Goal: Task Accomplishment & Management: Manage account settings

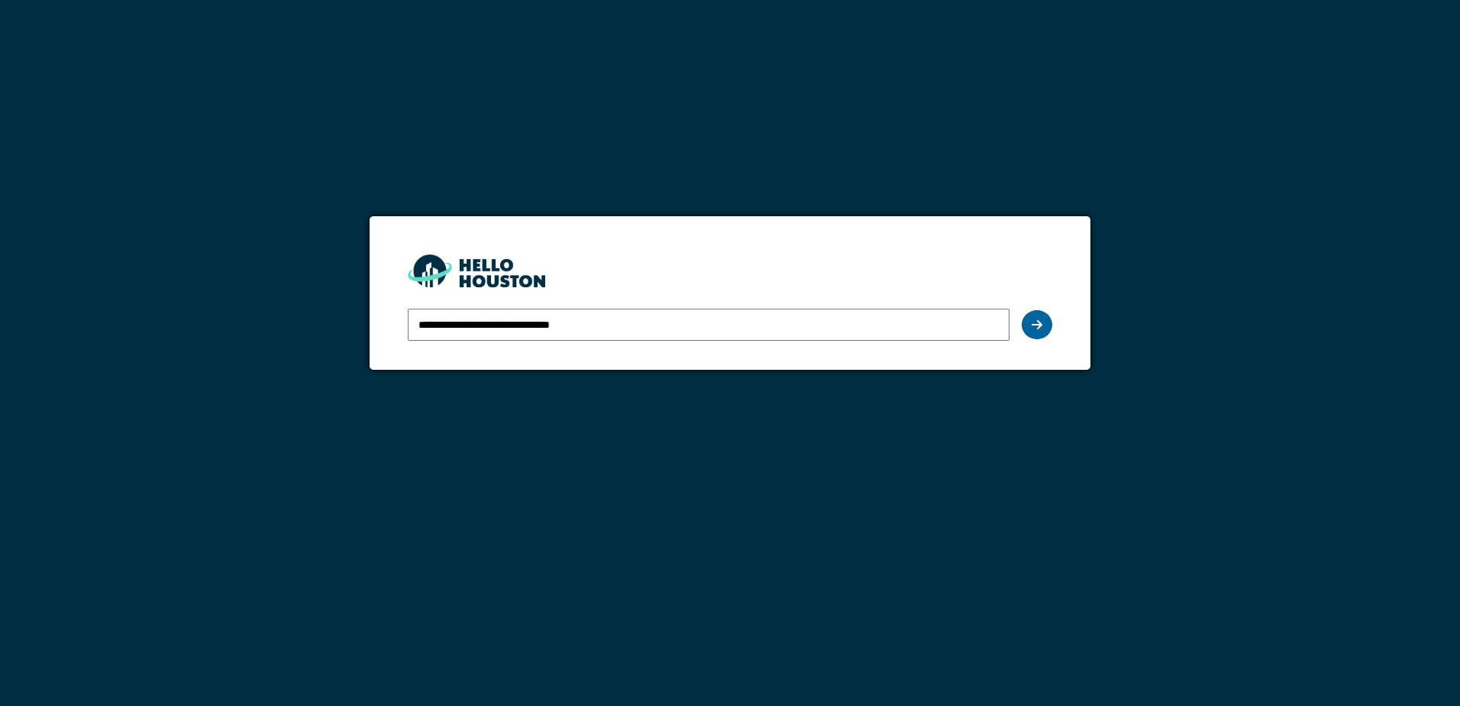
click at [1035, 330] on icon at bounding box center [1037, 324] width 11 height 12
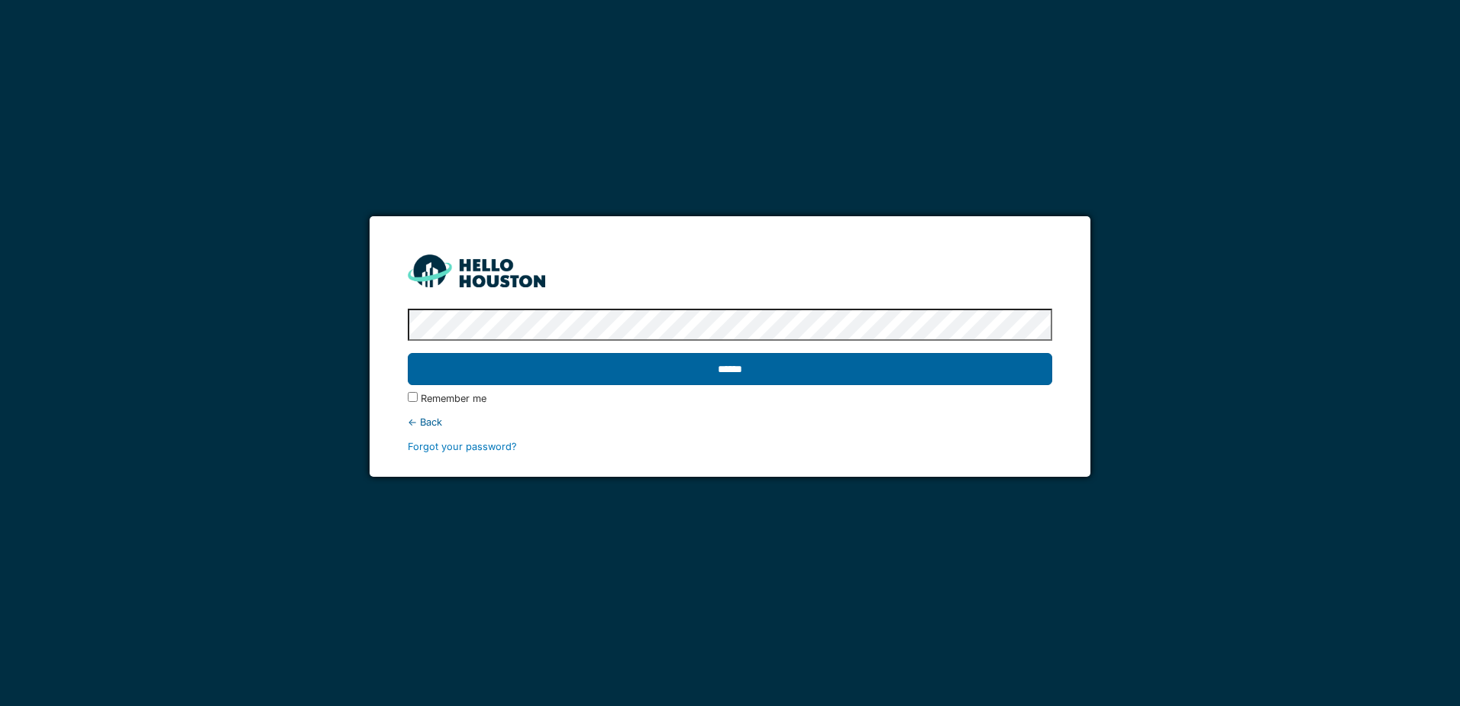
click at [673, 360] on input "******" at bounding box center [730, 369] width 644 height 32
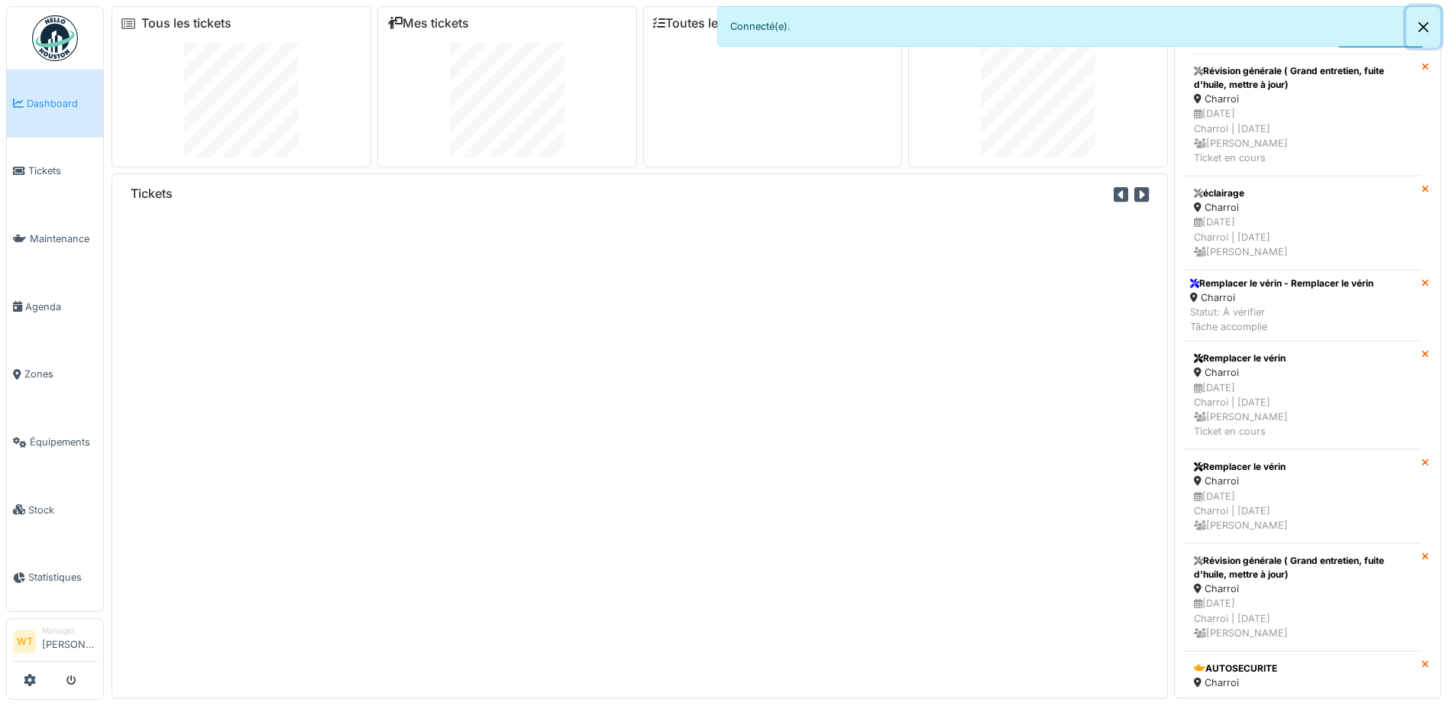
click at [1427, 23] on button "Close" at bounding box center [1423, 27] width 34 height 40
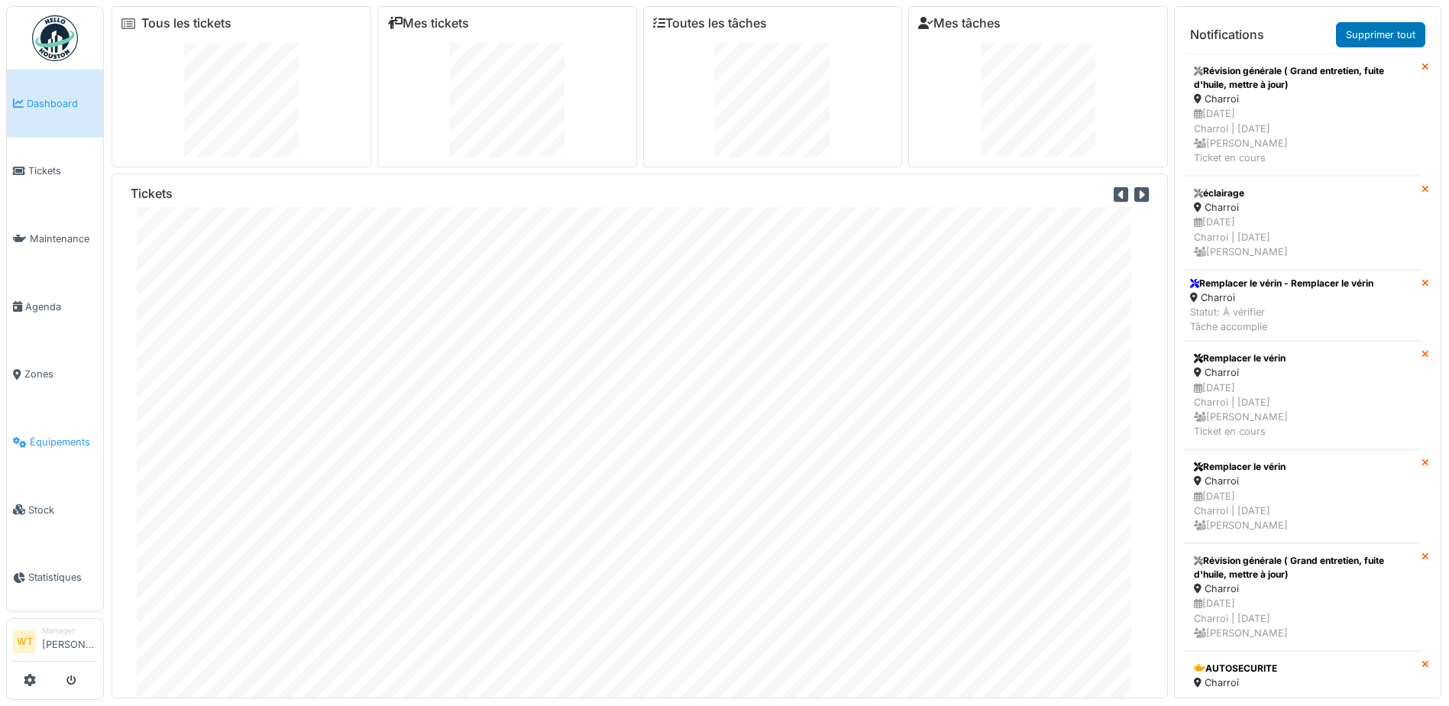
click at [70, 435] on span "Équipements" at bounding box center [63, 442] width 67 height 15
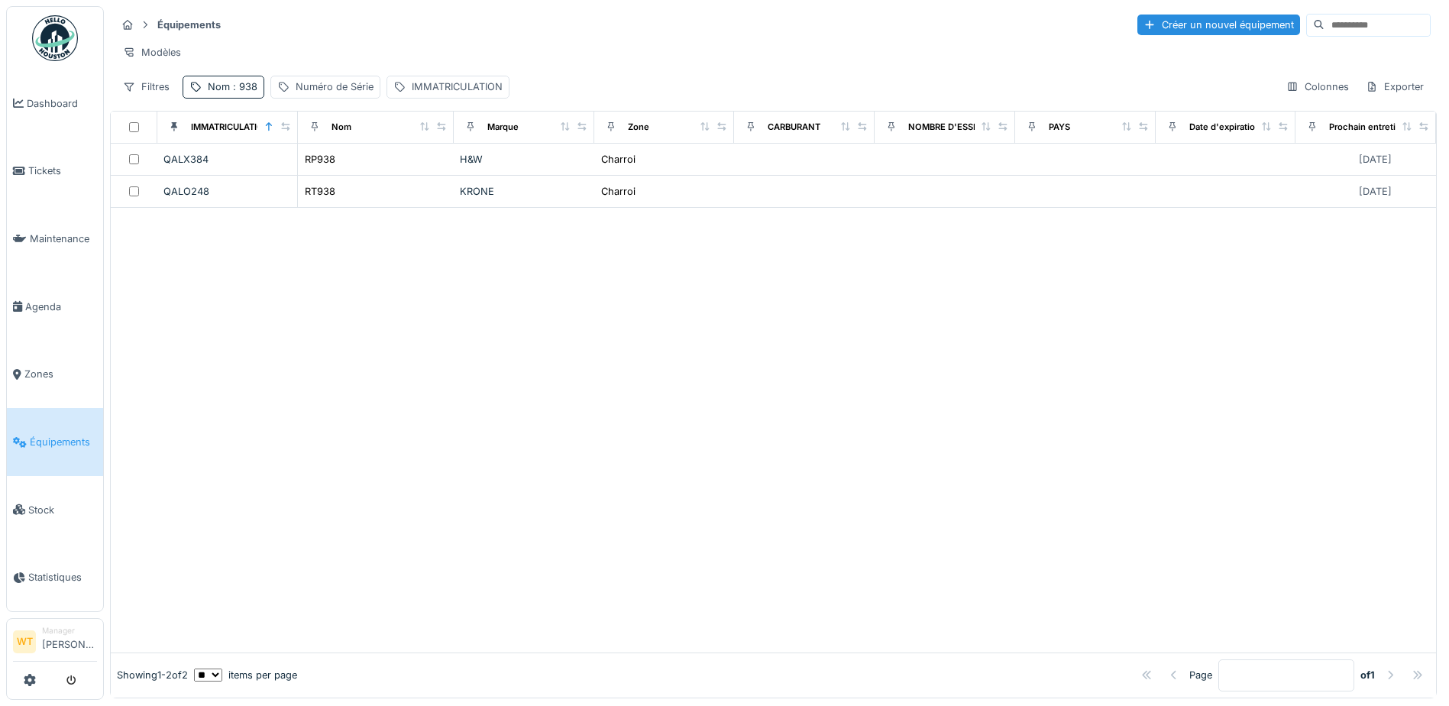
click at [1210, 495] on div at bounding box center [773, 430] width 1325 height 444
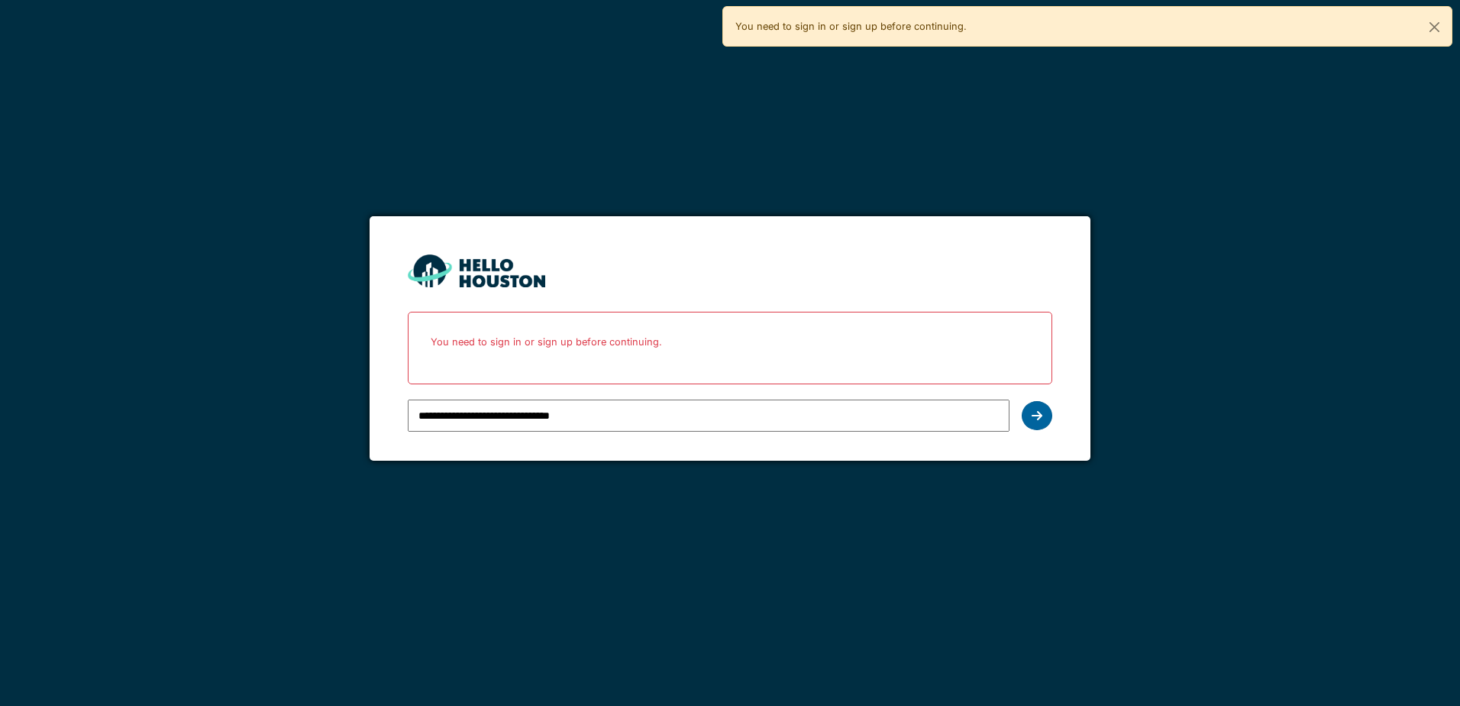
click at [1043, 418] on div at bounding box center [1037, 415] width 31 height 29
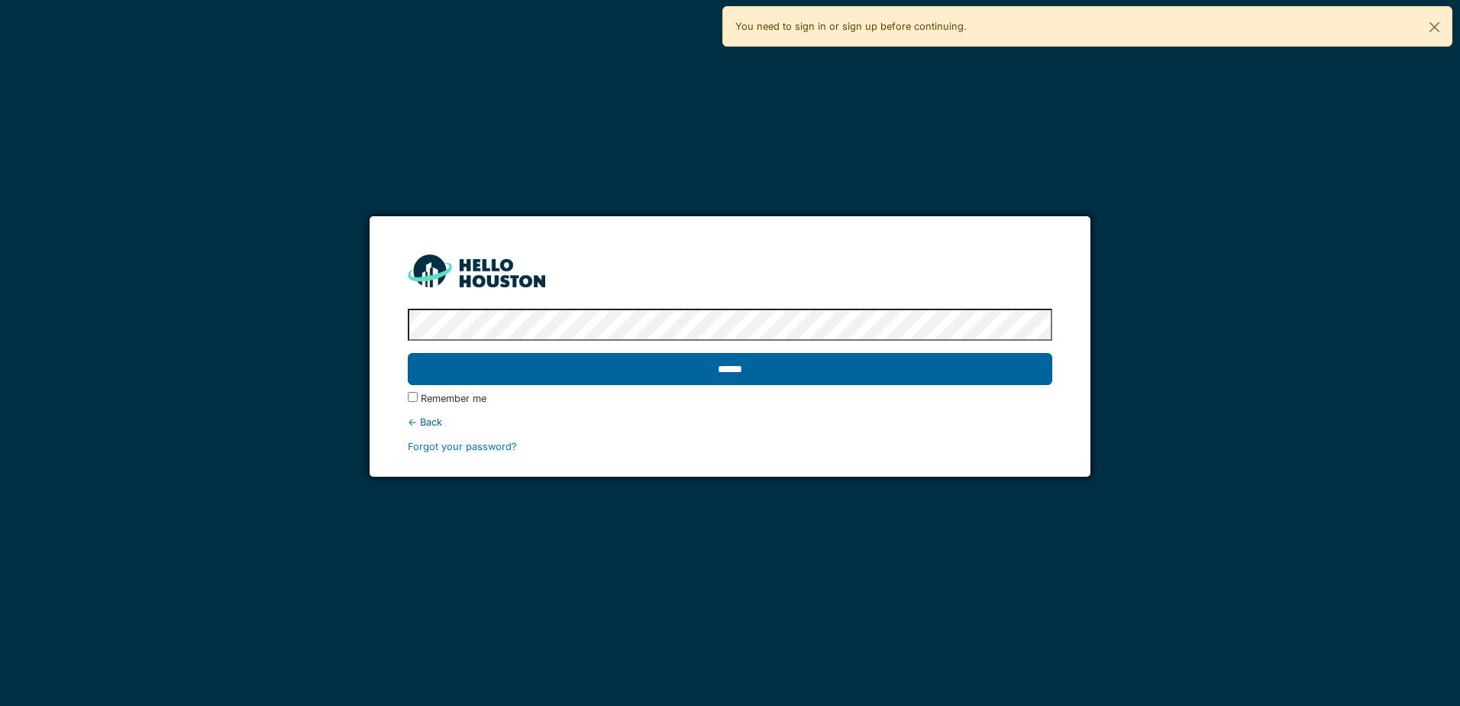
click at [492, 370] on input "******" at bounding box center [730, 369] width 644 height 32
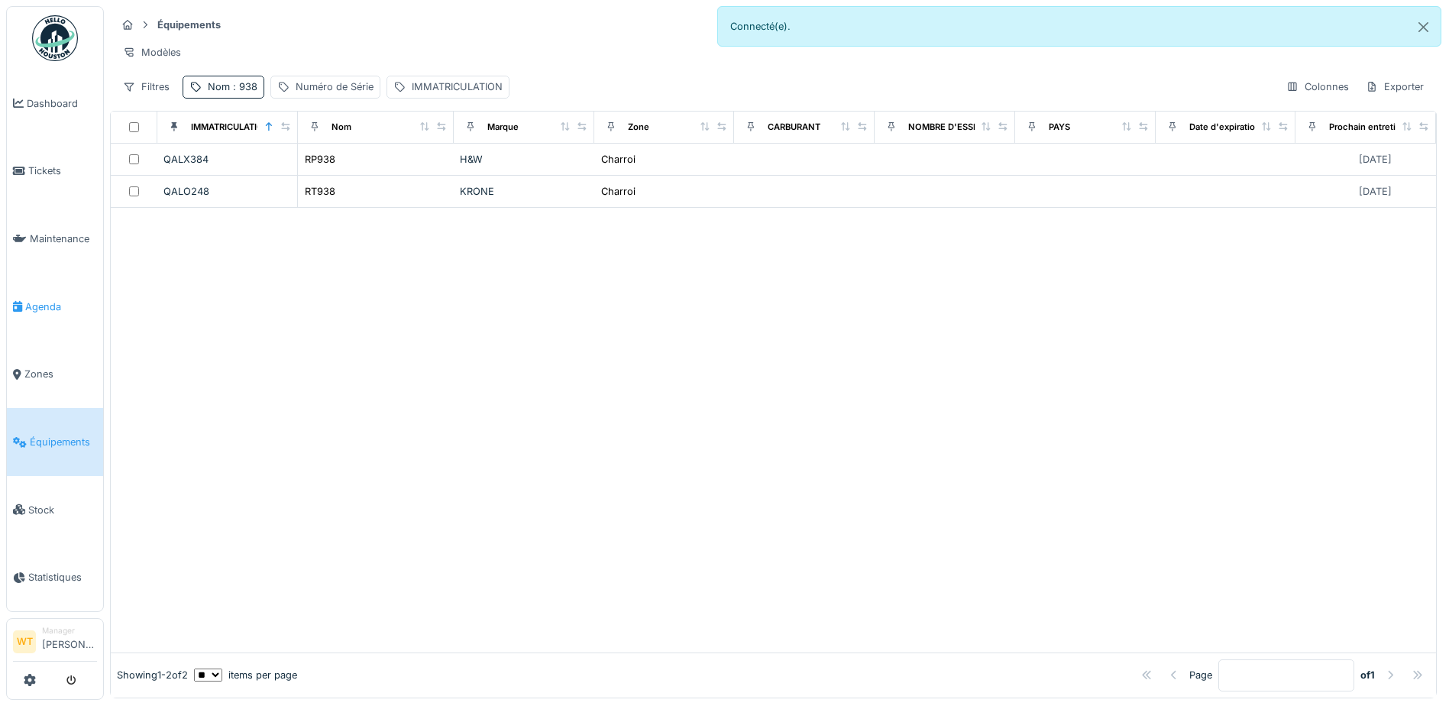
click at [54, 304] on span "Agenda" at bounding box center [61, 306] width 72 height 15
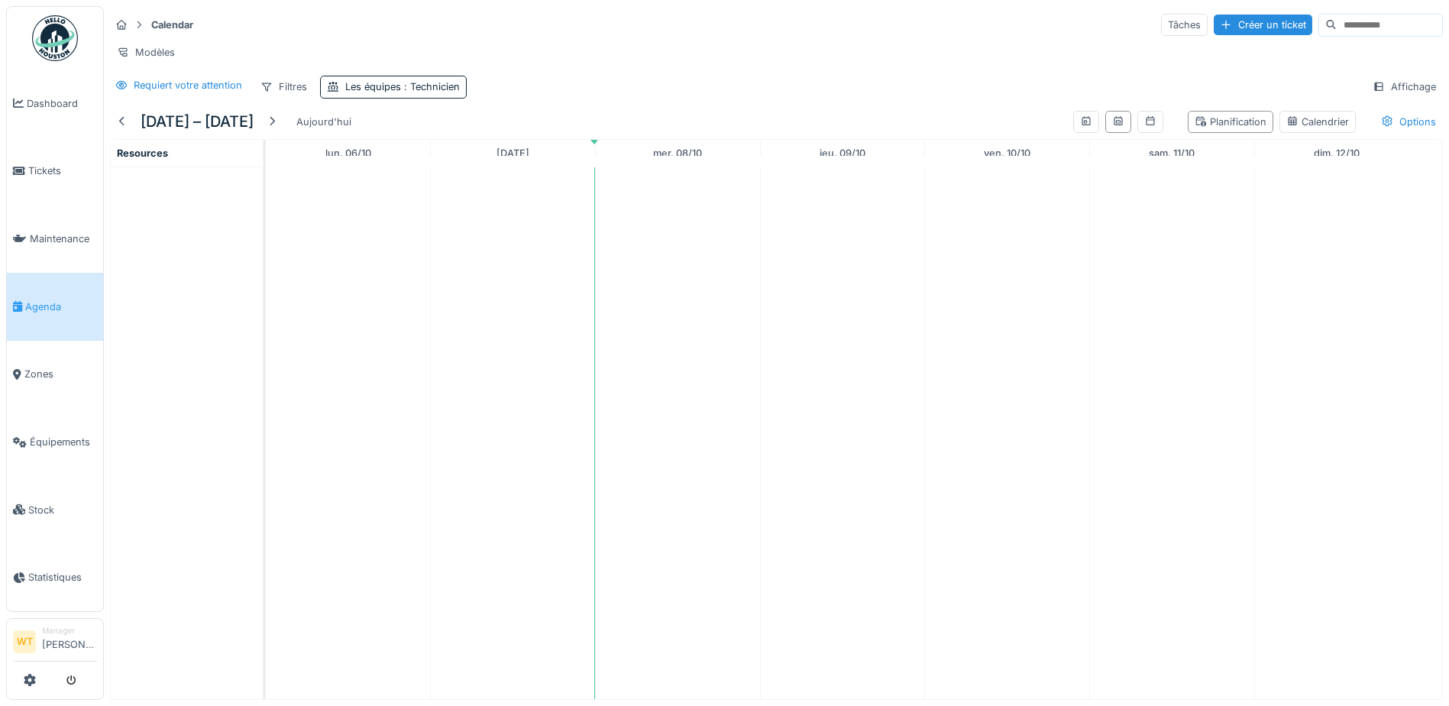
click at [531, 368] on td at bounding box center [513, 433] width 165 height 532
click at [64, 435] on span "Équipements" at bounding box center [63, 442] width 67 height 15
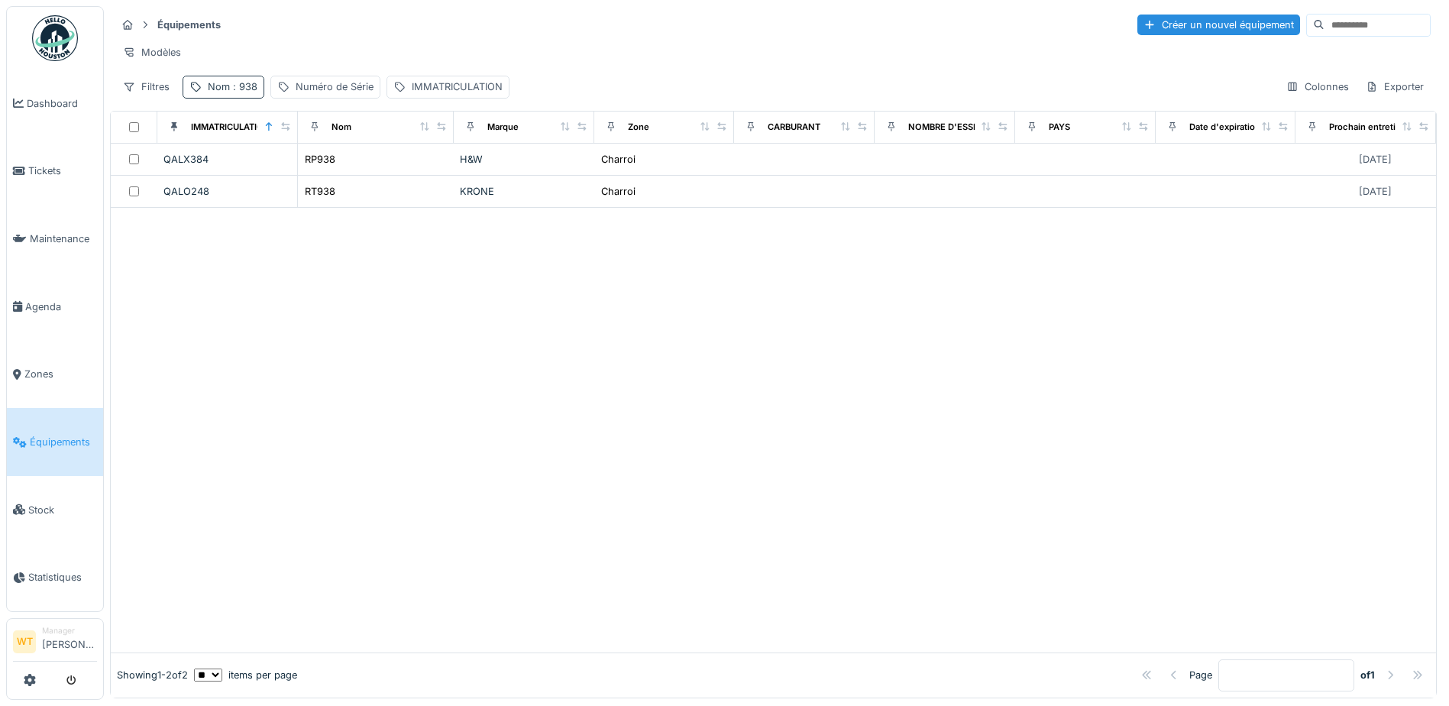
click at [218, 94] on div "Nom : 938" at bounding box center [233, 86] width 50 height 15
drag, startPoint x: 611, startPoint y: 289, endPoint x: 580, endPoint y: 278, distance: 33.1
click at [608, 287] on div at bounding box center [773, 430] width 1325 height 444
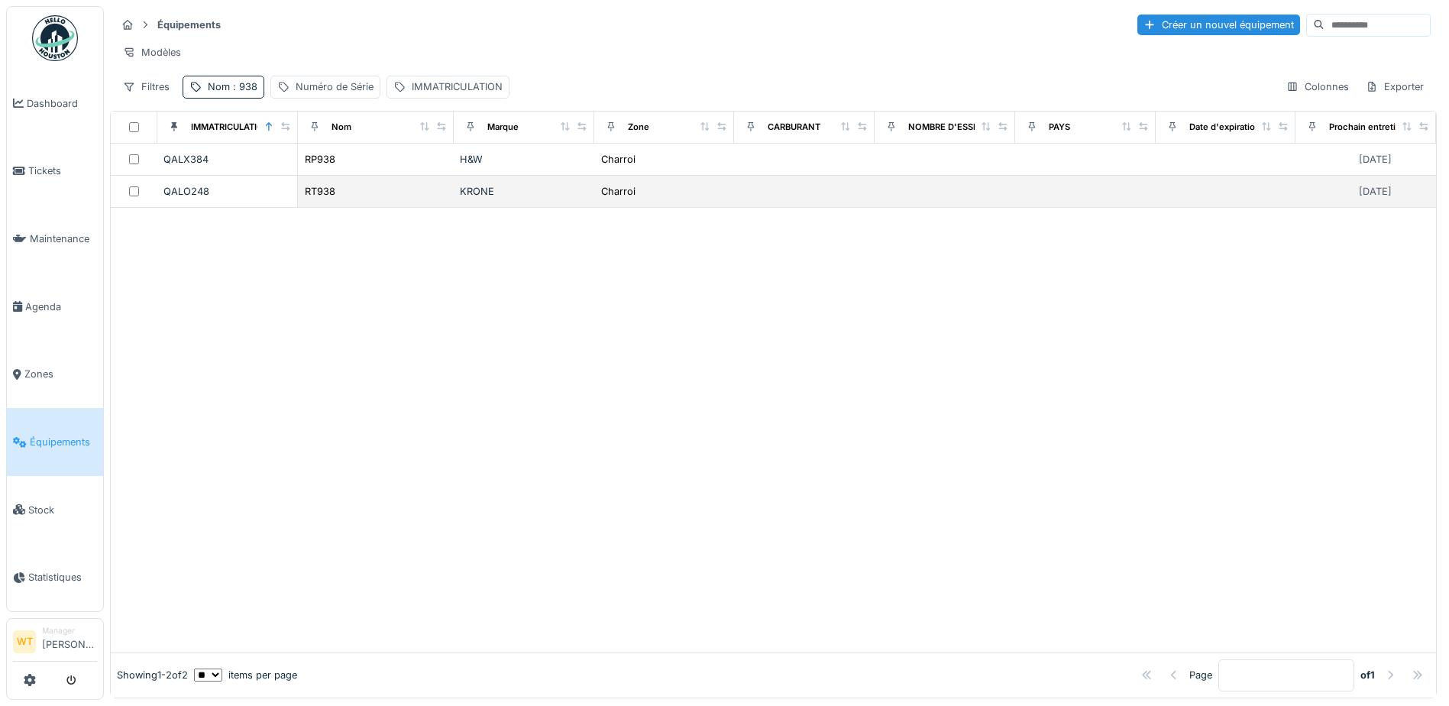
click at [402, 199] on div "RT938" at bounding box center [376, 191] width 144 height 16
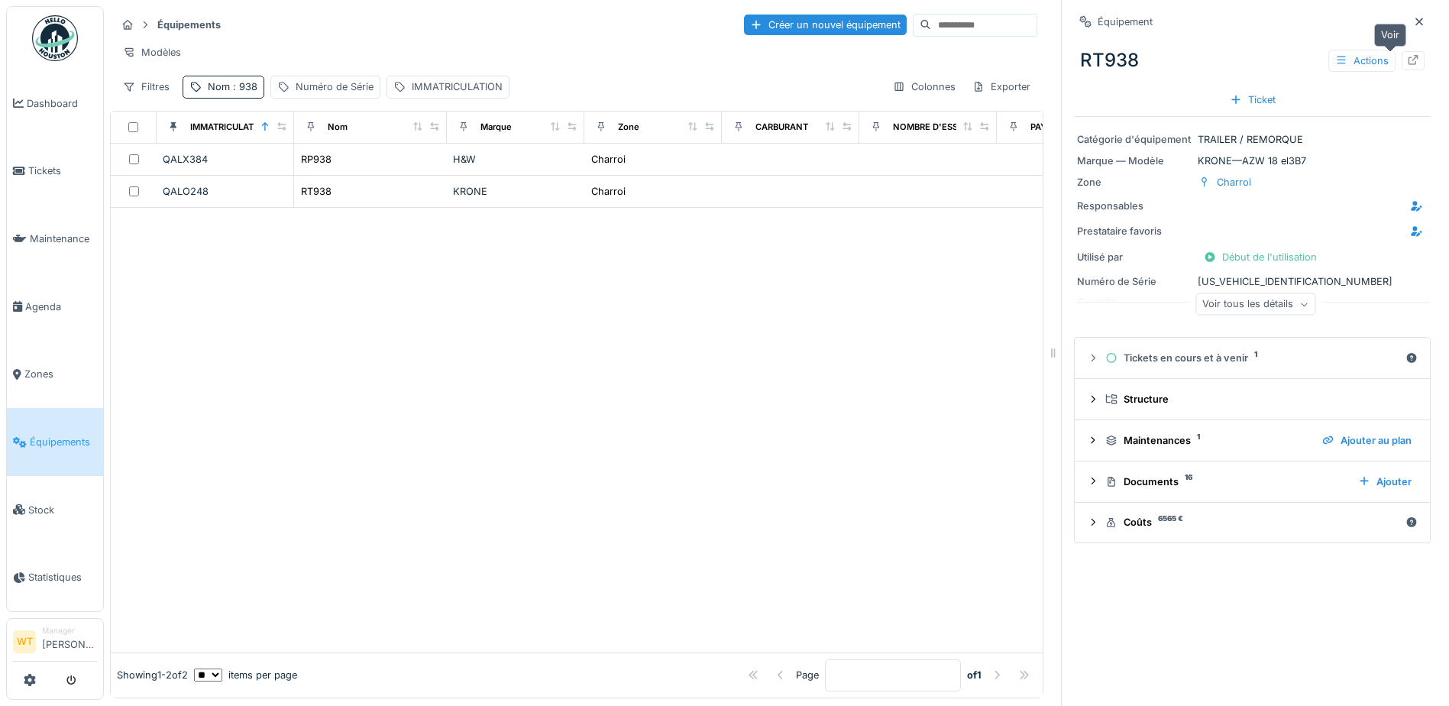
click at [1408, 58] on icon at bounding box center [1413, 60] width 10 height 10
click at [63, 168] on span "Tickets" at bounding box center [62, 170] width 69 height 15
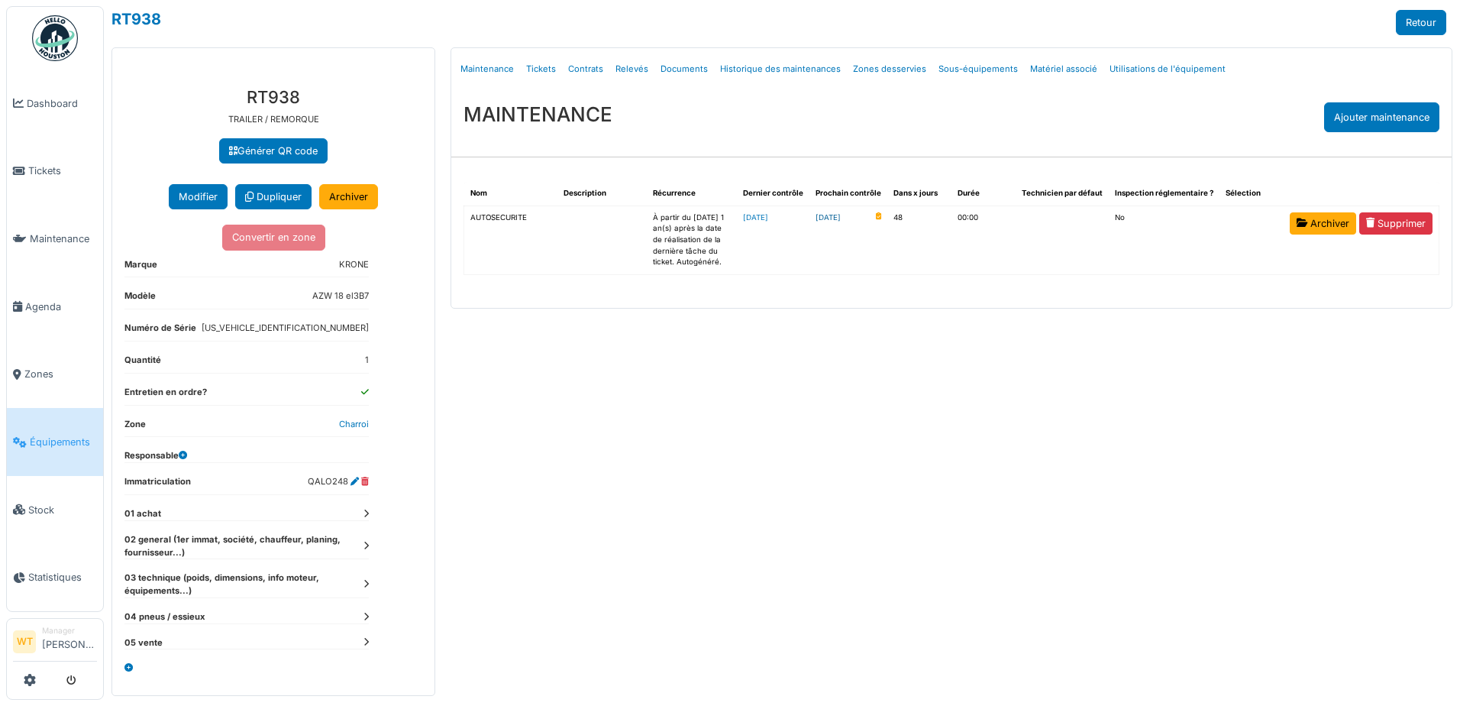
click at [841, 218] on link "2025-11-25" at bounding box center [828, 217] width 25 height 11
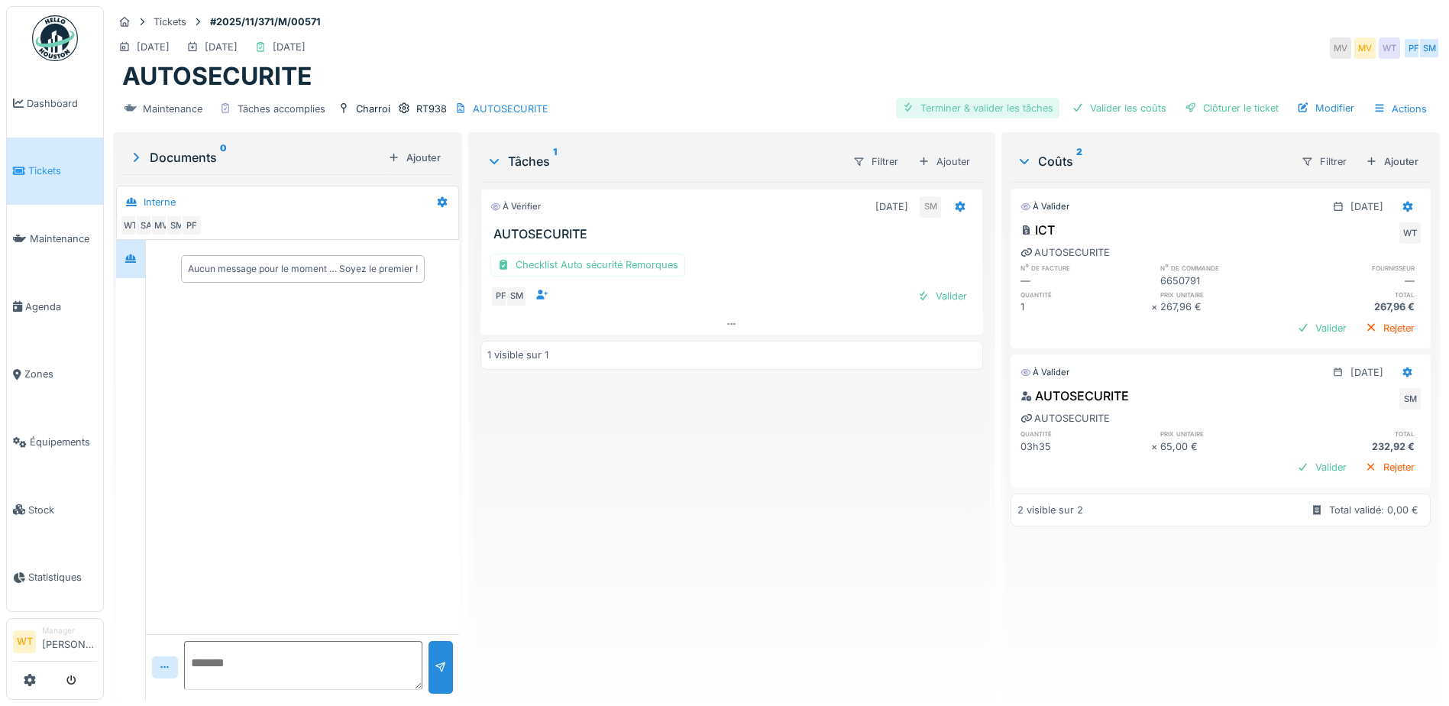
click at [955, 113] on div "Terminer & valider les tâches" at bounding box center [977, 108] width 163 height 21
click at [1118, 116] on div "Valider les coûts" at bounding box center [1118, 108] width 107 height 21
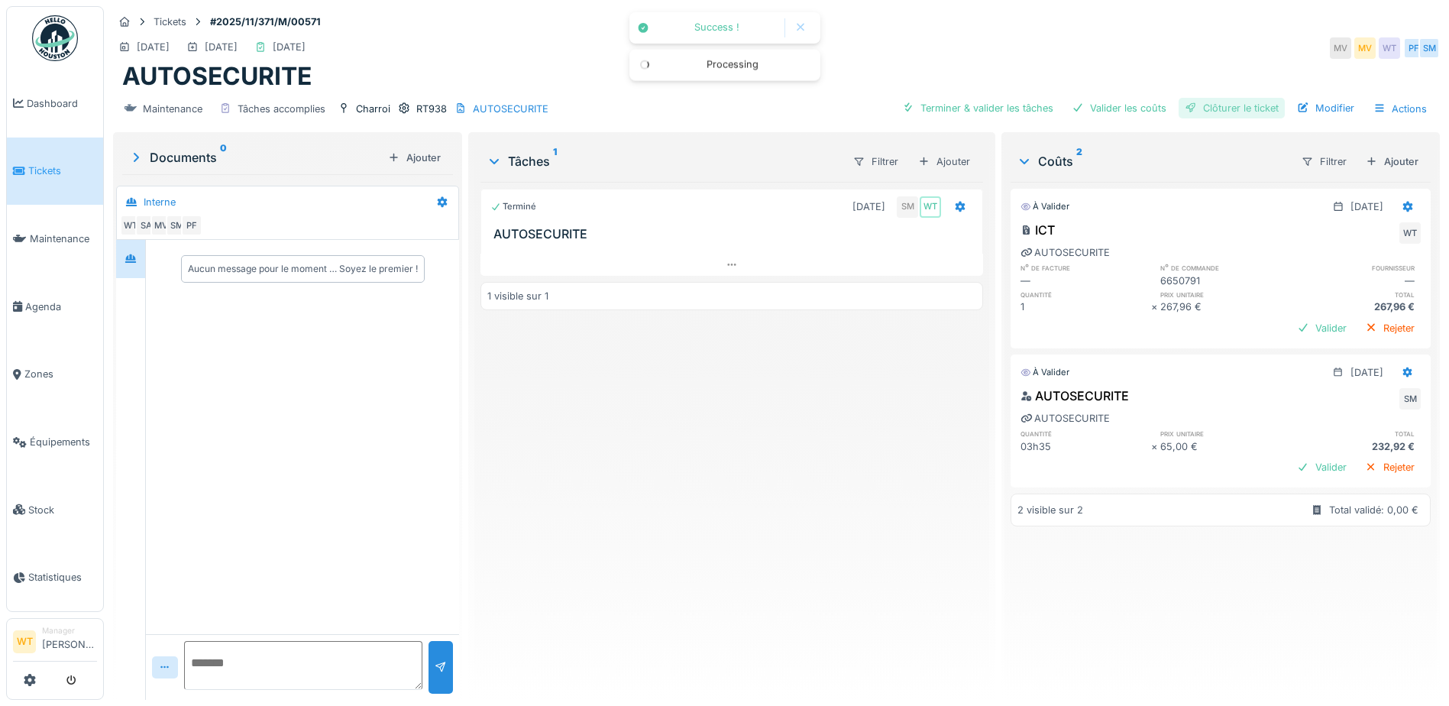
click at [1211, 105] on div "Clôturer le ticket" at bounding box center [1231, 108] width 106 height 21
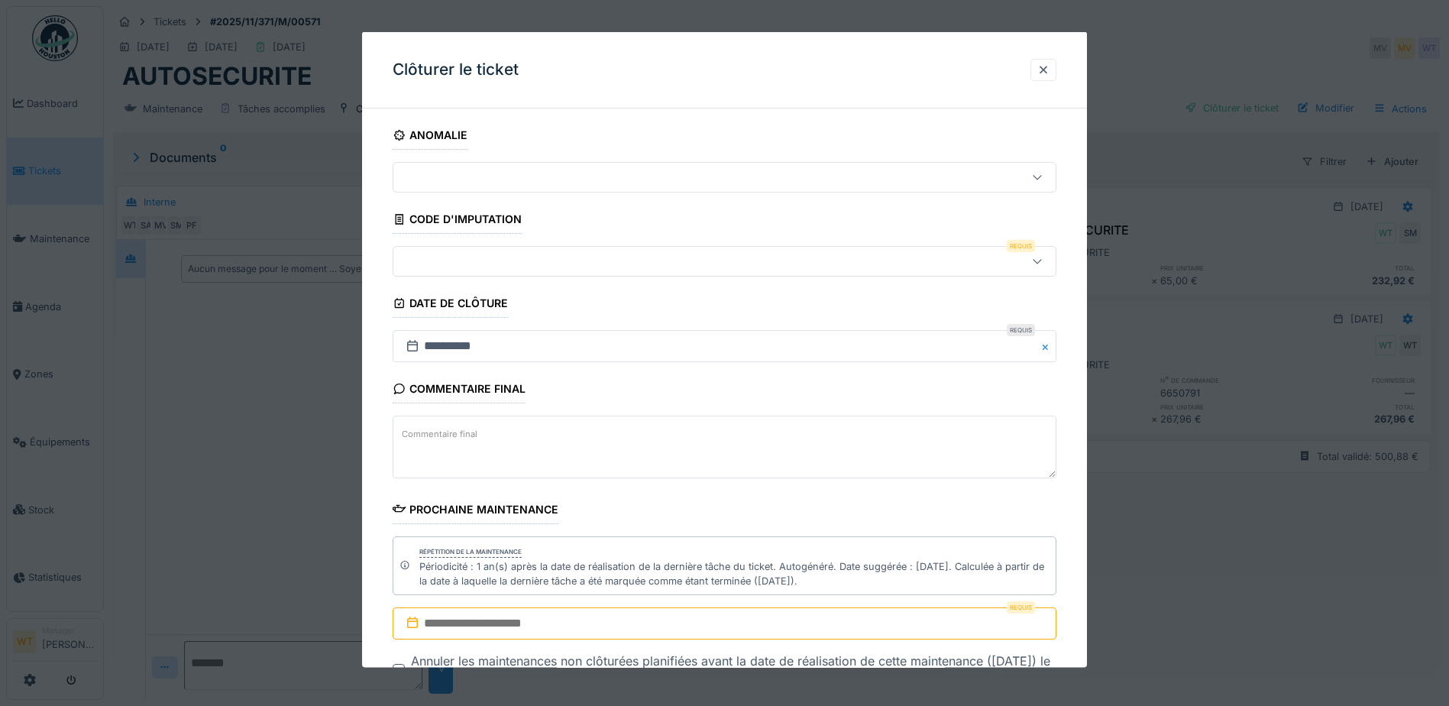
click at [520, 257] on div at bounding box center [685, 261] width 572 height 17
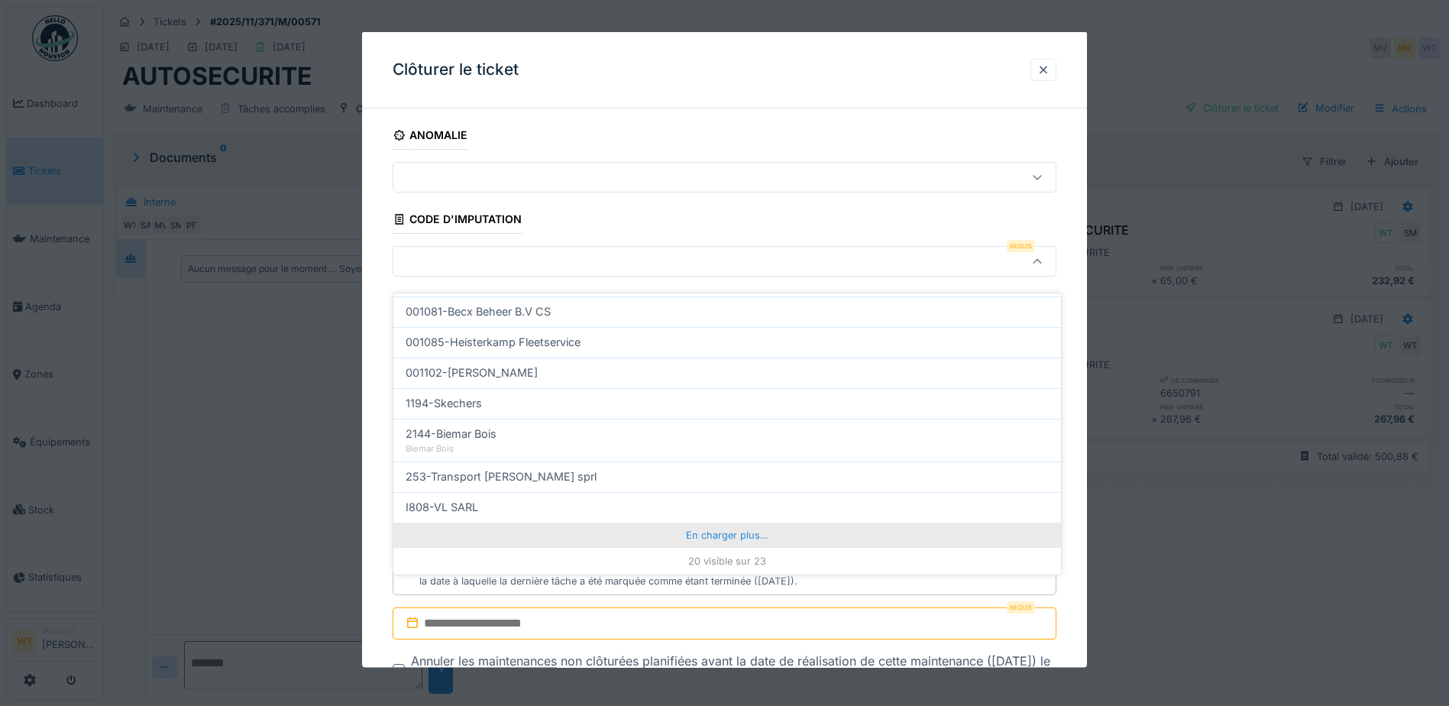
scroll to position [11, 0]
click at [645, 525] on div "En charger plus…" at bounding box center [727, 534] width 668 height 24
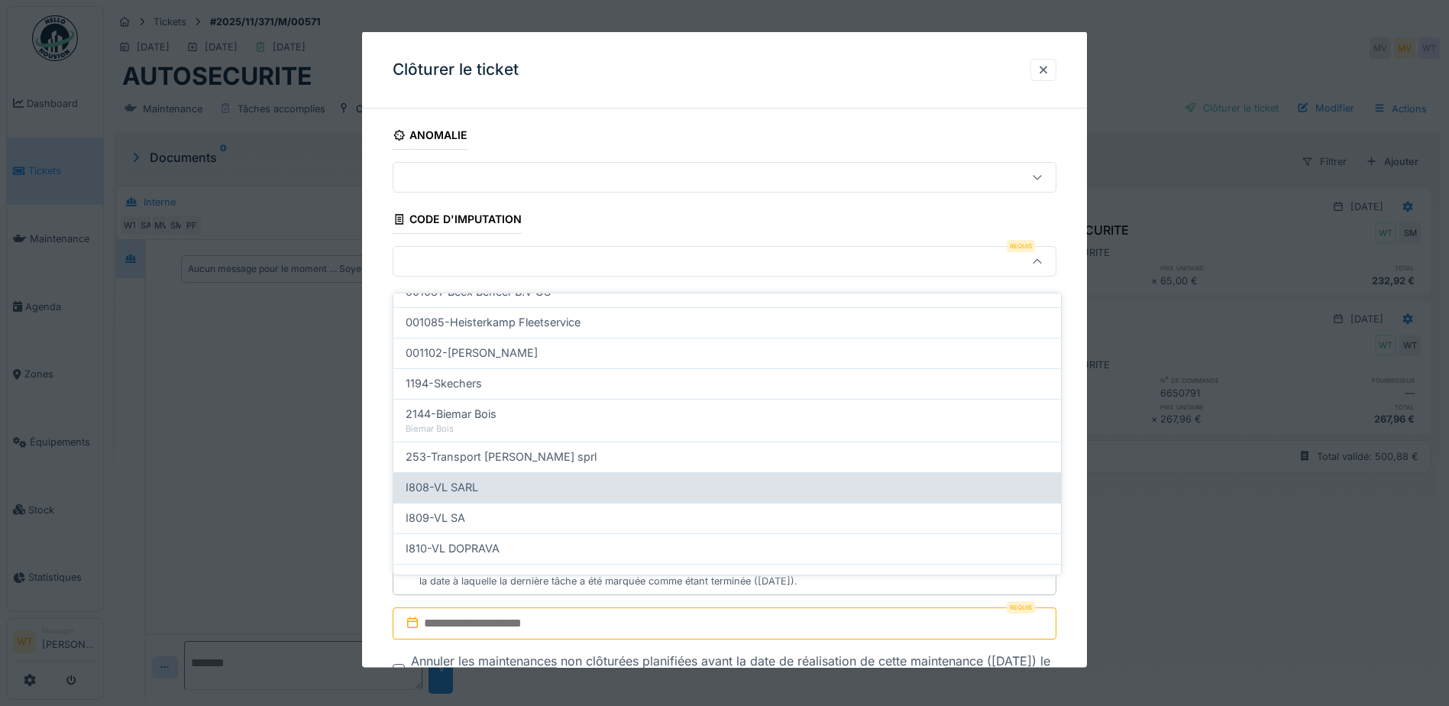
scroll to position [554, 0]
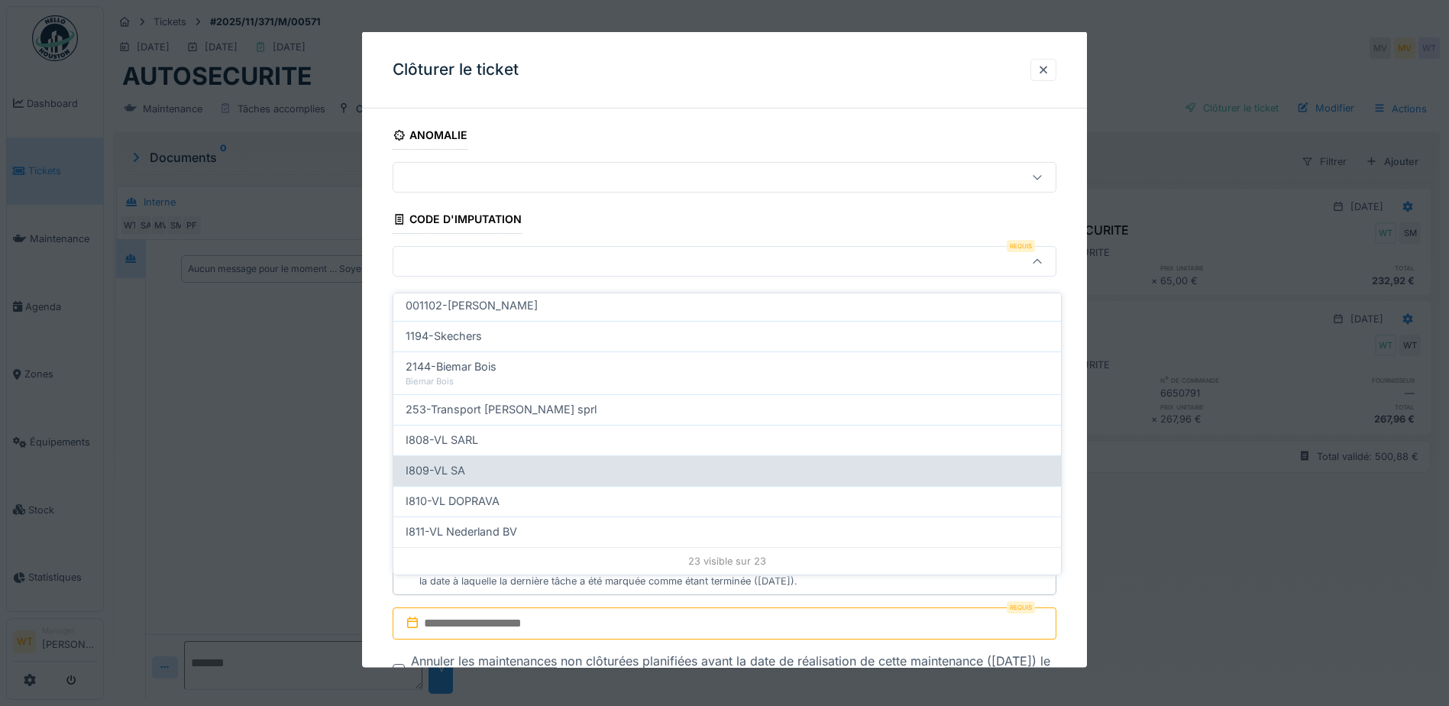
click at [502, 467] on div "I809-VL SA" at bounding box center [727, 470] width 643 height 17
type input "***"
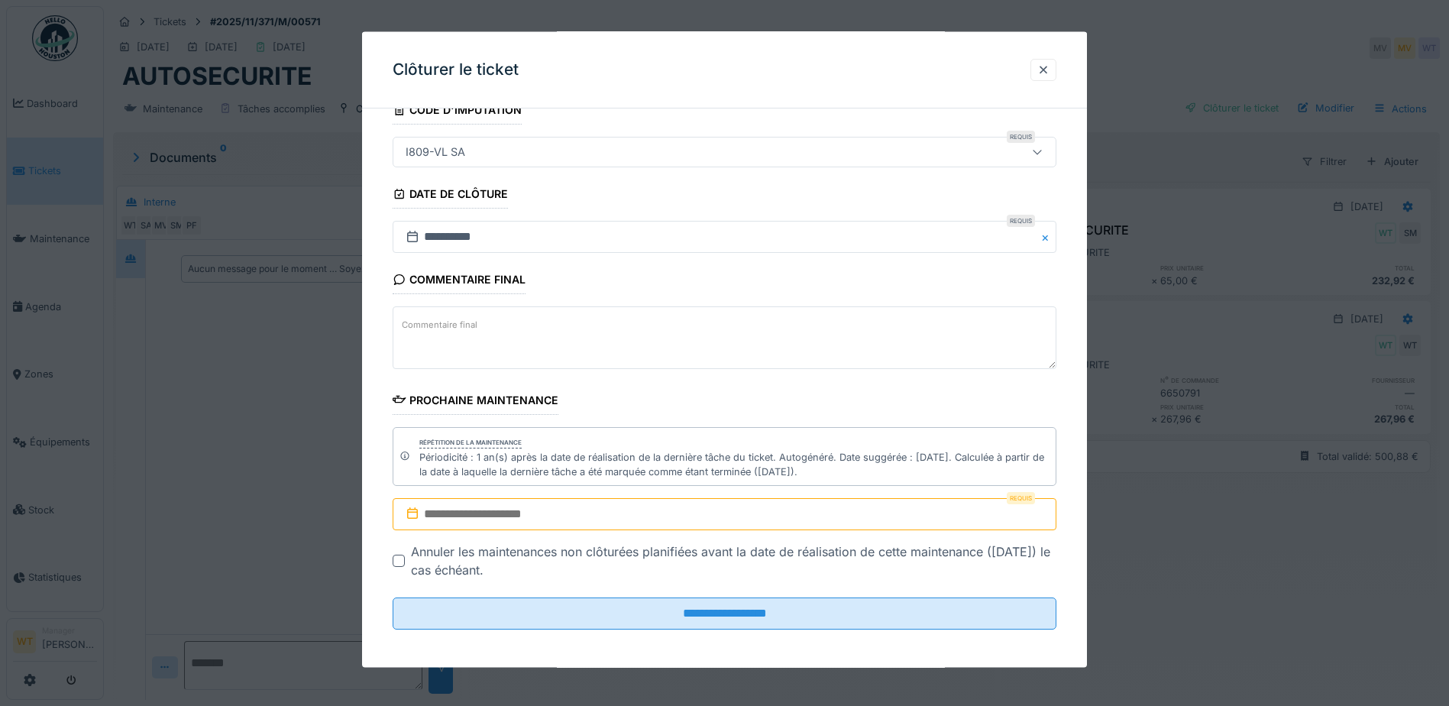
scroll to position [114, 0]
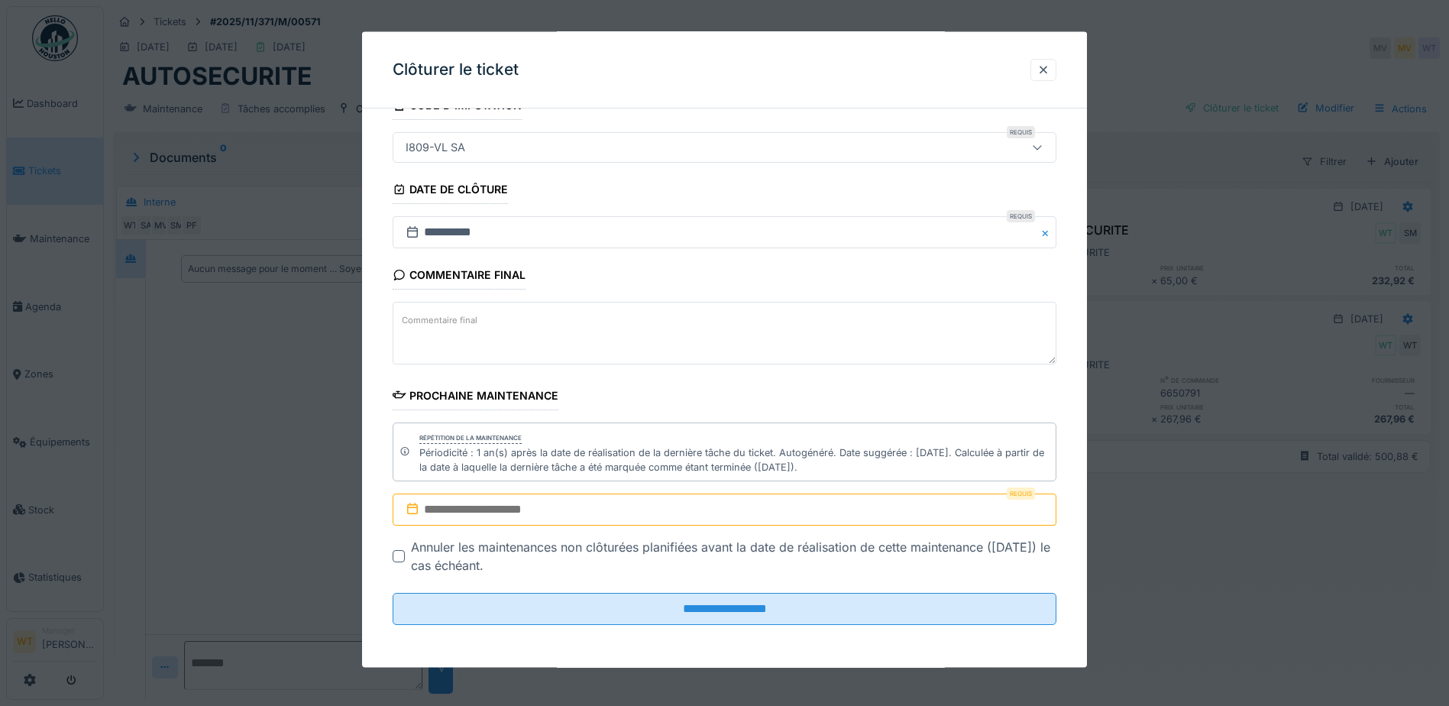
click at [555, 513] on input "text" at bounding box center [725, 509] width 664 height 32
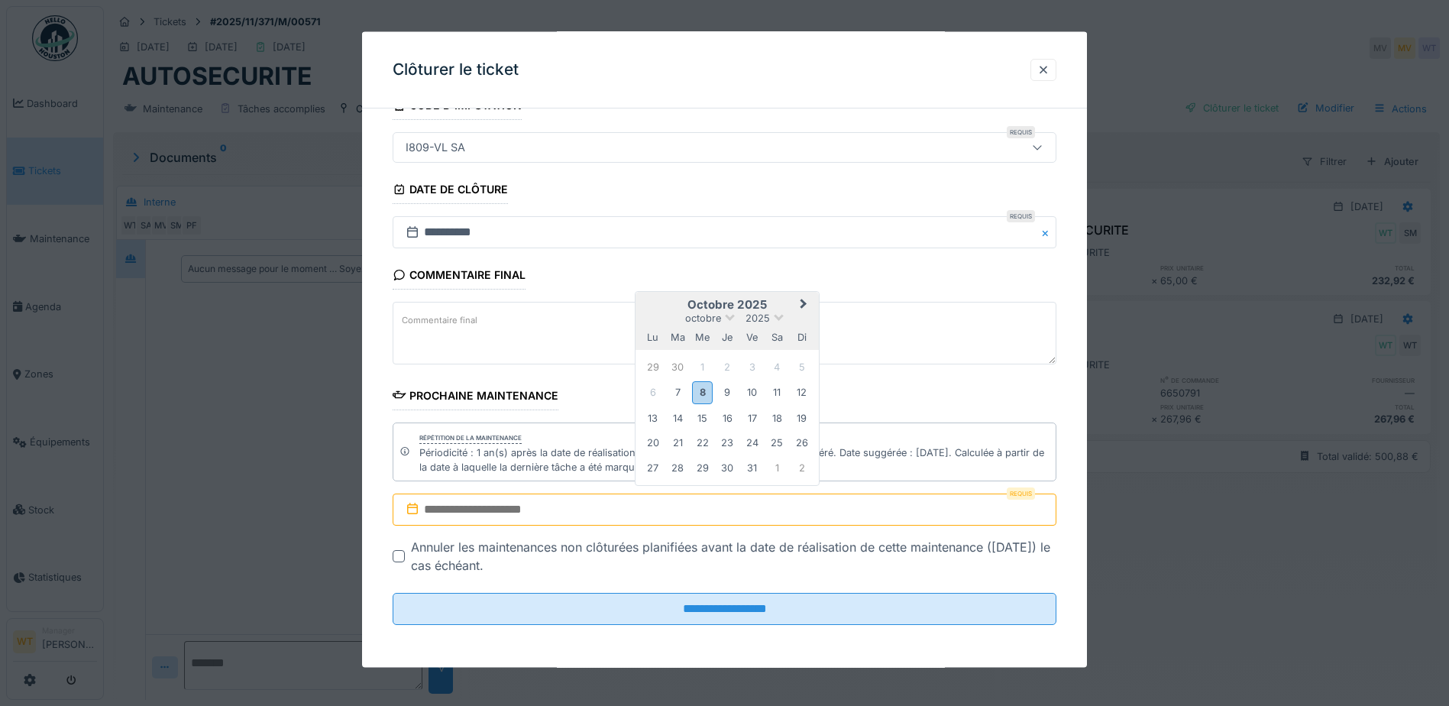
click at [775, 318] on div "octobre 2025" at bounding box center [726, 318] width 183 height 13
click at [777, 318] on span at bounding box center [779, 316] width 10 height 10
click at [722, 403] on div "2026" at bounding box center [727, 405] width 90 height 15
click at [805, 302] on button "Next Month" at bounding box center [805, 307] width 24 height 24
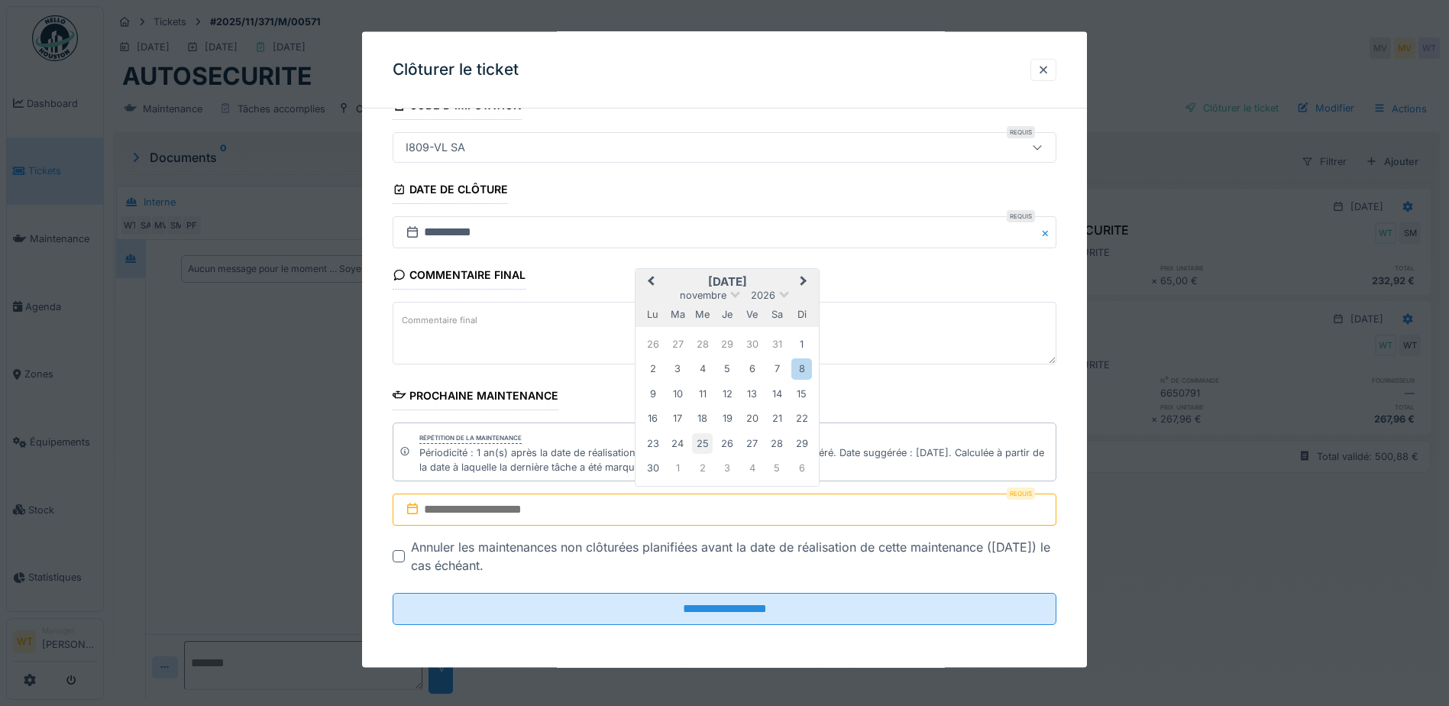
click at [697, 438] on div "25" at bounding box center [702, 442] width 21 height 21
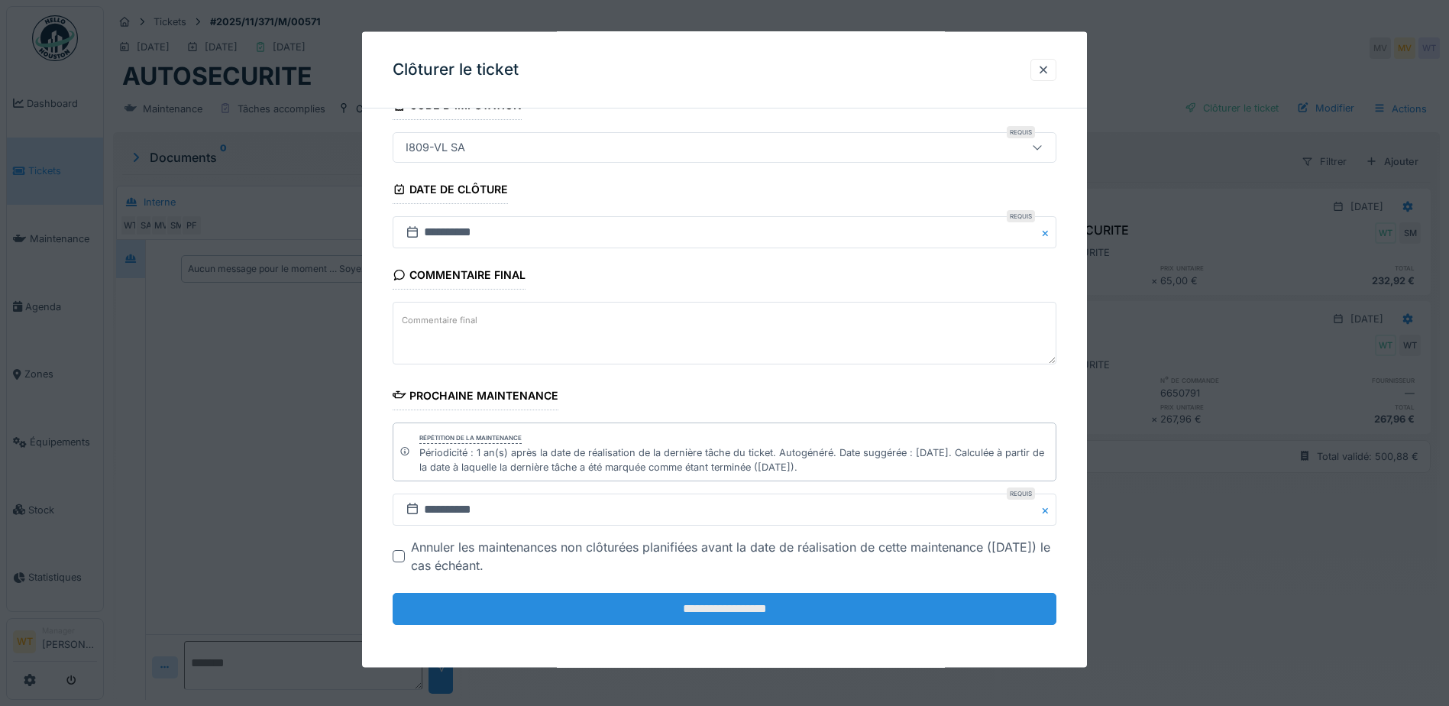
click at [645, 603] on input "**********" at bounding box center [725, 609] width 664 height 32
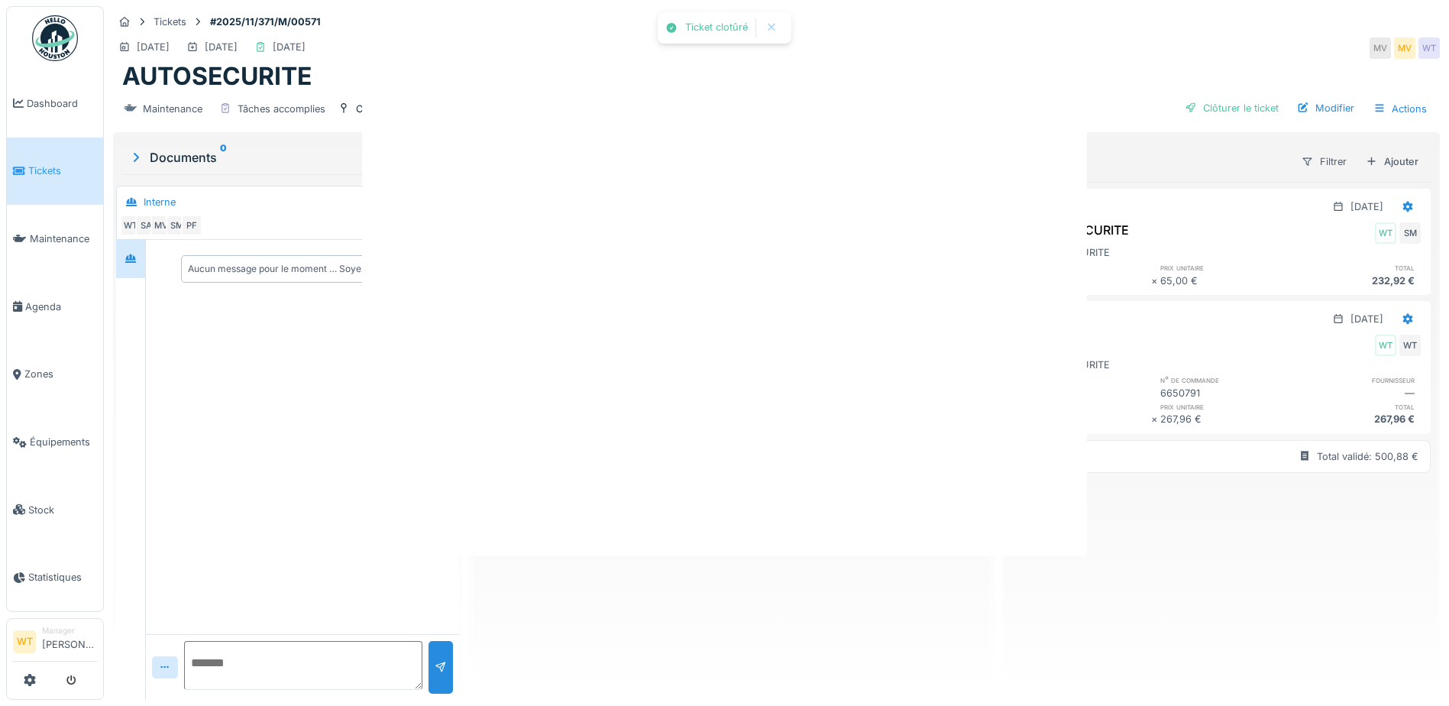
scroll to position [0, 0]
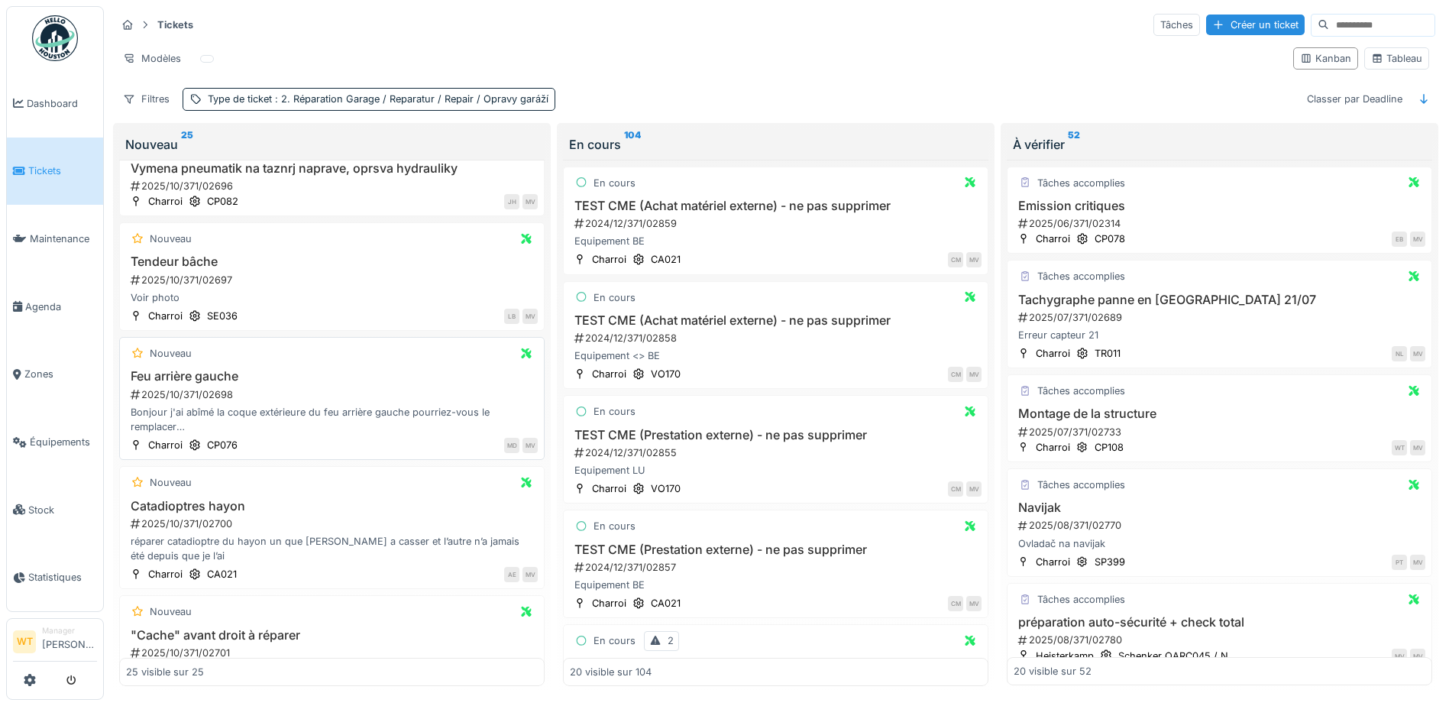
scroll to position [2232, 0]
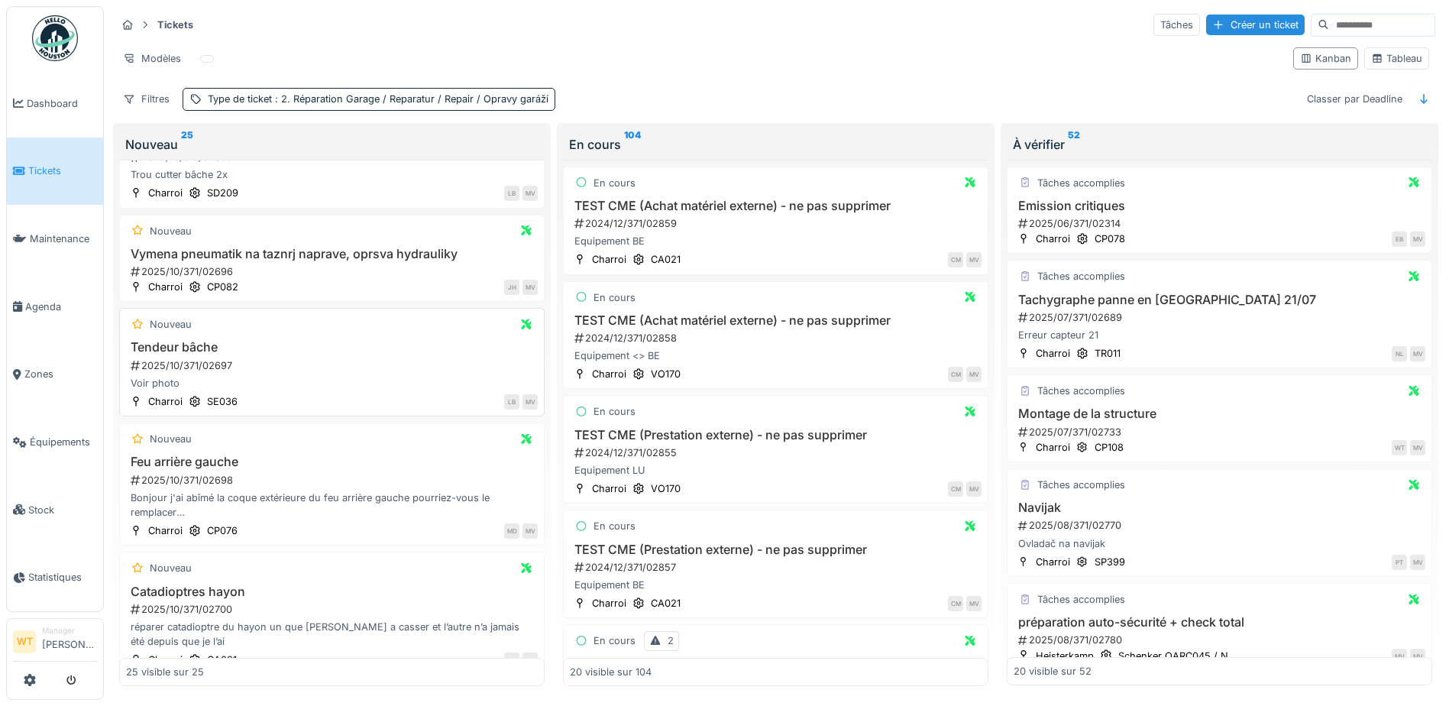
click at [227, 358] on div "2025/10/371/02697" at bounding box center [333, 365] width 409 height 15
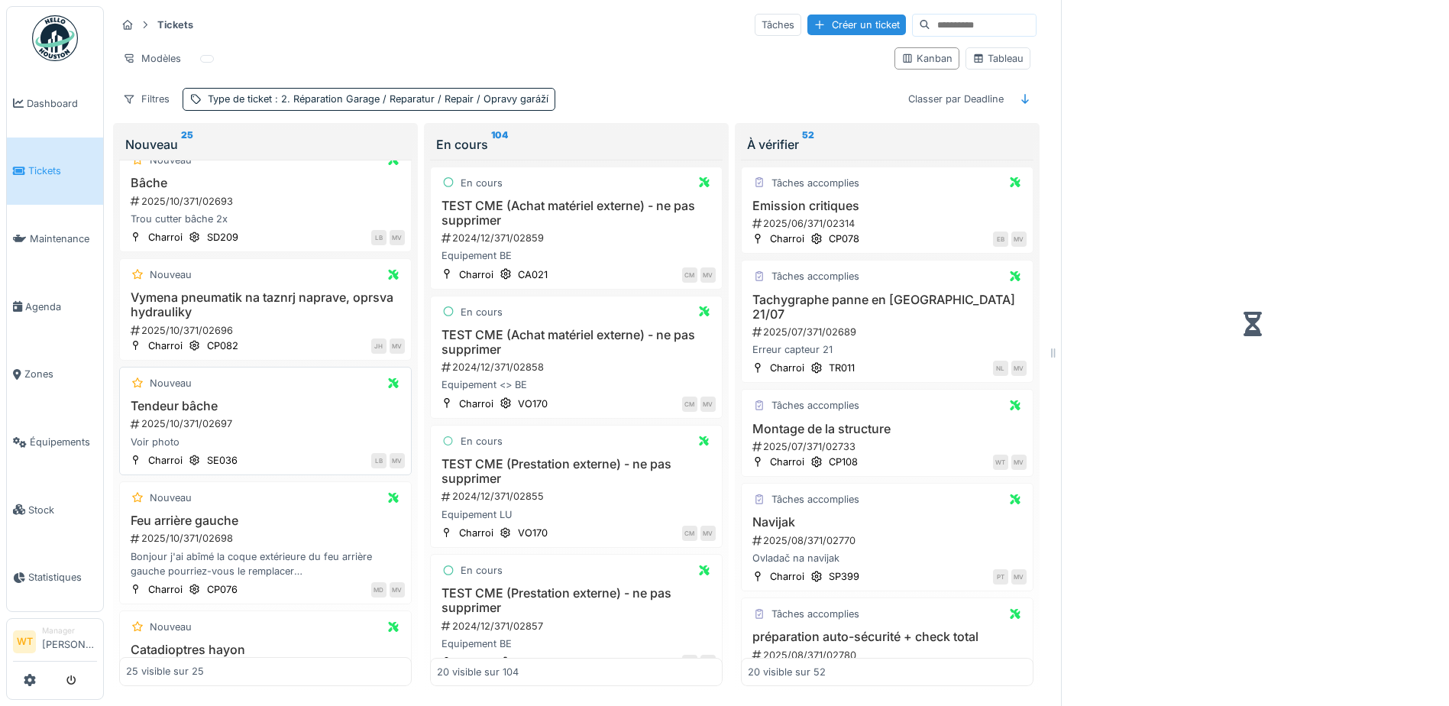
scroll to position [2338, 0]
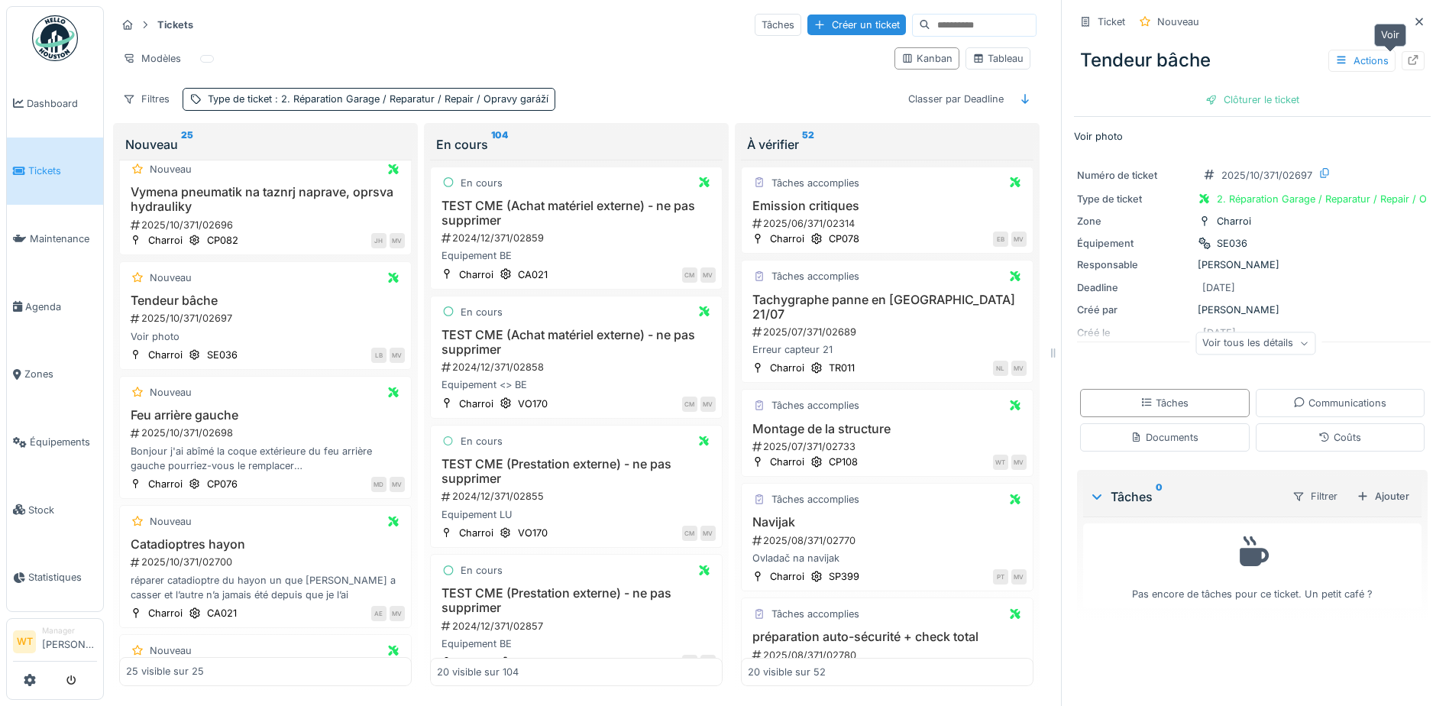
click at [1407, 55] on icon at bounding box center [1413, 60] width 12 height 10
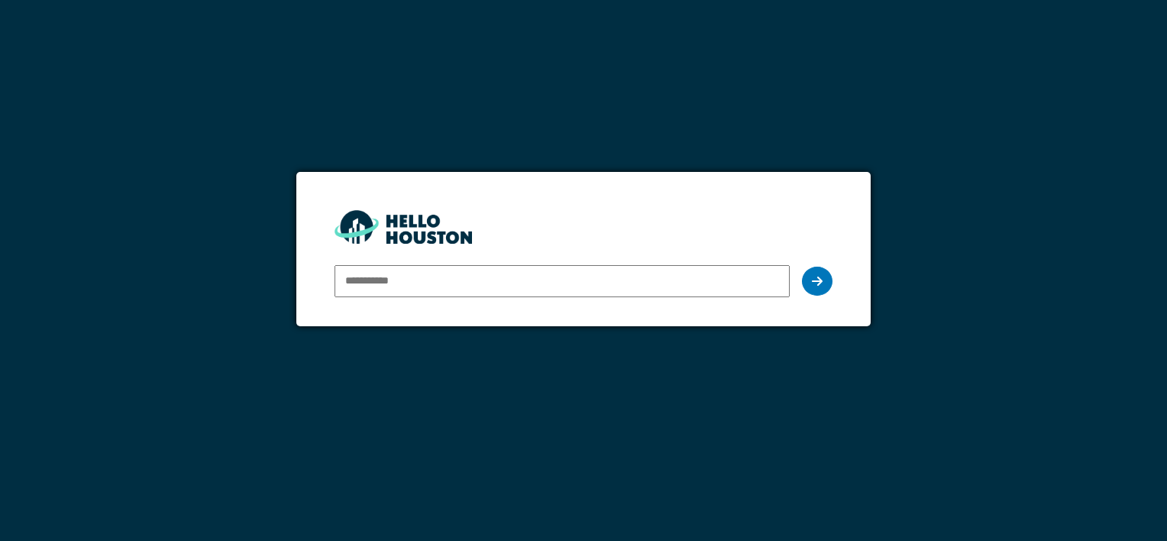
type input "**********"
click at [813, 284] on icon at bounding box center [817, 281] width 11 height 12
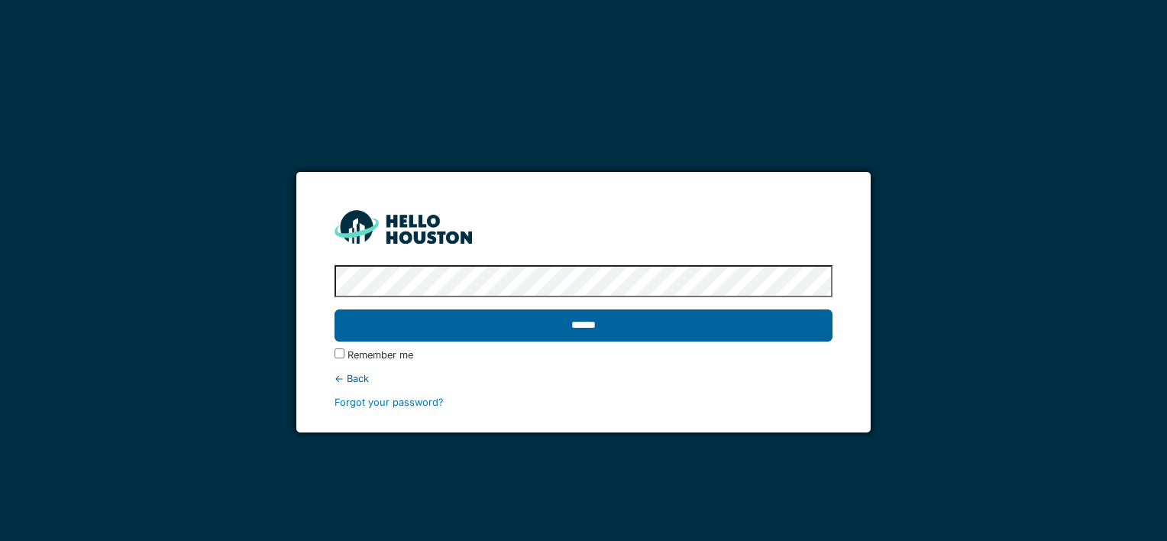
click at [537, 327] on input "******" at bounding box center [583, 325] width 497 height 32
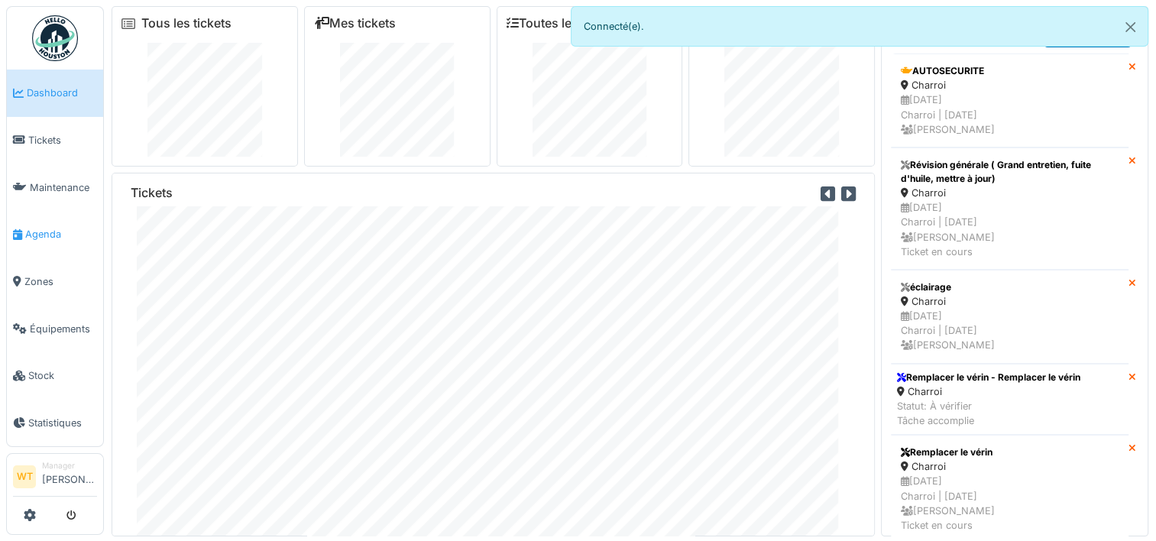
click at [43, 232] on span "Agenda" at bounding box center [61, 234] width 72 height 15
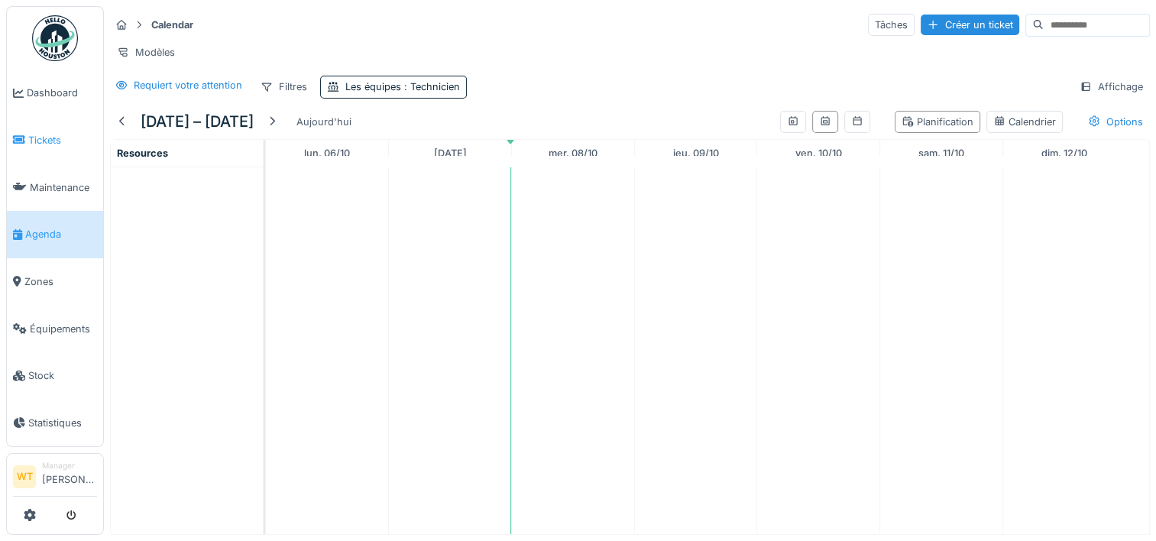
click at [48, 142] on span "Tickets" at bounding box center [62, 140] width 69 height 15
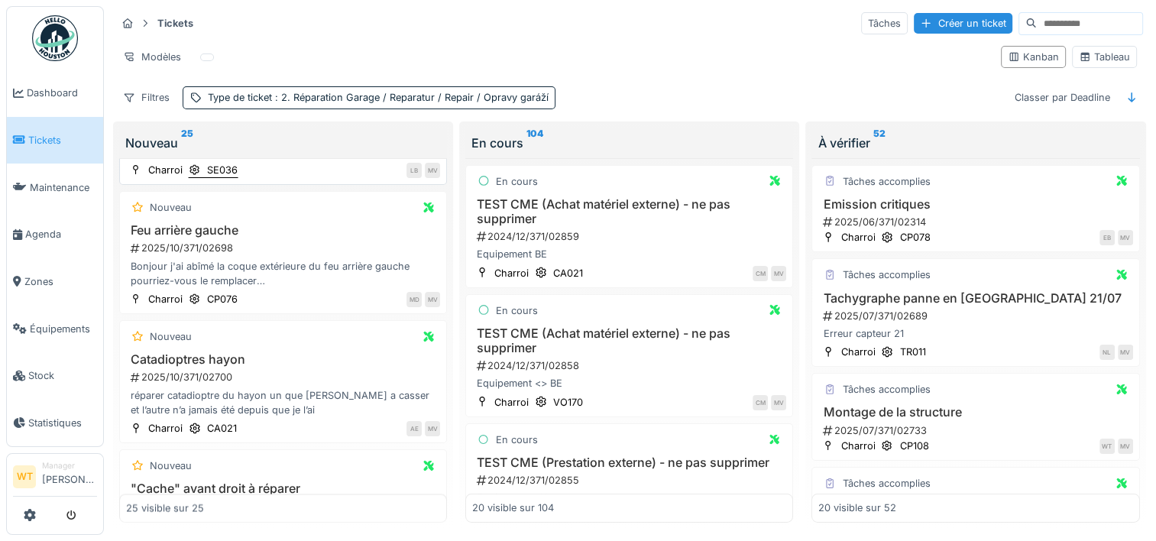
scroll to position [2445, 0]
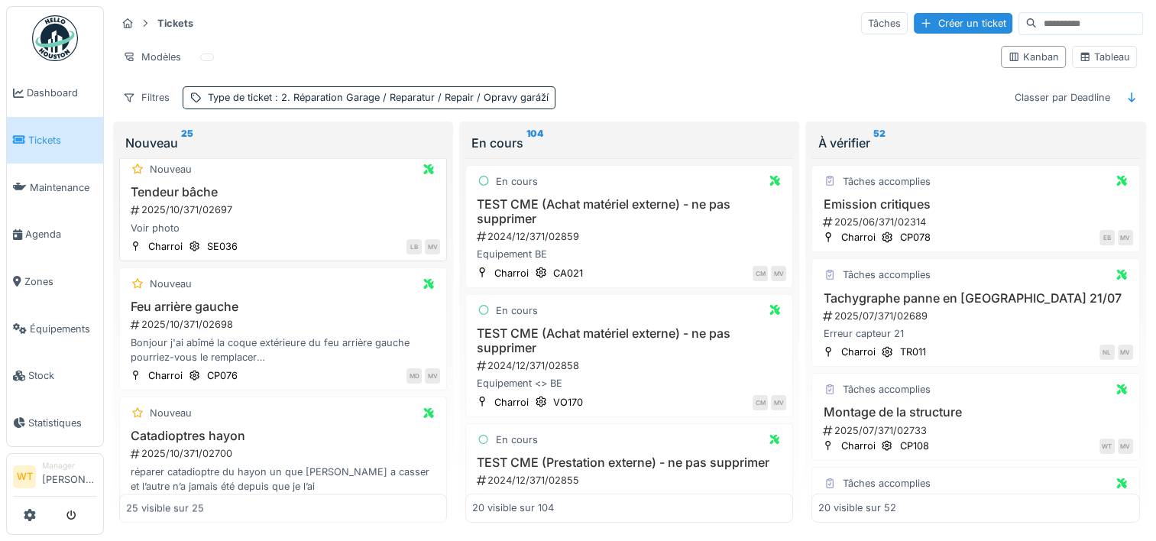
click at [189, 185] on h3 "Tendeur bâche" at bounding box center [283, 192] width 314 height 15
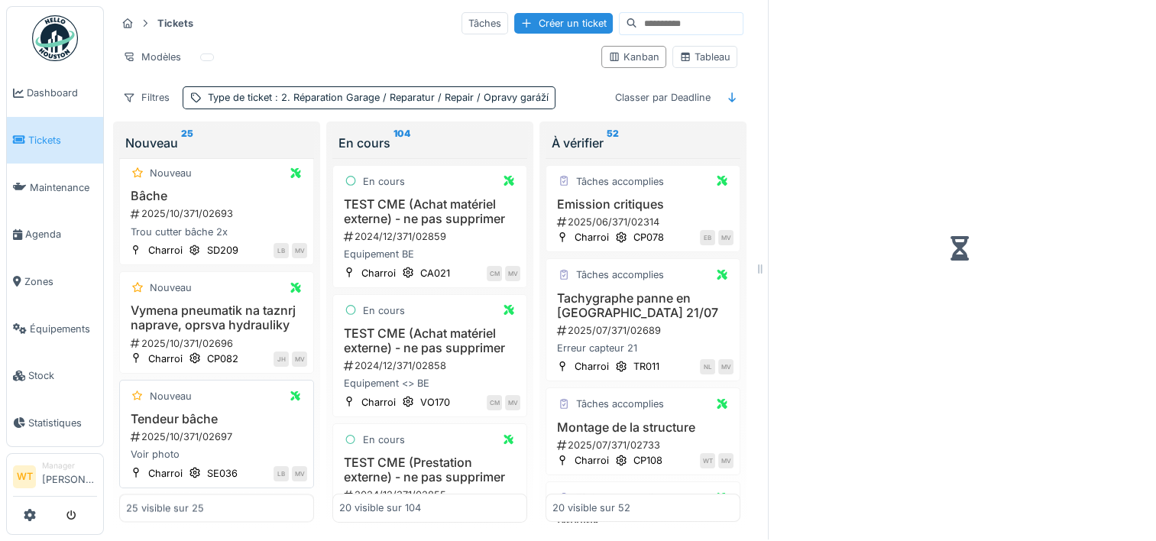
scroll to position [2743, 0]
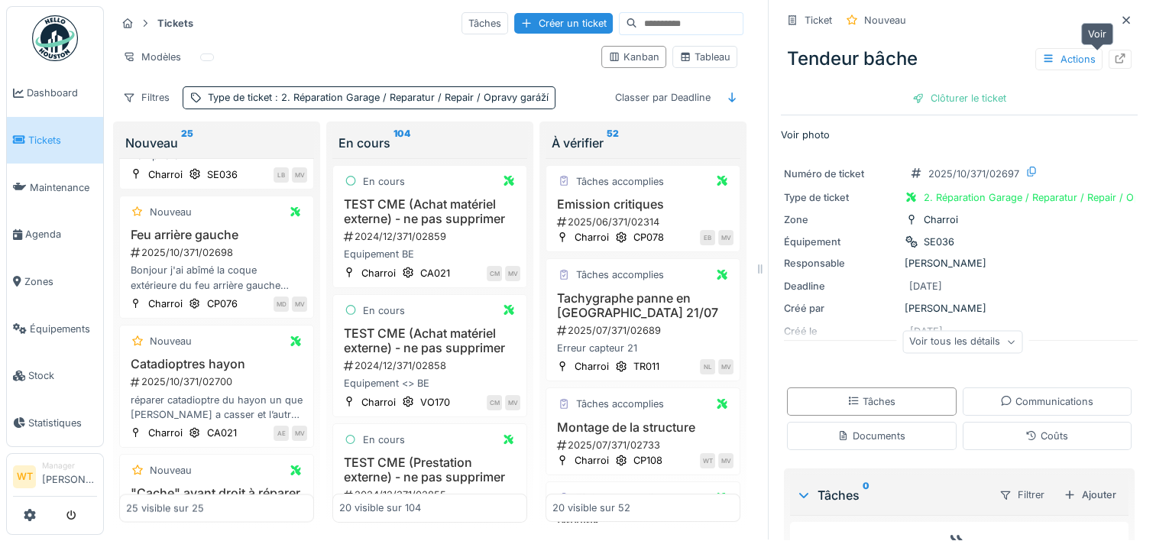
click at [1114, 53] on div at bounding box center [1120, 59] width 12 height 15
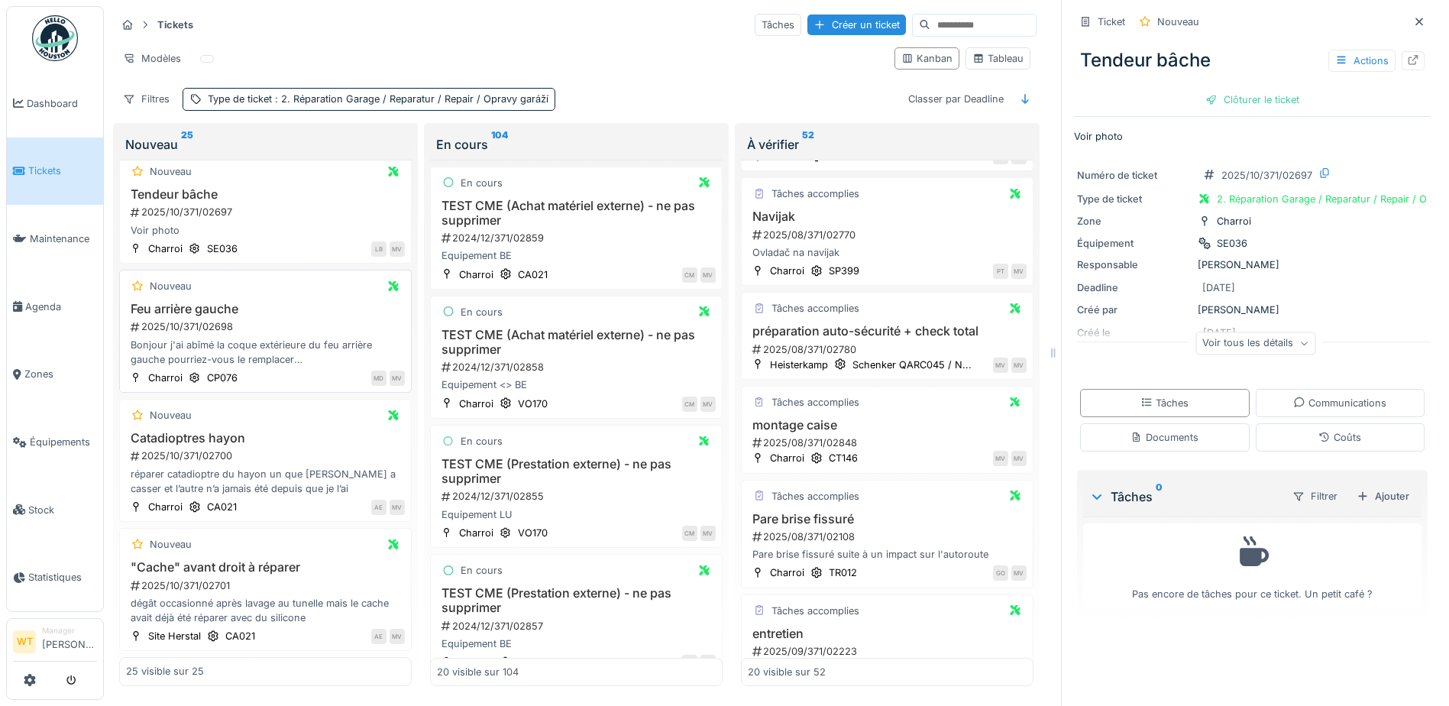
scroll to position [2506, 0]
click at [204, 187] on h3 "Tendeur bâche" at bounding box center [265, 194] width 279 height 15
click at [1155, 55] on div at bounding box center [1412, 60] width 23 height 19
click at [34, 286] on link "Agenda" at bounding box center [55, 307] width 96 height 68
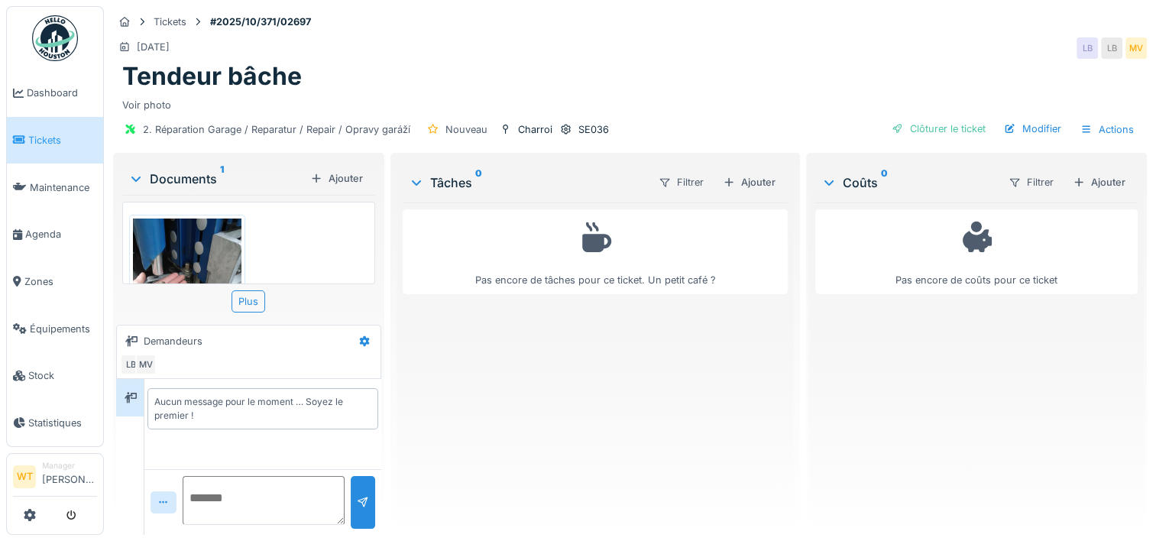
click at [203, 267] on img at bounding box center [187, 290] width 108 height 145
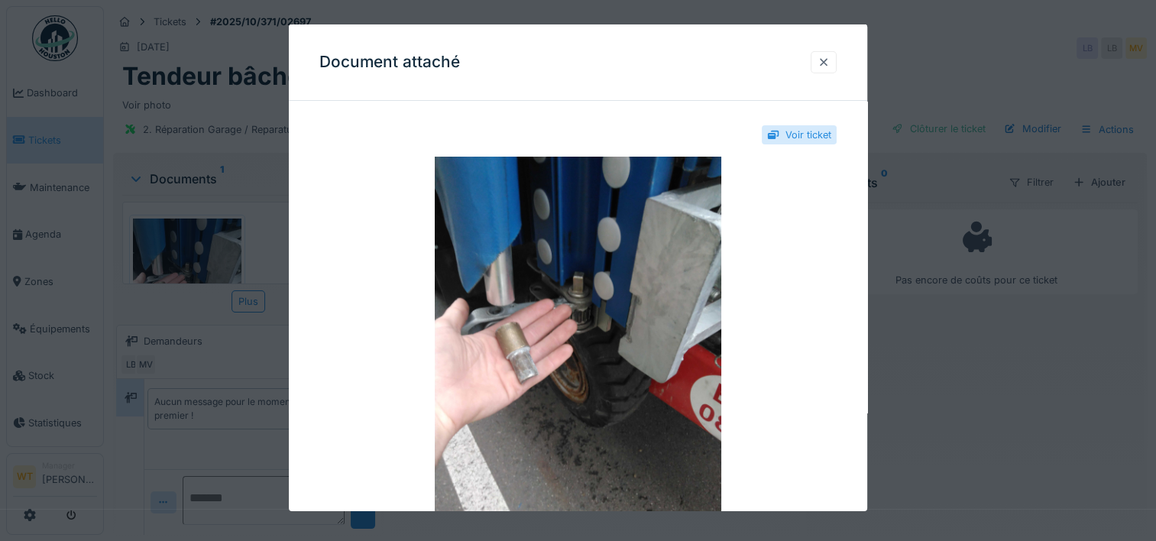
click at [824, 61] on div at bounding box center [823, 62] width 12 height 15
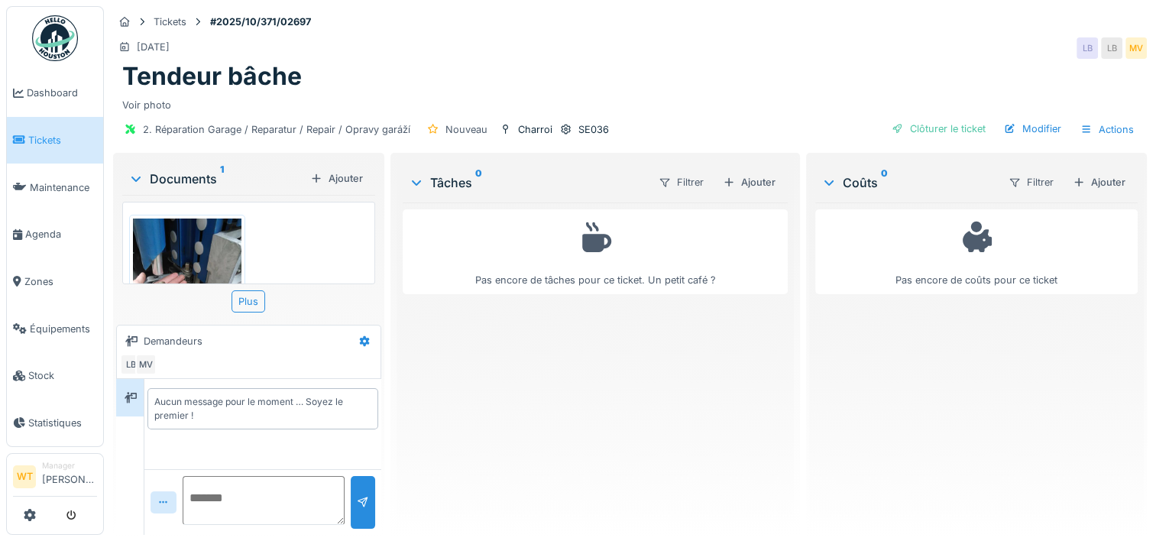
click at [168, 251] on img at bounding box center [187, 290] width 108 height 145
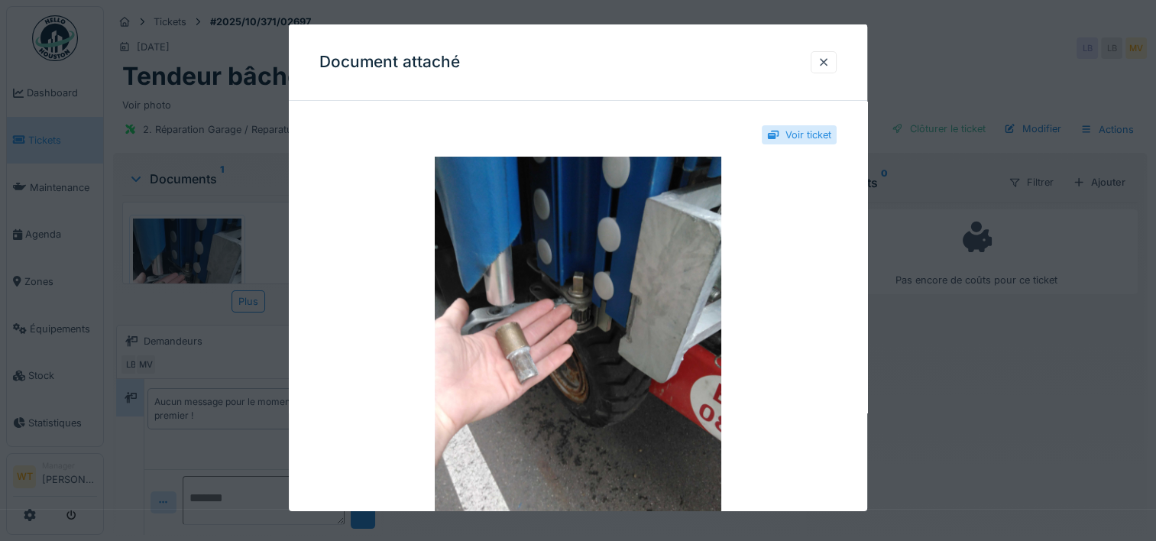
click at [578, 73] on div "Document attaché" at bounding box center [578, 62] width 578 height 76
click at [826, 70] on div at bounding box center [823, 62] width 26 height 22
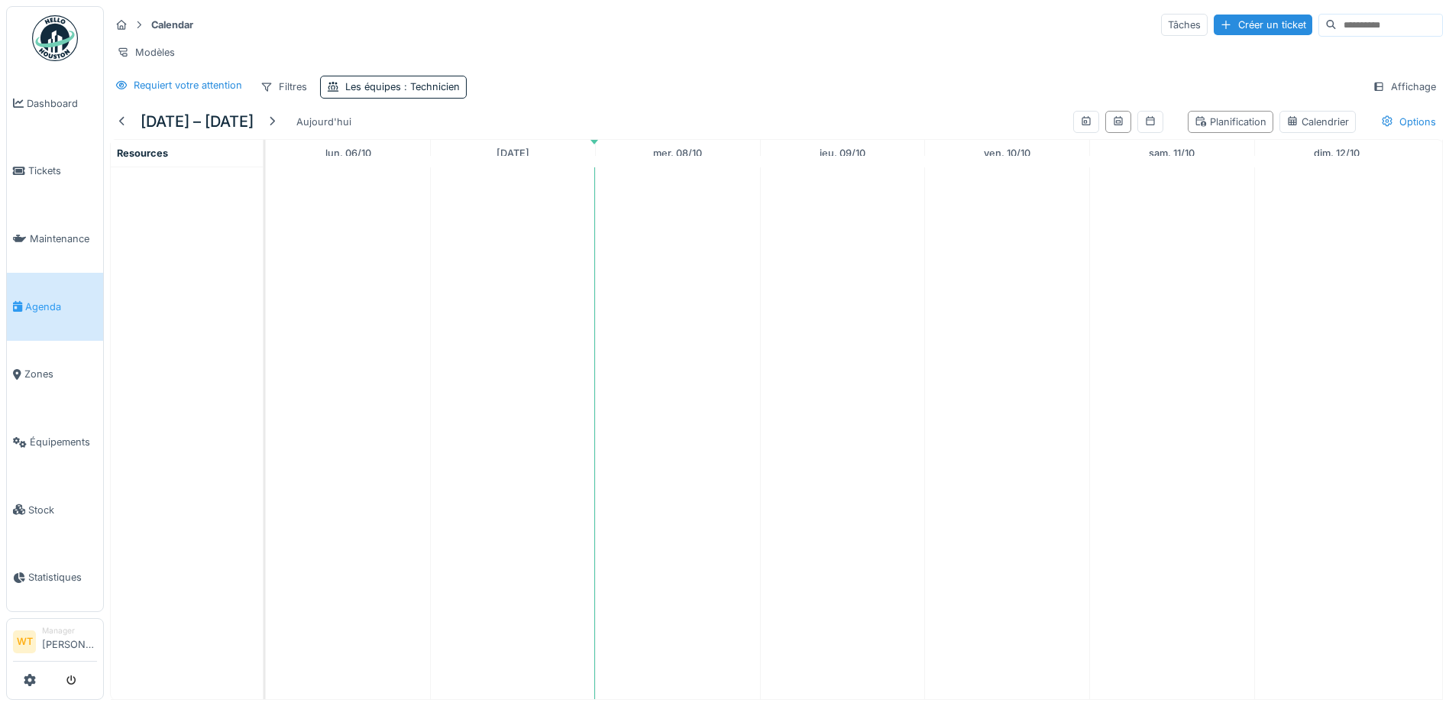
drag, startPoint x: 593, startPoint y: 150, endPoint x: 620, endPoint y: 153, distance: 26.8
click at [620, 153] on tr "[DATE] [DATE] [DATE] [DATE] [DATE] [DATE] [DATE]" at bounding box center [842, 153] width 1153 height 27
click at [594, 166] on div "[DATE]" at bounding box center [513, 153] width 164 height 27
click at [599, 201] on td at bounding box center [677, 433] width 165 height 532
click at [426, 98] on div "Les équipes : Technicien" at bounding box center [393, 87] width 147 height 22
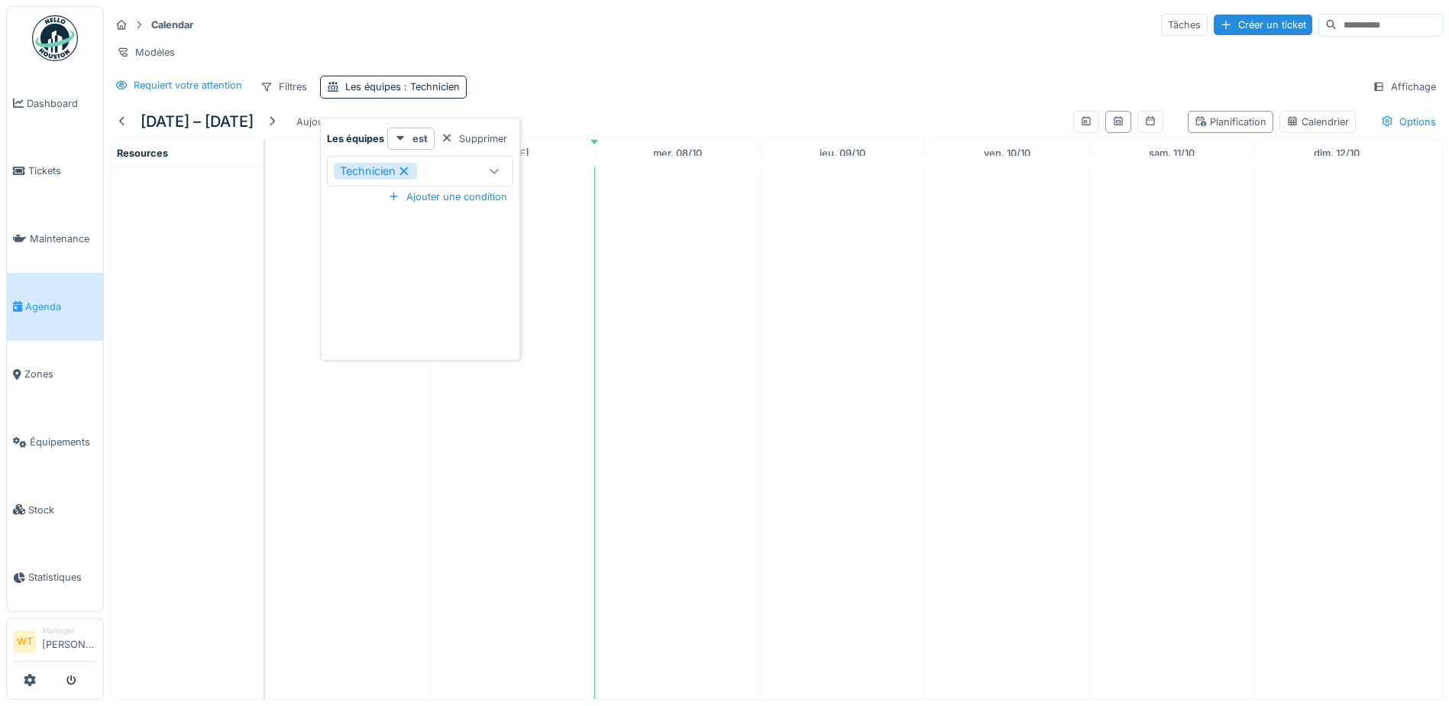
click at [410, 173] on icon at bounding box center [404, 171] width 14 height 11
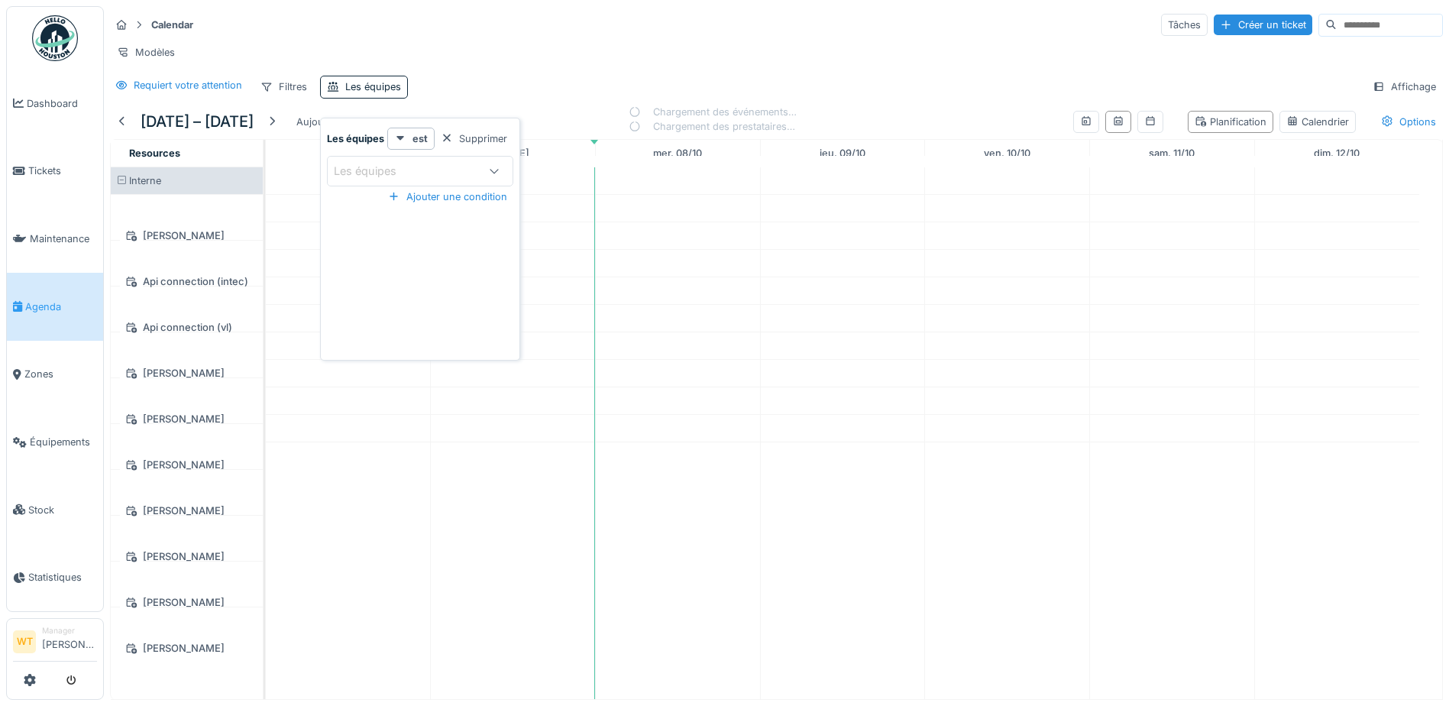
click at [483, 87] on div "Requiert votre attention Filtres Les équipes Affichage" at bounding box center [776, 87] width 1333 height 22
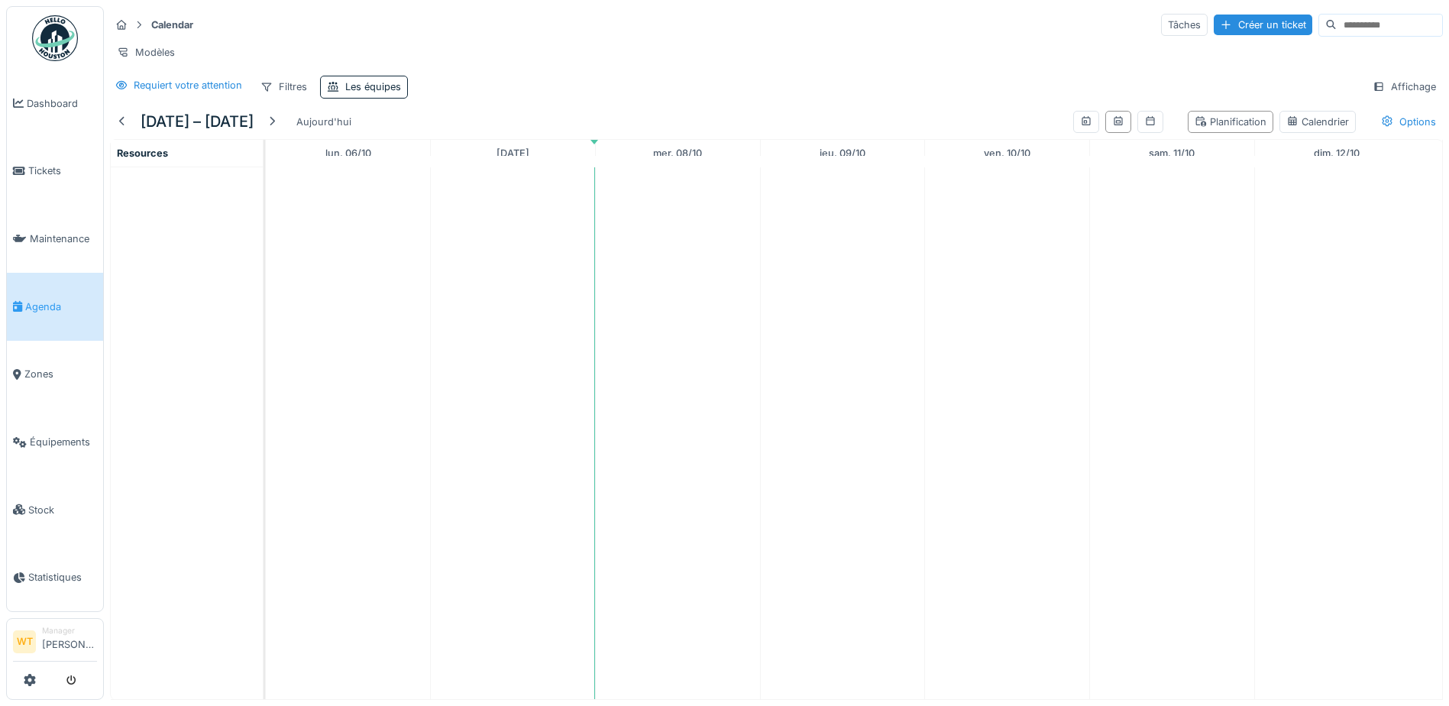
scroll to position [11, 0]
click at [364, 86] on div "Les équipes" at bounding box center [373, 86] width 56 height 15
click at [384, 173] on div "Les équipes" at bounding box center [420, 171] width 186 height 31
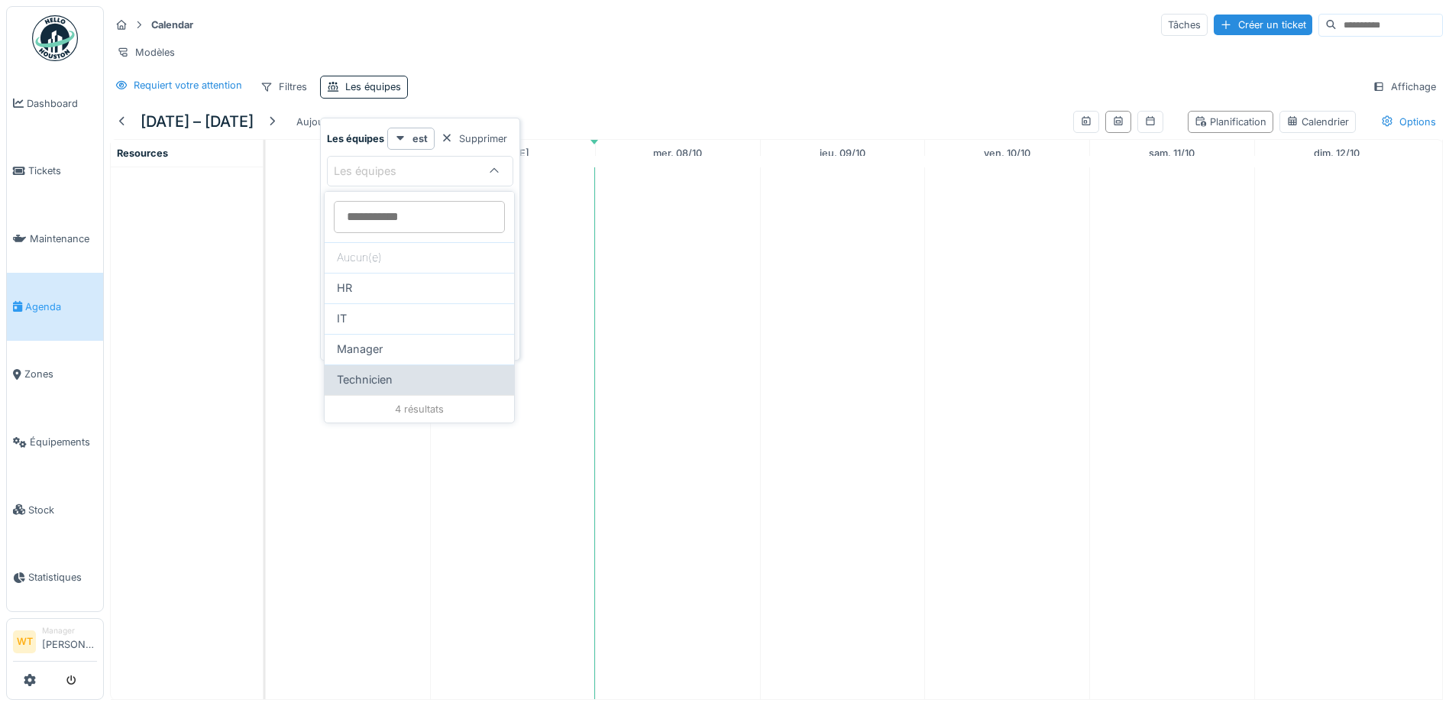
click at [406, 371] on div "Technicien" at bounding box center [419, 379] width 165 height 17
type input "***"
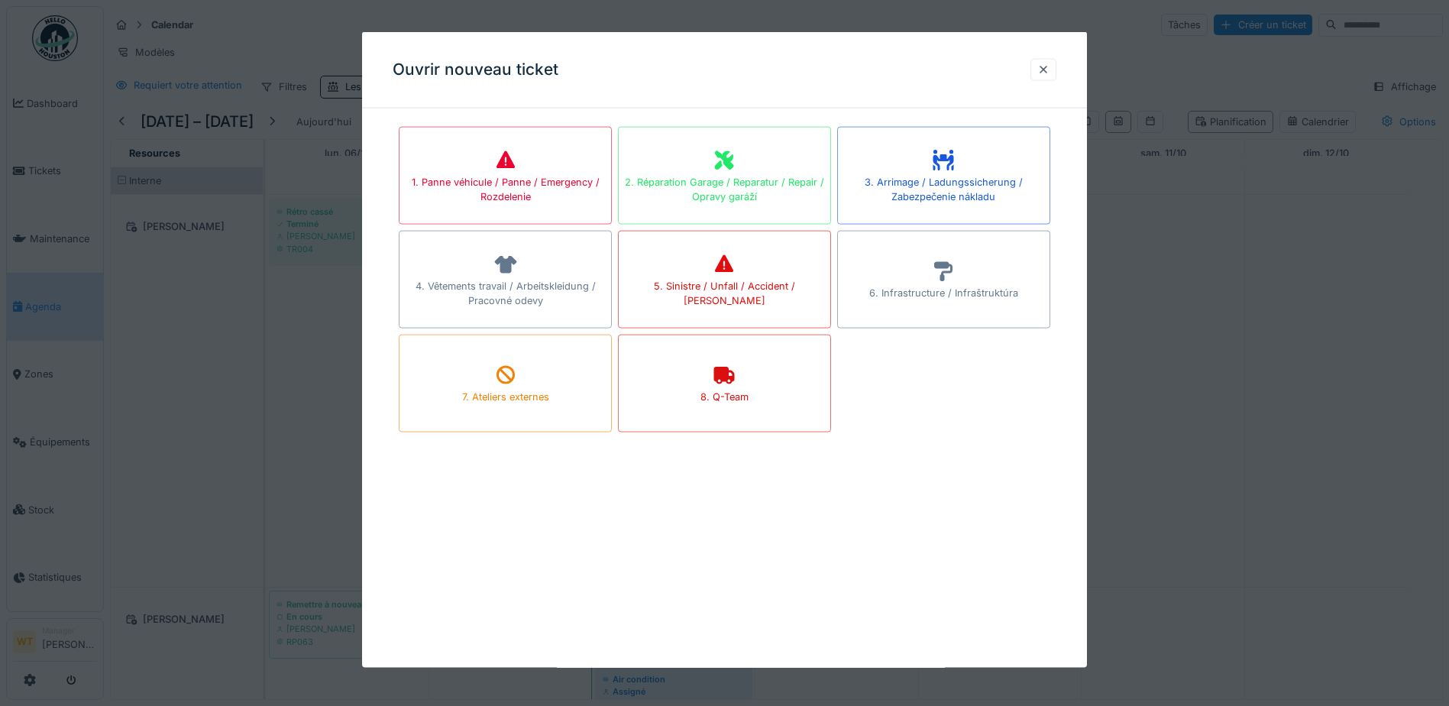
click at [1149, 234] on div at bounding box center [724, 353] width 1449 height 706
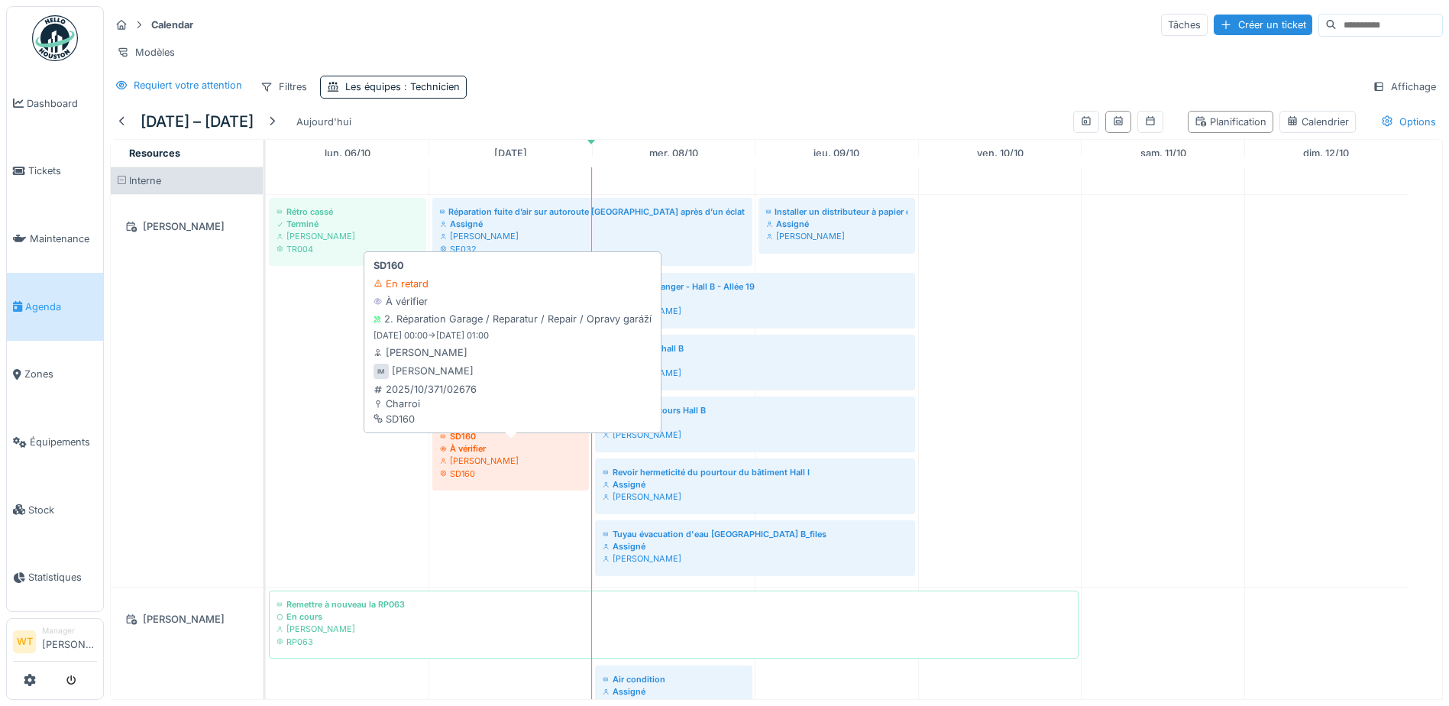
click at [526, 454] on div "À vérifier" at bounding box center [510, 448] width 141 height 12
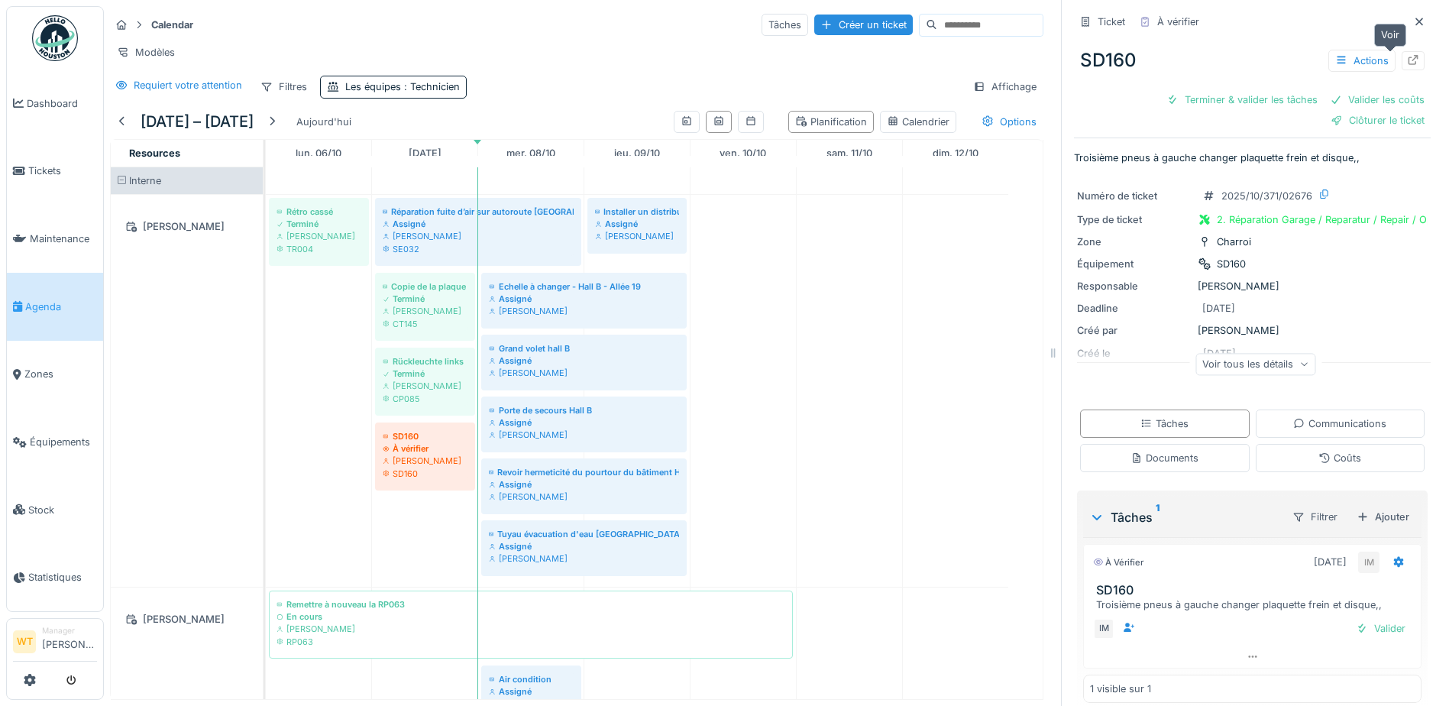
click at [1401, 51] on div at bounding box center [1412, 60] width 23 height 19
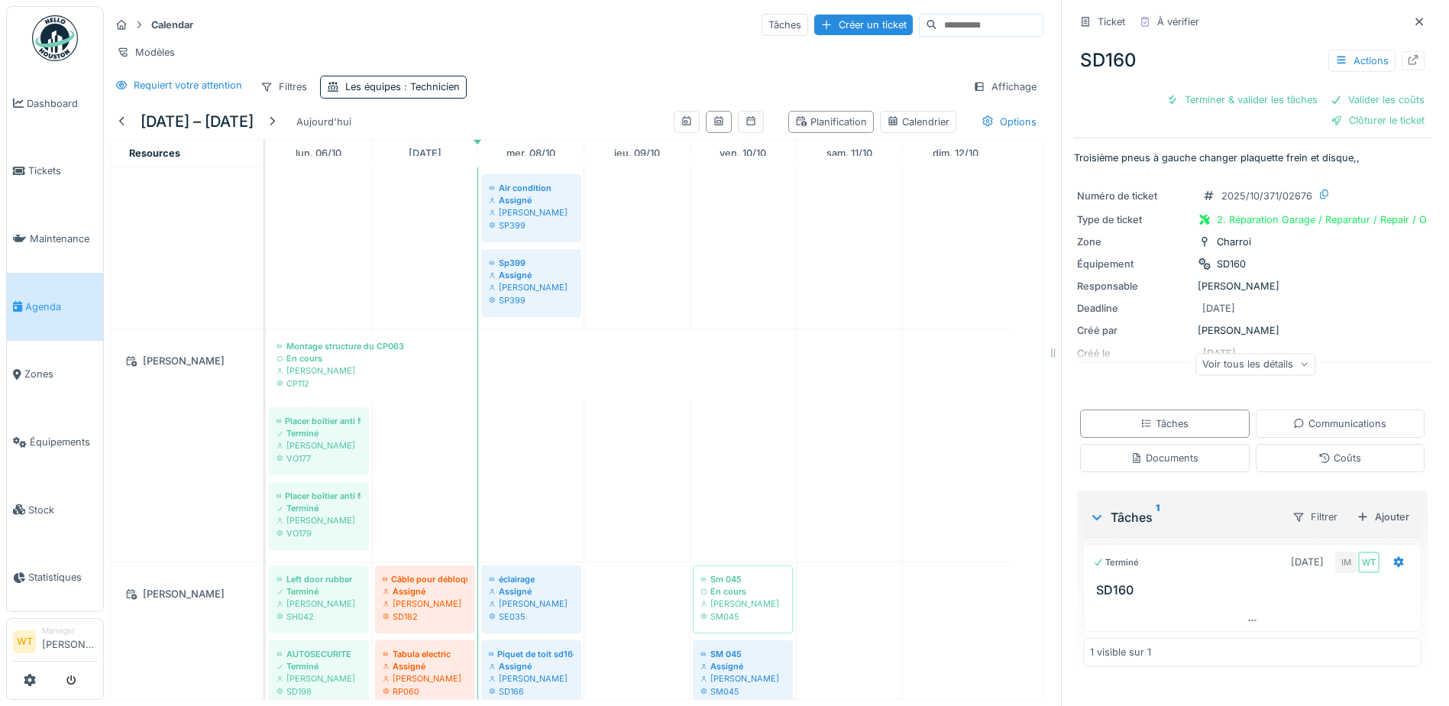
scroll to position [764, 0]
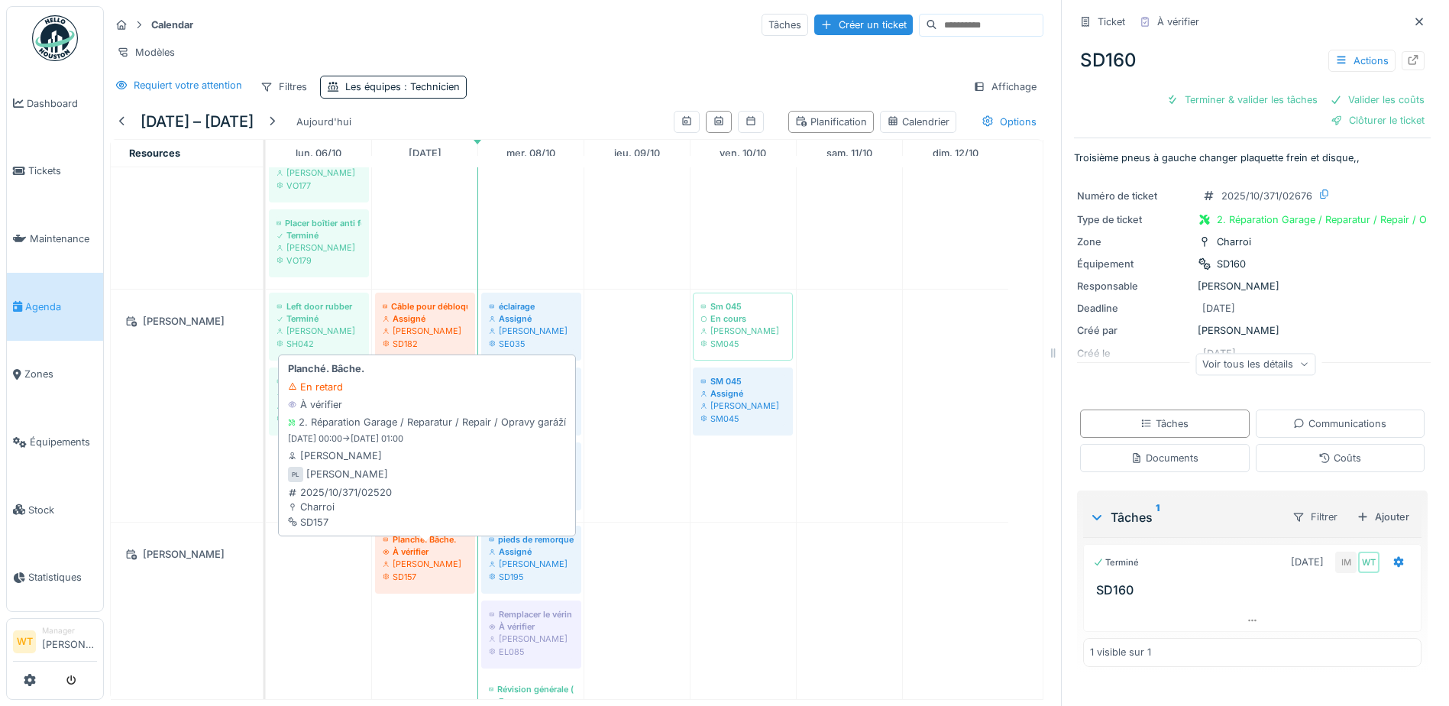
click at [446, 559] on div "Peter Lopata" at bounding box center [425, 564] width 85 height 12
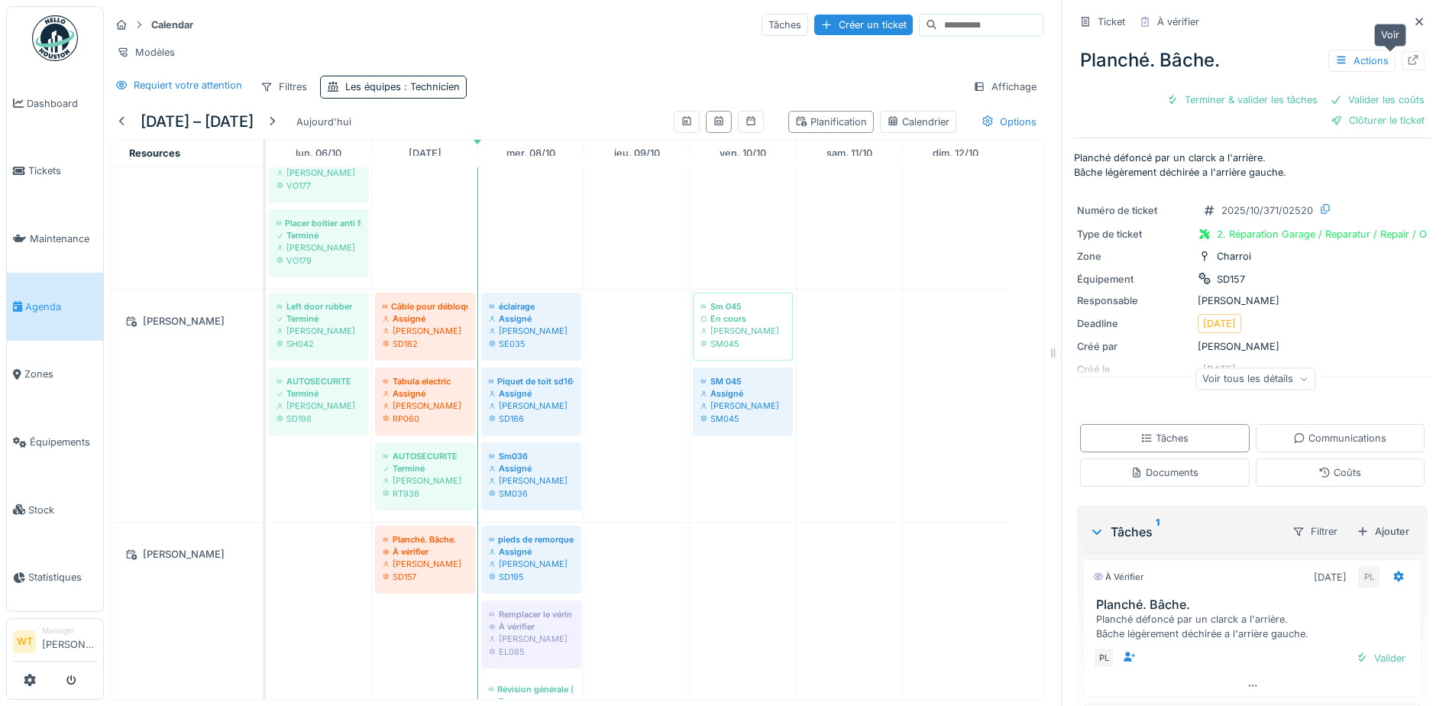
click at [1407, 55] on icon at bounding box center [1413, 60] width 12 height 10
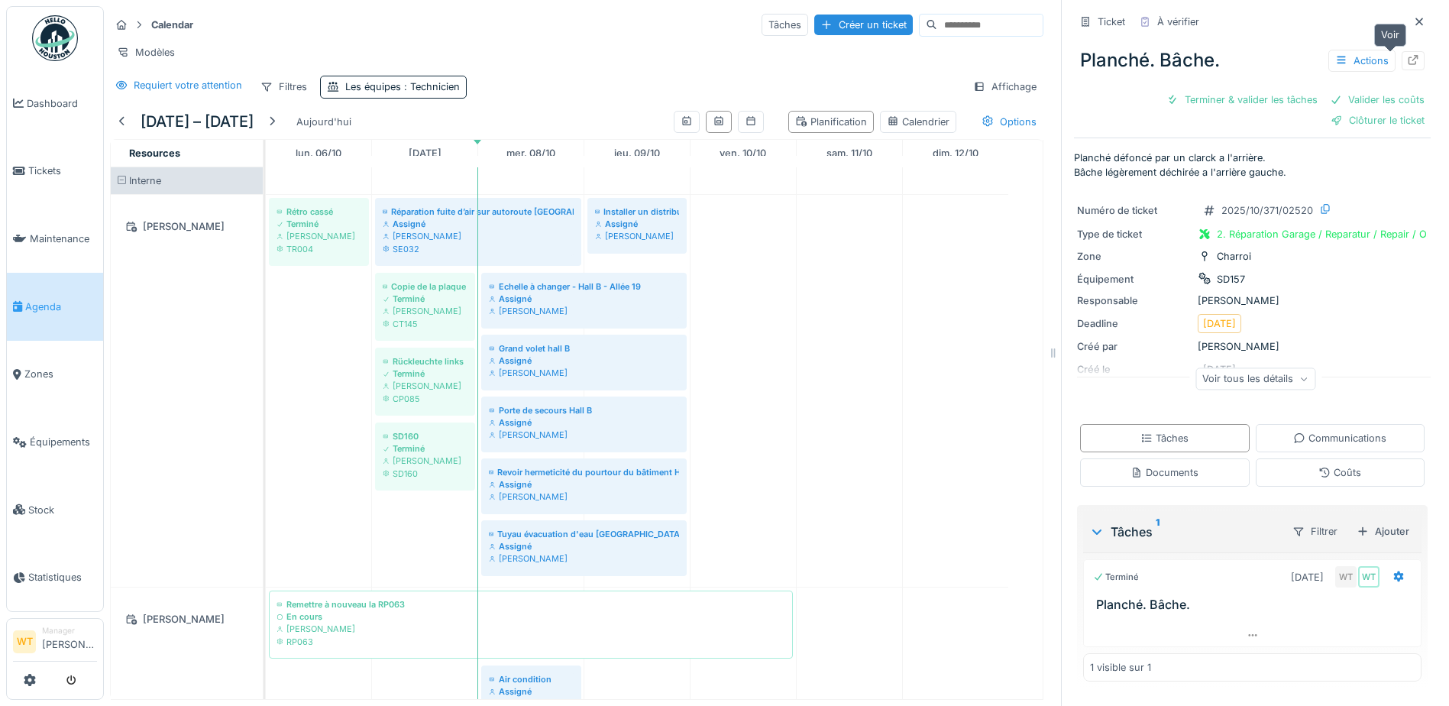
click at [1407, 62] on icon at bounding box center [1413, 60] width 12 height 10
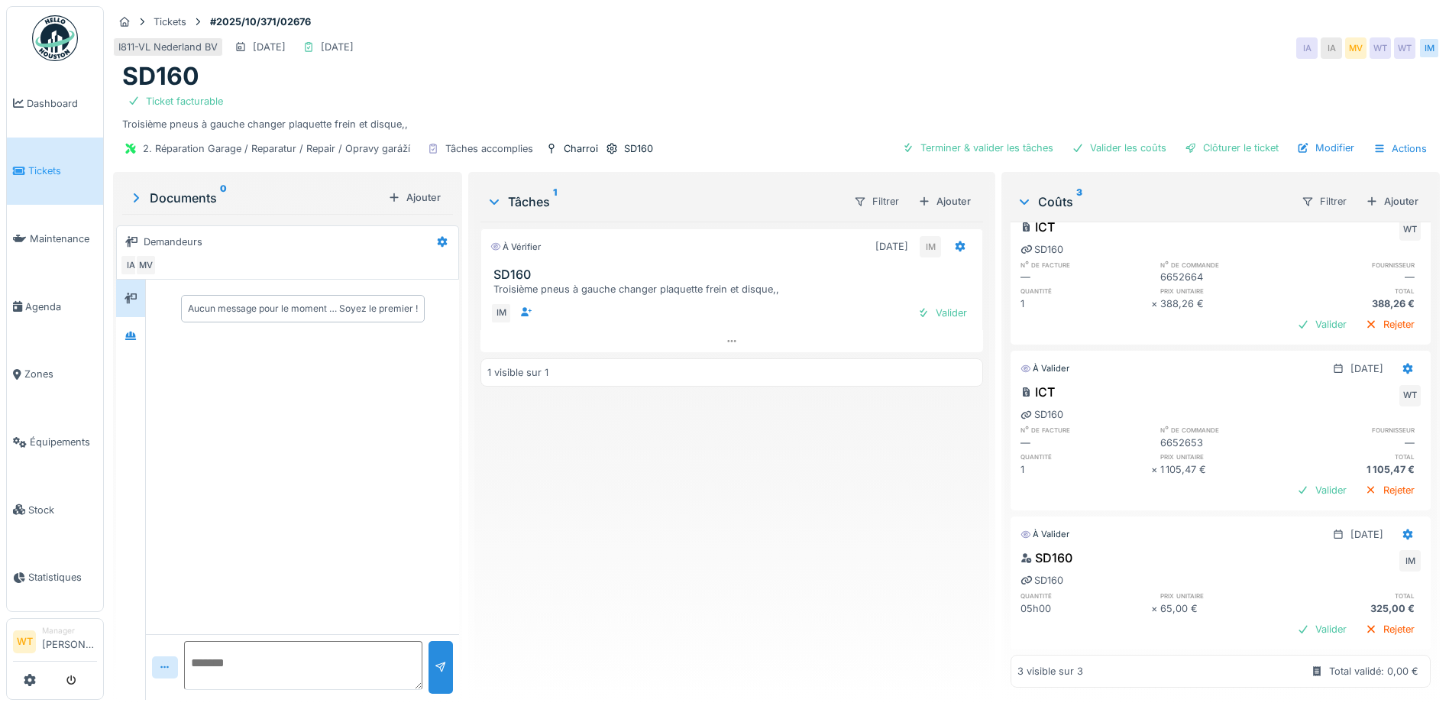
scroll to position [67, 0]
click at [942, 137] on div "Terminer & valider les tâches" at bounding box center [977, 147] width 163 height 21
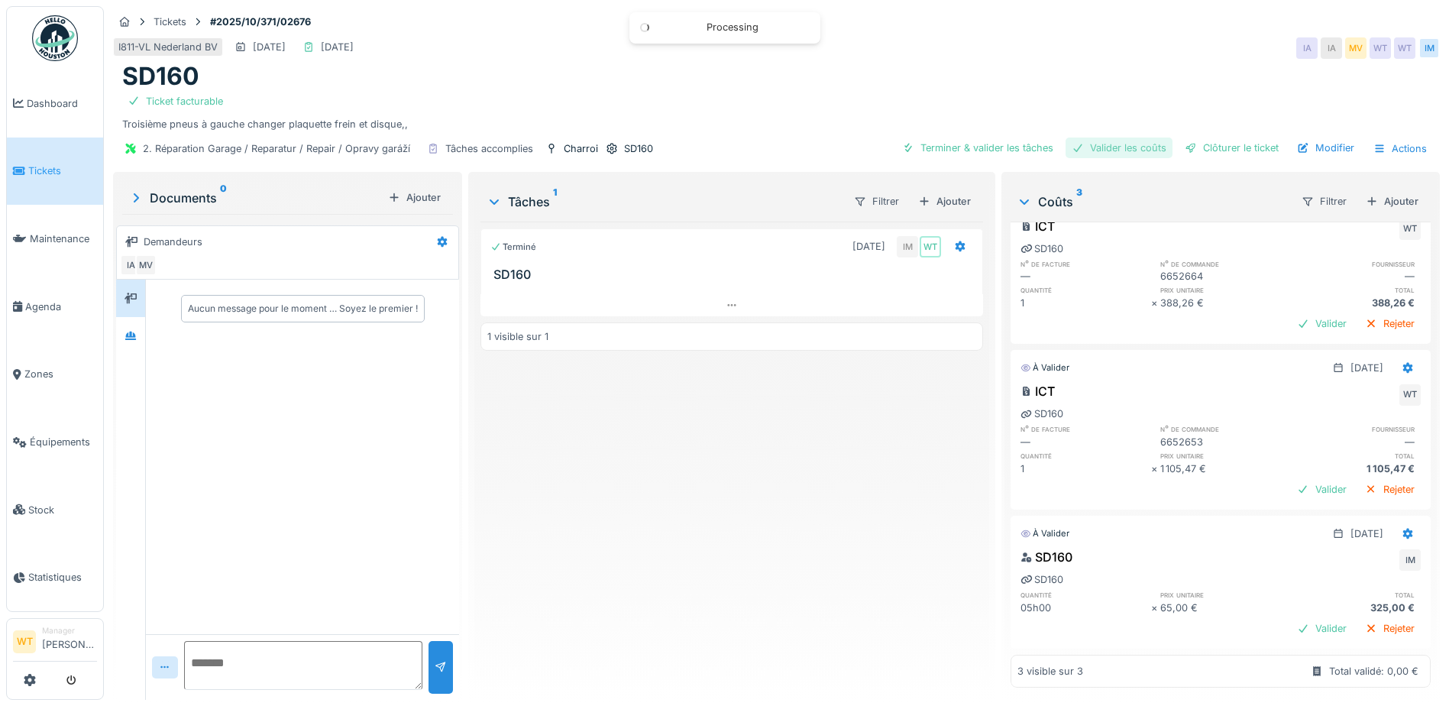
click at [1114, 137] on div "Valider les coûts" at bounding box center [1118, 147] width 107 height 21
click at [1210, 143] on div "Clôturer le ticket" at bounding box center [1231, 147] width 106 height 21
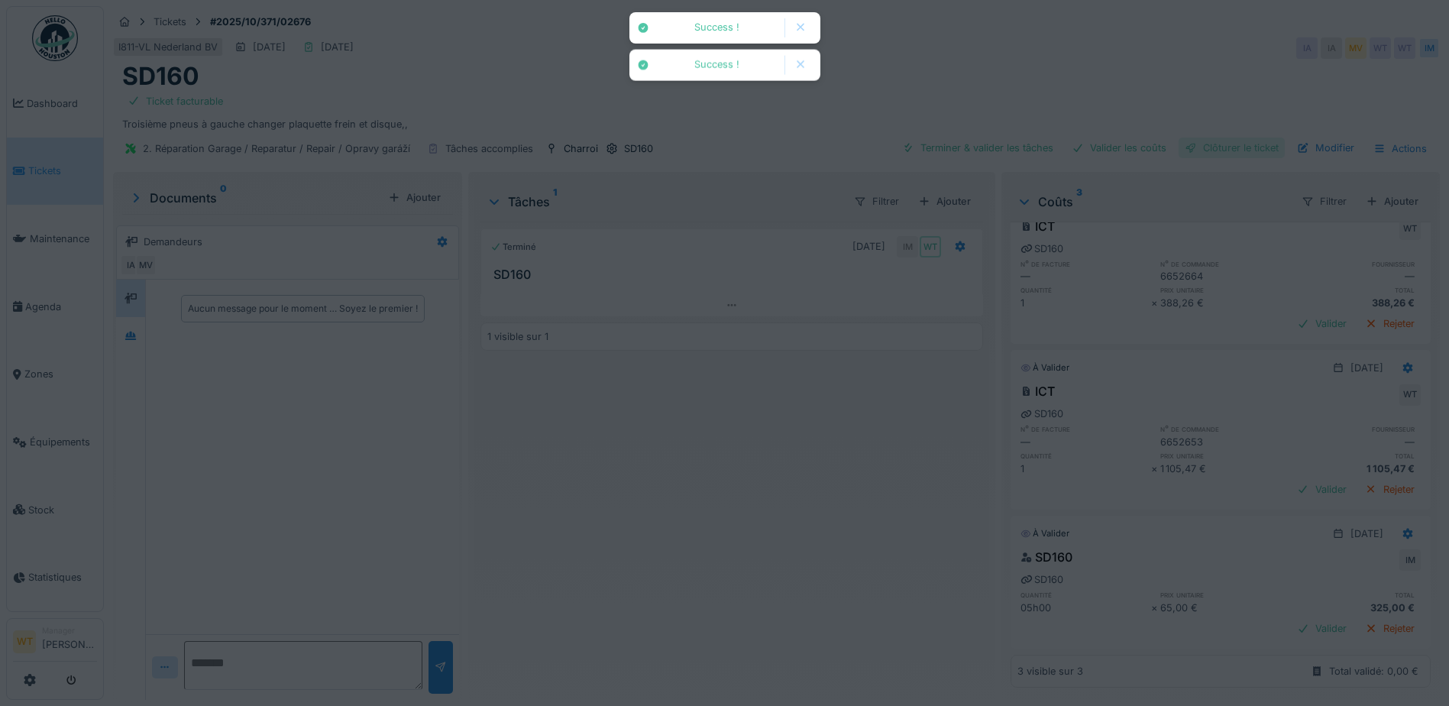
scroll to position [0, 0]
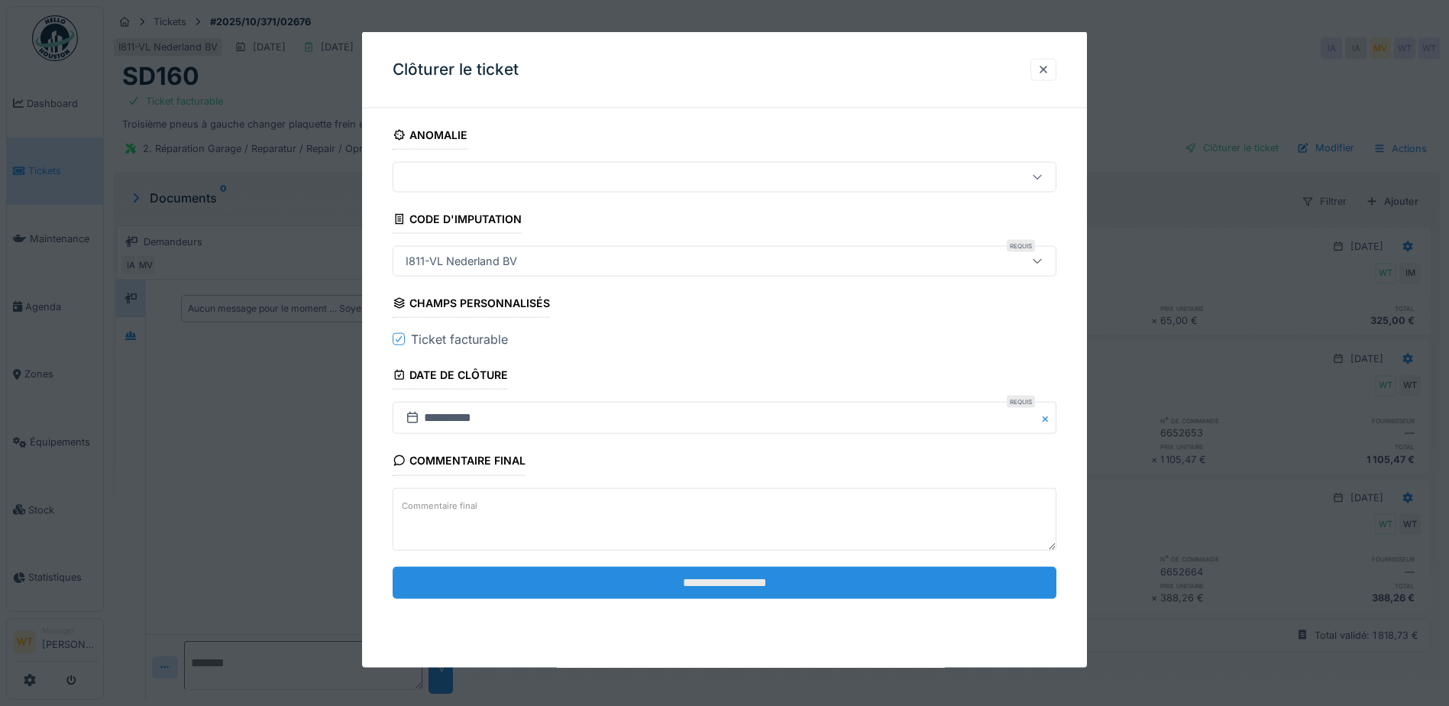
click at [660, 592] on input "**********" at bounding box center [725, 582] width 664 height 32
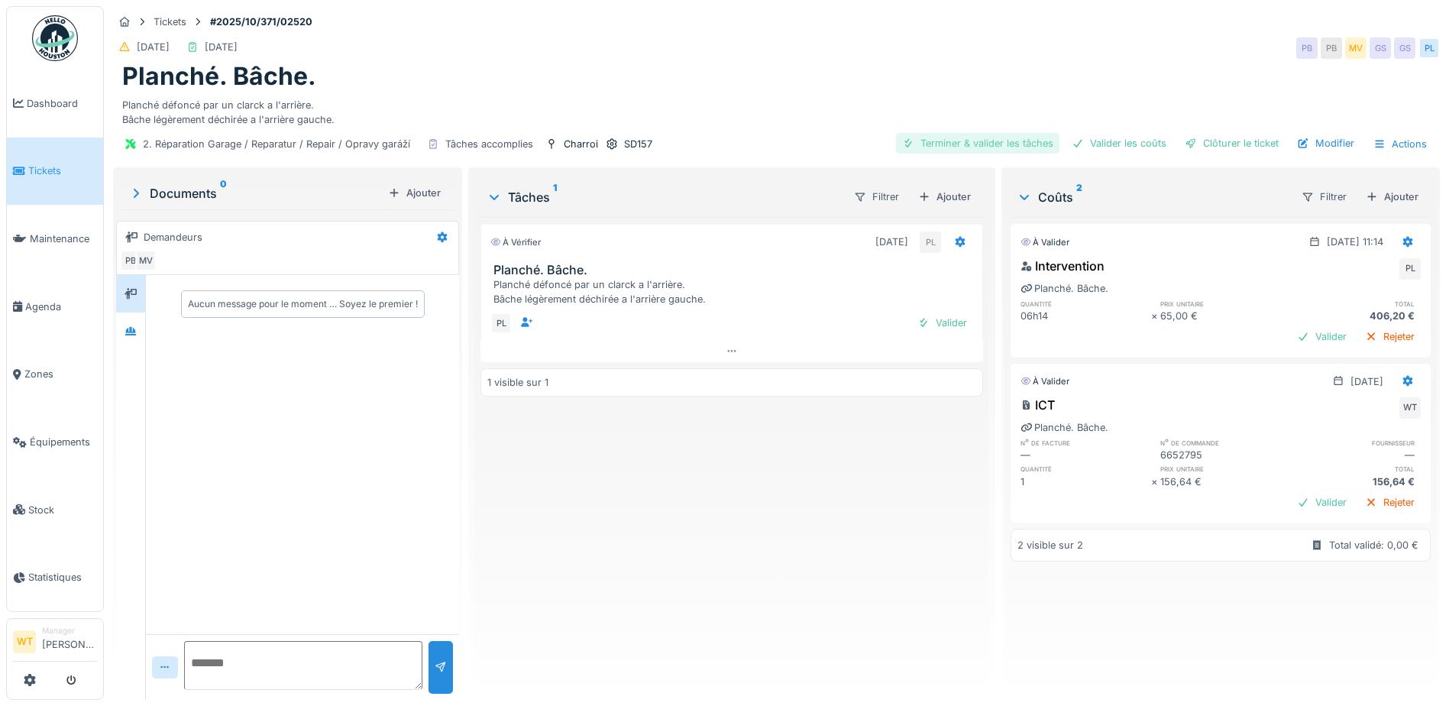
click at [1015, 148] on div "Terminer & valider les tâches" at bounding box center [977, 143] width 163 height 21
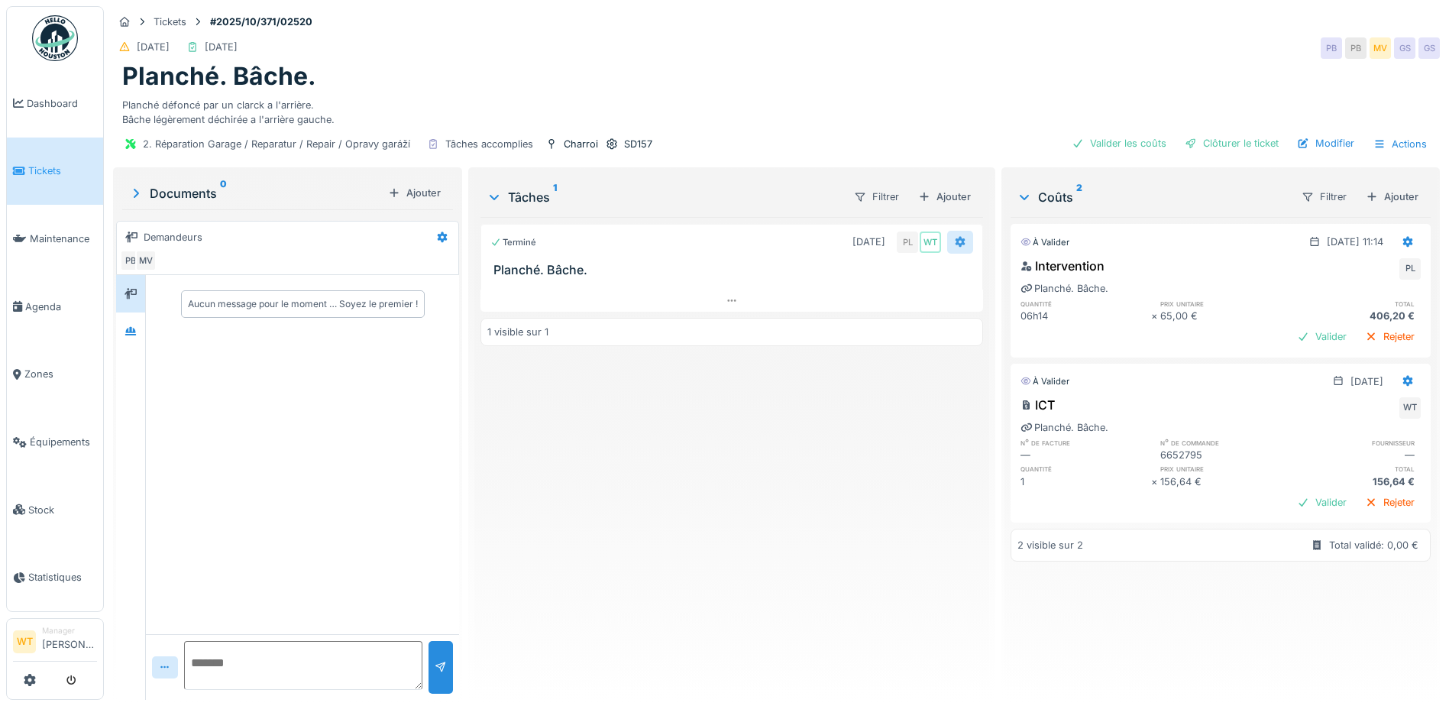
click at [960, 246] on div at bounding box center [960, 242] width 26 height 22
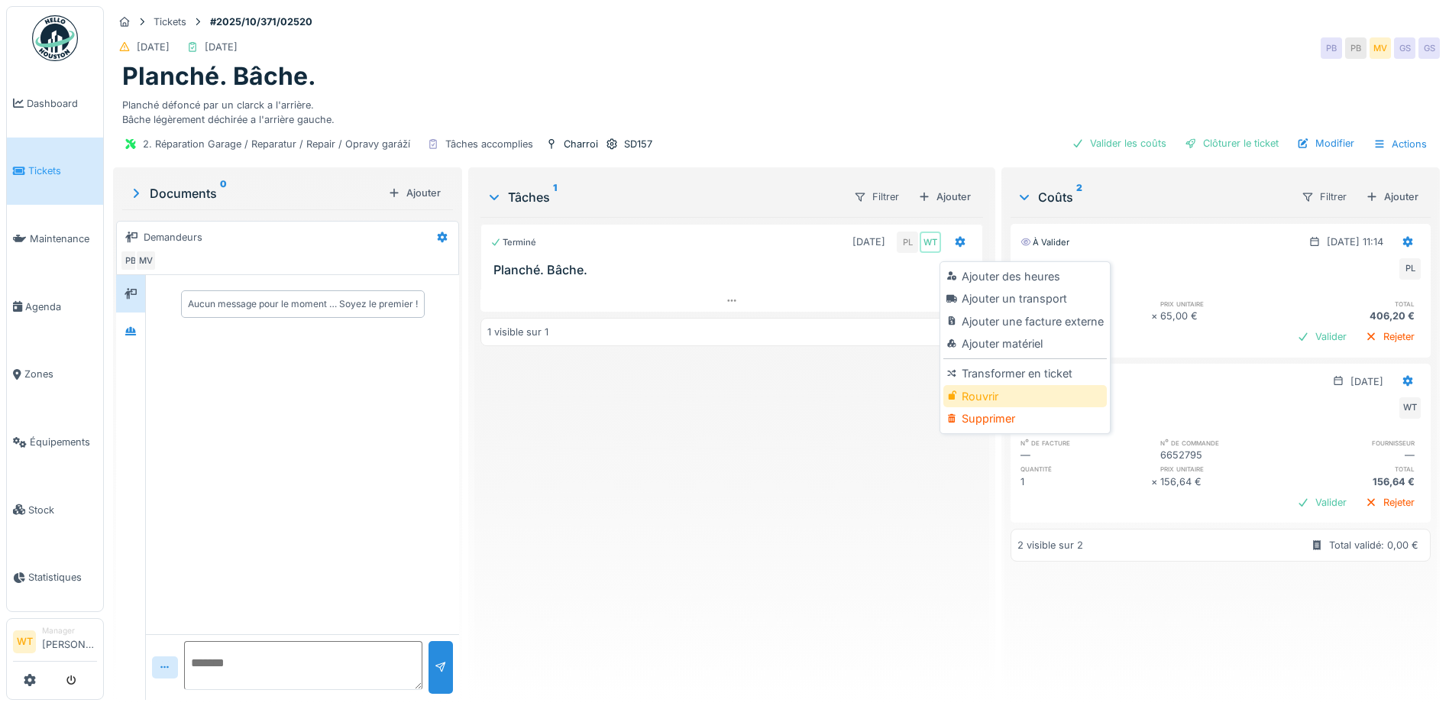
click at [979, 395] on div "Rouvrir" at bounding box center [1024, 396] width 163 height 23
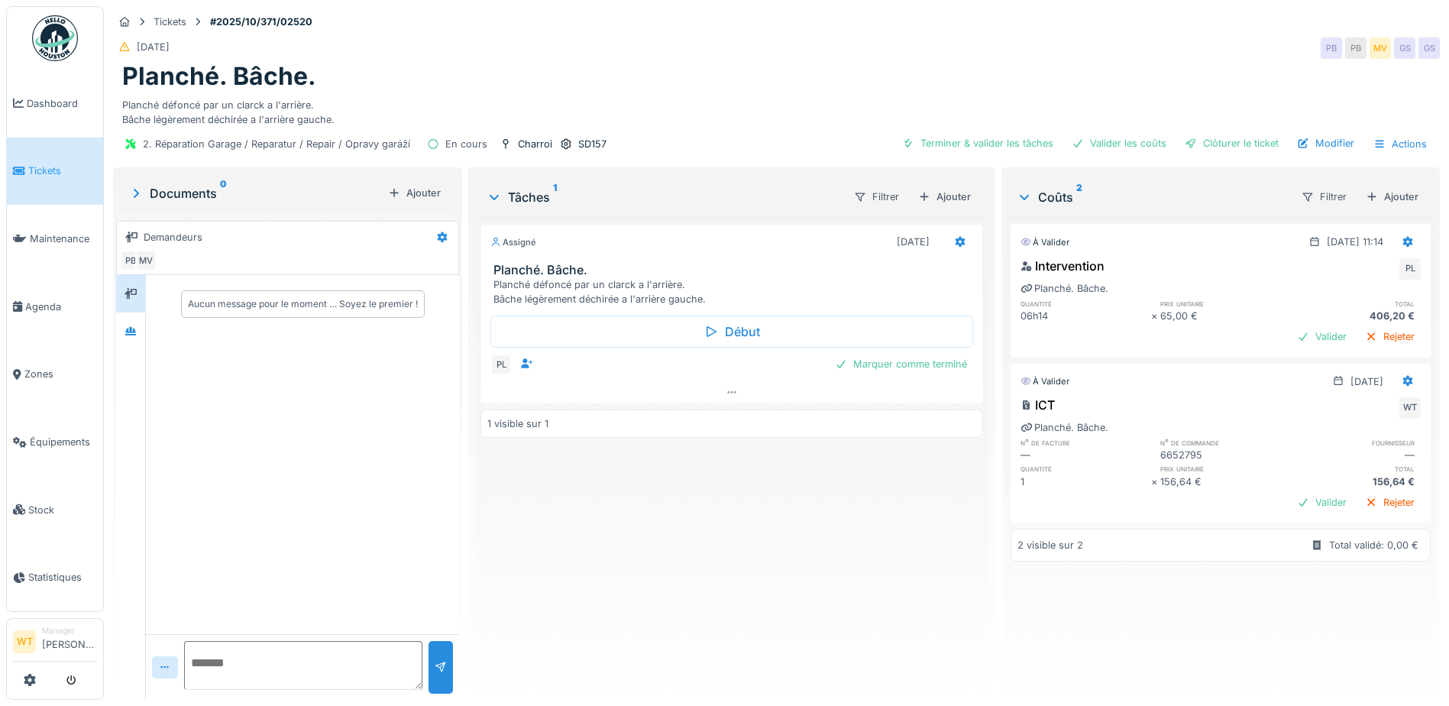
drag, startPoint x: 1380, startPoint y: 192, endPoint x: 1370, endPoint y: 185, distance: 12.1
click at [1381, 192] on div "Ajouter" at bounding box center [1391, 196] width 65 height 21
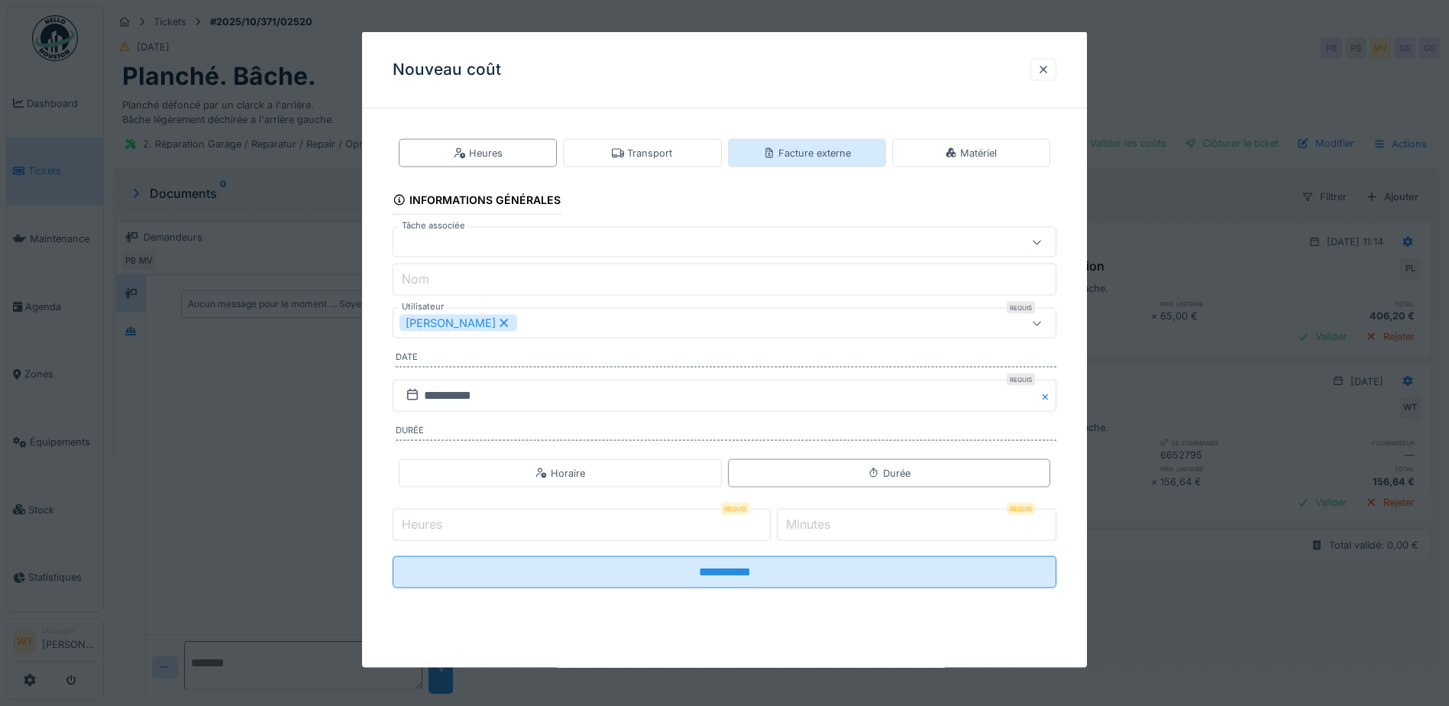
click at [804, 160] on div "Facture externe" at bounding box center [807, 153] width 88 height 15
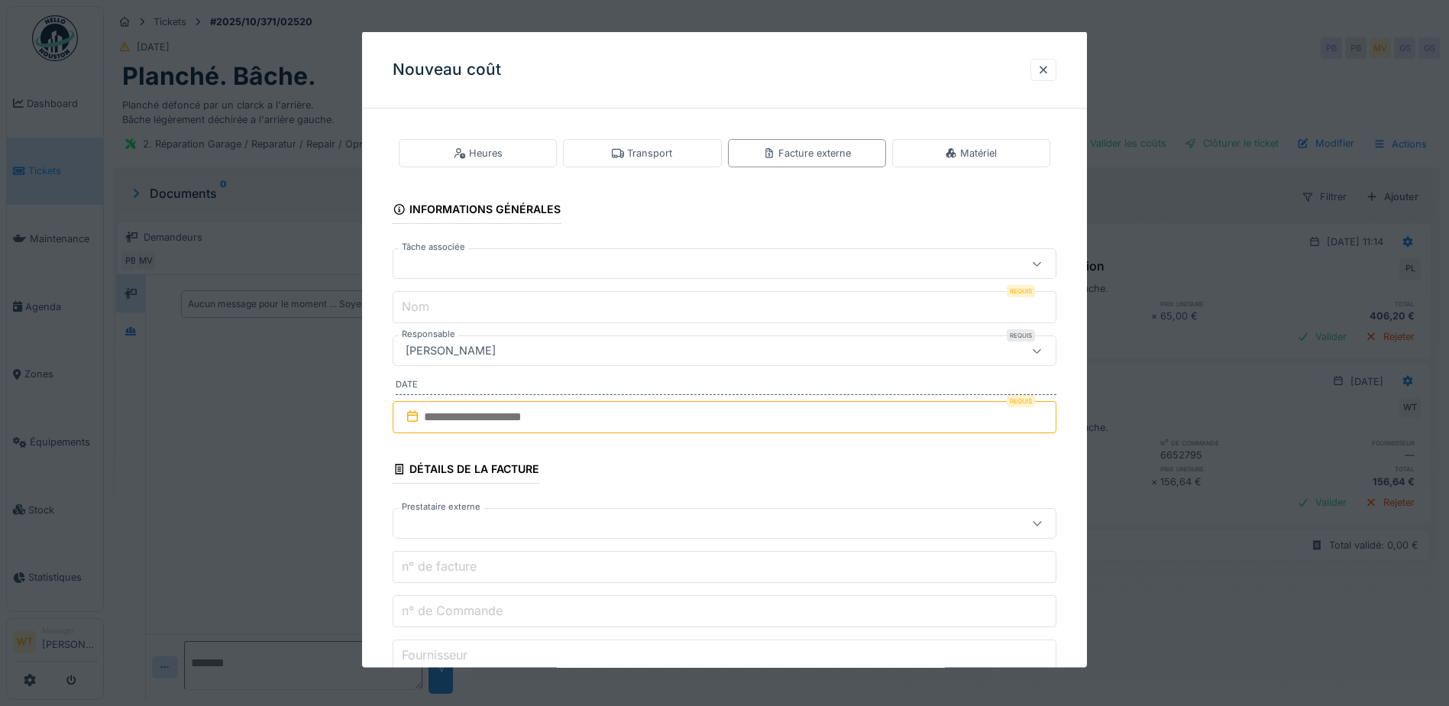
click at [567, 267] on div at bounding box center [685, 263] width 572 height 17
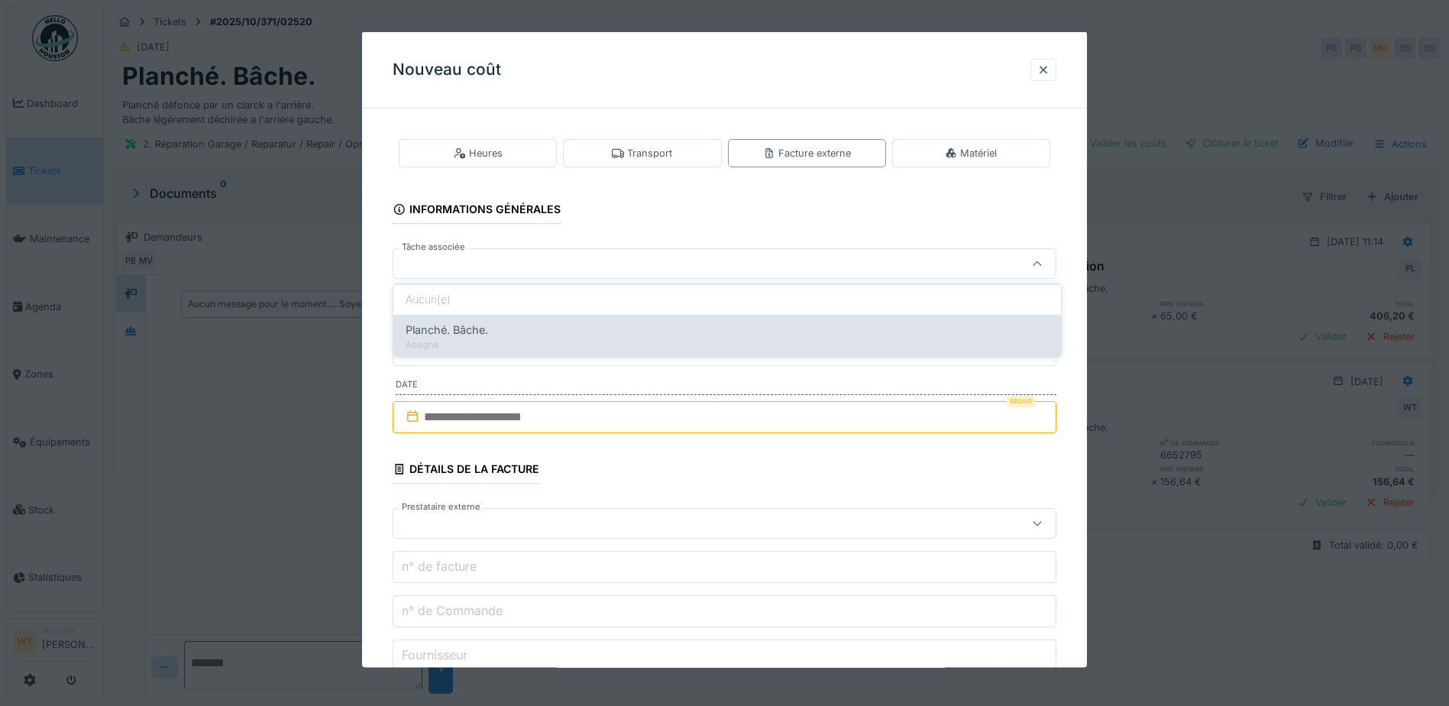
click at [545, 322] on div "Planché. Bâche." at bounding box center [727, 330] width 643 height 17
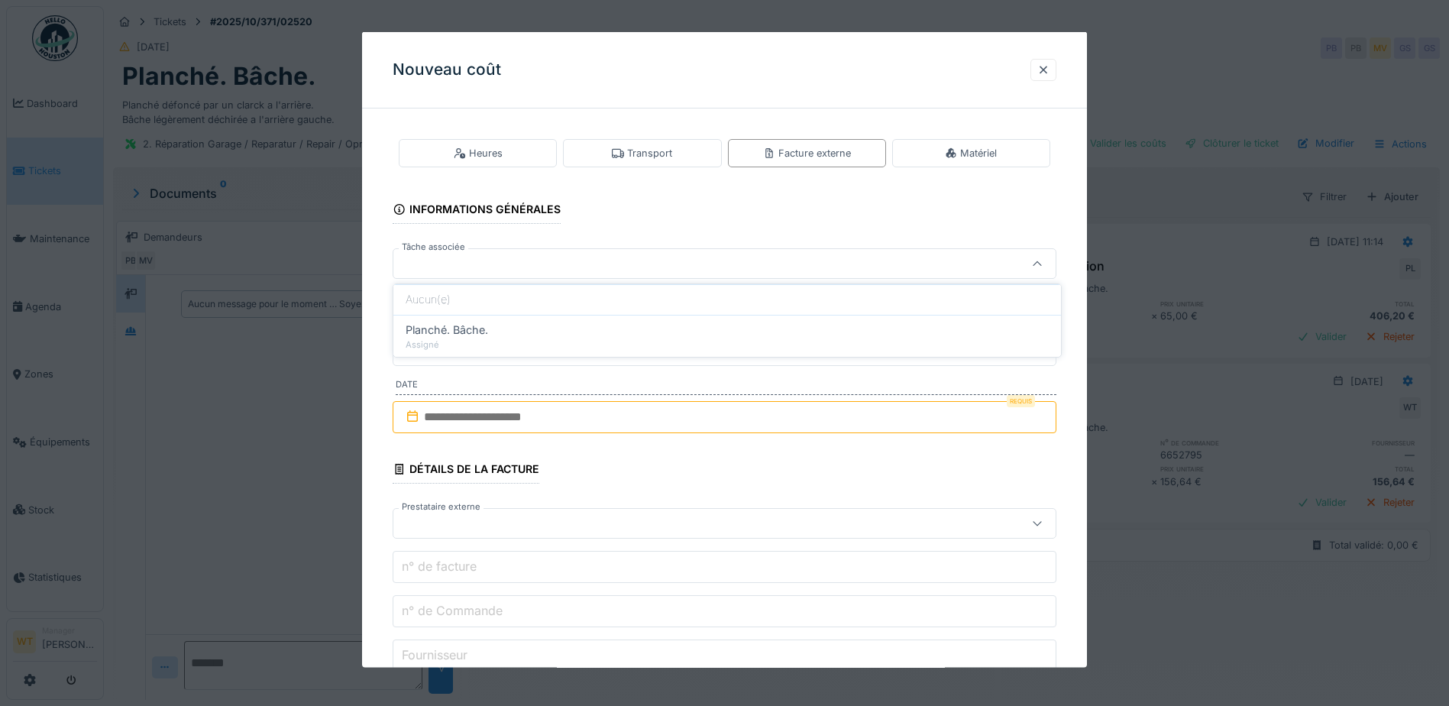
type input "******"
click at [618, 291] on input "**********" at bounding box center [725, 307] width 664 height 32
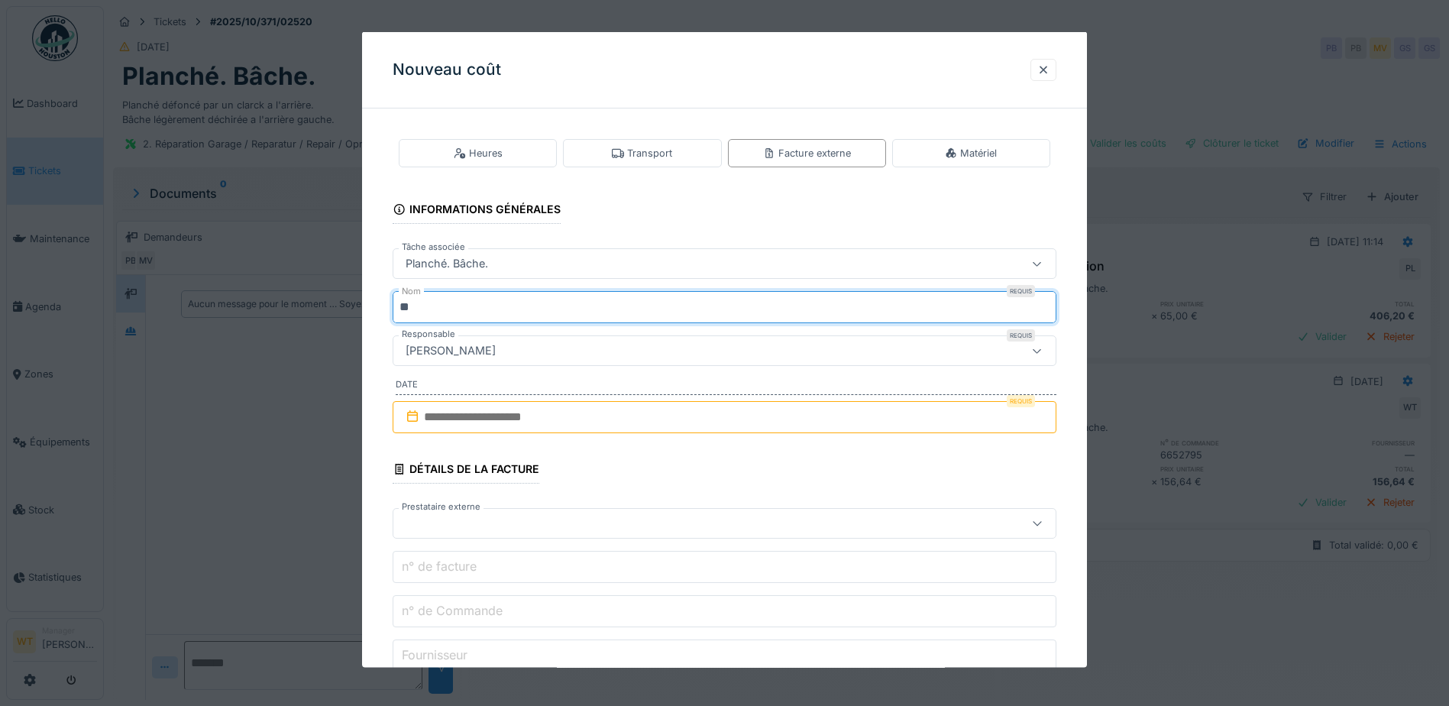
type input "*"
type input "*****"
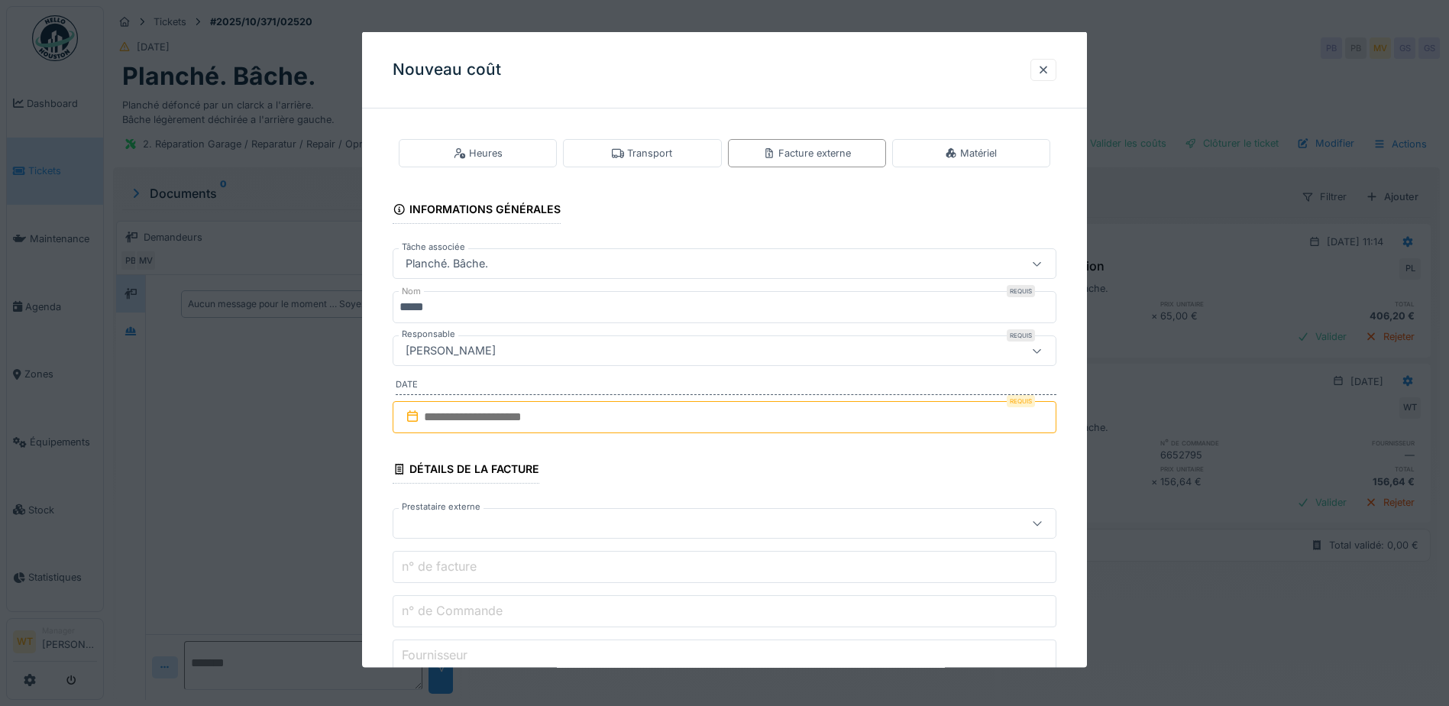
click at [564, 426] on input "text" at bounding box center [725, 417] width 664 height 32
click at [677, 548] on div "7" at bounding box center [678, 542] width 21 height 21
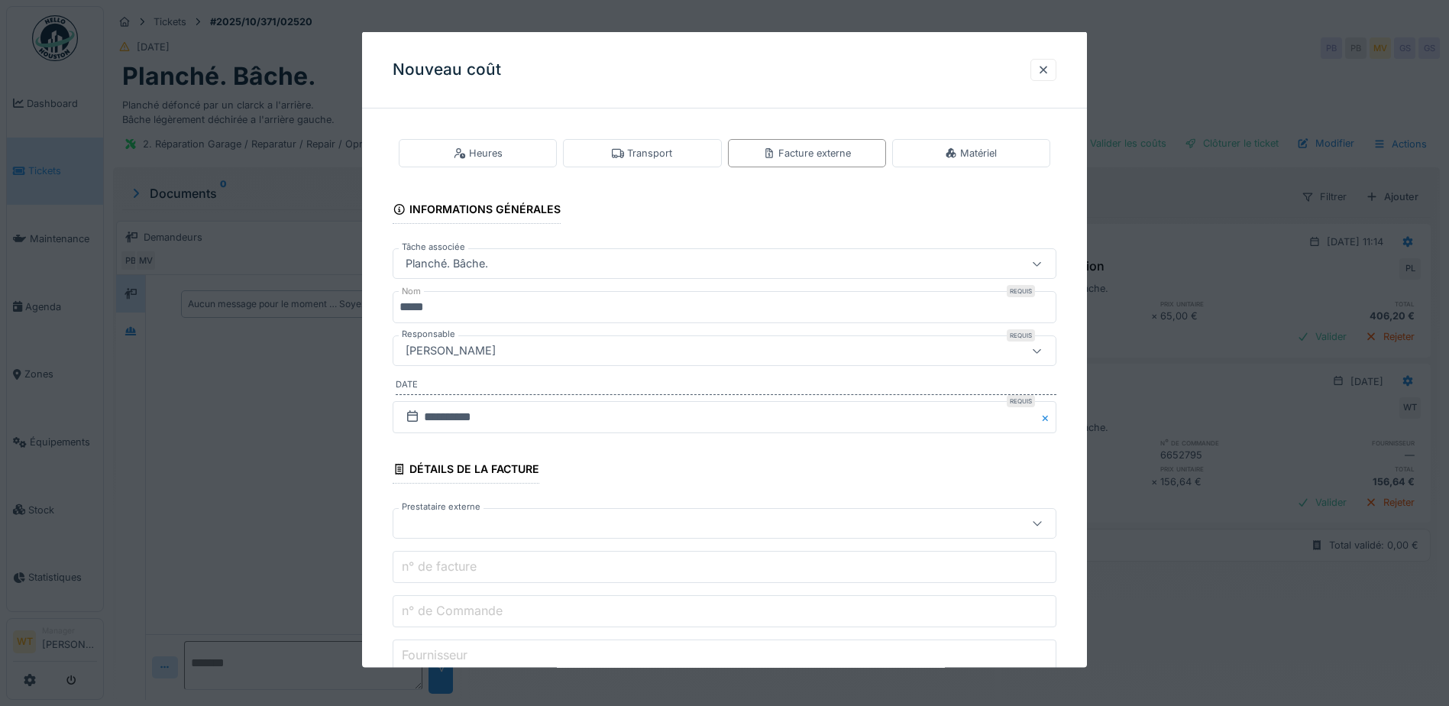
click at [509, 535] on div at bounding box center [725, 523] width 664 height 31
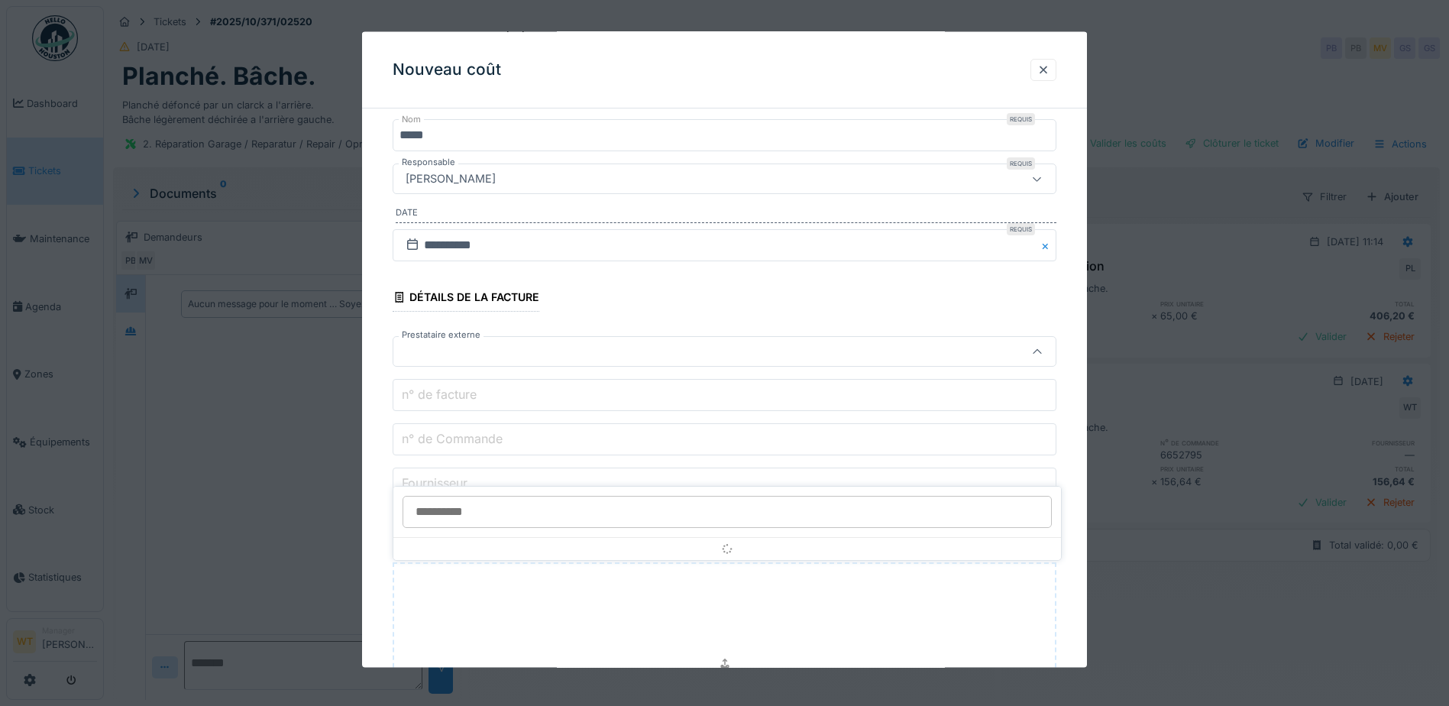
scroll to position [173, 0]
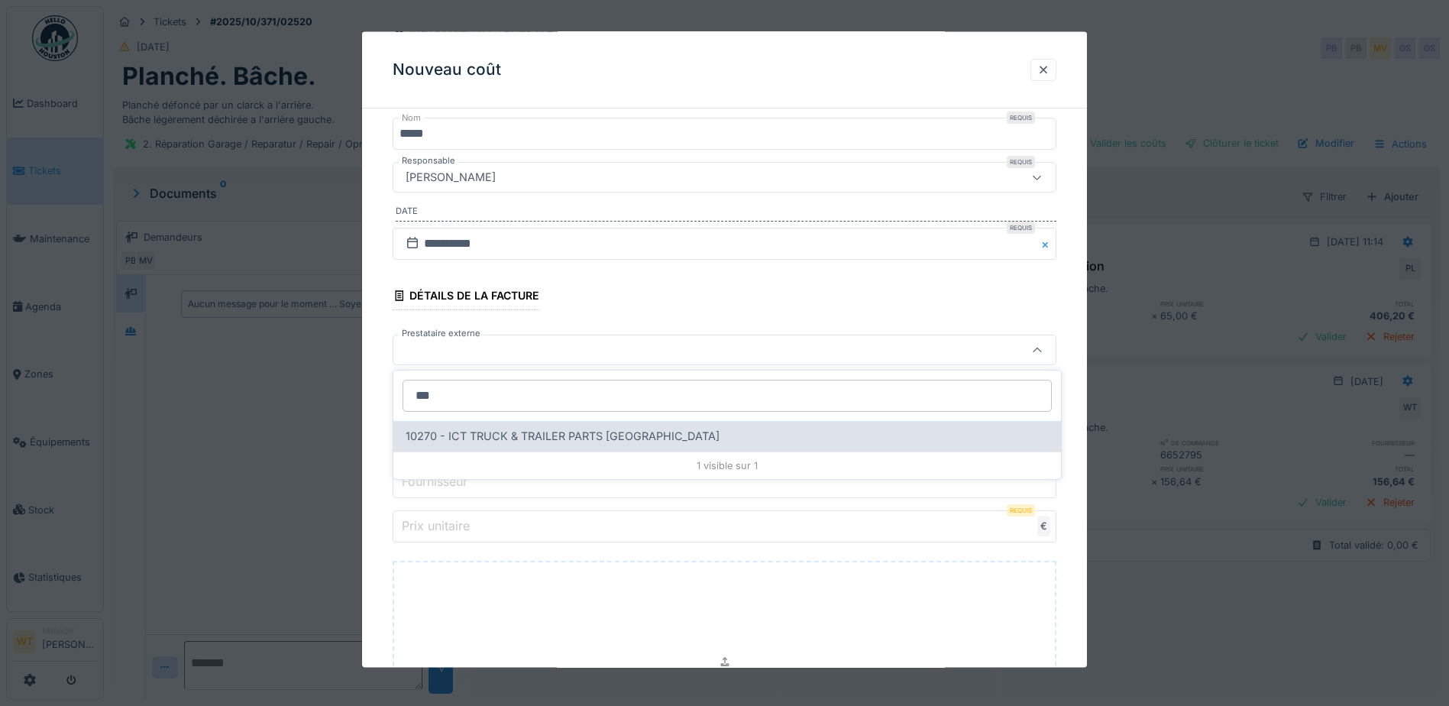
type input "***"
click at [517, 439] on span "10270 - ICT TRUCK & TRAILER PARTS NV" at bounding box center [563, 436] width 314 height 17
type input "*****"
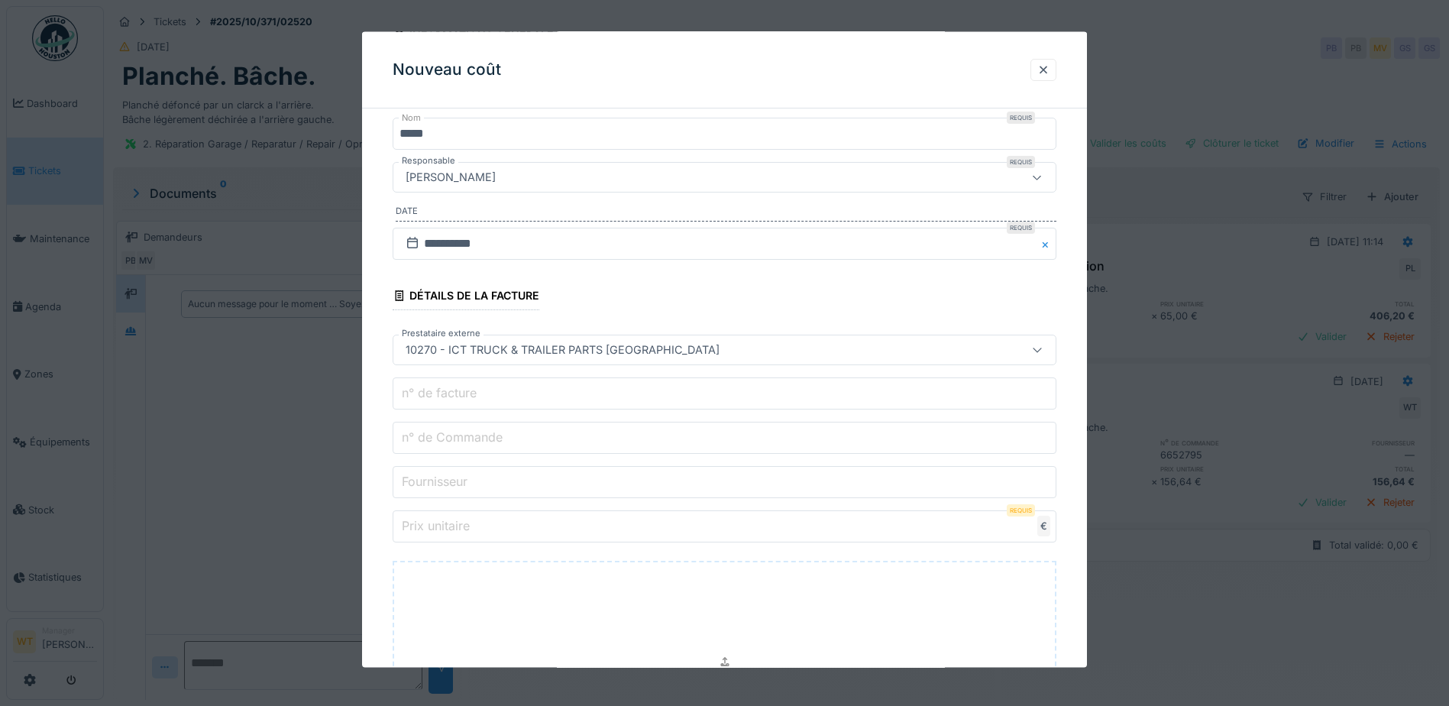
click at [643, 355] on div "10270 - ICT TRUCK & TRAILER PARTS NV" at bounding box center [685, 349] width 572 height 17
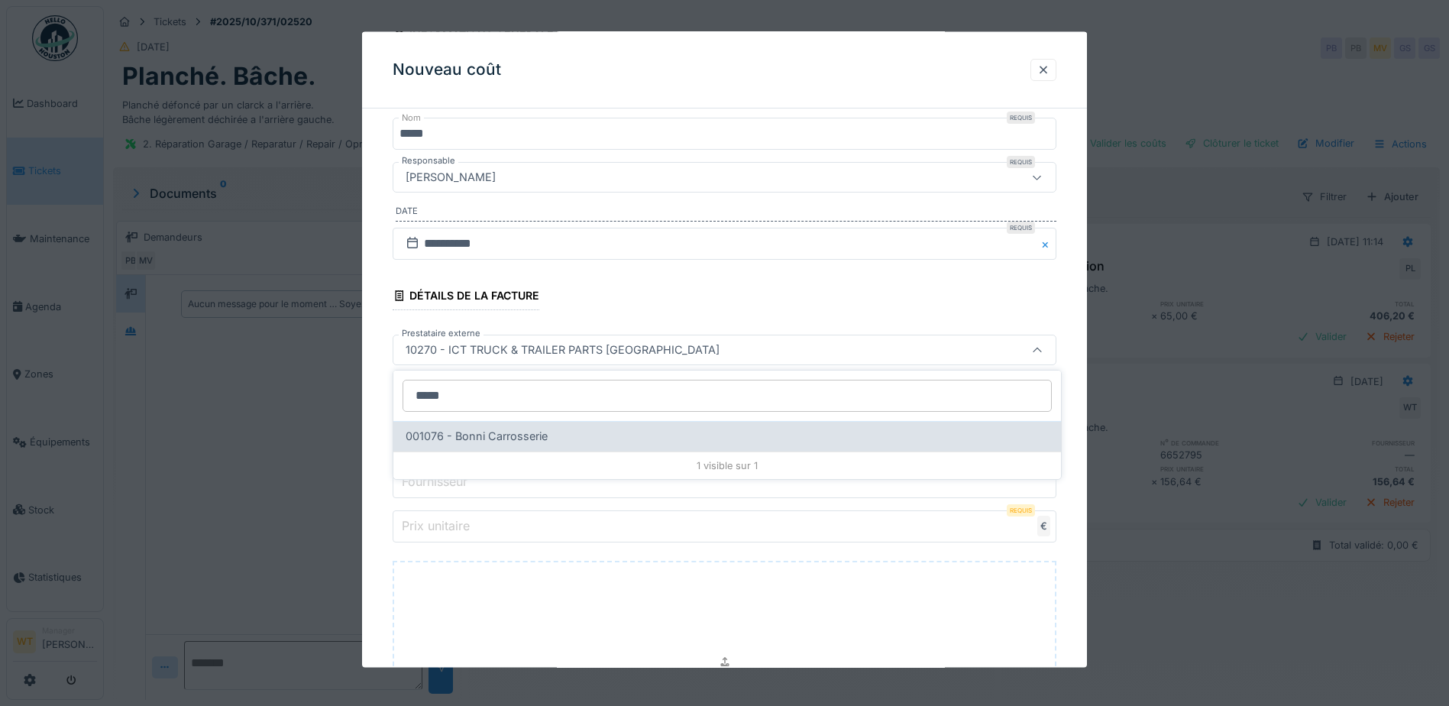
type input "*****"
click at [574, 448] on div "001076 - Bonni Carrosserie" at bounding box center [727, 436] width 668 height 31
type input "*****"
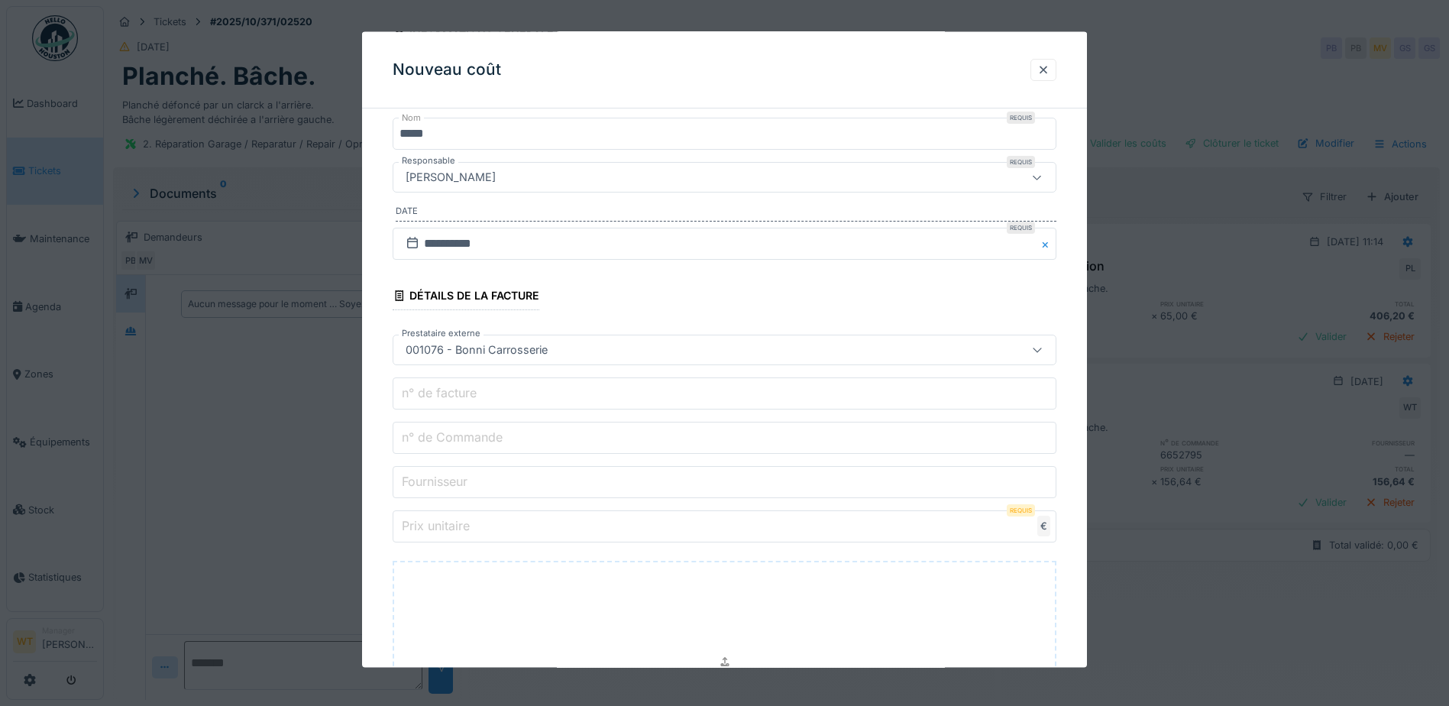
click at [545, 439] on input "n° de Commande" at bounding box center [725, 438] width 664 height 32
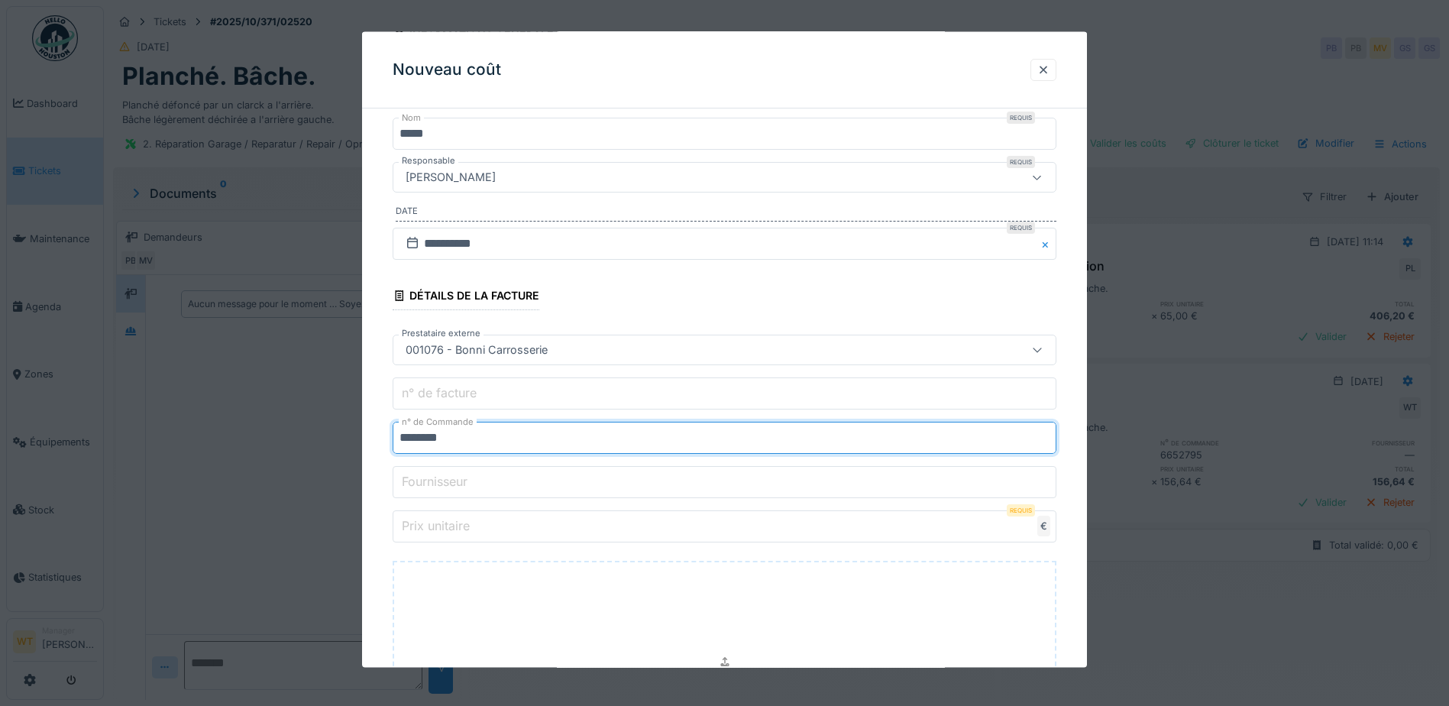
type input "********"
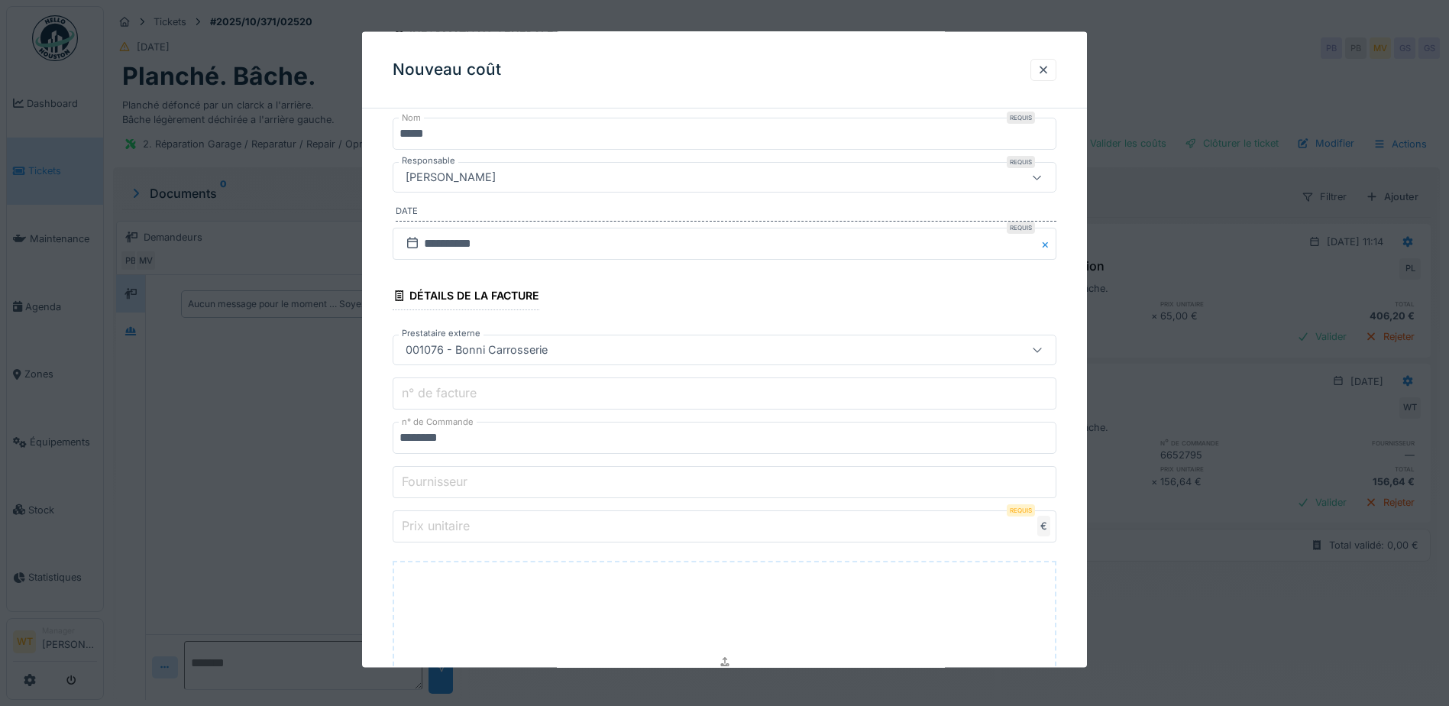
click at [675, 532] on input "Prix unitaire" at bounding box center [725, 526] width 664 height 32
type input "*"
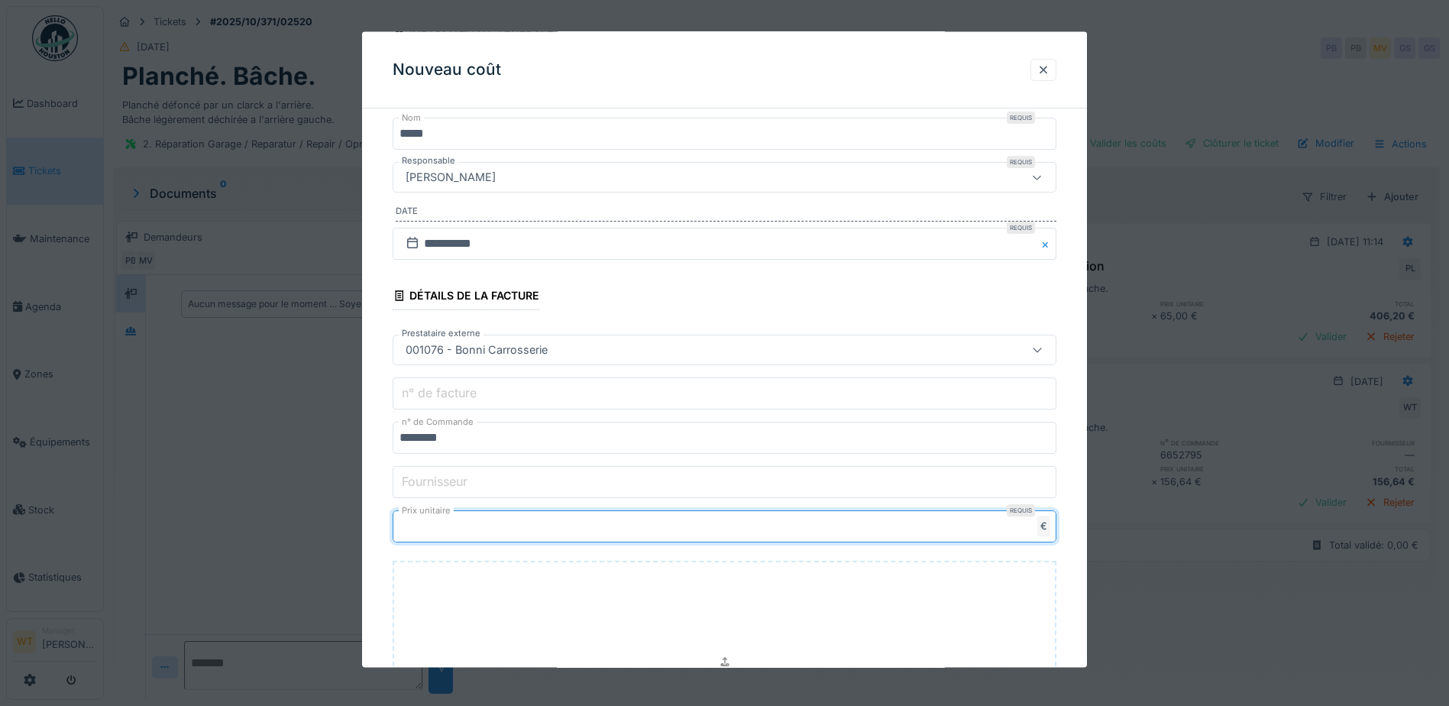
type input "****"
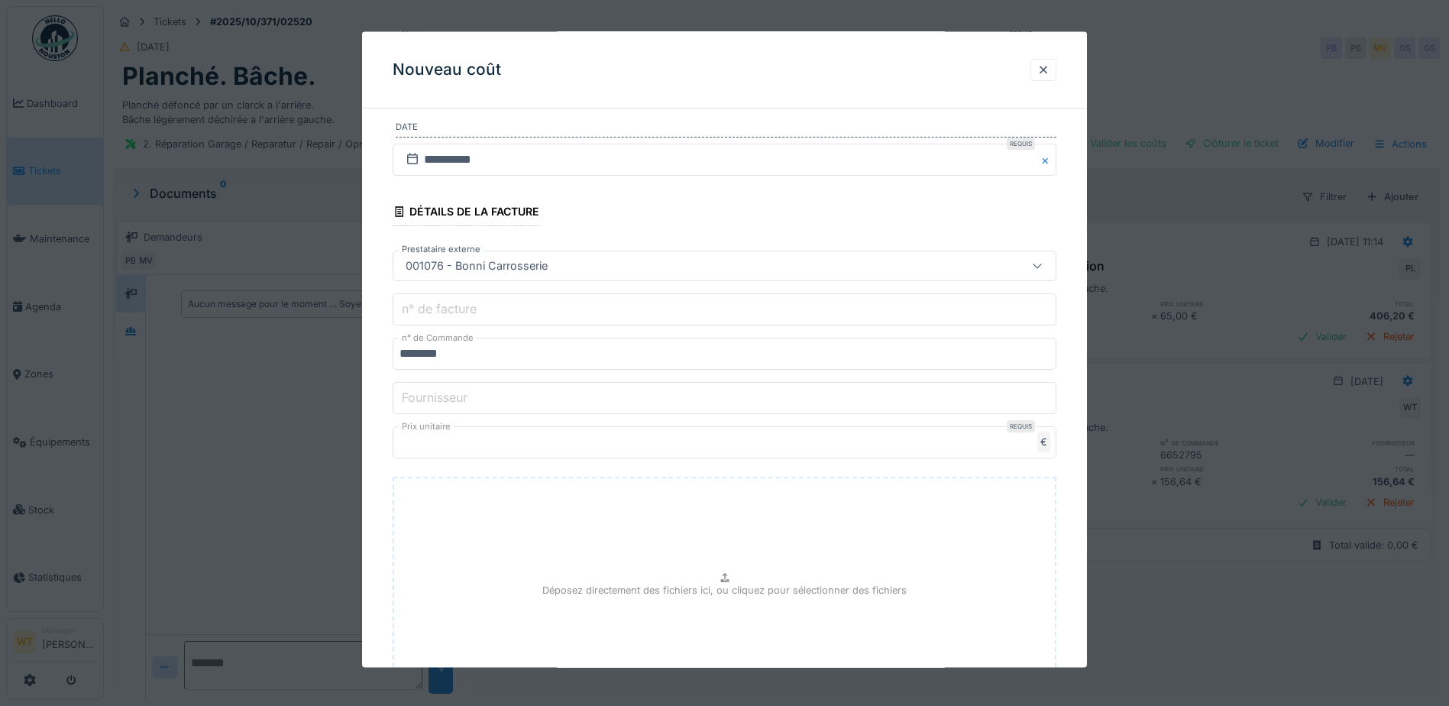
scroll to position [395, 0]
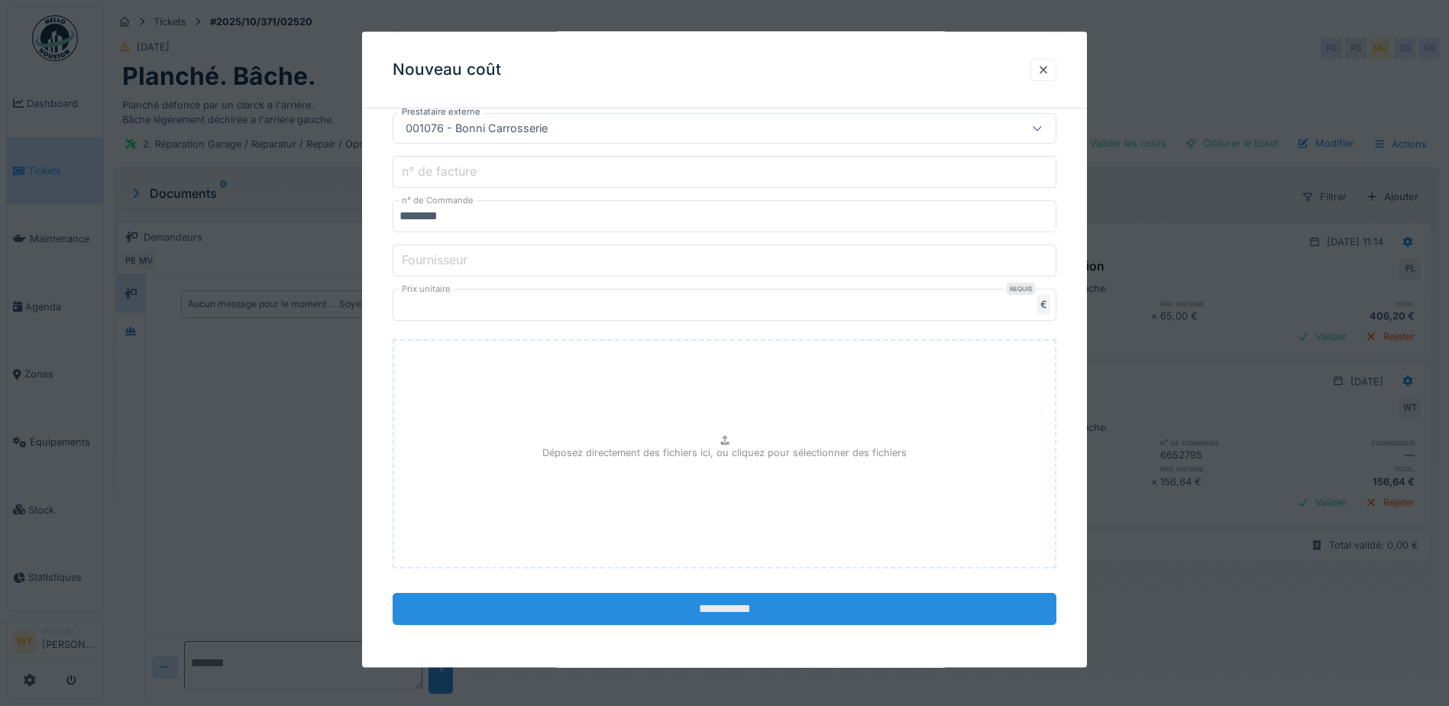
click at [638, 616] on input "**********" at bounding box center [725, 609] width 664 height 32
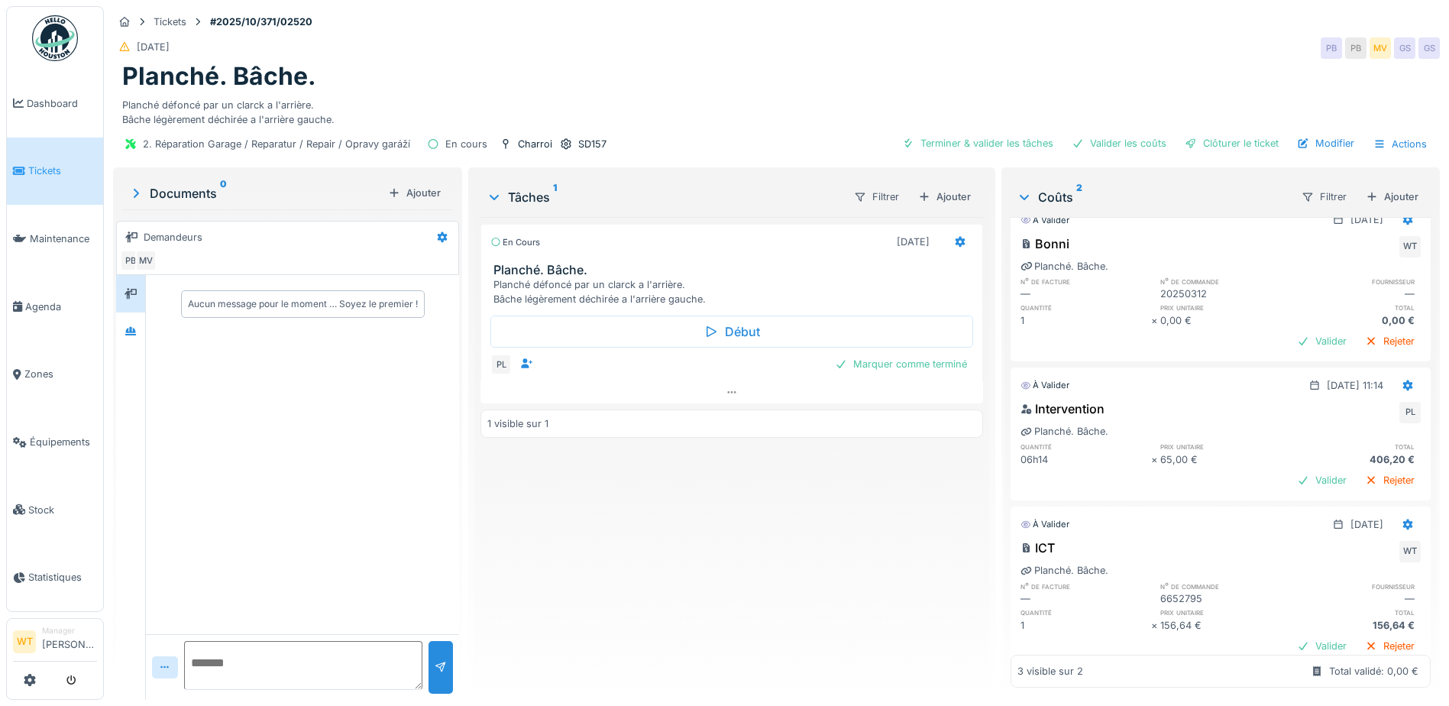
scroll to position [0, 0]
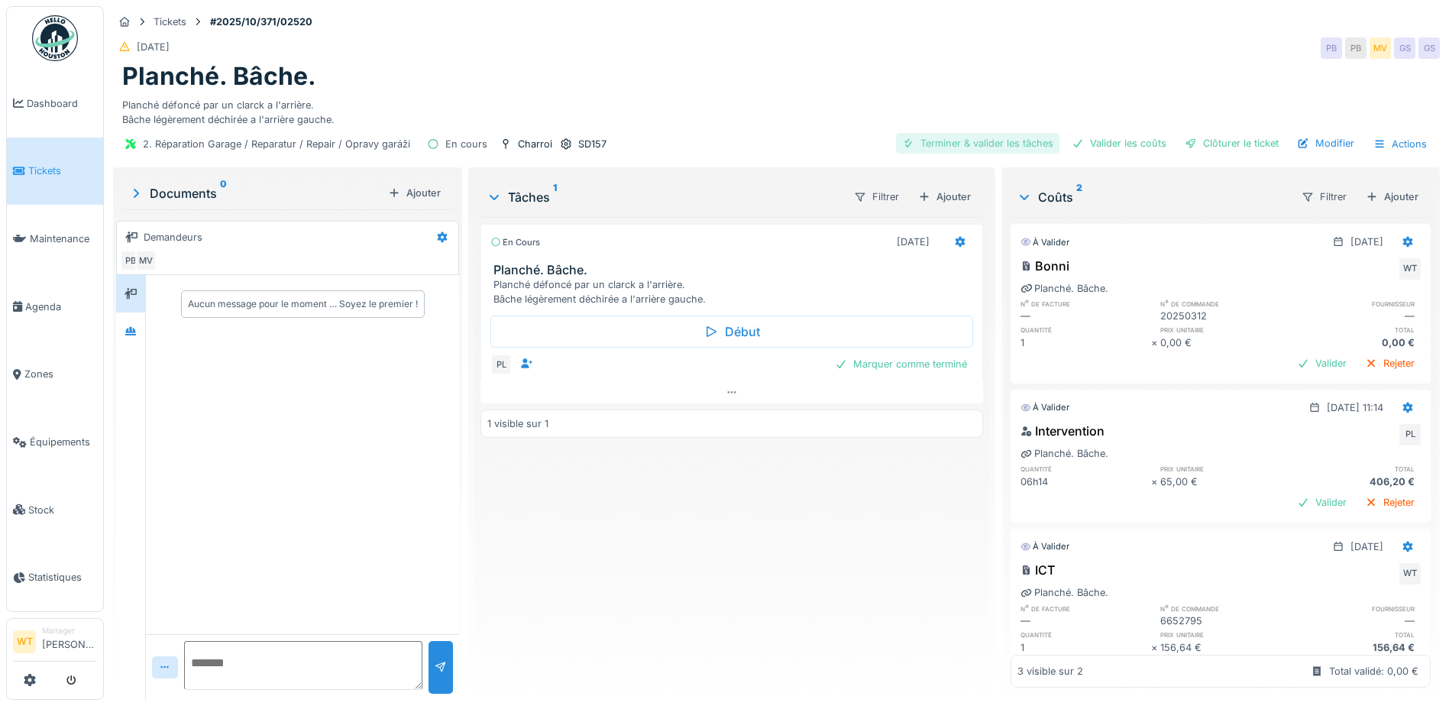
click at [987, 153] on div "Terminer & valider les tâches" at bounding box center [977, 143] width 163 height 21
click at [1088, 134] on div "Valider les coûts" at bounding box center [1118, 143] width 107 height 21
click at [1191, 137] on div "Clôturer le ticket" at bounding box center [1231, 143] width 106 height 21
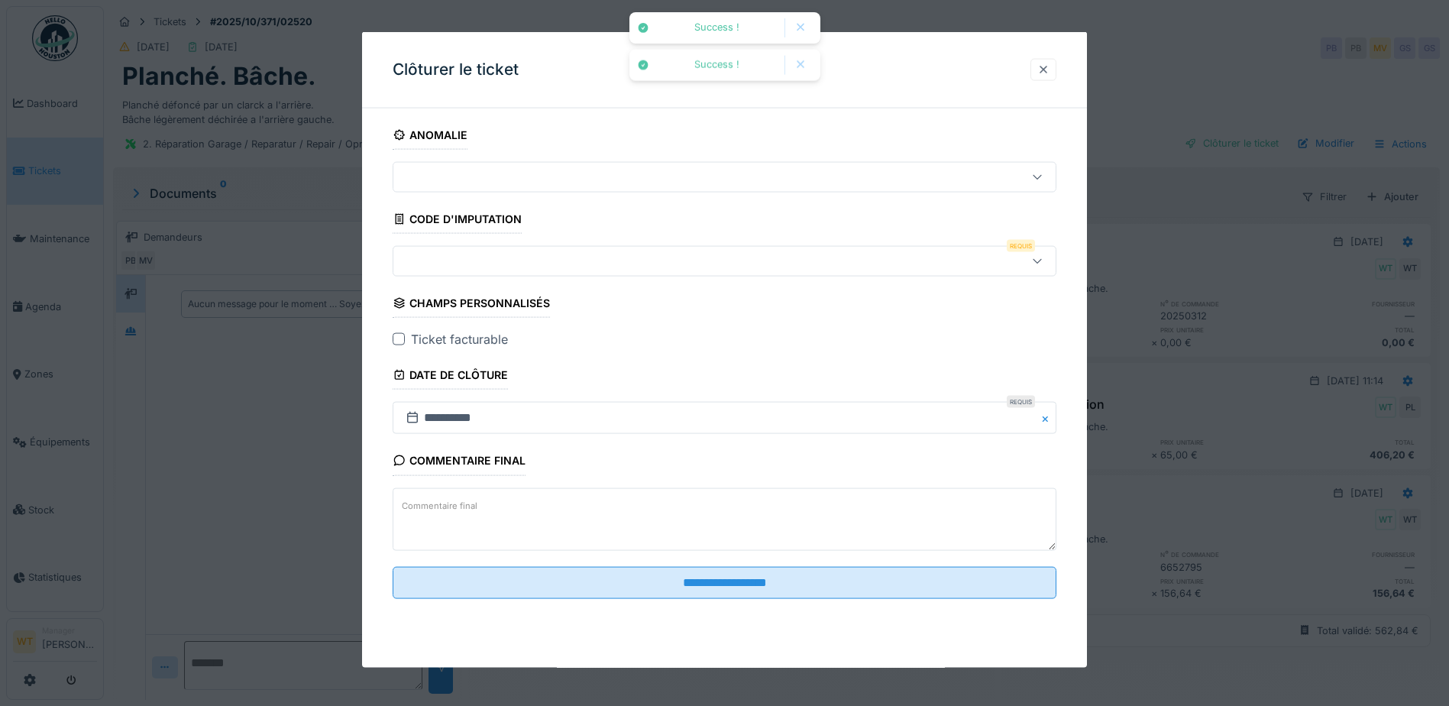
click at [1049, 72] on div at bounding box center [1043, 69] width 12 height 15
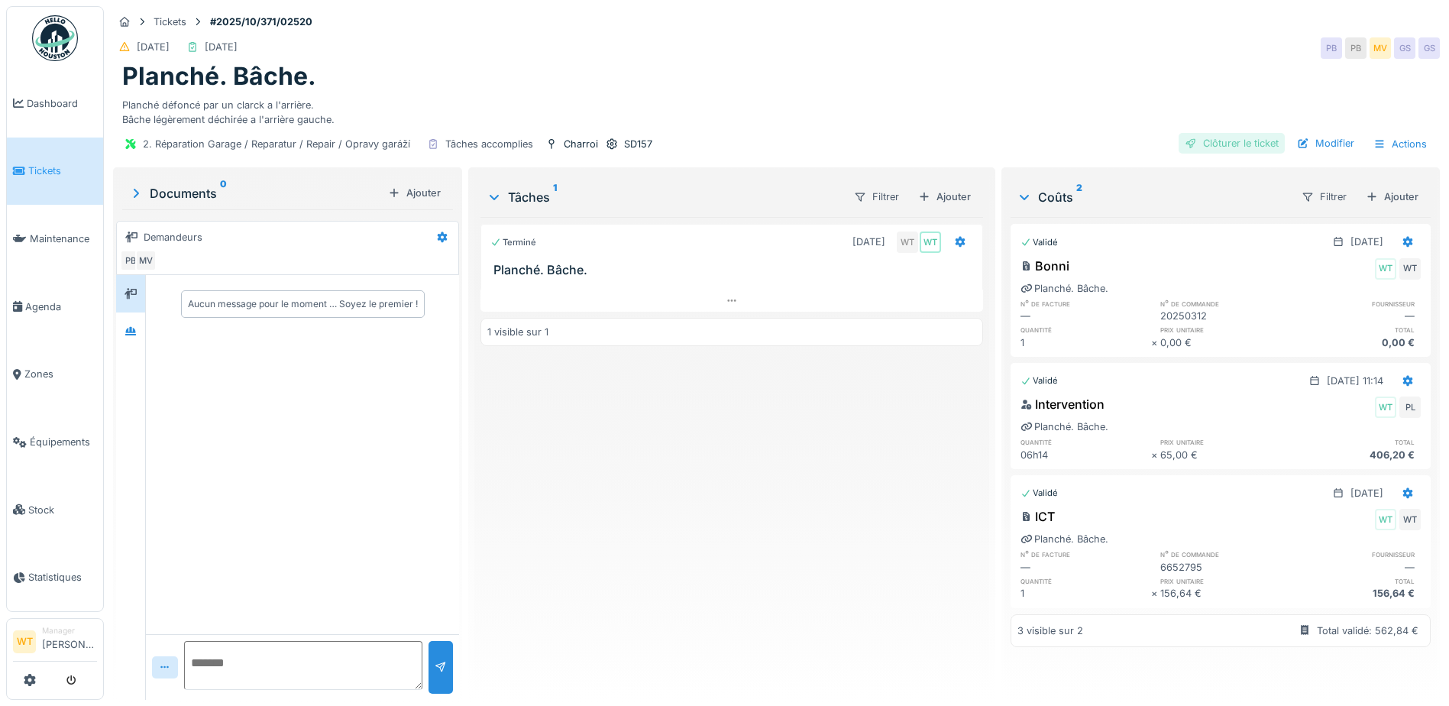
click at [1249, 152] on div "Clôturer le ticket" at bounding box center [1231, 143] width 106 height 21
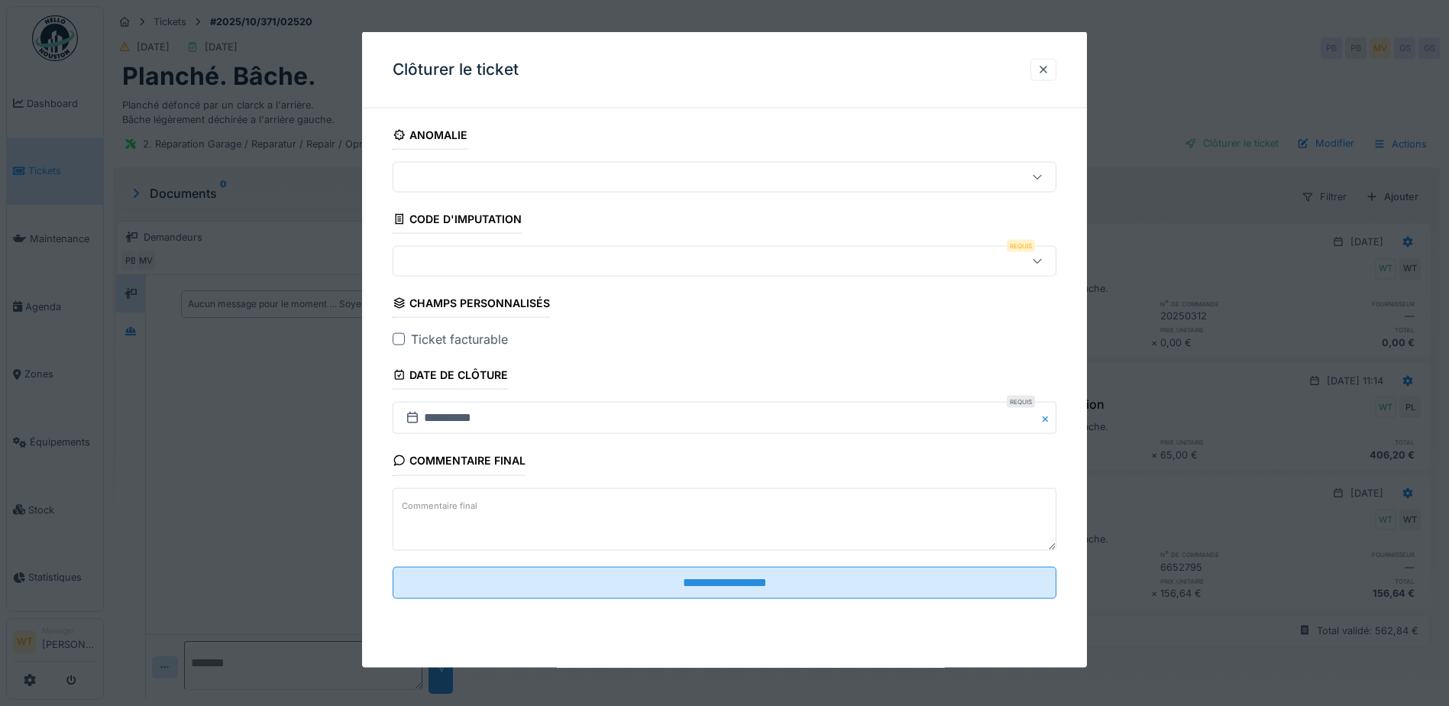
click at [470, 266] on div at bounding box center [685, 261] width 572 height 17
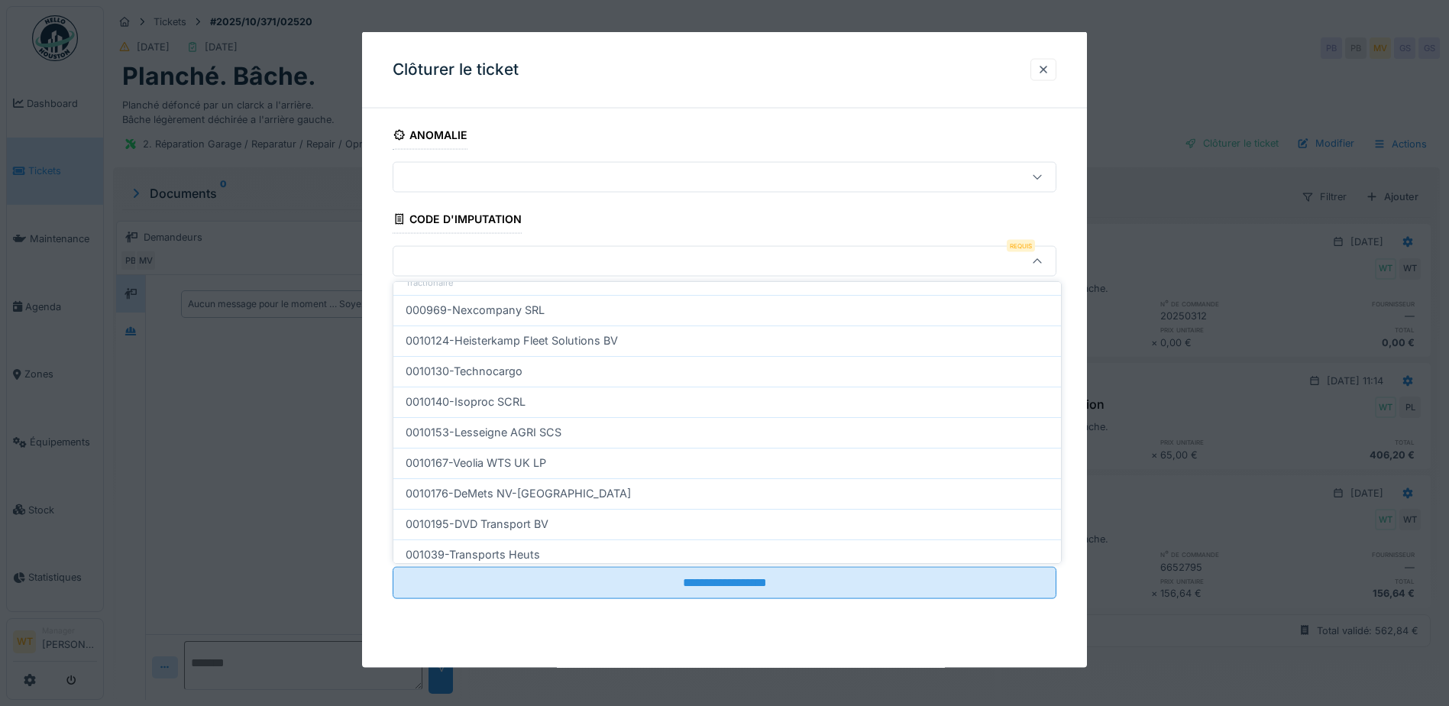
scroll to position [458, 0]
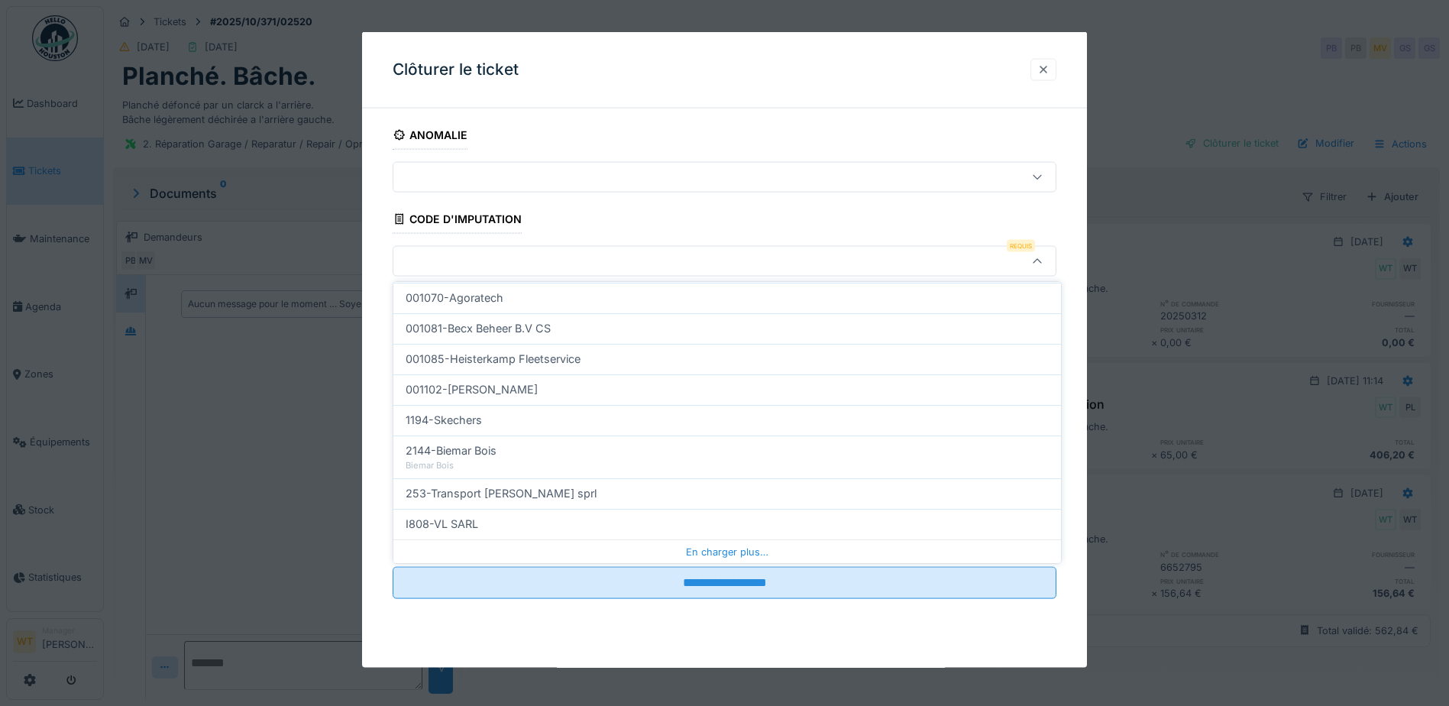
click at [1046, 63] on div at bounding box center [1043, 69] width 12 height 15
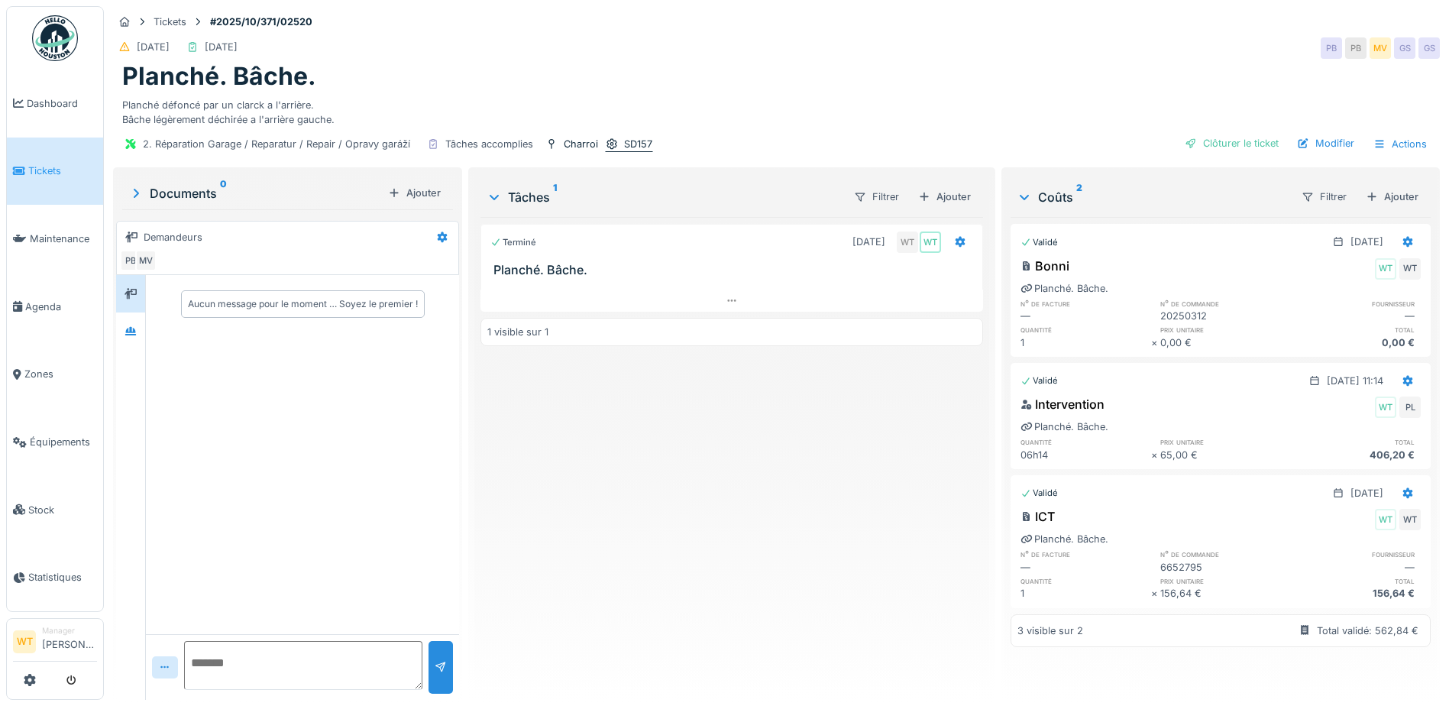
click at [628, 141] on div "SD157" at bounding box center [638, 144] width 28 height 15
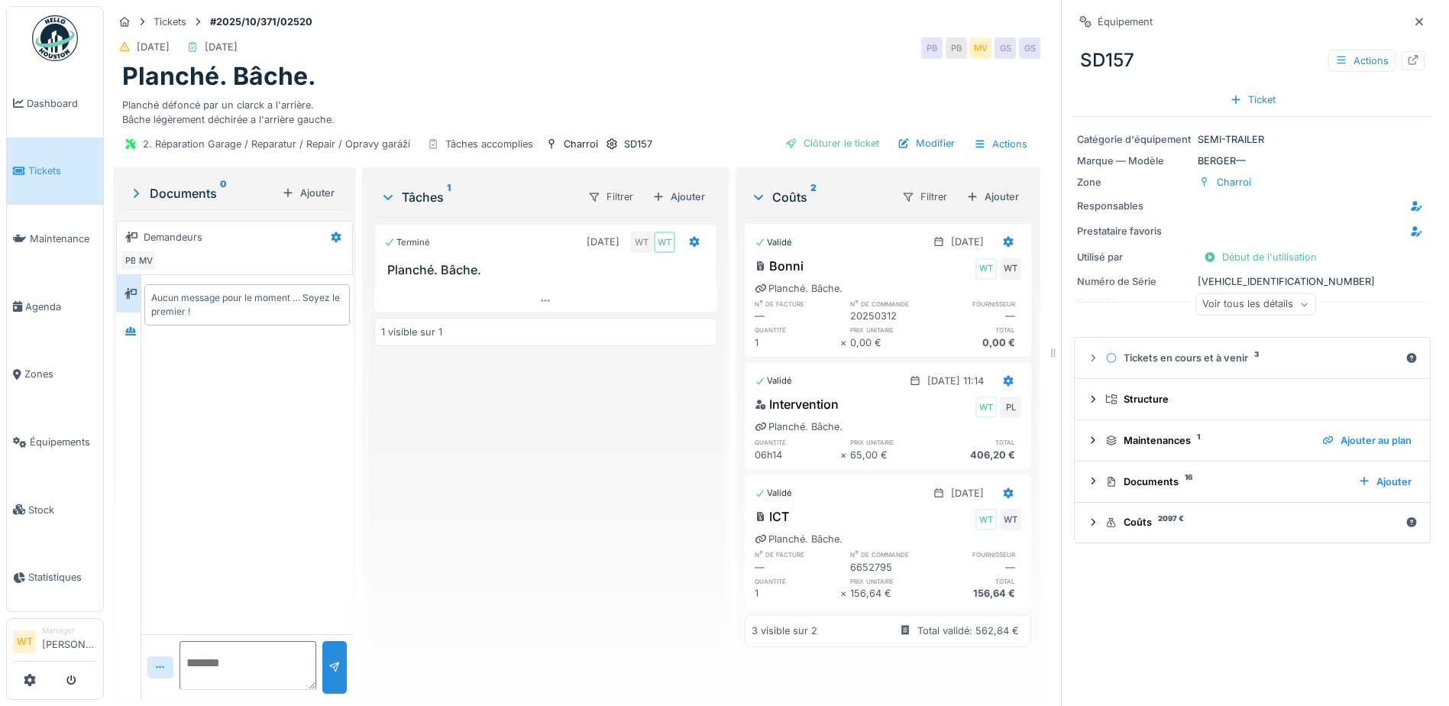
click at [1264, 305] on div "Voir tous les détails" at bounding box center [1255, 304] width 120 height 22
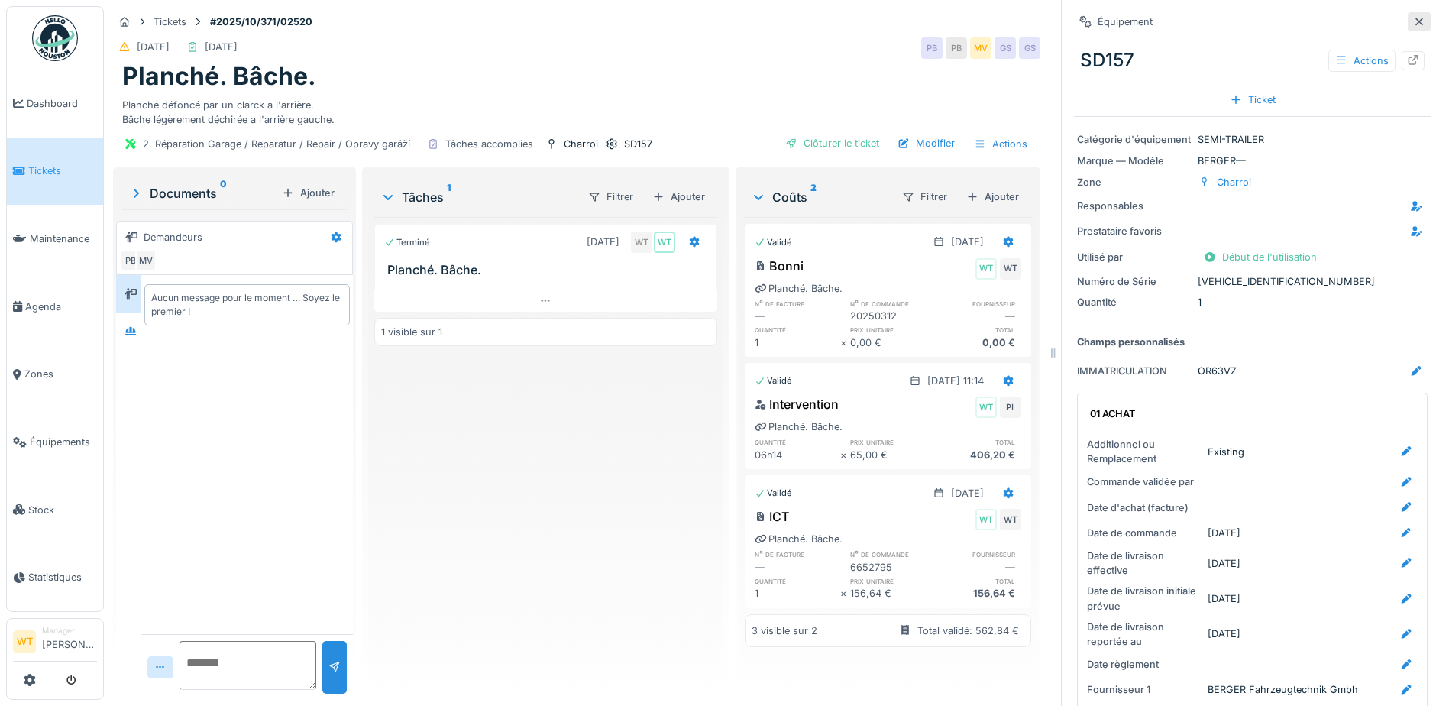
click at [1413, 18] on icon at bounding box center [1419, 22] width 12 height 10
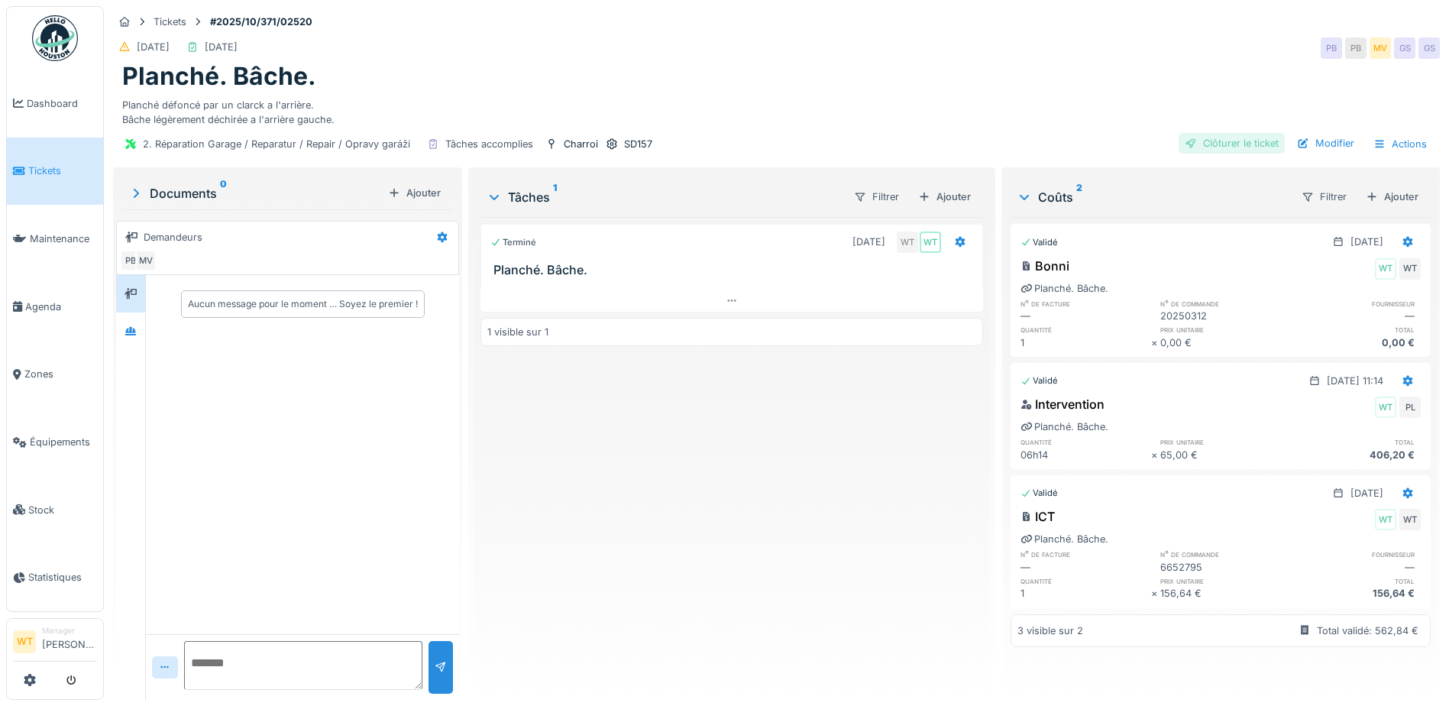
click at [1203, 138] on div "Clôturer le ticket" at bounding box center [1231, 143] width 106 height 21
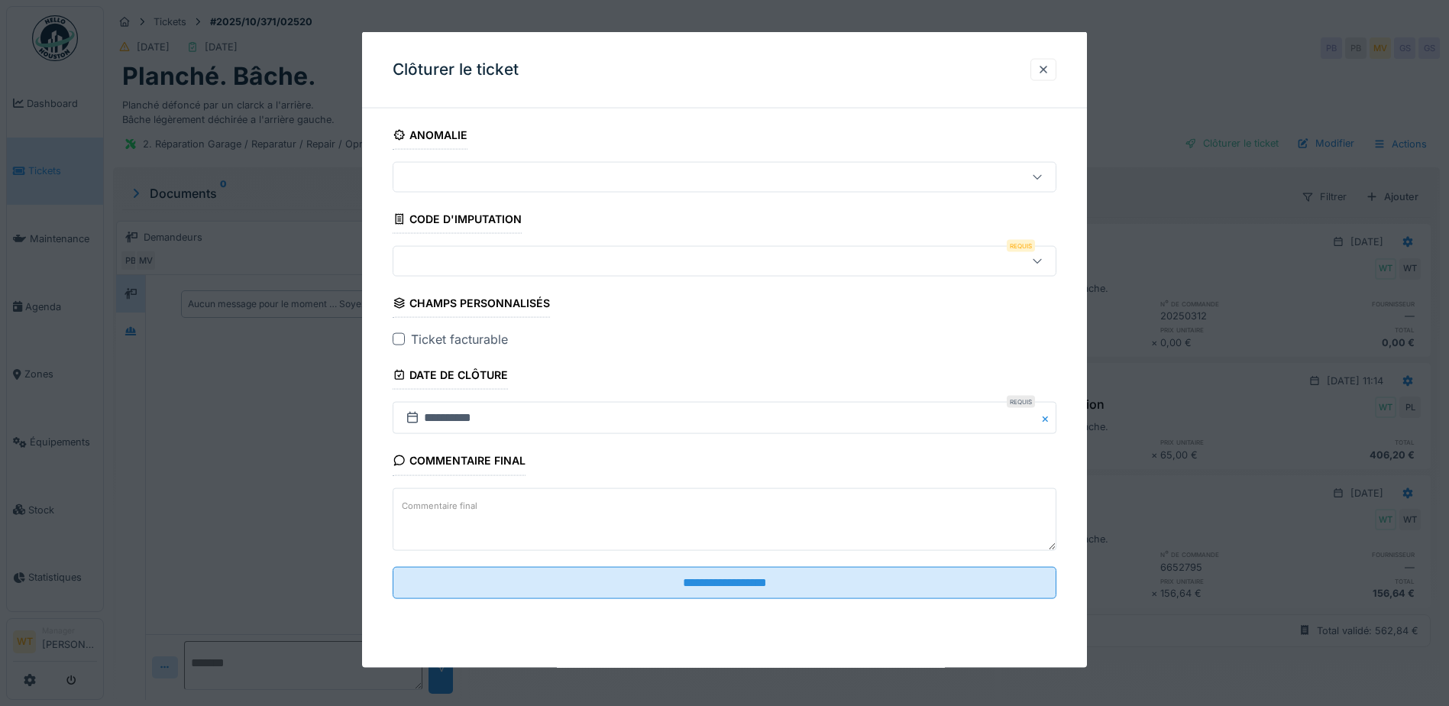
click at [483, 261] on div at bounding box center [685, 261] width 572 height 17
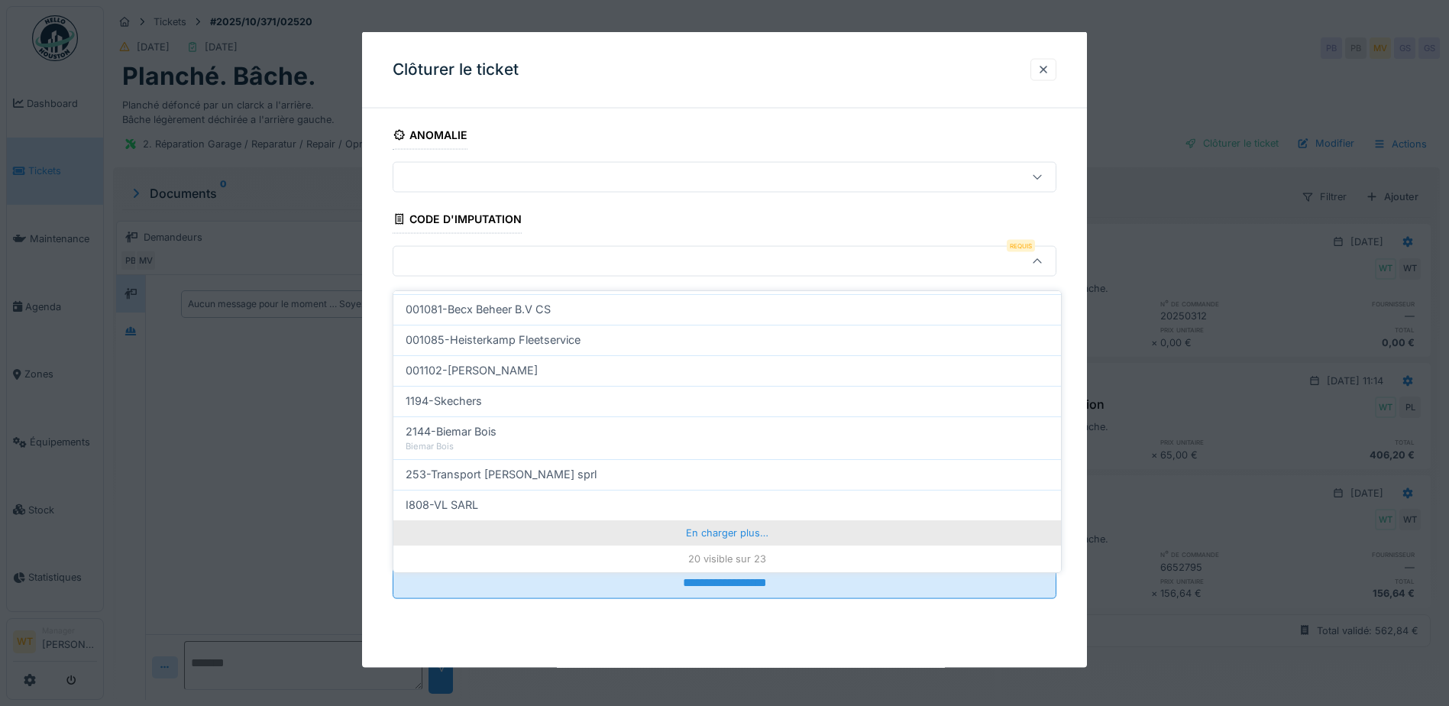
scroll to position [11, 0]
click at [648, 522] on div "En charger plus…" at bounding box center [727, 534] width 668 height 24
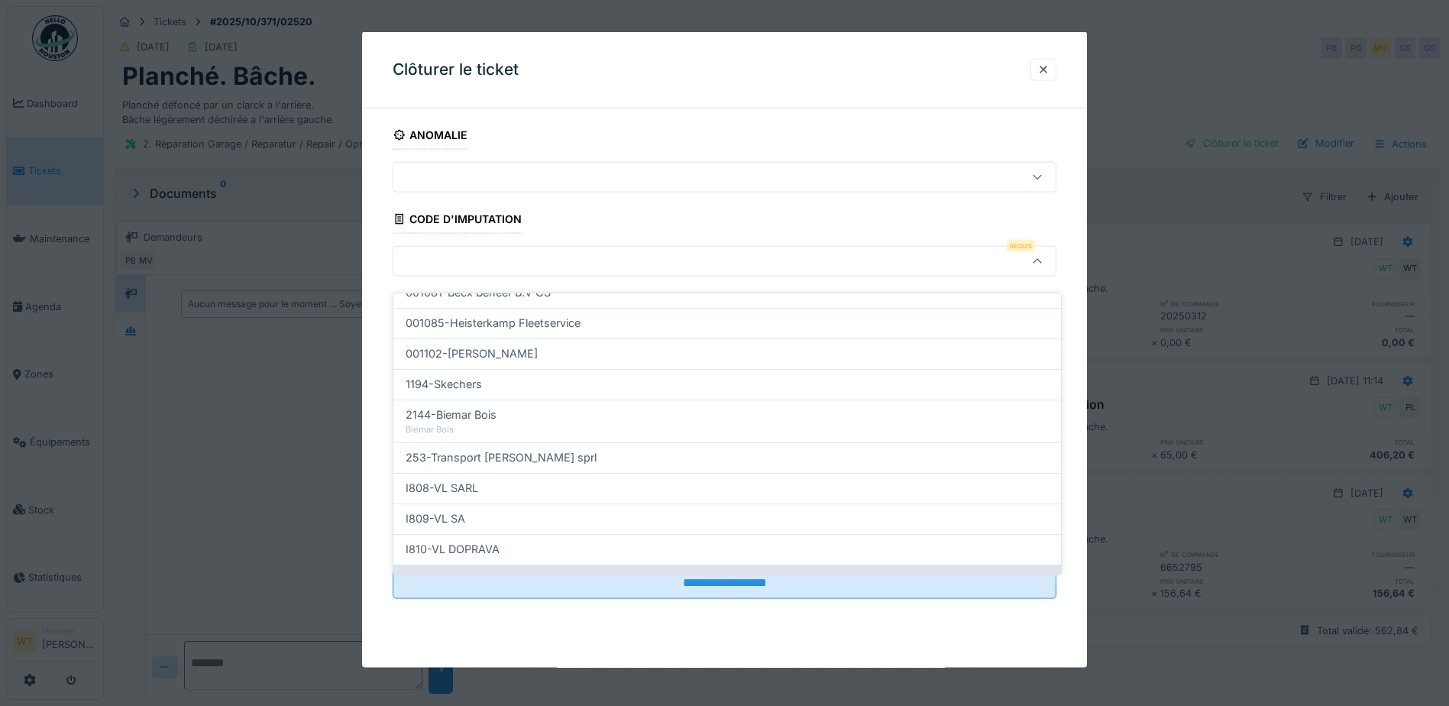
scroll to position [554, 0]
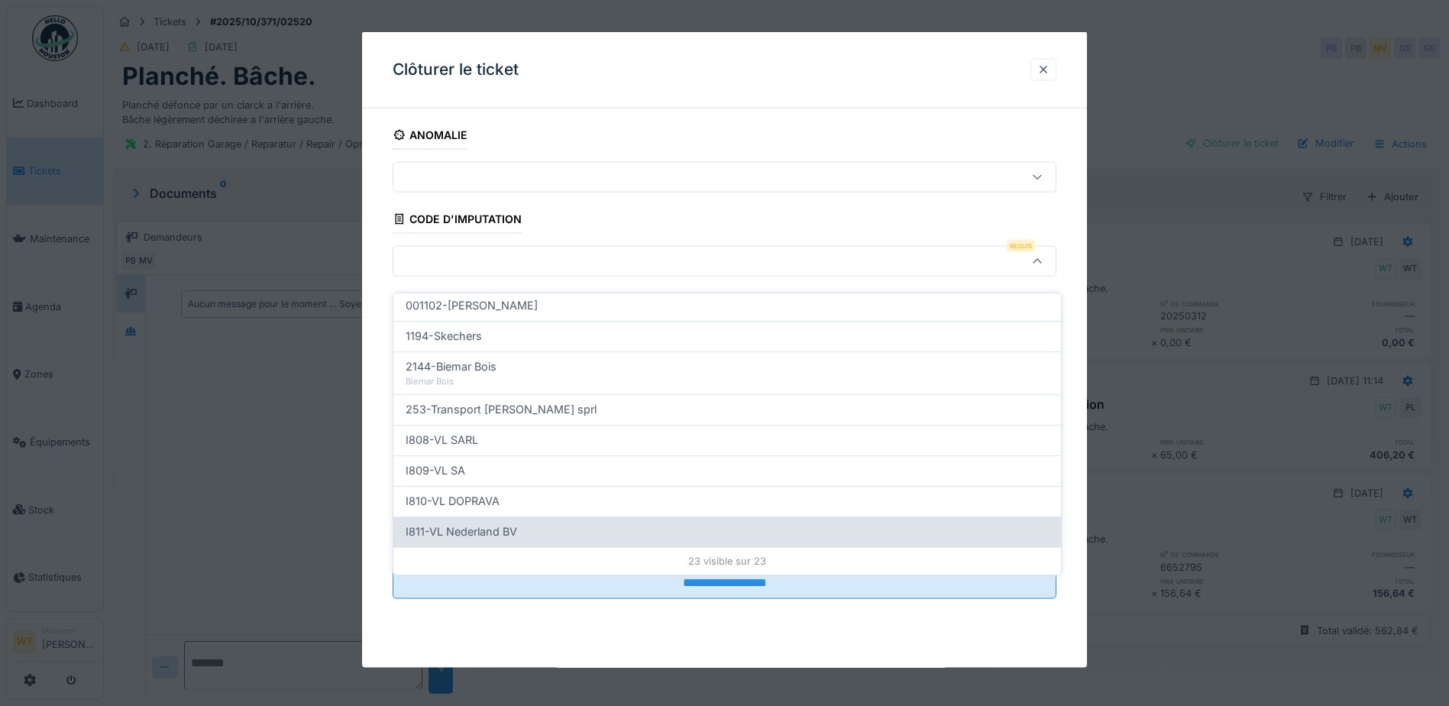
click at [535, 533] on div "I811-VL Nederland BV" at bounding box center [727, 531] width 668 height 31
type input "***"
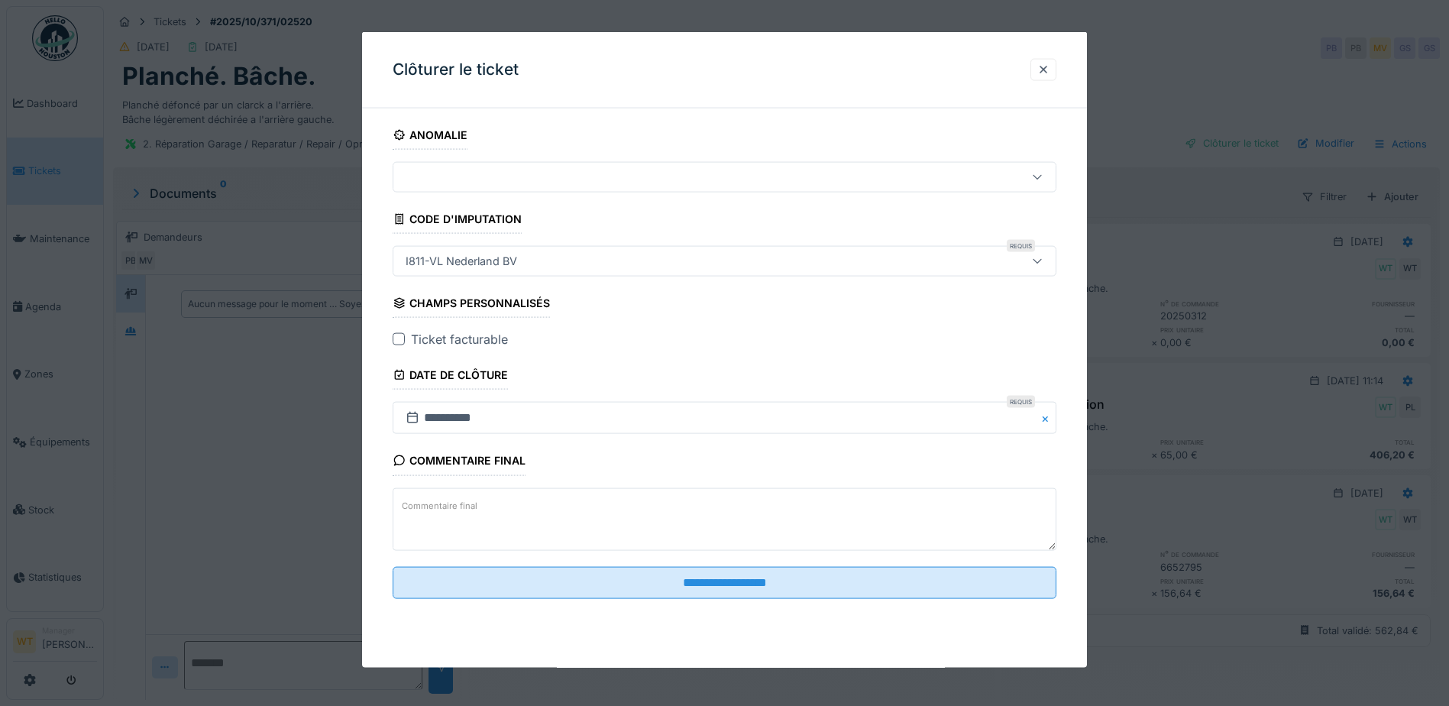
click at [395, 345] on div "Ticket facturable" at bounding box center [725, 339] width 664 height 18
click at [401, 342] on div at bounding box center [399, 339] width 12 height 12
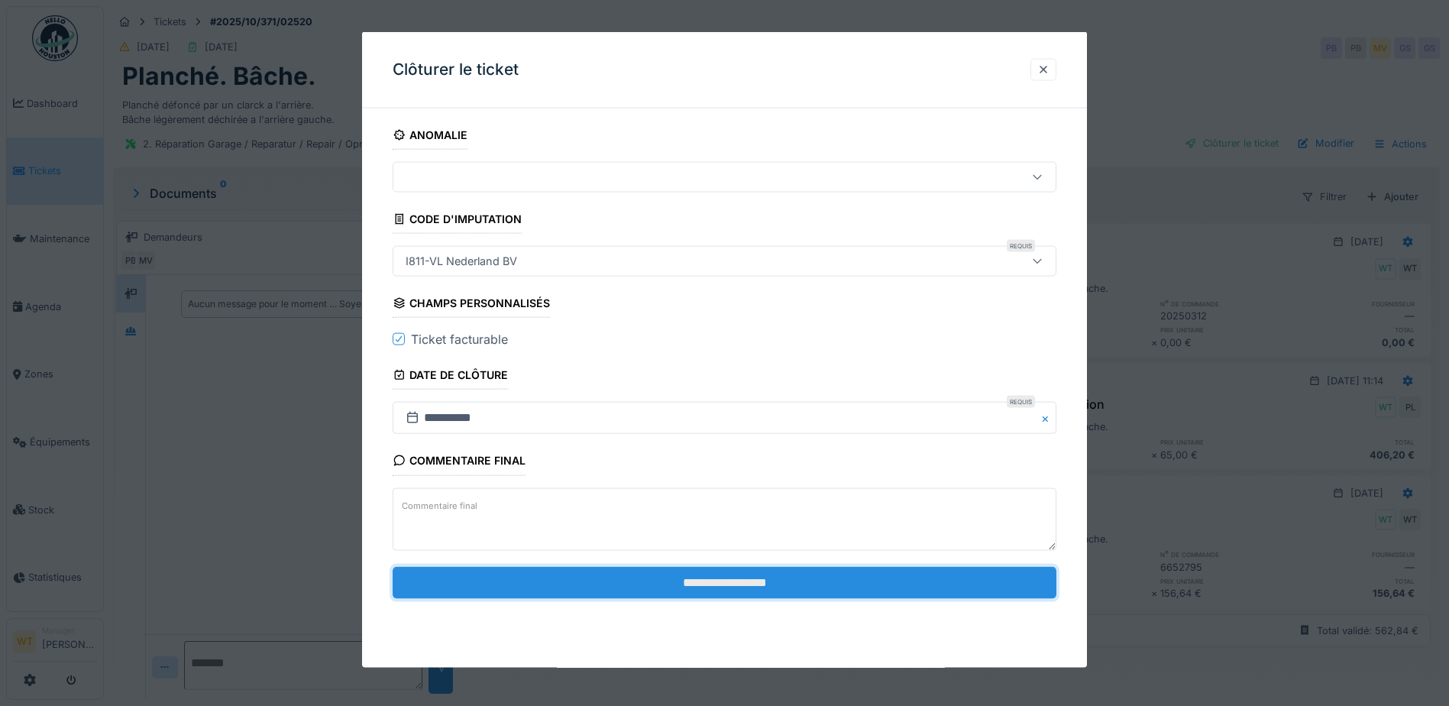
click at [670, 585] on input "**********" at bounding box center [725, 582] width 664 height 32
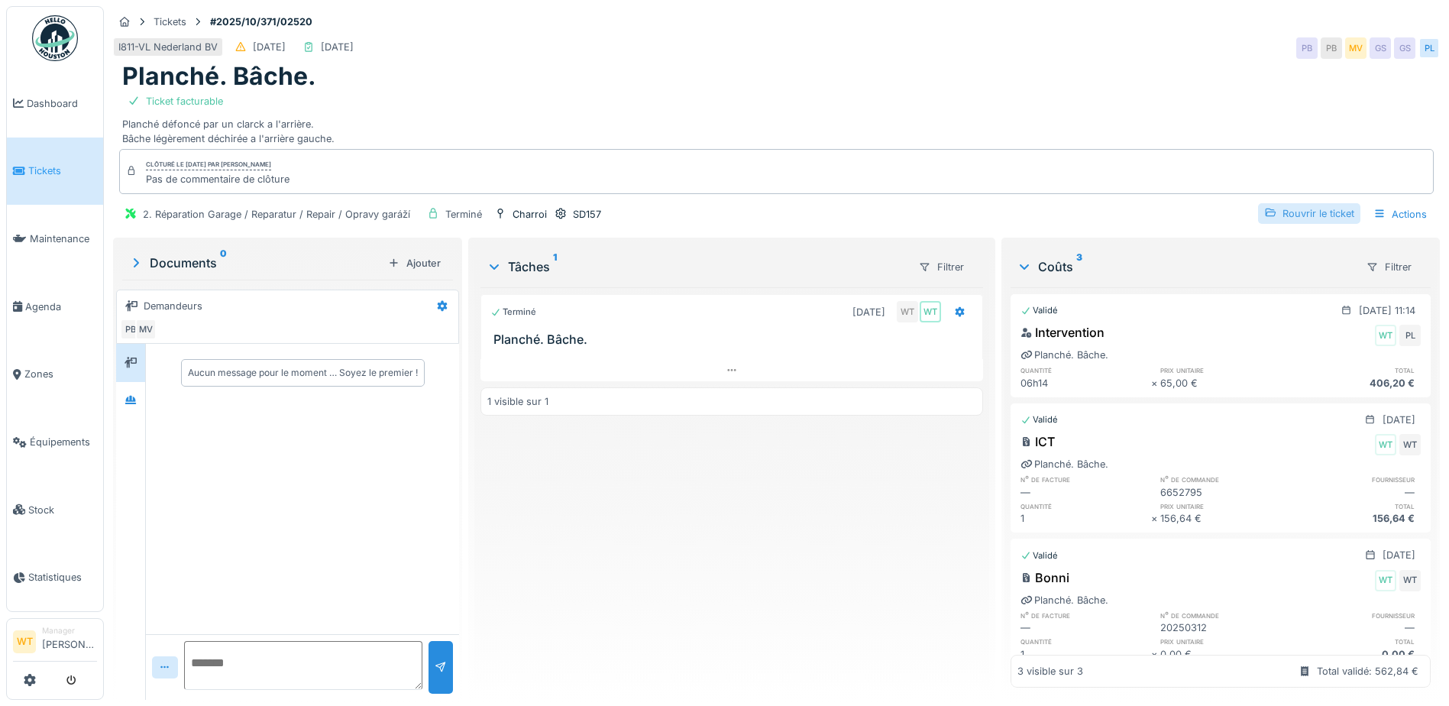
click at [1316, 211] on div "Rouvrir le ticket" at bounding box center [1309, 213] width 102 height 21
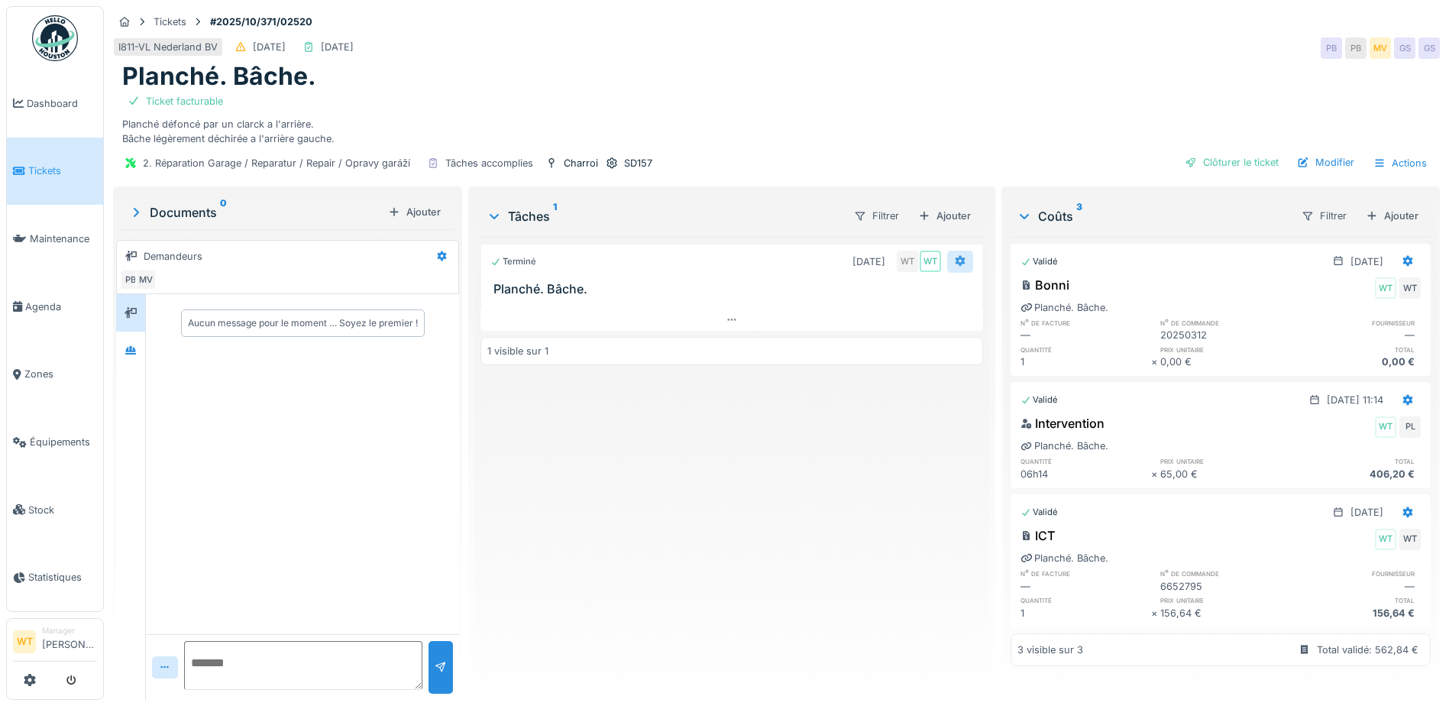
click at [961, 262] on div at bounding box center [960, 262] width 26 height 22
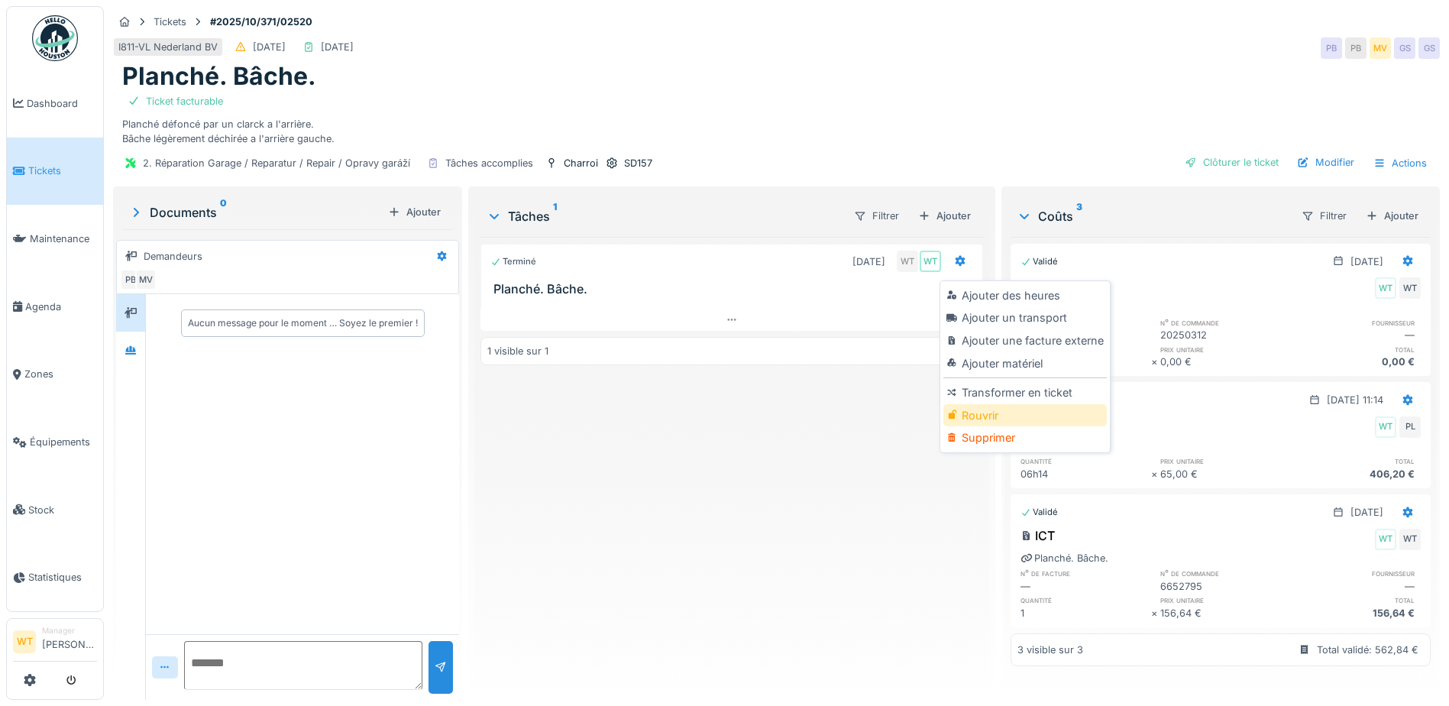
click at [981, 412] on div "Rouvrir" at bounding box center [1024, 415] width 163 height 23
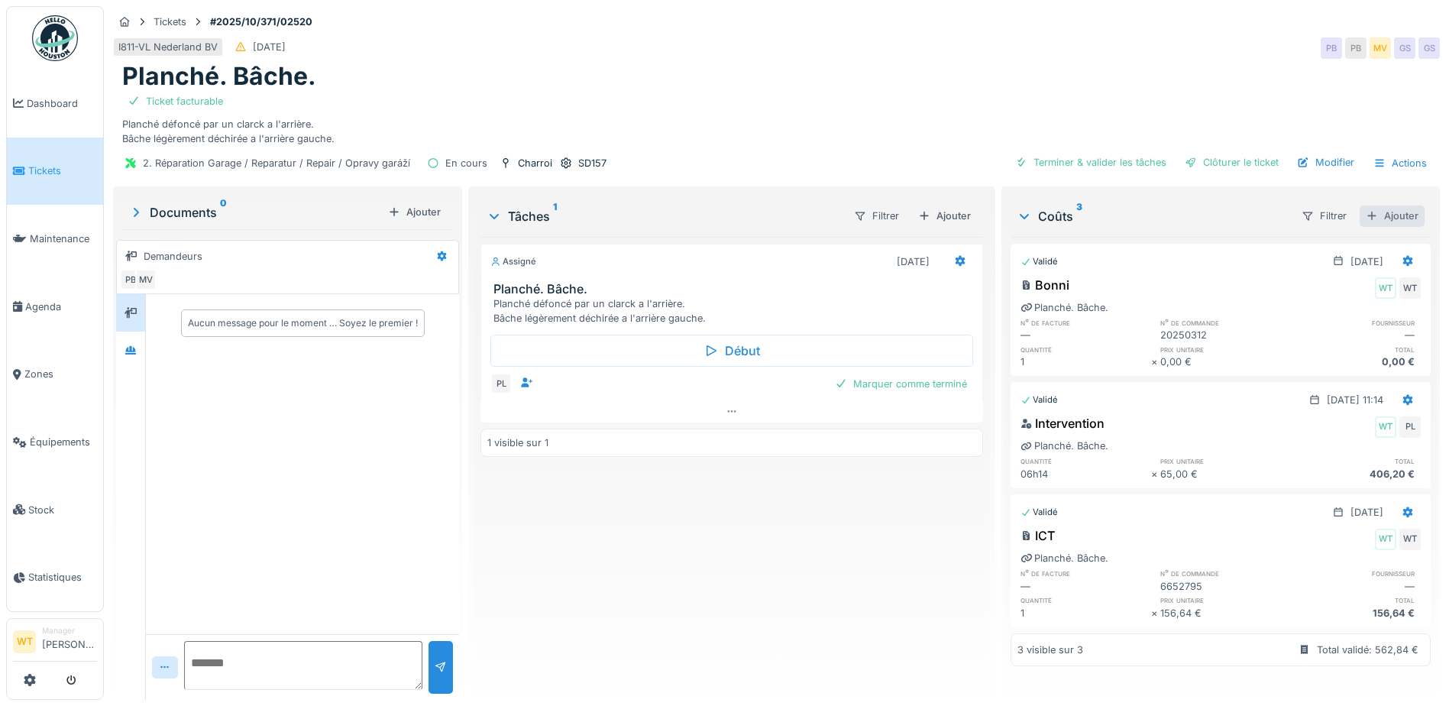
click at [1376, 214] on div "Ajouter" at bounding box center [1391, 215] width 65 height 21
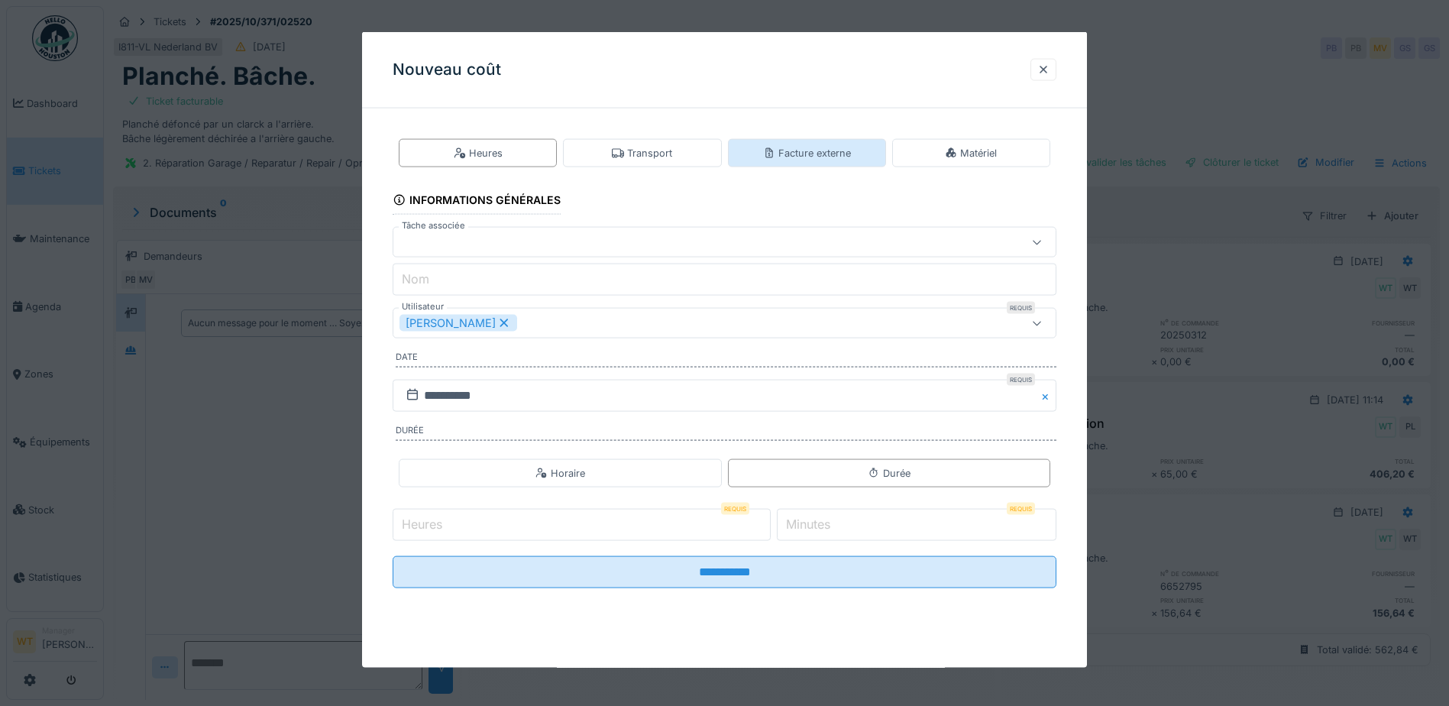
click at [839, 151] on div "Facture externe" at bounding box center [807, 153] width 88 height 15
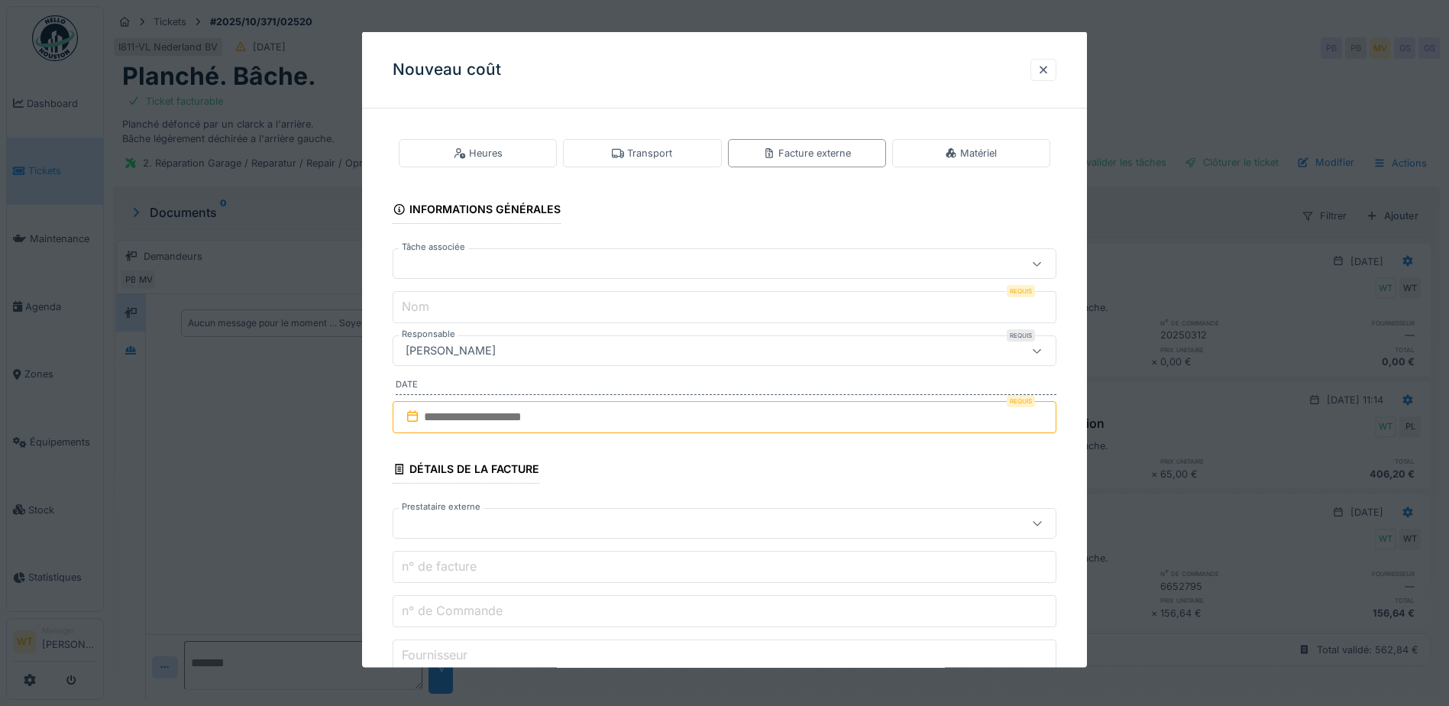
click at [520, 263] on div at bounding box center [685, 263] width 572 height 17
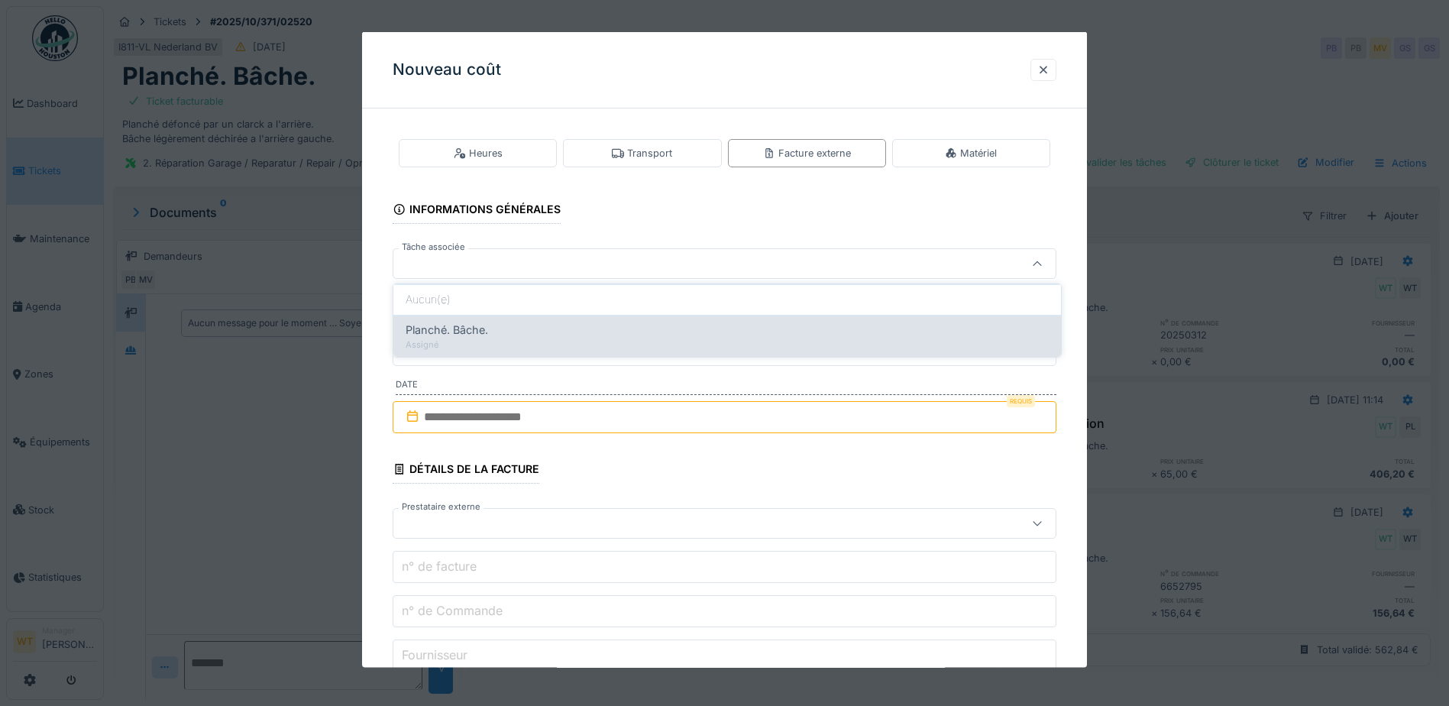
click at [488, 331] on span "Planché. Bâche." at bounding box center [447, 330] width 82 height 17
type input "******"
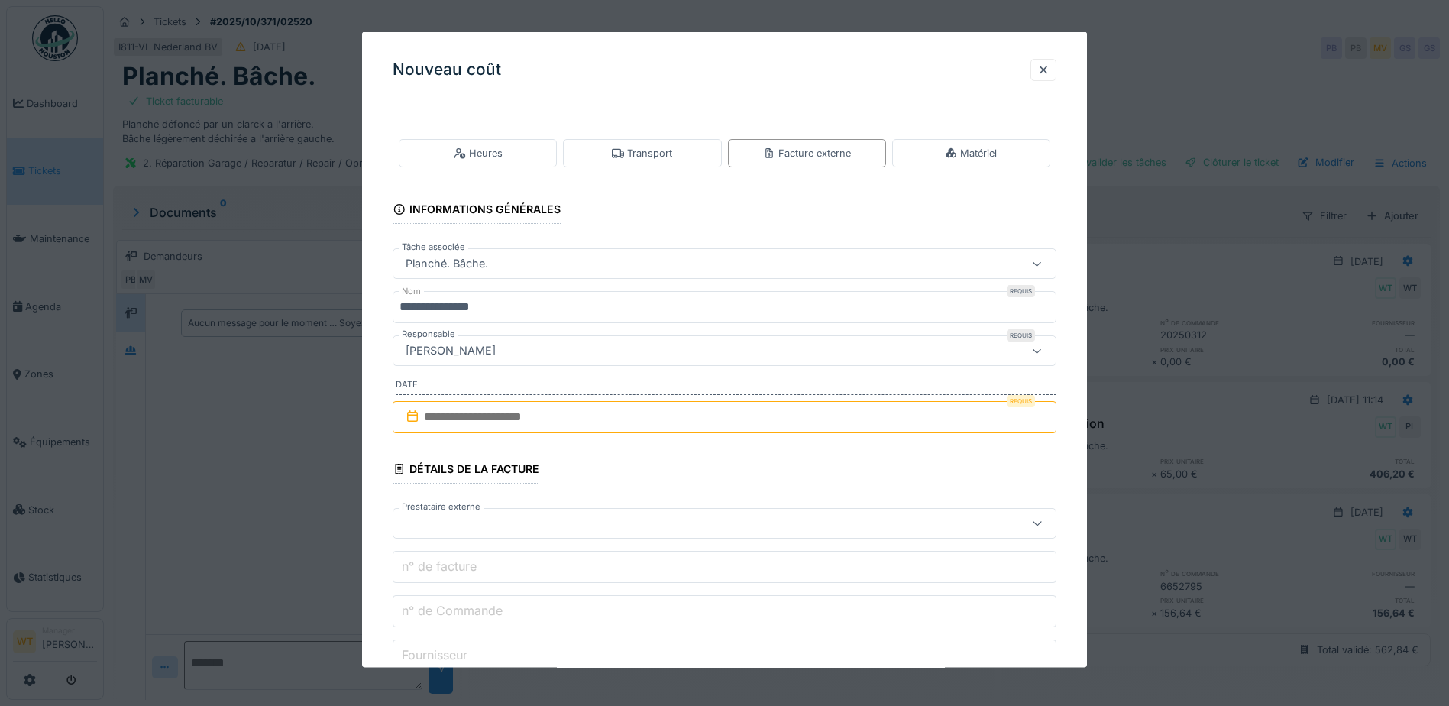
click at [536, 307] on input "**********" at bounding box center [725, 307] width 664 height 32
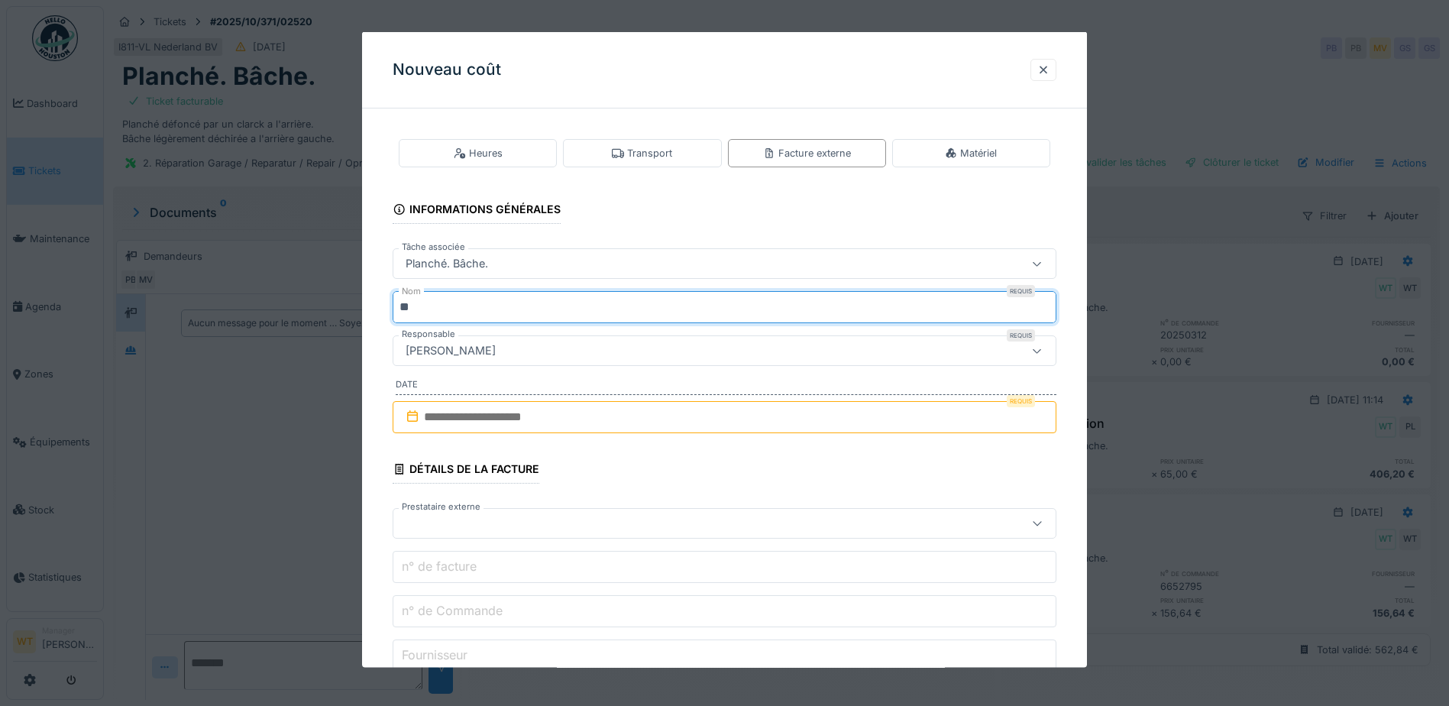
type input "*"
type input "***"
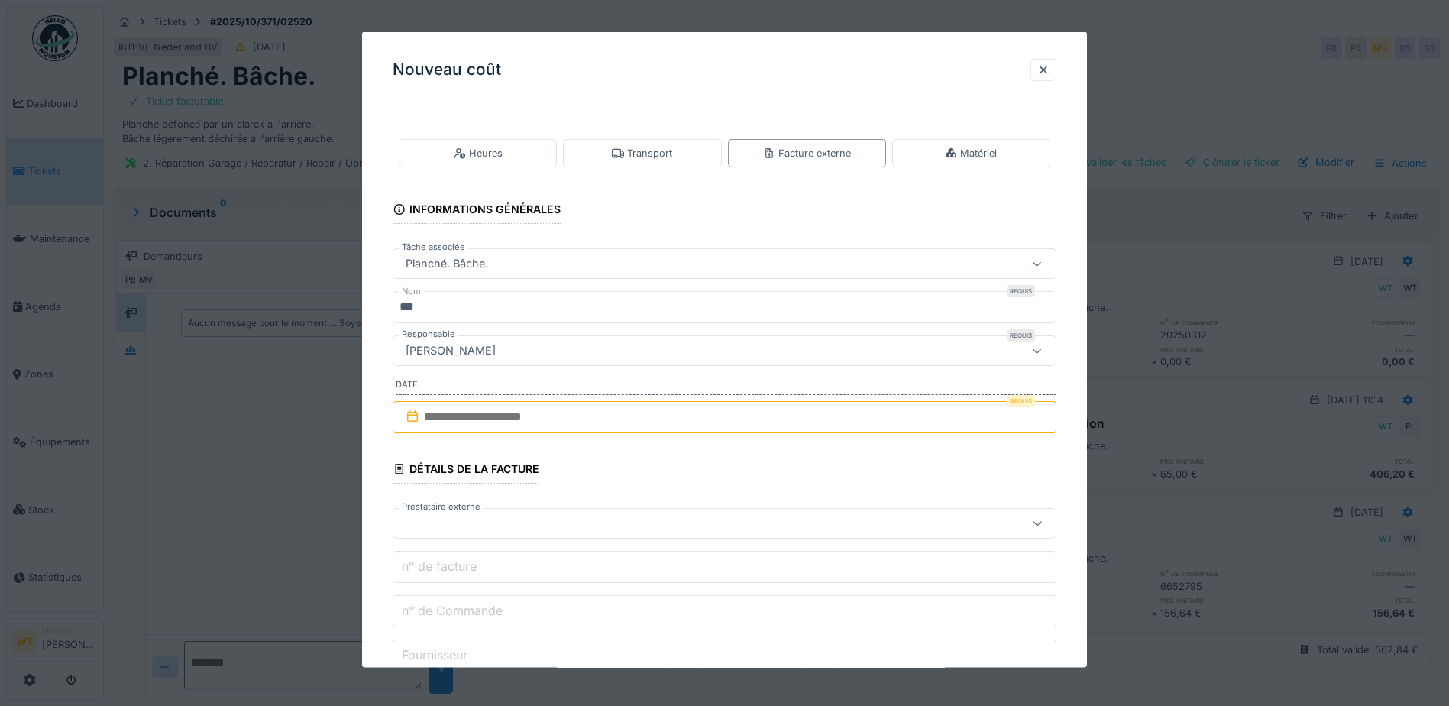
click at [522, 432] on input "text" at bounding box center [725, 417] width 664 height 32
click at [708, 544] on div "8" at bounding box center [702, 542] width 21 height 22
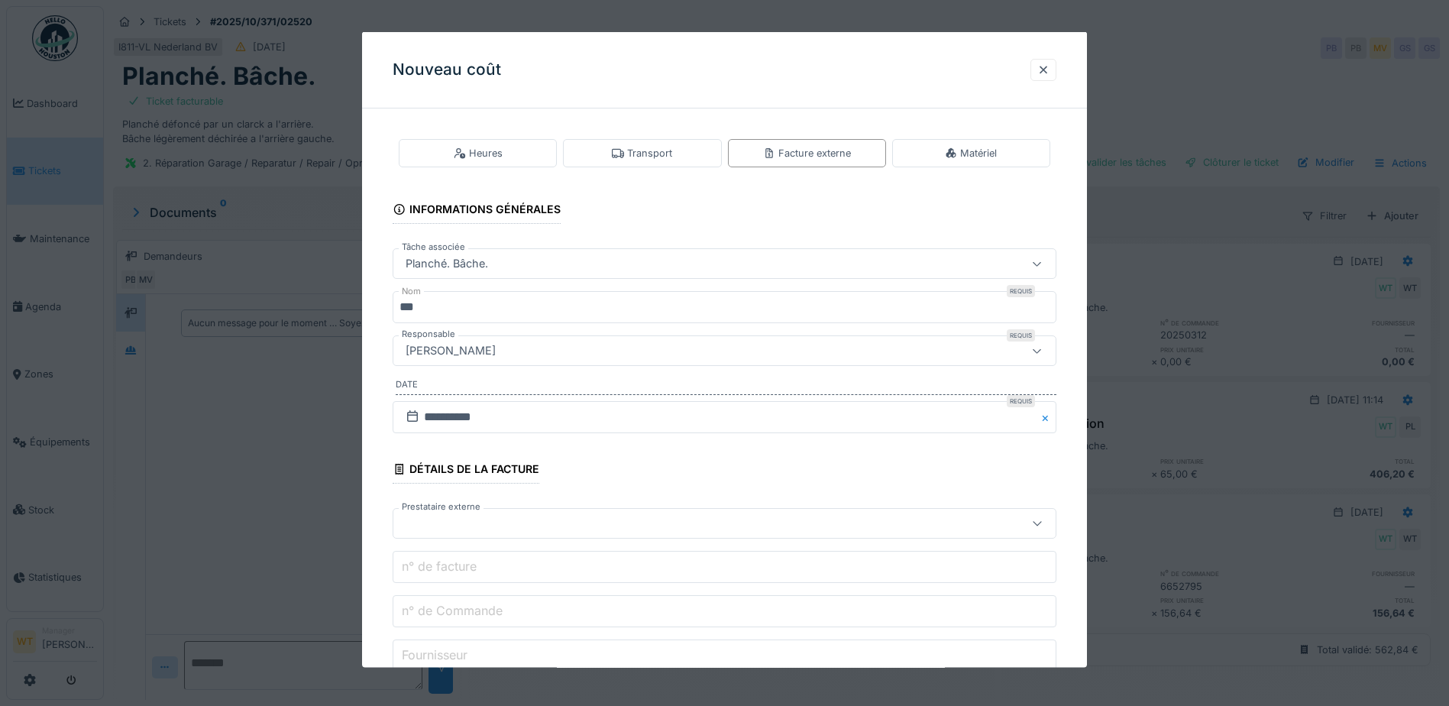
click at [510, 520] on div at bounding box center [685, 523] width 572 height 17
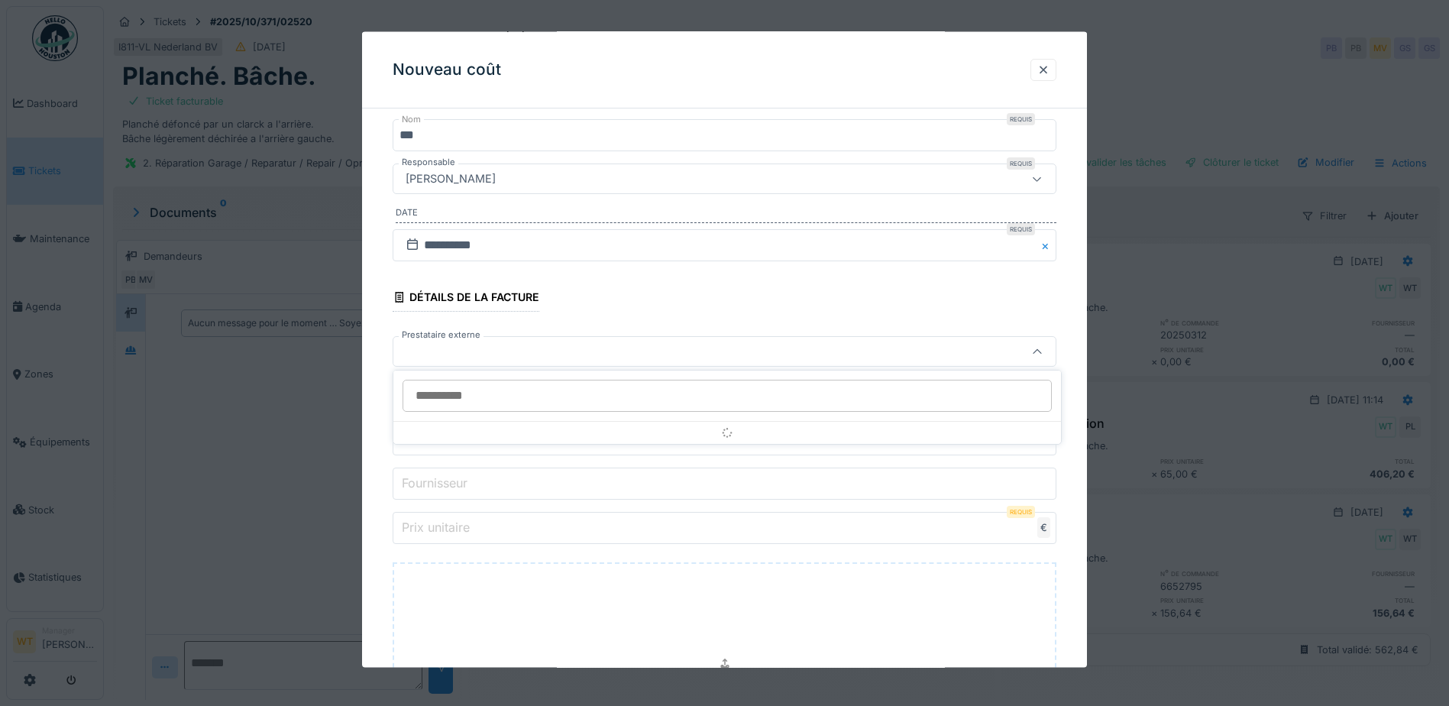
scroll to position [173, 0]
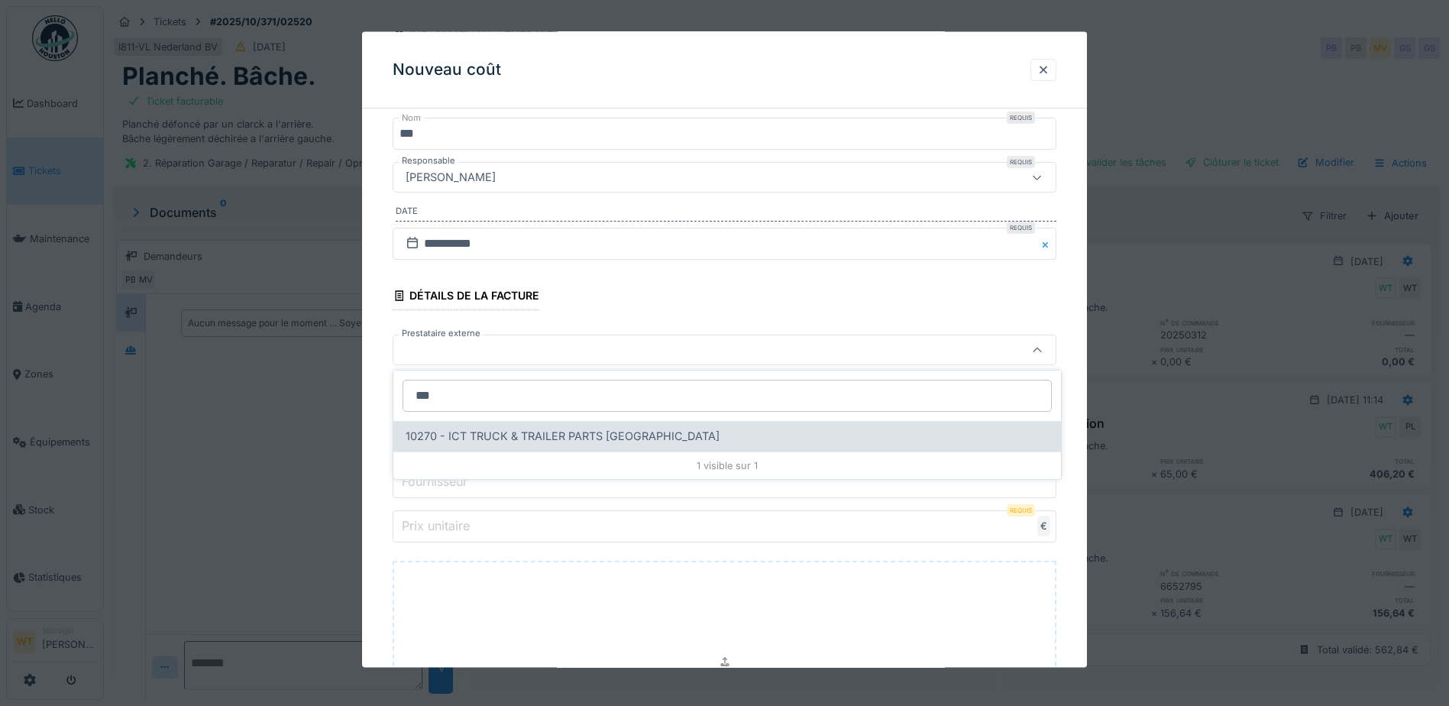
type input "***"
click at [493, 438] on span "10270 - ICT TRUCK & TRAILER PARTS NV" at bounding box center [563, 436] width 314 height 17
type input "*****"
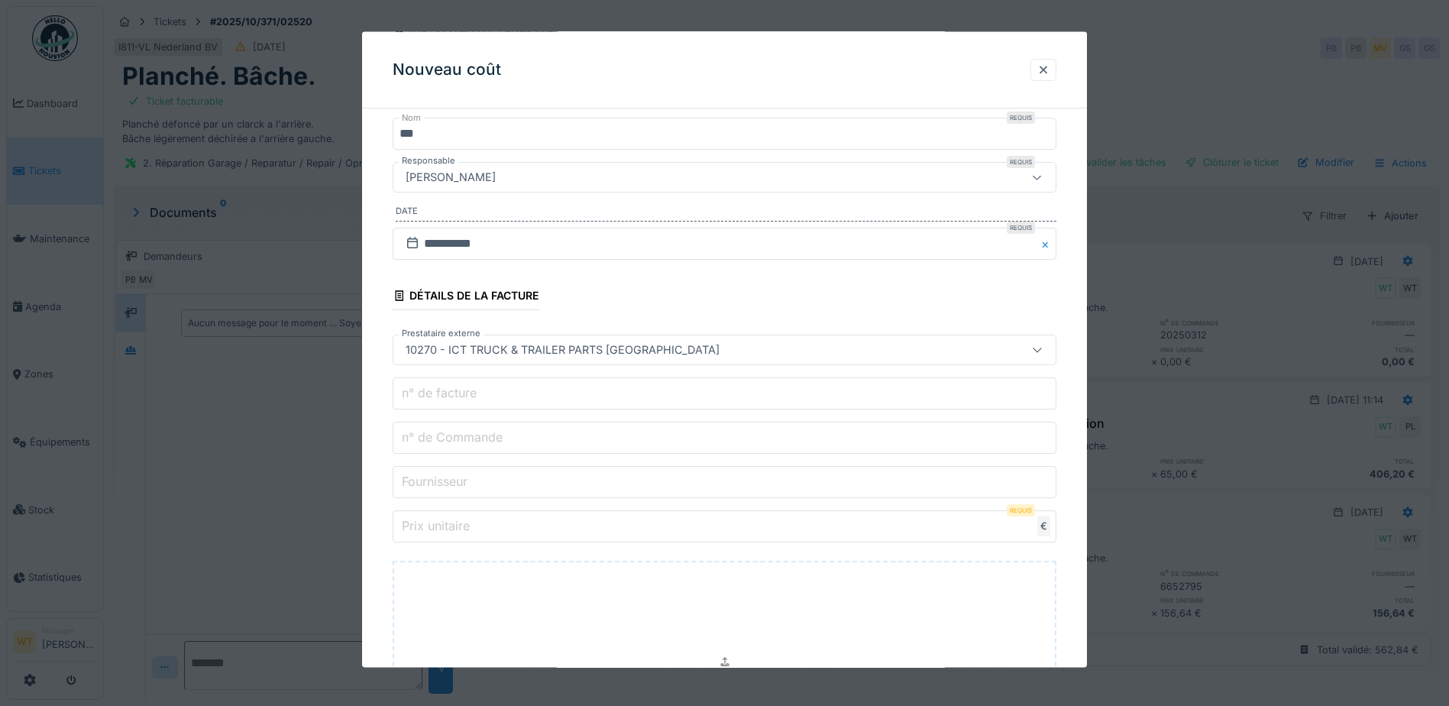
click at [504, 425] on input "n° de Commande" at bounding box center [725, 438] width 664 height 32
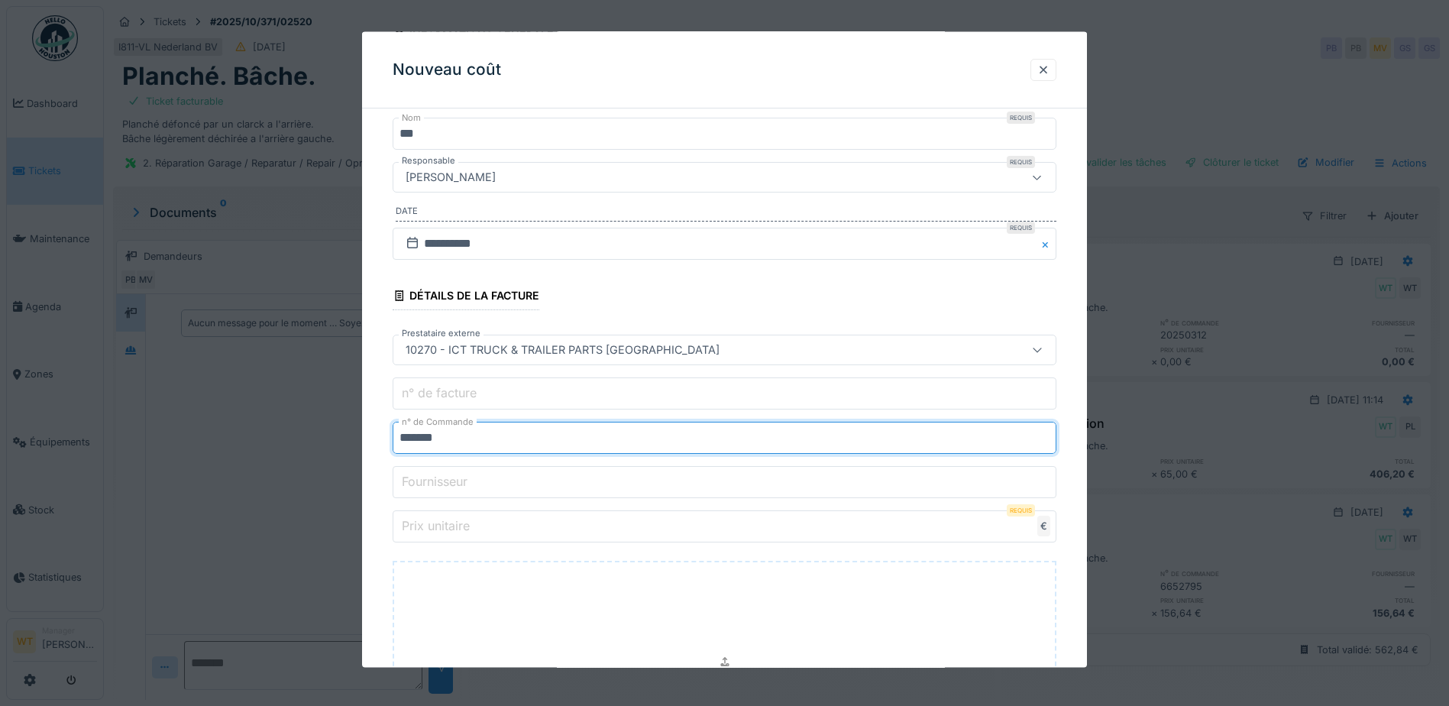
type input "*******"
click at [527, 521] on input "Prix unitaire" at bounding box center [725, 526] width 664 height 32
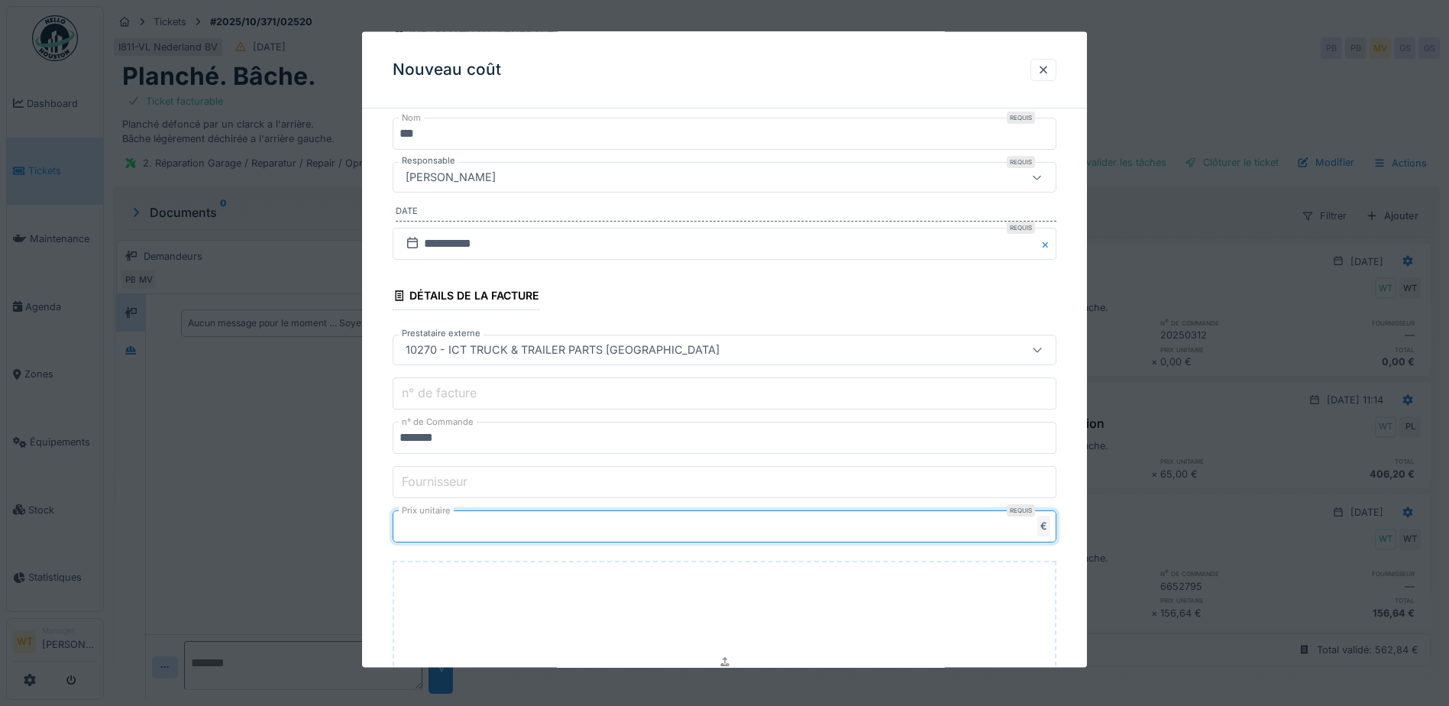
type input "**"
type input "*****"
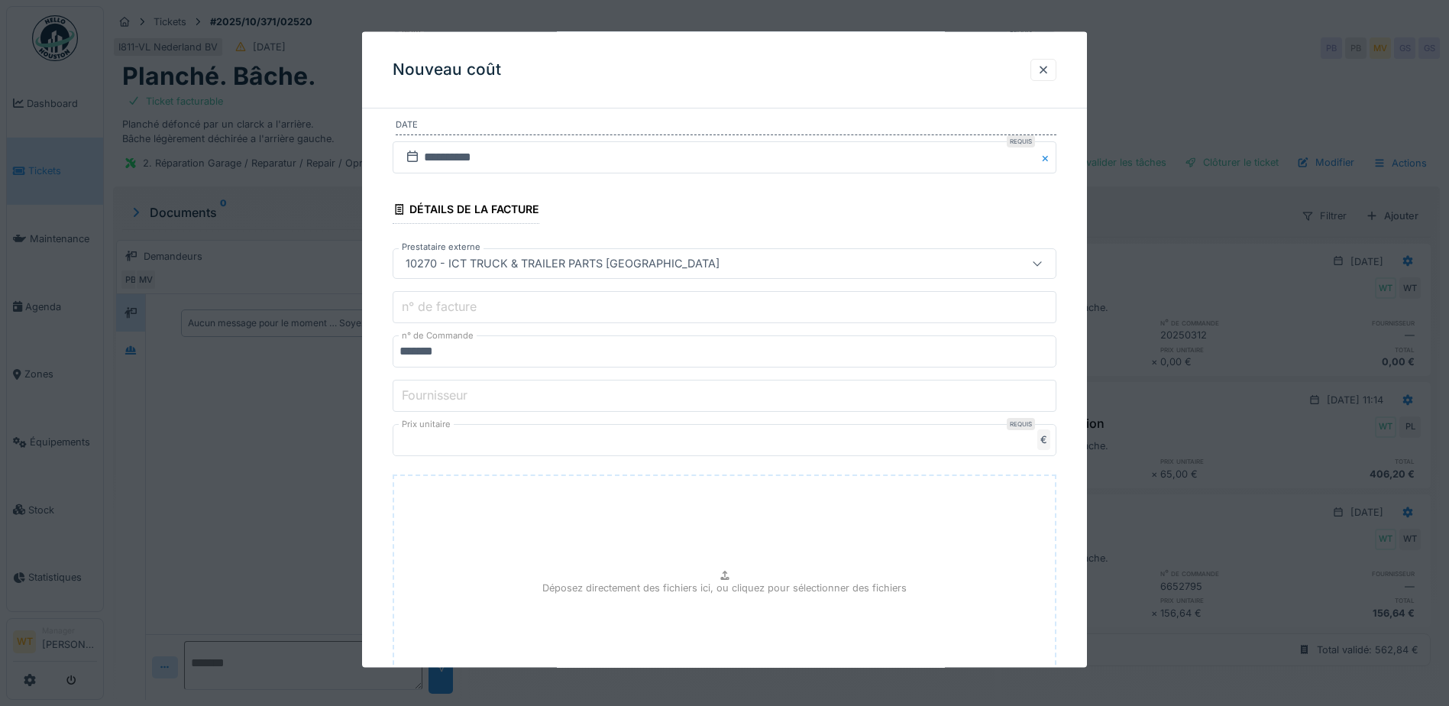
scroll to position [395, 0]
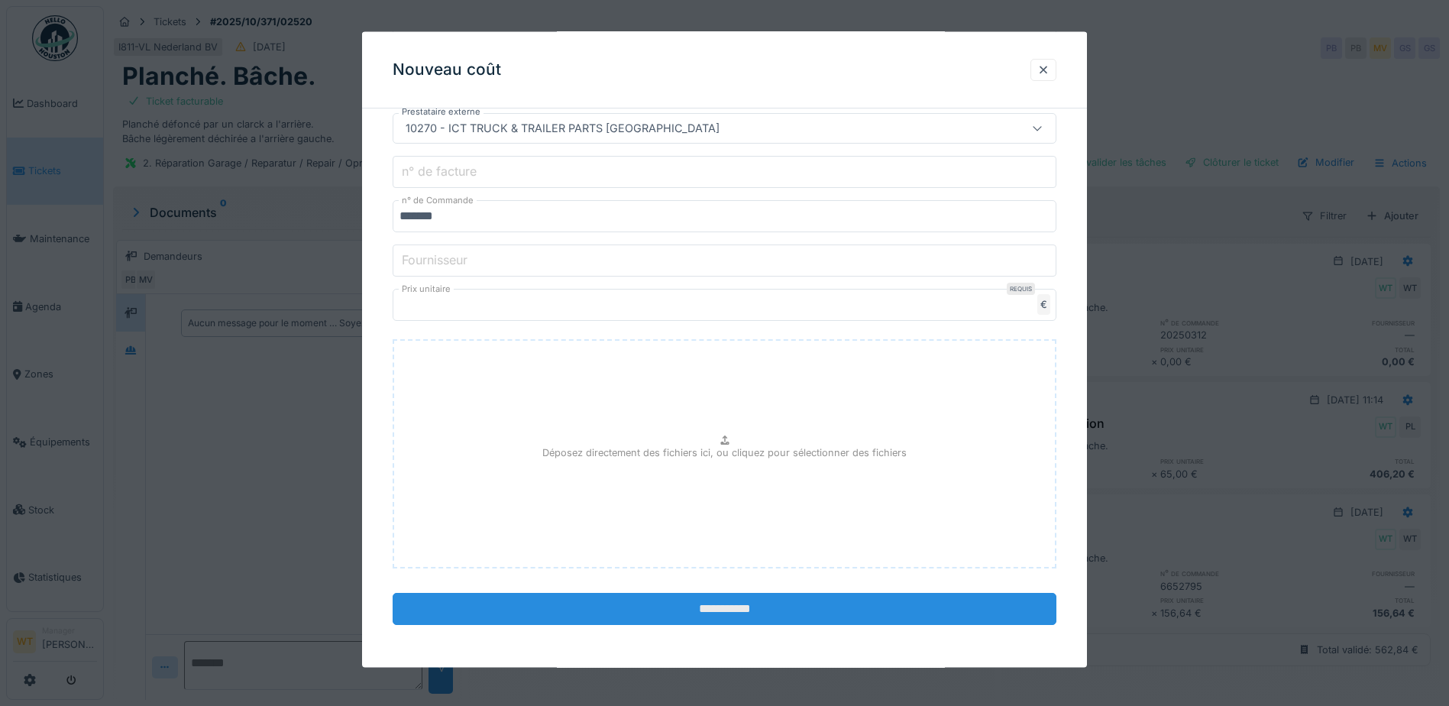
click at [642, 613] on input "**********" at bounding box center [725, 609] width 664 height 32
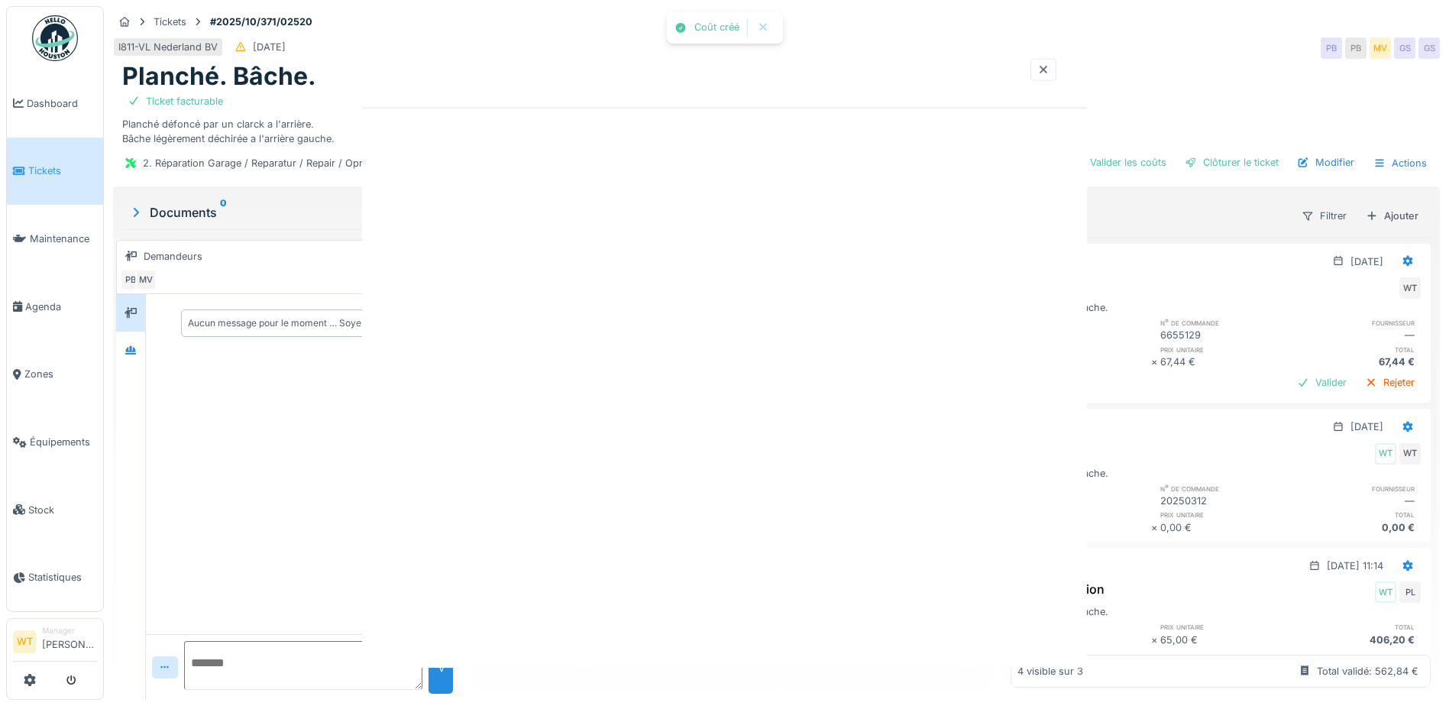
scroll to position [0, 0]
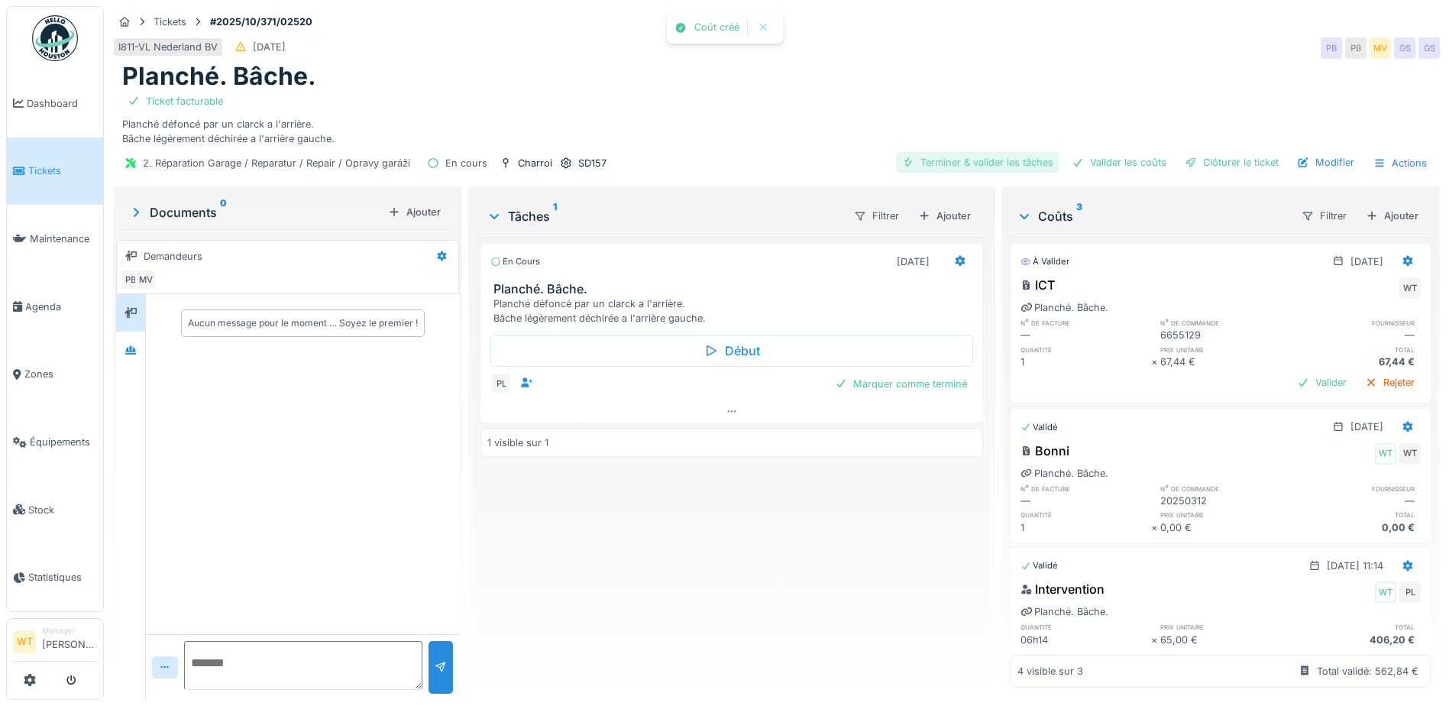
click at [984, 154] on div "Terminer & valider les tâches" at bounding box center [977, 162] width 163 height 21
click at [1138, 157] on div "Valider les coûts" at bounding box center [1118, 162] width 107 height 21
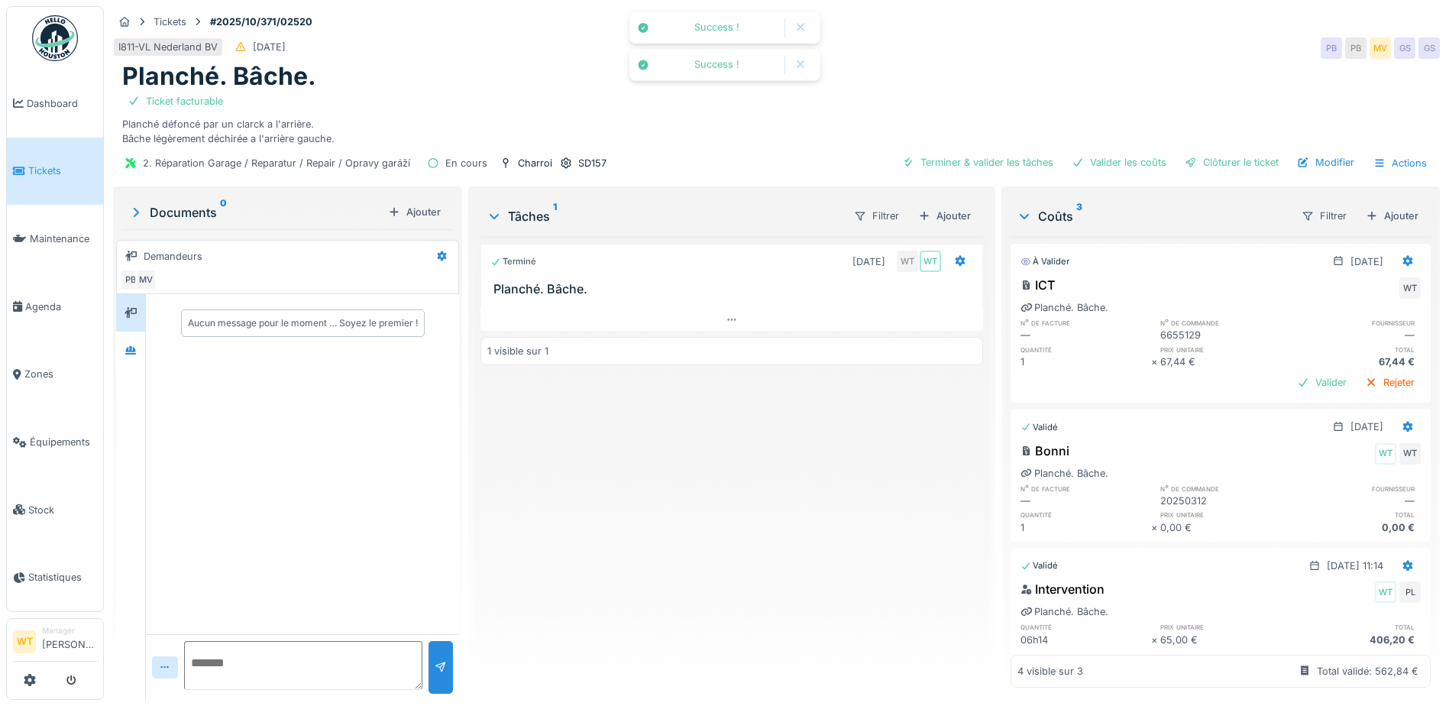
click at [1197, 150] on div "2. Réparation Garage / Reparatur / Repair / Opravy garáží En cours Charroi SD15…" at bounding box center [776, 163] width 1327 height 34
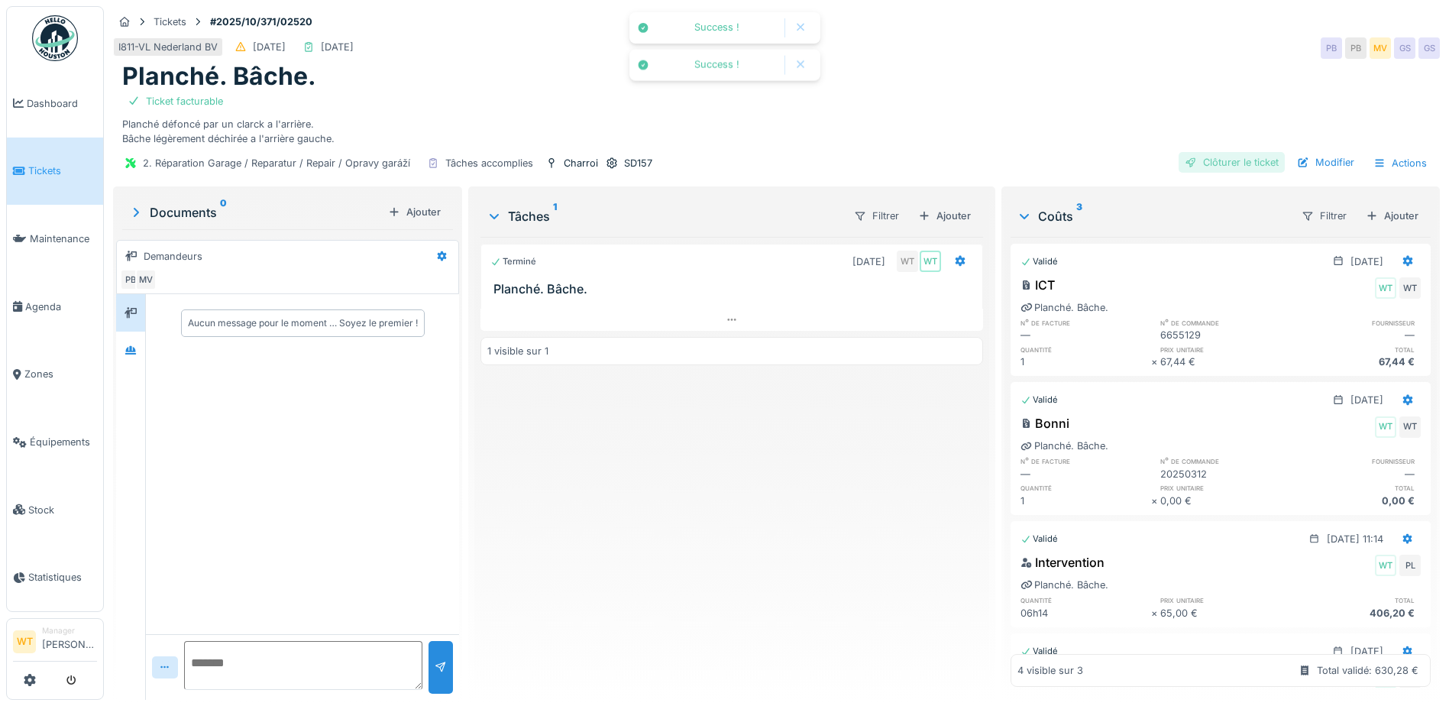
click at [1201, 157] on div "Clôturer le ticket" at bounding box center [1231, 162] width 106 height 21
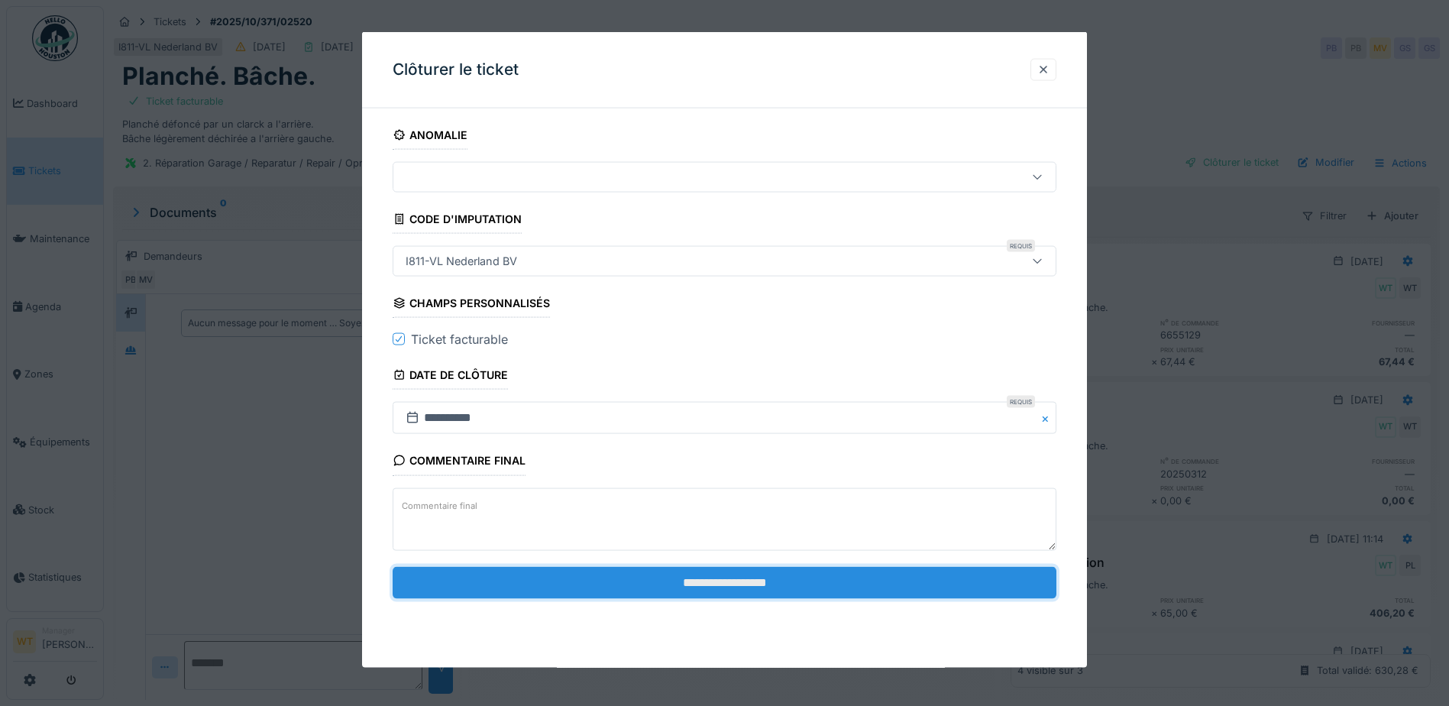
click at [703, 588] on input "**********" at bounding box center [725, 582] width 664 height 32
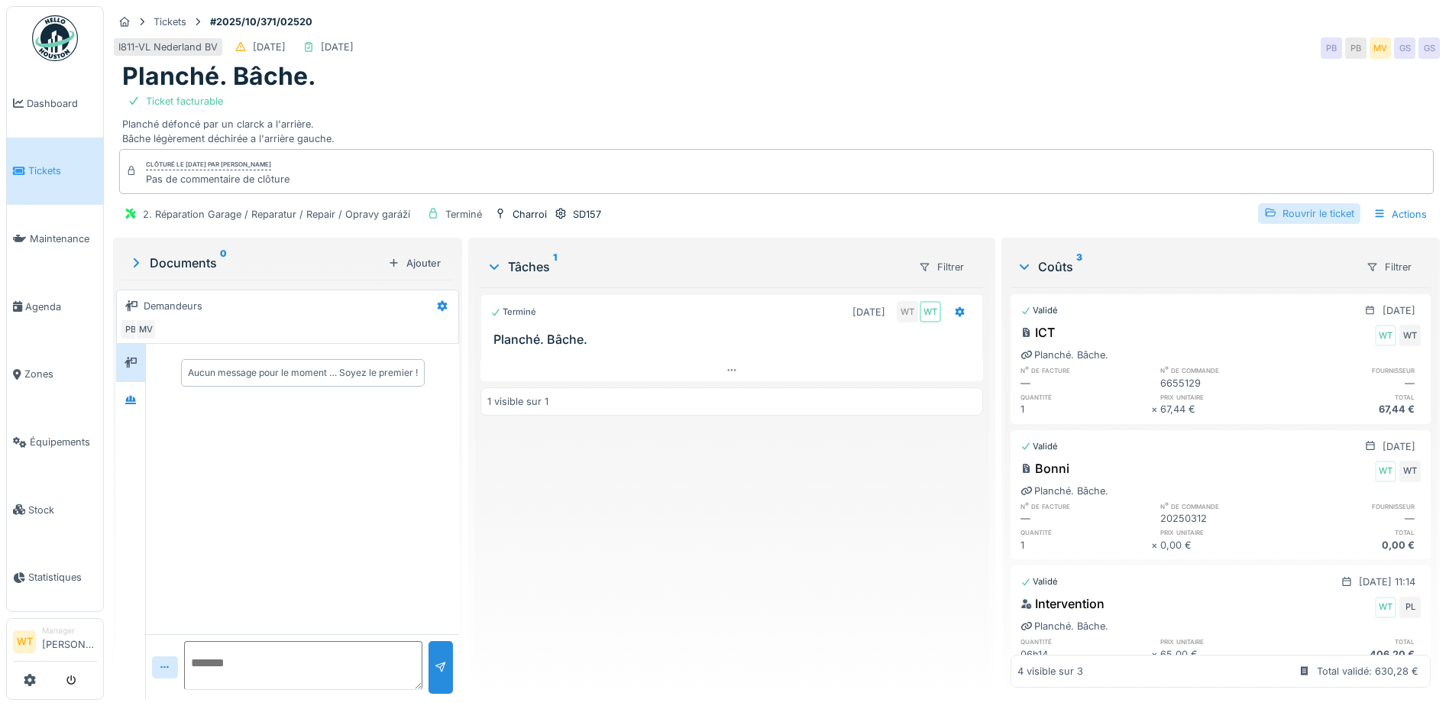
click at [1305, 219] on div "Rouvrir le ticket" at bounding box center [1309, 213] width 102 height 21
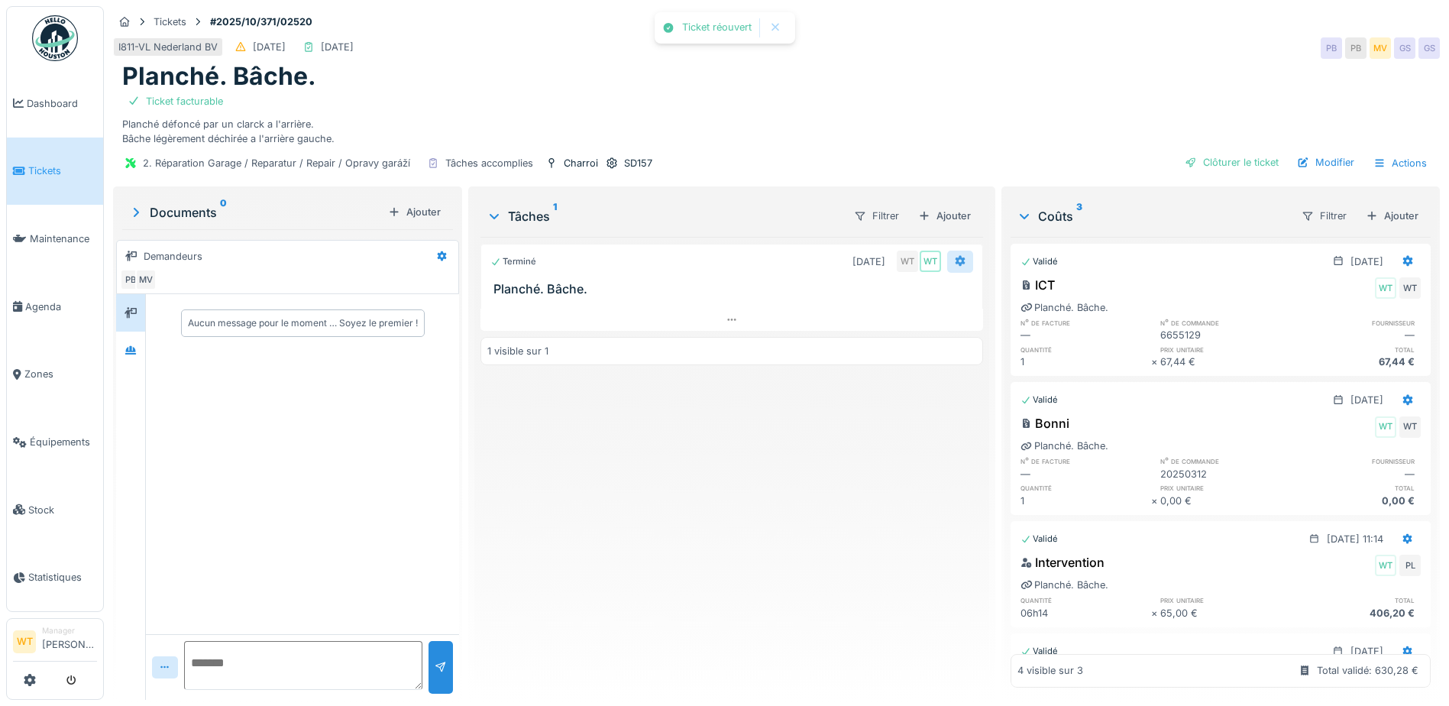
click at [954, 262] on icon at bounding box center [960, 261] width 12 height 10
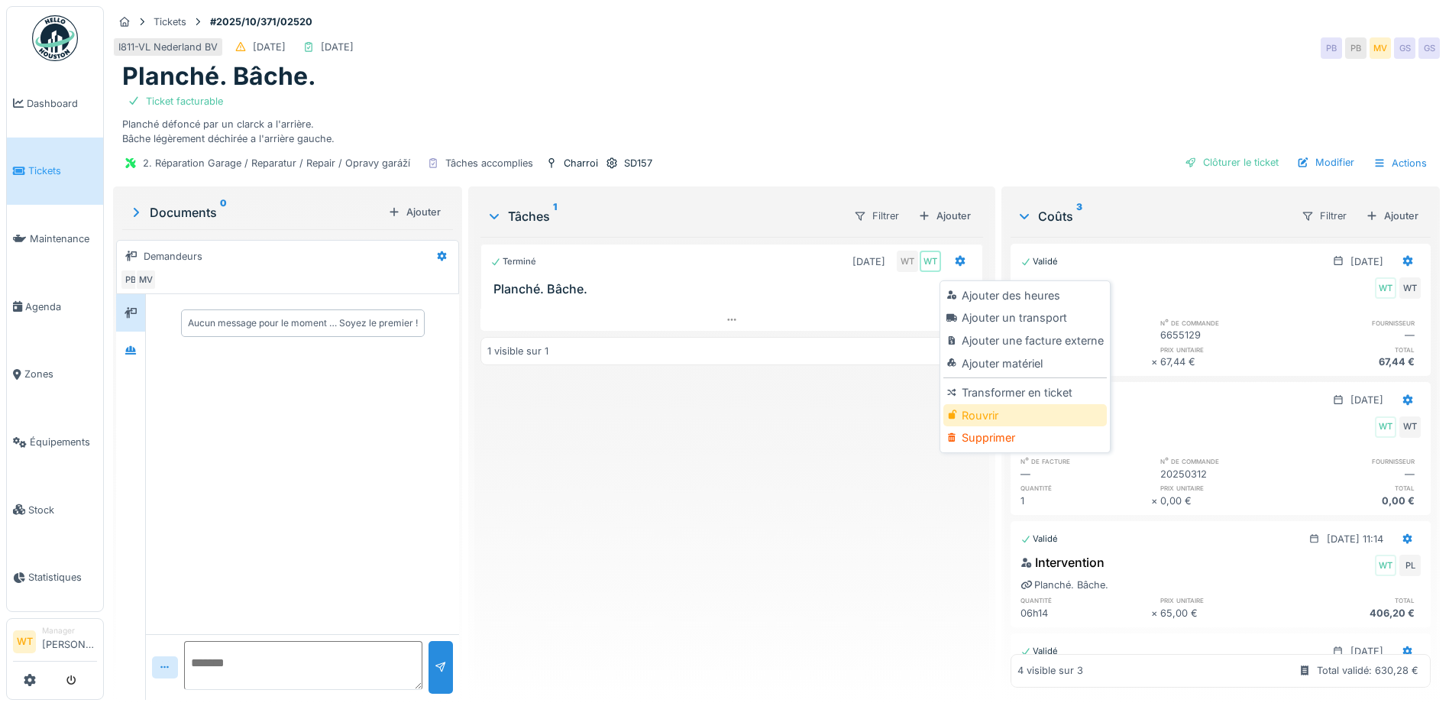
click at [991, 415] on div "Rouvrir" at bounding box center [1024, 415] width 163 height 23
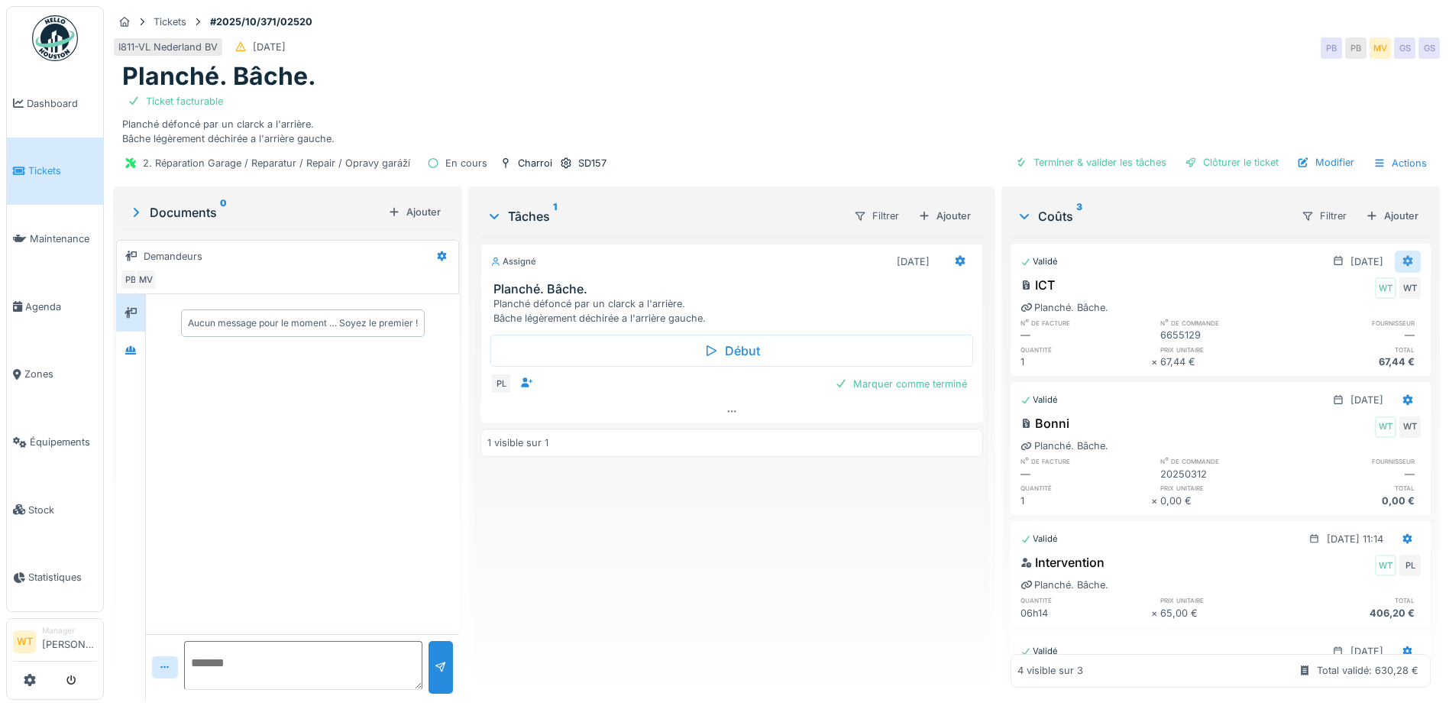
click at [1395, 265] on div at bounding box center [1408, 262] width 26 height 22
click at [1347, 320] on div "Modifier" at bounding box center [1333, 317] width 74 height 23
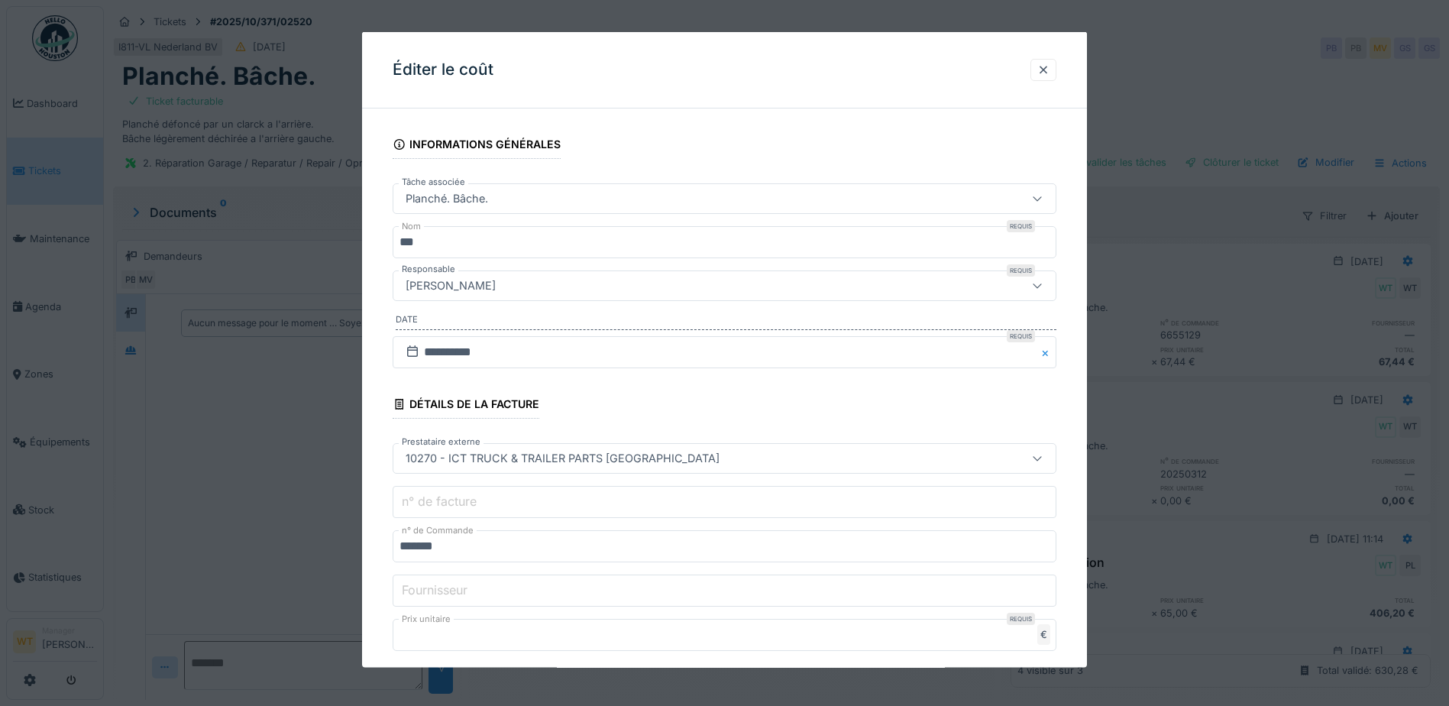
click at [519, 552] on input "*******" at bounding box center [725, 546] width 664 height 32
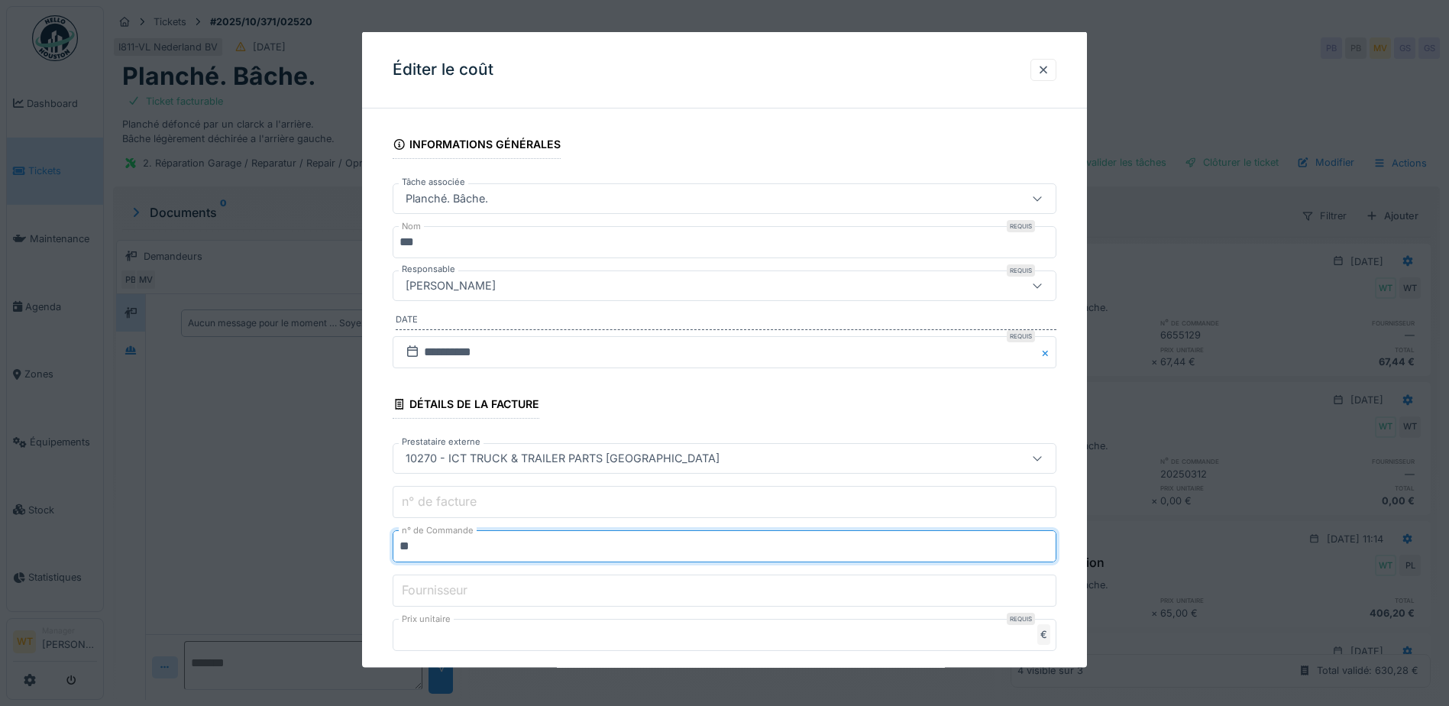
type input "*"
type input "*******"
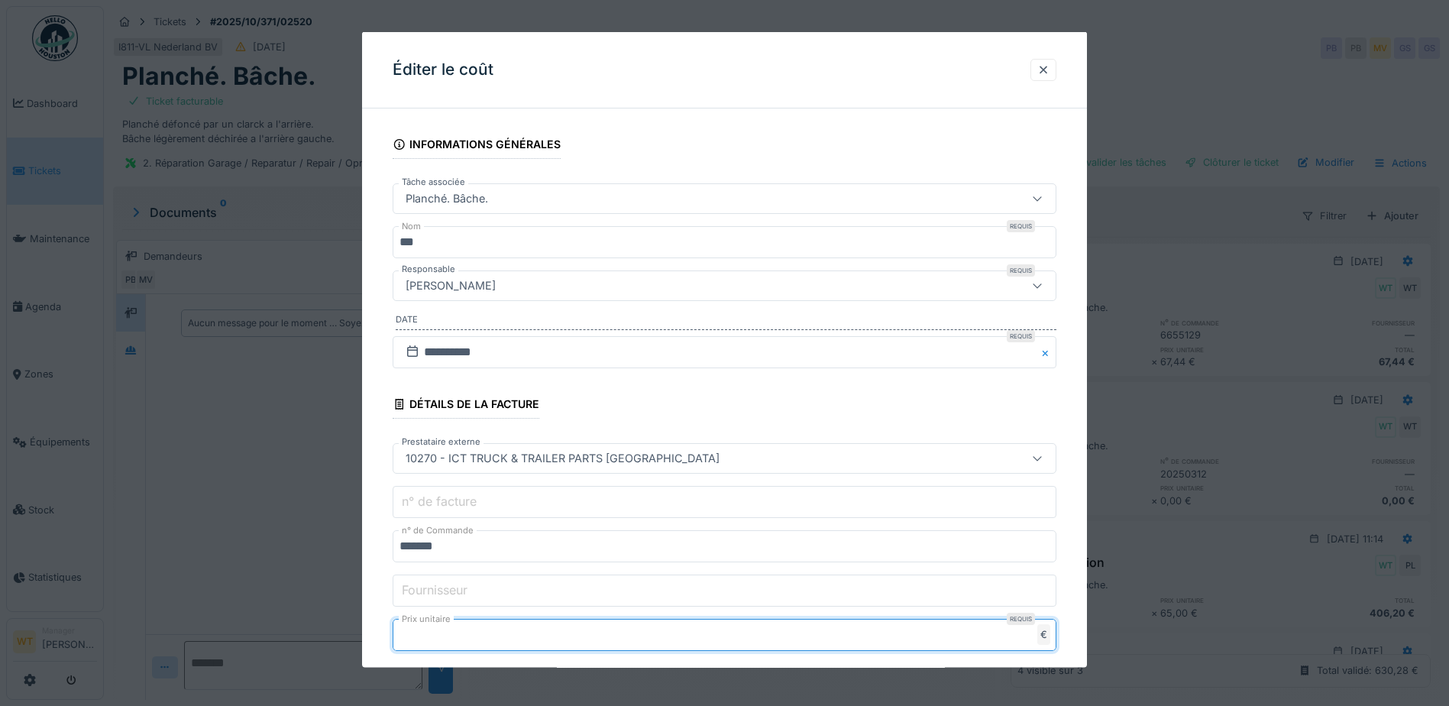
click at [454, 636] on input "*****" at bounding box center [725, 635] width 664 height 32
type input "*"
type input "**"
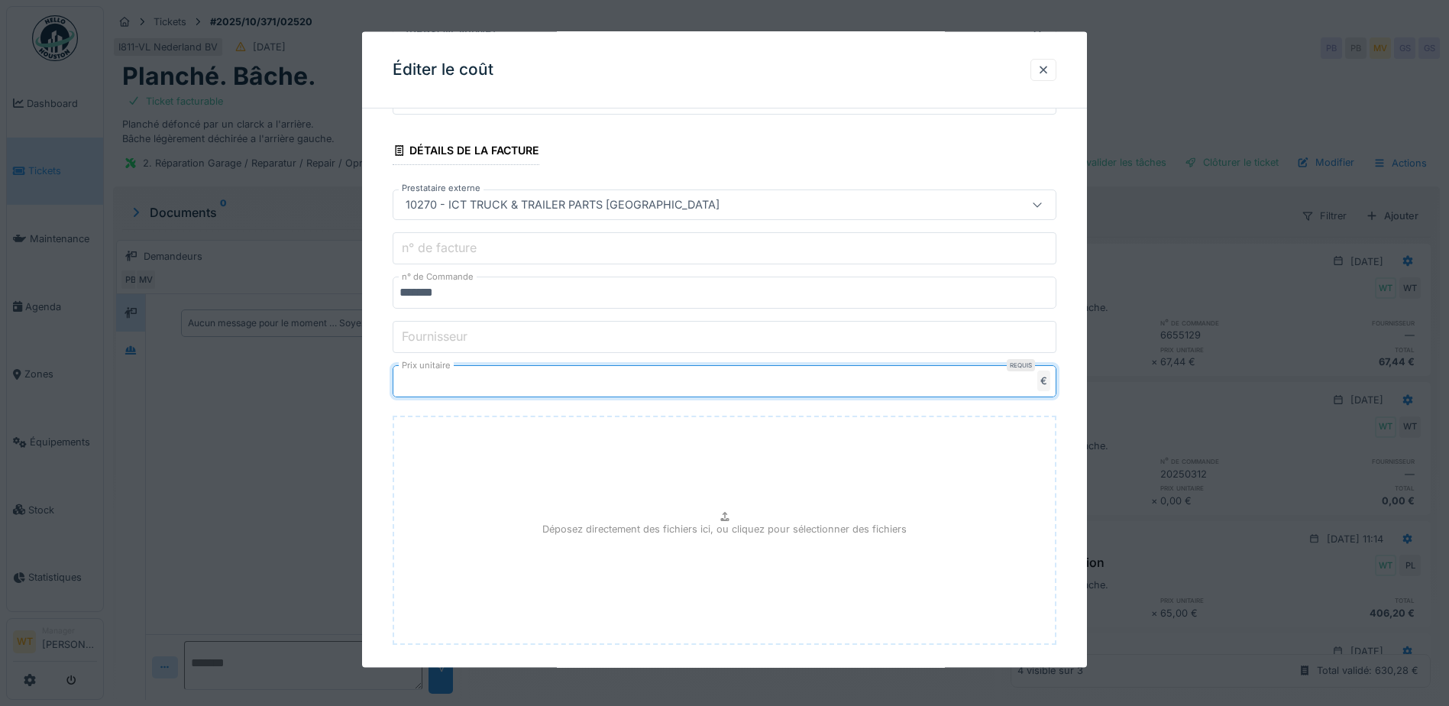
scroll to position [305, 0]
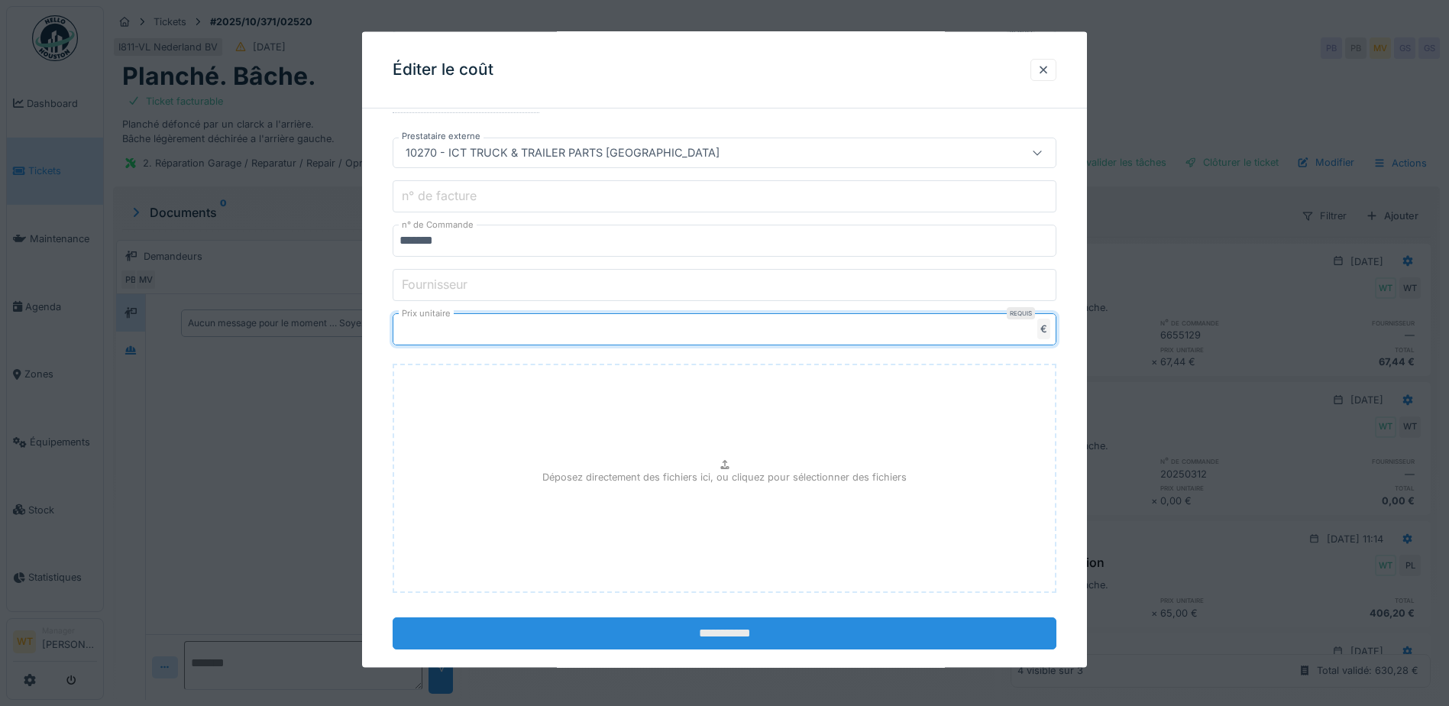
type input "*****"
click at [582, 632] on input "**********" at bounding box center [725, 633] width 664 height 32
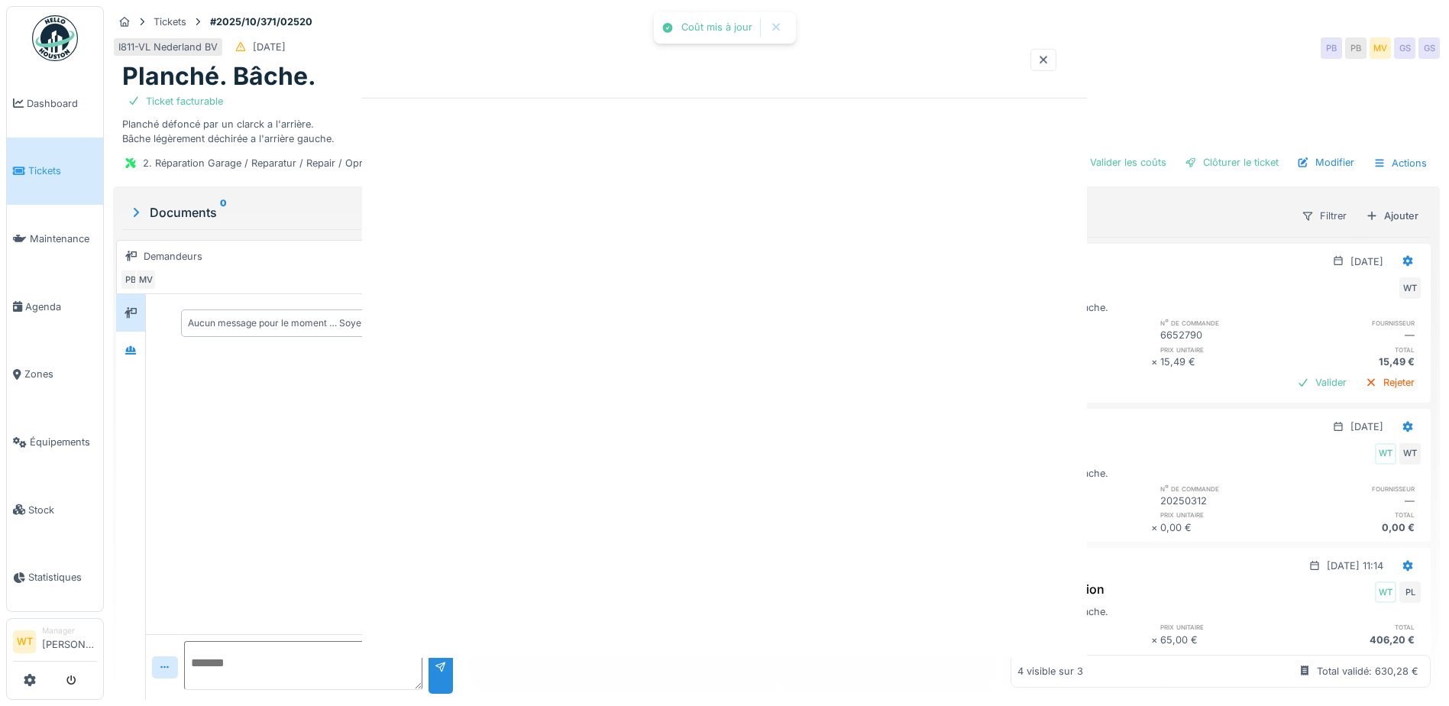
scroll to position [0, 0]
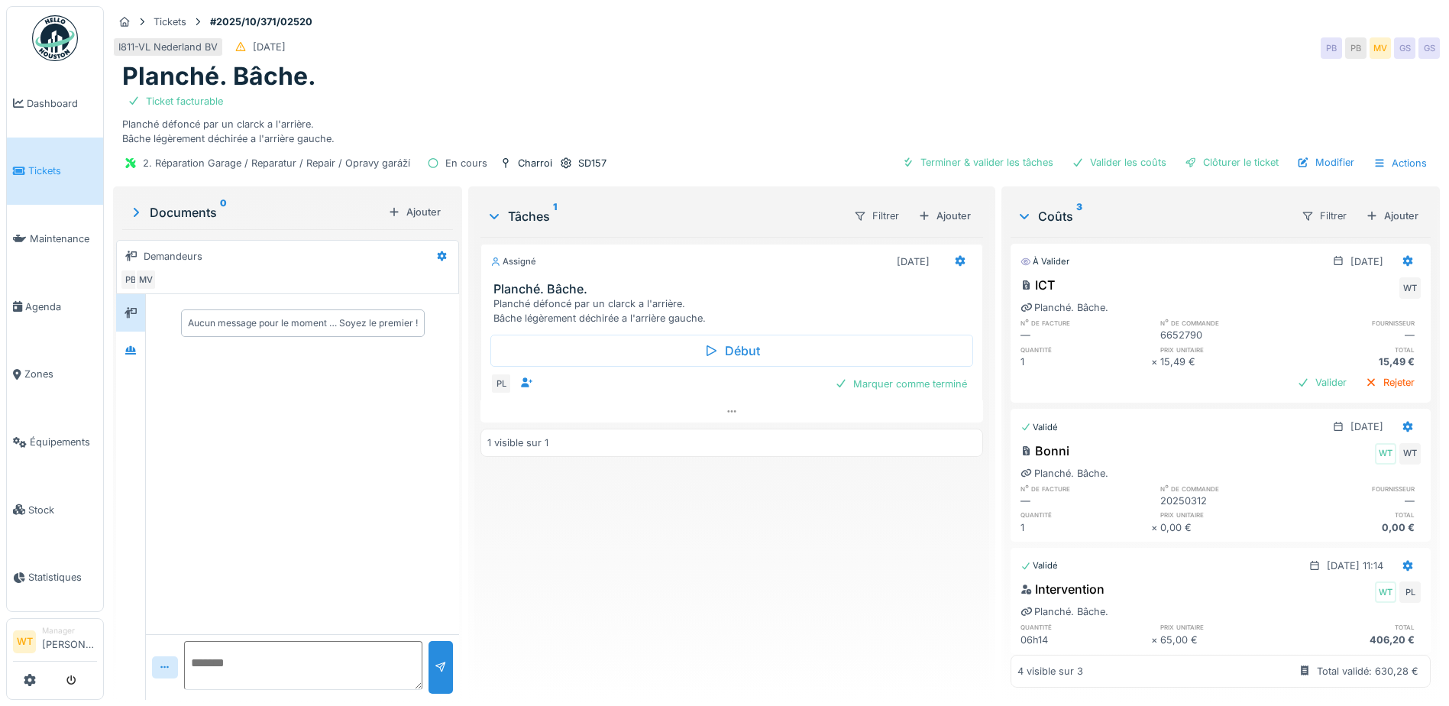
click at [1007, 176] on div "2. Réparation Garage / Reparatur / Repair / Opravy garáží En cours Charroi SD15…" at bounding box center [776, 163] width 1327 height 34
click at [967, 173] on div "Terminer & valider les tâches Valider les coûts Clôturer le ticket Modifier Act…" at bounding box center [1165, 163] width 538 height 22
click at [971, 170] on div "Terminer & valider les tâches" at bounding box center [977, 162] width 163 height 21
click at [1109, 154] on div "Valider les coûts" at bounding box center [1118, 162] width 107 height 21
click at [1200, 157] on div "Clôturer le ticket" at bounding box center [1231, 162] width 106 height 21
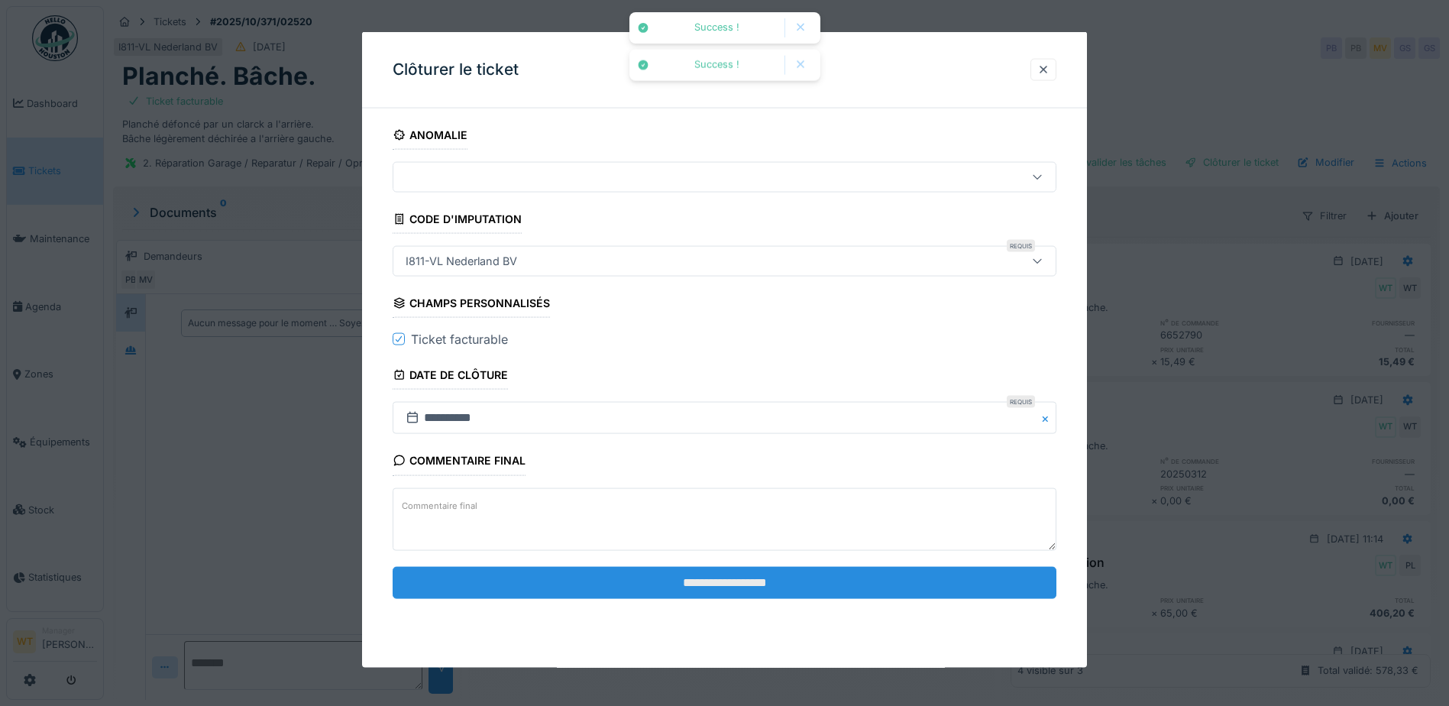
click at [637, 593] on input "**********" at bounding box center [725, 582] width 664 height 32
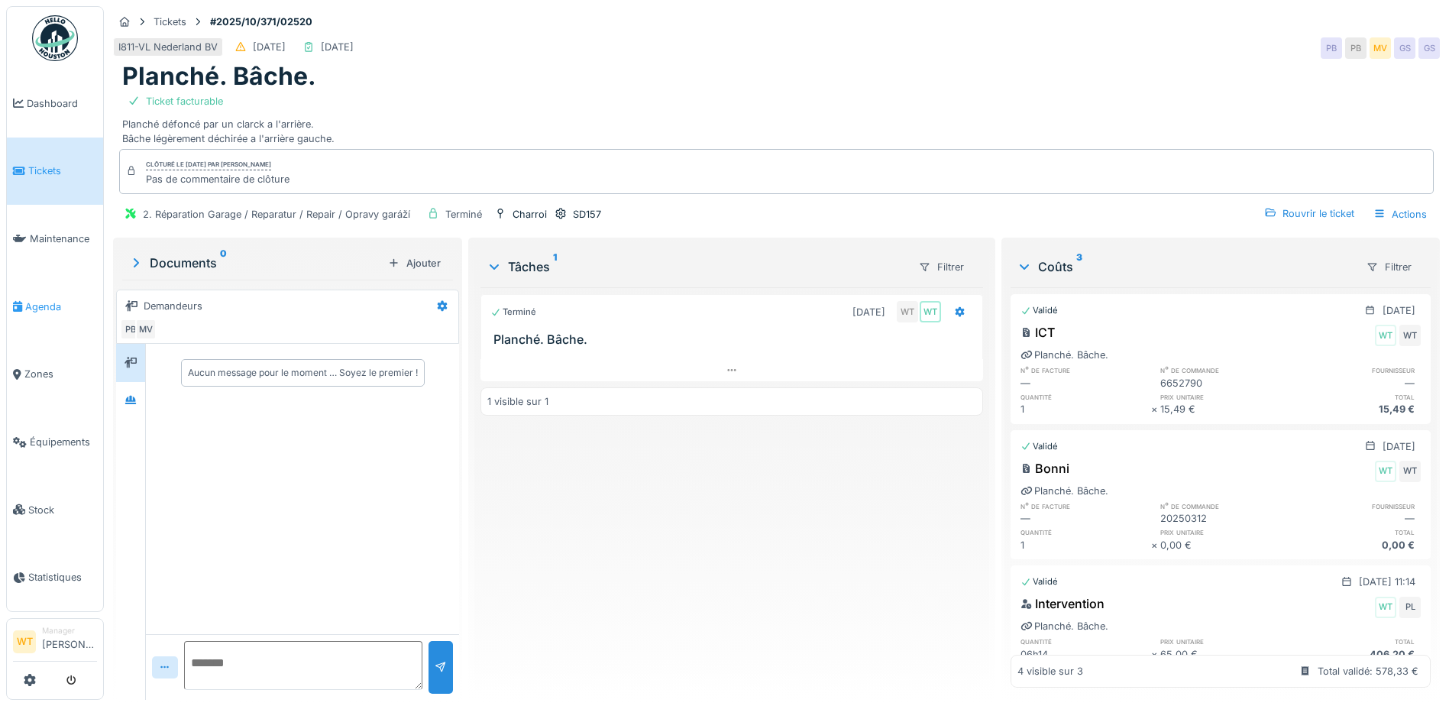
click at [54, 312] on link "Agenda" at bounding box center [55, 307] width 96 height 68
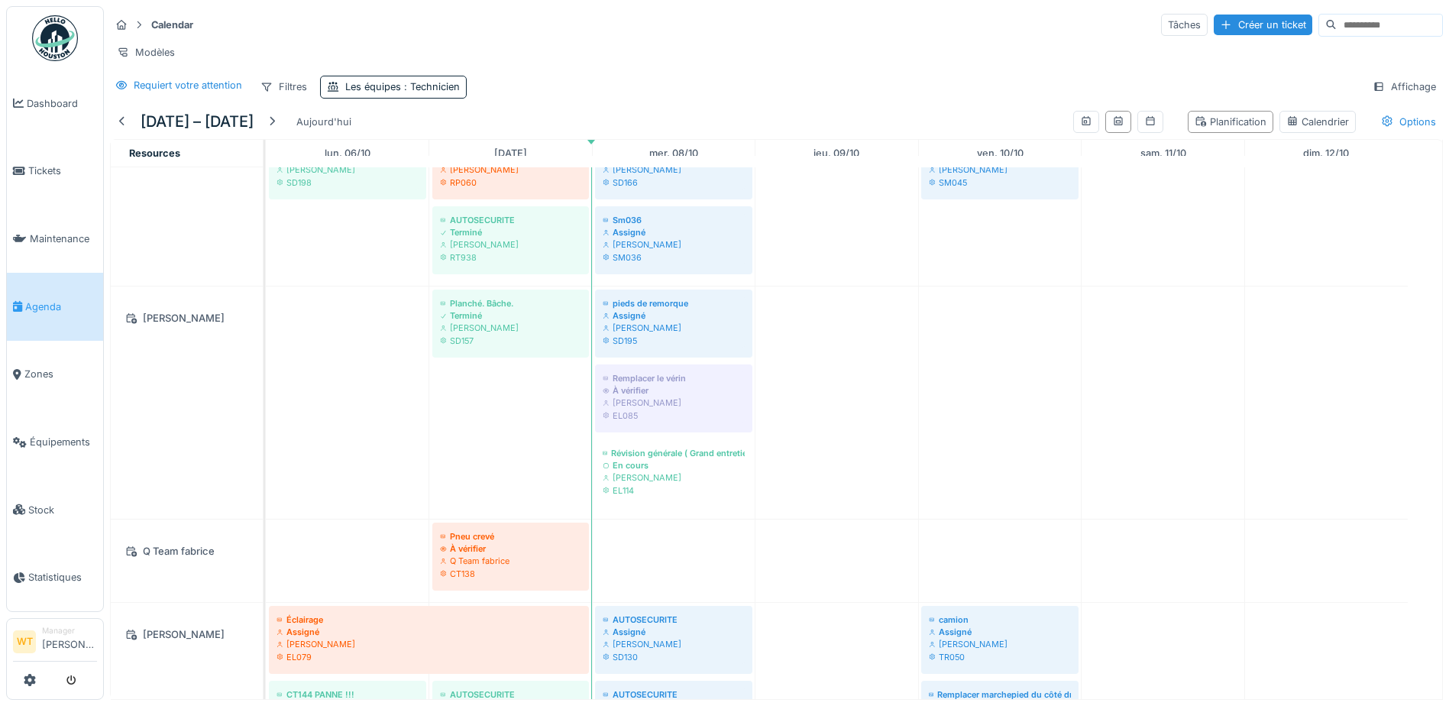
scroll to position [993, 0]
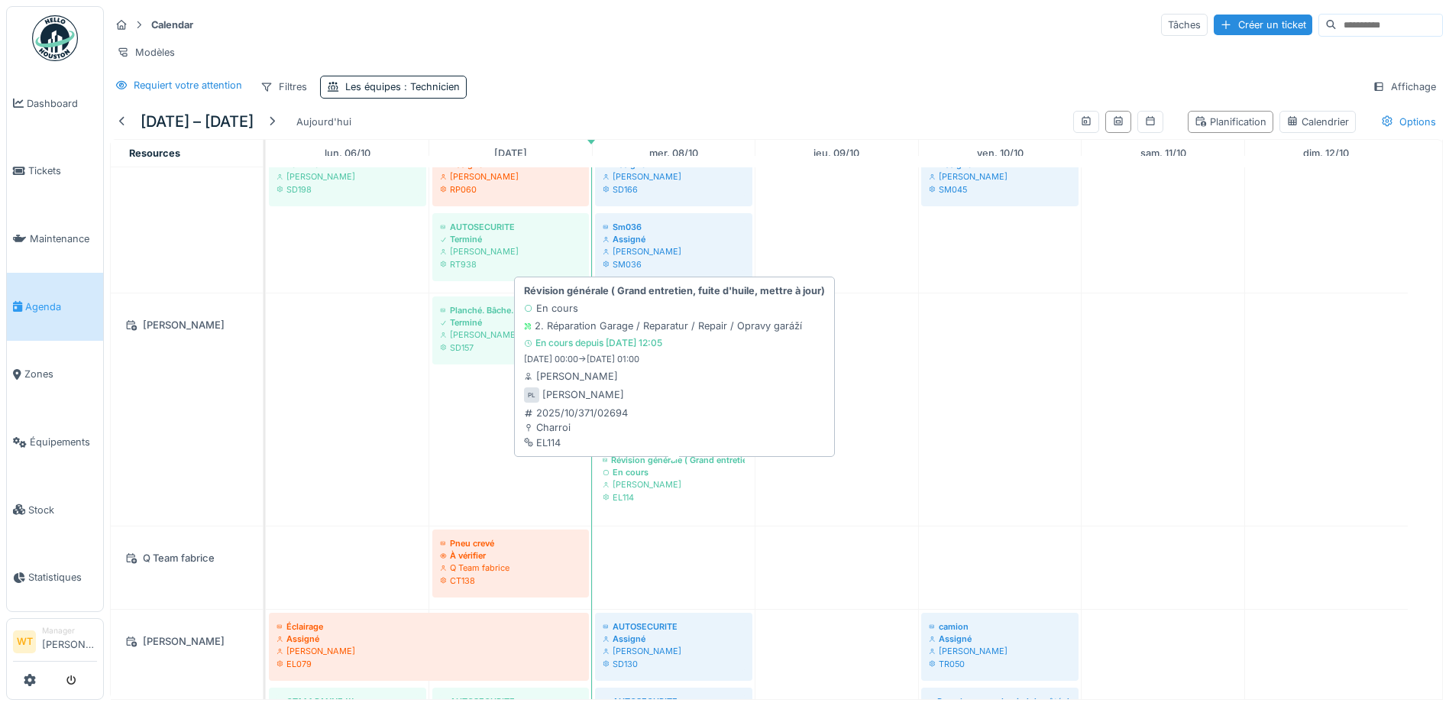
click at [664, 490] on div "Peter Lopata" at bounding box center [674, 484] width 142 height 12
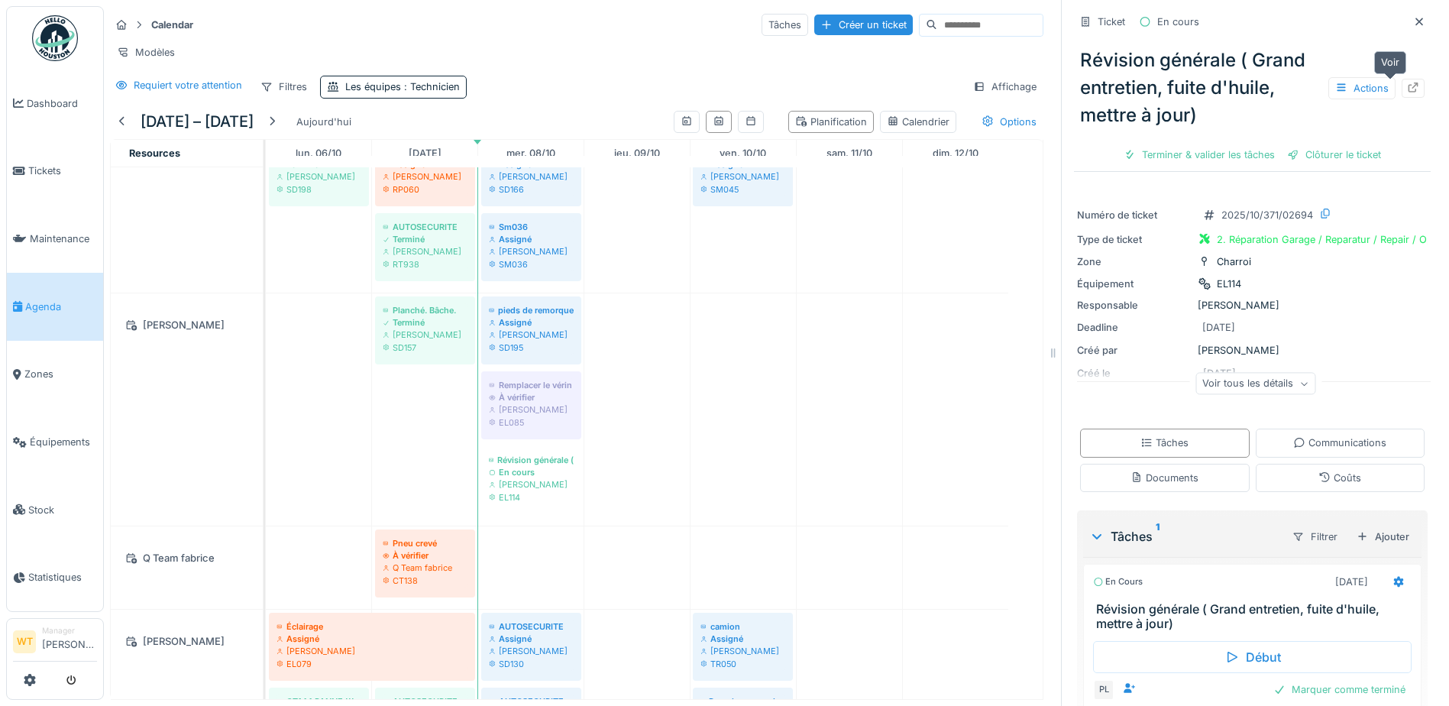
click at [1407, 84] on icon at bounding box center [1413, 87] width 12 height 10
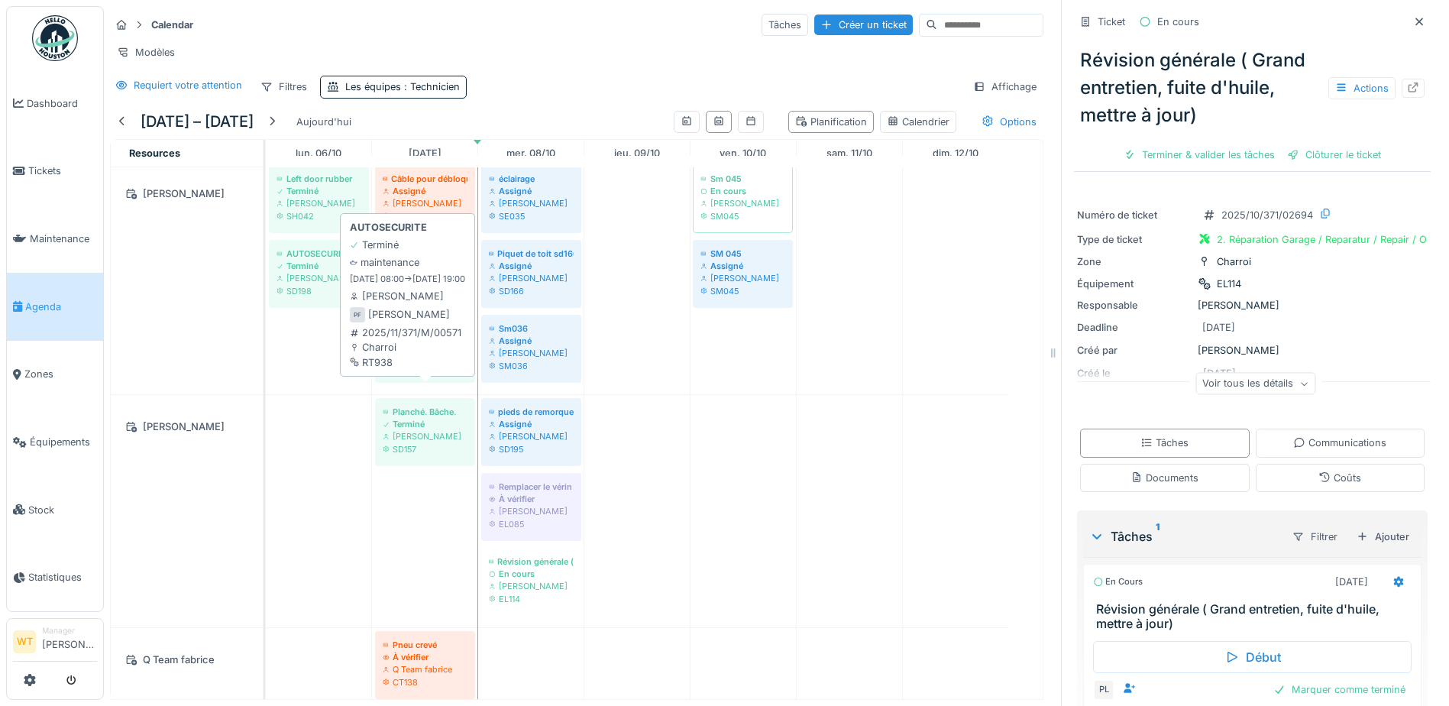
scroll to position [840, 0]
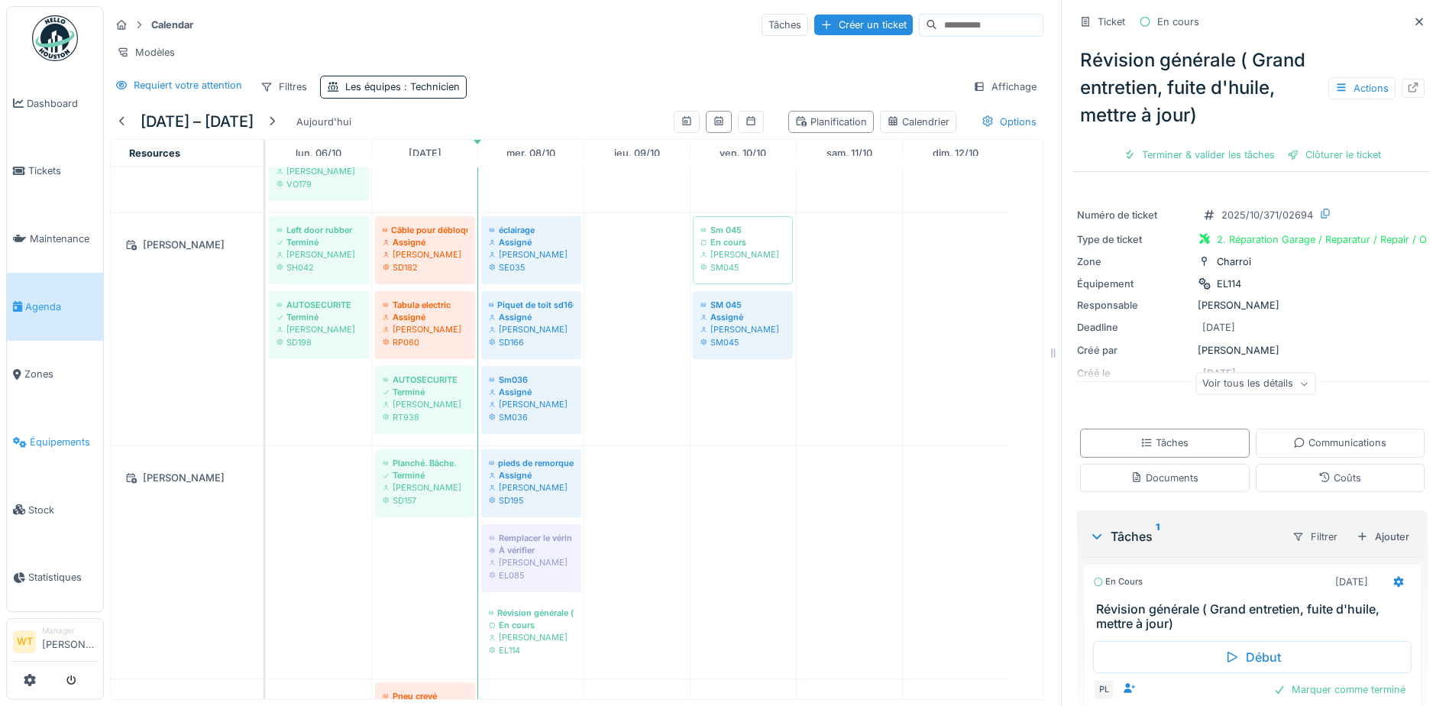
click at [68, 441] on link "Équipements" at bounding box center [55, 442] width 96 height 68
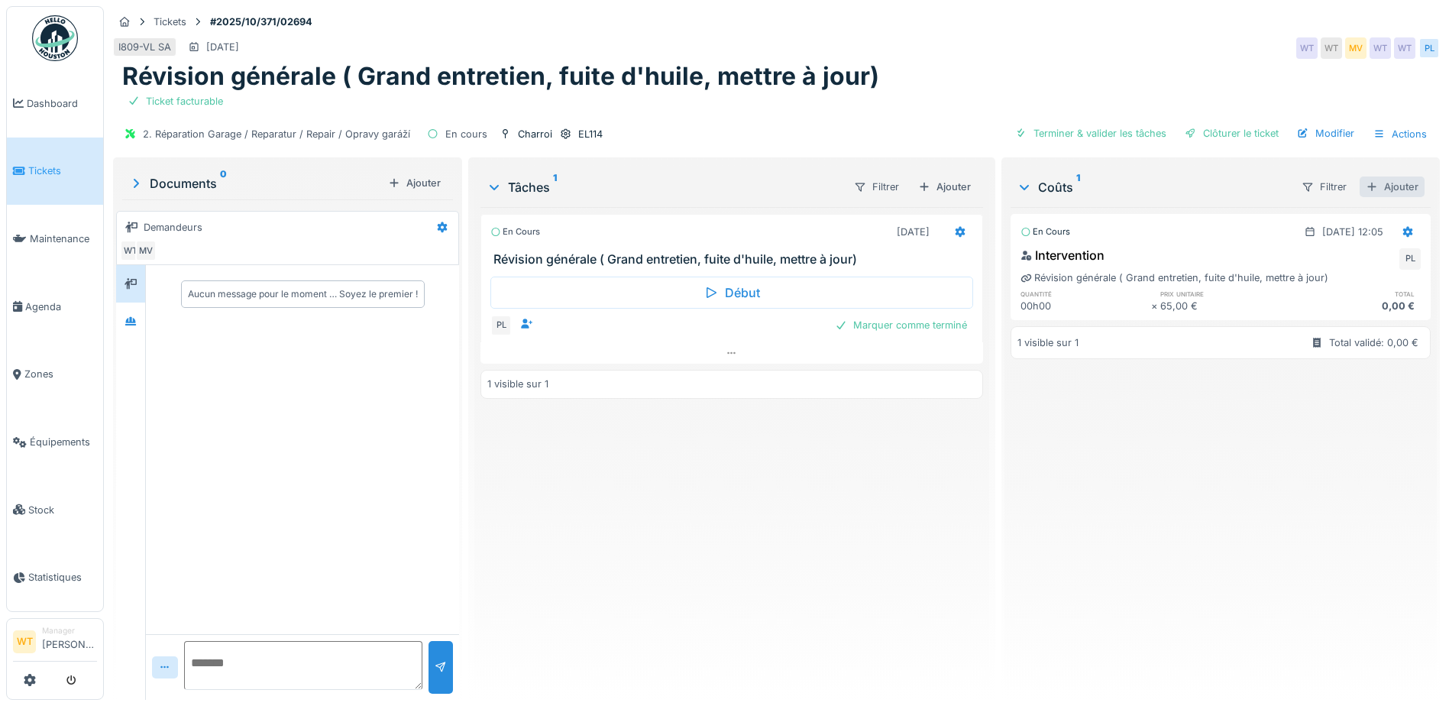
click at [1374, 183] on div "Ajouter" at bounding box center [1391, 186] width 65 height 21
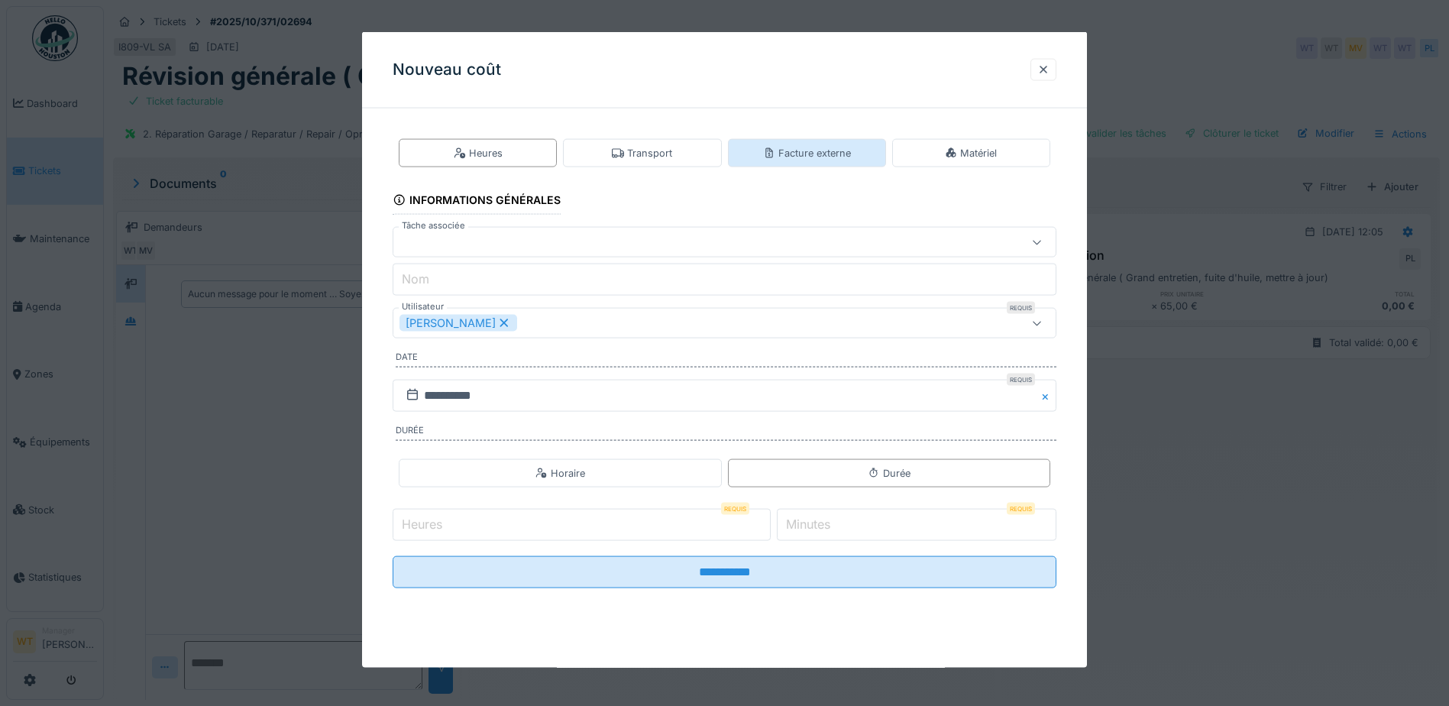
click at [818, 150] on div "Facture externe" at bounding box center [807, 153] width 88 height 15
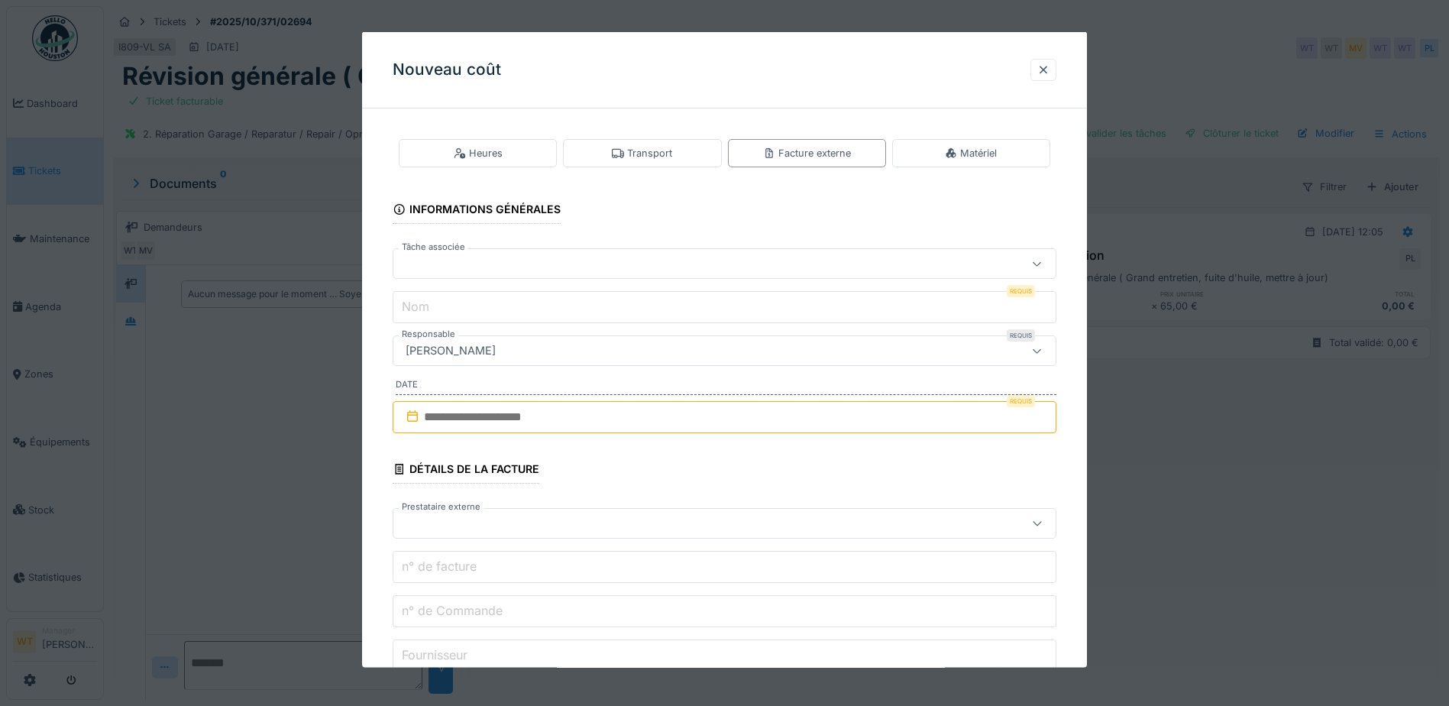
click at [592, 270] on div at bounding box center [685, 263] width 572 height 17
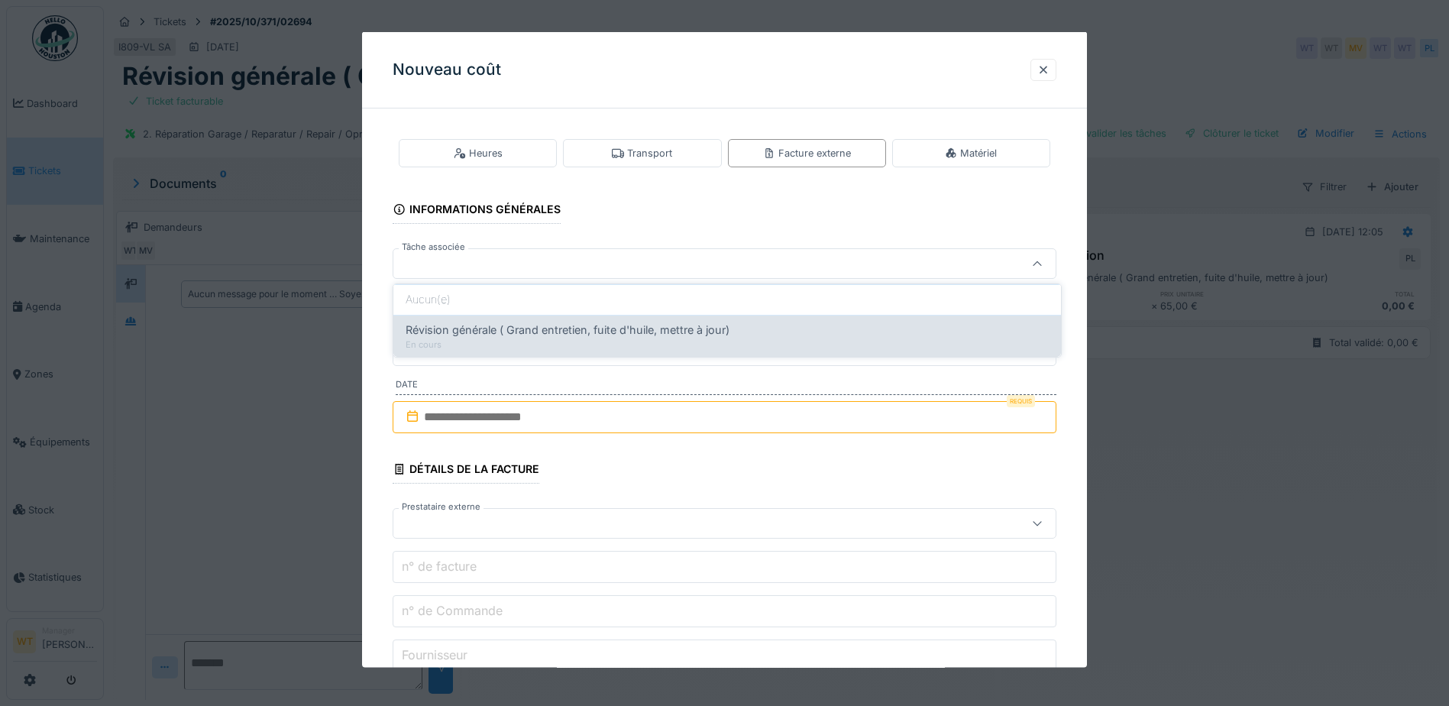
click at [530, 320] on div "Révision générale ( Grand entretien, fuite d'huile, mettre à jour) En cours" at bounding box center [727, 336] width 668 height 42
type input "******"
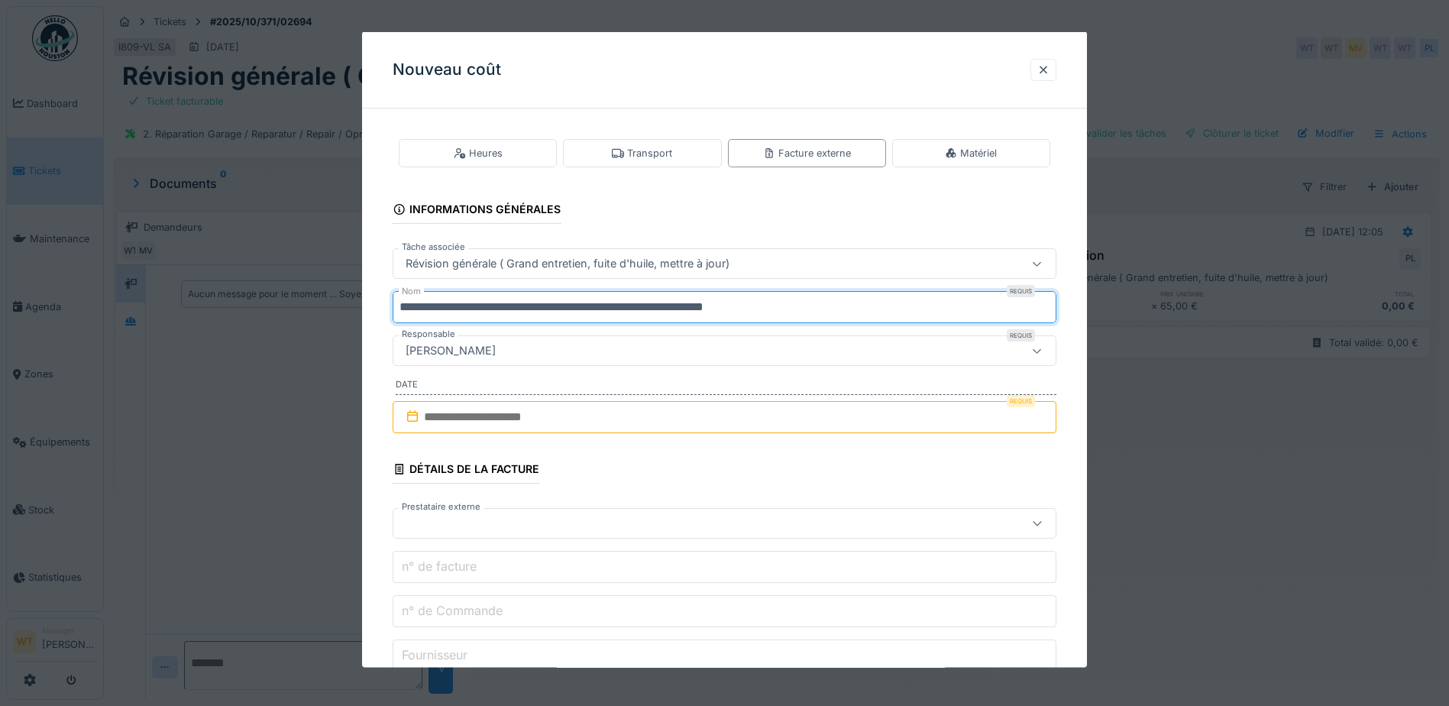
click at [768, 307] on input "**********" at bounding box center [725, 307] width 664 height 32
type input "*"
type input "***"
click at [477, 405] on input "text" at bounding box center [725, 417] width 664 height 32
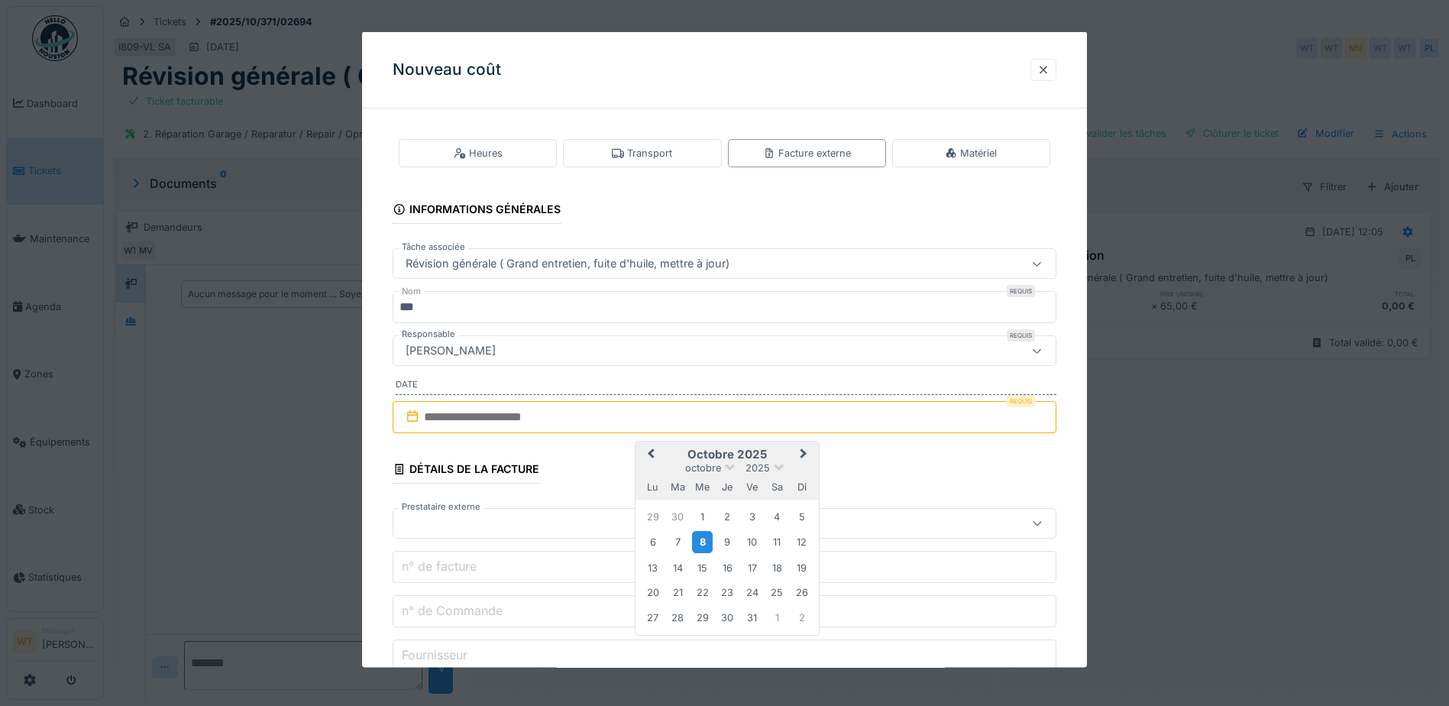
click at [704, 548] on div "8" at bounding box center [702, 542] width 21 height 22
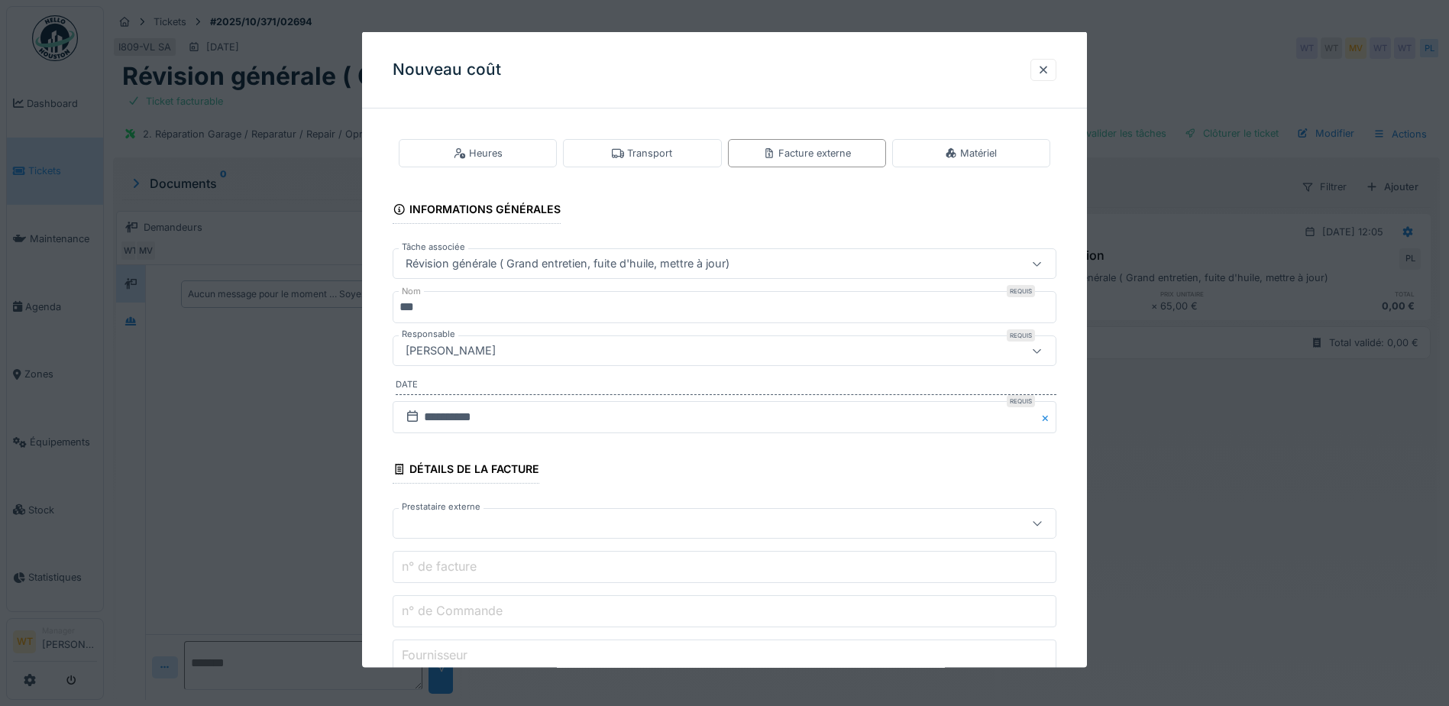
click at [536, 524] on div at bounding box center [685, 523] width 572 height 17
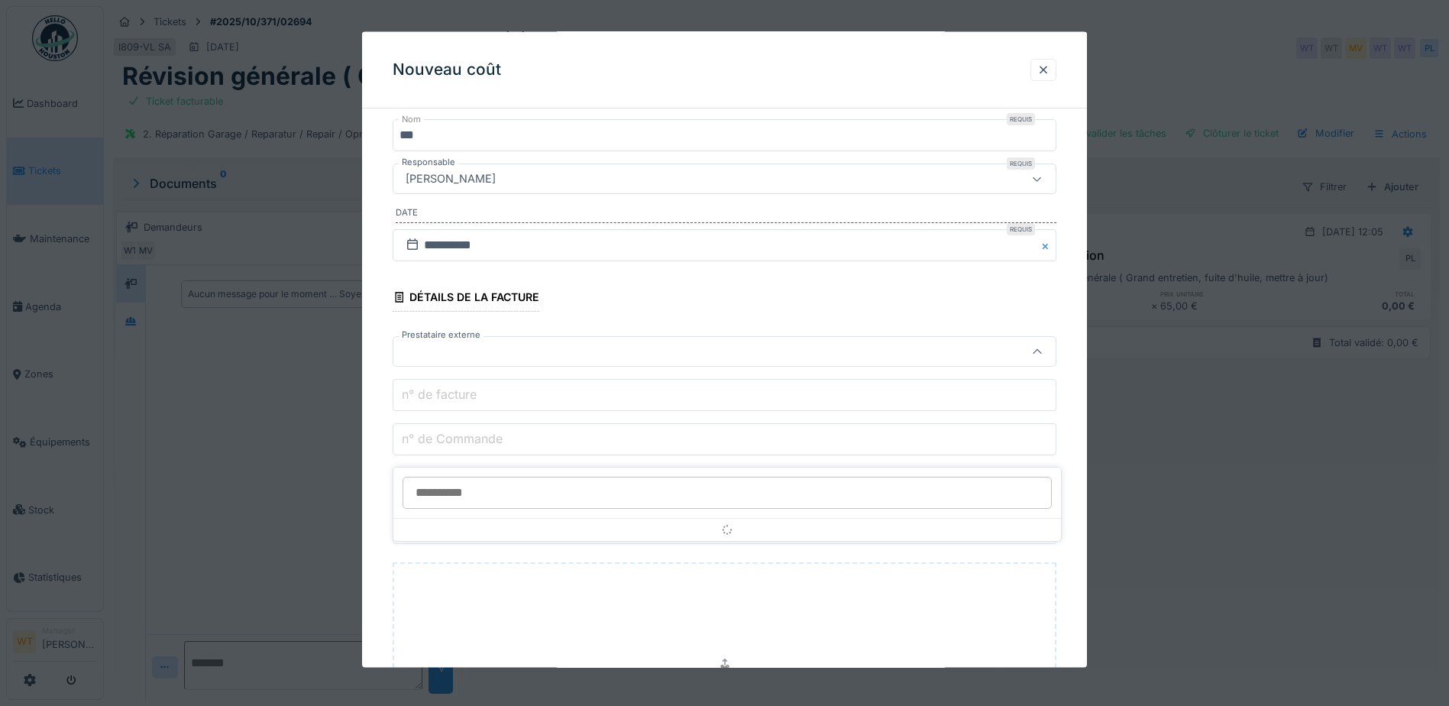
scroll to position [173, 0]
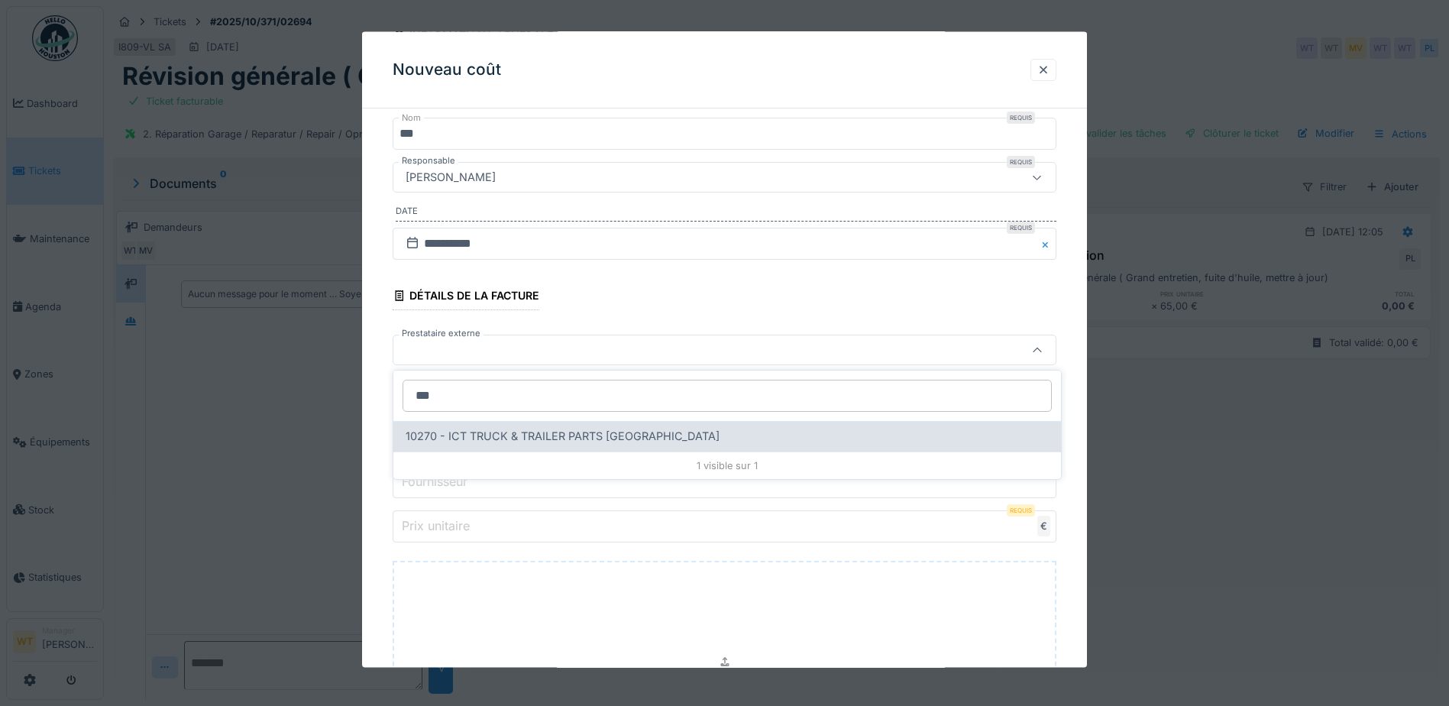
type input "***"
click at [553, 439] on span "10270 - ICT TRUCK & TRAILER PARTS NV" at bounding box center [563, 436] width 314 height 17
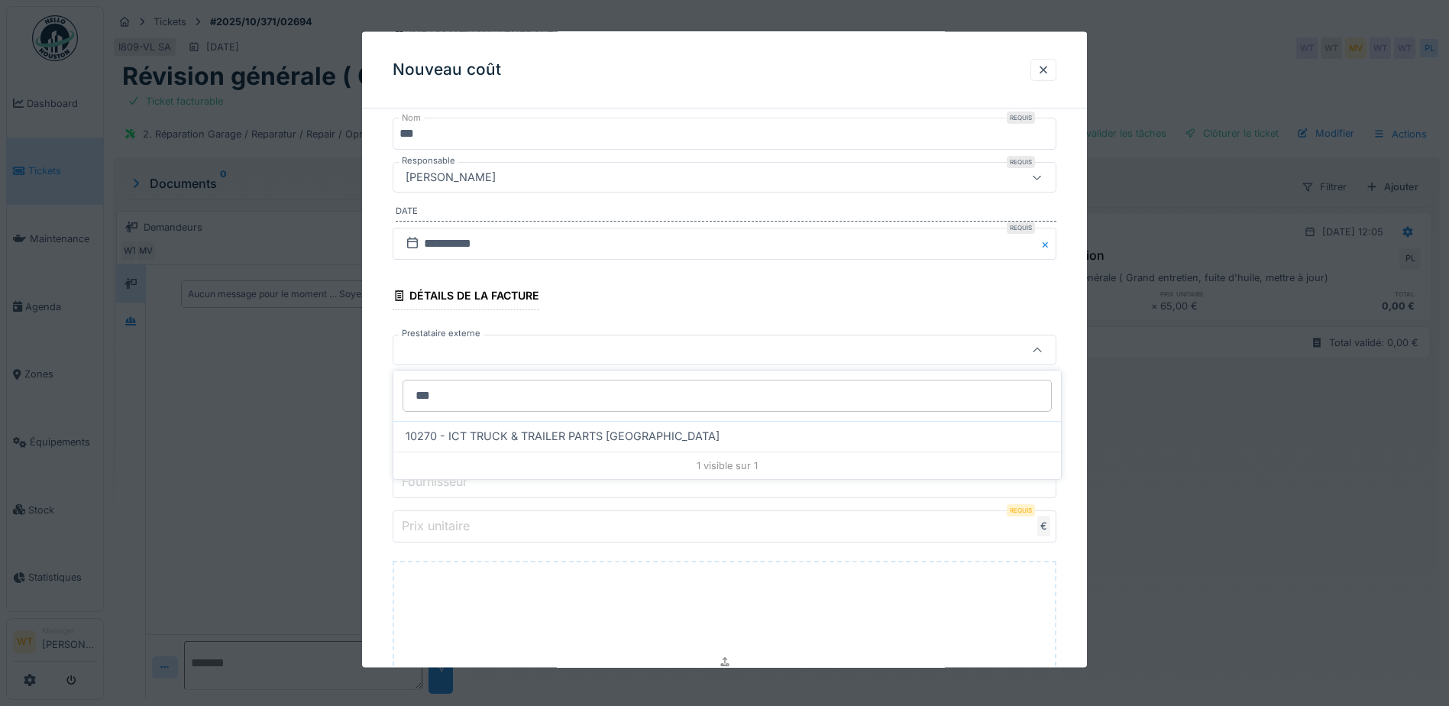
type input "*****"
click at [560, 447] on input "n° de Commande" at bounding box center [725, 438] width 664 height 32
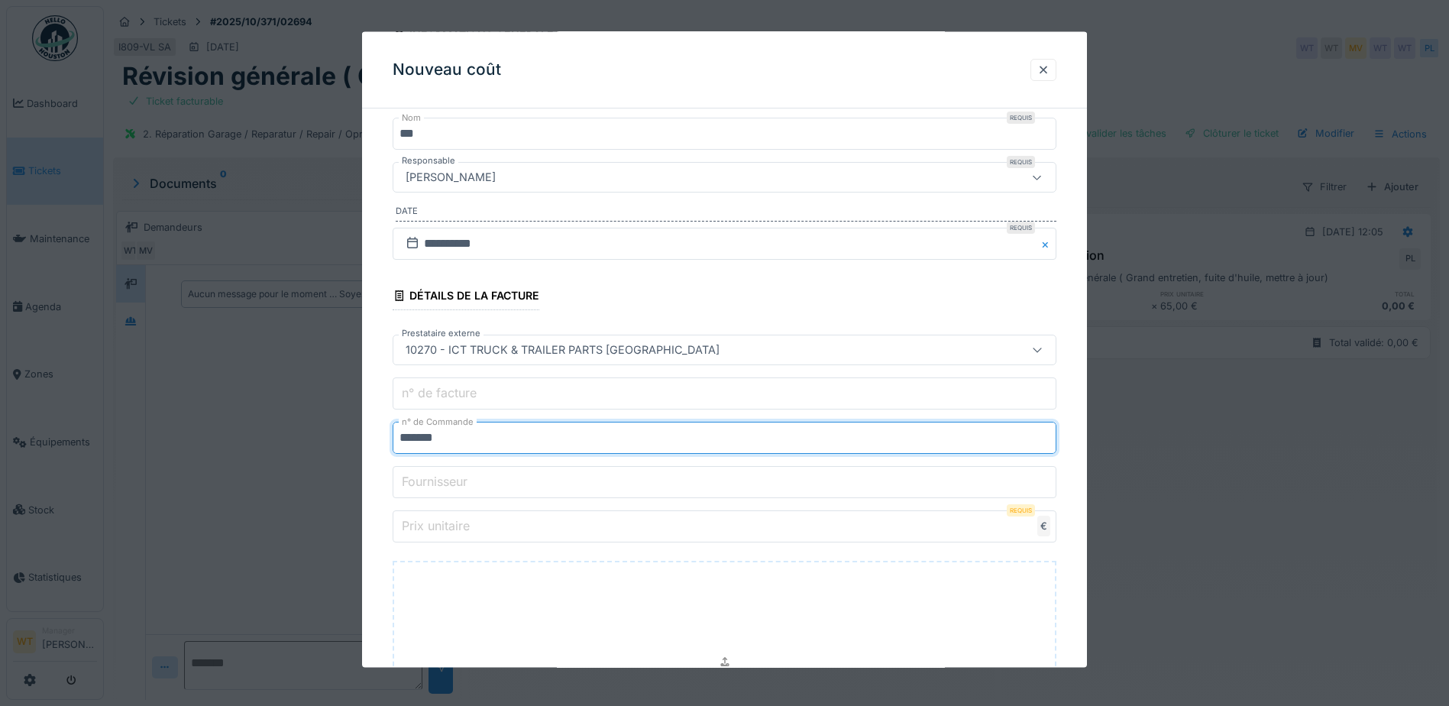
type input "*******"
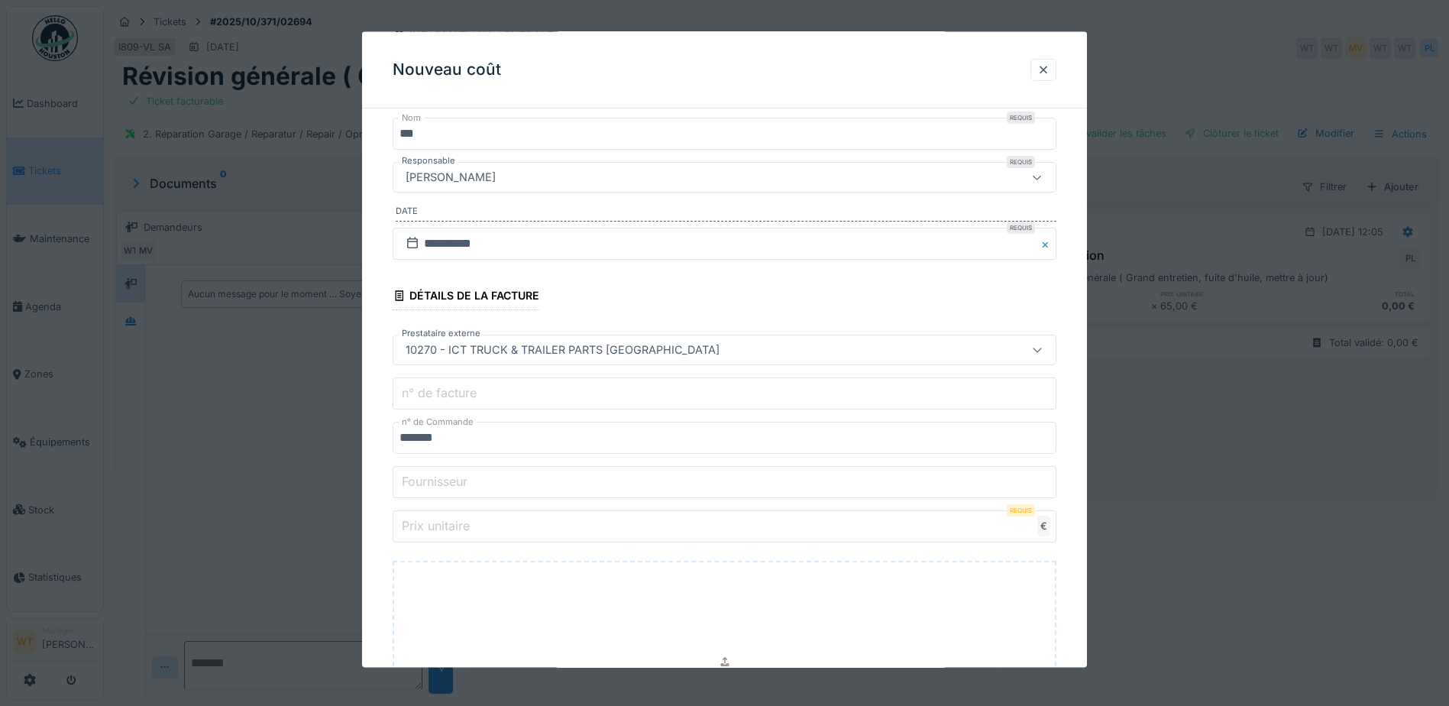
click at [505, 529] on input "Prix unitaire" at bounding box center [725, 526] width 664 height 32
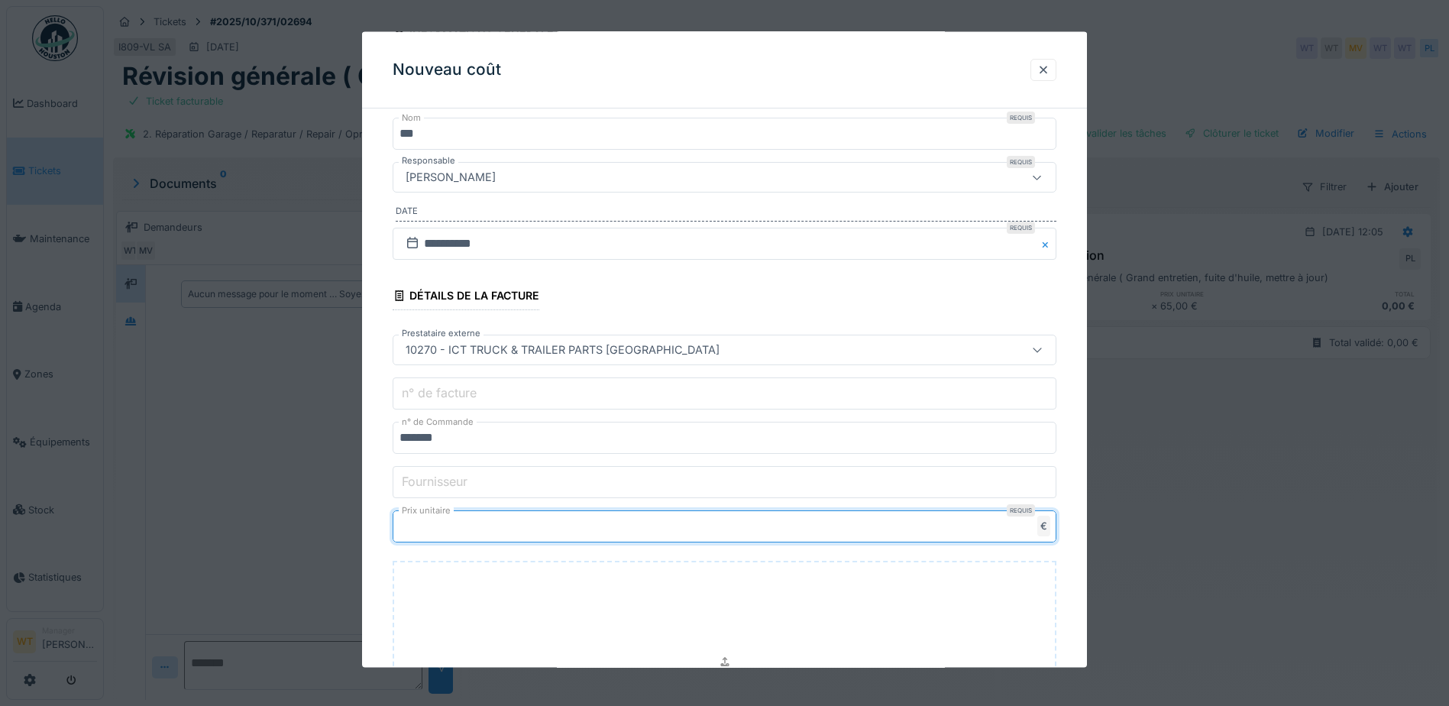
type input "**"
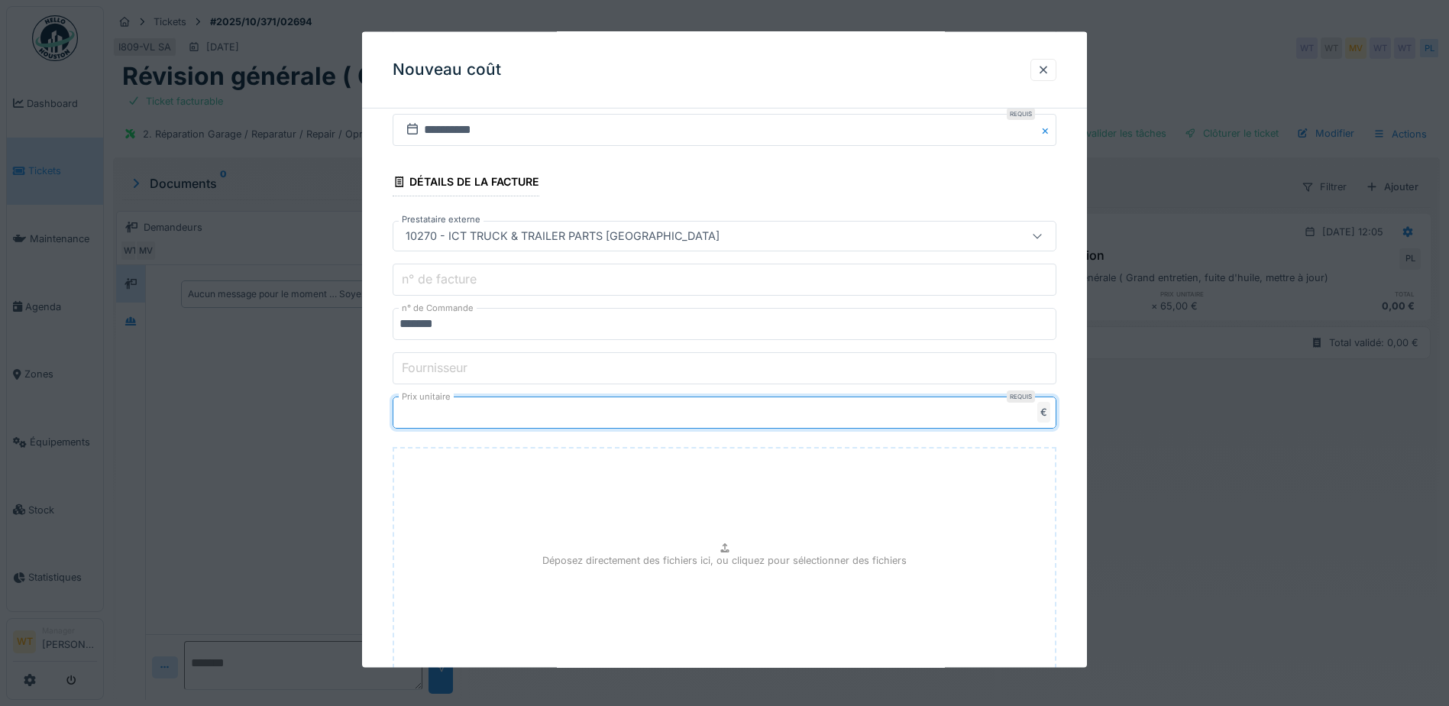
scroll to position [395, 0]
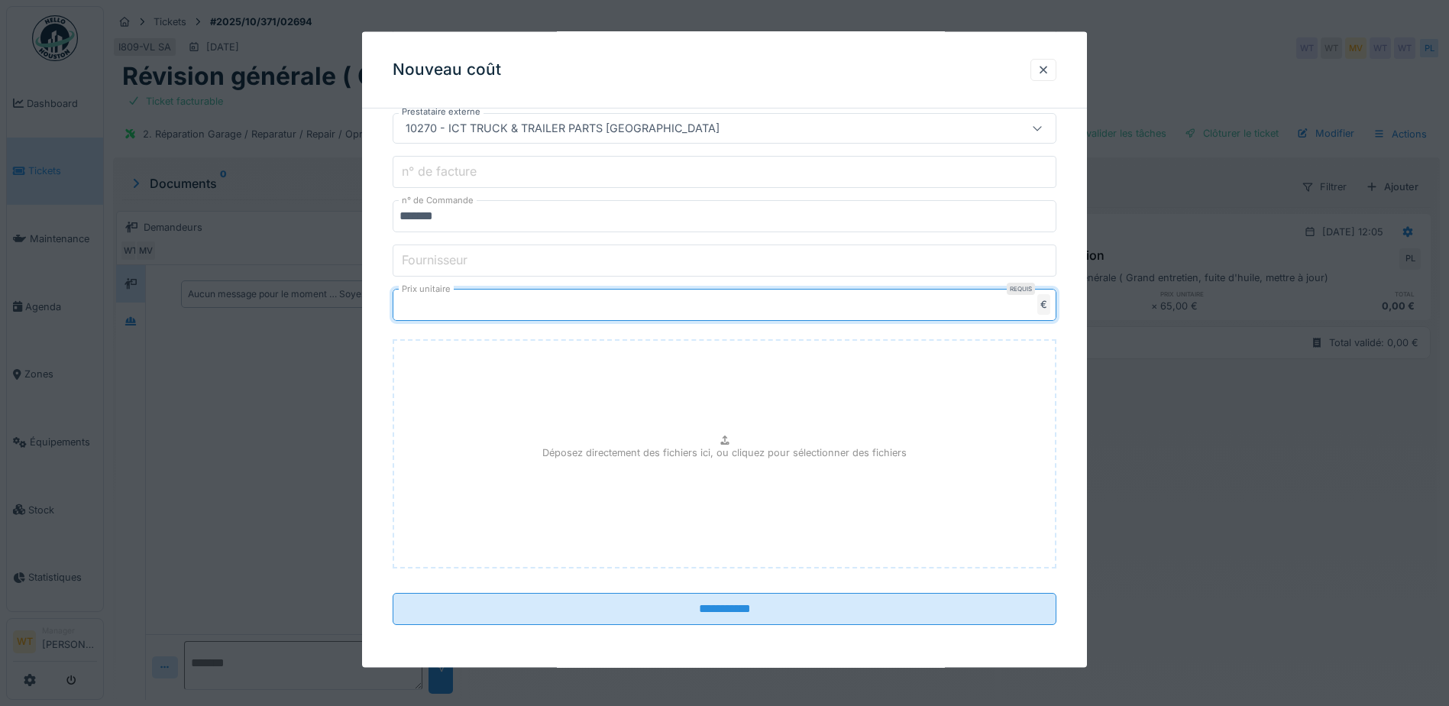
type input "*****"
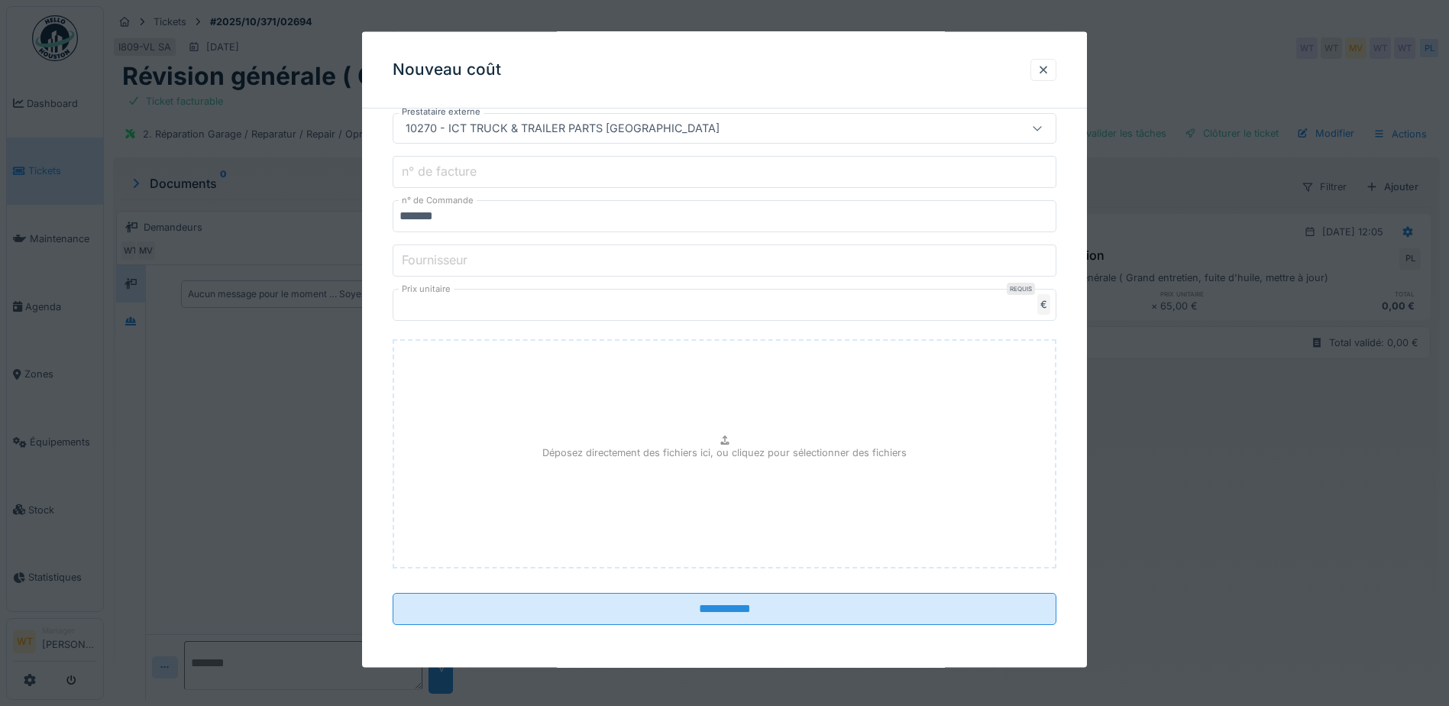
click at [589, 627] on fieldset "**********" at bounding box center [725, 181] width 664 height 911
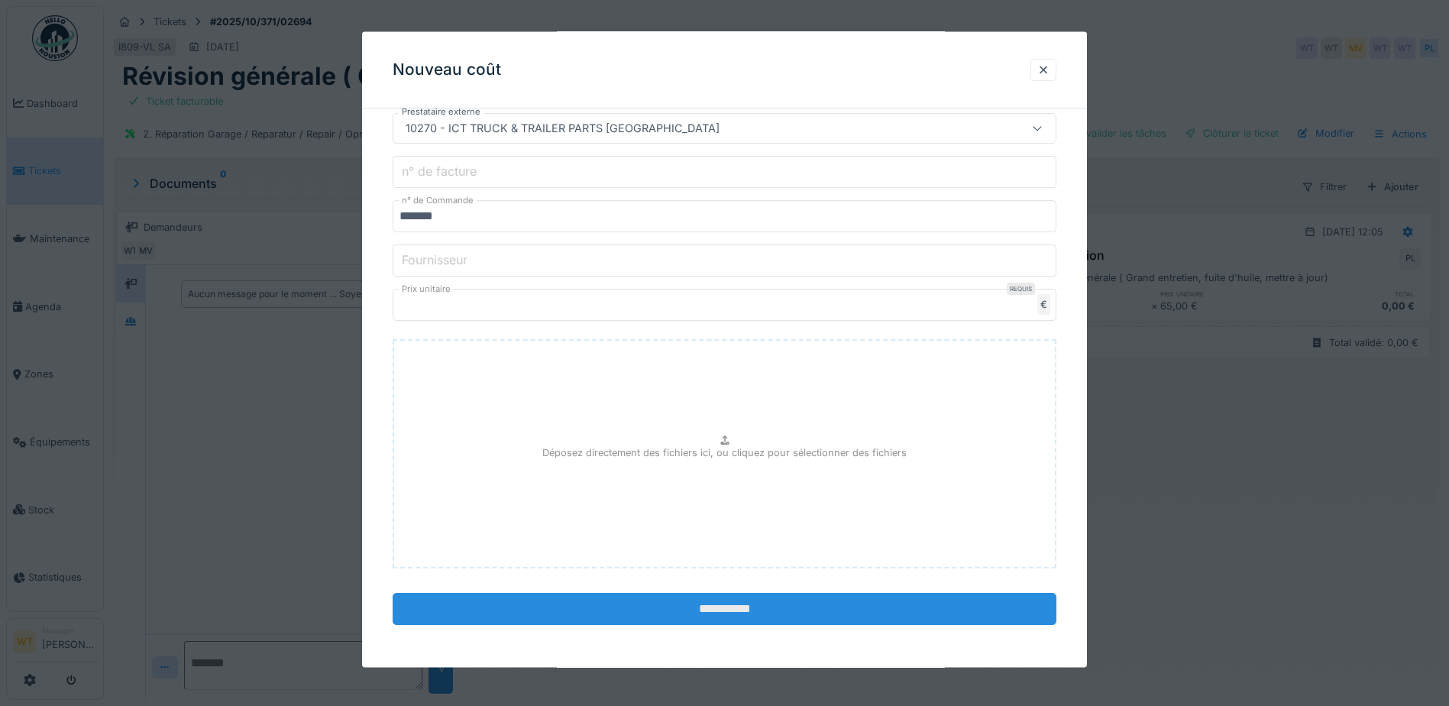
click at [592, 617] on input "**********" at bounding box center [725, 609] width 664 height 32
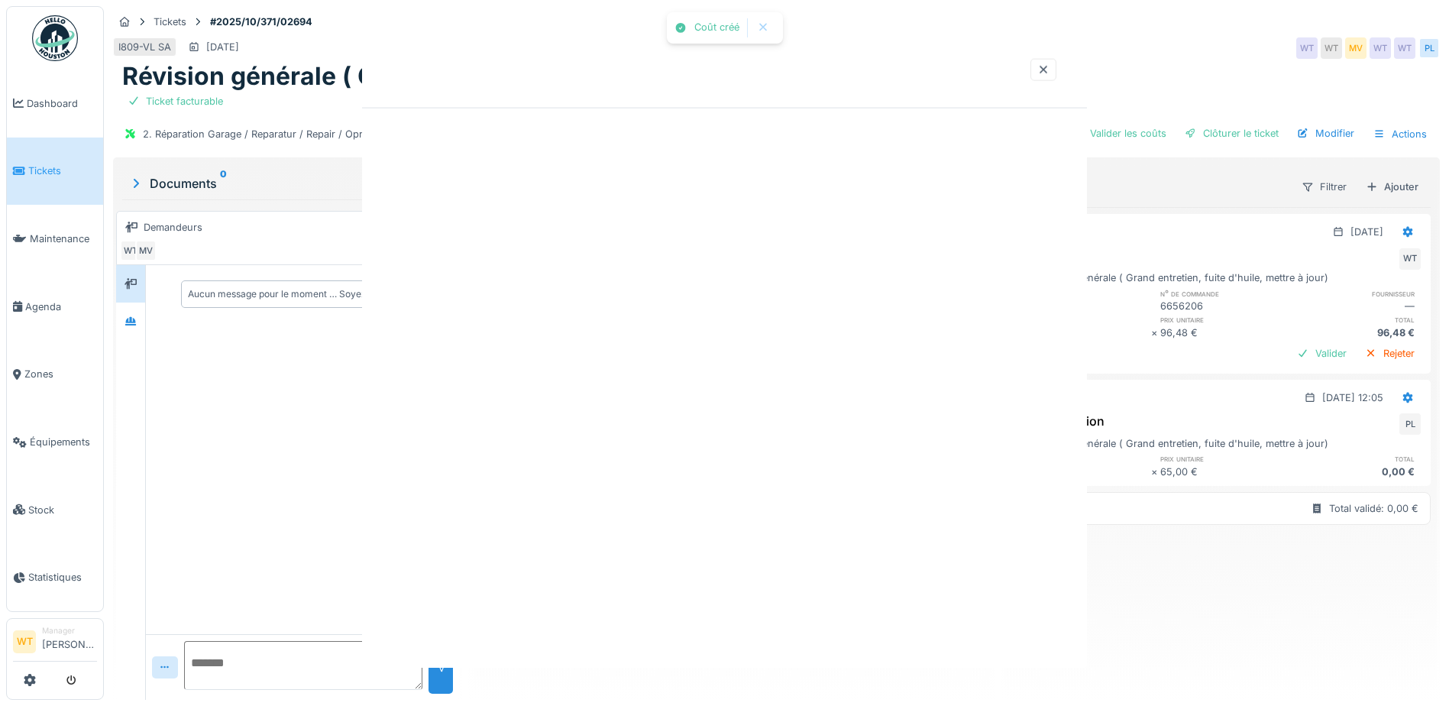
scroll to position [0, 0]
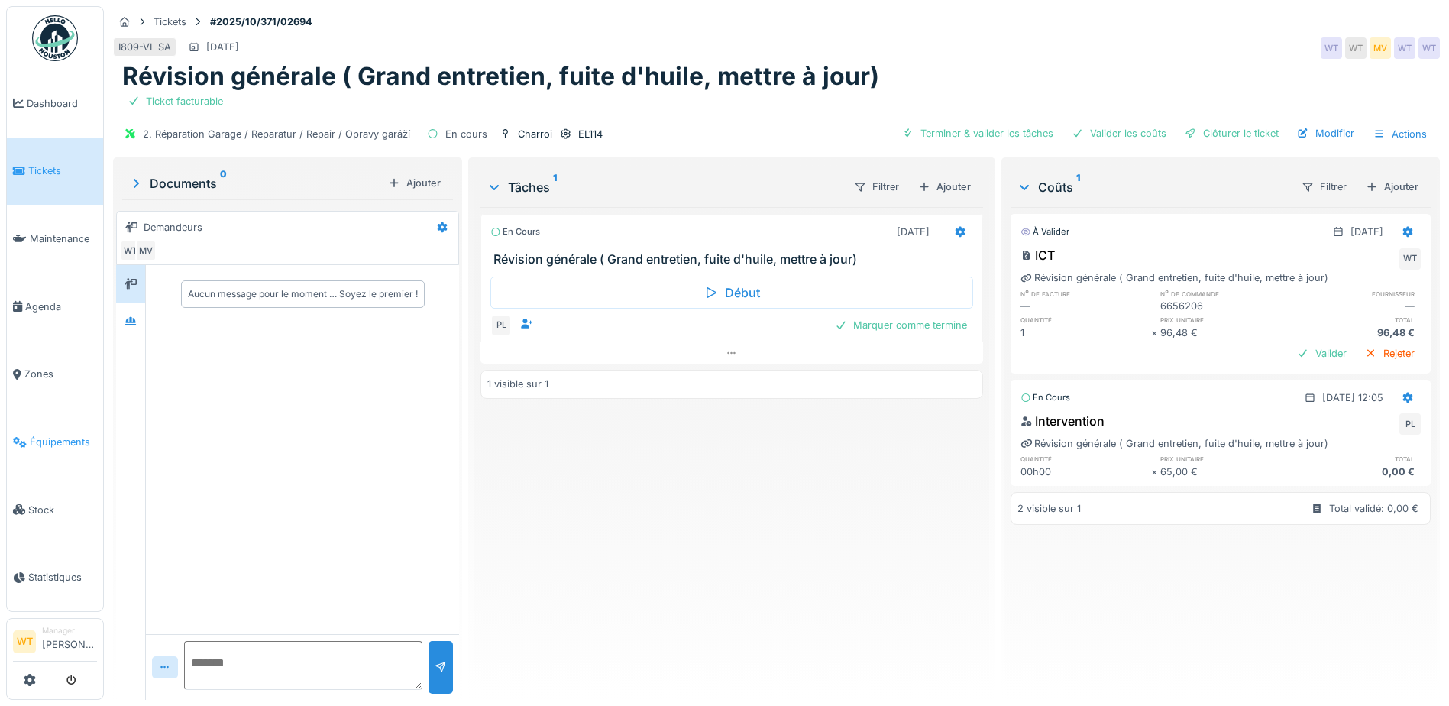
click at [74, 423] on link "Équipements" at bounding box center [55, 442] width 96 height 68
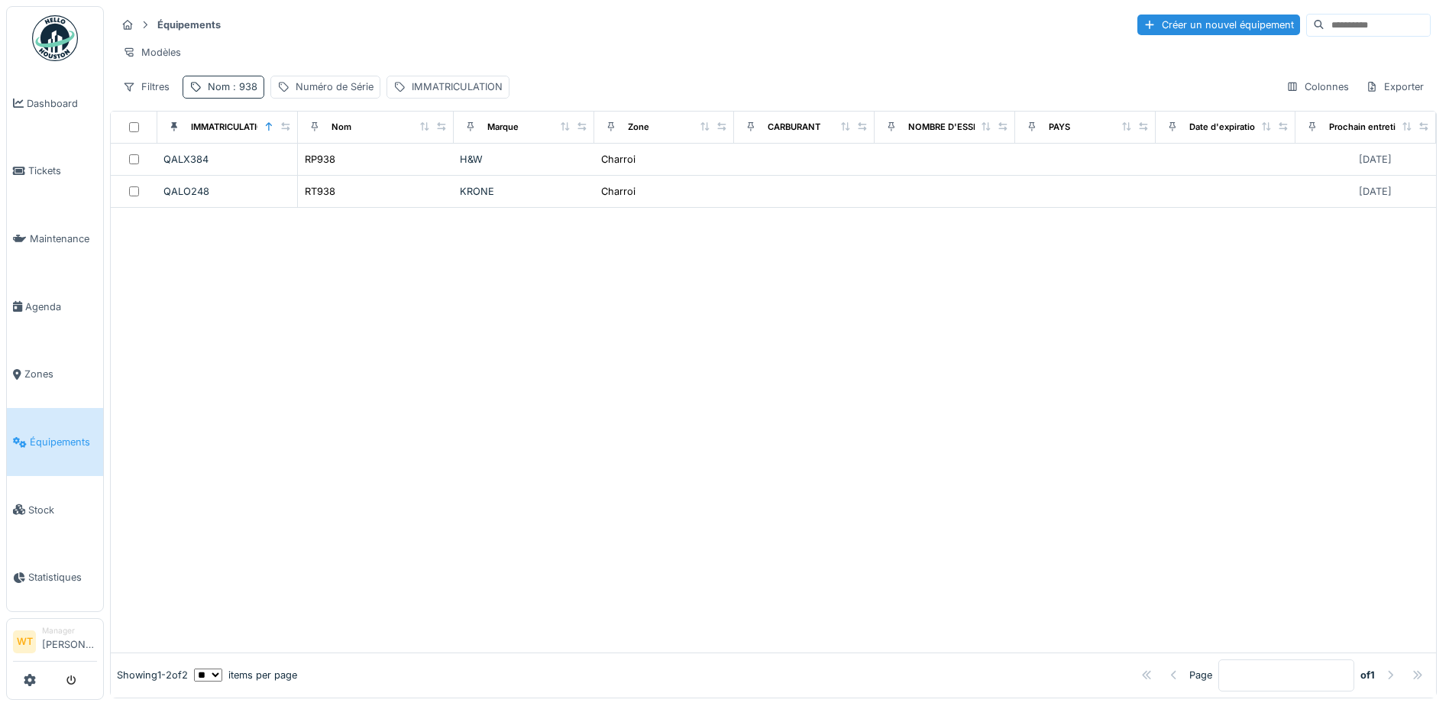
click at [232, 92] on span ": 938" at bounding box center [243, 86] width 27 height 11
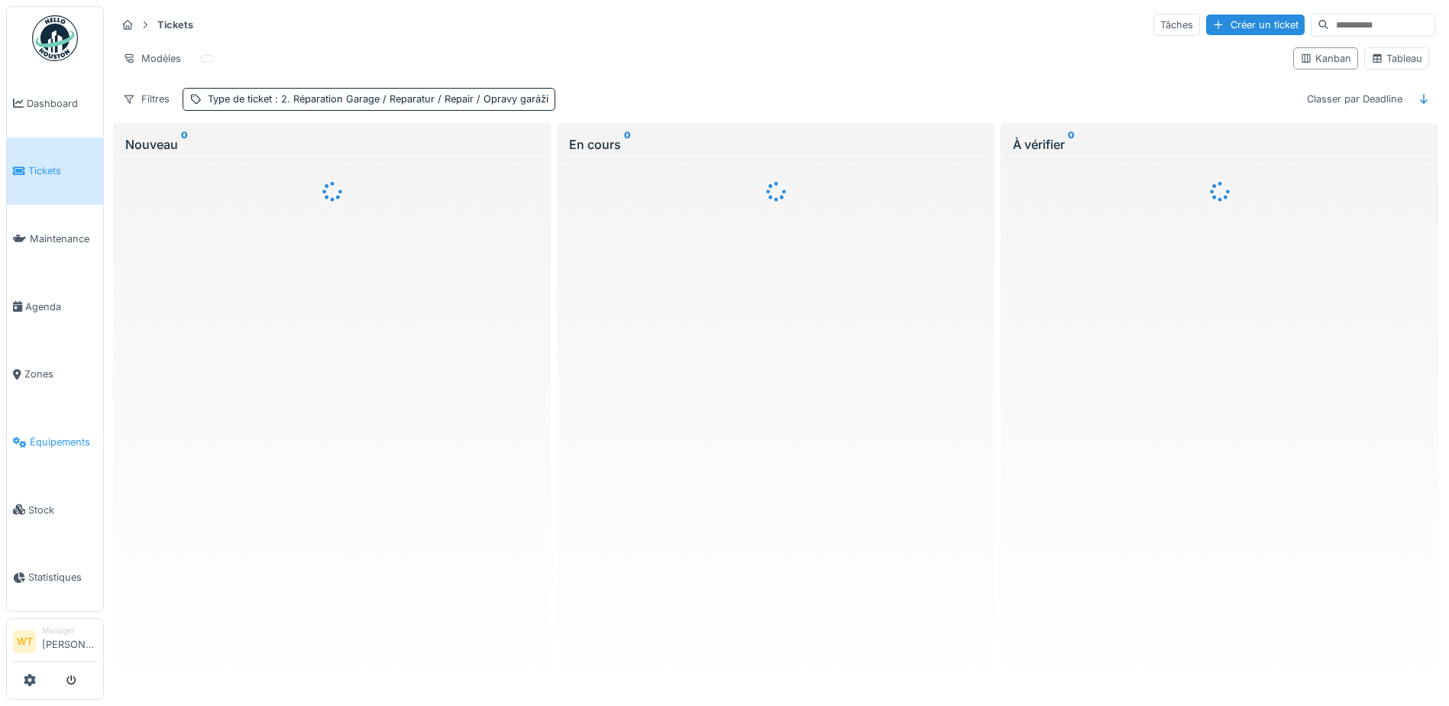
click at [60, 435] on span "Équipements" at bounding box center [63, 442] width 67 height 15
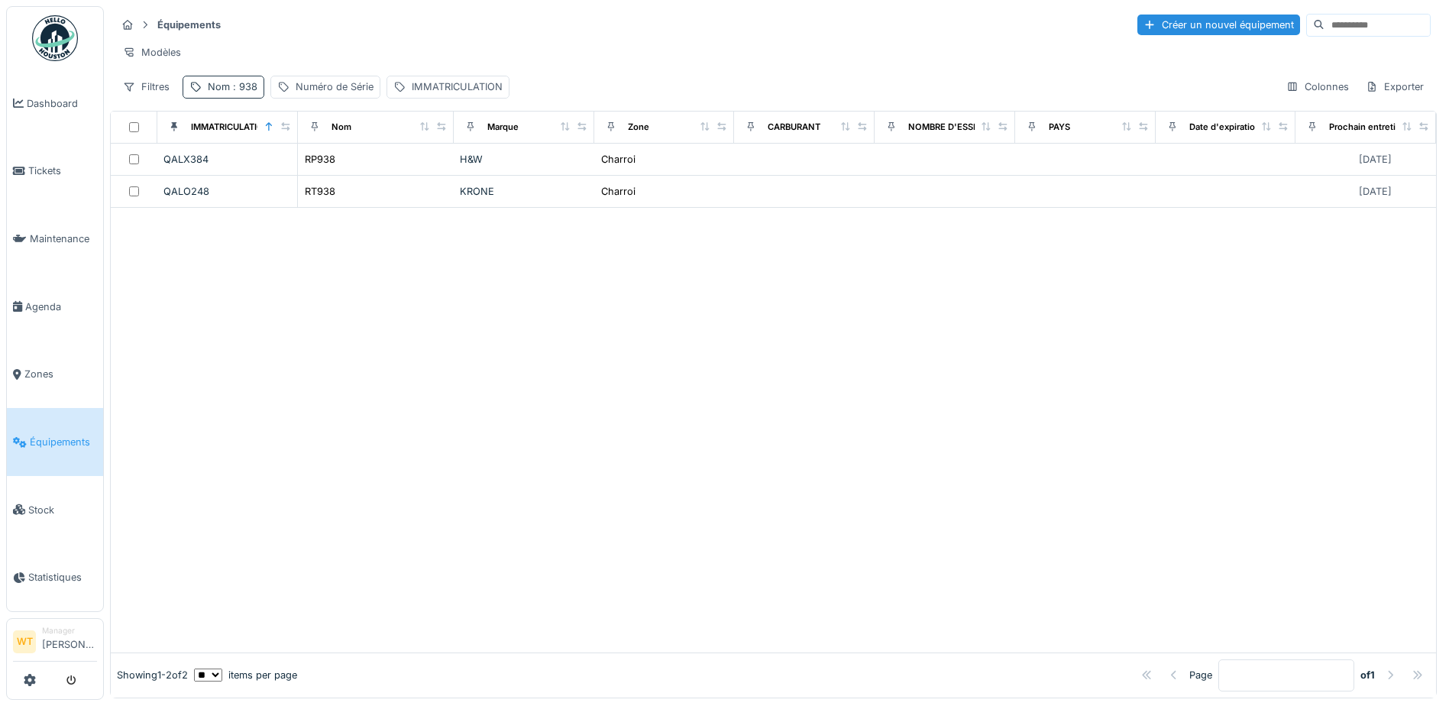
click at [238, 92] on span ": 938" at bounding box center [243, 86] width 27 height 11
click at [329, 173] on icon at bounding box center [323, 171] width 12 height 10
click at [309, 179] on input "Nom" at bounding box center [265, 172] width 152 height 32
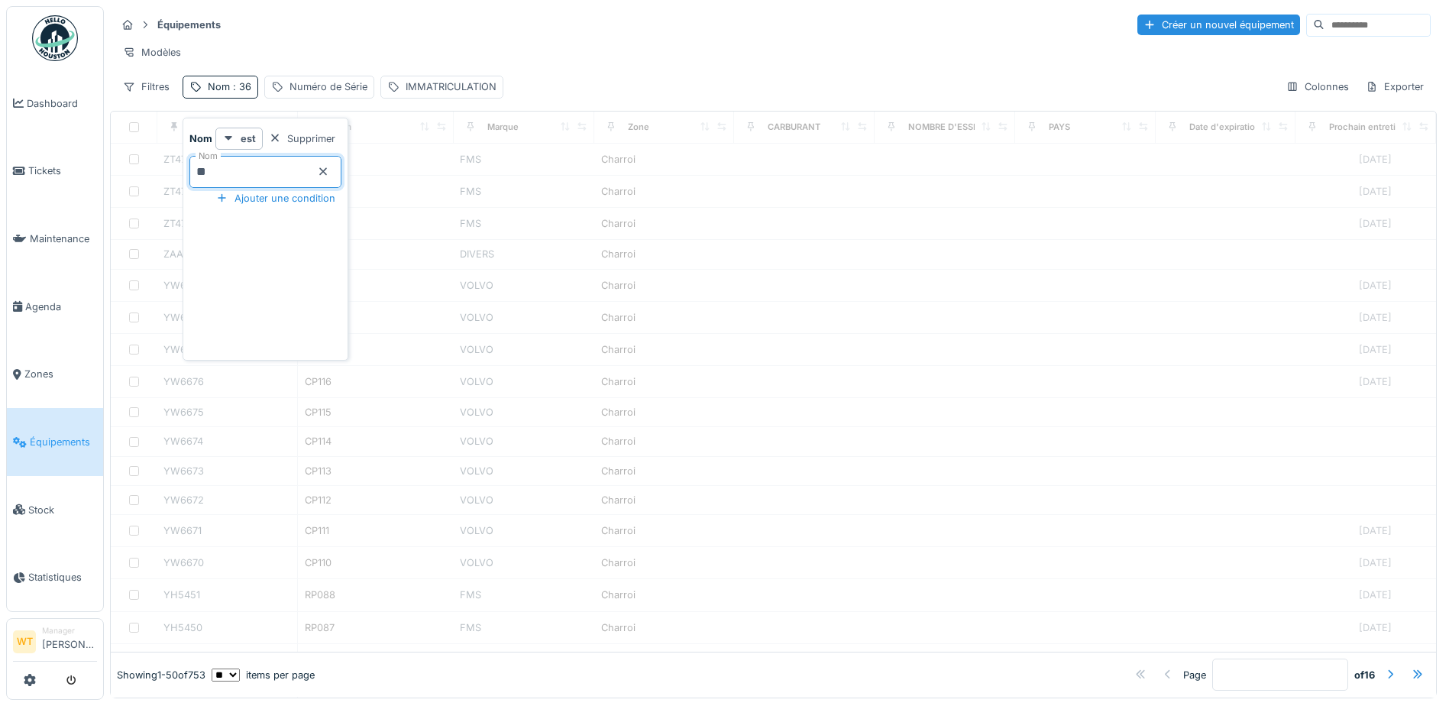
type input "**"
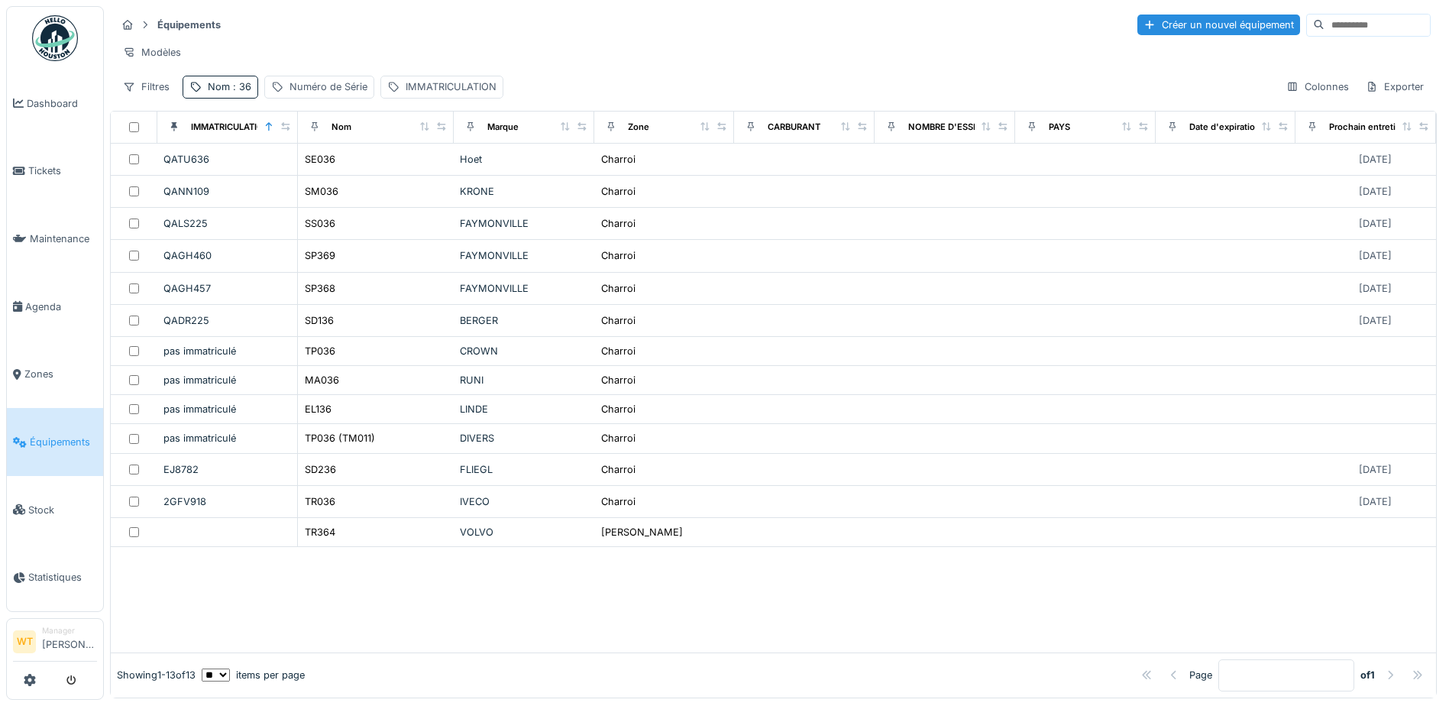
click at [409, 26] on div "Équipements Créer un nouvel équipement" at bounding box center [773, 24] width 1314 height 25
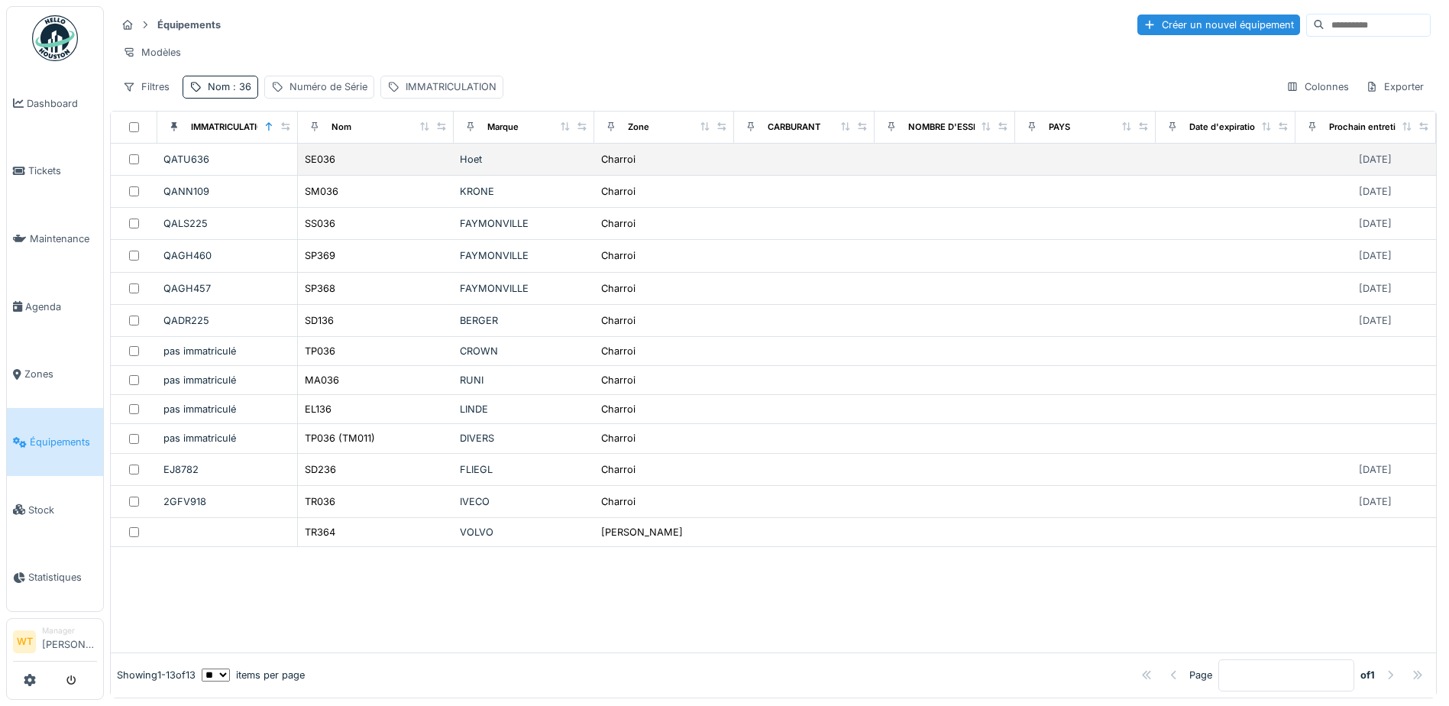
click at [370, 176] on td "SE036" at bounding box center [376, 160] width 156 height 32
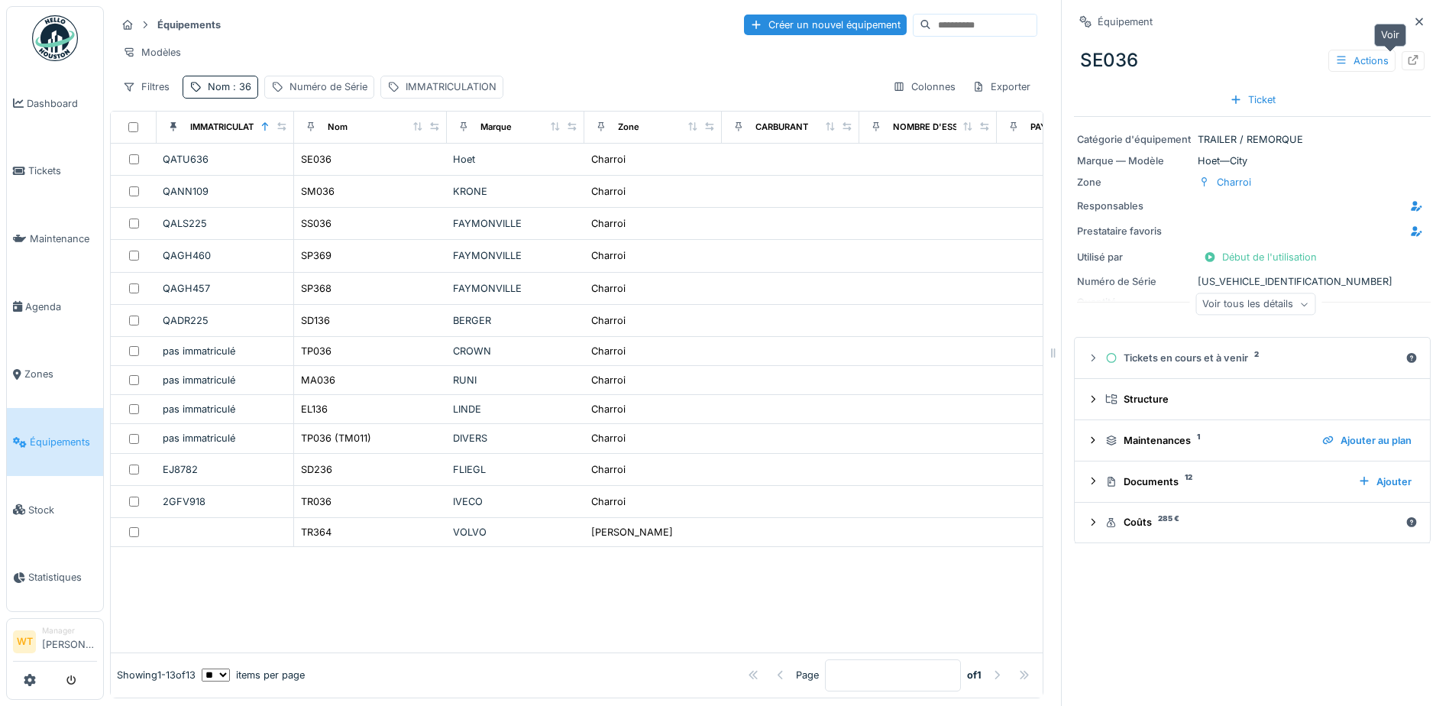
click at [1408, 59] on icon at bounding box center [1413, 60] width 10 height 10
click at [64, 301] on span "Agenda" at bounding box center [61, 306] width 72 height 15
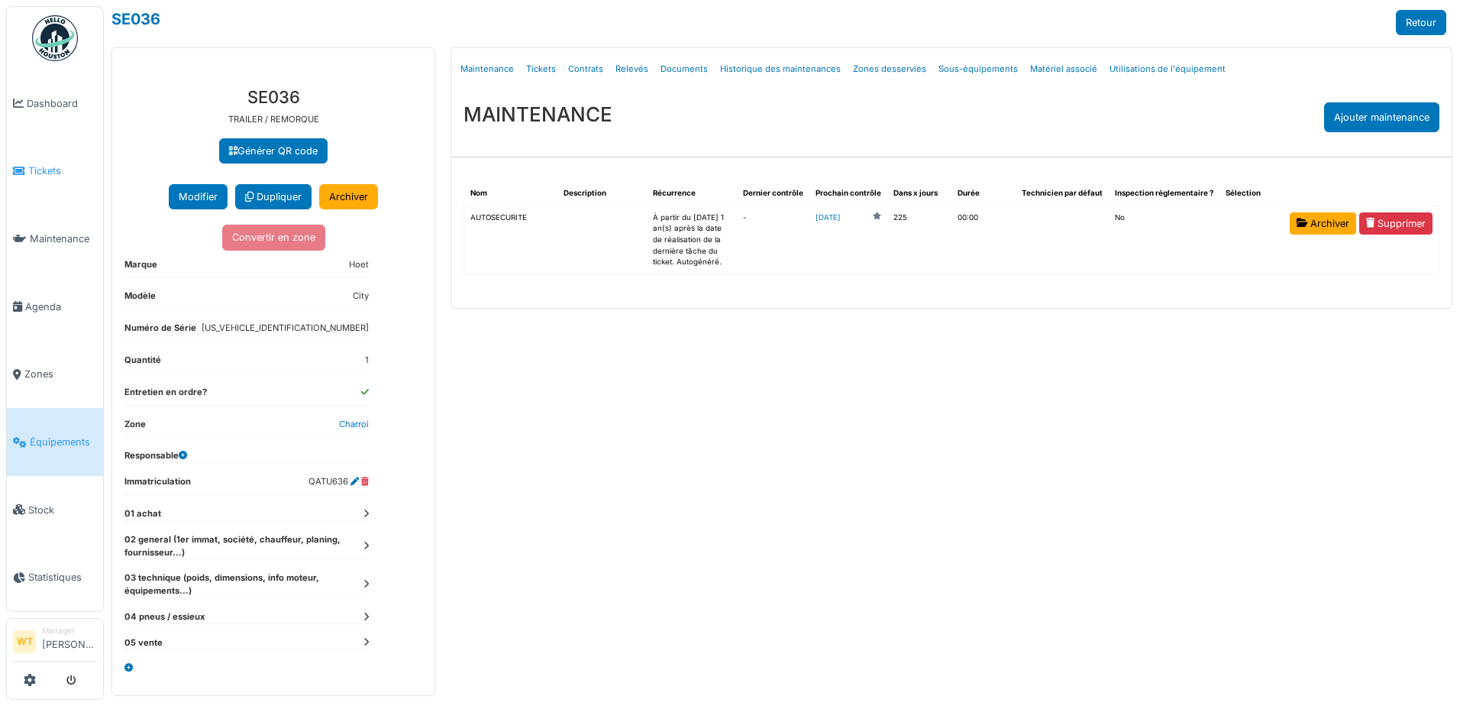
click at [57, 174] on span "Tickets" at bounding box center [62, 170] width 69 height 15
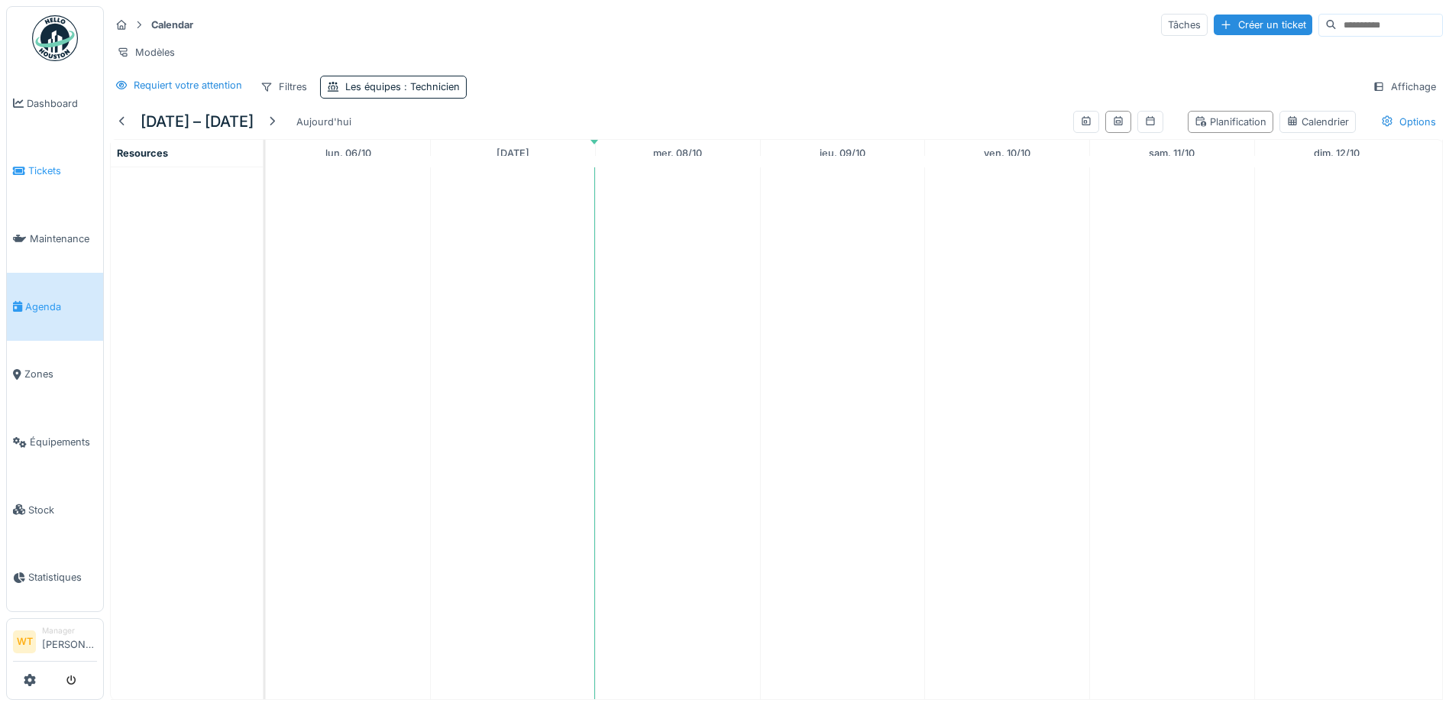
click at [46, 163] on span "Tickets" at bounding box center [62, 170] width 69 height 15
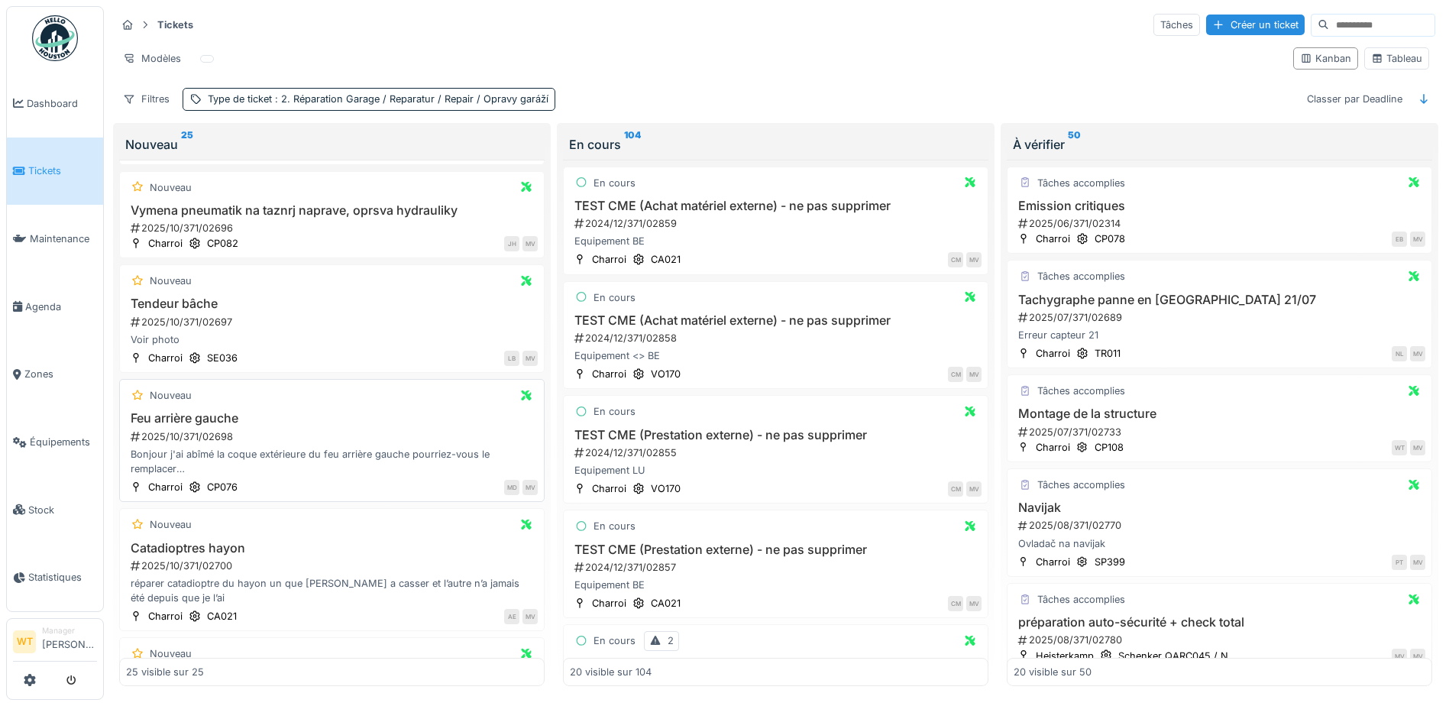
scroll to position [2385, 0]
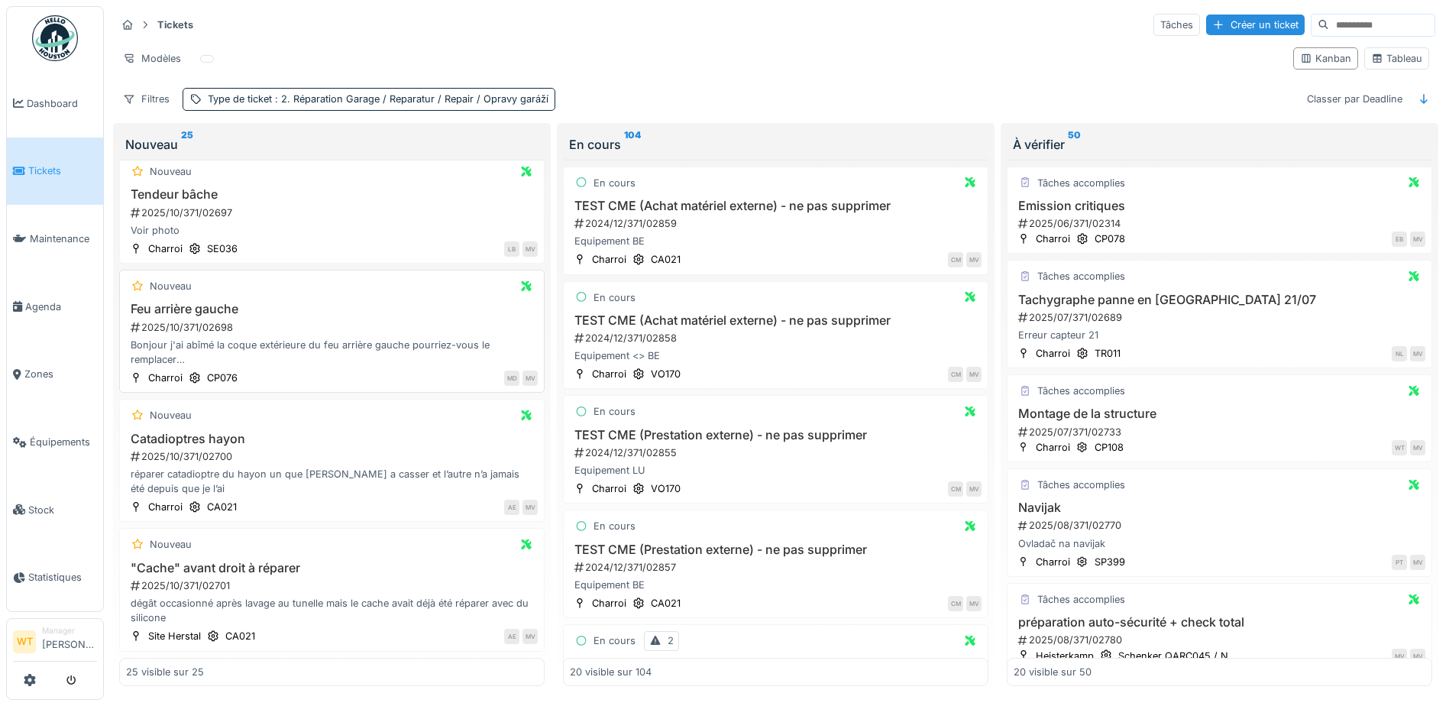
click at [207, 302] on h3 "Feu arrière gauche" at bounding box center [332, 309] width 412 height 15
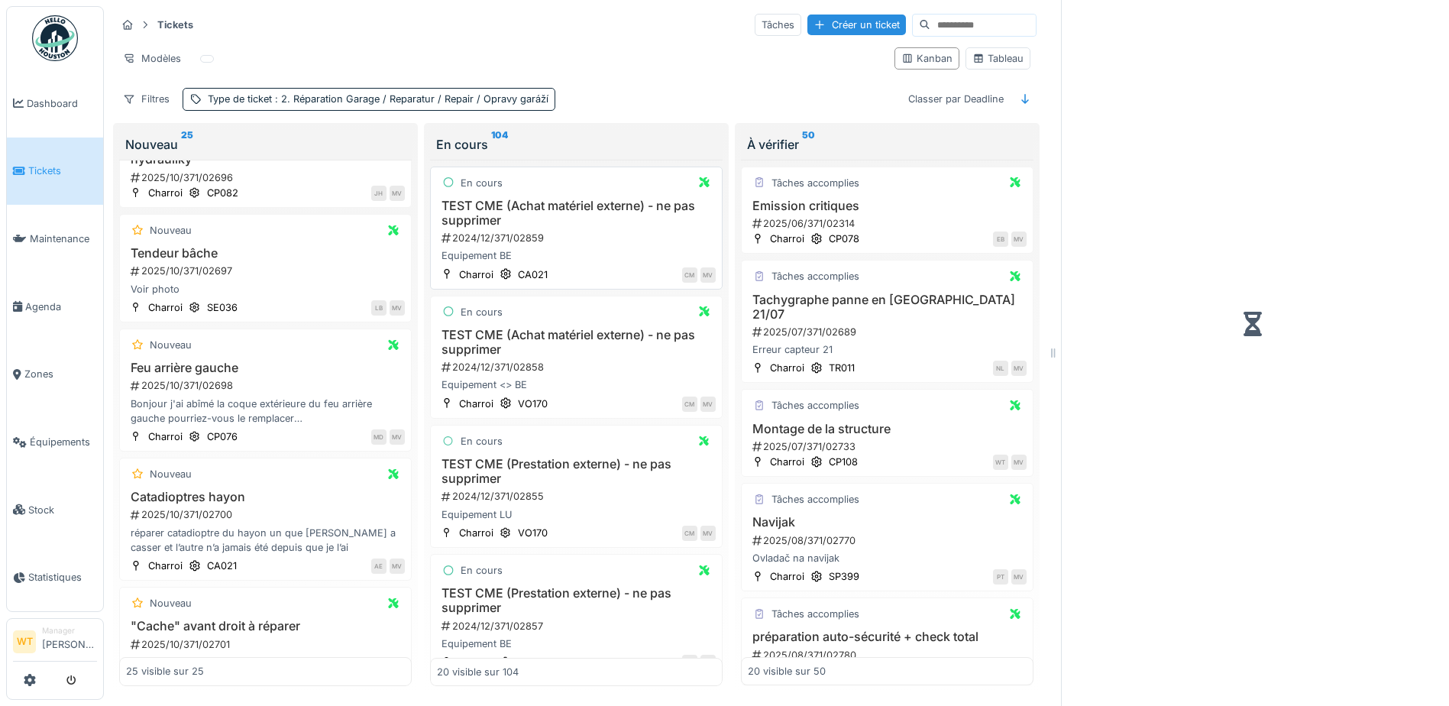
scroll to position [2505, 0]
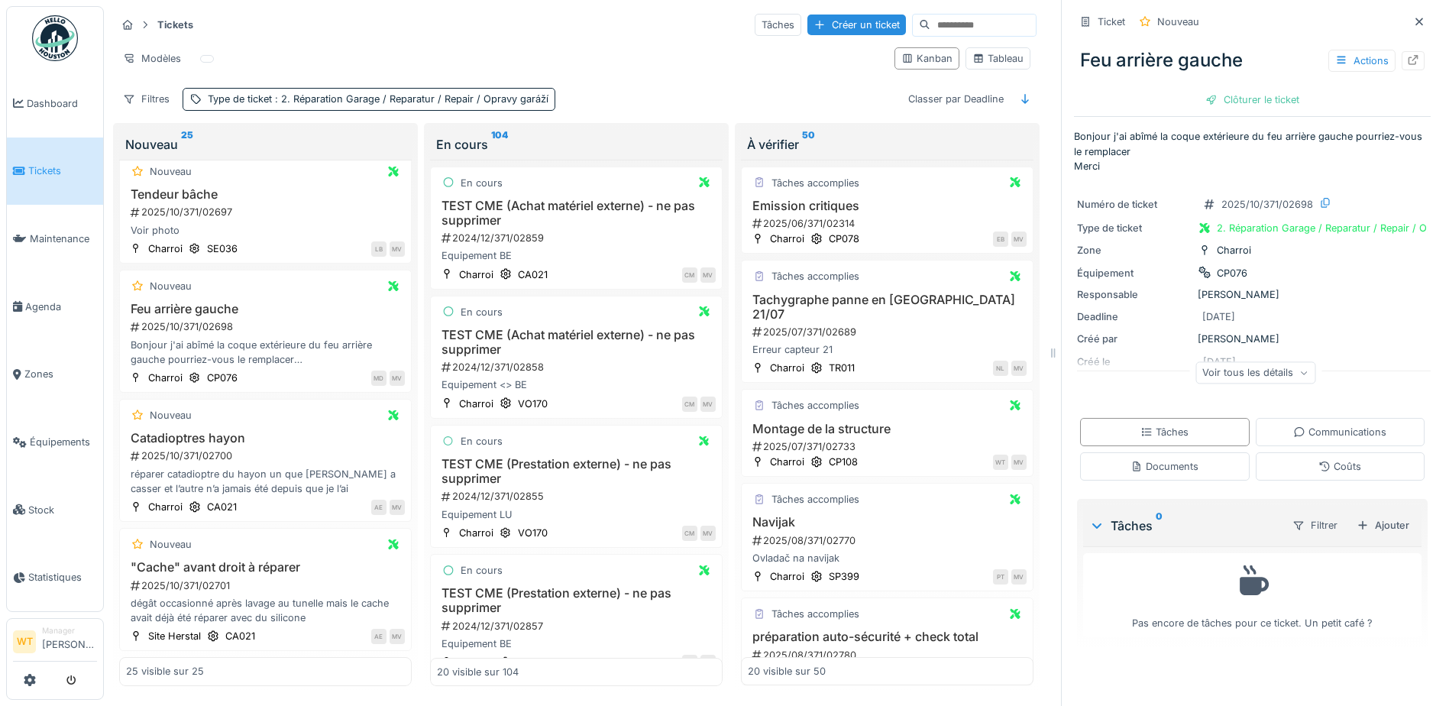
click at [1401, 50] on div "Feu arrière gauche Actions" at bounding box center [1252, 60] width 357 height 40
click at [1407, 55] on icon at bounding box center [1413, 60] width 12 height 10
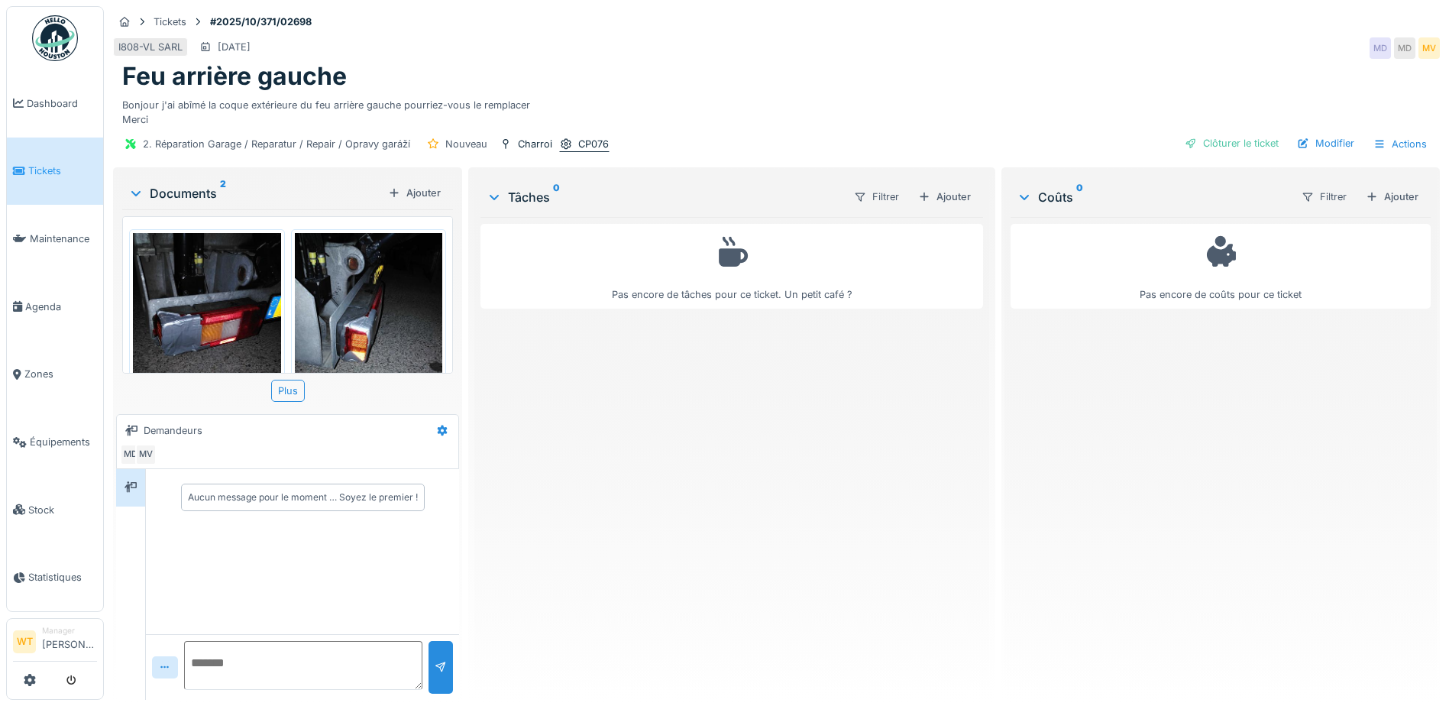
click at [583, 147] on div "CP076" at bounding box center [593, 144] width 31 height 15
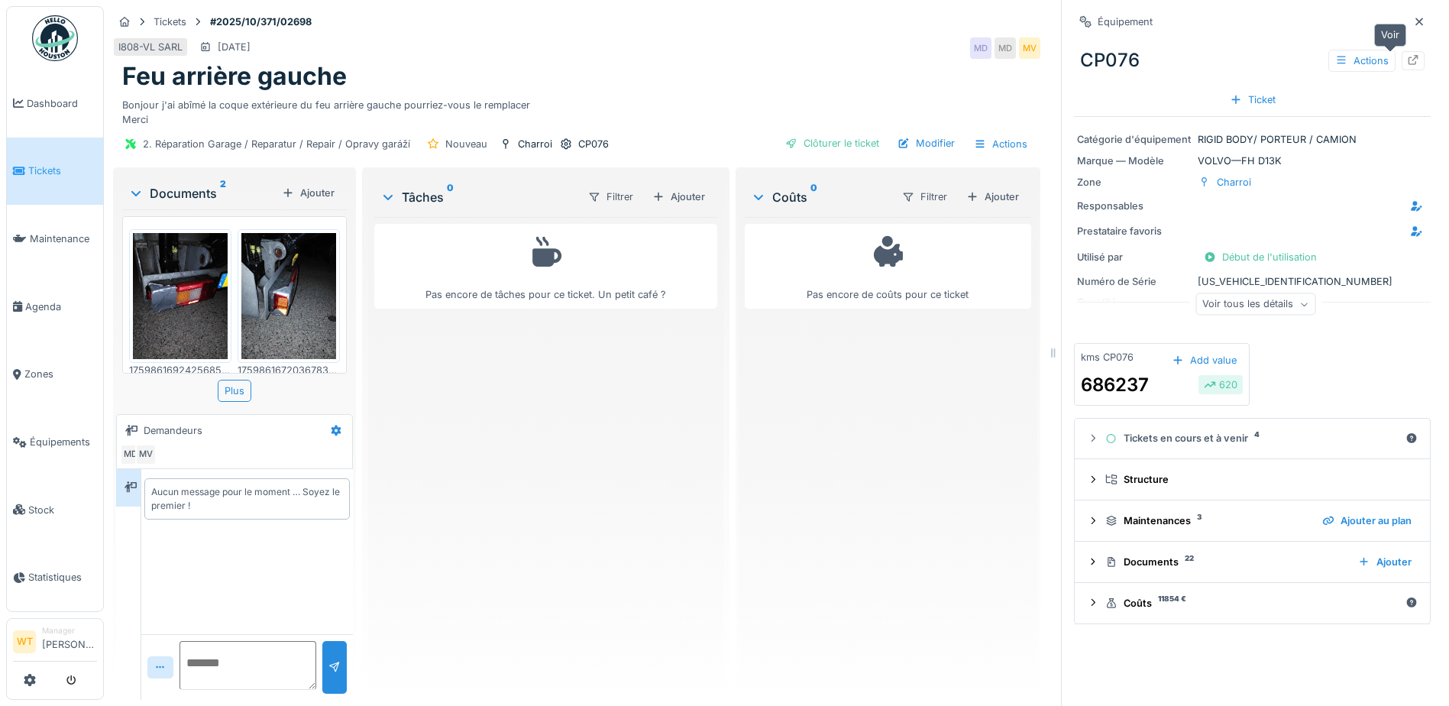
click at [1407, 66] on div at bounding box center [1413, 60] width 12 height 15
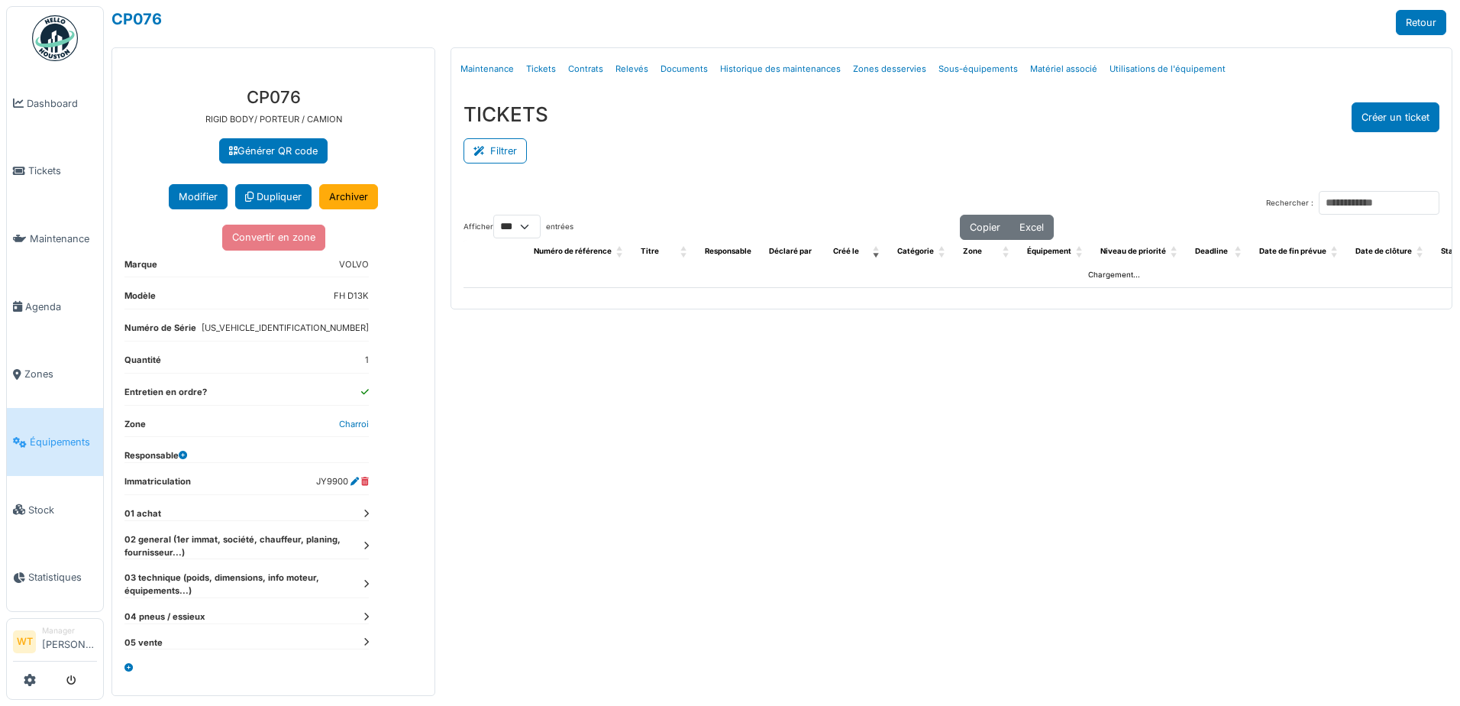
select select "***"
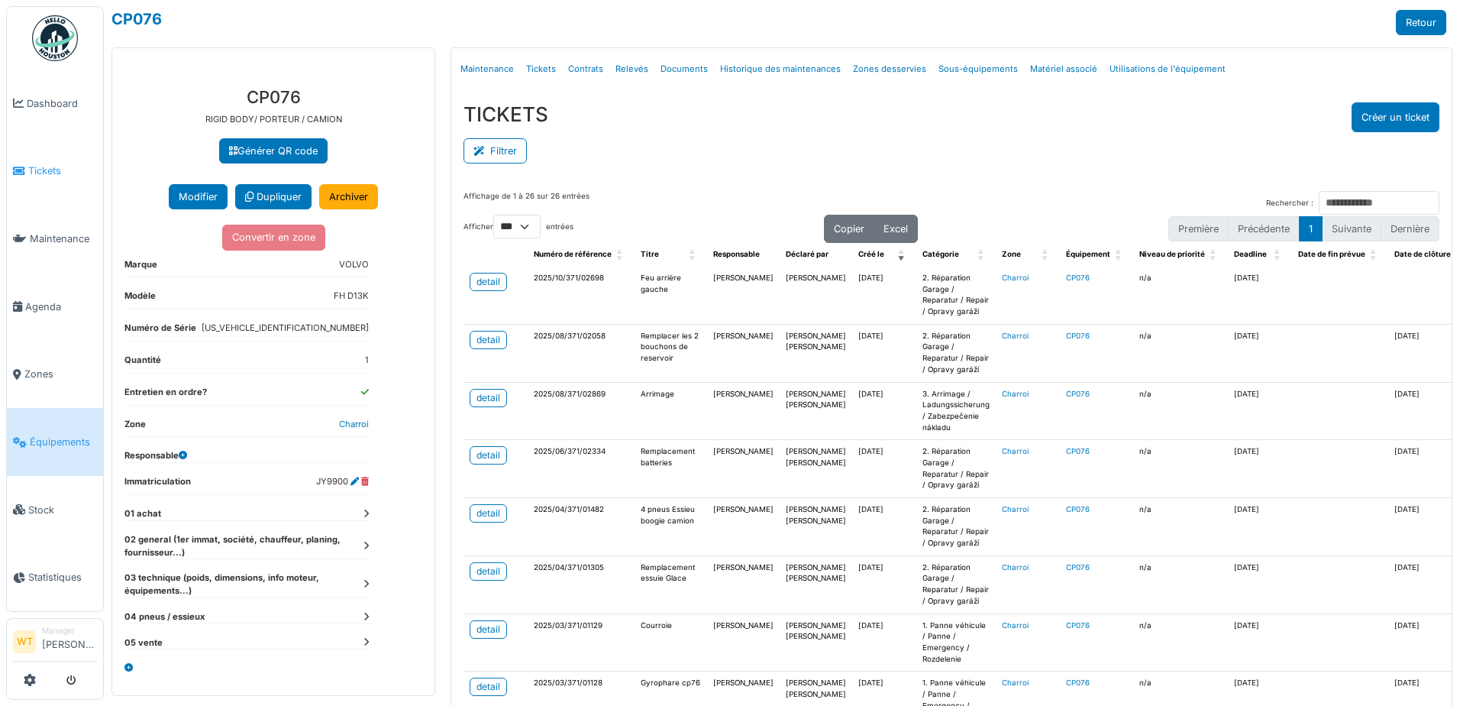
click at [64, 173] on span "Tickets" at bounding box center [62, 170] width 69 height 15
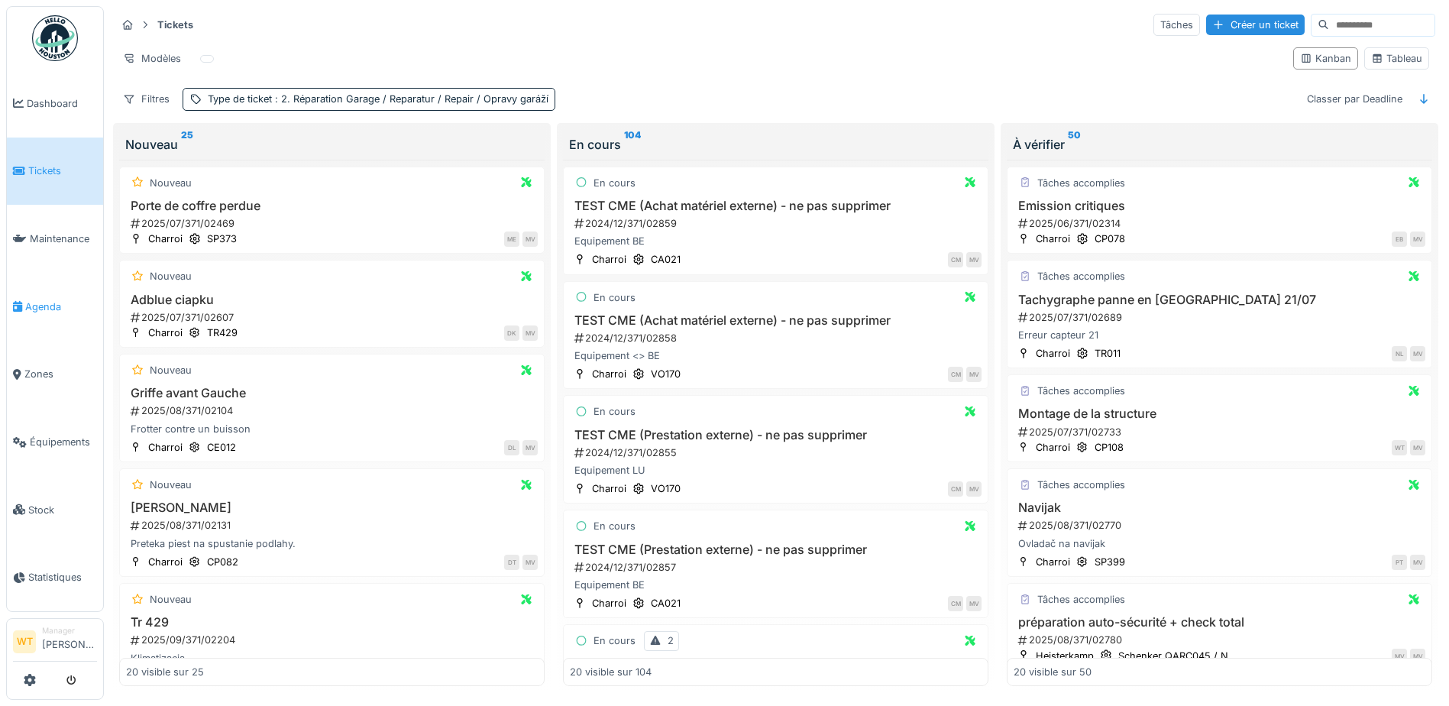
click at [40, 309] on link "Agenda" at bounding box center [55, 307] width 96 height 68
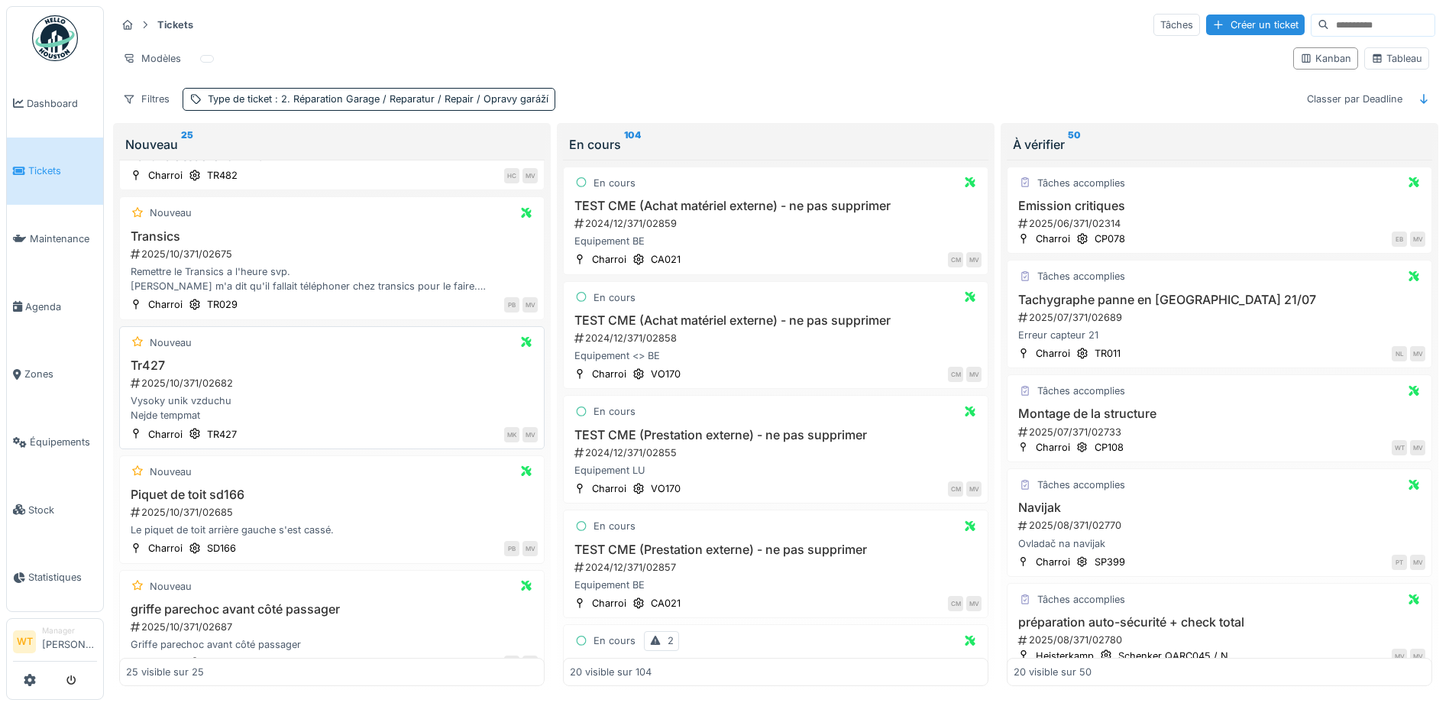
scroll to position [1621, 0]
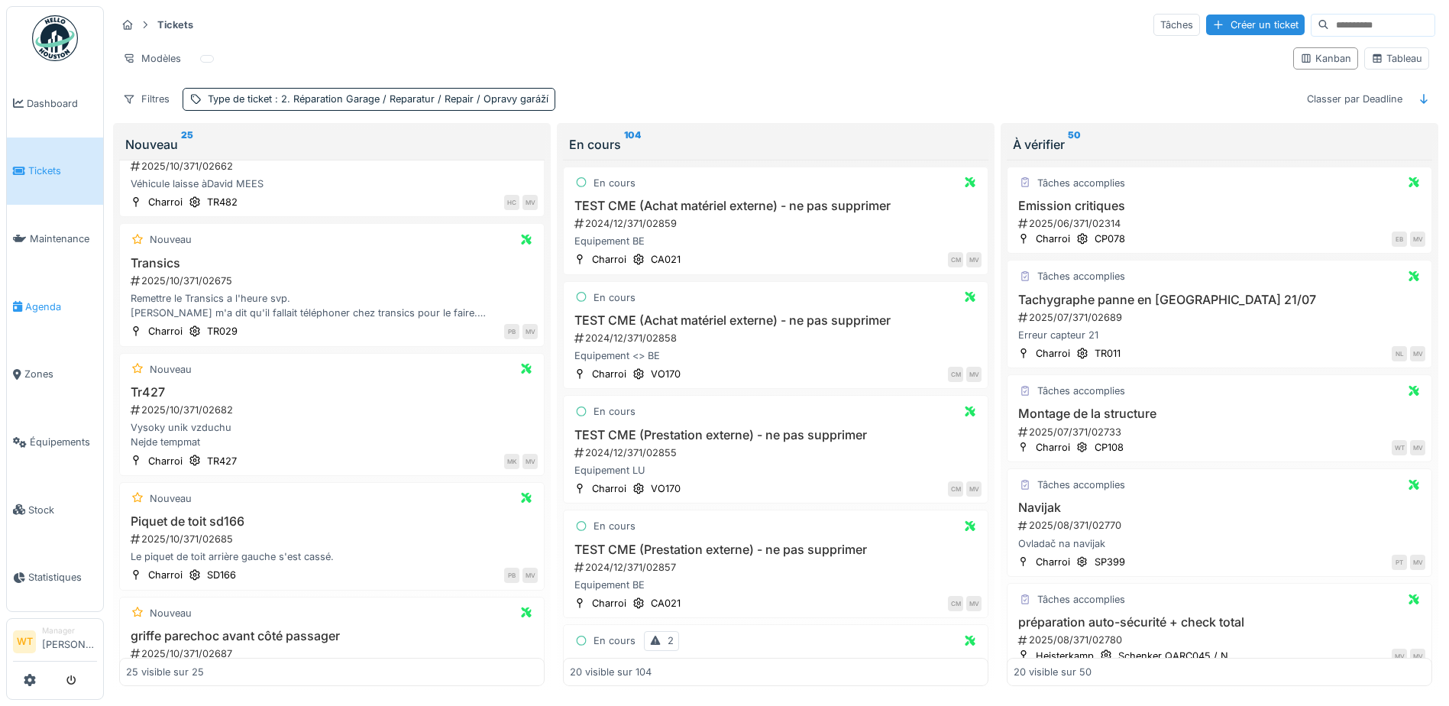
click at [61, 311] on link "Agenda" at bounding box center [55, 307] width 96 height 68
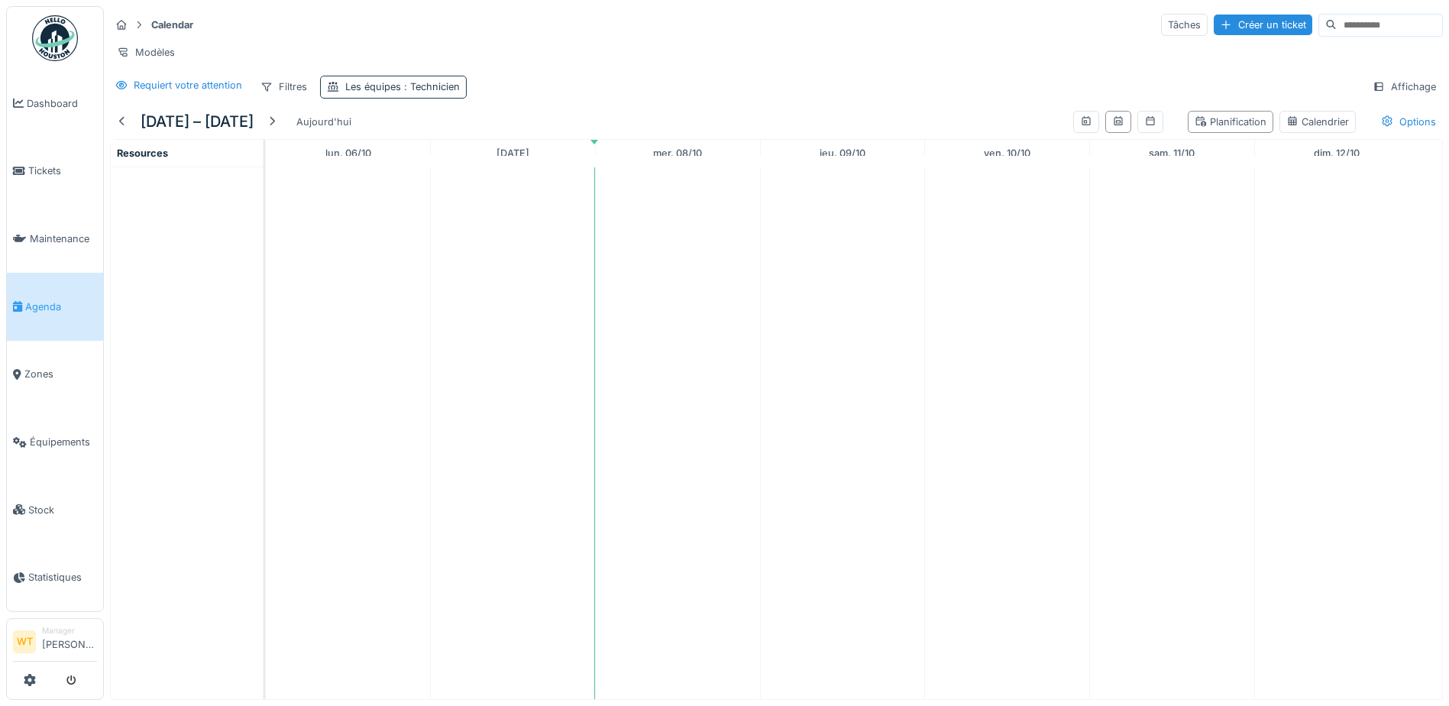
click at [350, 94] on div "Les équipes : Technicien" at bounding box center [402, 86] width 115 height 15
click at [402, 172] on icon at bounding box center [404, 171] width 14 height 11
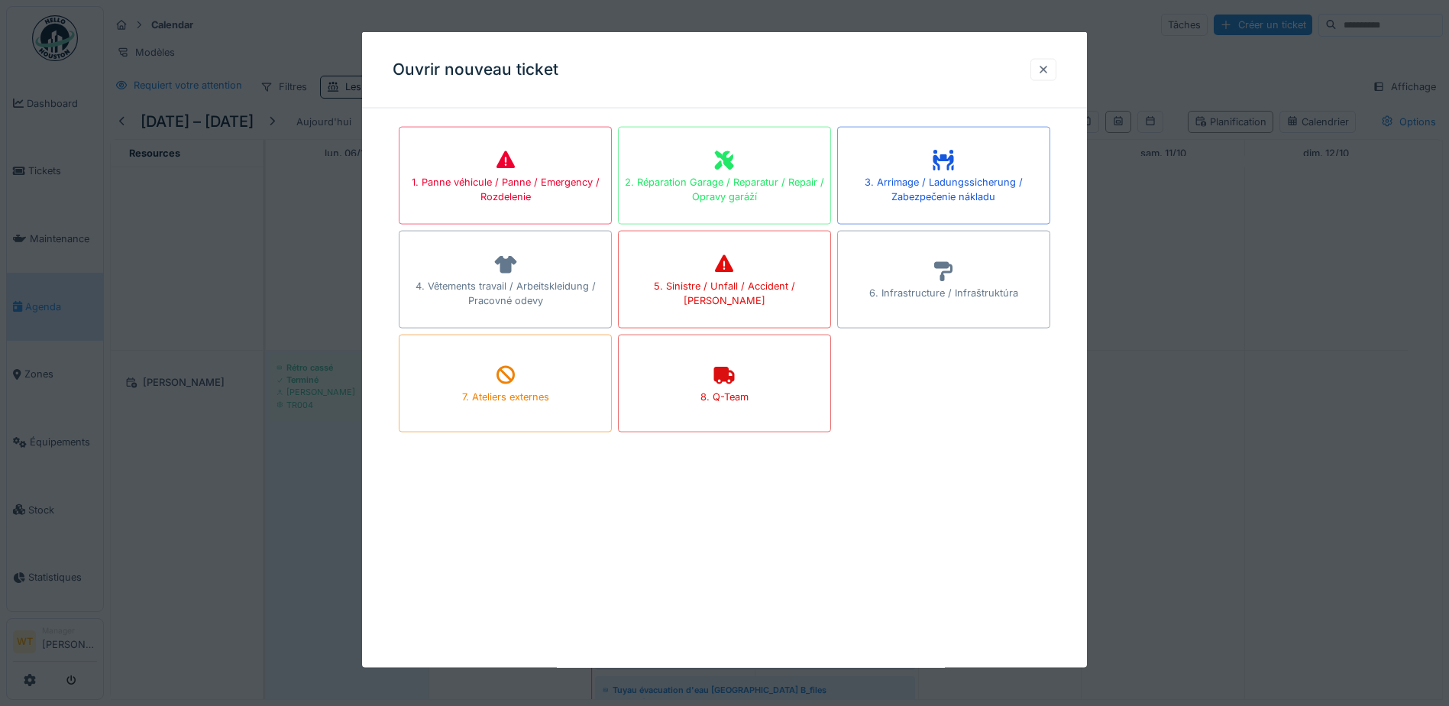
click at [1056, 66] on div at bounding box center [1043, 69] width 26 height 22
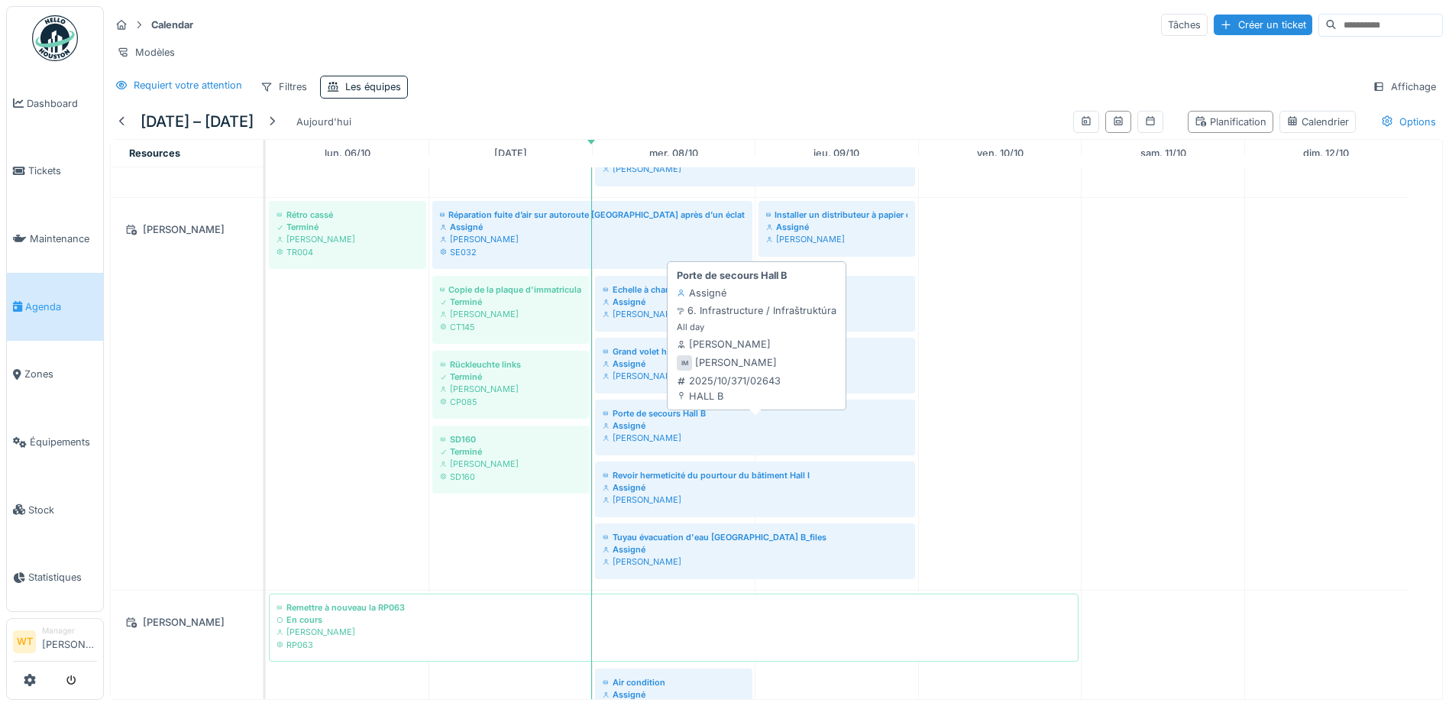
scroll to position [535, 0]
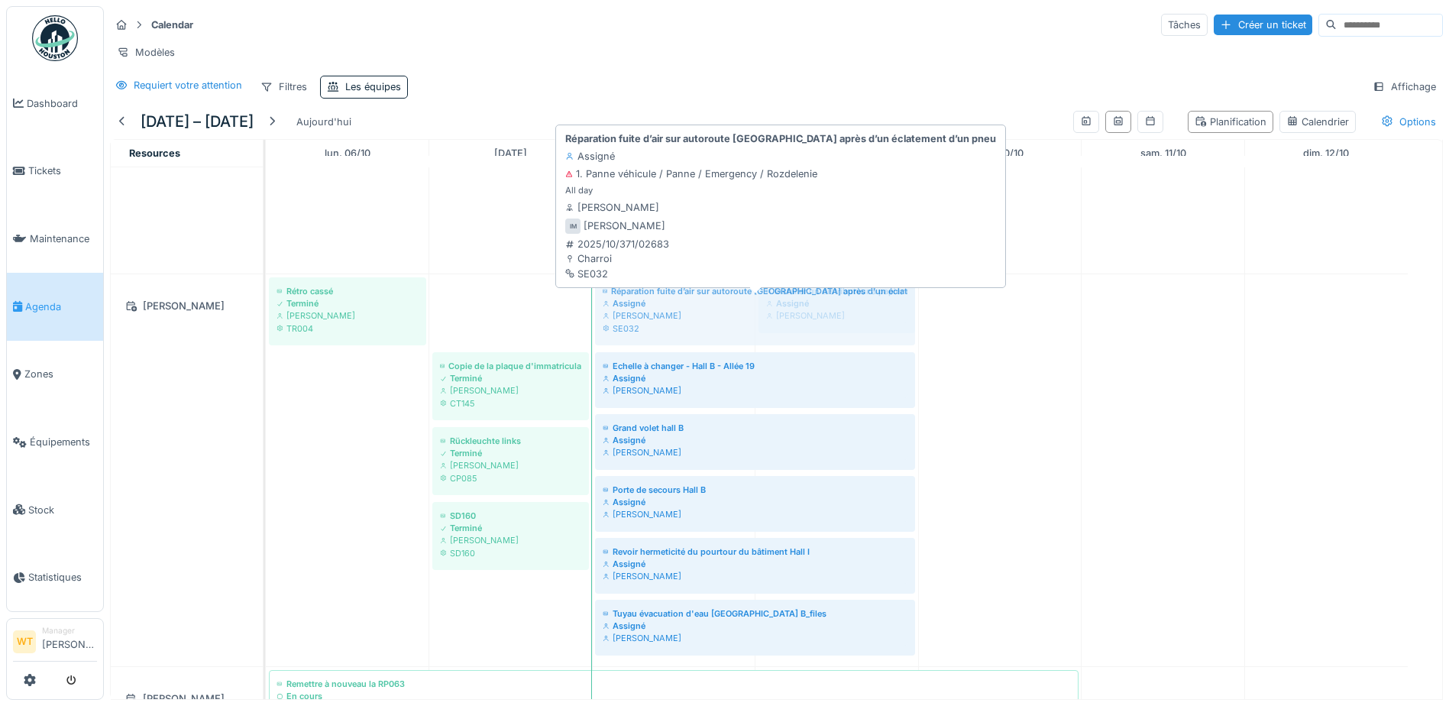
drag, startPoint x: 532, startPoint y: 331, endPoint x: 785, endPoint y: 329, distance: 252.8
click at [266, 329] on div "Rétro cassé Terminé Ivan Marcius TR004 Réparation fuite d’air sur autoroute Rem…" at bounding box center [266, 470] width 0 height 392
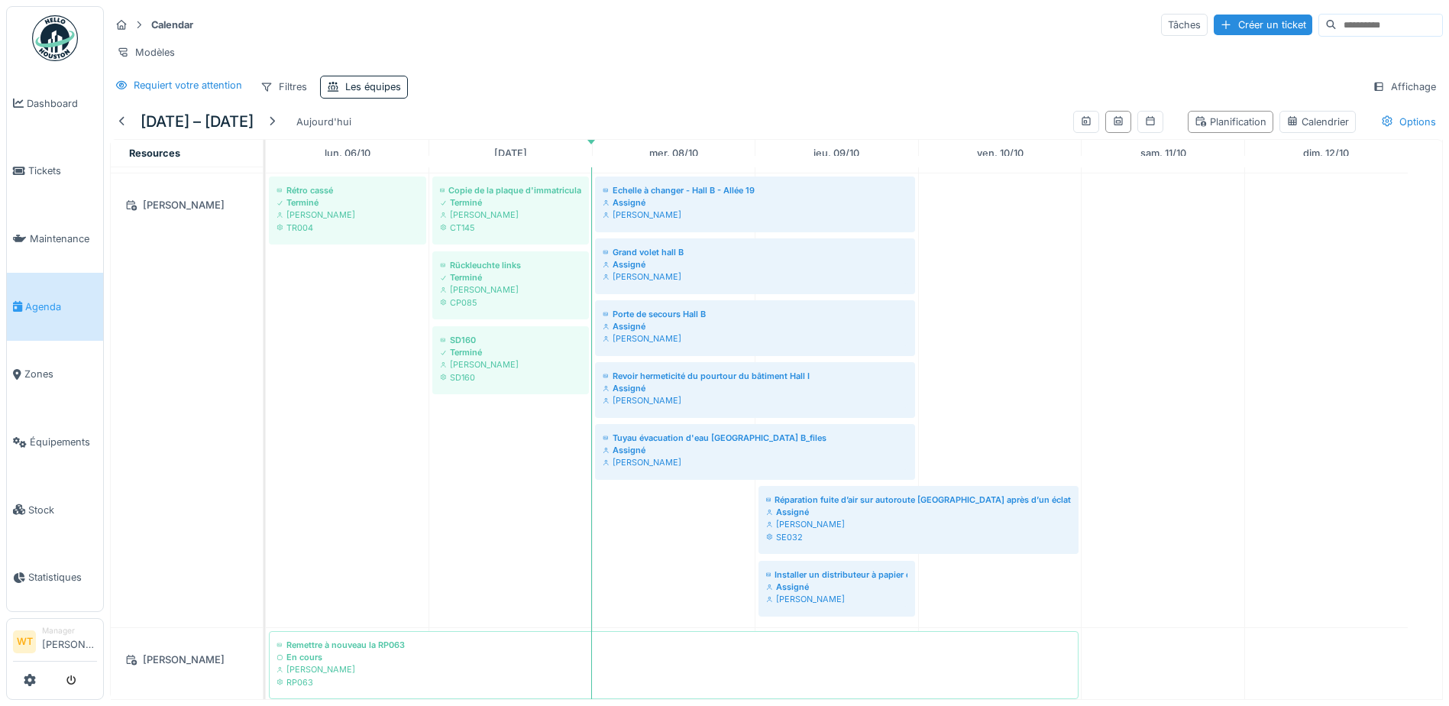
scroll to position [545, 0]
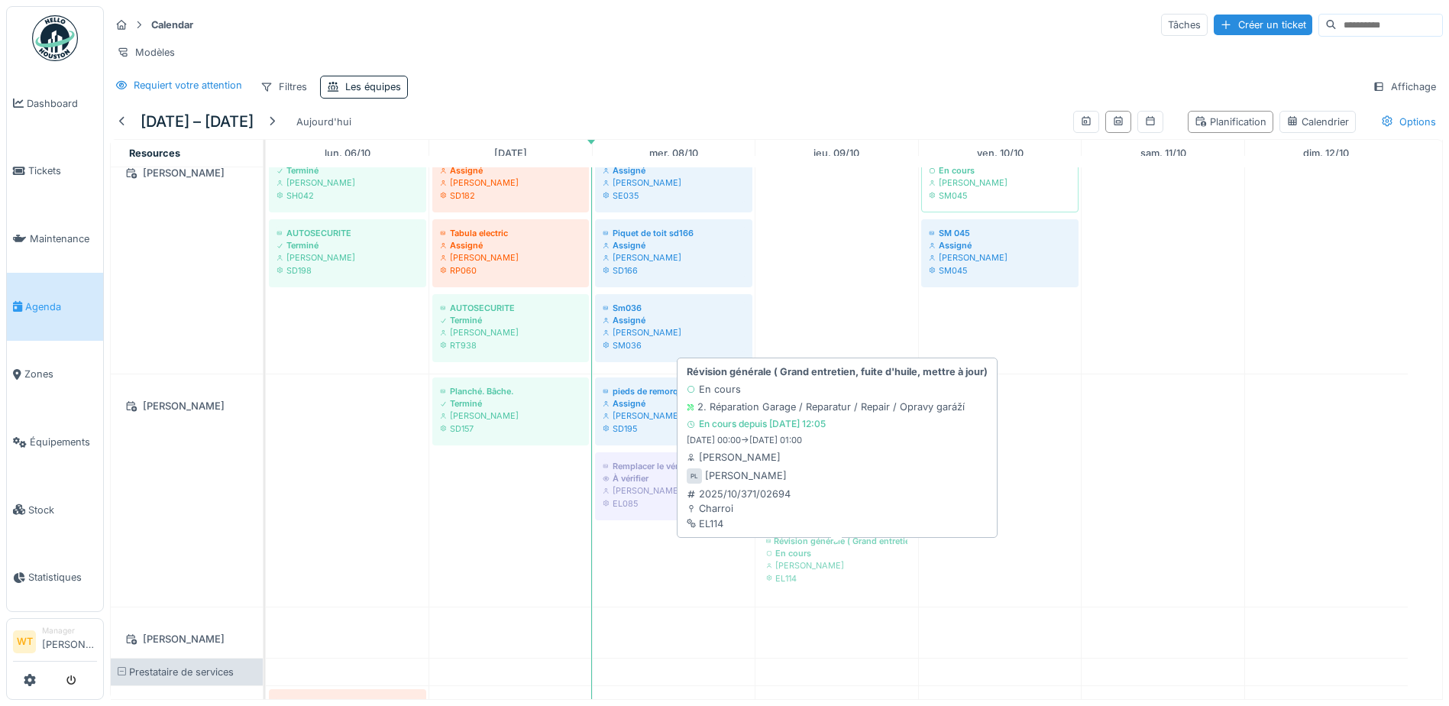
drag, startPoint x: 694, startPoint y: 567, endPoint x: 781, endPoint y: 567, distance: 87.1
click at [266, 566] on div "Planché. Bâche. Terminé Peter Lopata SD157 pieds de remorque Assigné Peter Lopa…" at bounding box center [266, 490] width 0 height 232
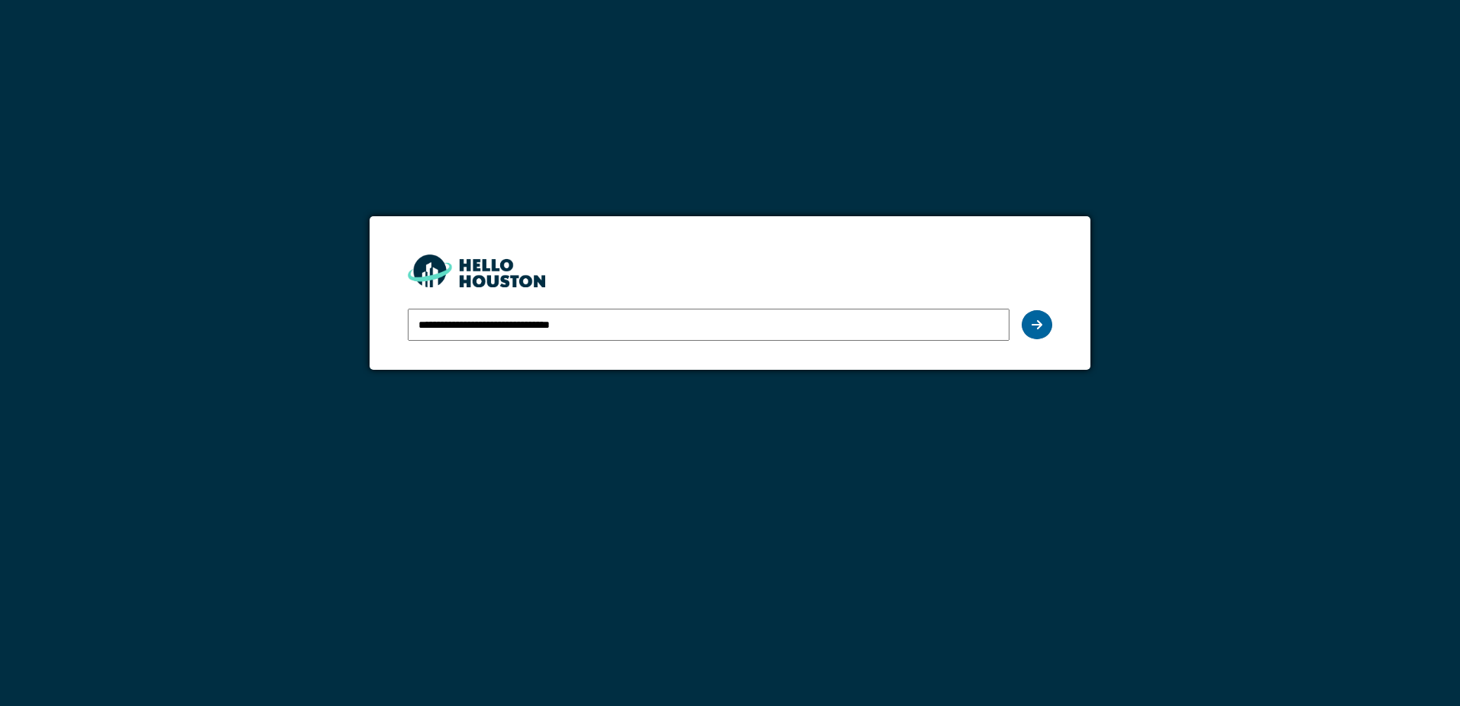
click at [1039, 322] on icon at bounding box center [1037, 324] width 11 height 12
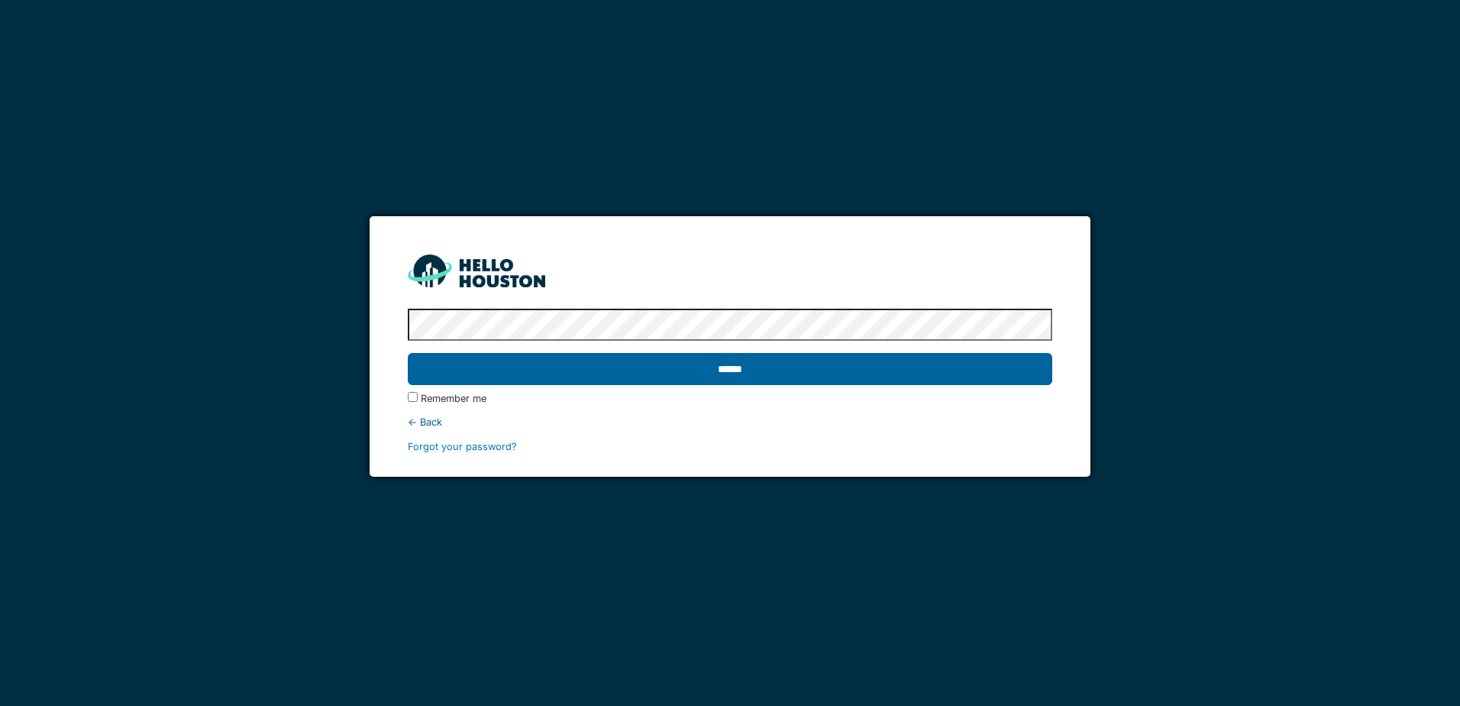
click at [806, 364] on input "******" at bounding box center [730, 369] width 644 height 32
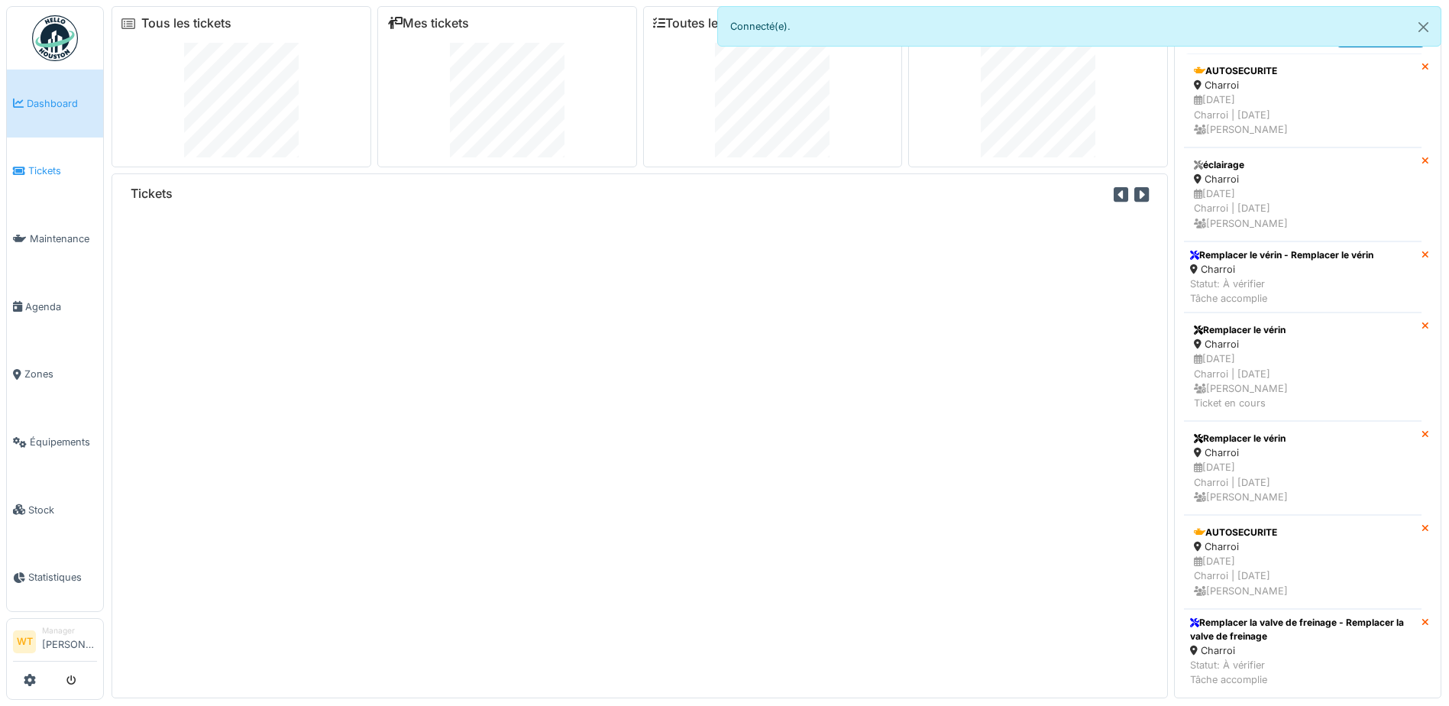
click at [40, 175] on span "Tickets" at bounding box center [62, 170] width 69 height 15
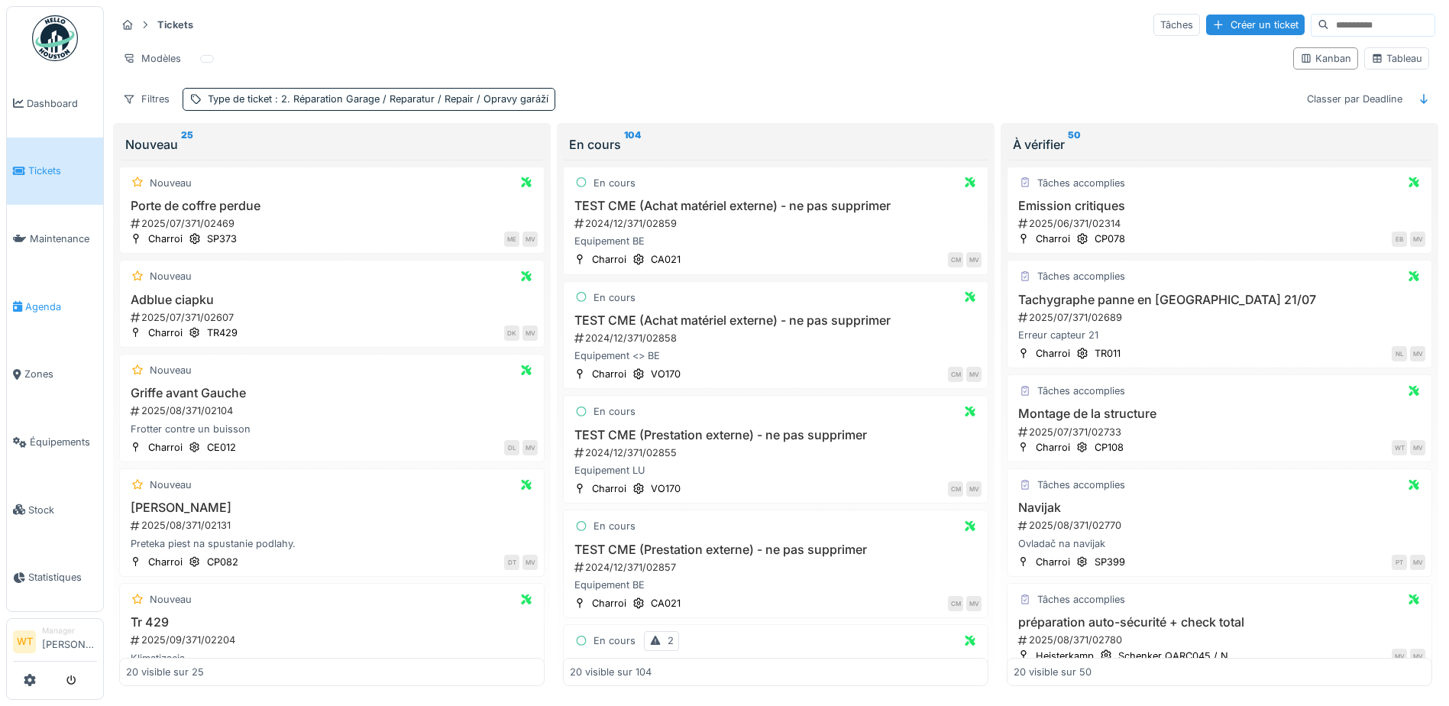
click at [40, 312] on link "Agenda" at bounding box center [55, 307] width 96 height 68
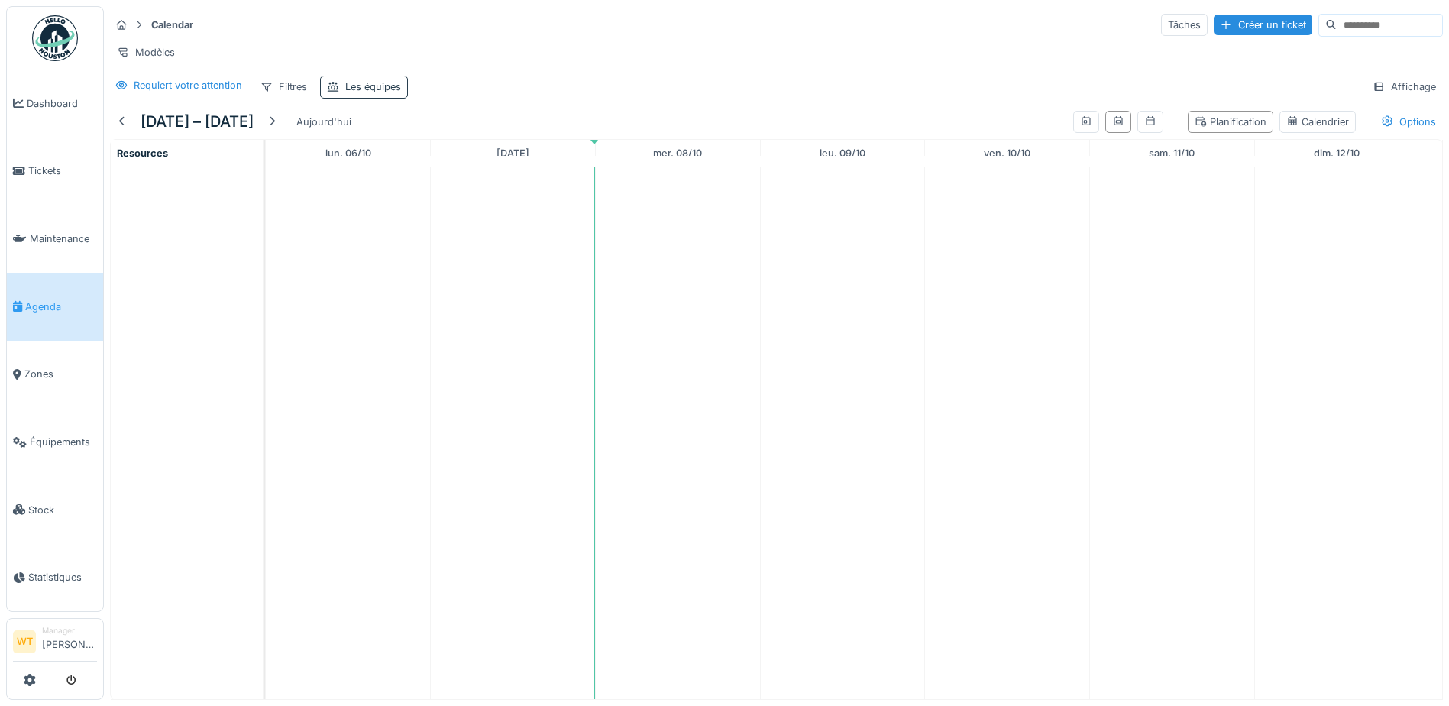
click at [383, 94] on div "Les équipes" at bounding box center [373, 86] width 56 height 15
click at [483, 176] on div at bounding box center [494, 171] width 37 height 29
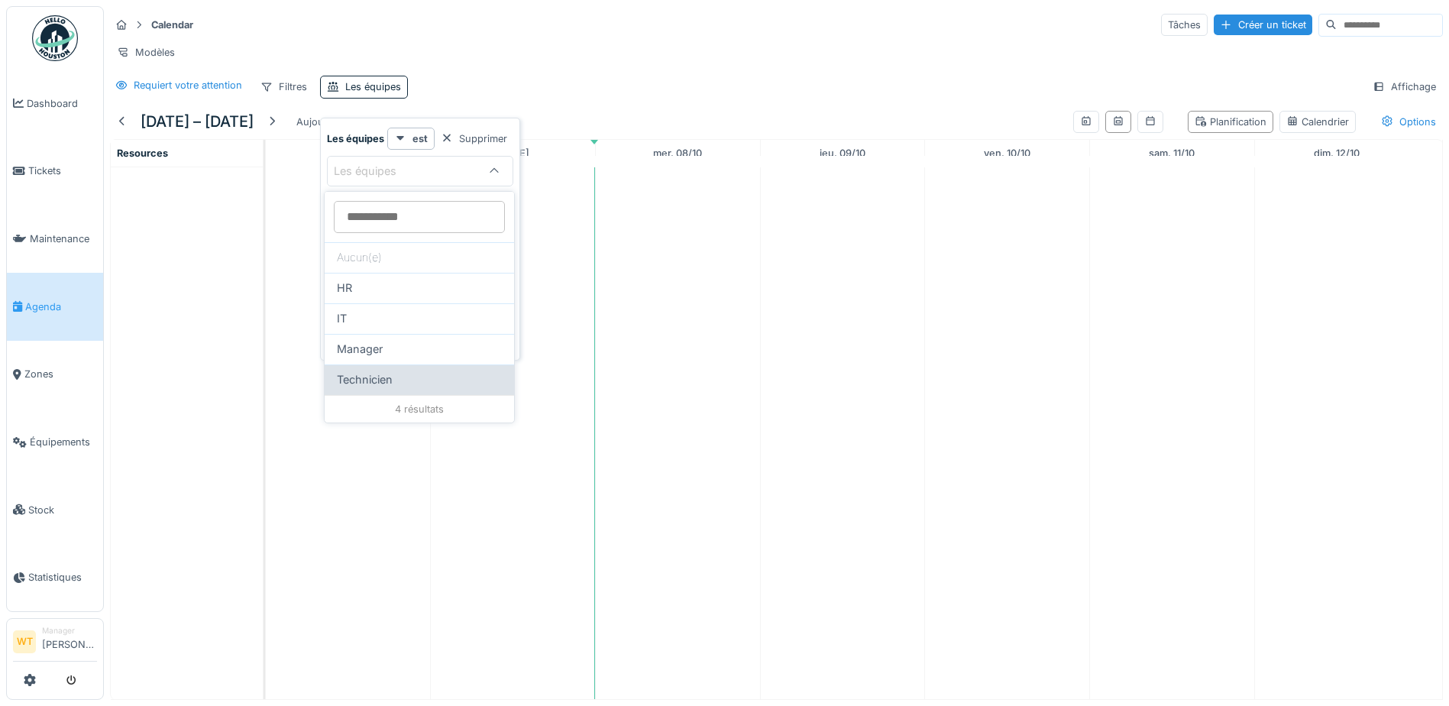
click at [412, 377] on div "Technicien" at bounding box center [419, 379] width 165 height 17
type input "***"
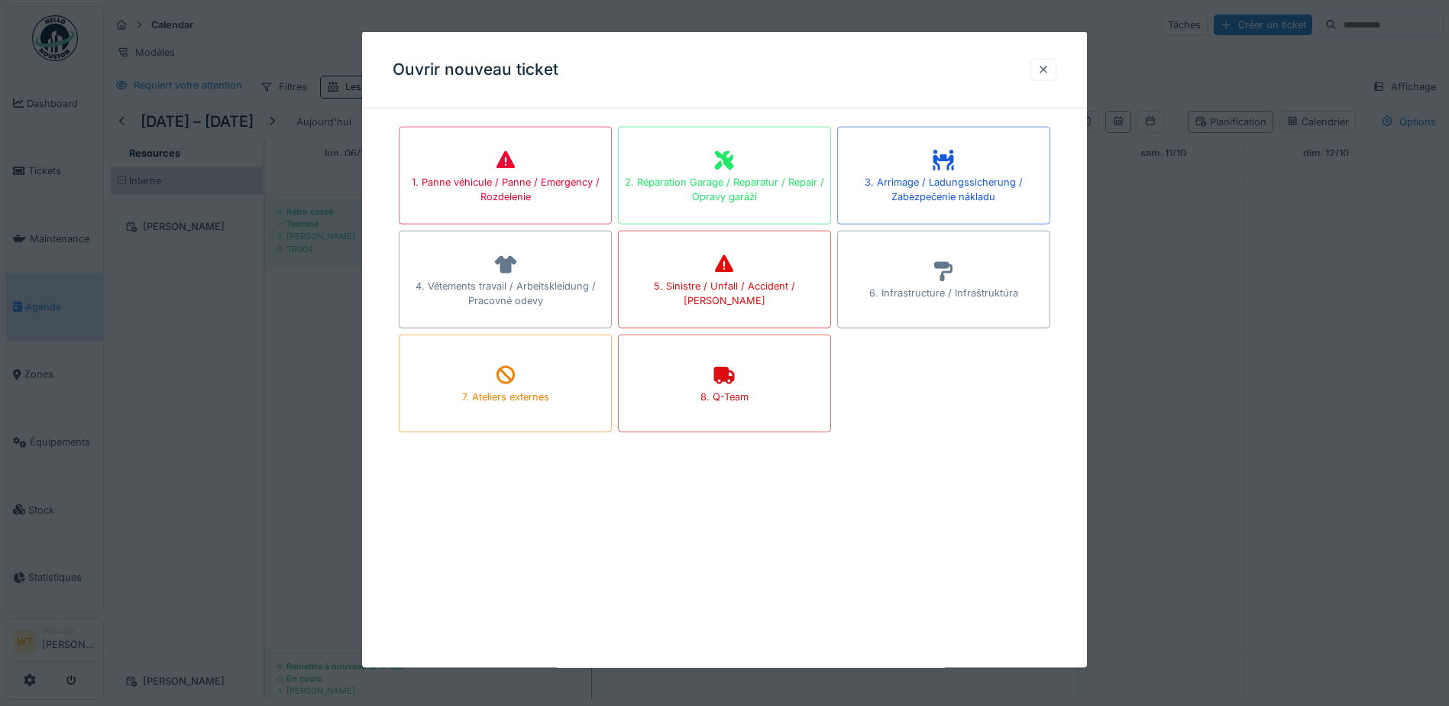
click at [1056, 66] on div at bounding box center [1043, 69] width 26 height 22
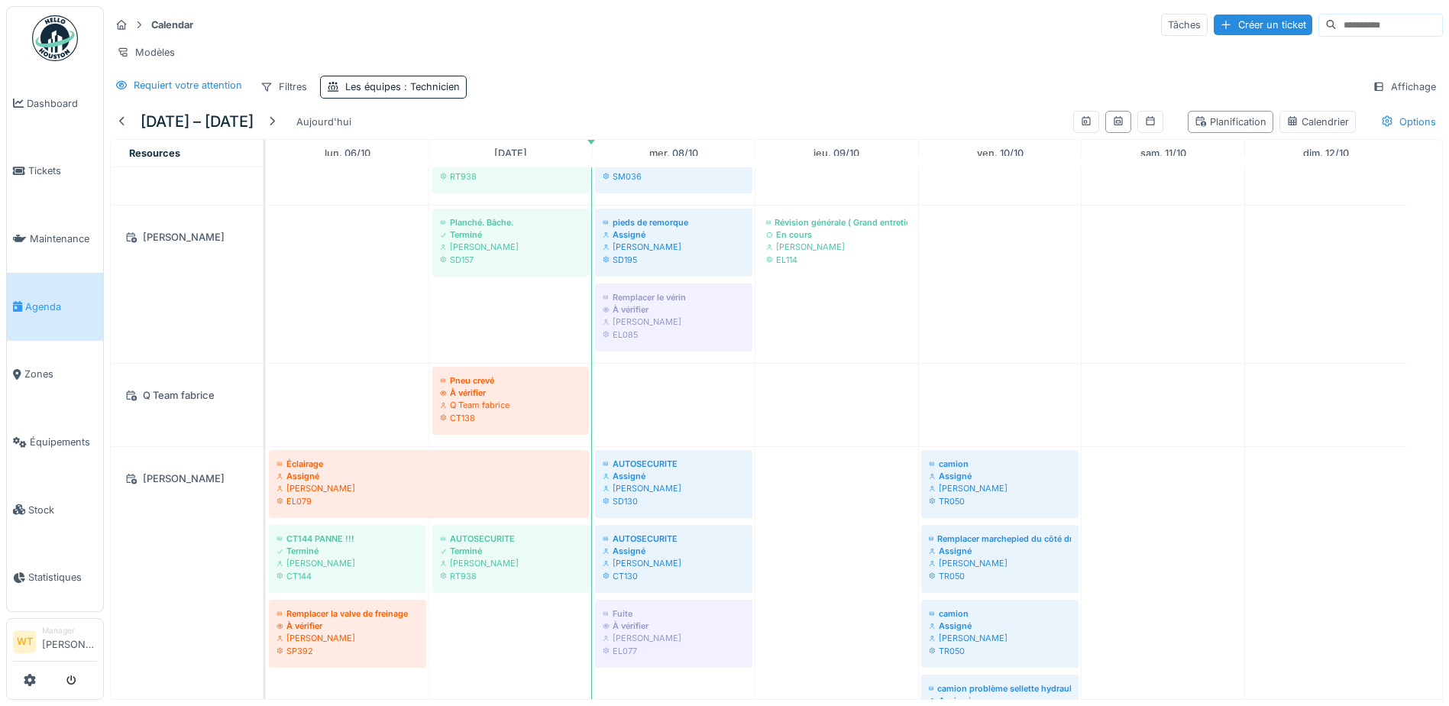
scroll to position [1121, 0]
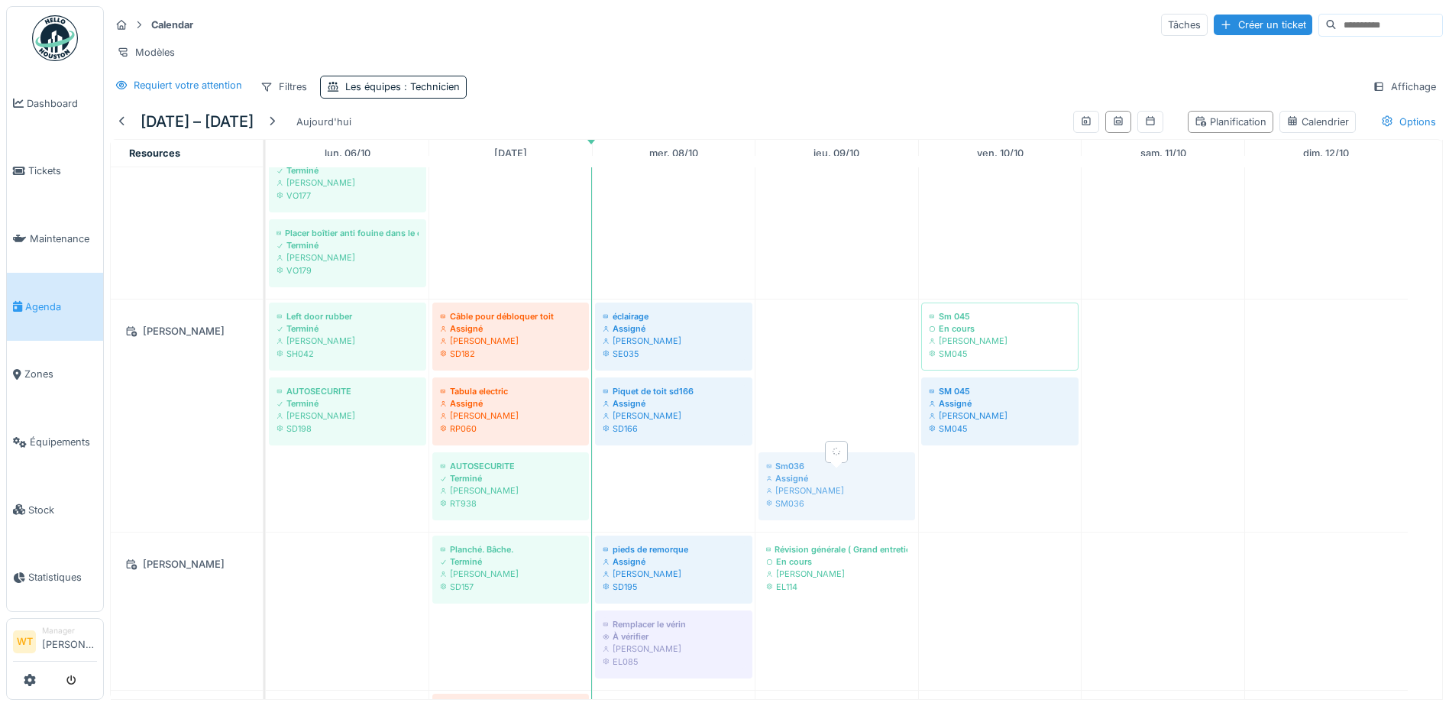
drag, startPoint x: 696, startPoint y: 495, endPoint x: 805, endPoint y: 477, distance: 110.6
click at [266, 477] on div "Left door rubber Terminé Patrick Fridmansky SH042 Câble pour débloquer toit Ass…" at bounding box center [266, 415] width 0 height 232
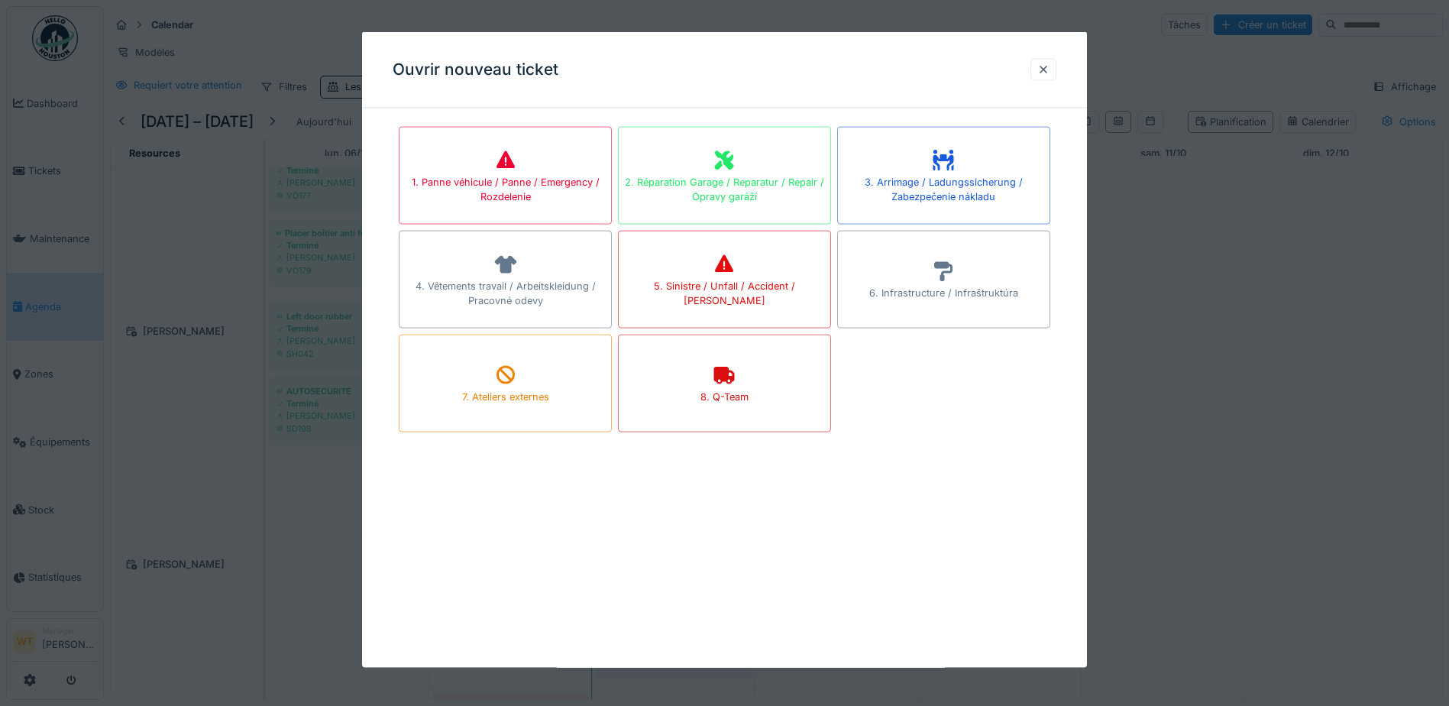
click at [1052, 82] on div "Ouvrir nouveau ticket" at bounding box center [724, 70] width 725 height 76
drag, startPoint x: 1046, startPoint y: 64, endPoint x: 1036, endPoint y: 72, distance: 13.1
click at [1046, 65] on div at bounding box center [1043, 69] width 12 height 15
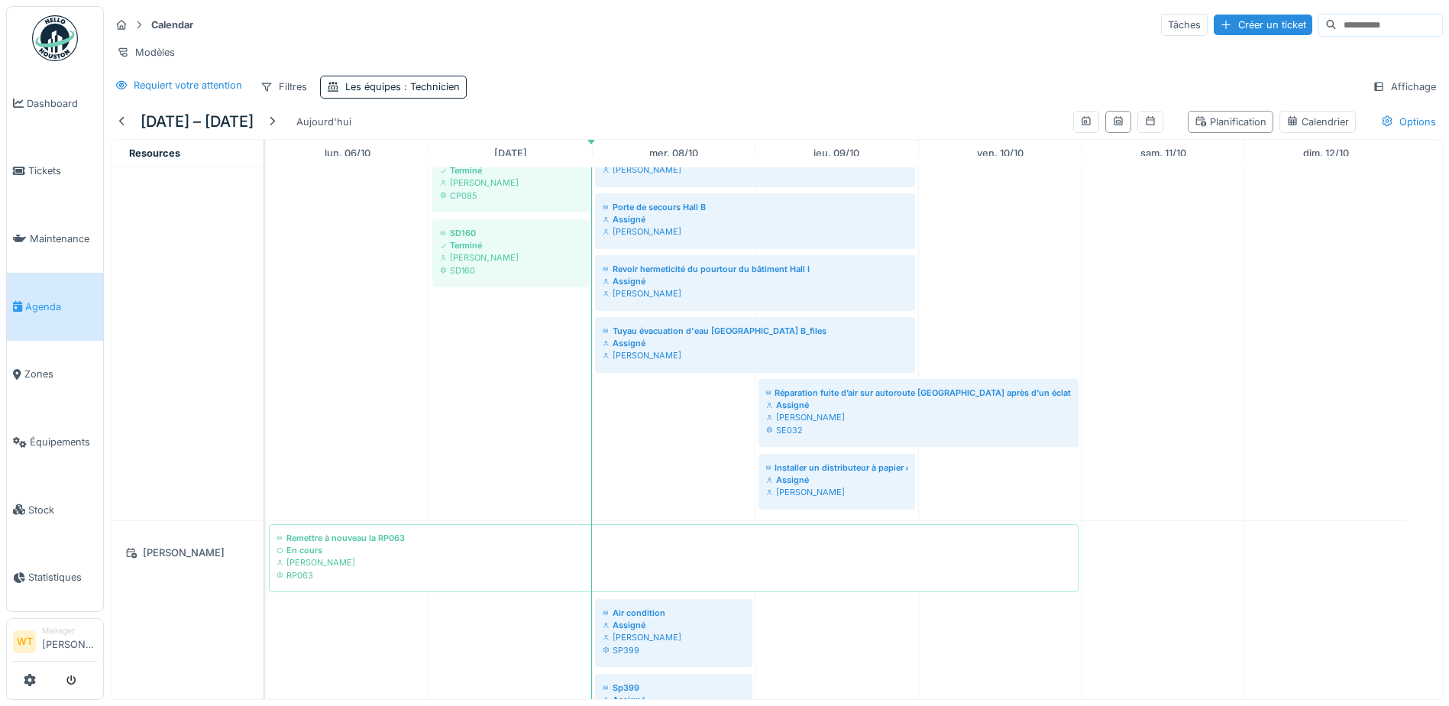
scroll to position [52, 0]
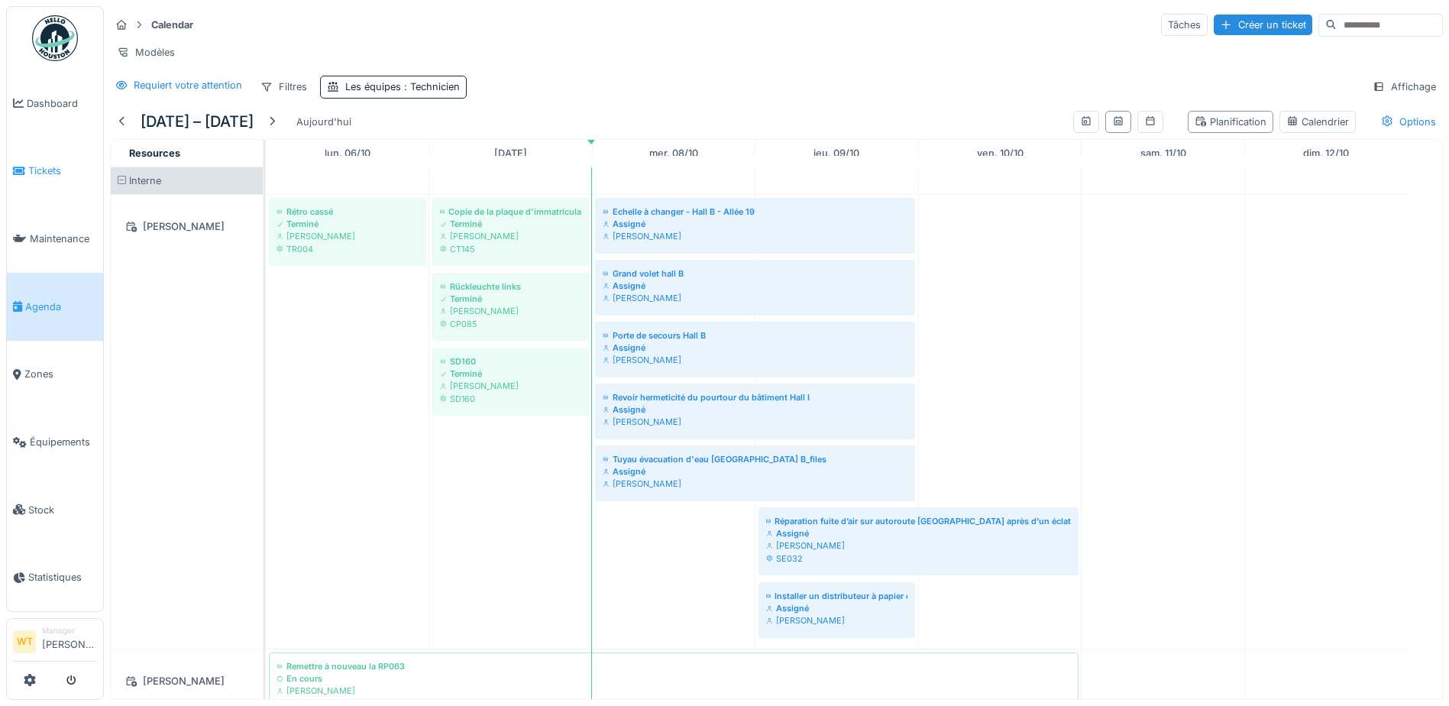
click at [22, 179] on link "Tickets" at bounding box center [55, 171] width 96 height 68
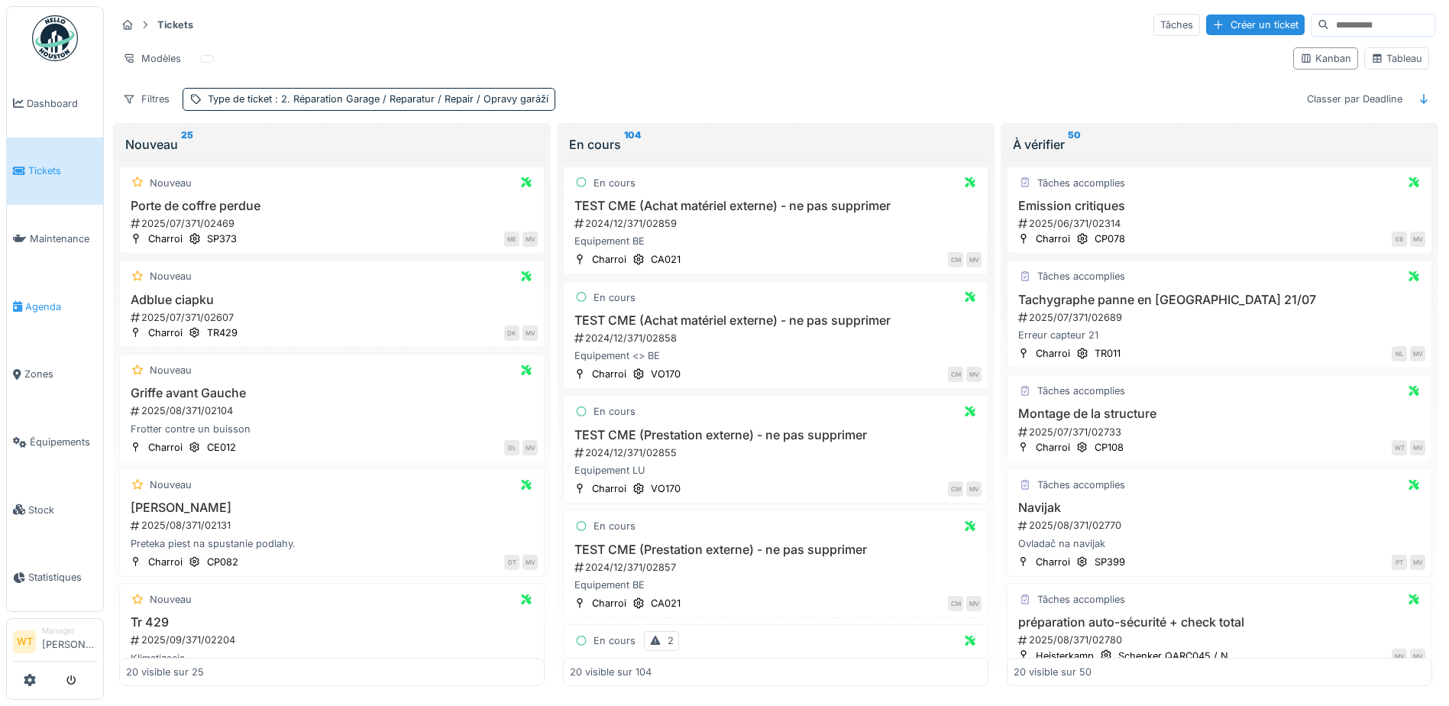
click at [53, 286] on link "Agenda" at bounding box center [55, 307] width 96 height 68
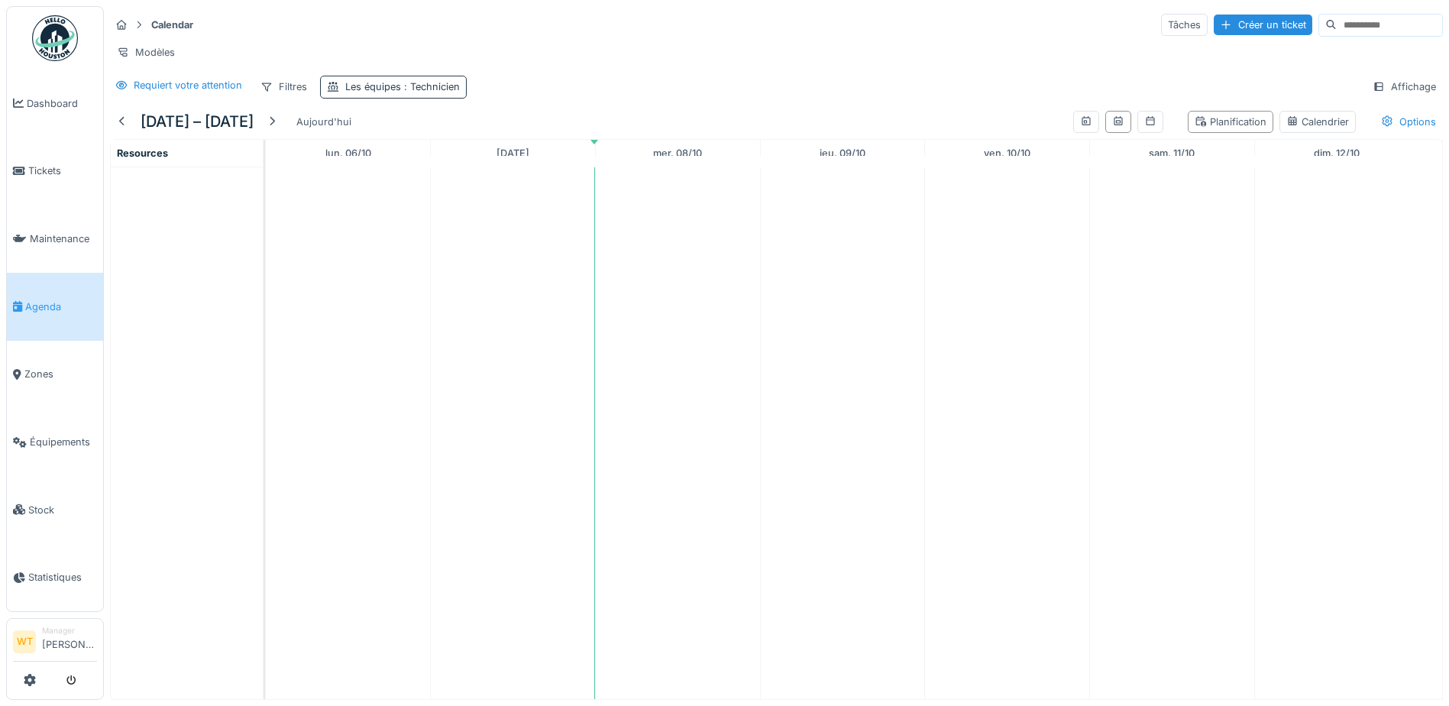
click at [415, 92] on span ": Technicien" at bounding box center [430, 86] width 59 height 11
click at [409, 168] on icon at bounding box center [404, 171] width 14 height 11
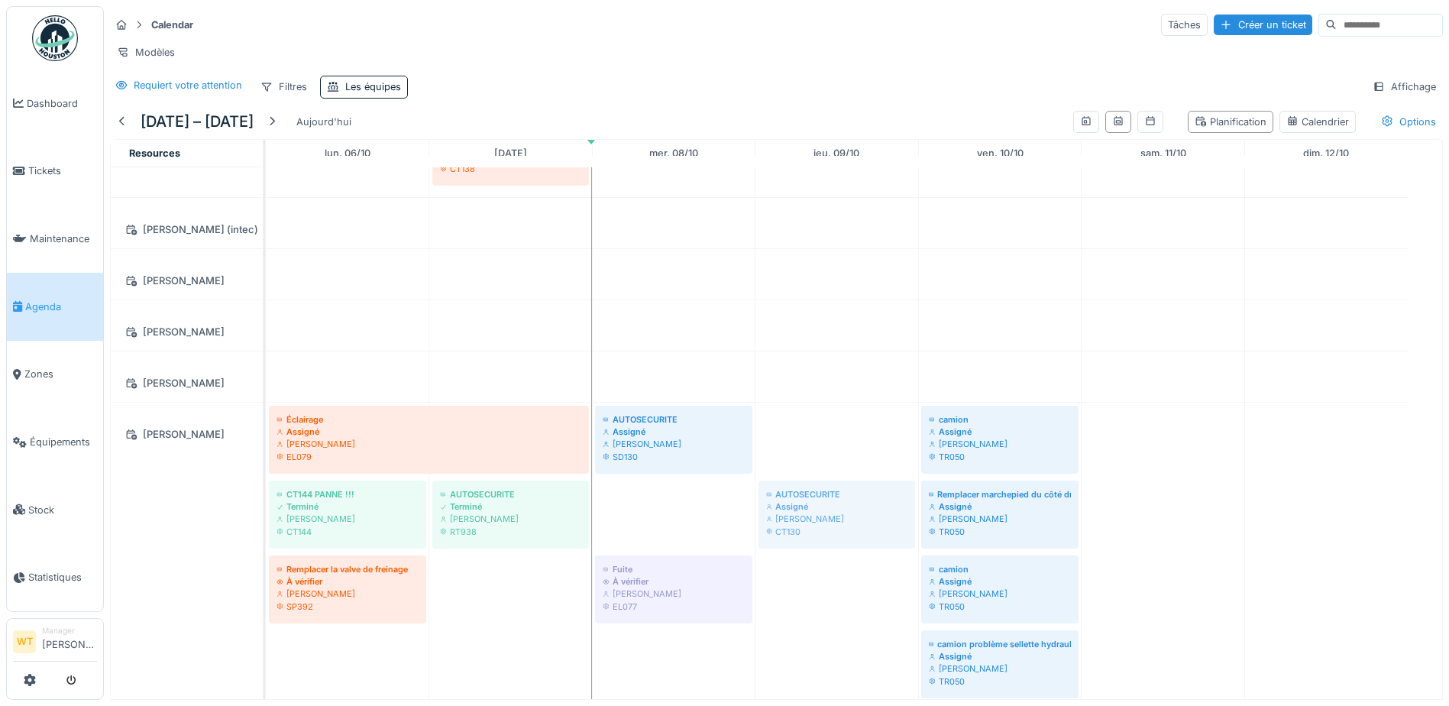
drag, startPoint x: 632, startPoint y: 519, endPoint x: 752, endPoint y: 506, distance: 119.9
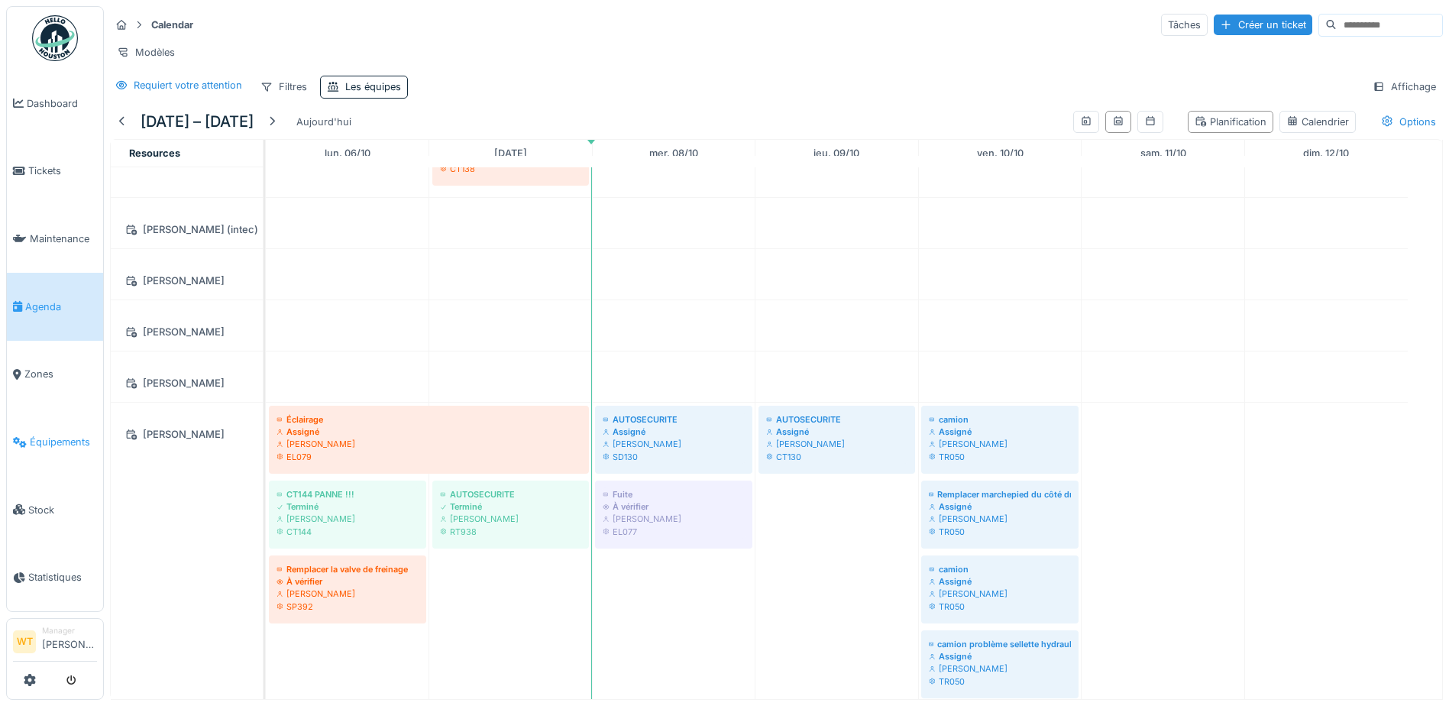
click at [53, 435] on span "Équipements" at bounding box center [63, 442] width 67 height 15
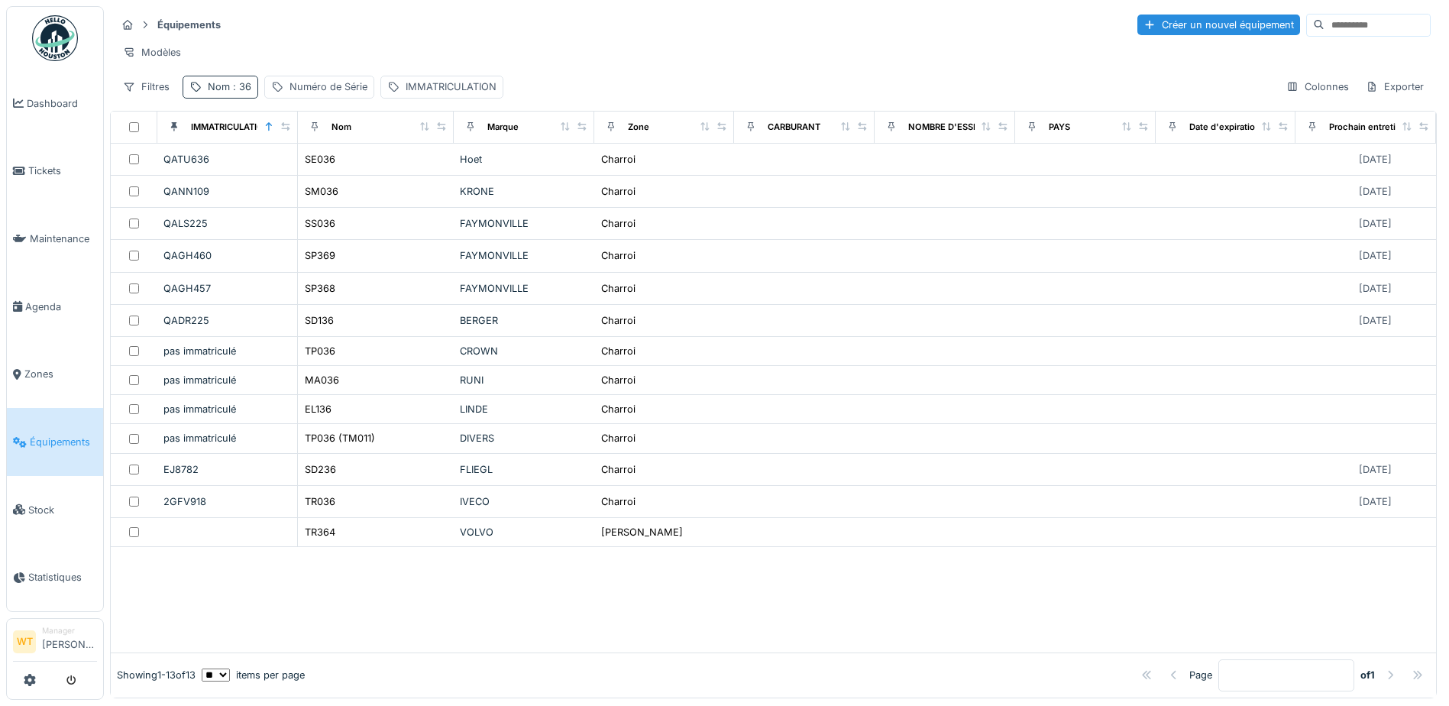
click at [234, 92] on span ": 36" at bounding box center [240, 86] width 21 height 11
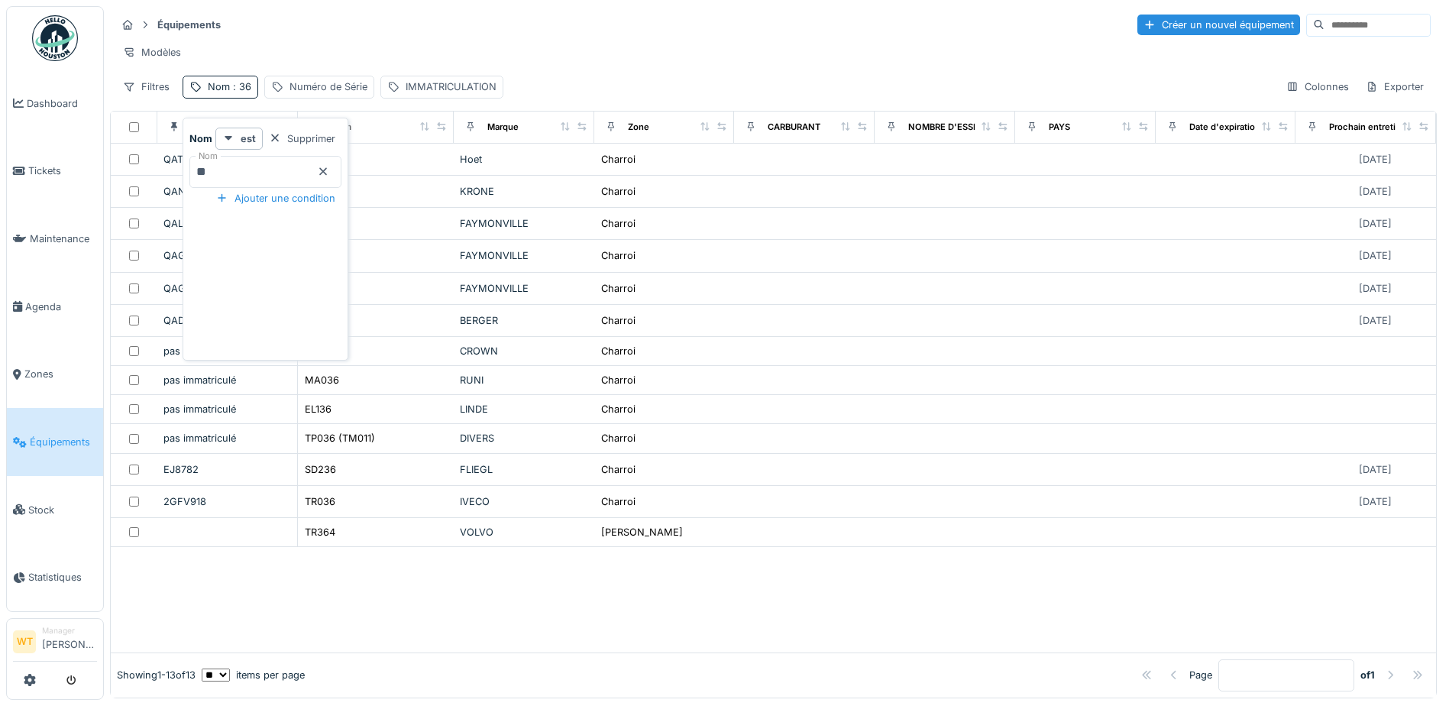
click at [329, 173] on icon at bounding box center [323, 171] width 12 height 10
click at [293, 163] on input "Nom" at bounding box center [265, 172] width 152 height 32
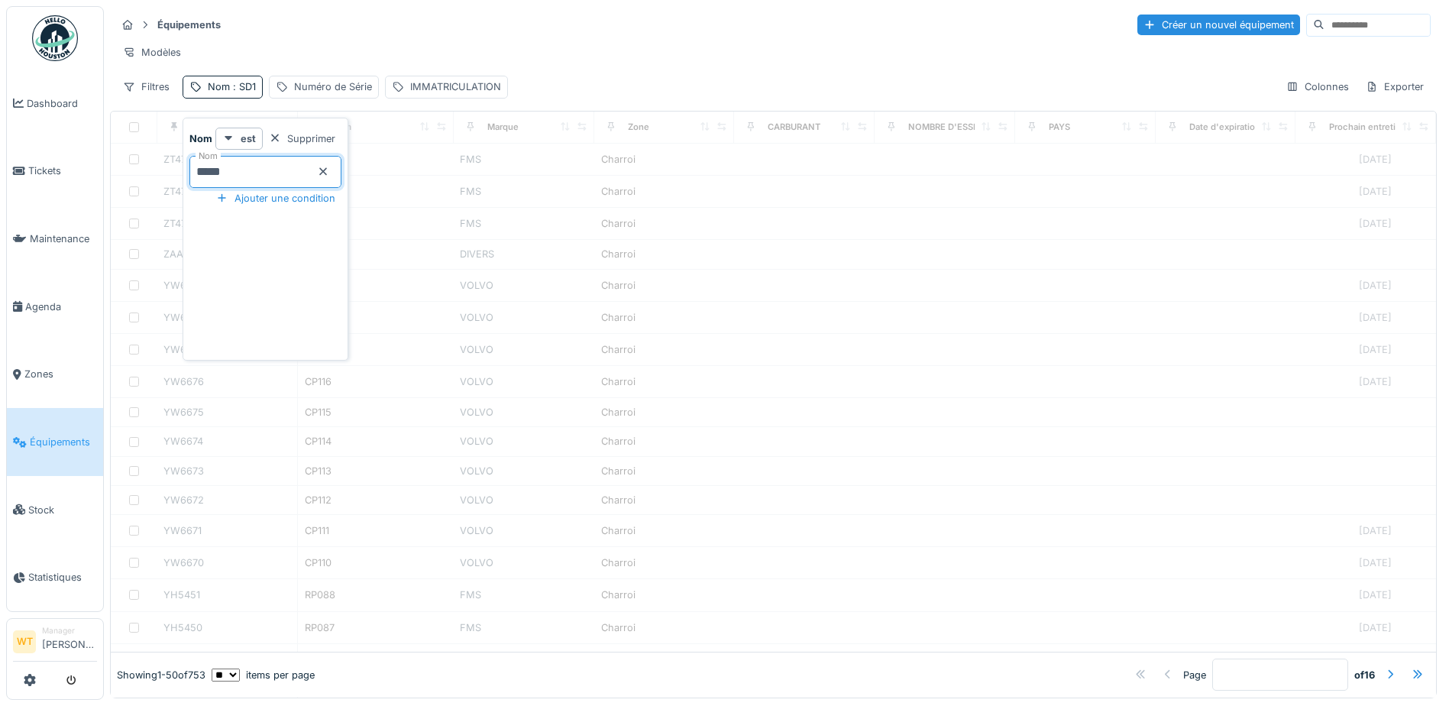
type input "*****"
click at [352, 48] on div "Modèles" at bounding box center [773, 52] width 1314 height 22
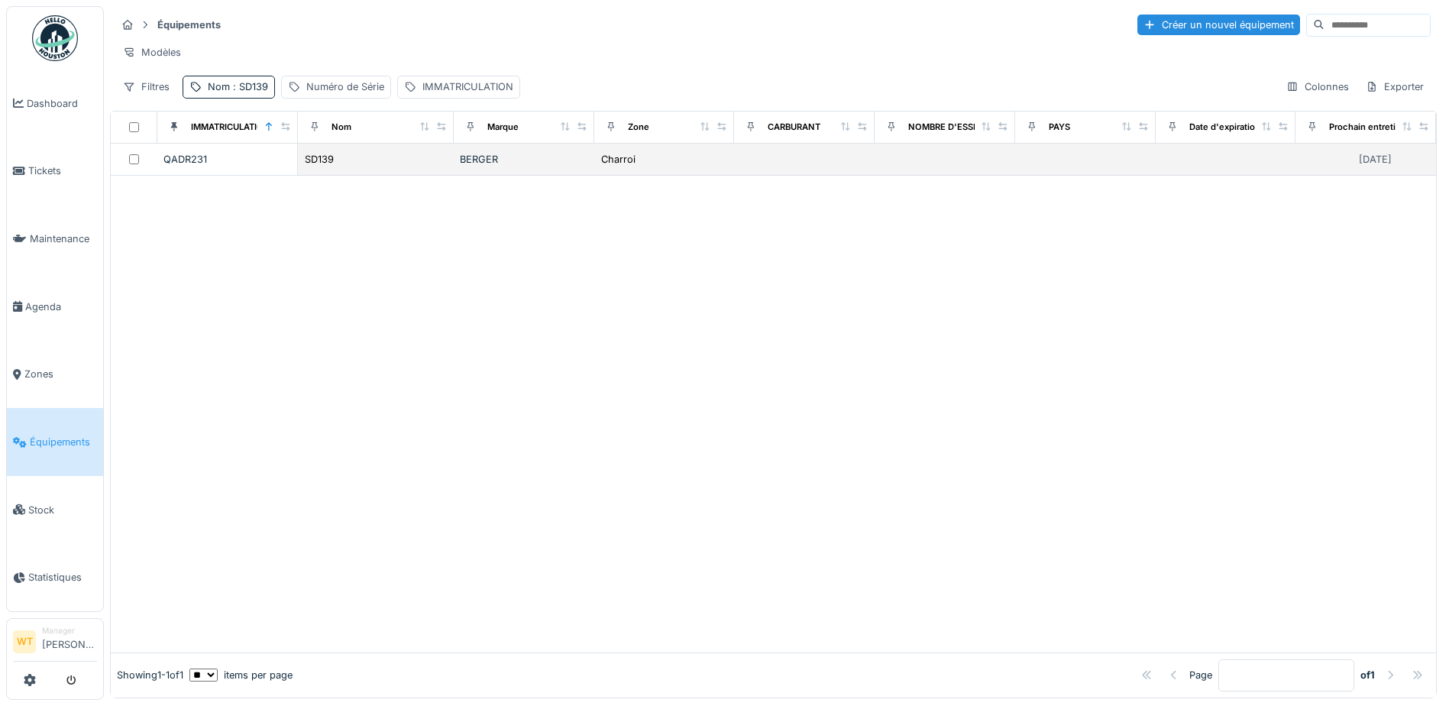
click at [346, 167] on div "SD139" at bounding box center [376, 159] width 144 height 16
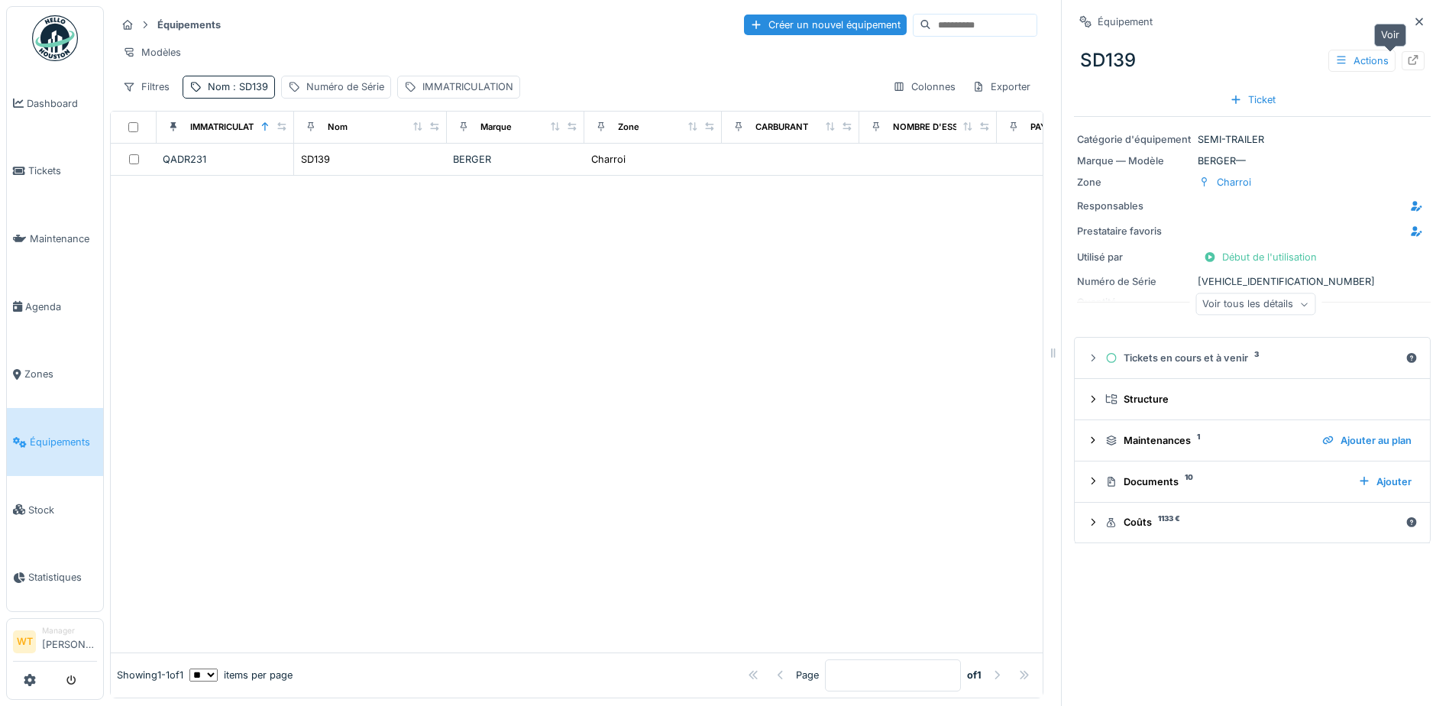
click at [1408, 59] on icon at bounding box center [1413, 60] width 10 height 10
click at [40, 300] on span "Agenda" at bounding box center [61, 306] width 72 height 15
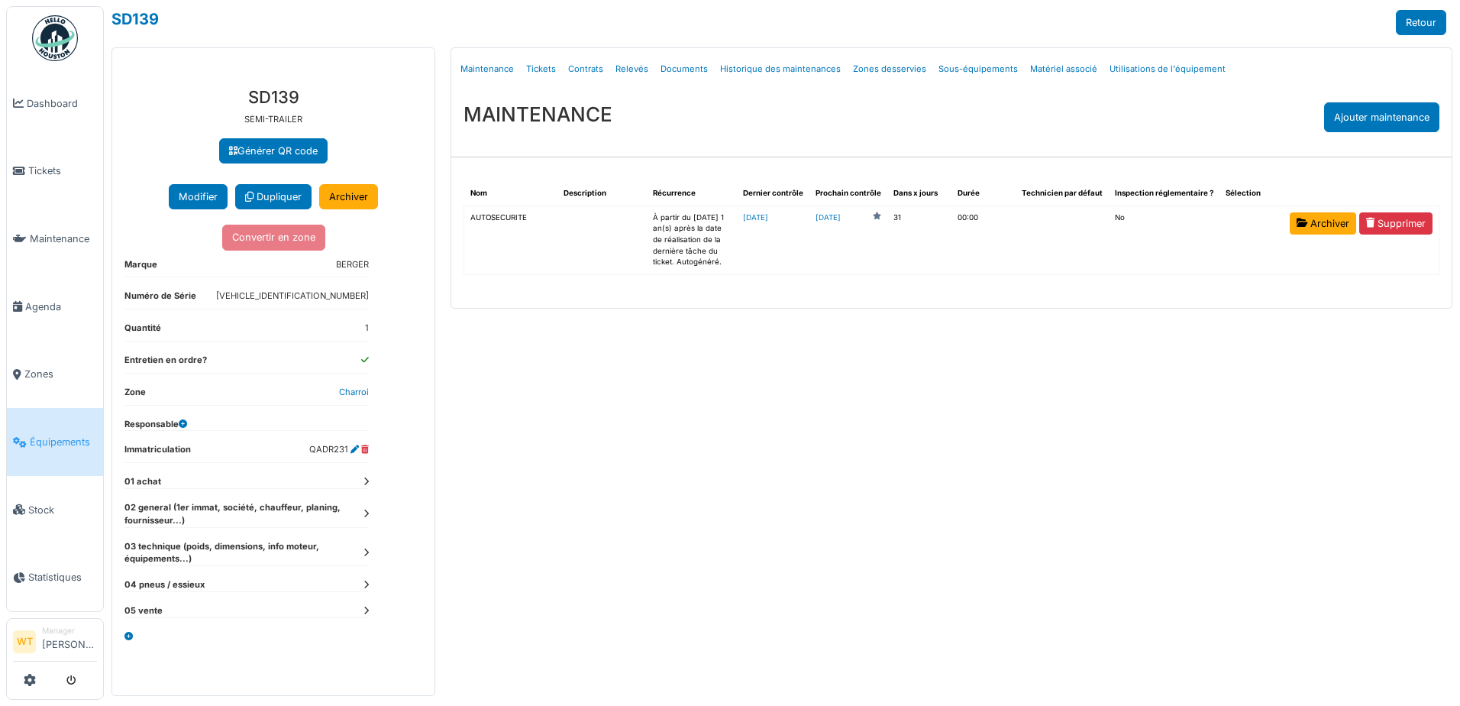
click at [841, 215] on link "[DATE]" at bounding box center [828, 217] width 25 height 11
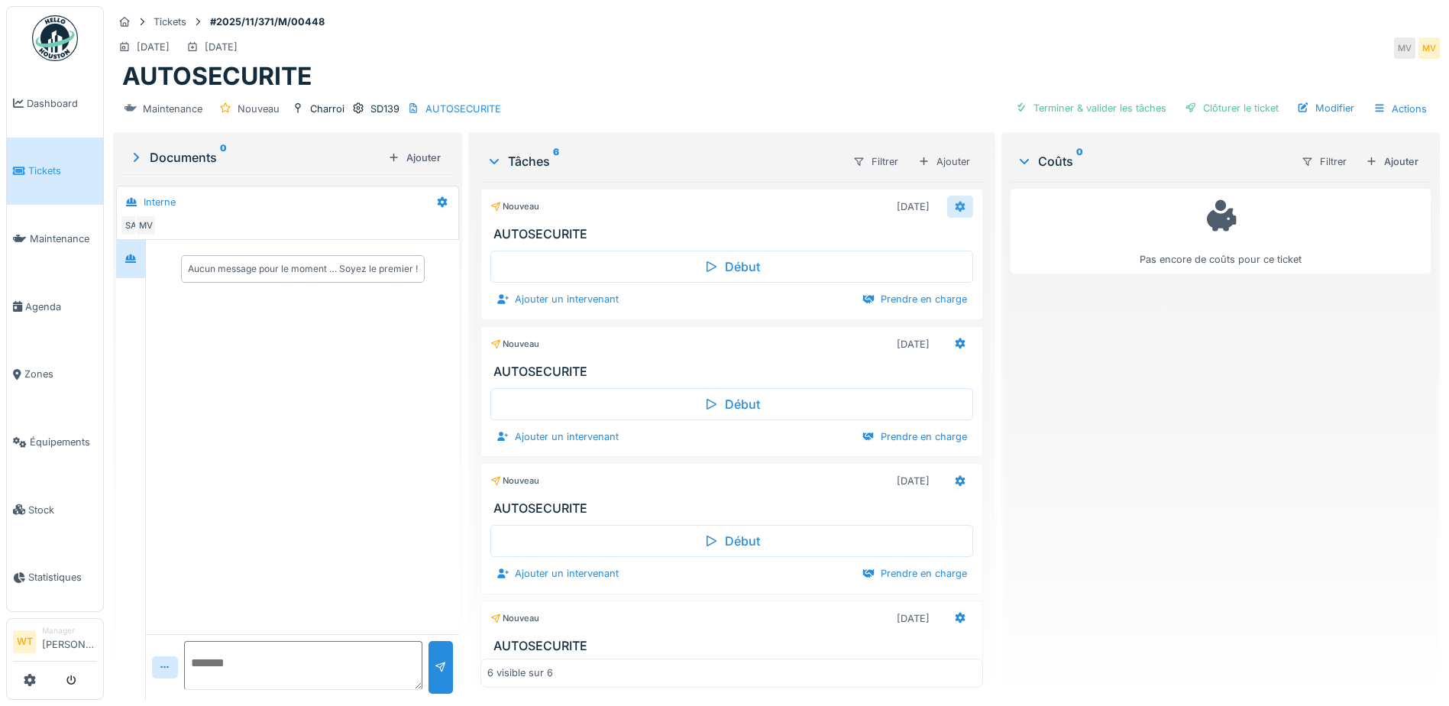
click at [955, 206] on icon at bounding box center [960, 206] width 10 height 11
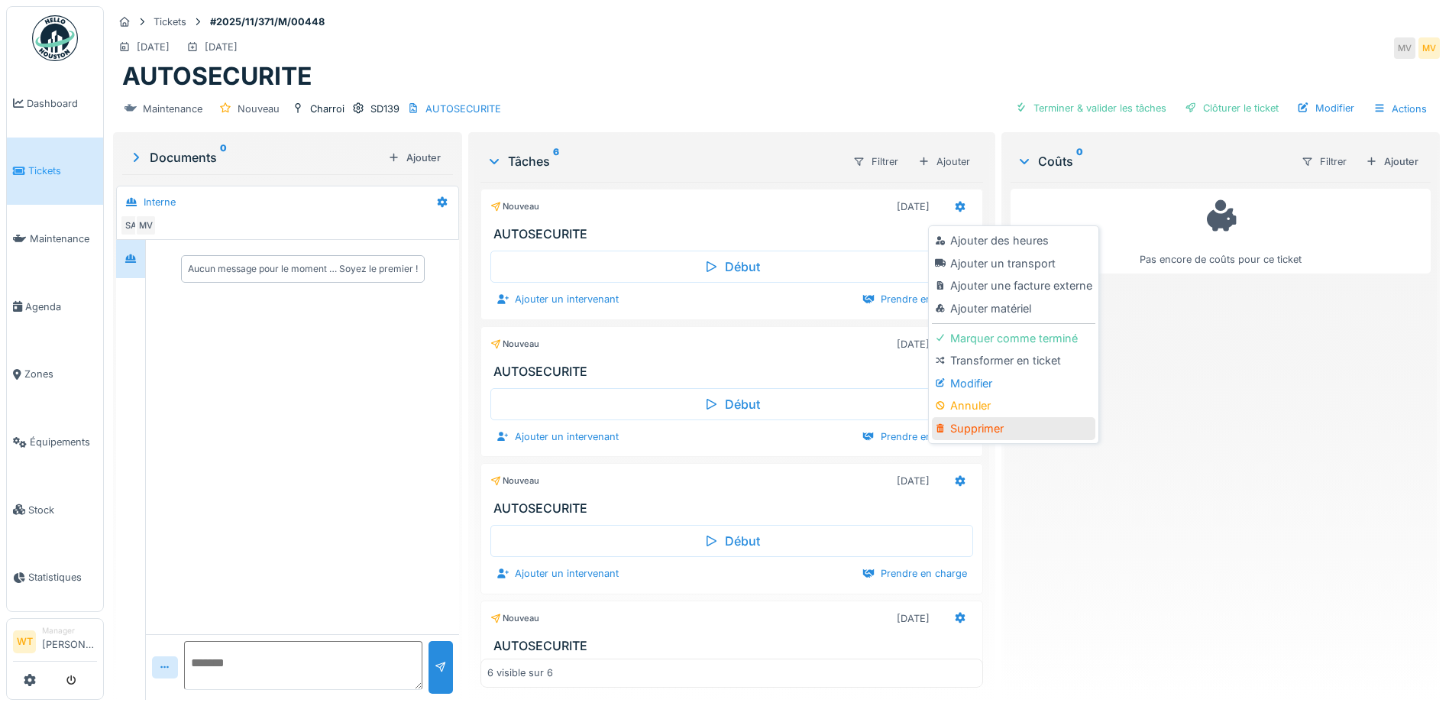
click at [969, 428] on div "Supprimer" at bounding box center [1013, 428] width 163 height 23
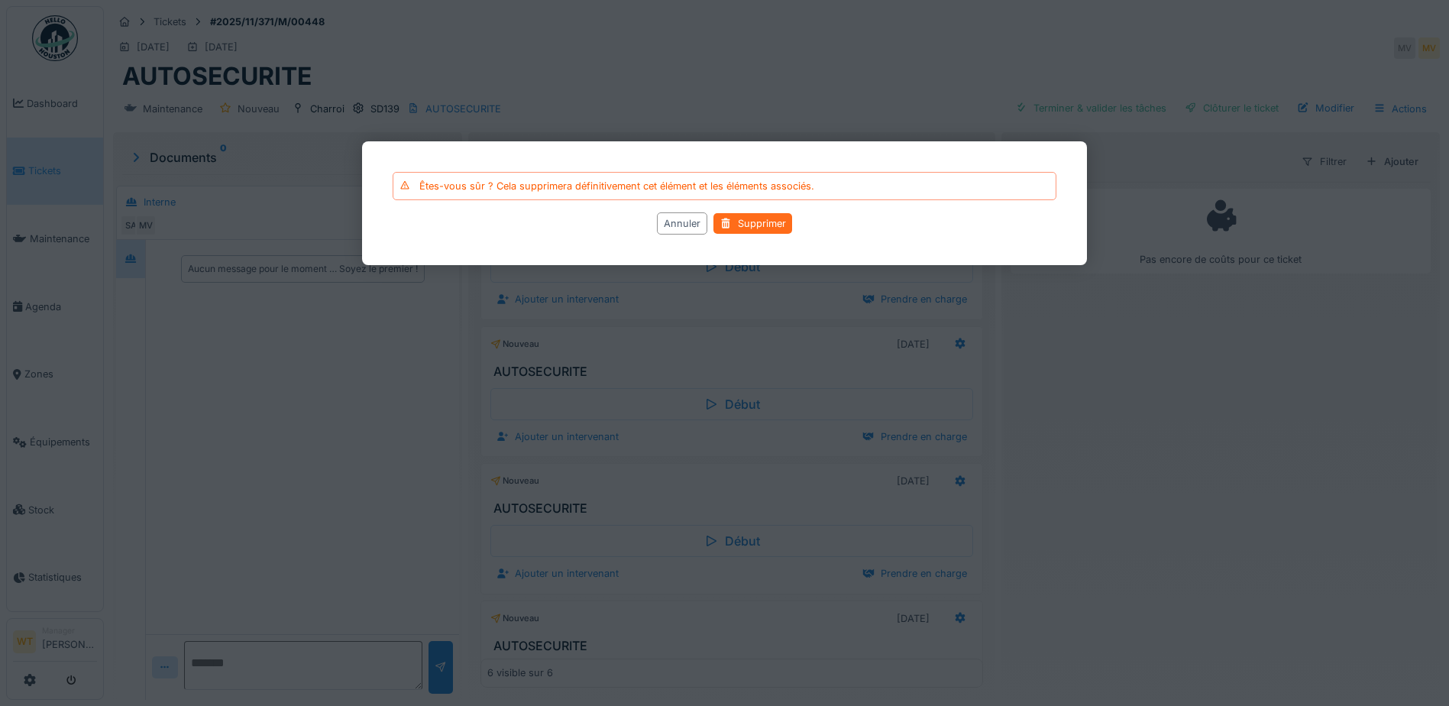
click at [766, 225] on div "Supprimer" at bounding box center [752, 223] width 79 height 21
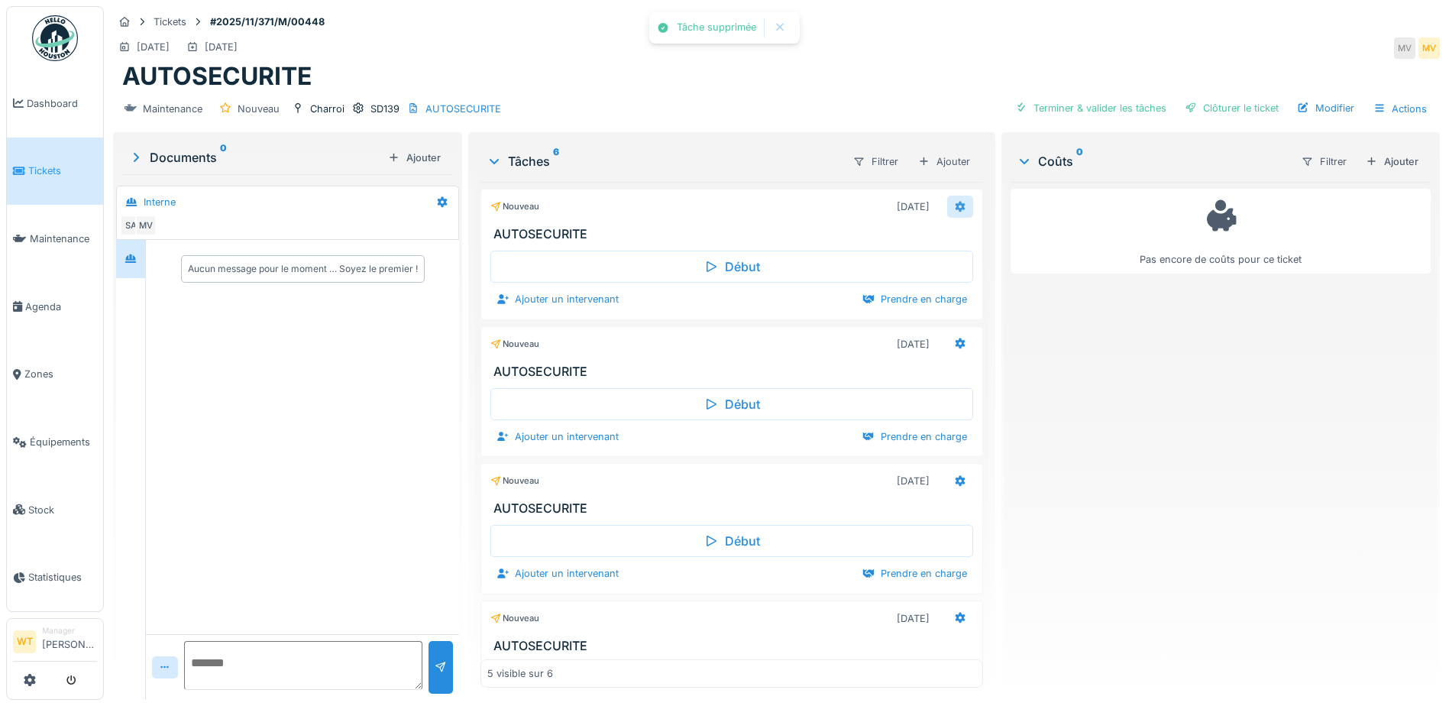
click at [955, 204] on icon at bounding box center [960, 206] width 10 height 11
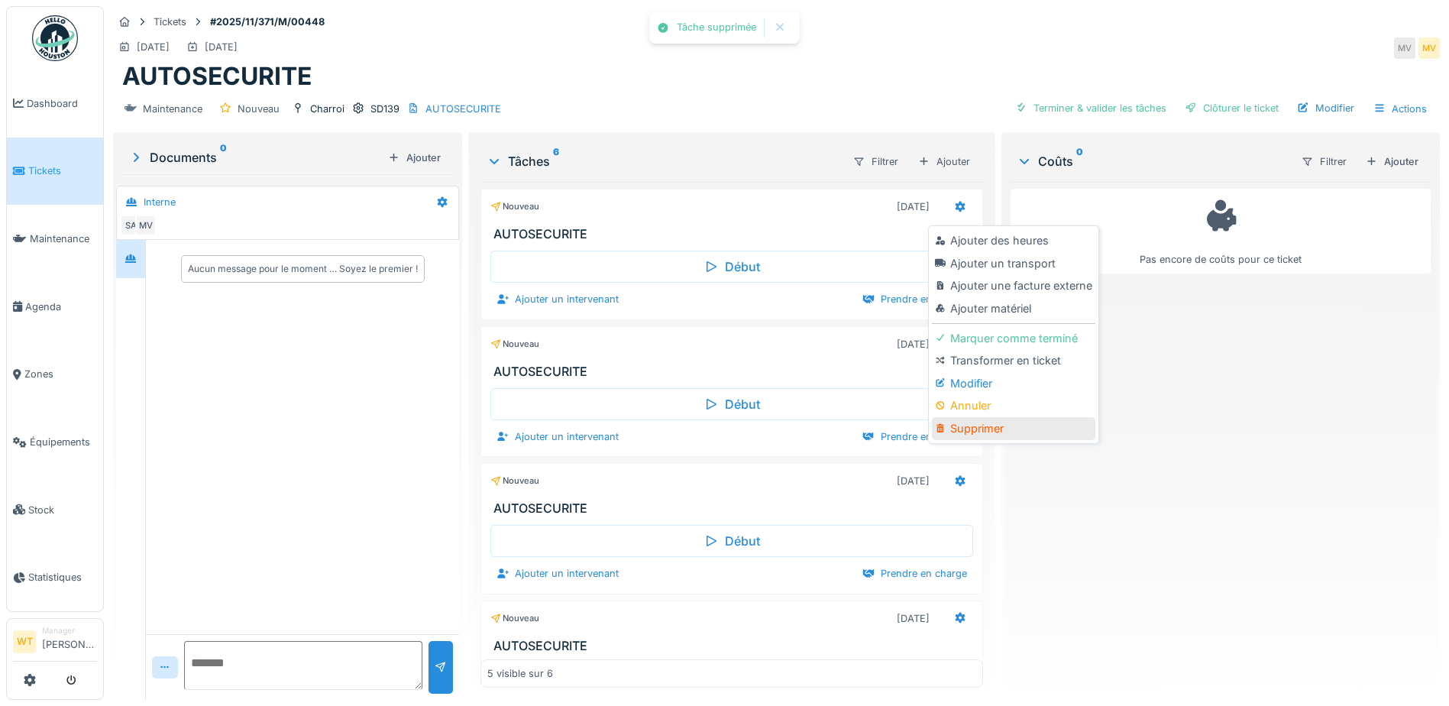
click at [994, 427] on div "Supprimer" at bounding box center [1013, 428] width 163 height 23
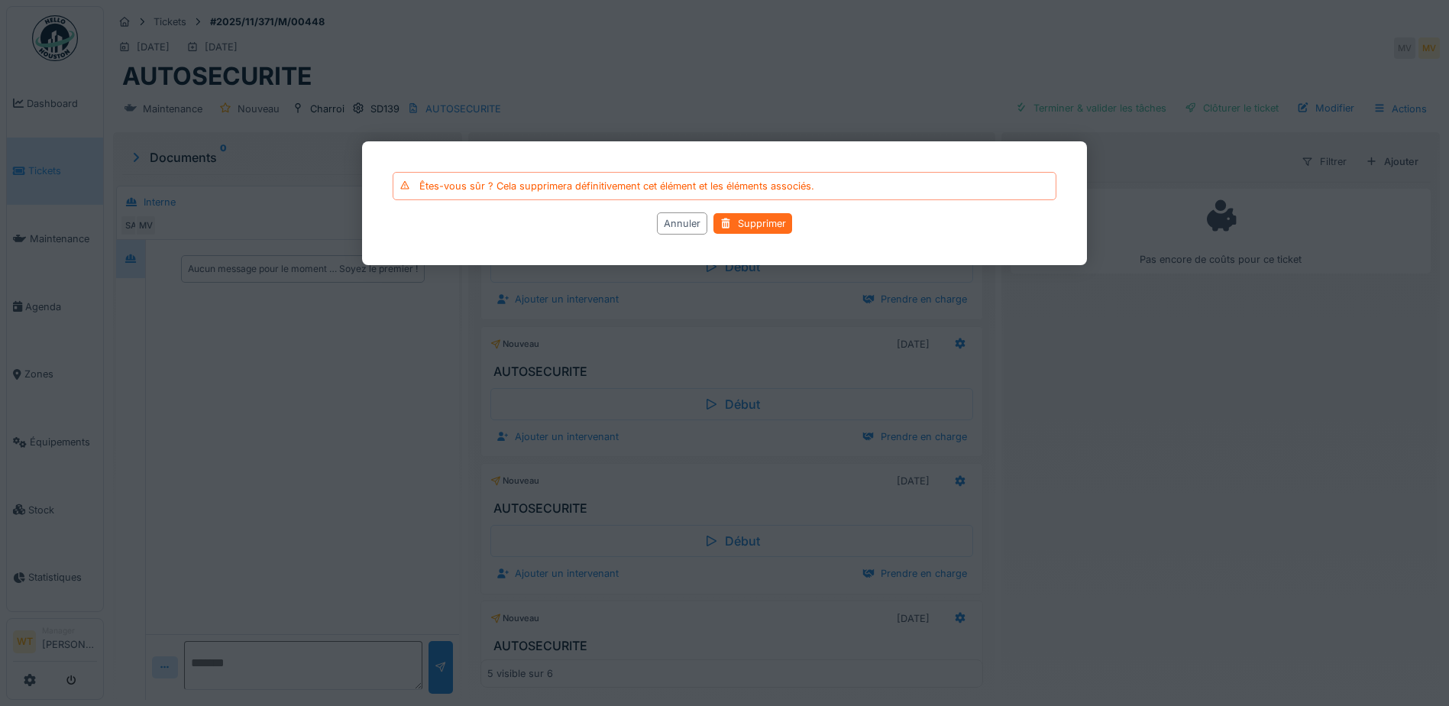
click at [768, 224] on div "Supprimer" at bounding box center [752, 223] width 79 height 21
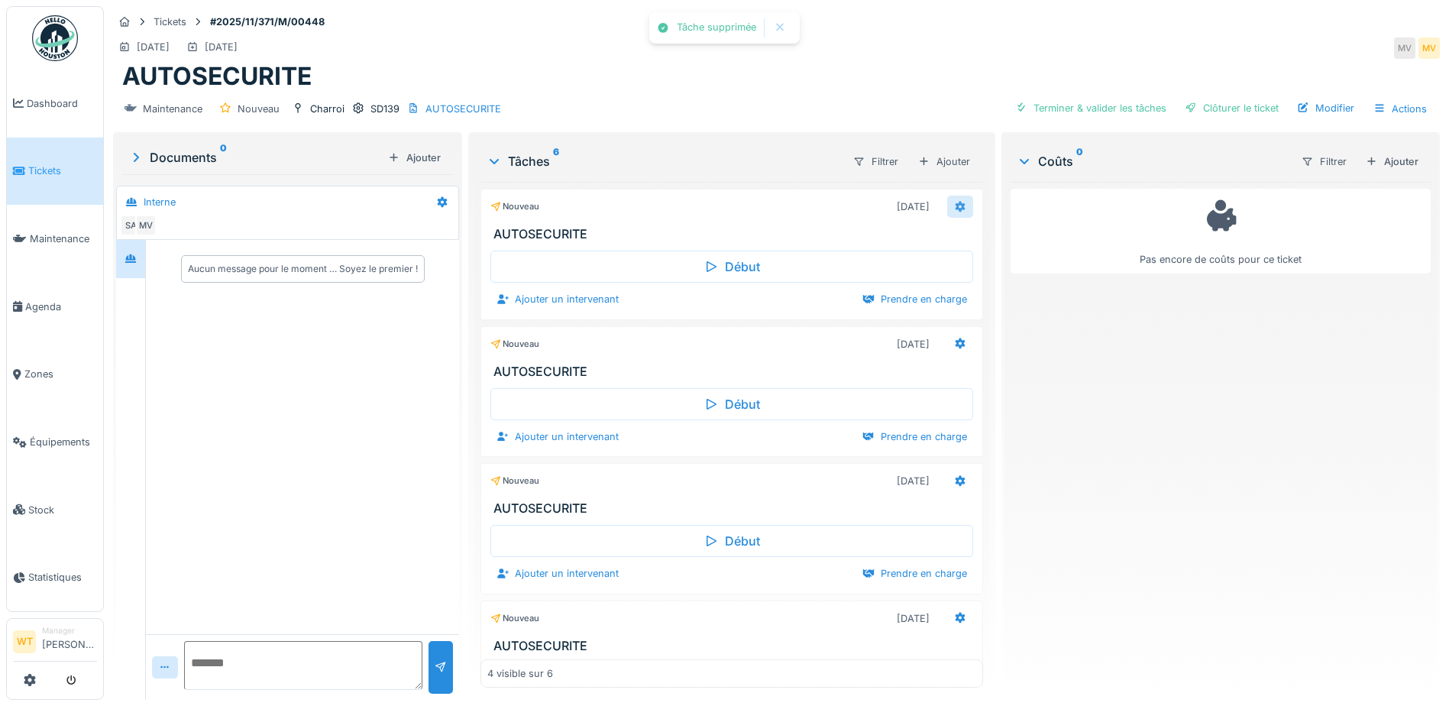
click at [947, 210] on div at bounding box center [960, 207] width 26 height 22
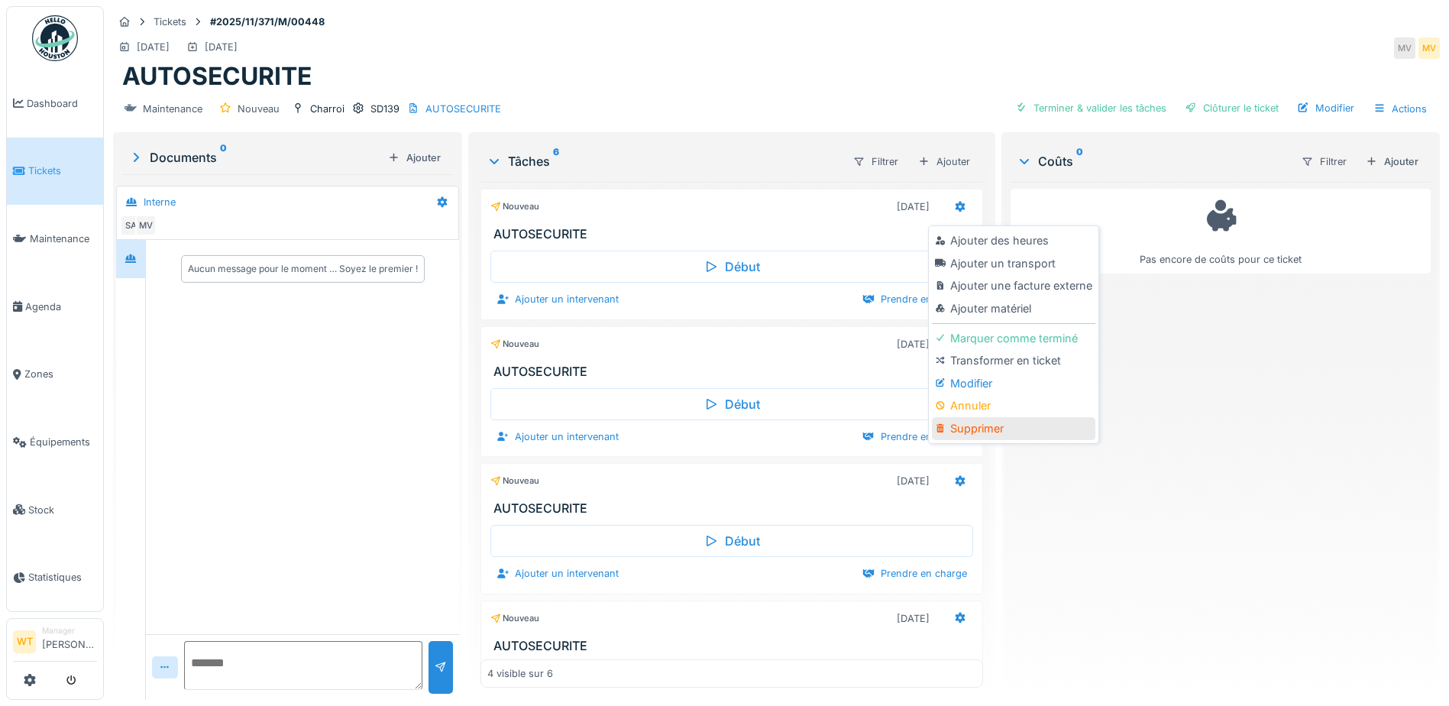
click at [981, 425] on div "Supprimer" at bounding box center [1013, 428] width 163 height 23
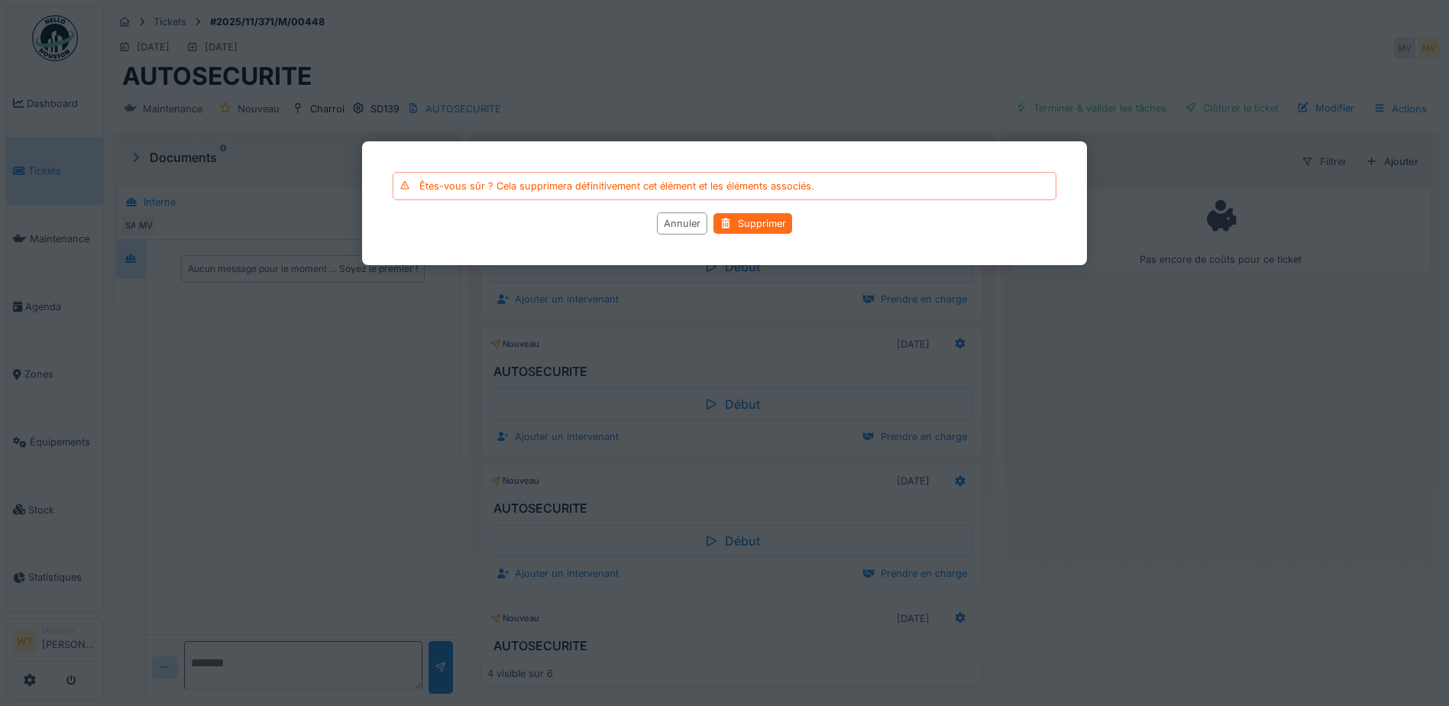
click at [745, 217] on div "Supprimer" at bounding box center [752, 223] width 79 height 21
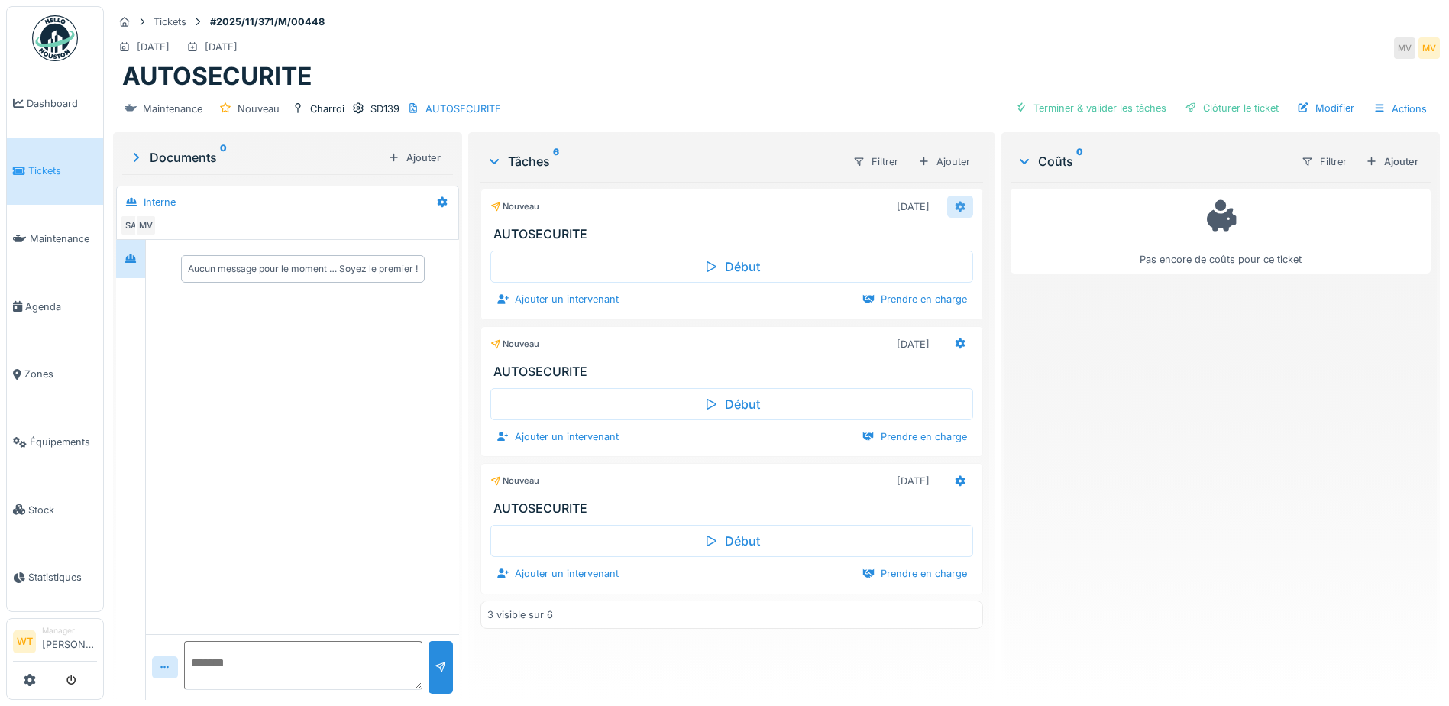
click at [947, 210] on div at bounding box center [960, 207] width 26 height 22
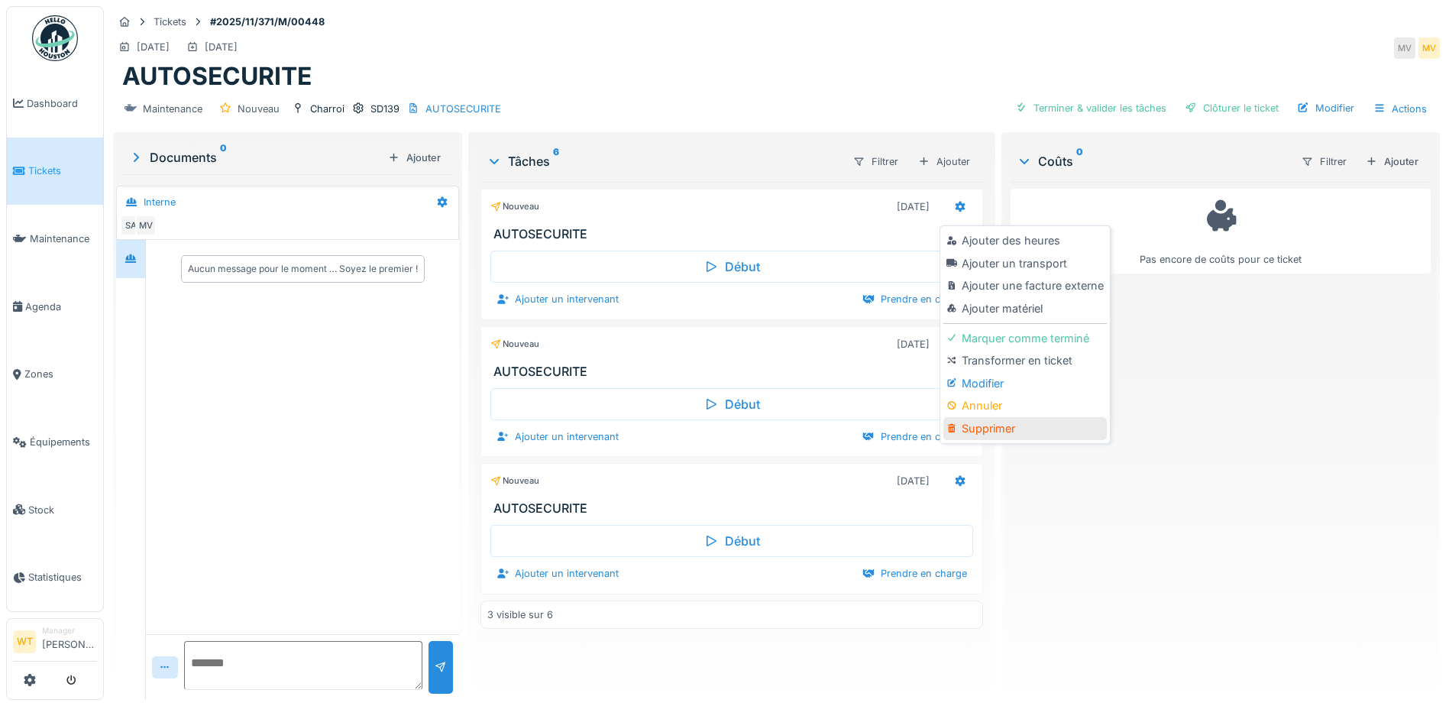
click at [995, 422] on div "Supprimer" at bounding box center [1024, 428] width 163 height 23
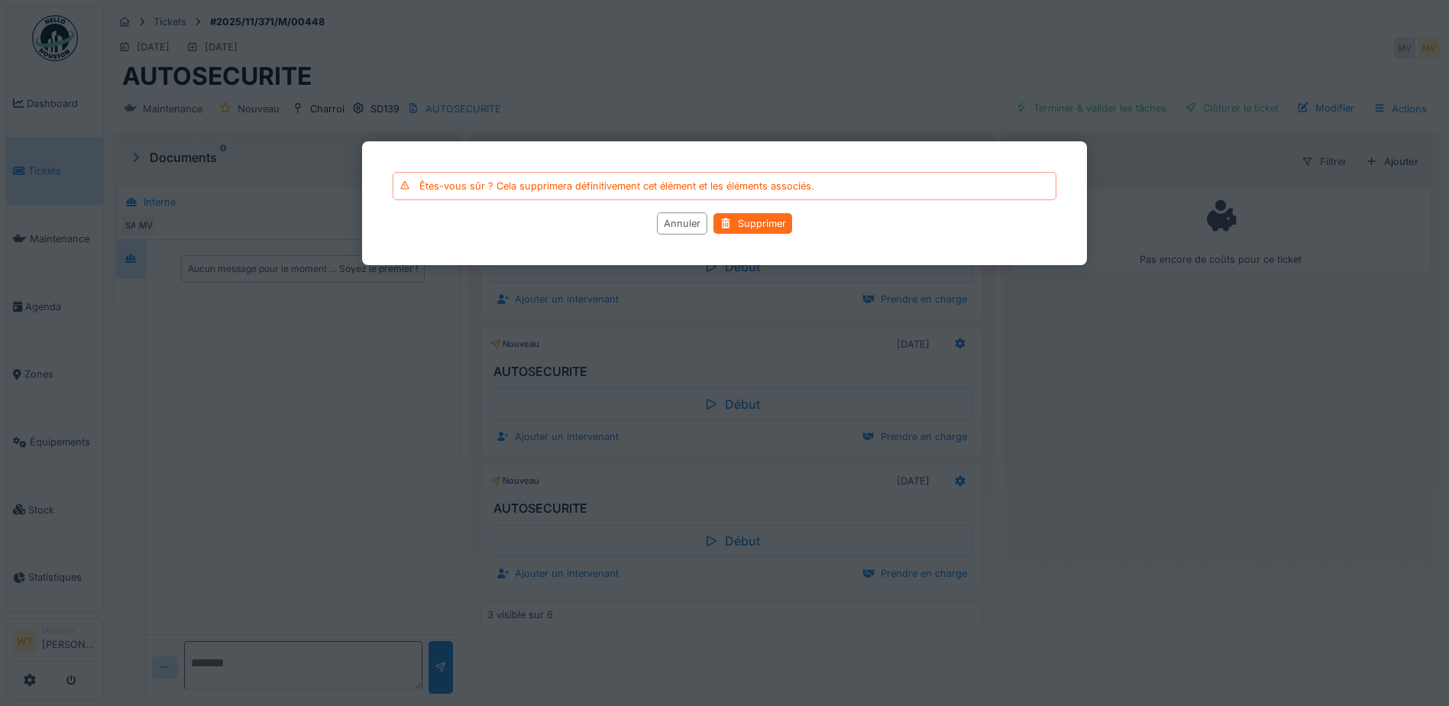
click at [780, 225] on div "Supprimer" at bounding box center [752, 223] width 79 height 21
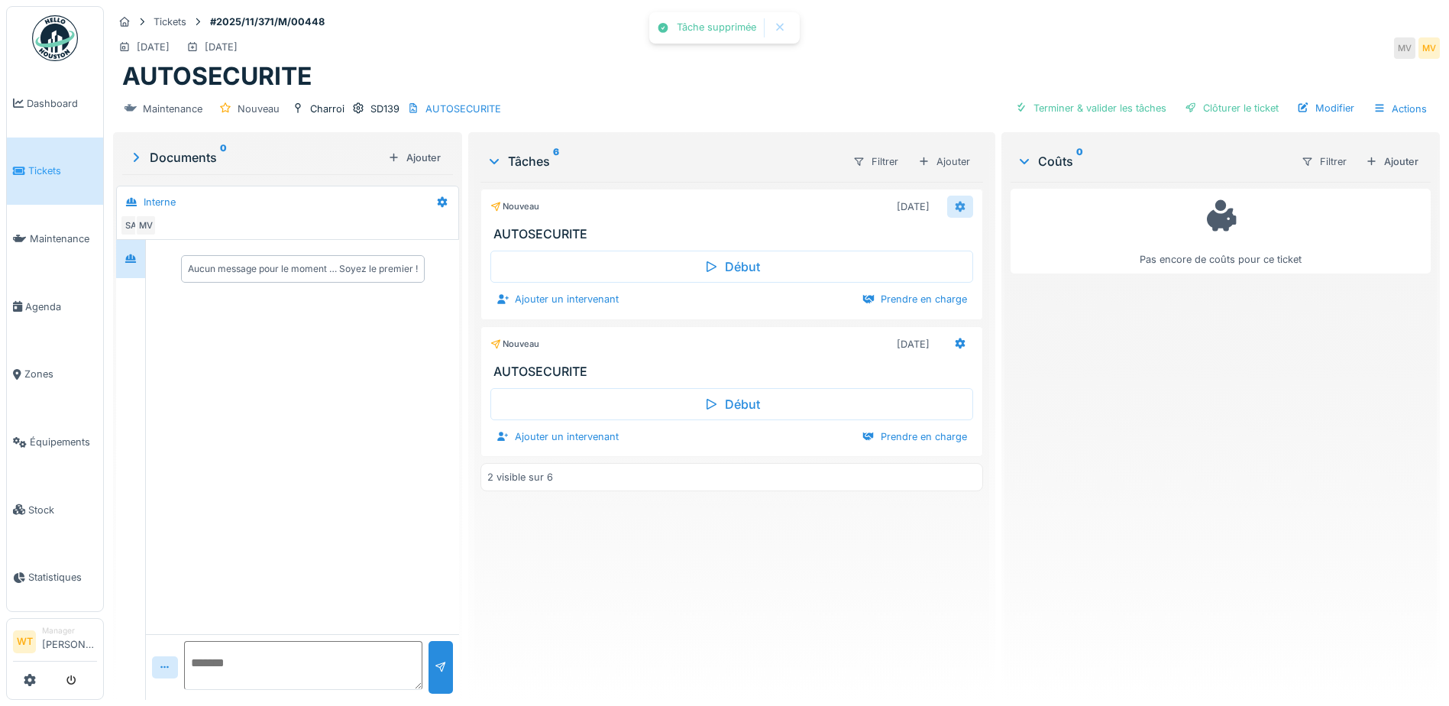
click at [954, 205] on icon at bounding box center [960, 207] width 12 height 10
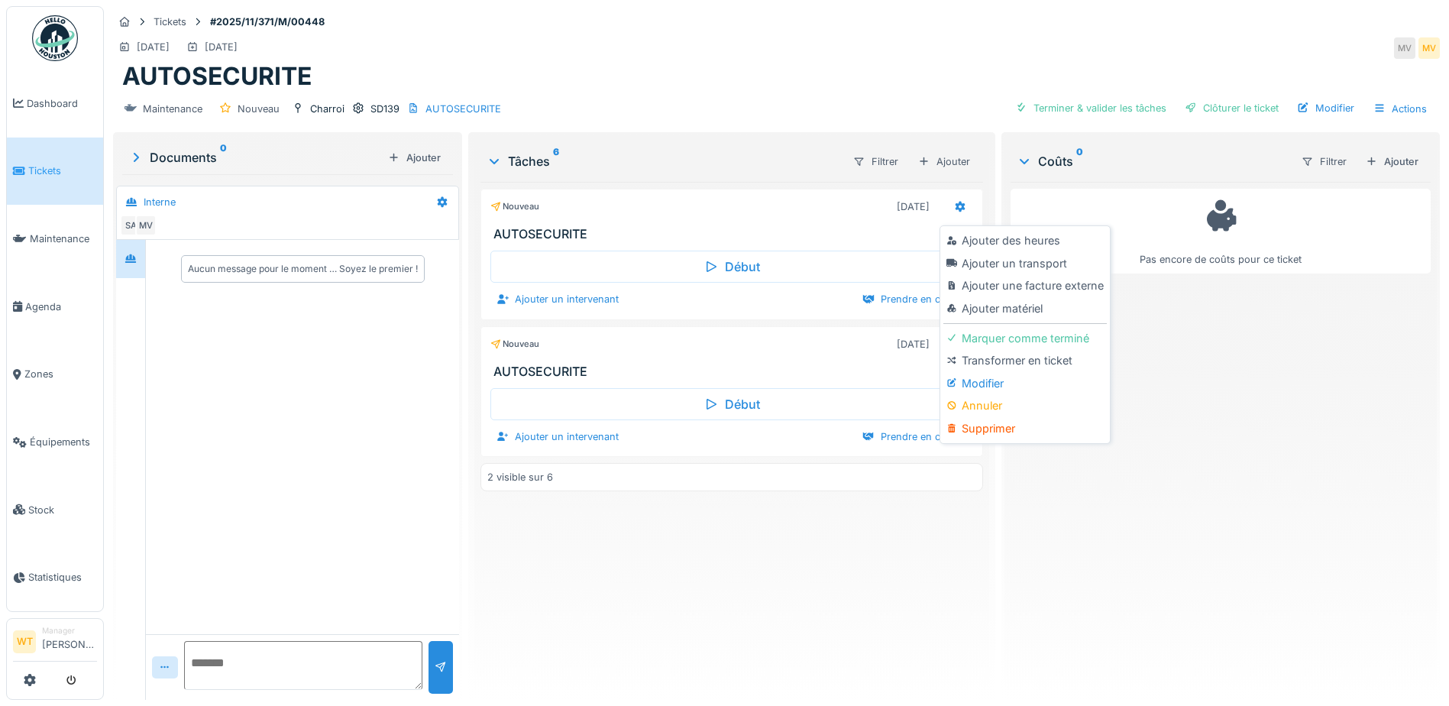
click at [969, 422] on div "Supprimer" at bounding box center [1024, 428] width 163 height 23
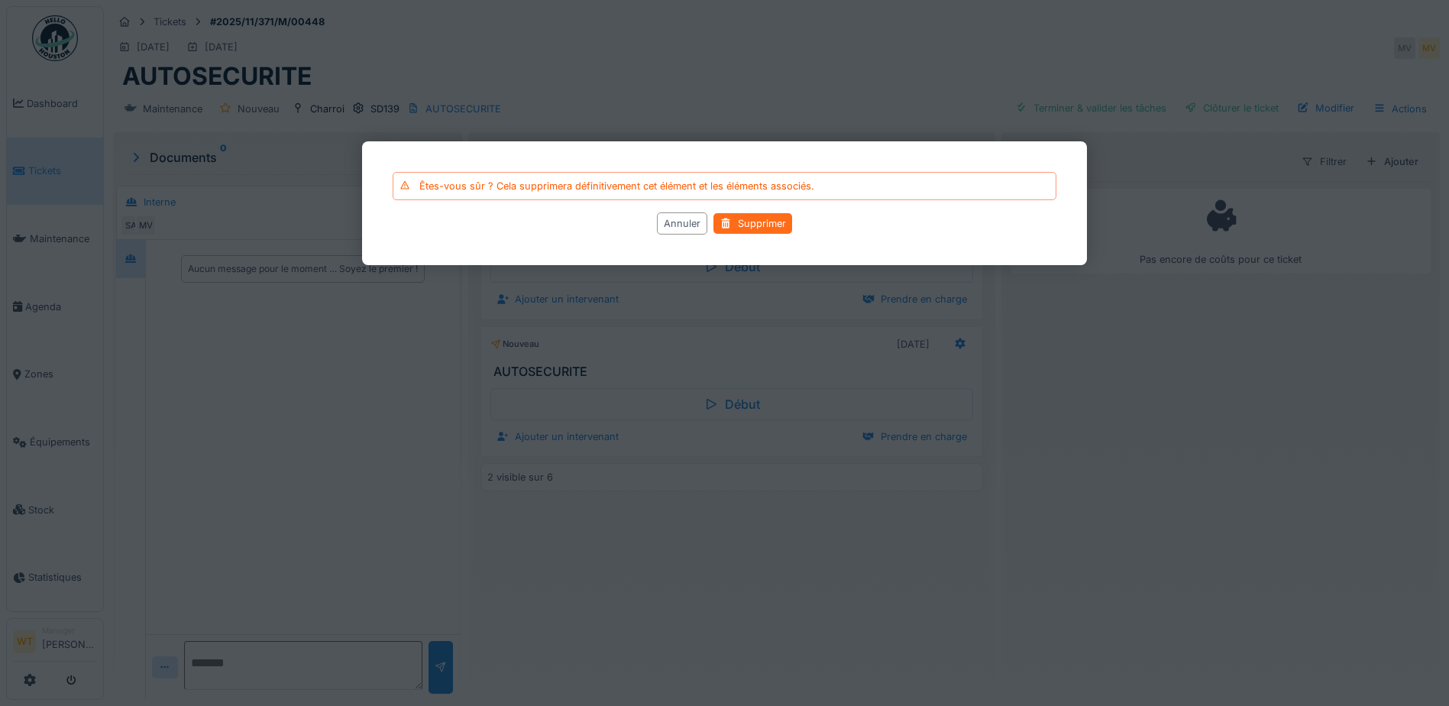
click at [752, 225] on div "Supprimer" at bounding box center [752, 223] width 79 height 21
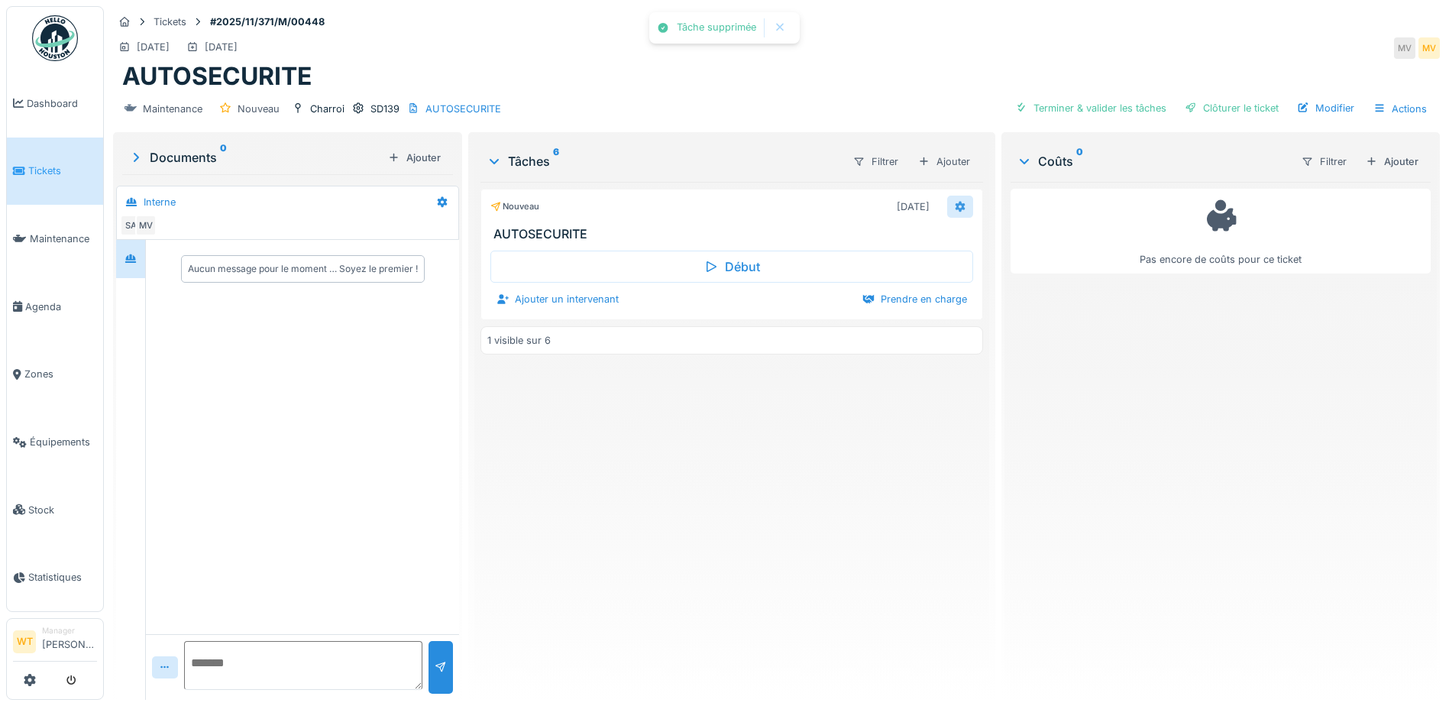
click at [955, 205] on icon at bounding box center [960, 206] width 10 height 11
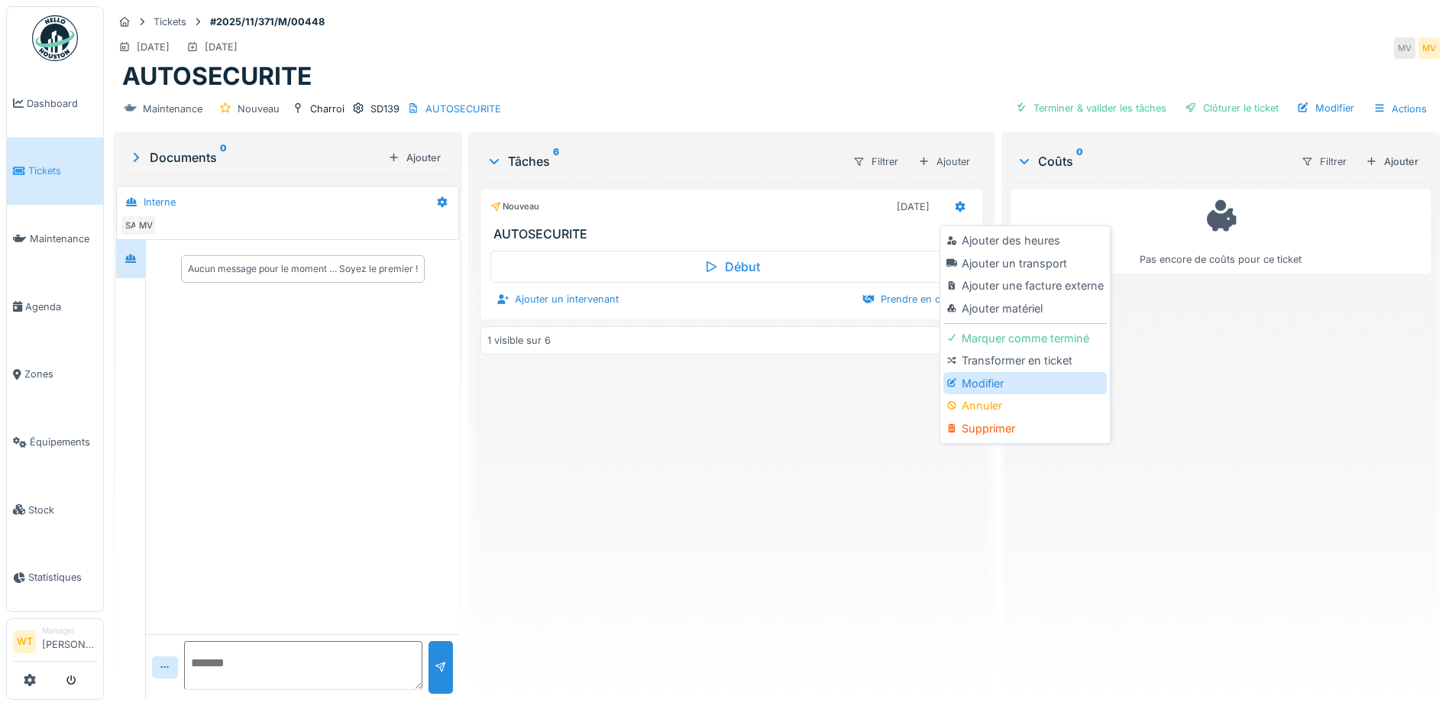
click at [984, 380] on div "Modifier" at bounding box center [1024, 383] width 163 height 23
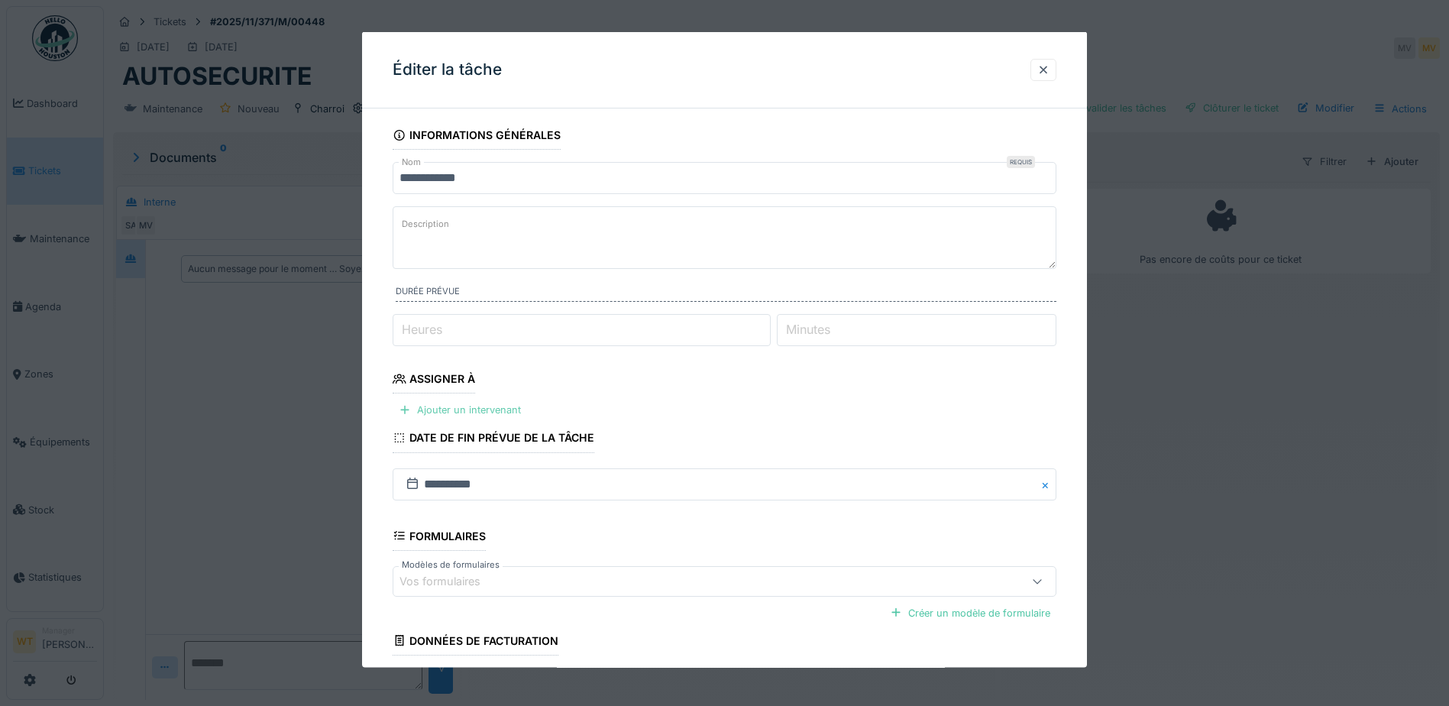
click at [483, 408] on div "Ajouter un intervenant" at bounding box center [460, 409] width 134 height 21
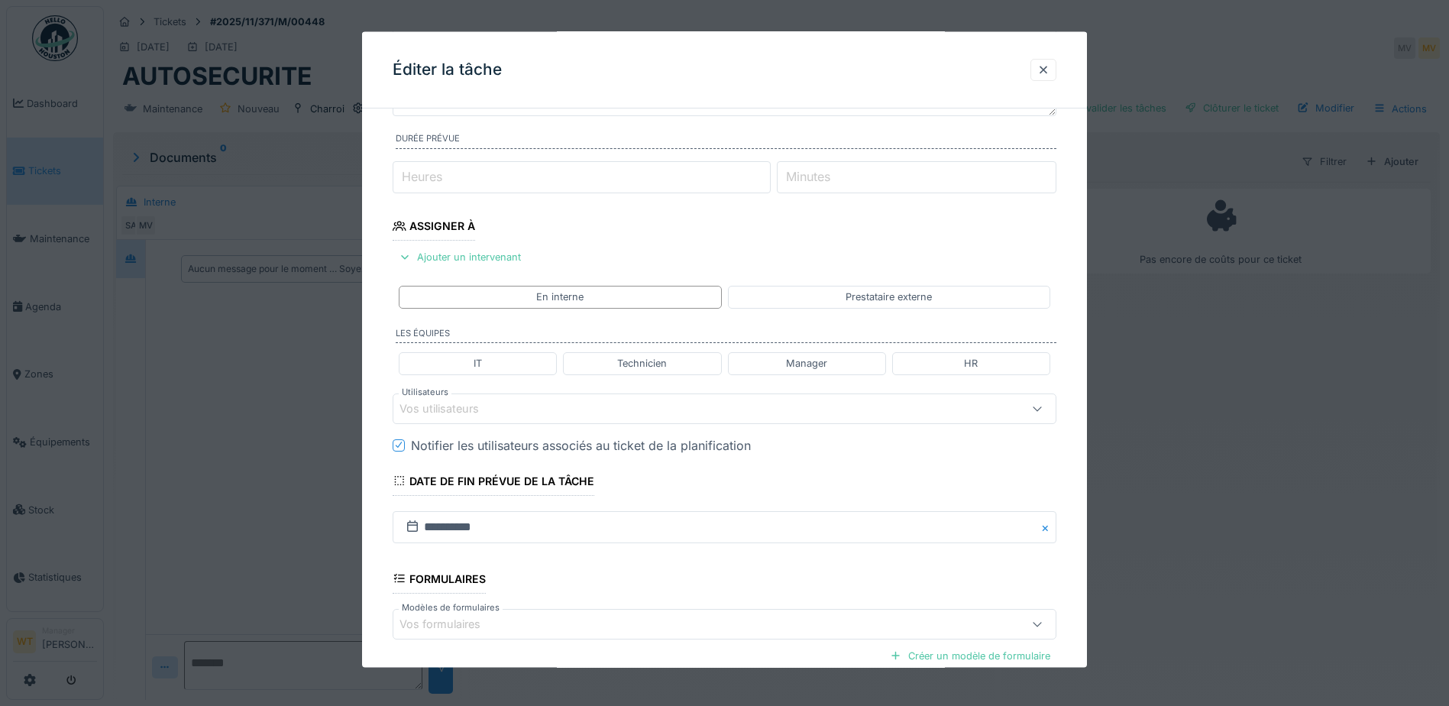
click at [498, 419] on div "Vos utilisateurs" at bounding box center [725, 408] width 664 height 31
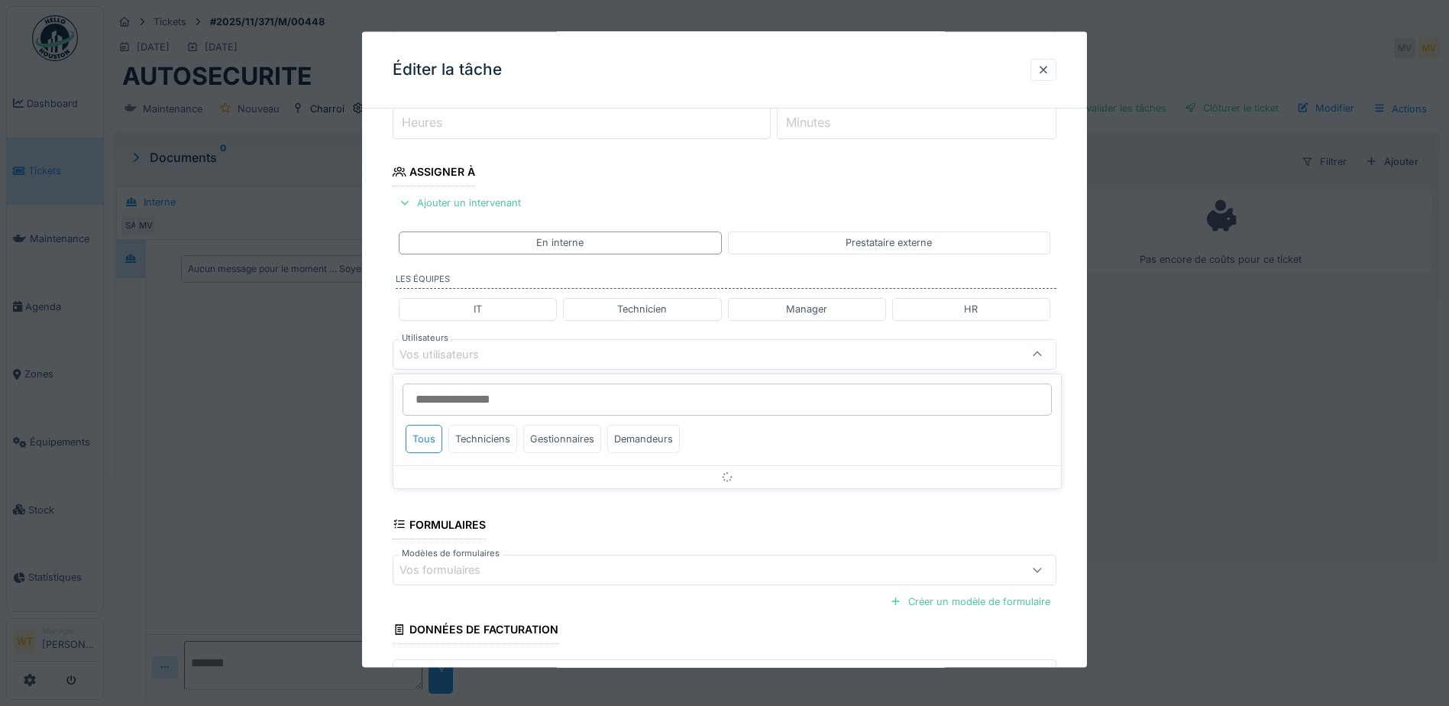
scroll to position [212, 0]
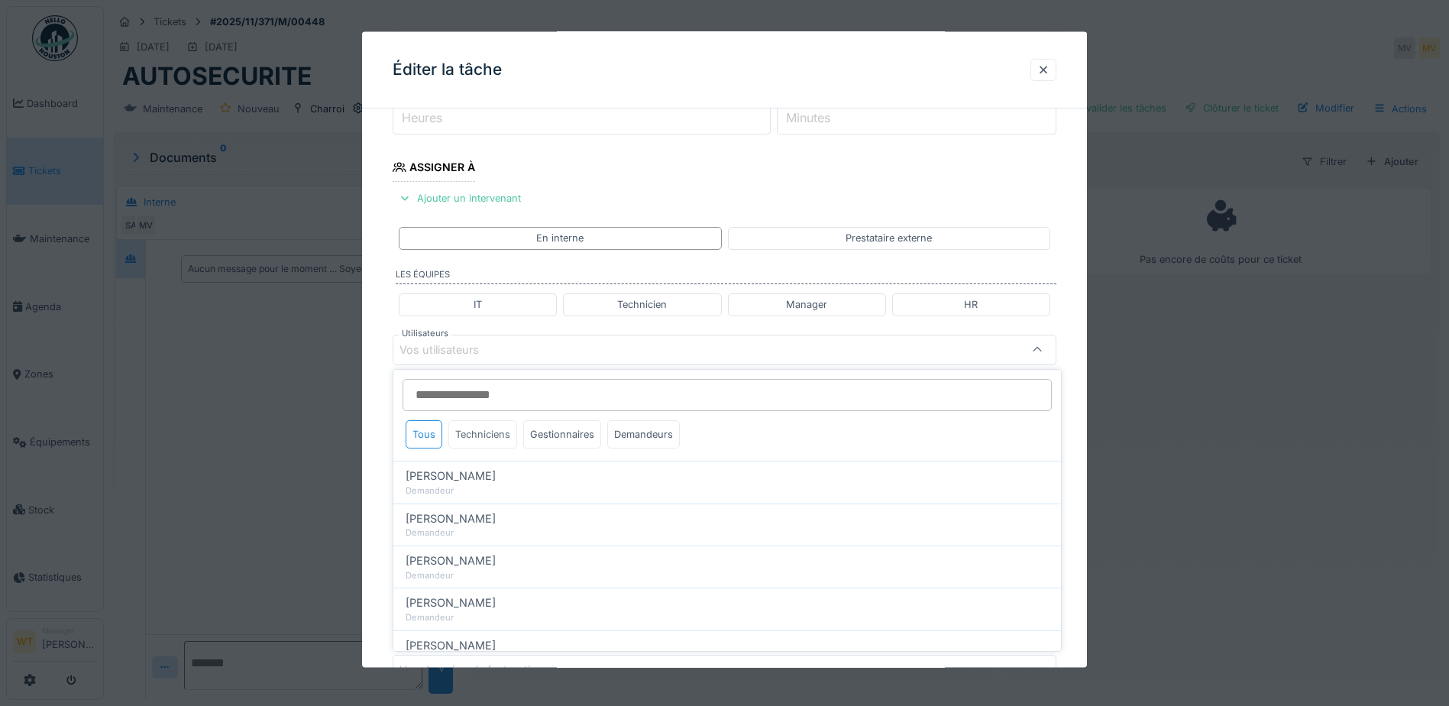
click at [480, 435] on div "Techniciens" at bounding box center [482, 434] width 69 height 28
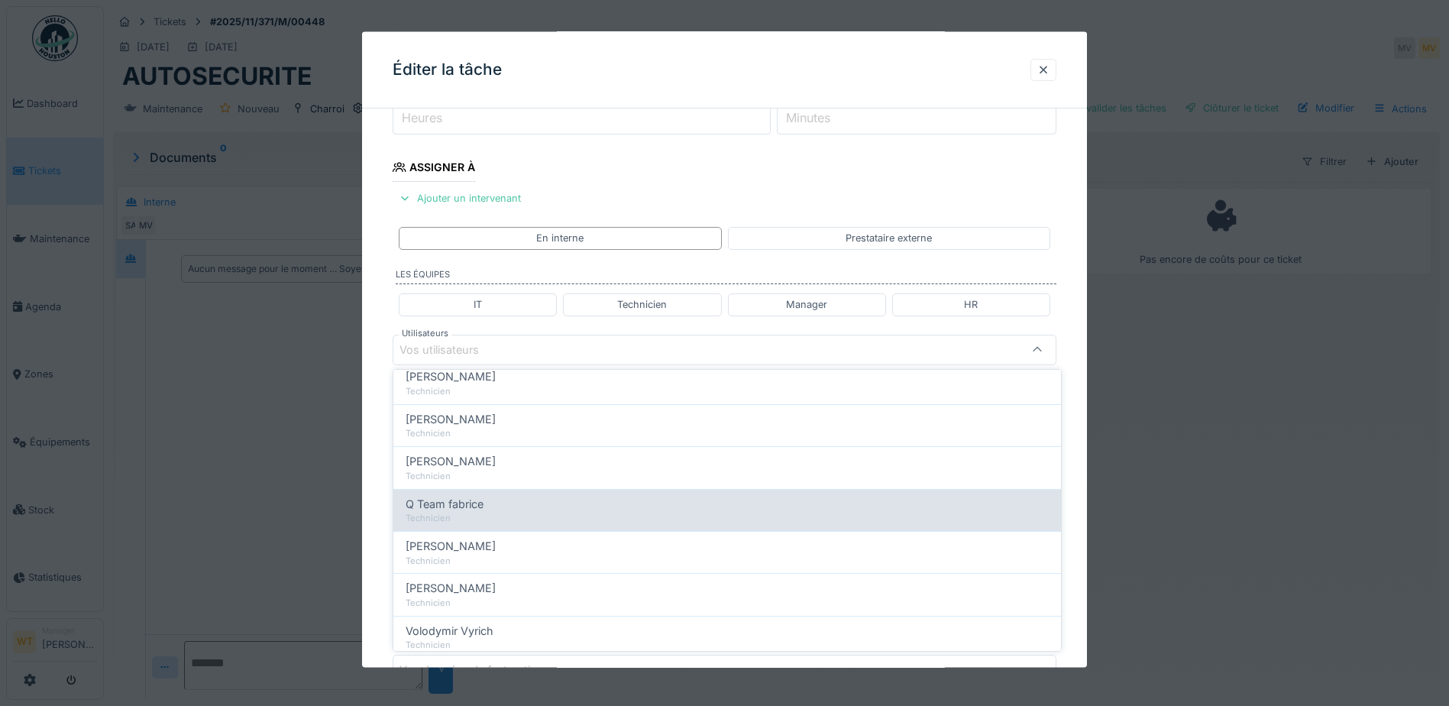
scroll to position [229, 0]
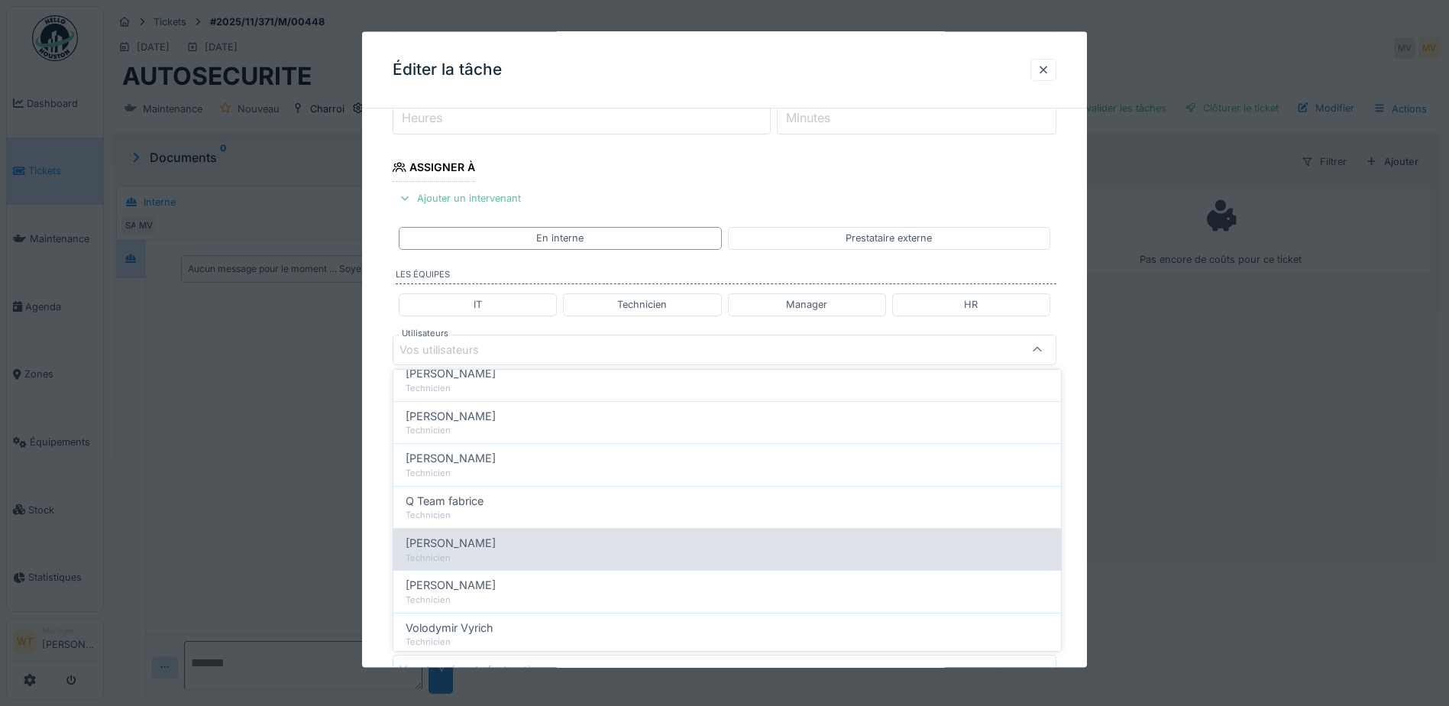
click at [506, 532] on div "Sergej Mandzjuk Technicien" at bounding box center [727, 549] width 668 height 42
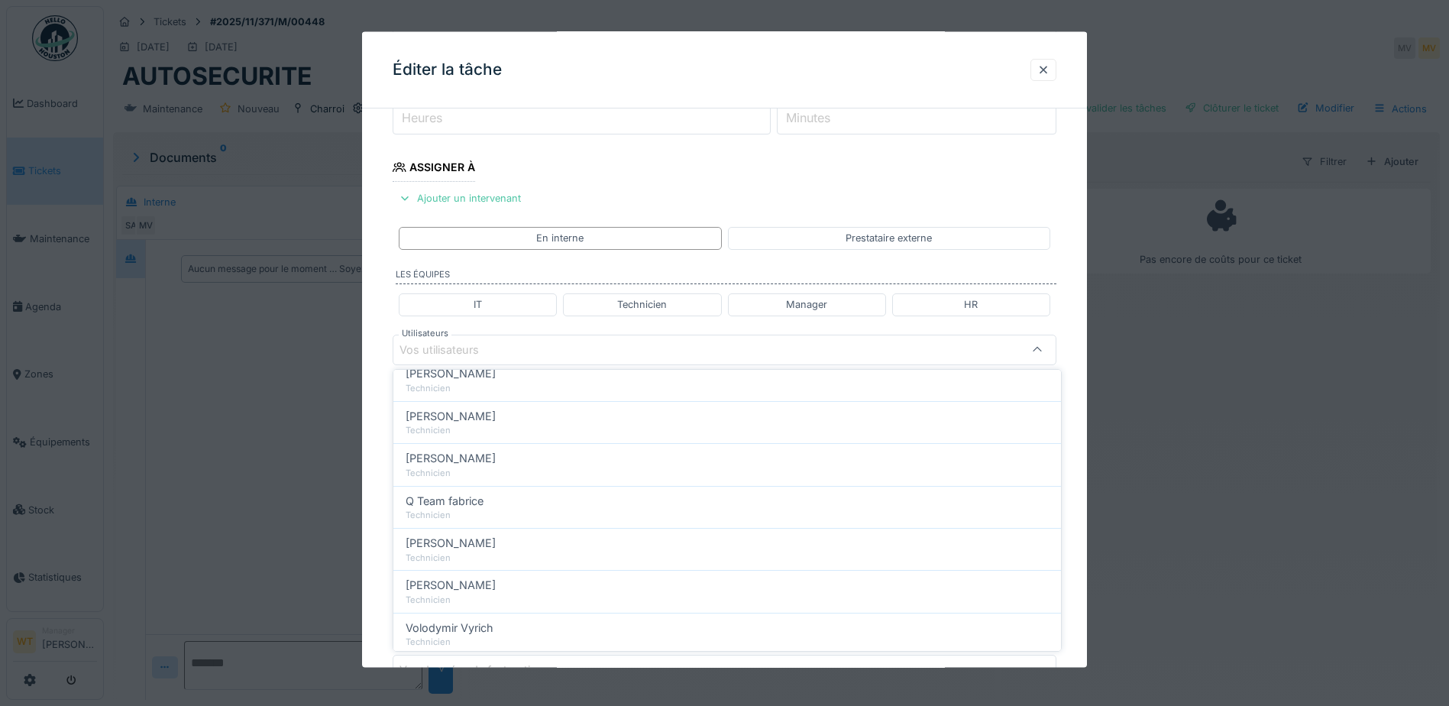
type input "****"
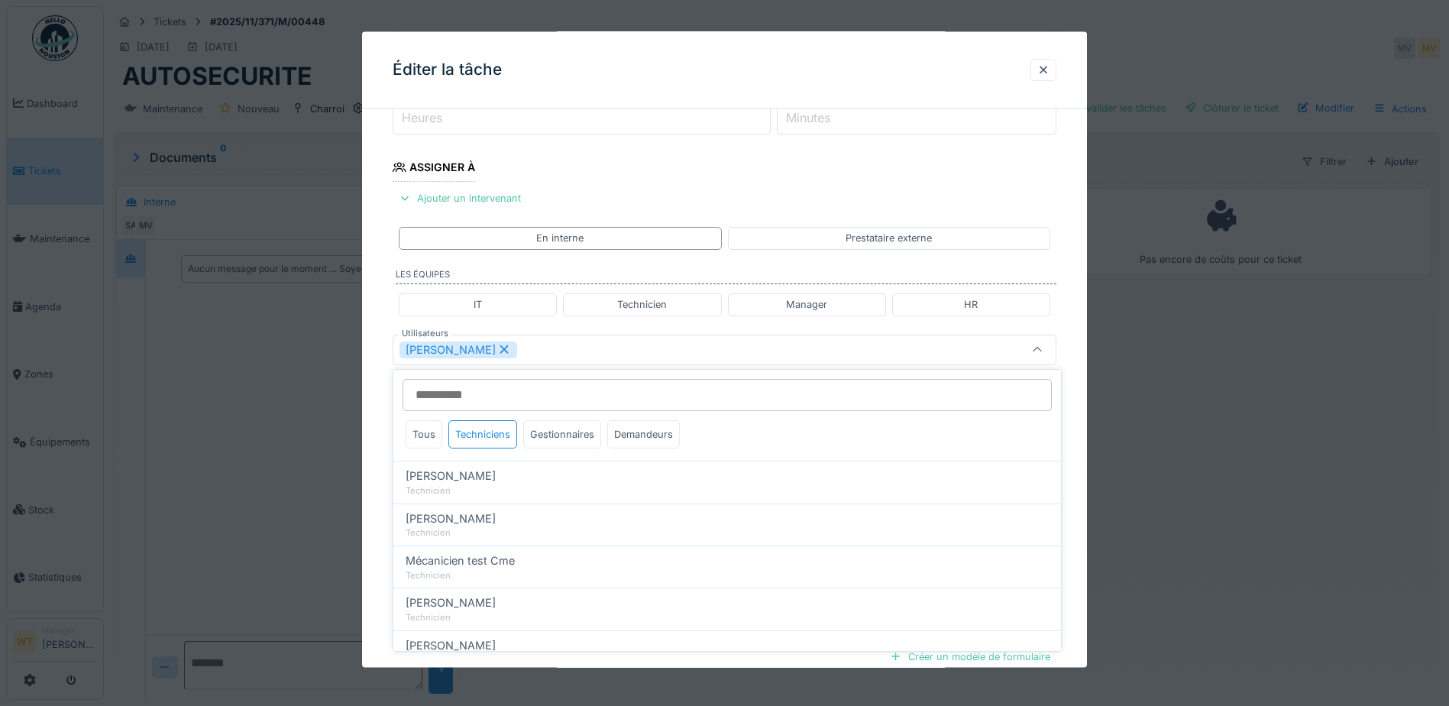
click at [555, 354] on div "Sergej Mandzjuk" at bounding box center [685, 349] width 572 height 17
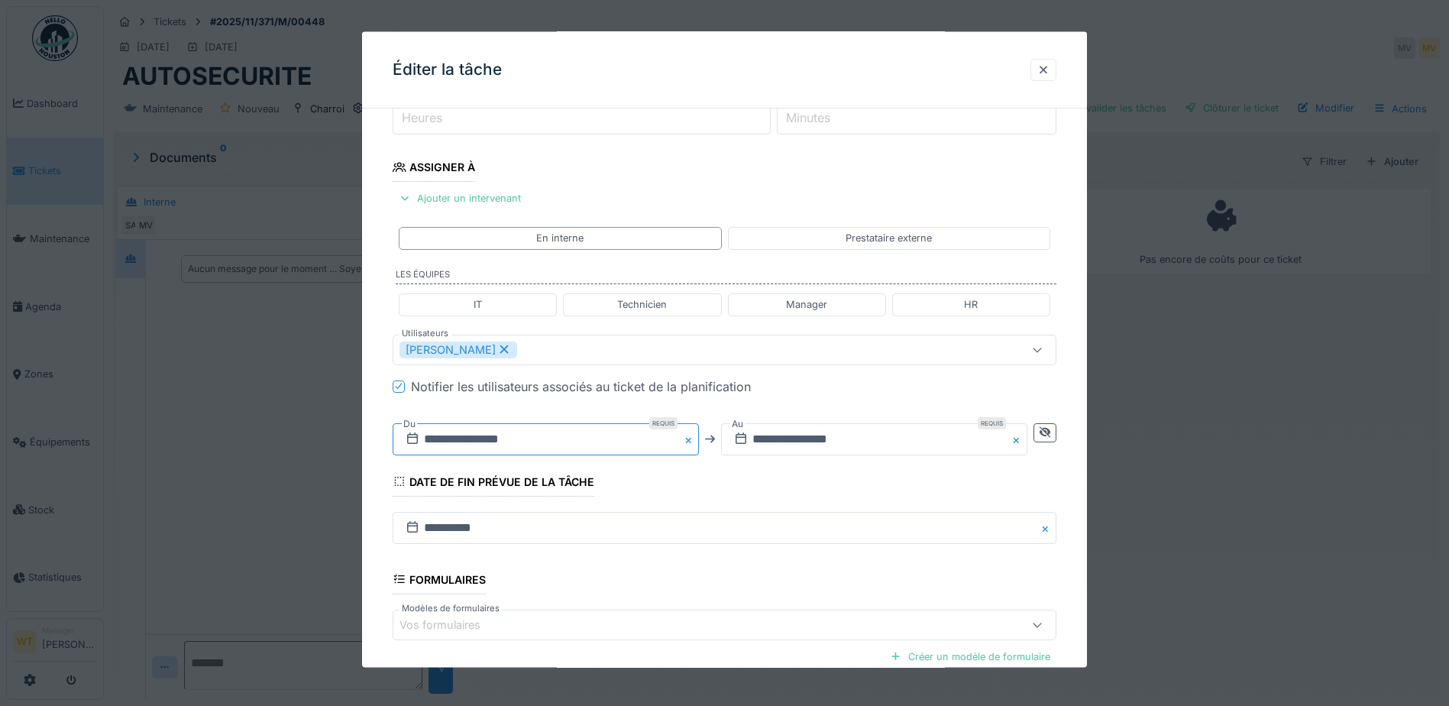
click at [528, 438] on input "**********" at bounding box center [546, 438] width 306 height 32
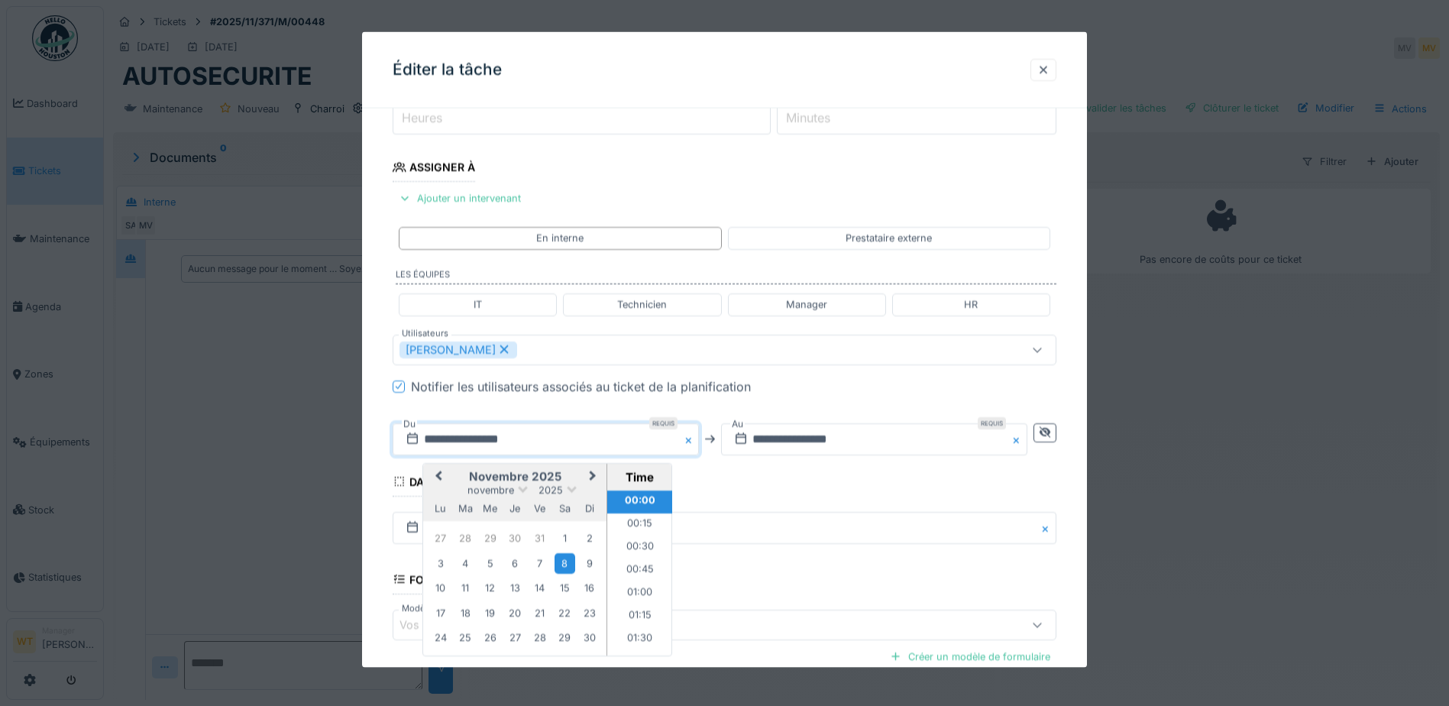
click at [438, 477] on span "Previous Month" at bounding box center [438, 476] width 0 height 18
click at [507, 564] on div "9" at bounding box center [515, 563] width 21 height 21
click at [642, 591] on li "06:00" at bounding box center [639, 592] width 65 height 23
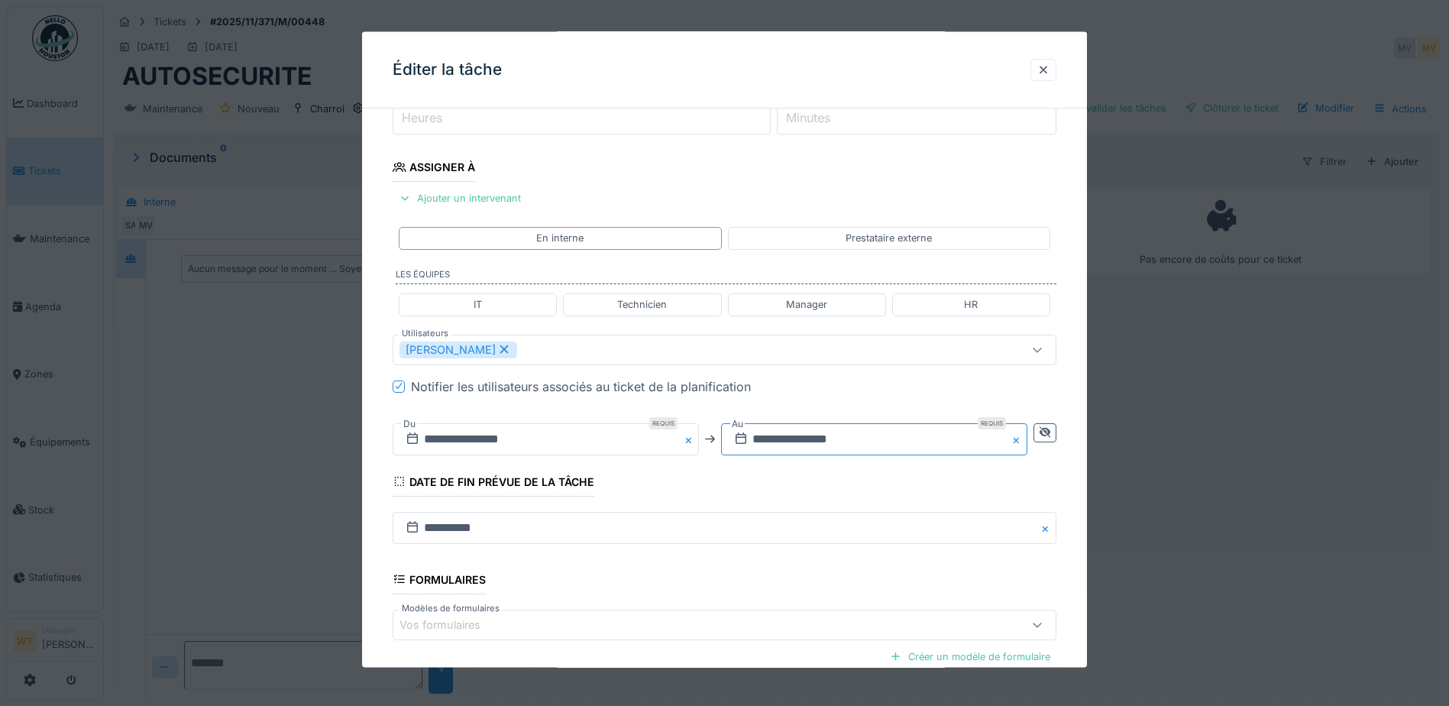
click at [813, 439] on input "**********" at bounding box center [874, 438] width 306 height 32
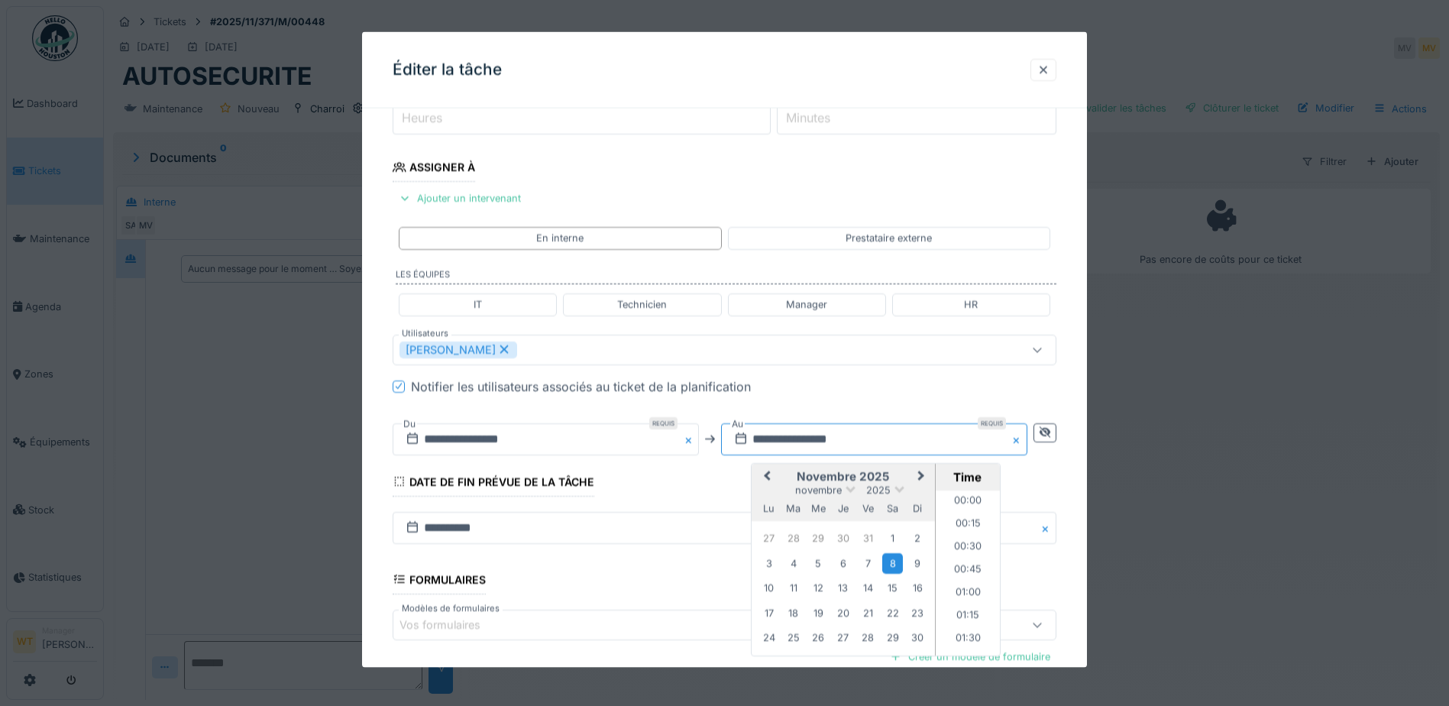
scroll to position [2035, 0]
click at [764, 476] on button "Previous Month" at bounding box center [765, 476] width 24 height 24
click at [849, 561] on div "9" at bounding box center [842, 563] width 21 height 21
click at [900, 393] on div "Notifier les utilisateurs associés au ticket de la planification" at bounding box center [733, 386] width 645 height 18
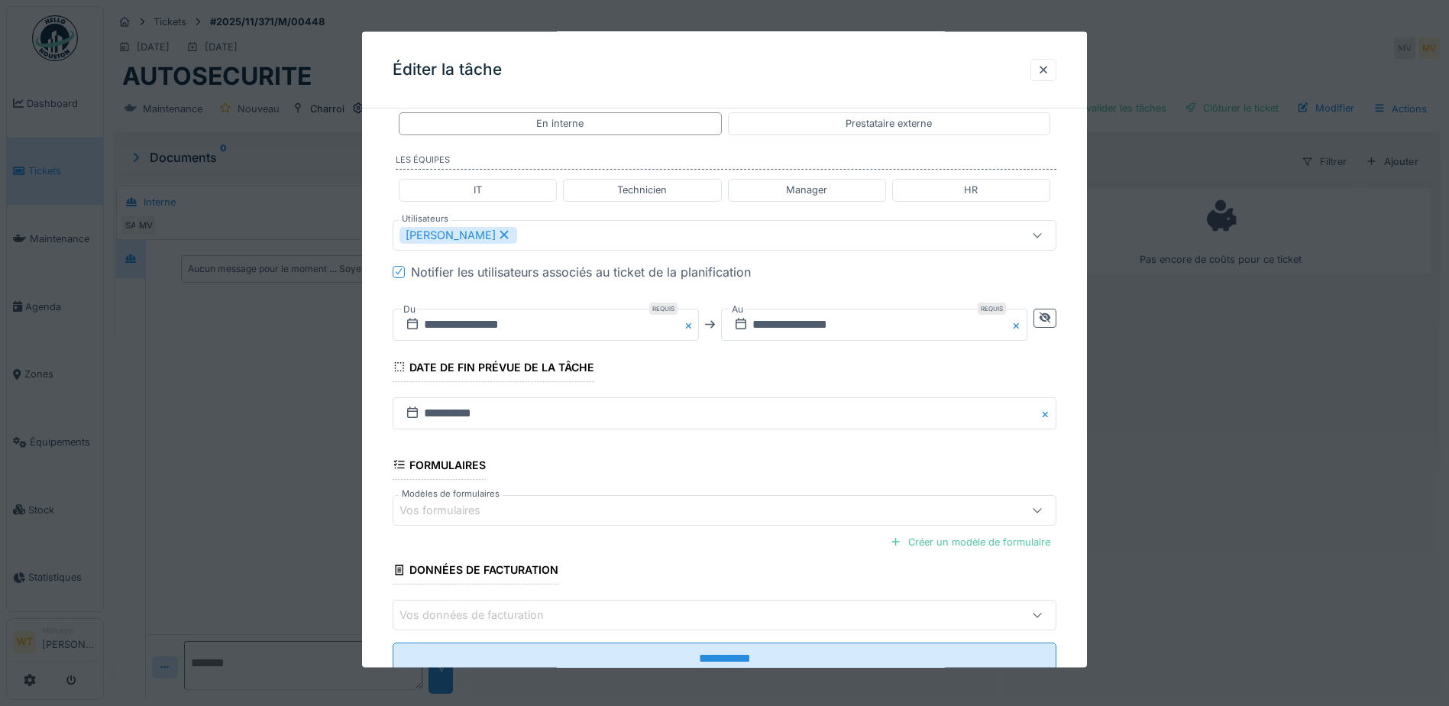
scroll to position [364, 0]
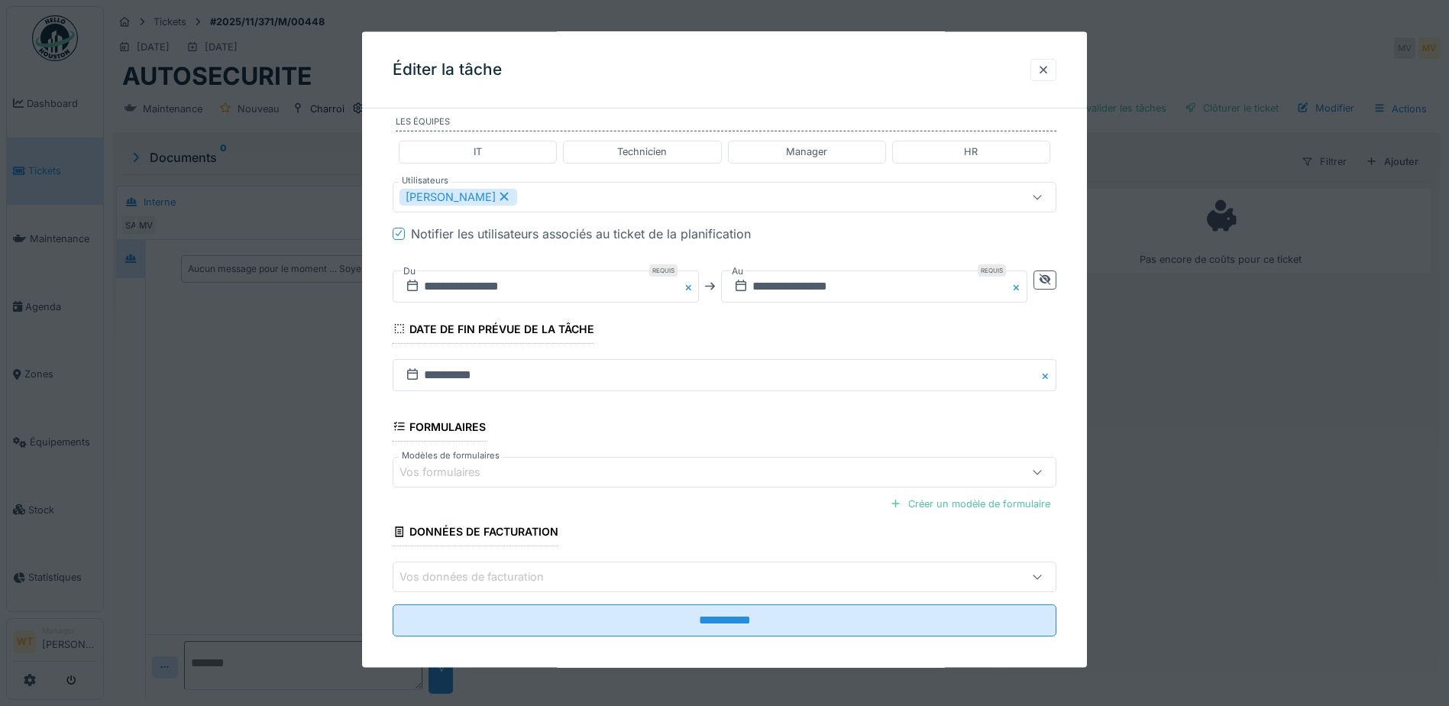
click at [545, 471] on div "Vos formulaires" at bounding box center [685, 471] width 572 height 17
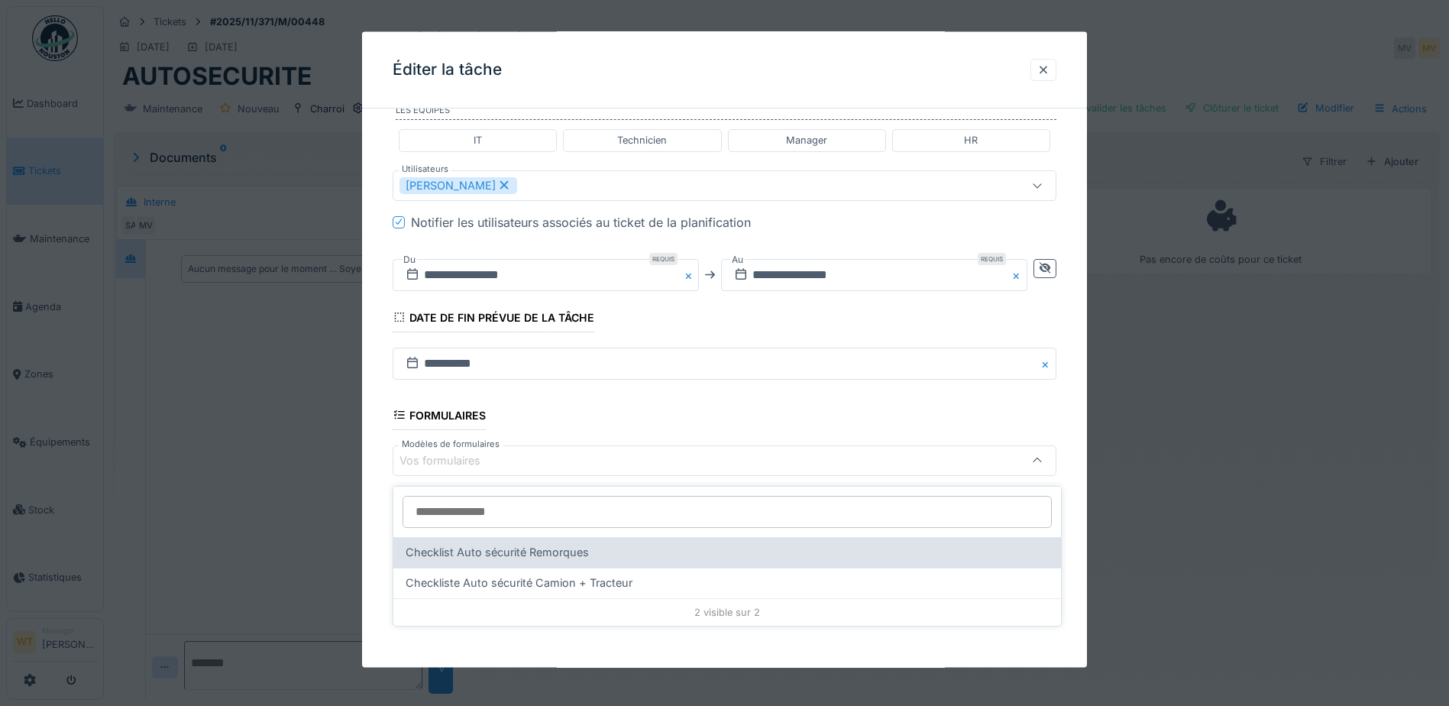
scroll to position [11, 0]
click at [591, 550] on div "Checklist Auto sécurité Remorques" at bounding box center [727, 557] width 643 height 17
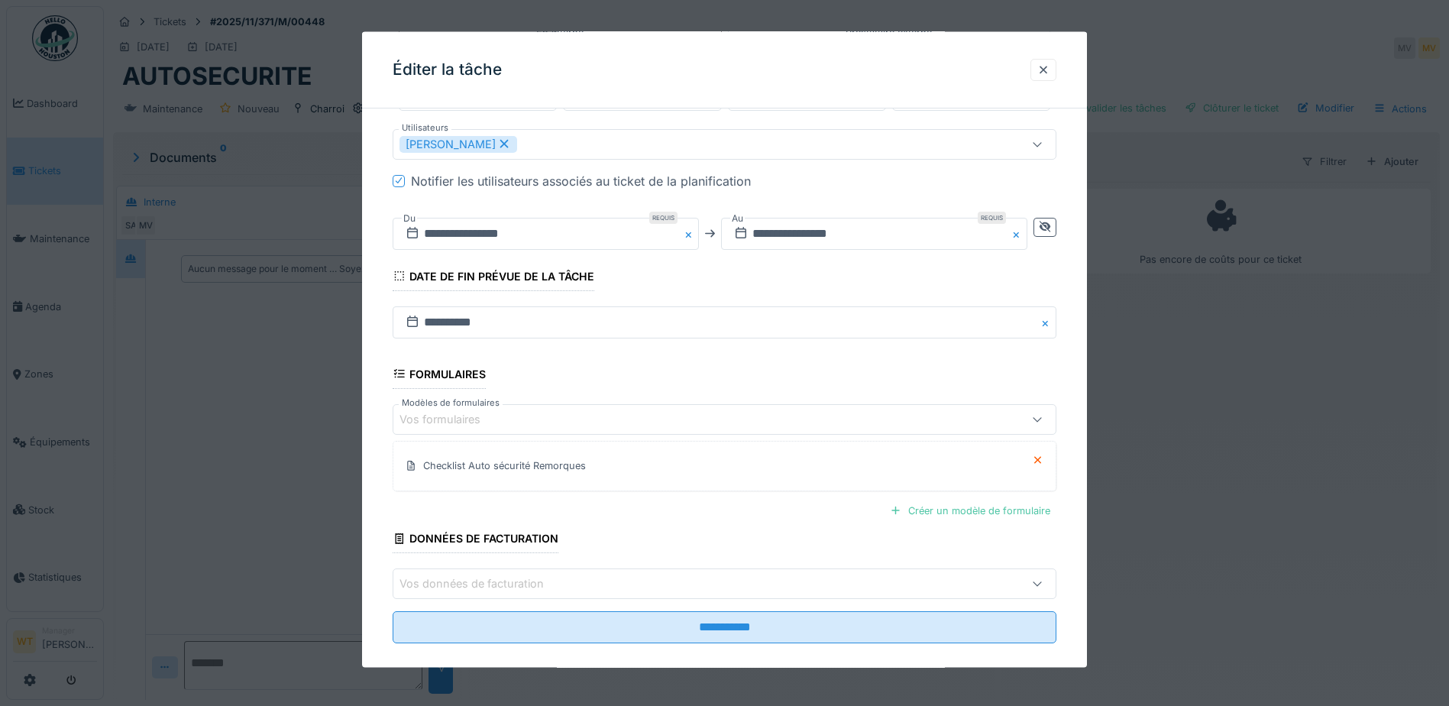
scroll to position [435, 0]
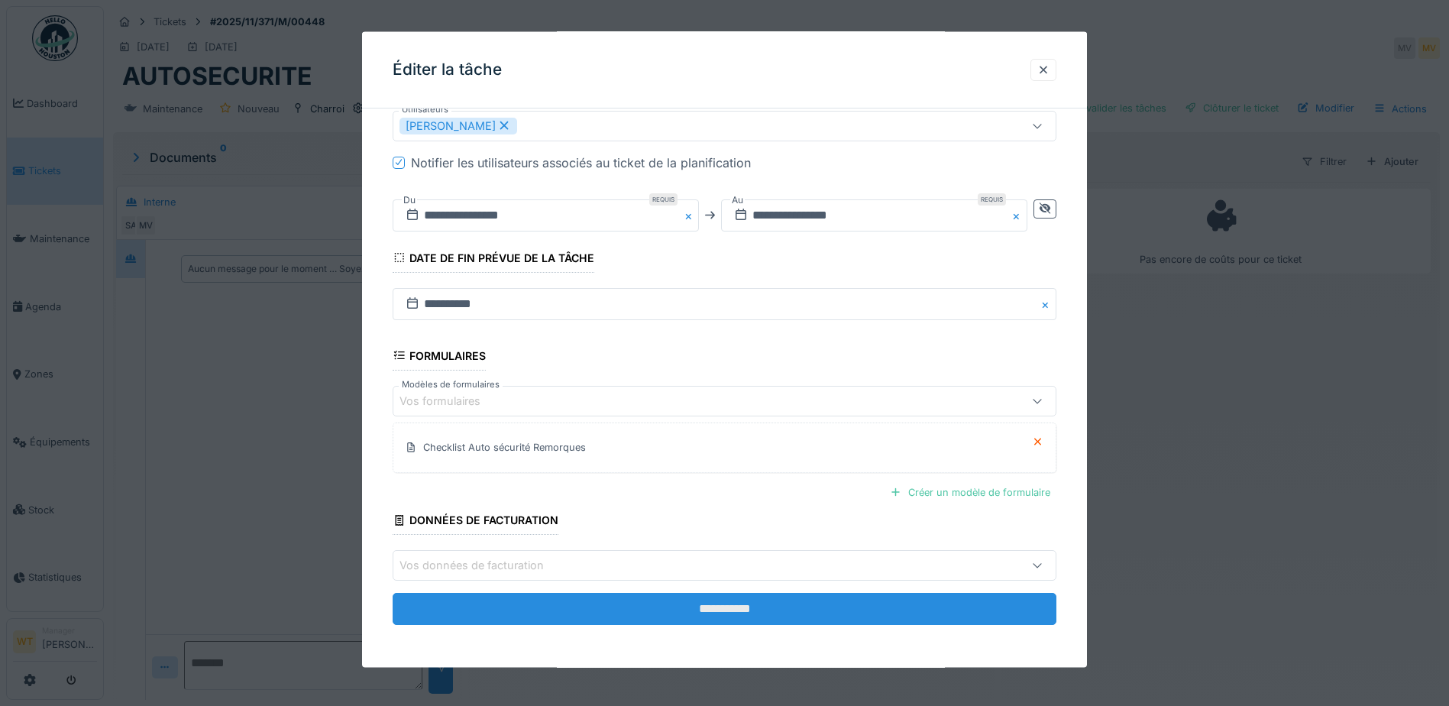
click at [628, 605] on input "**********" at bounding box center [725, 609] width 664 height 32
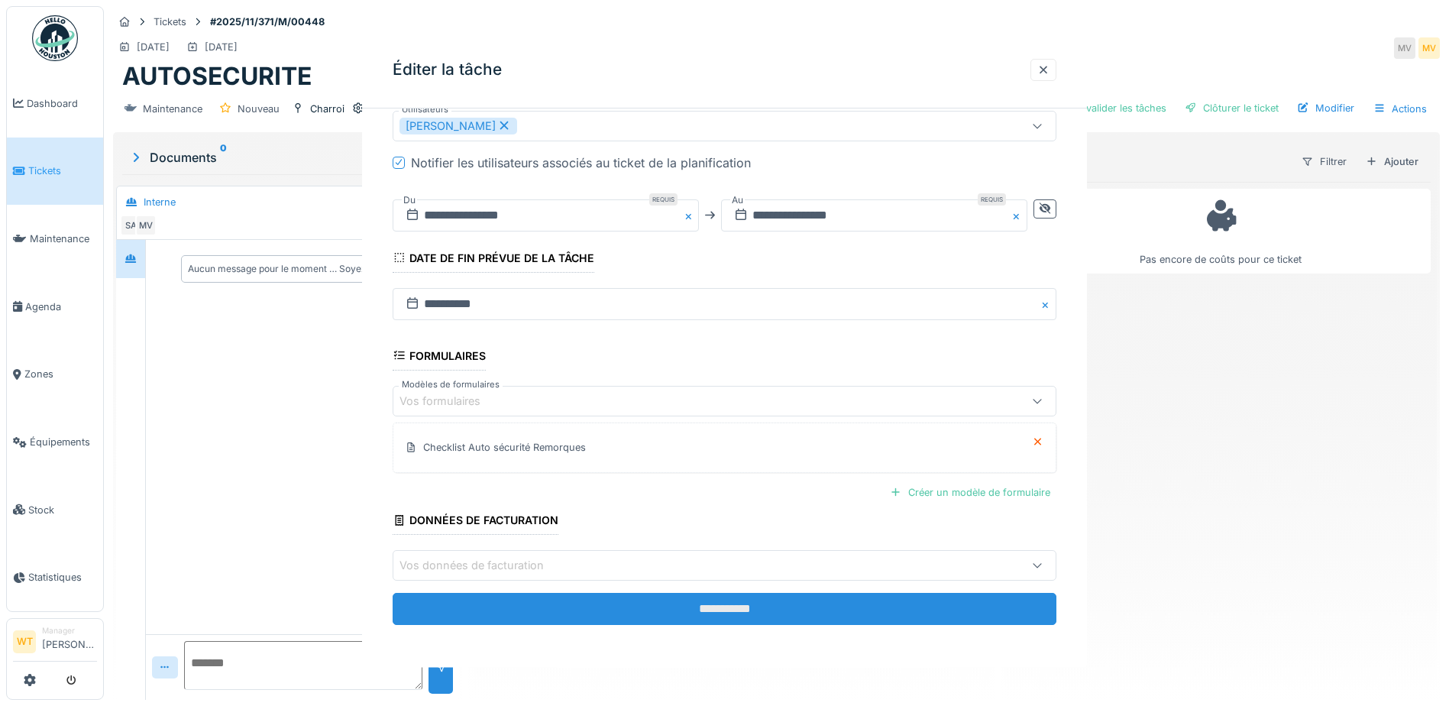
scroll to position [0, 0]
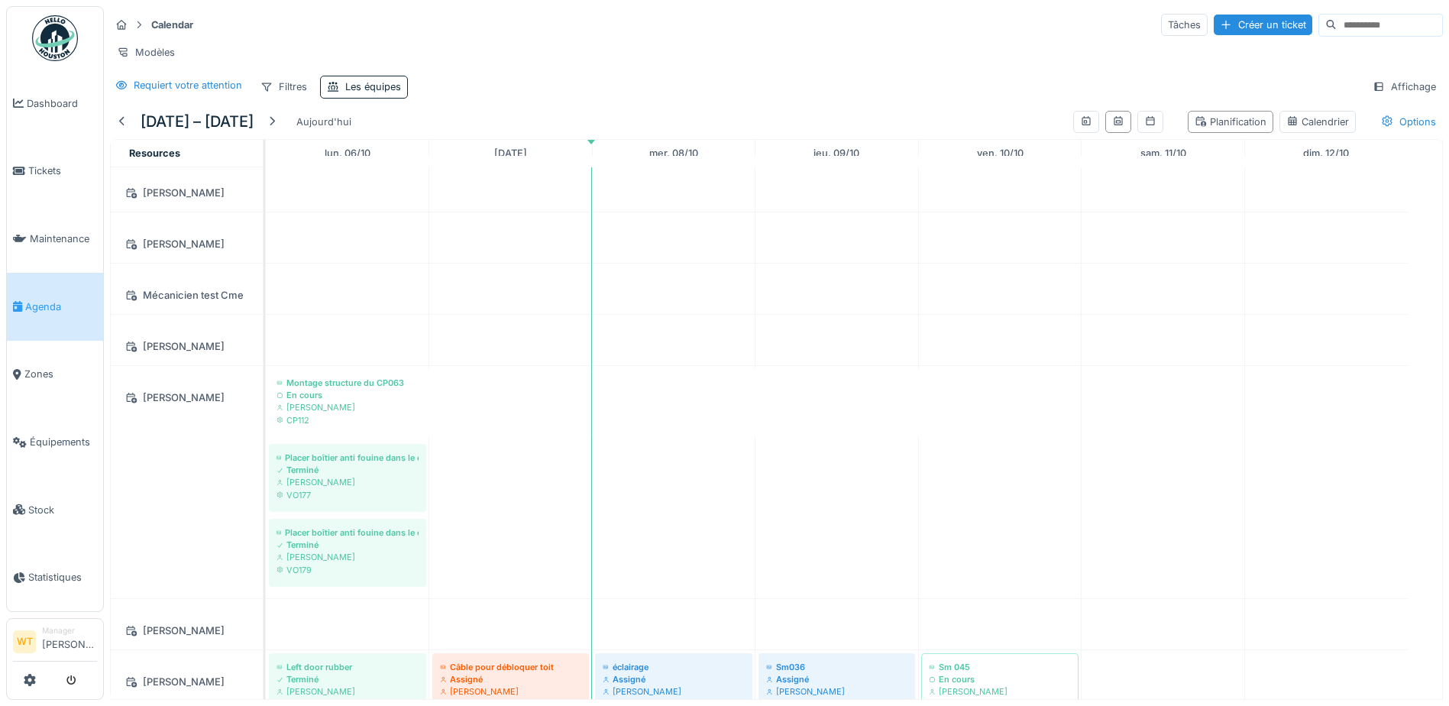
scroll to position [1451, 0]
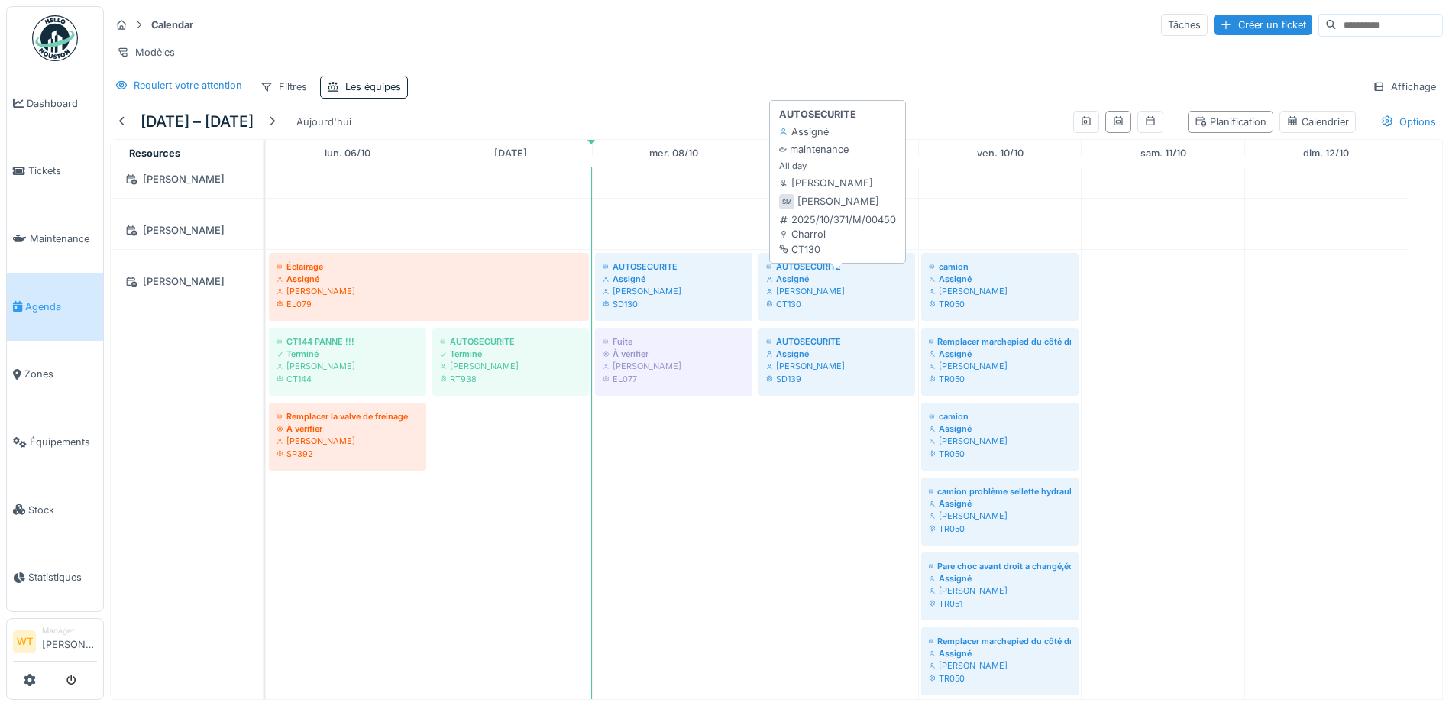
click at [820, 310] on div "CT130" at bounding box center [836, 304] width 141 height 12
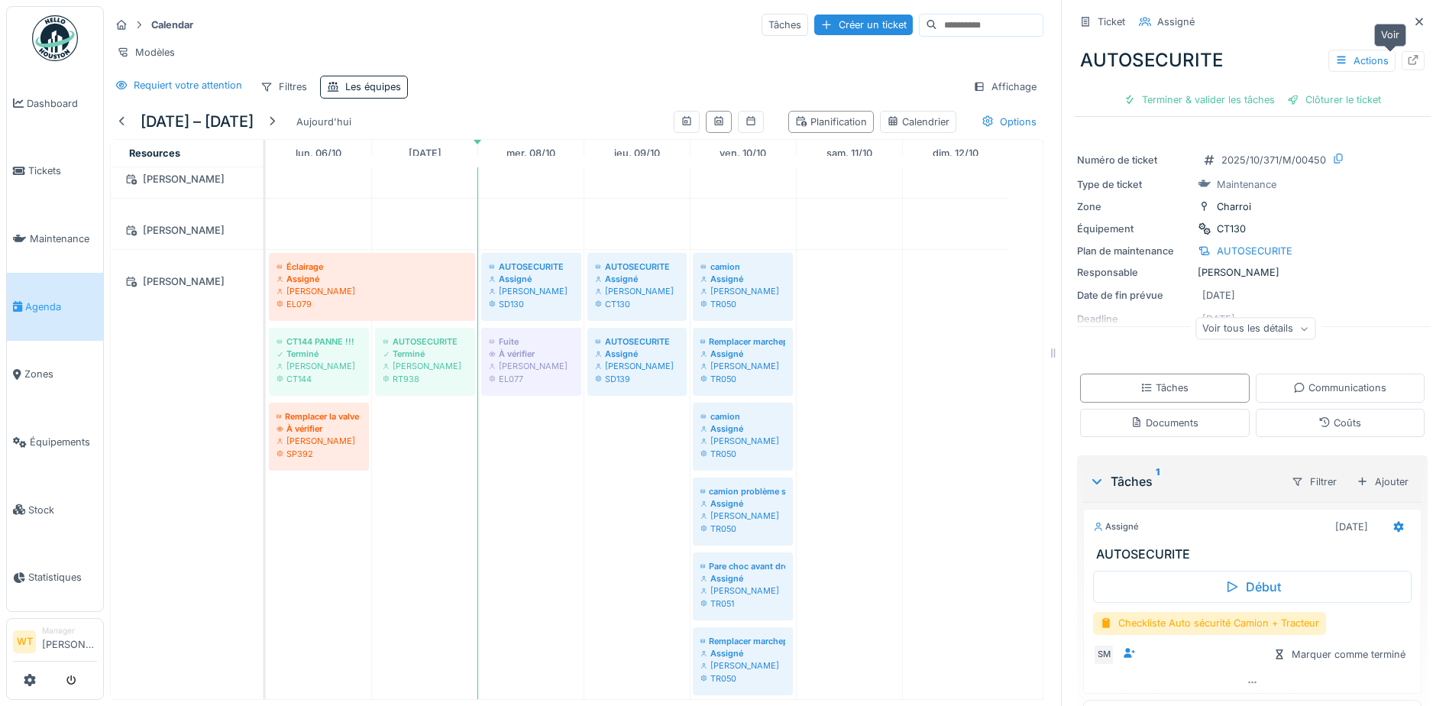
click at [1408, 57] on icon at bounding box center [1413, 60] width 10 height 10
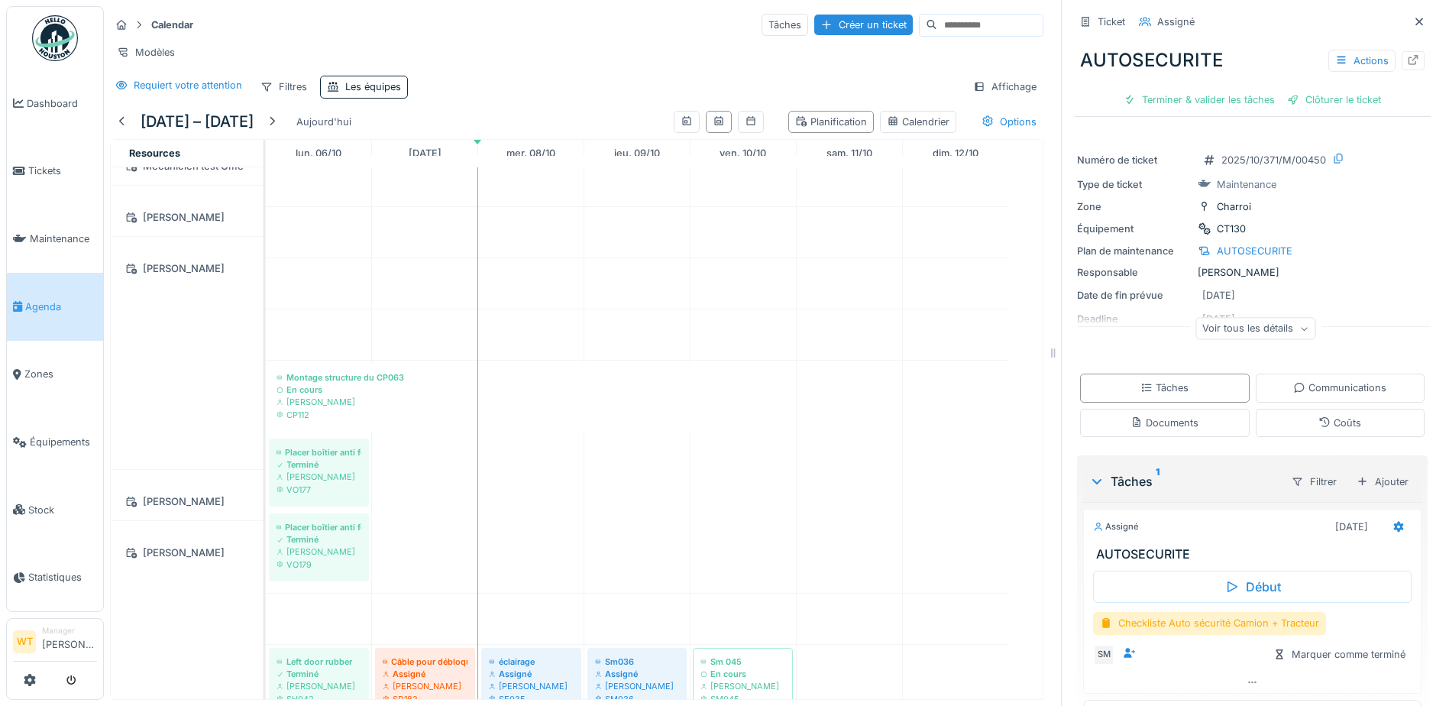
scroll to position [1392, 0]
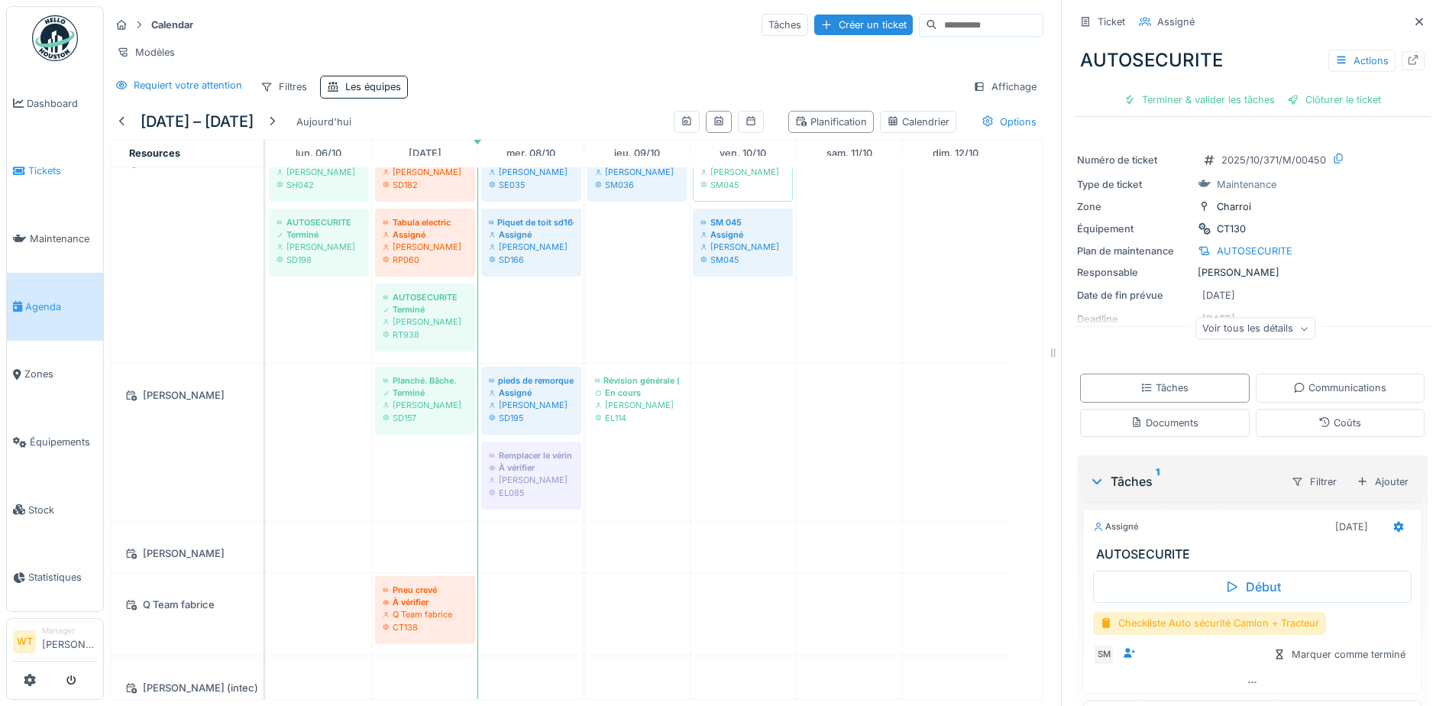
click at [49, 170] on span "Tickets" at bounding box center [62, 170] width 69 height 15
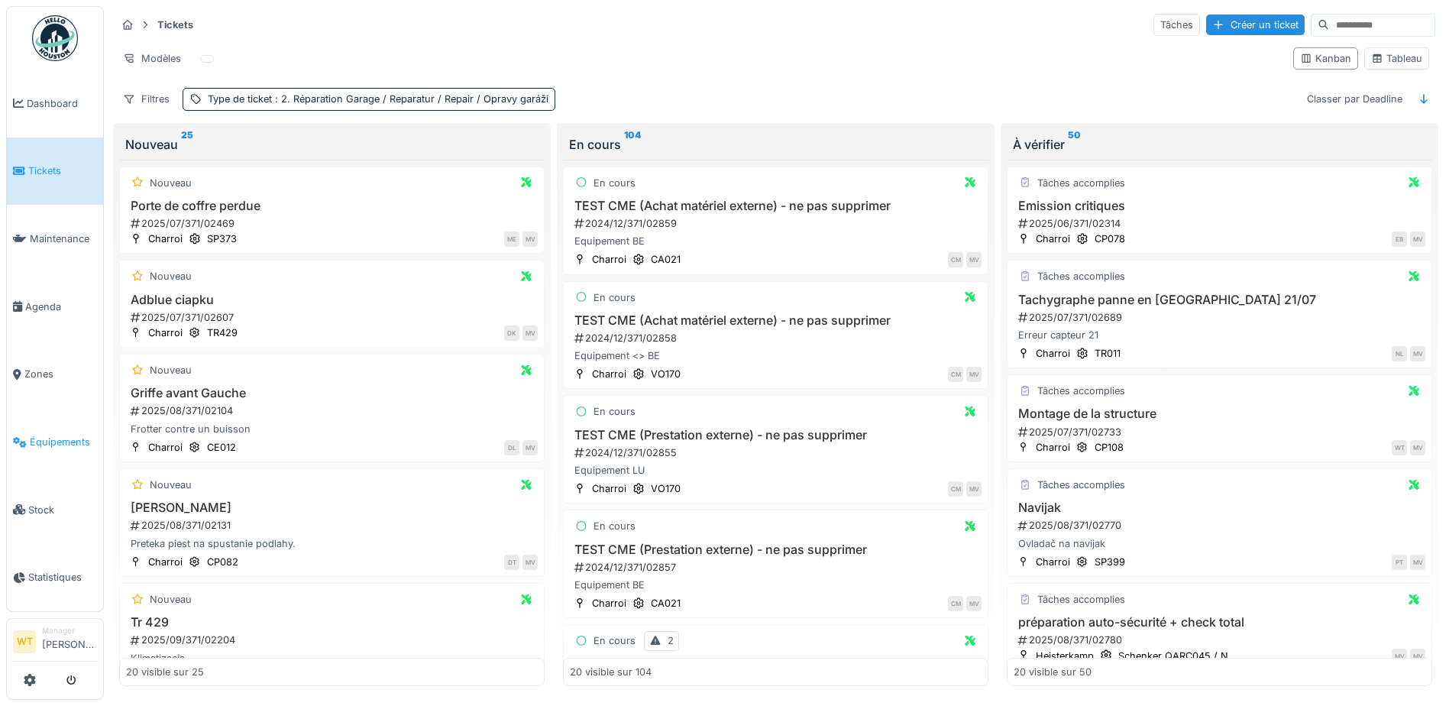
click at [47, 443] on link "Équipements" at bounding box center [55, 442] width 96 height 68
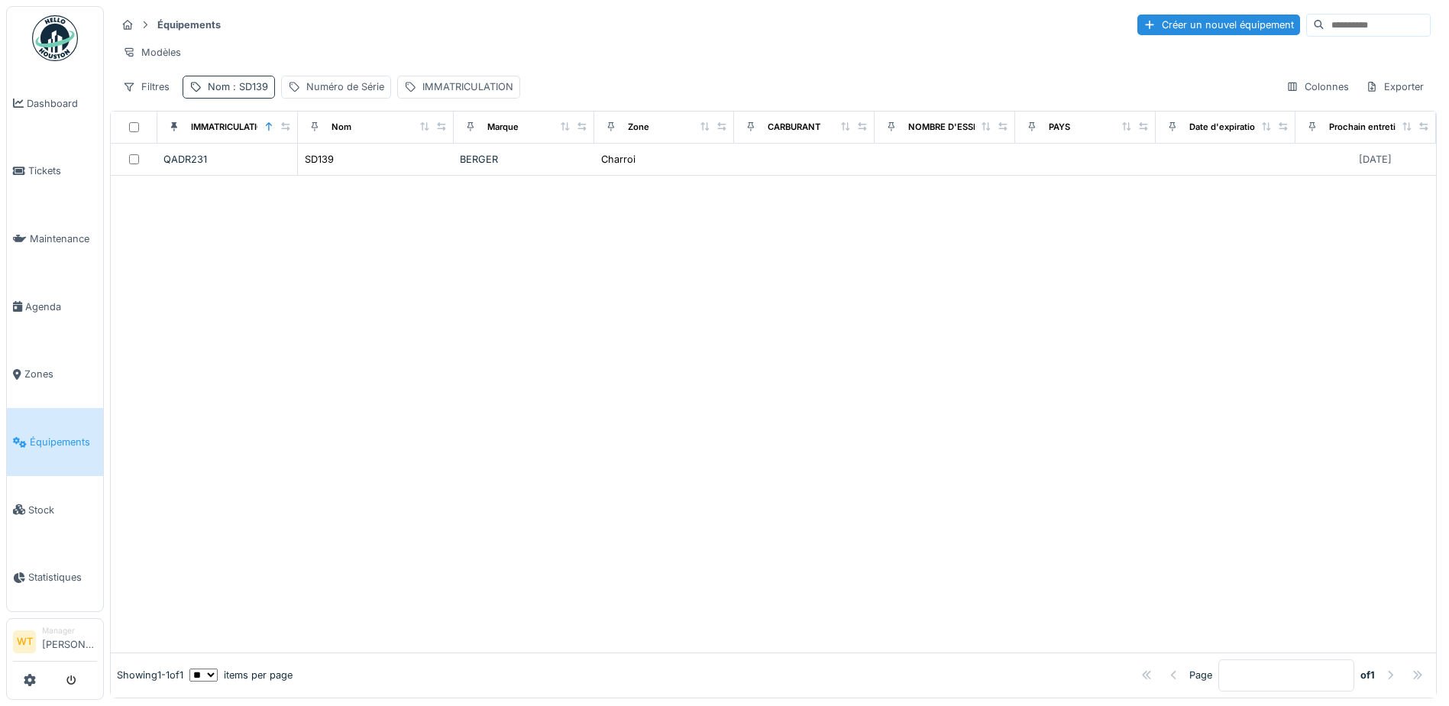
click at [231, 92] on span ": SD139" at bounding box center [249, 86] width 38 height 11
click at [327, 174] on icon at bounding box center [323, 172] width 8 height 8
click at [302, 173] on input "Nom" at bounding box center [265, 172] width 152 height 32
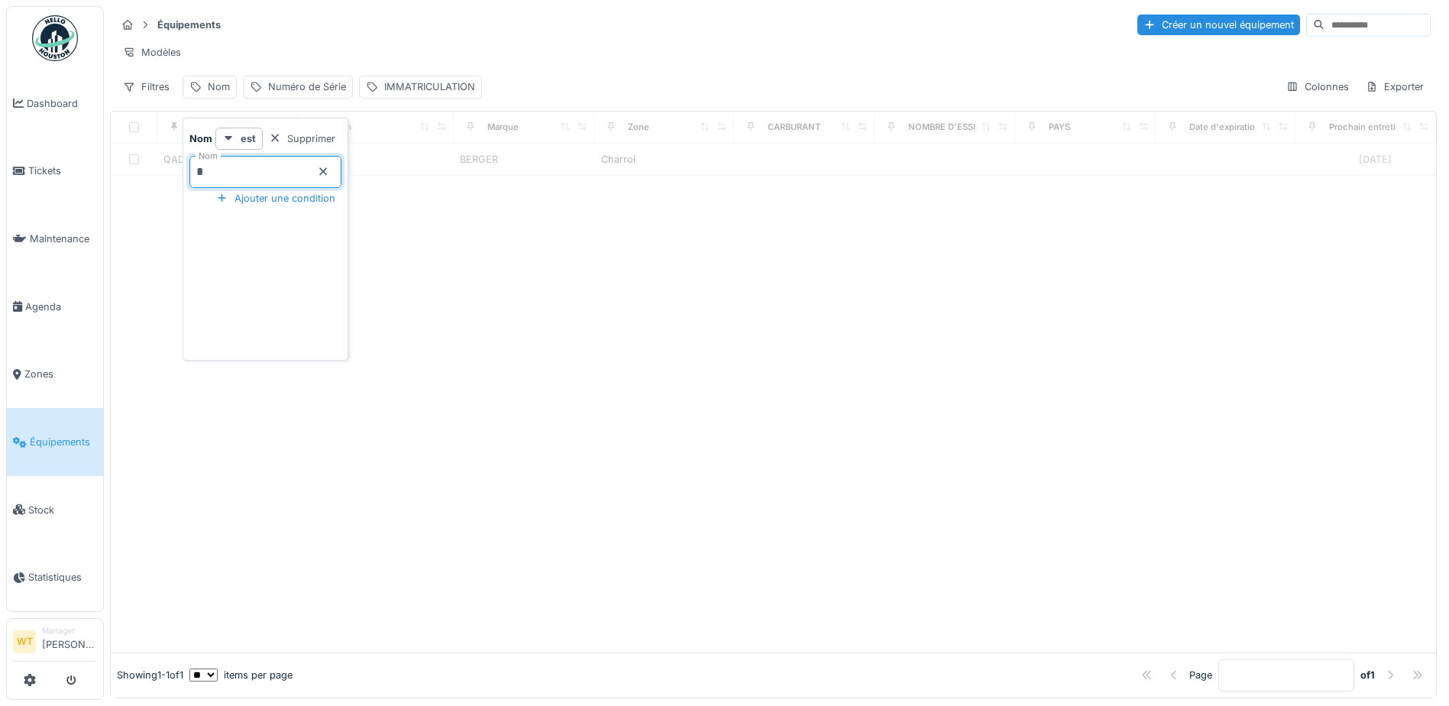
type input "**"
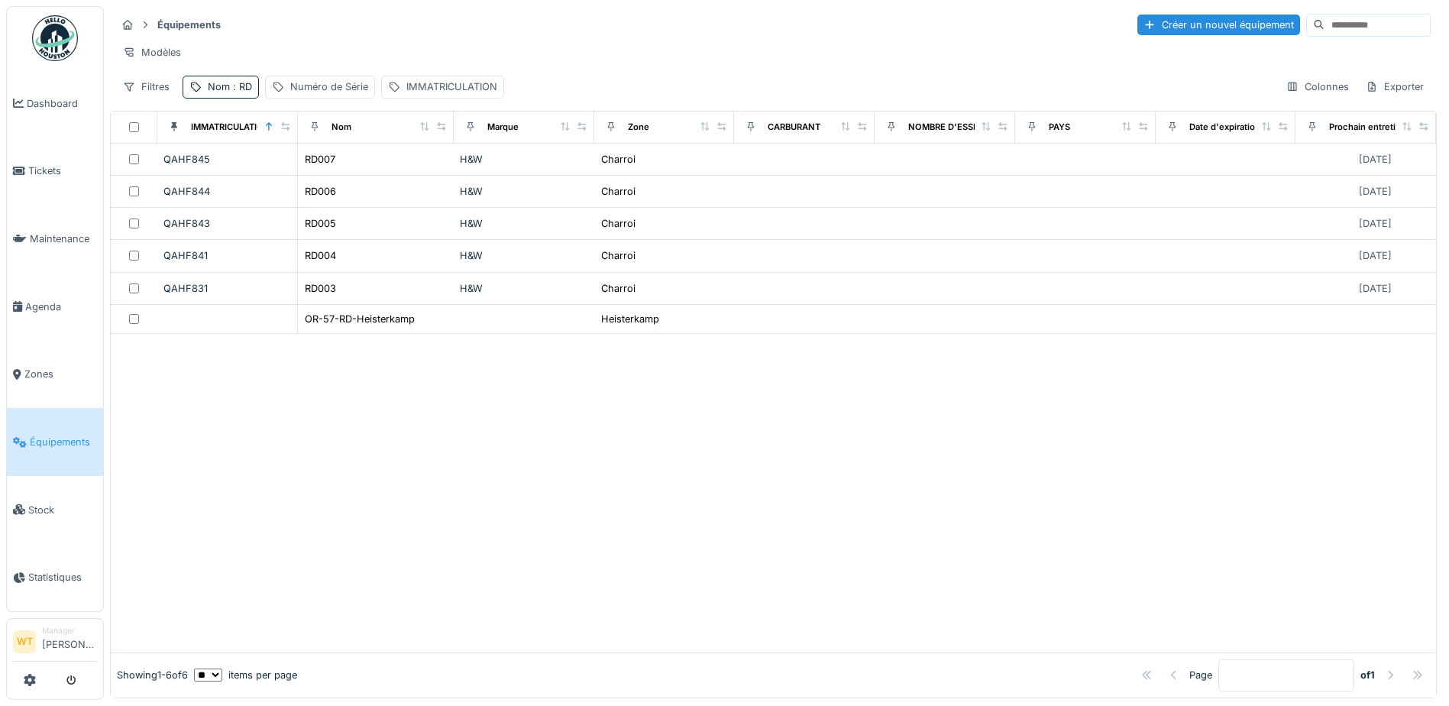
click at [320, 412] on div at bounding box center [773, 493] width 1325 height 318
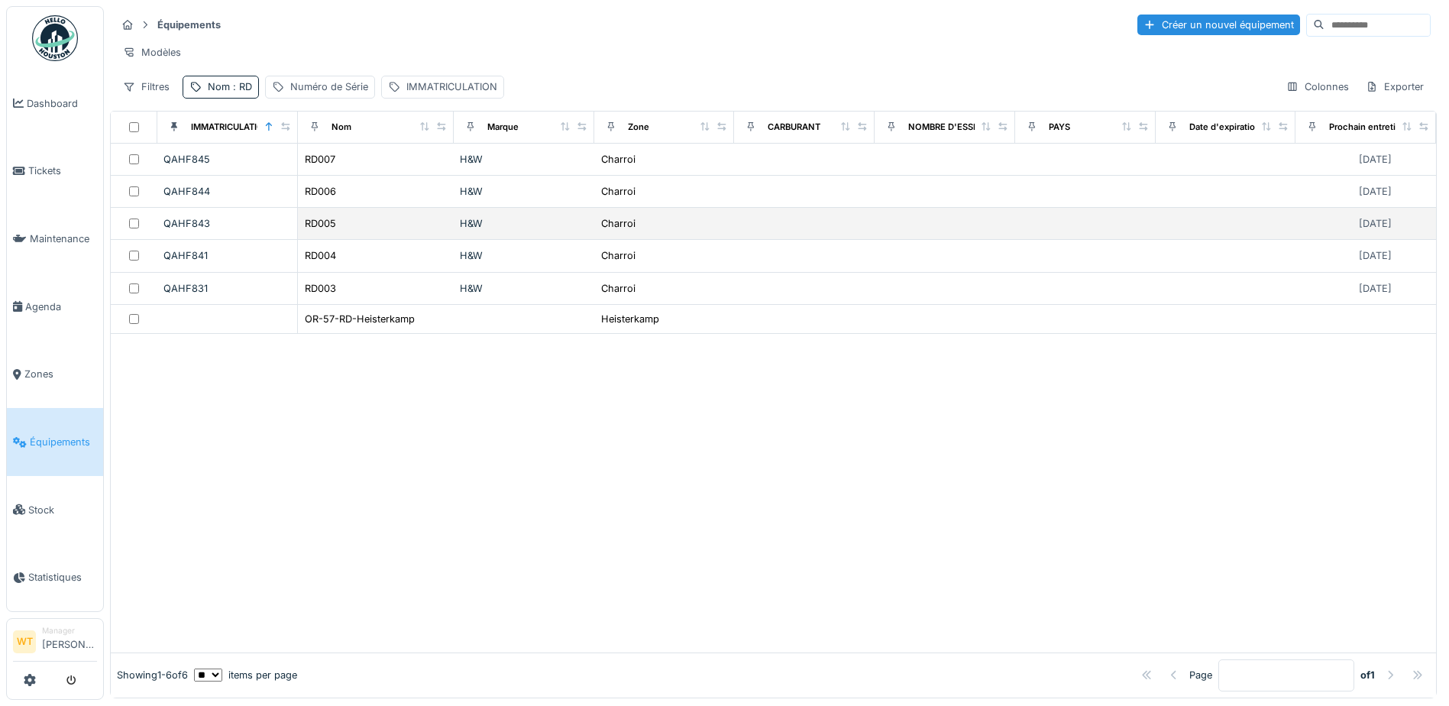
click at [361, 231] on div "RD005" at bounding box center [376, 223] width 144 height 16
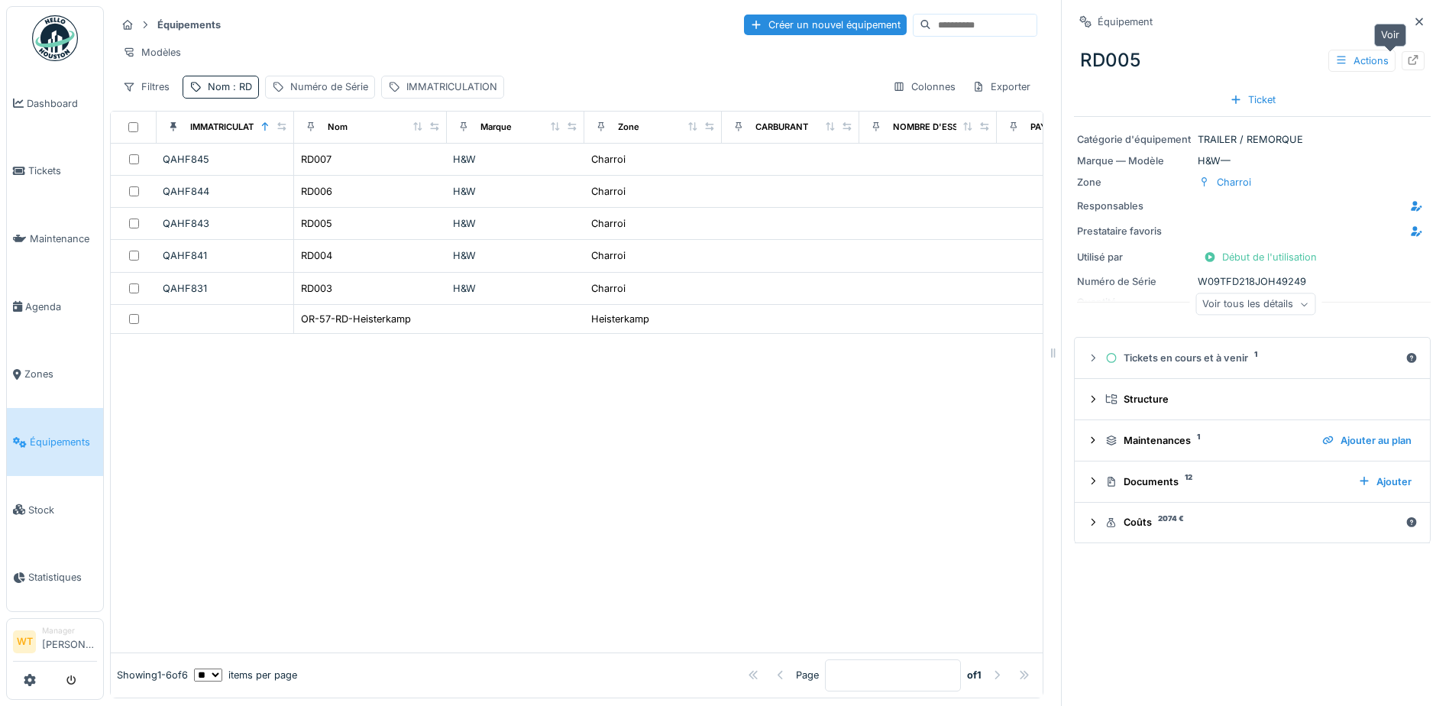
click at [1401, 60] on div at bounding box center [1412, 60] width 23 height 19
click at [32, 167] on span "Tickets" at bounding box center [62, 170] width 69 height 15
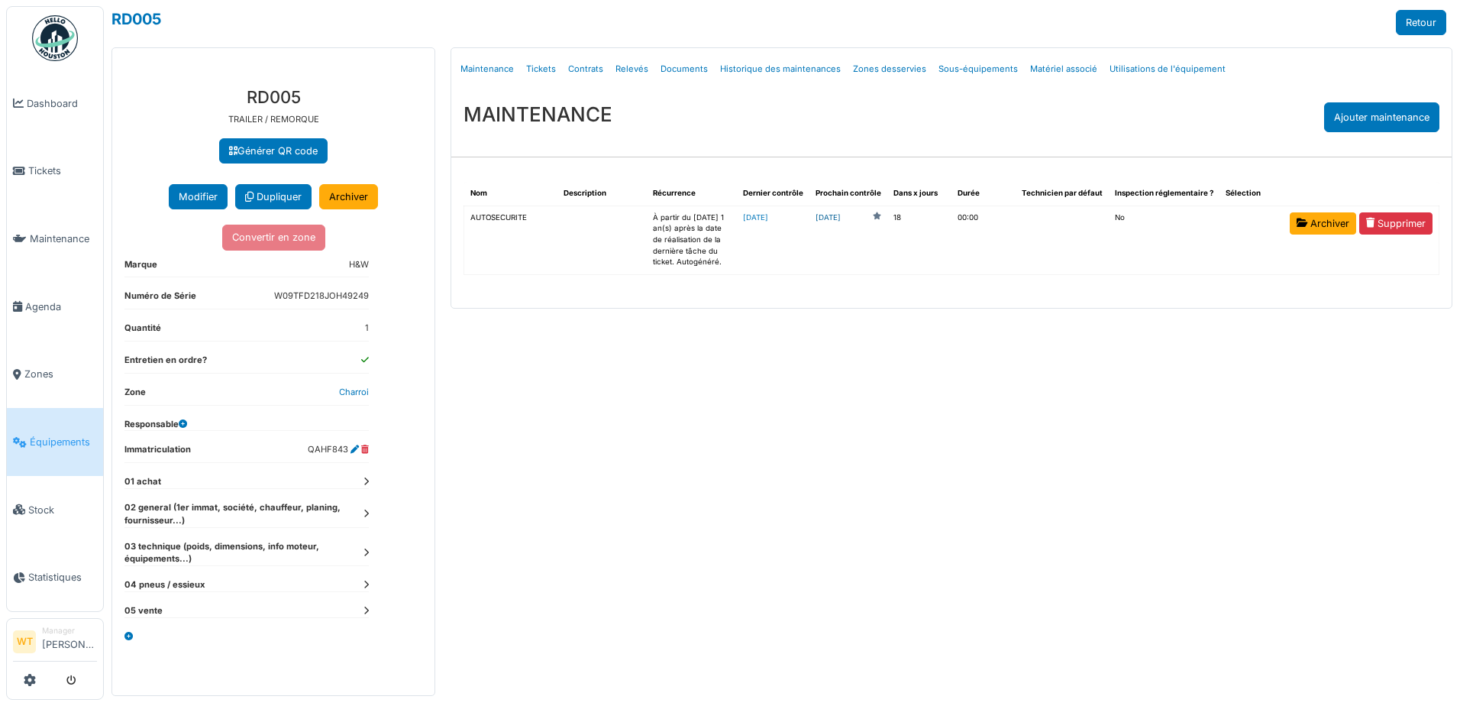
click at [841, 216] on link "2025-10-26" at bounding box center [828, 217] width 25 height 11
click at [60, 309] on link "Agenda" at bounding box center [55, 307] width 96 height 68
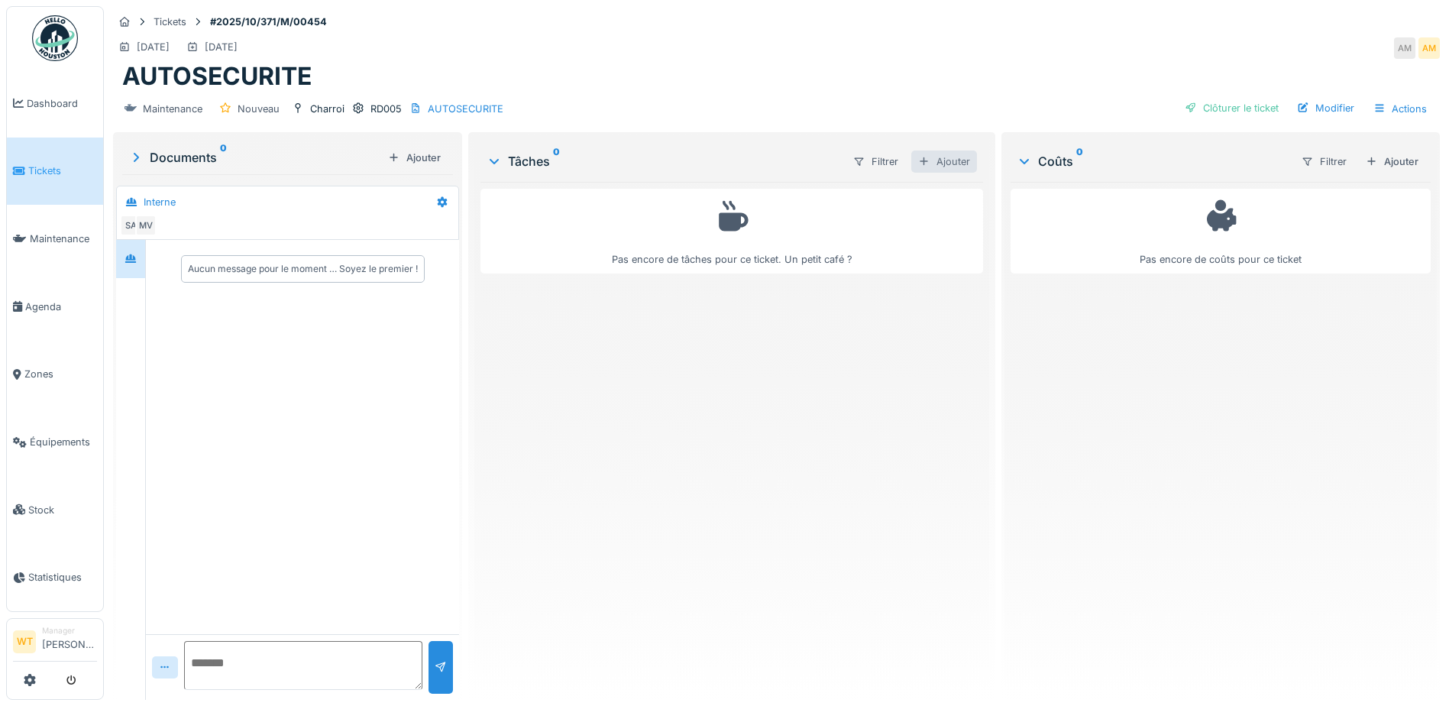
click at [918, 166] on div at bounding box center [924, 161] width 12 height 15
click at [697, 369] on div "Pas encore de tâches pour ce ticket. Un petit café ?" at bounding box center [731, 435] width 503 height 506
click at [932, 165] on div "Ajouter" at bounding box center [944, 161] width 66 height 22
click at [956, 196] on div "Créer une nouvelle tâche" at bounding box center [1001, 195] width 186 height 23
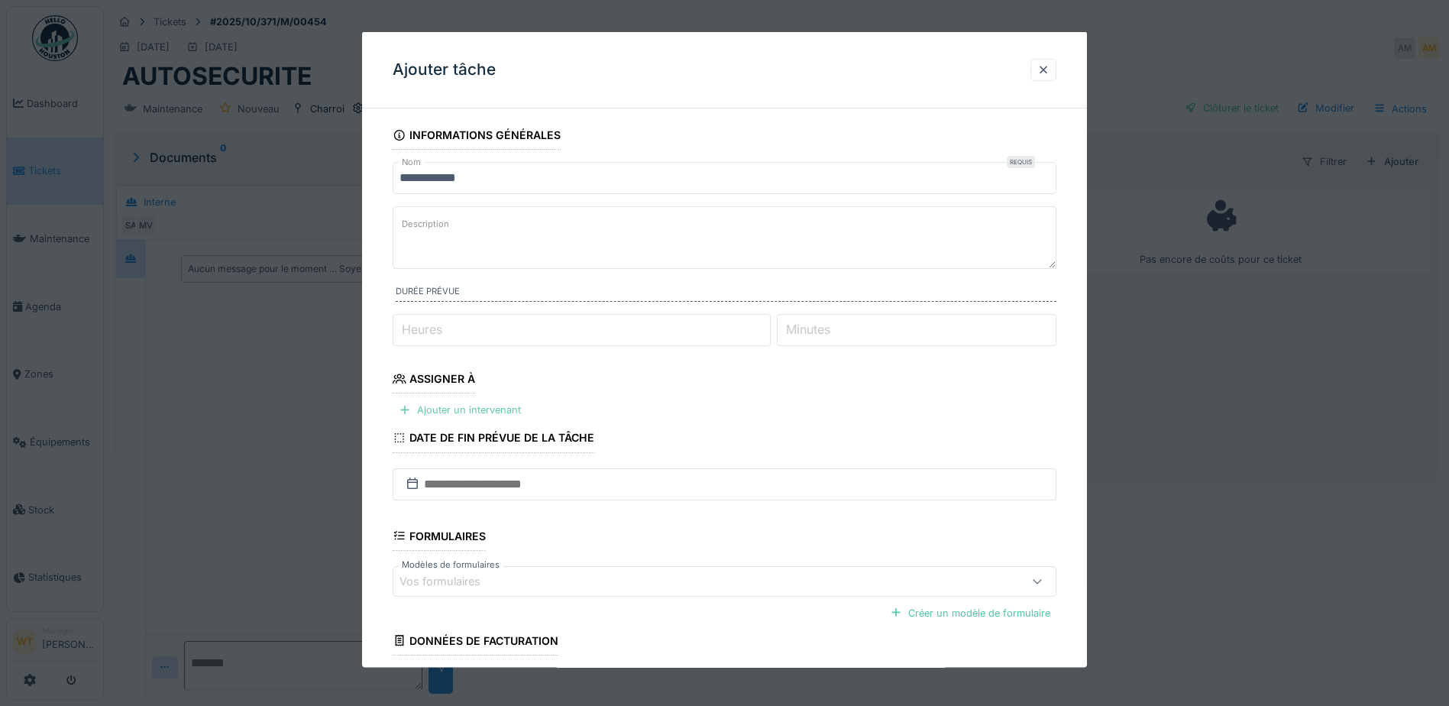
click at [503, 409] on div "Ajouter un intervenant" at bounding box center [460, 409] width 134 height 21
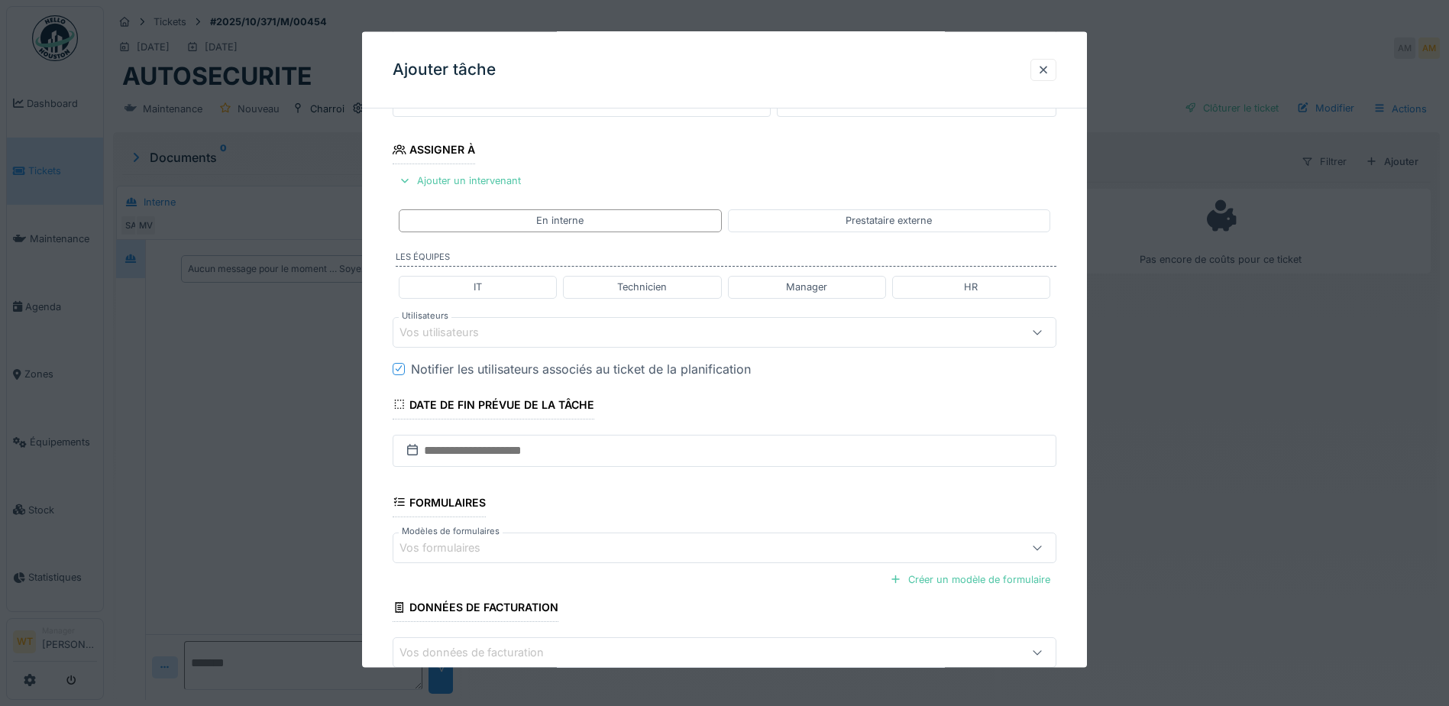
click at [503, 338] on div "Vos utilisateurs" at bounding box center [685, 331] width 572 height 17
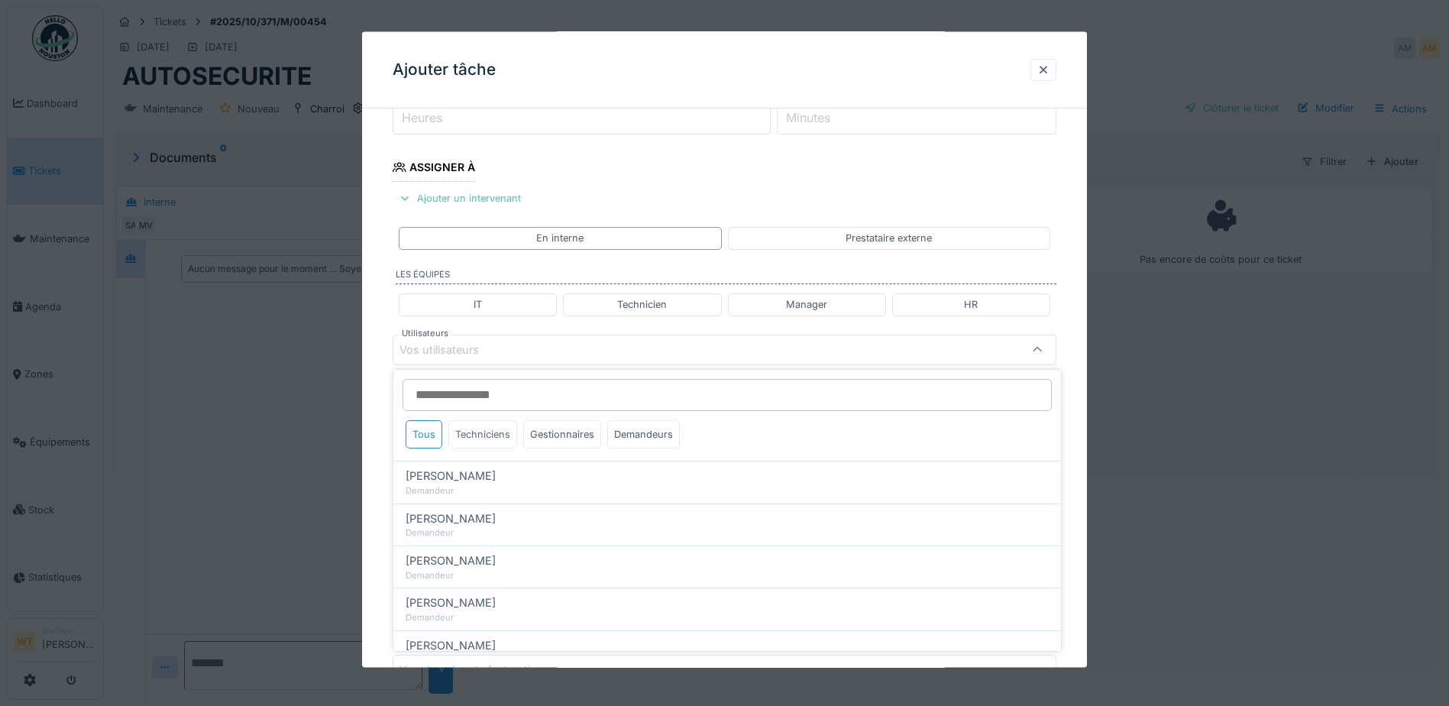
click at [484, 441] on div "Techniciens" at bounding box center [482, 434] width 69 height 28
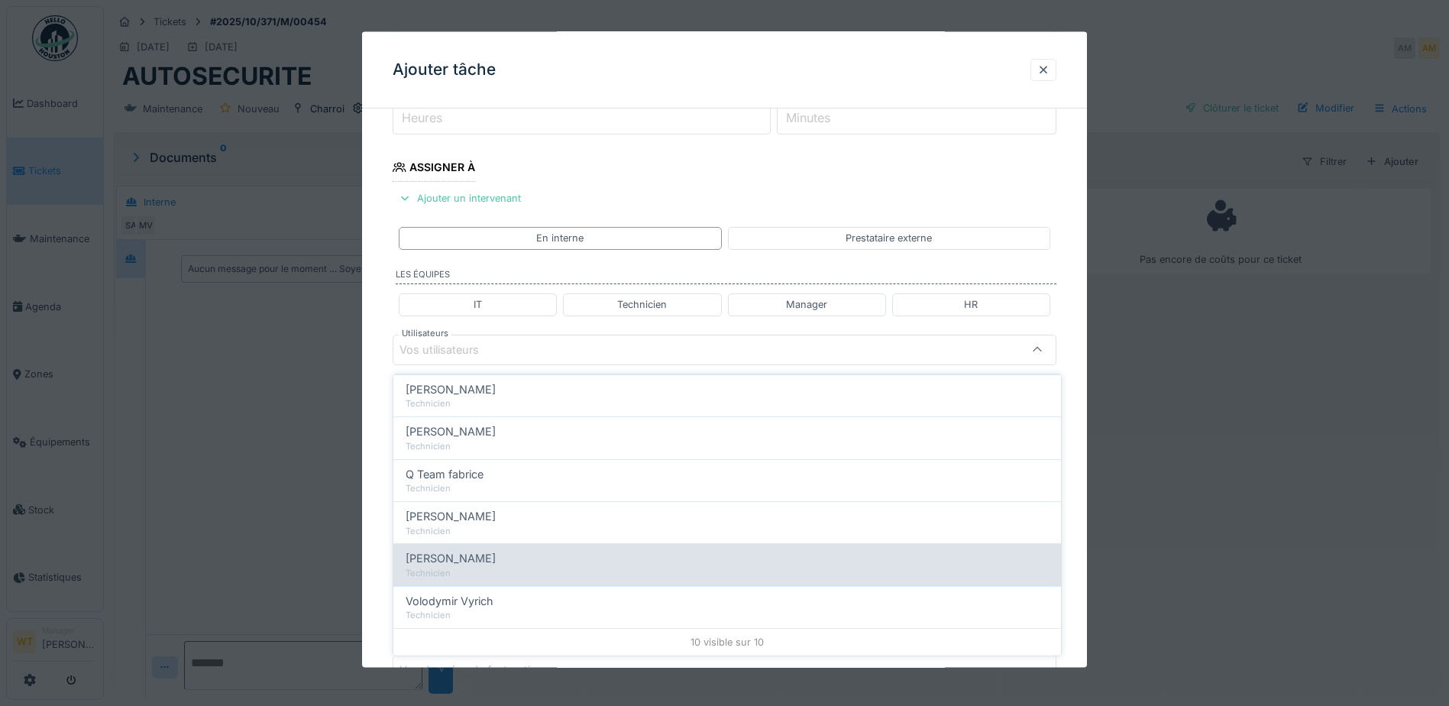
scroll to position [11, 0]
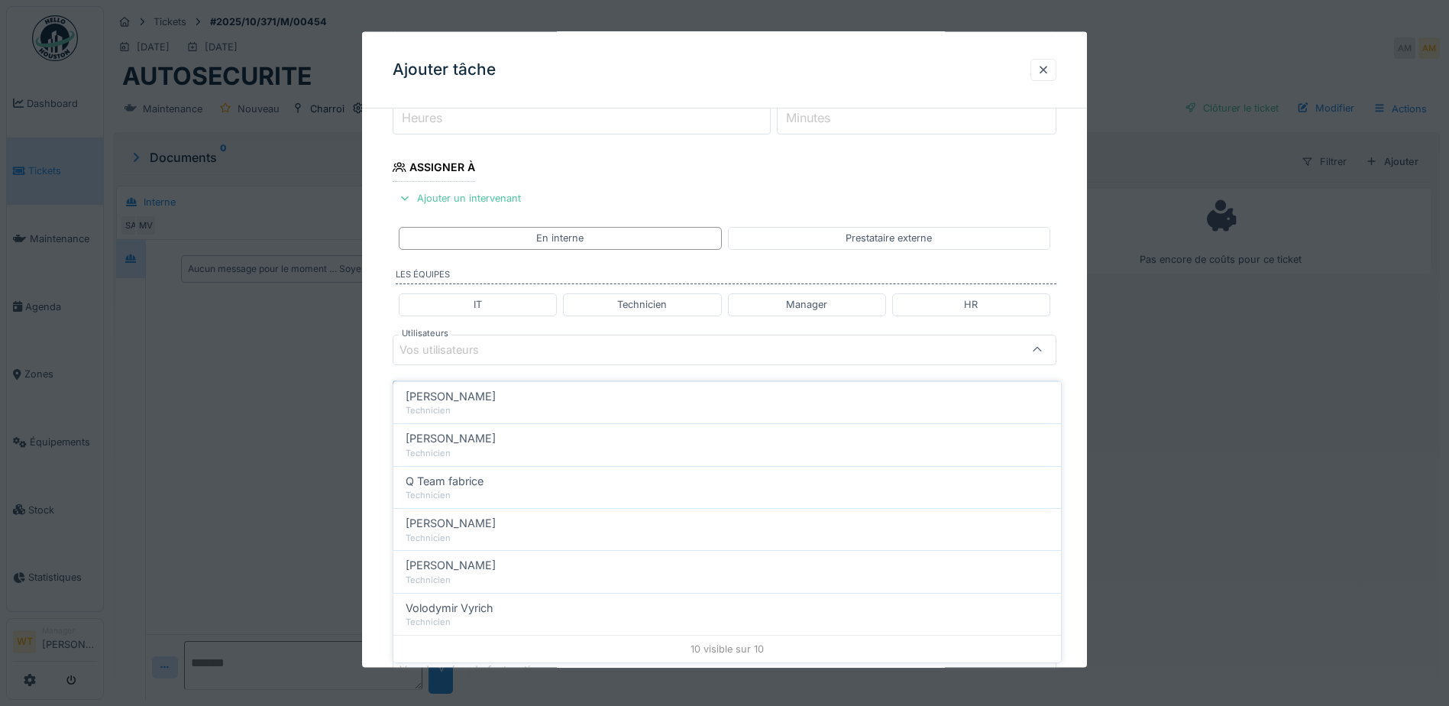
drag, startPoint x: 493, startPoint y: 526, endPoint x: 506, endPoint y: 509, distance: 21.2
click at [493, 532] on div "Technicien" at bounding box center [727, 538] width 643 height 13
type input "****"
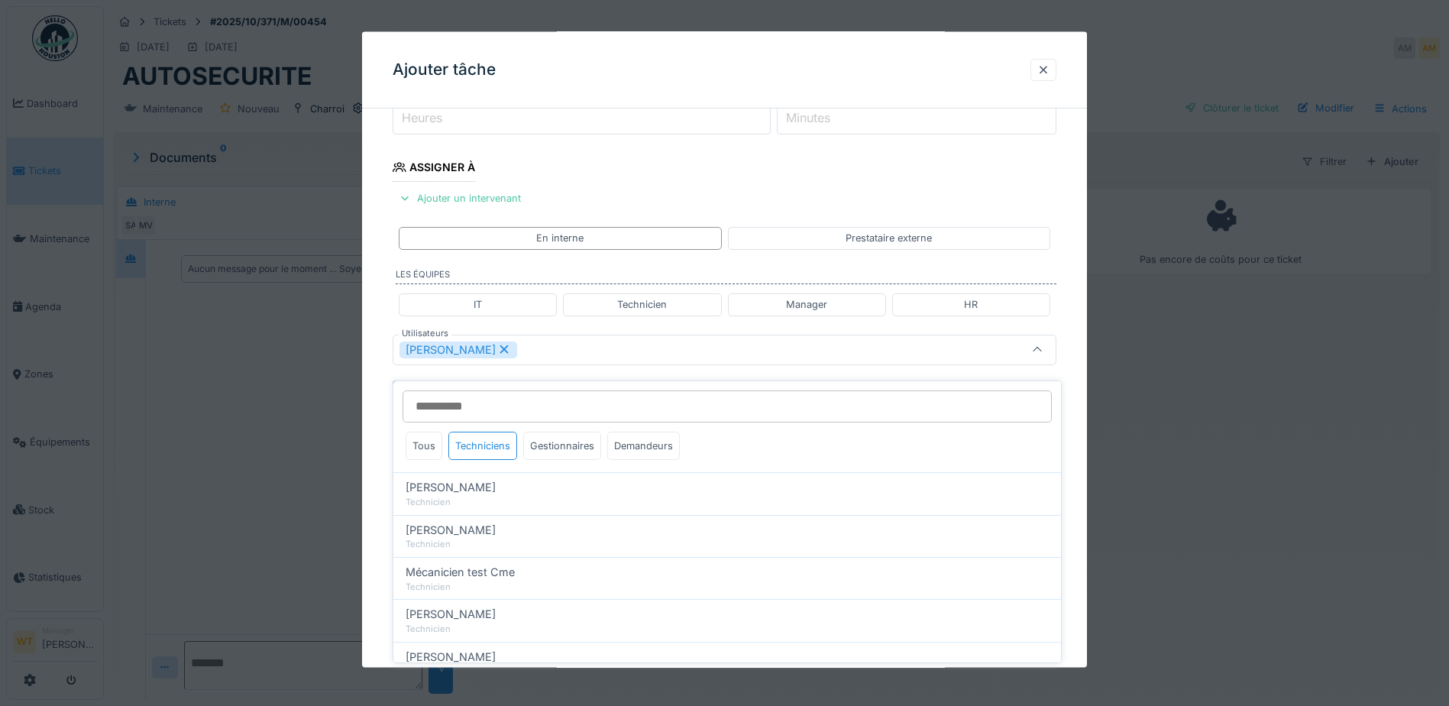
click at [579, 350] on div "[PERSON_NAME]" at bounding box center [685, 349] width 572 height 17
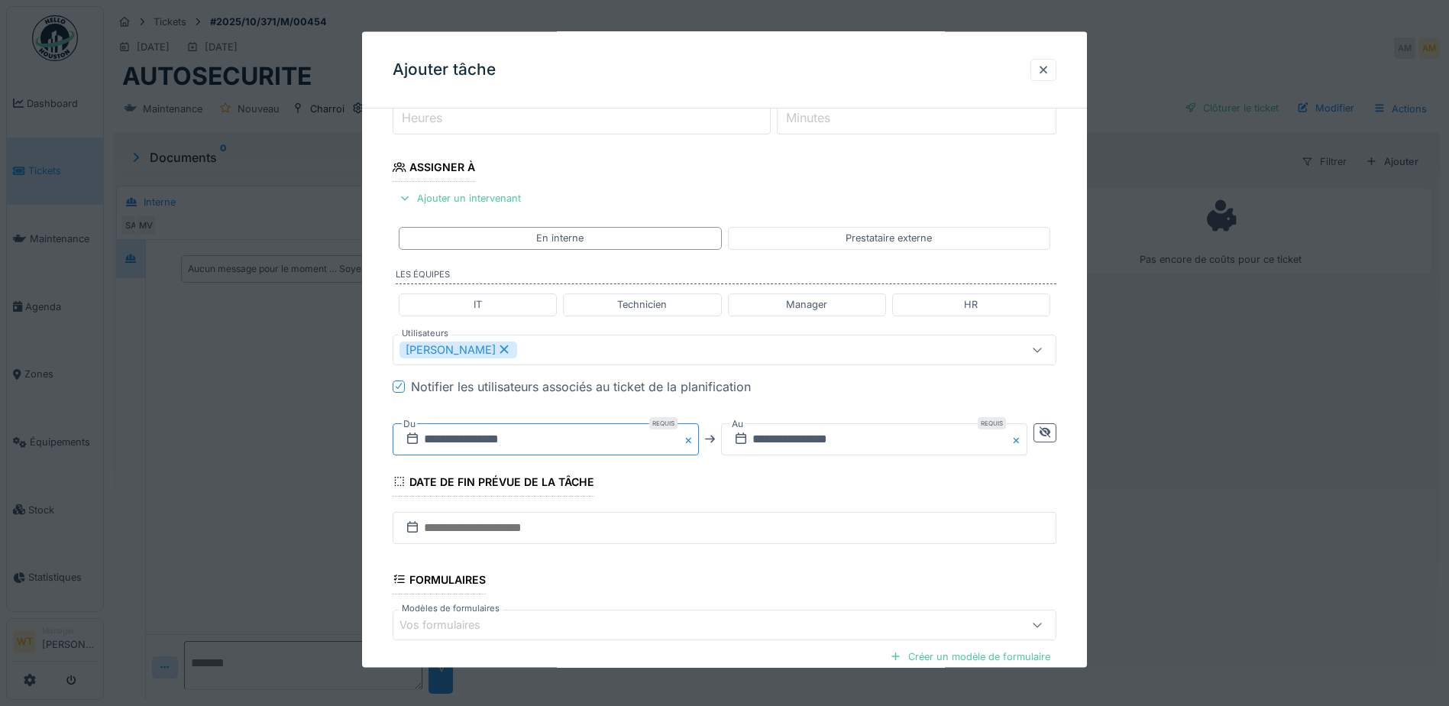
click at [507, 435] on input "**********" at bounding box center [546, 438] width 306 height 32
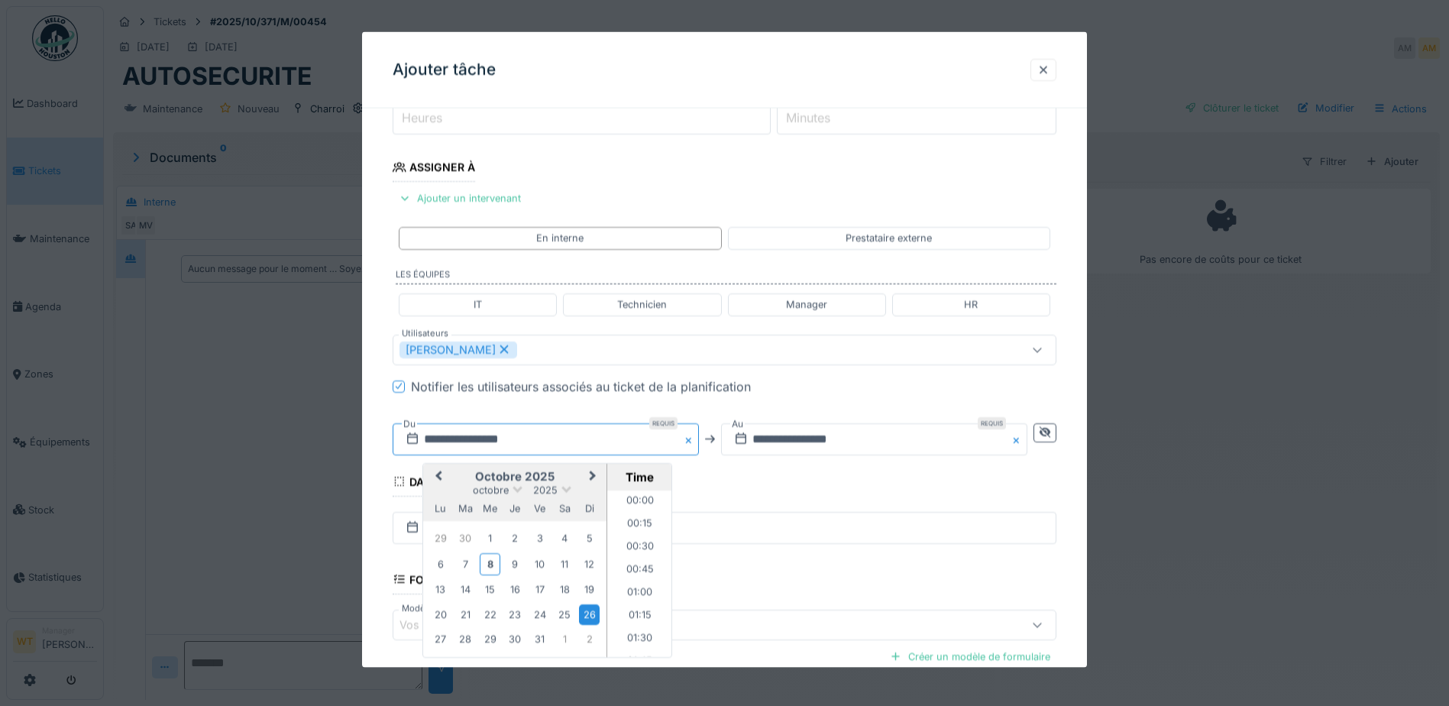
scroll to position [1945, 0]
click at [517, 558] on div "9" at bounding box center [515, 563] width 21 height 21
click at [635, 545] on li "05:45" at bounding box center [639, 534] width 65 height 23
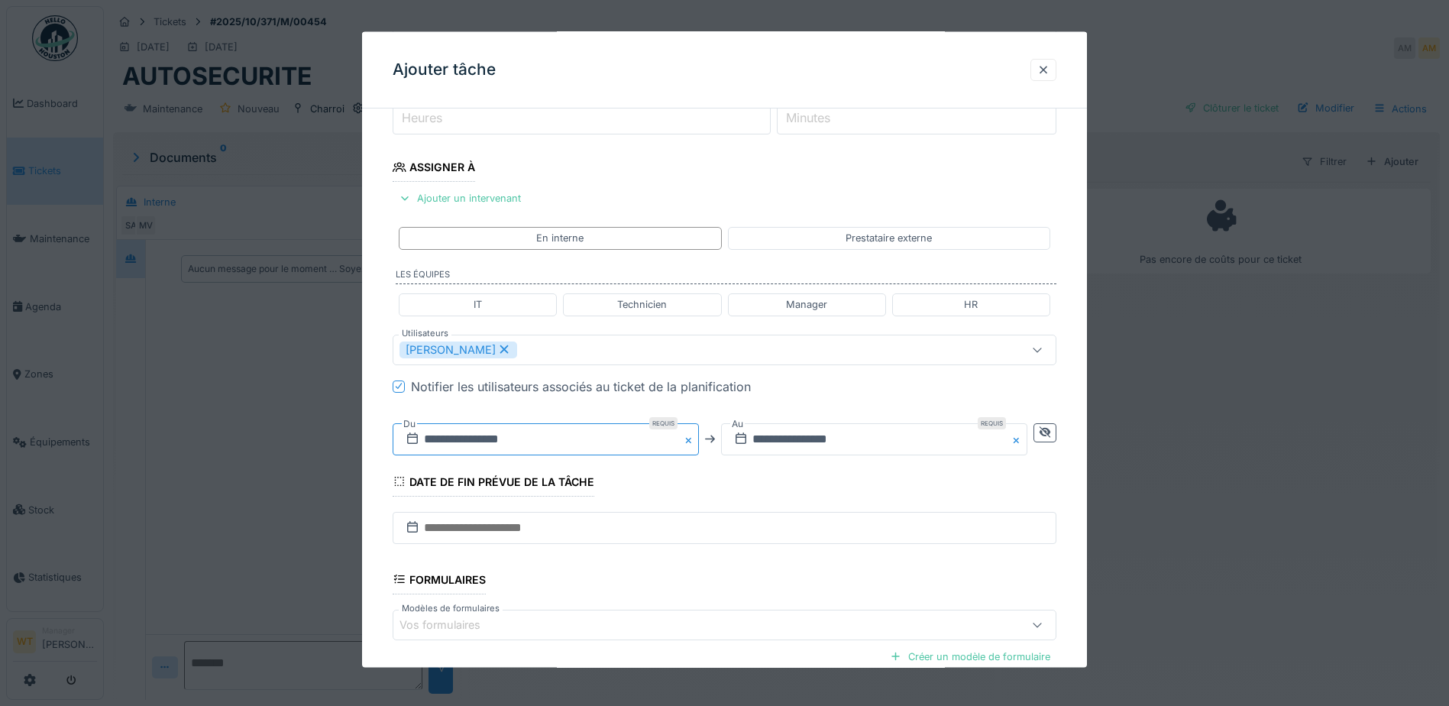
click at [629, 442] on input "**********" at bounding box center [546, 438] width 306 height 32
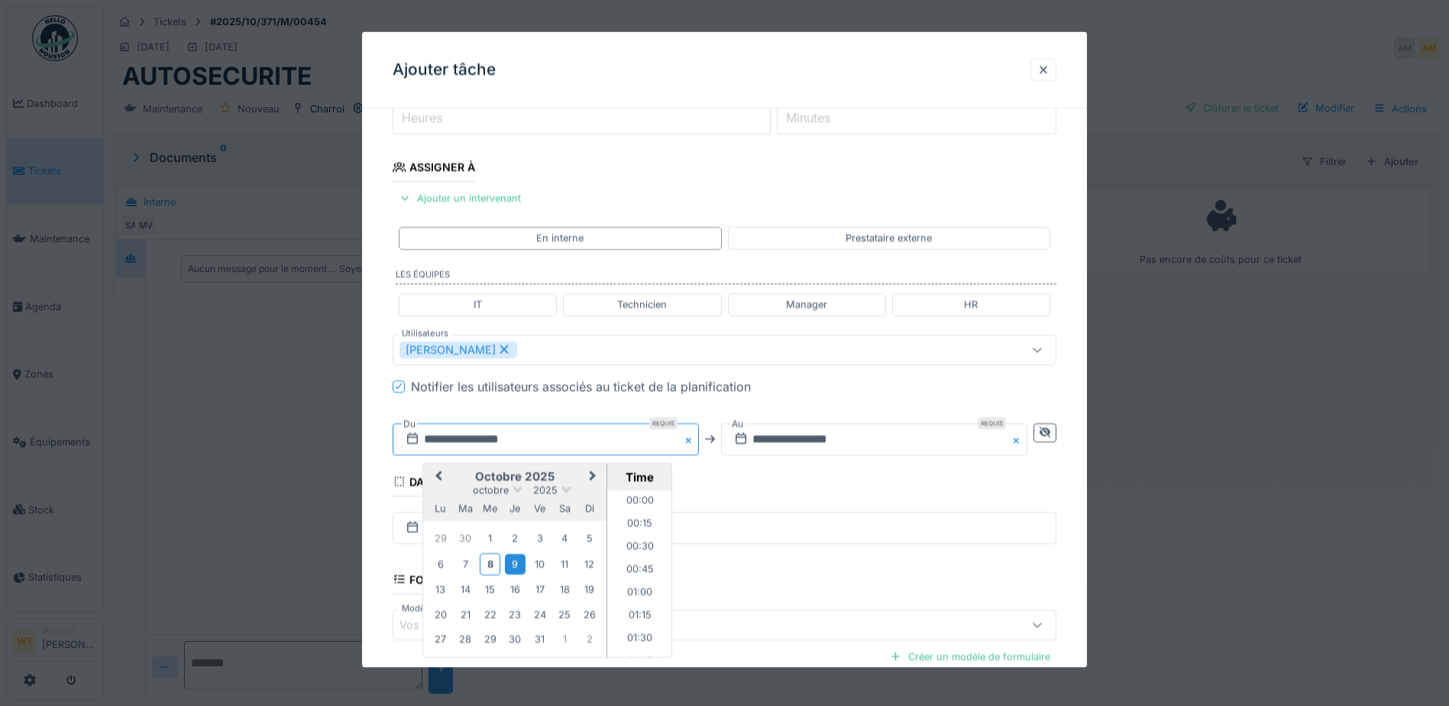
scroll to position [455, 0]
click at [638, 600] on li "06:00" at bounding box center [639, 595] width 65 height 23
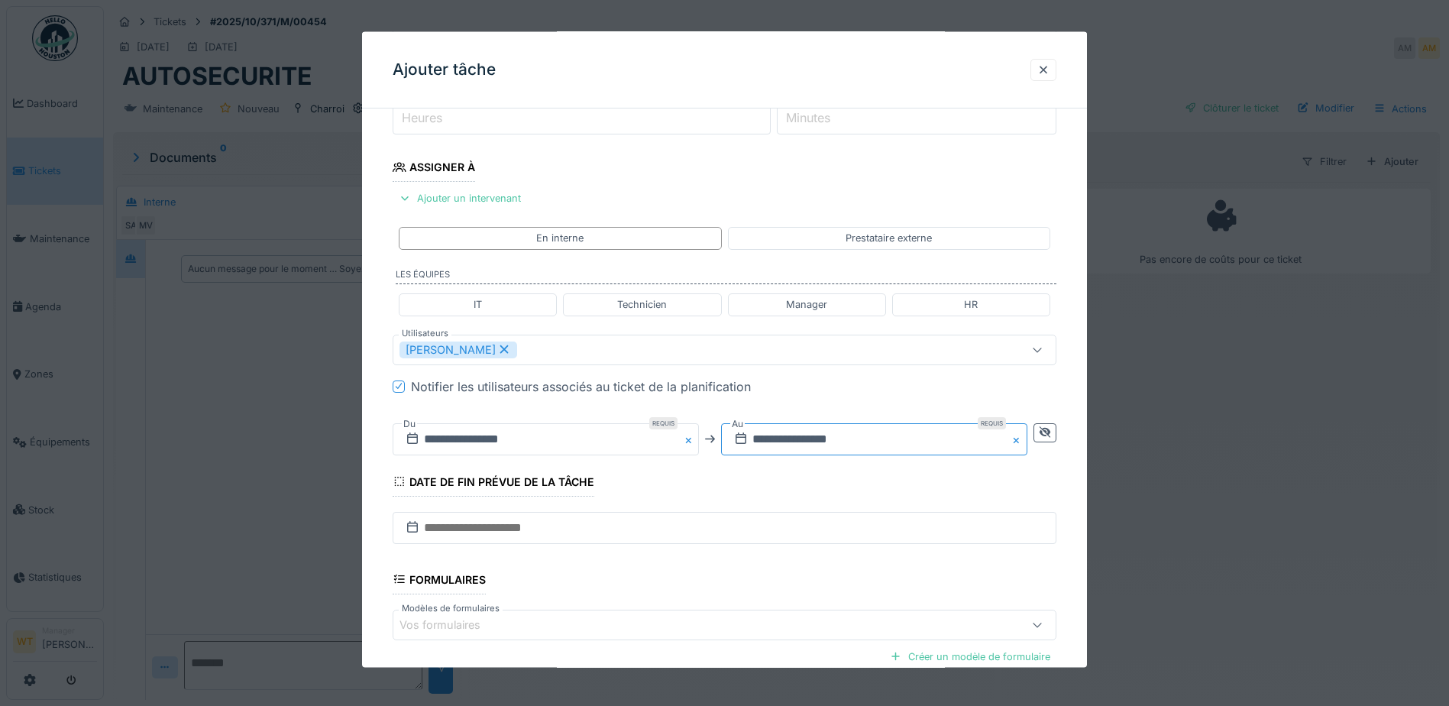
click at [758, 442] on input "**********" at bounding box center [874, 438] width 306 height 32
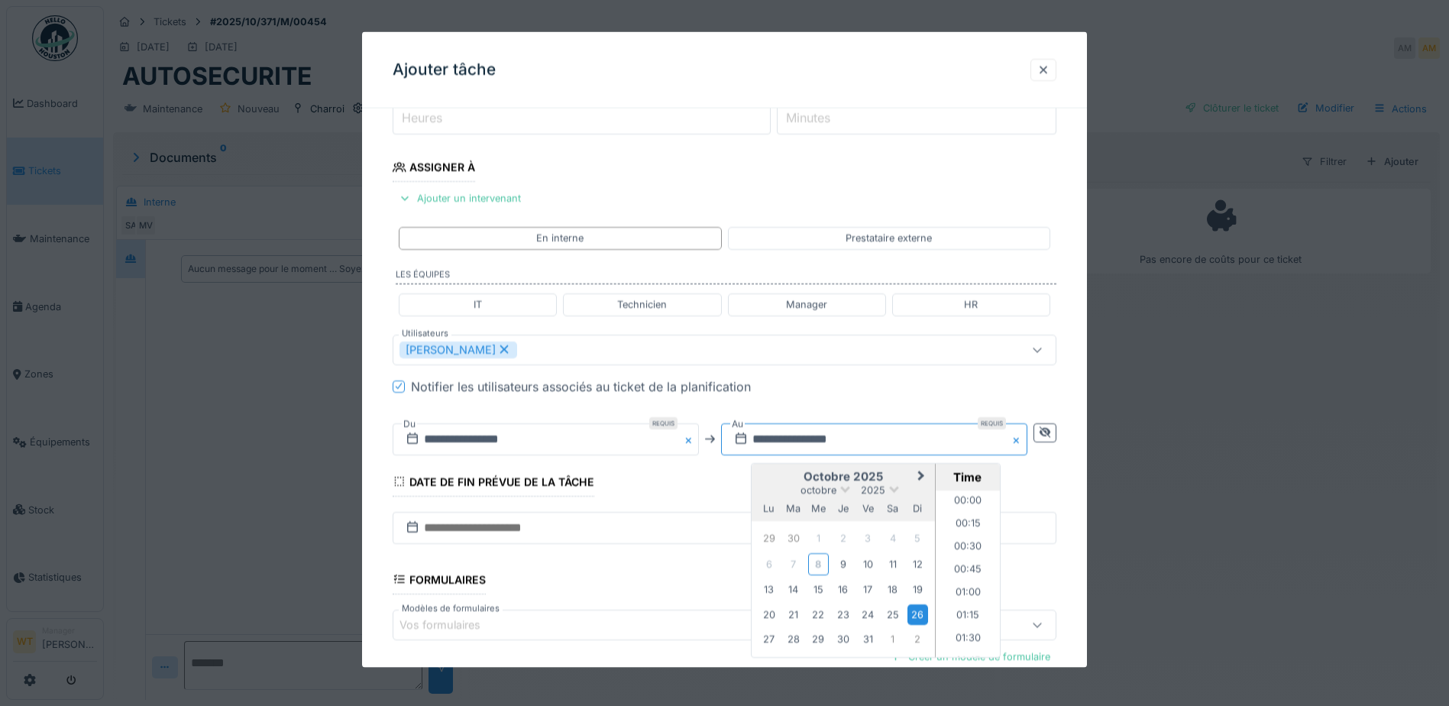
scroll to position [1945, 0]
click at [851, 567] on div "9" at bounding box center [842, 563] width 21 height 21
click at [641, 487] on fieldset "**********" at bounding box center [725, 355] width 664 height 892
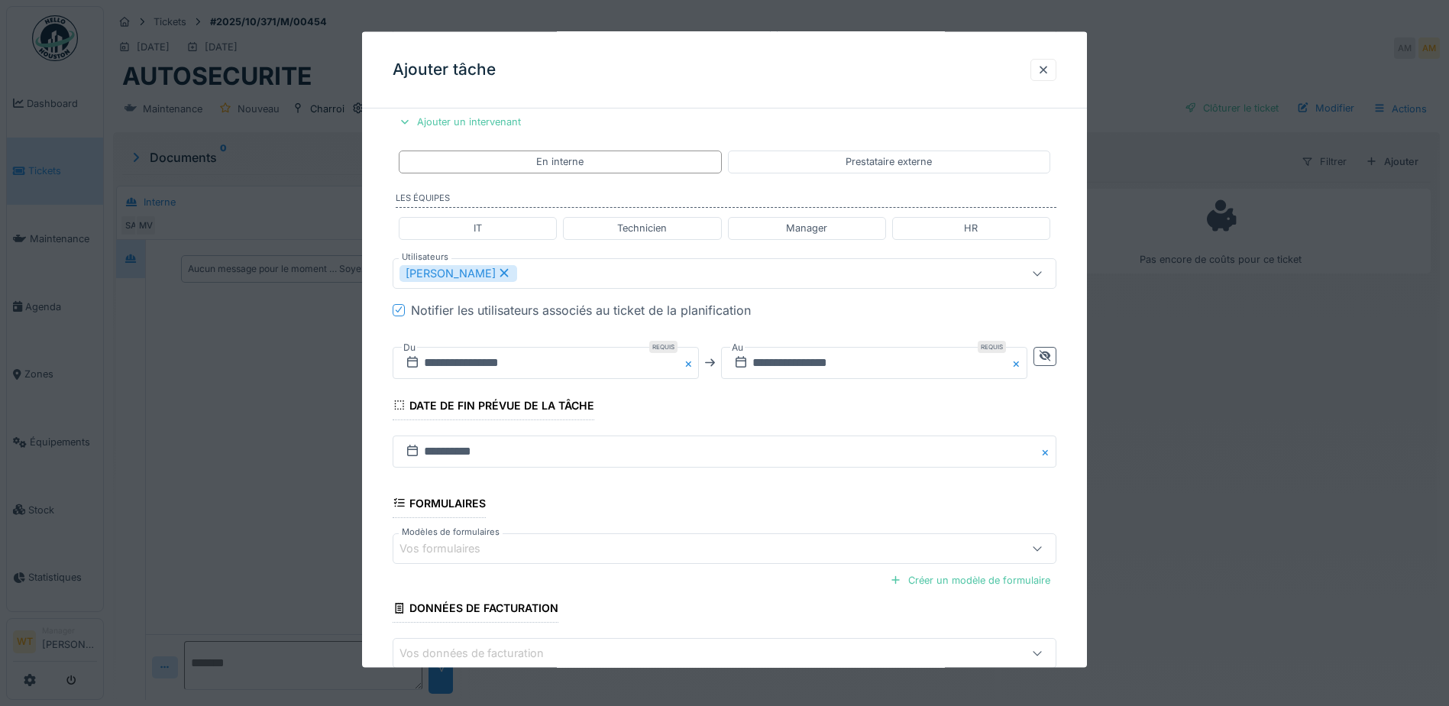
click at [577, 551] on div "Vos formulaires" at bounding box center [685, 547] width 572 height 17
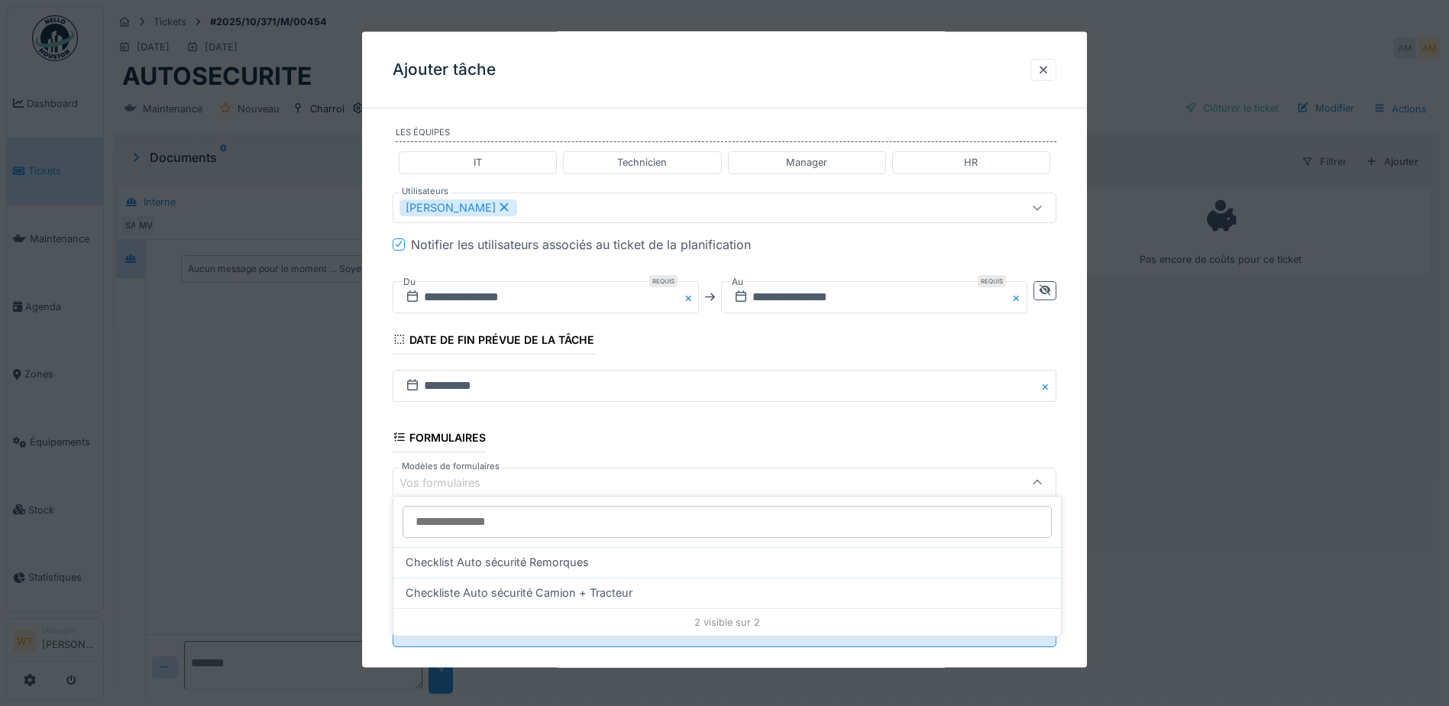
scroll to position [376, 0]
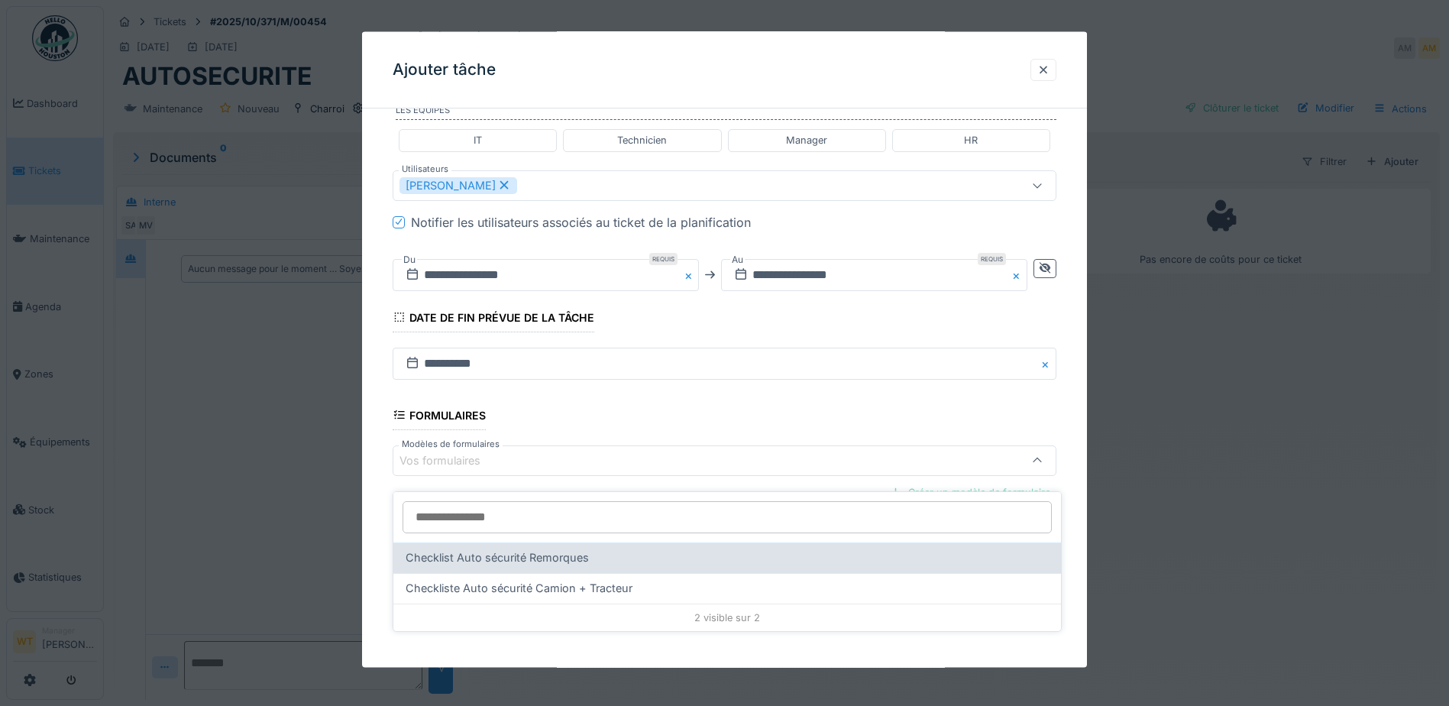
click at [591, 549] on div "Checklist Auto sécurité Remorques" at bounding box center [727, 557] width 643 height 17
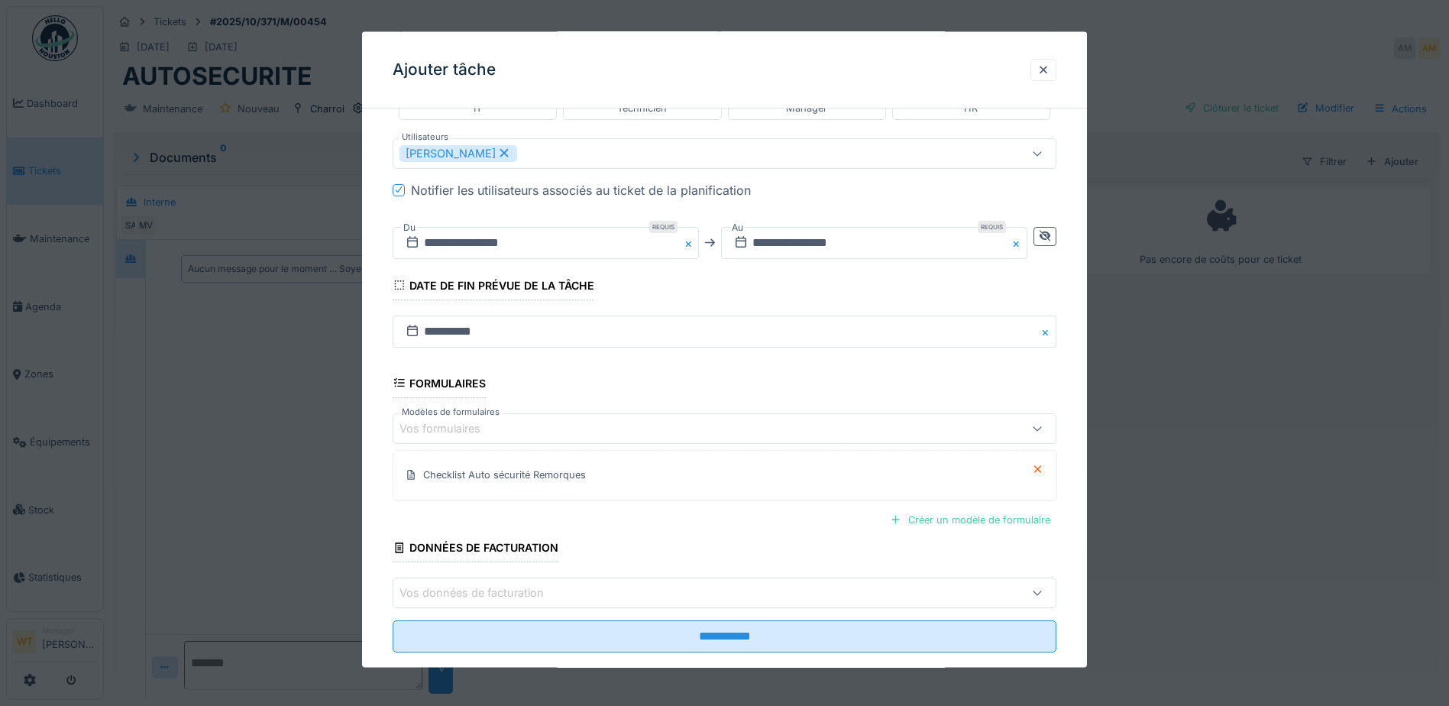
scroll to position [435, 0]
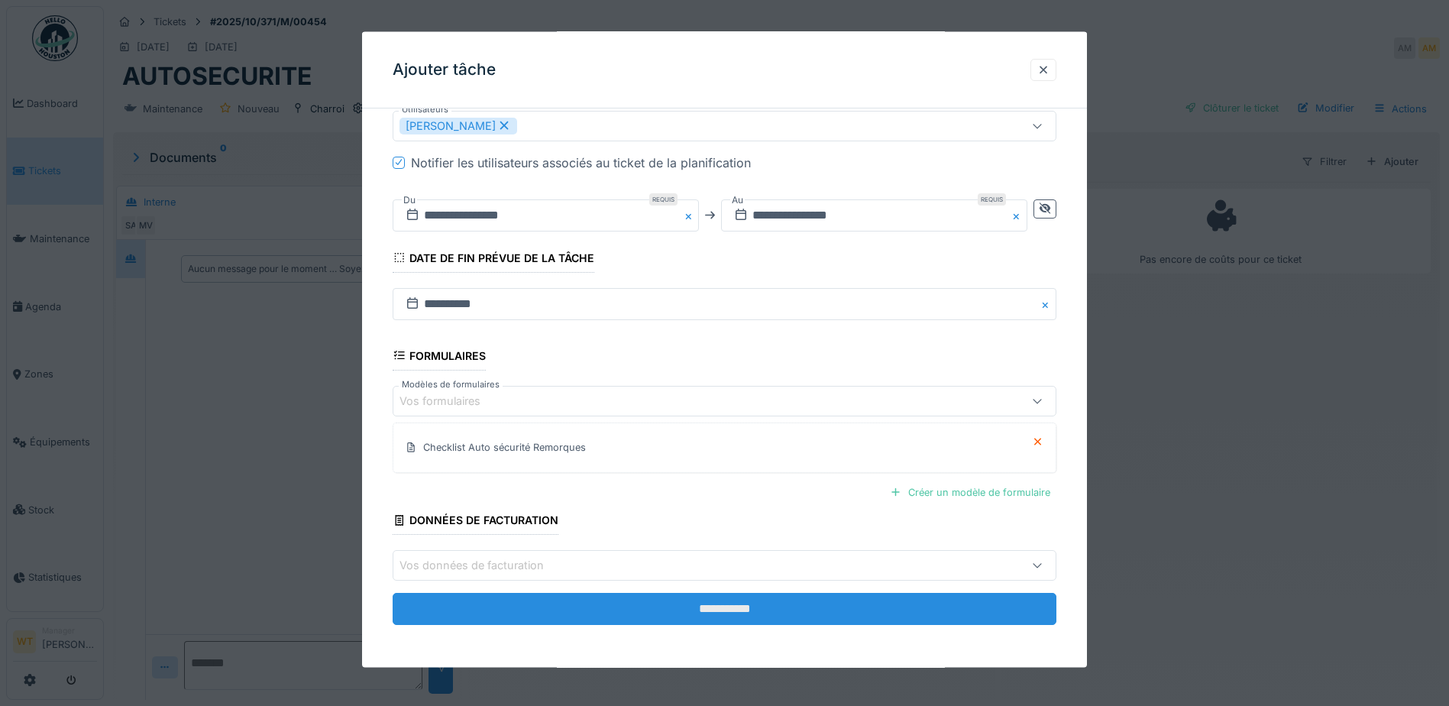
click at [605, 602] on input "**********" at bounding box center [725, 609] width 664 height 32
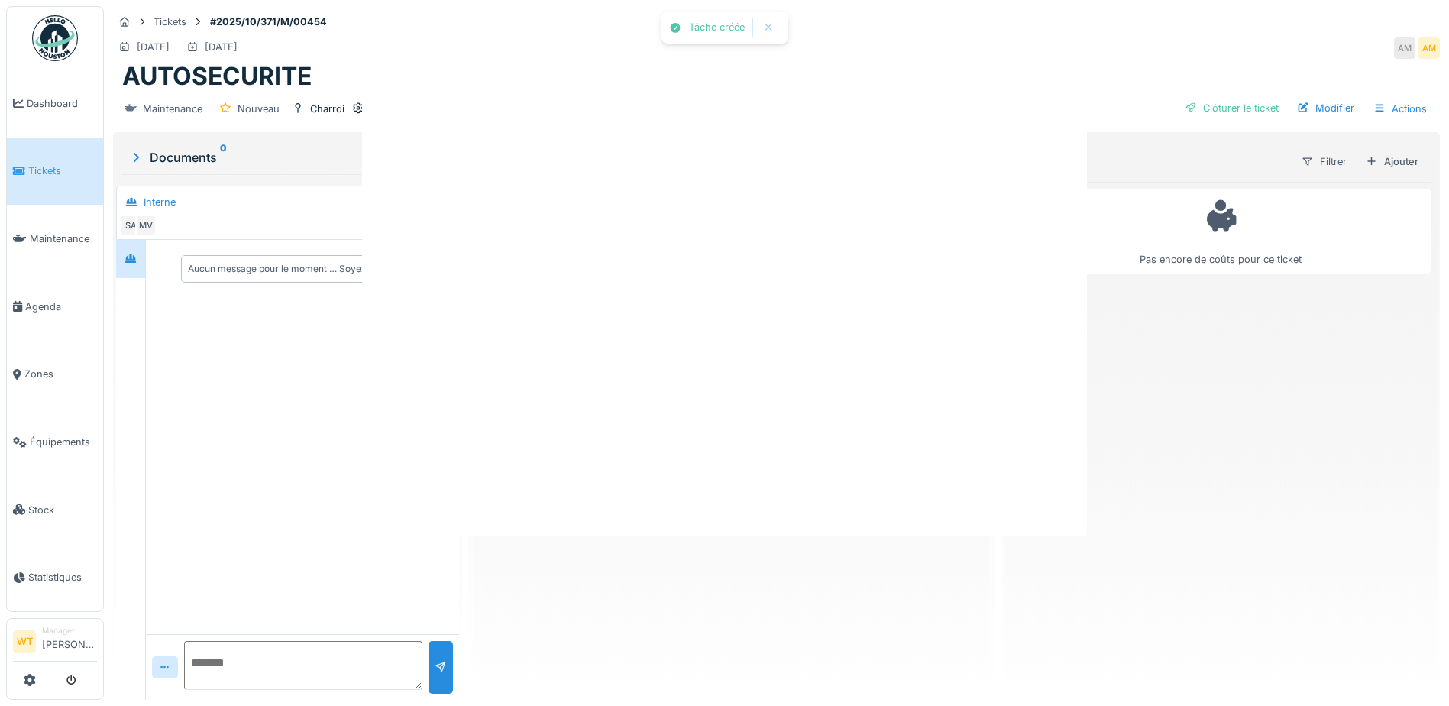
scroll to position [0, 0]
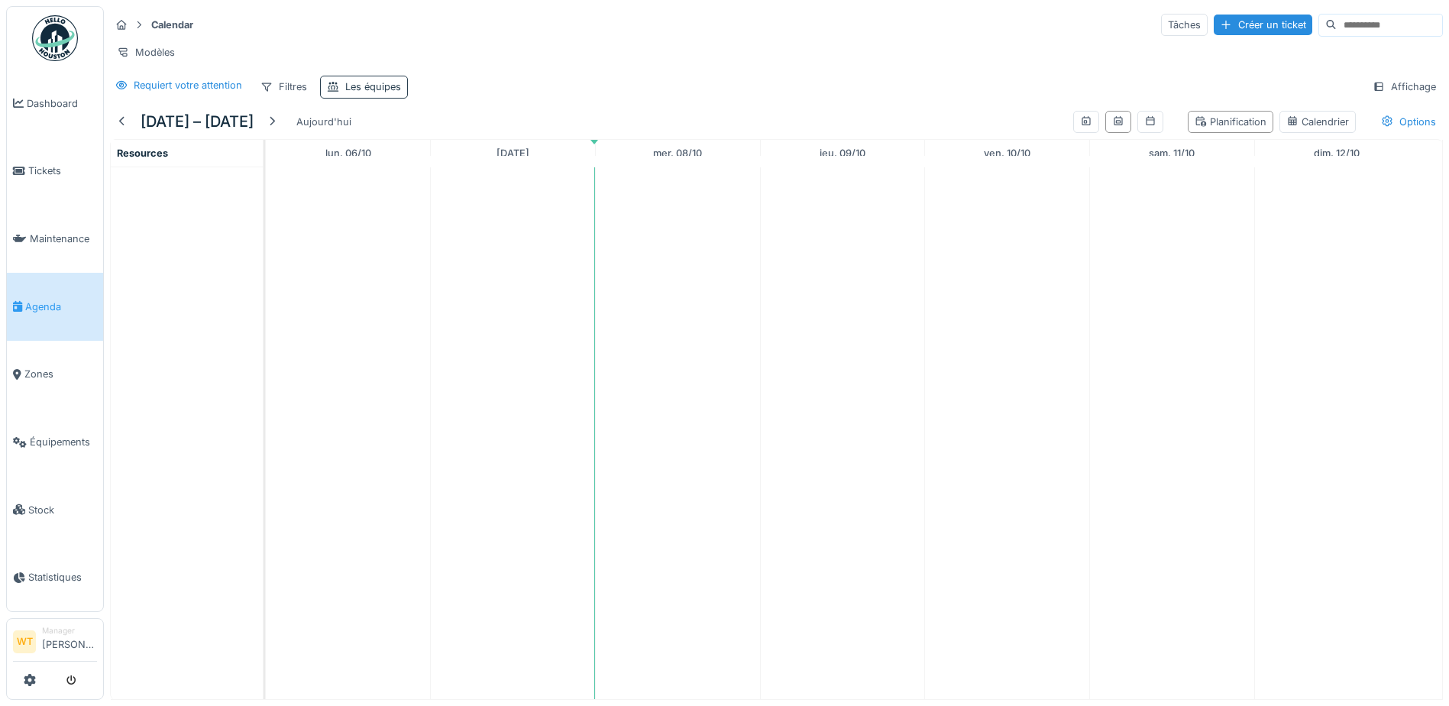
click at [378, 94] on div "Les équipes" at bounding box center [373, 86] width 56 height 15
click at [432, 177] on div "Les équipes" at bounding box center [405, 171] width 143 height 17
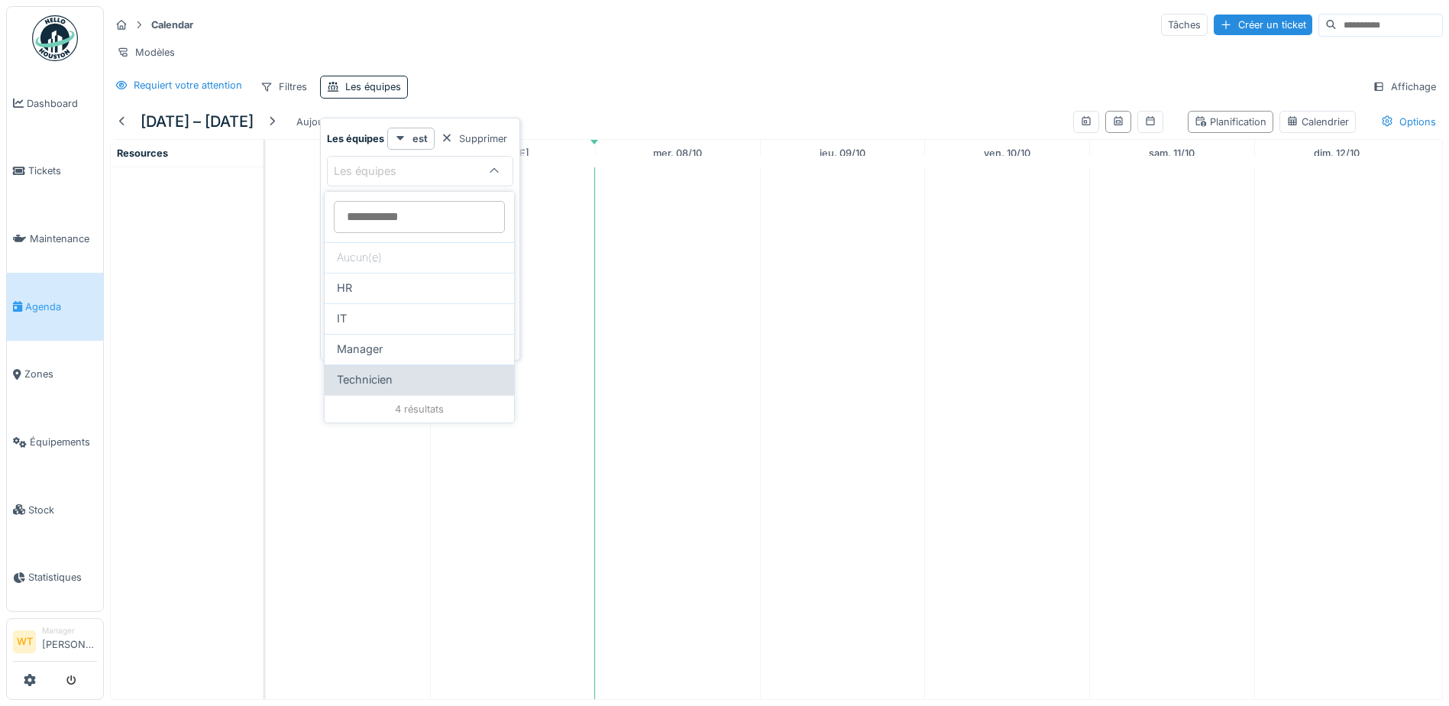
click at [377, 376] on span "Technicien" at bounding box center [365, 379] width 56 height 17
type input "***"
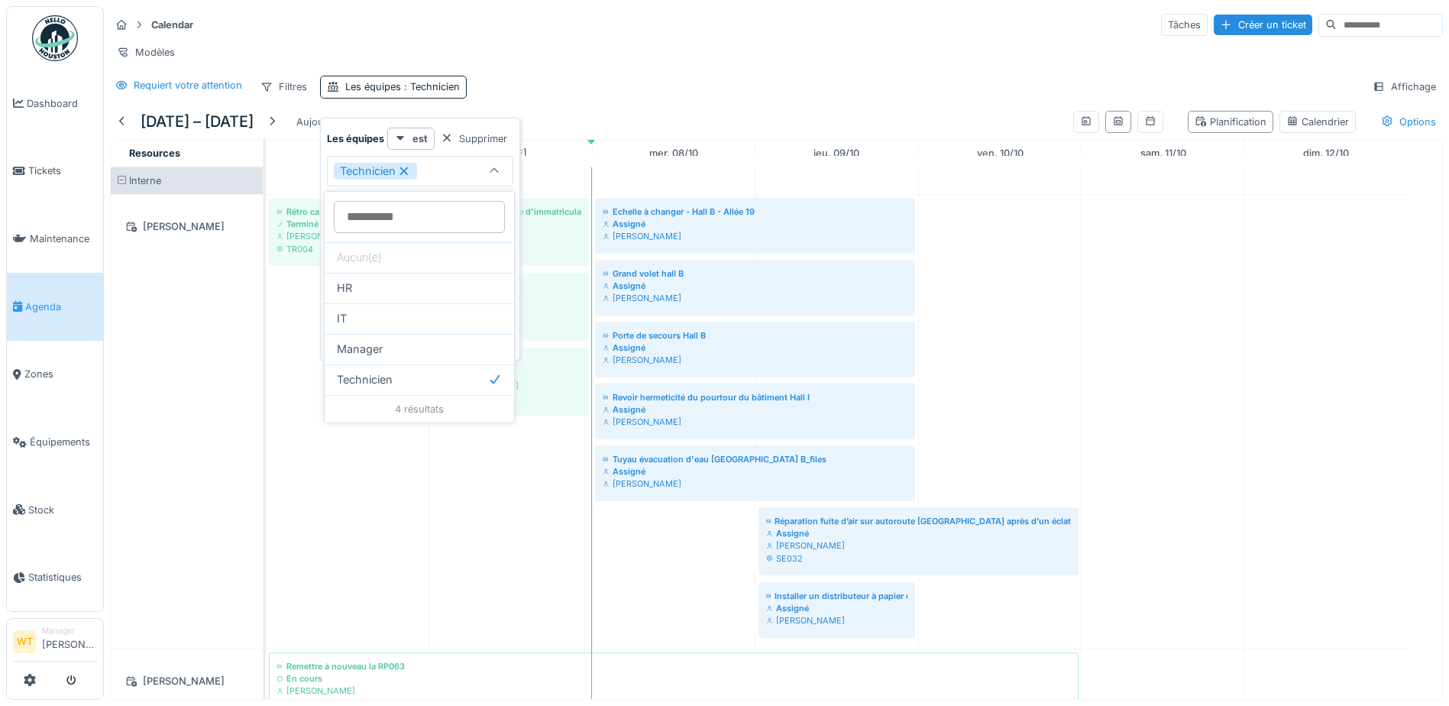
click at [687, 30] on div "Calendar Tâches Créer un ticket" at bounding box center [776, 24] width 1333 height 25
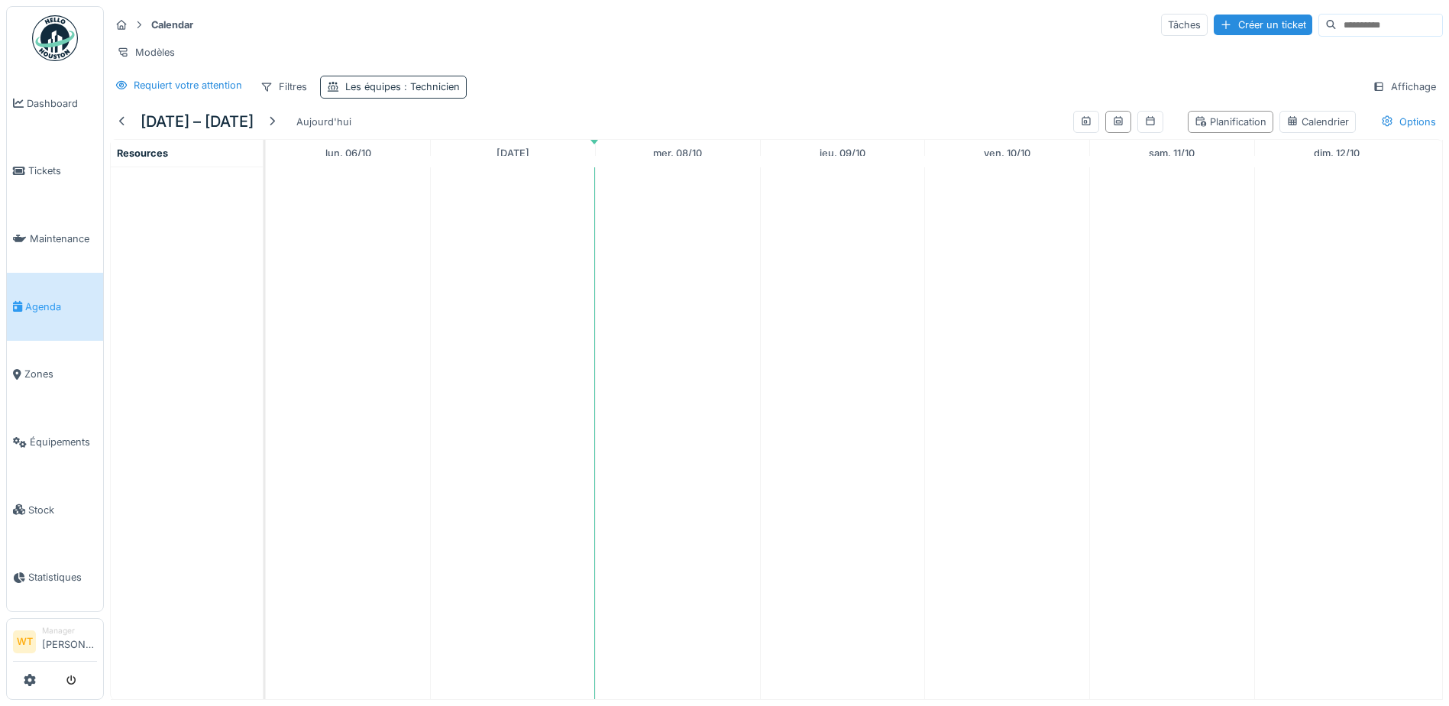
click at [371, 90] on div "Les équipes : Technicien" at bounding box center [393, 87] width 147 height 22
click at [409, 171] on icon at bounding box center [404, 171] width 14 height 11
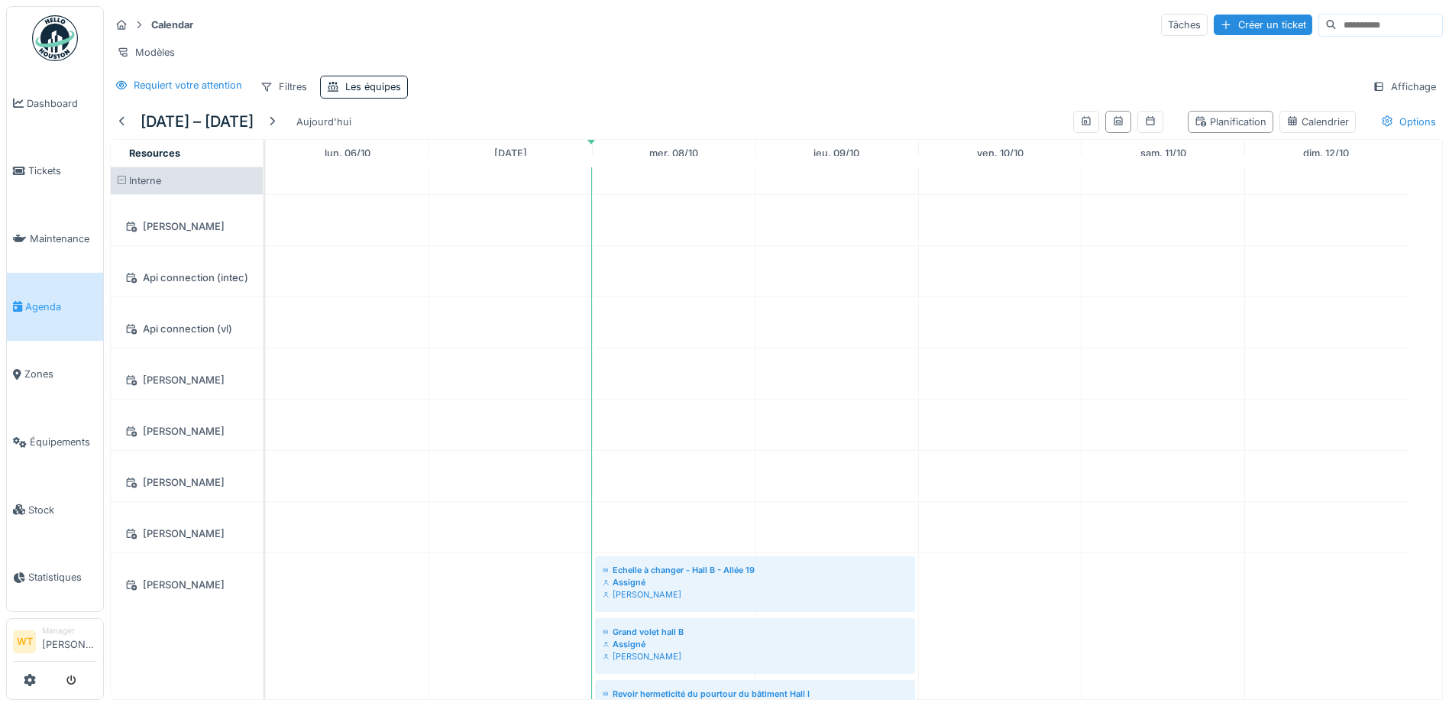
click at [525, 60] on div "Modèles" at bounding box center [776, 52] width 1333 height 22
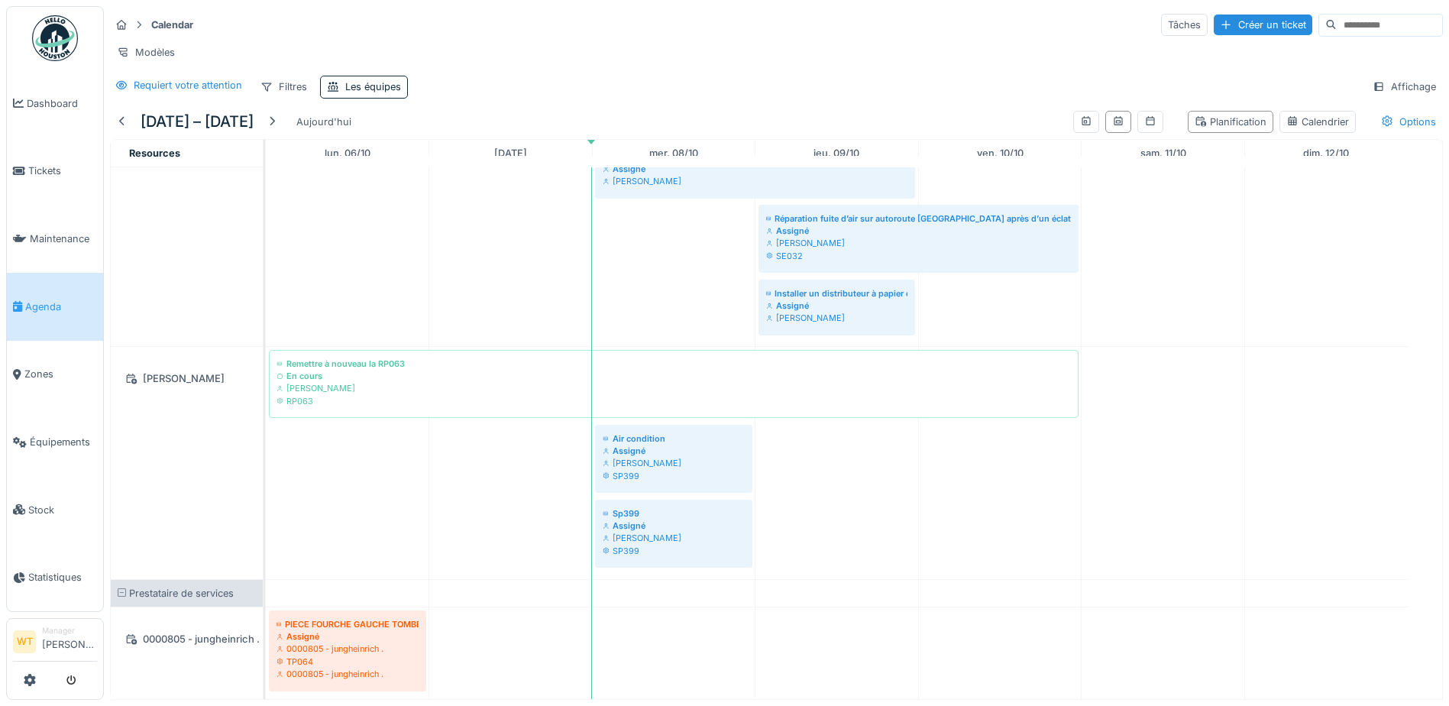
scroll to position [1049, 0]
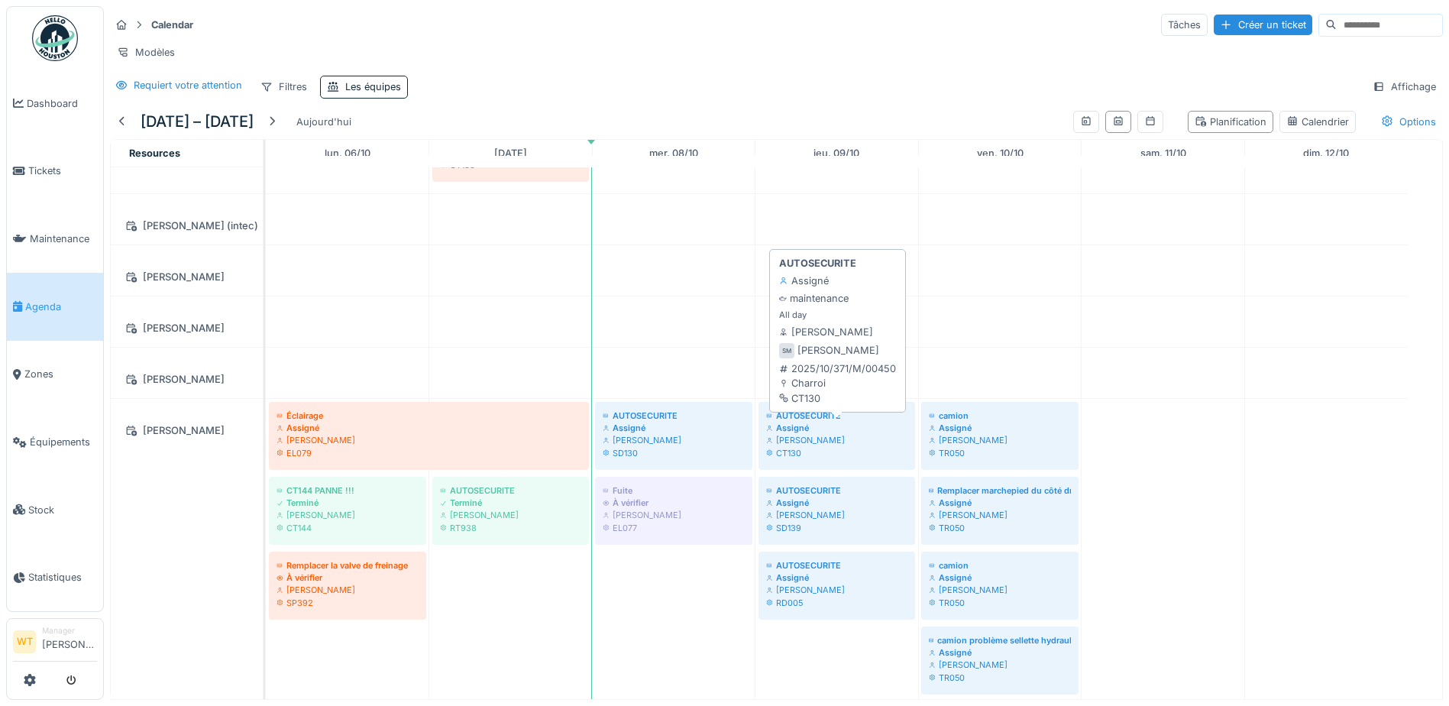
click at [797, 459] on div "CT130" at bounding box center [836, 453] width 141 height 12
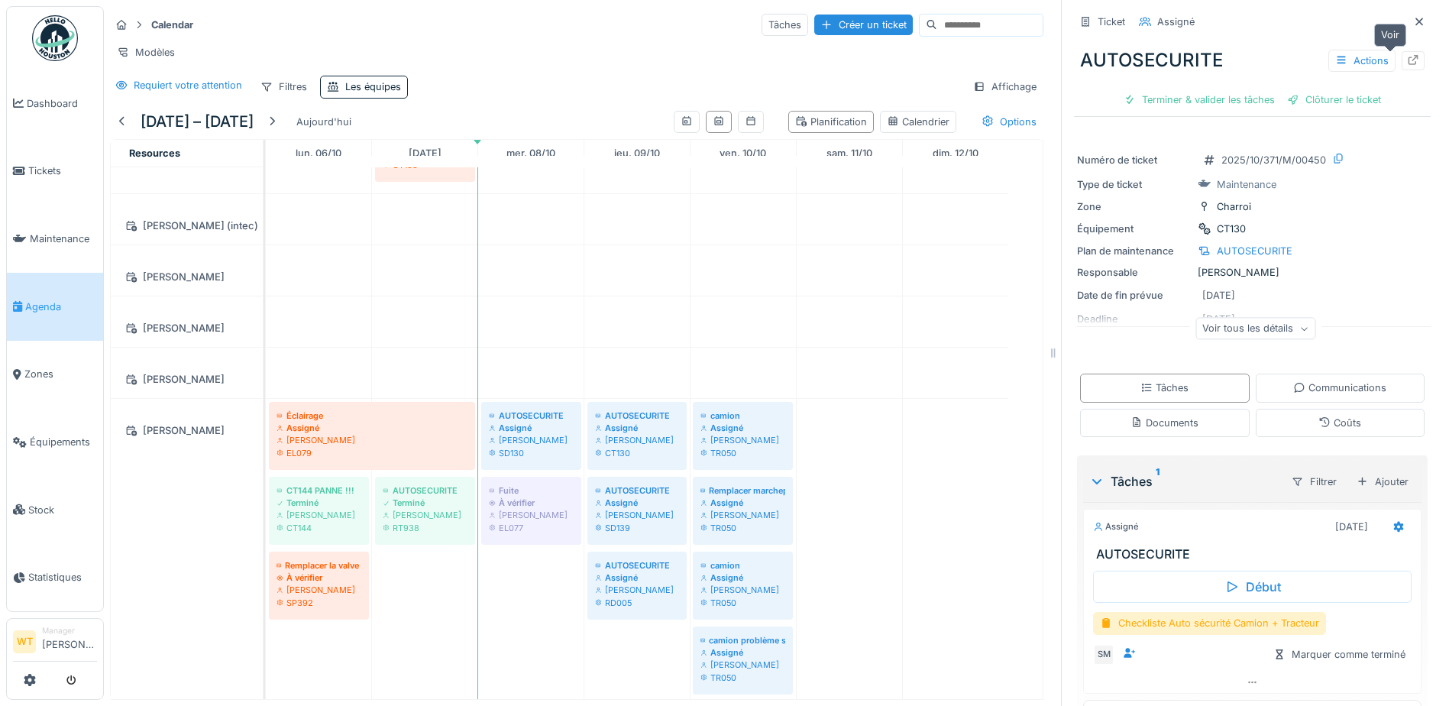
click at [1407, 56] on icon at bounding box center [1413, 60] width 12 height 10
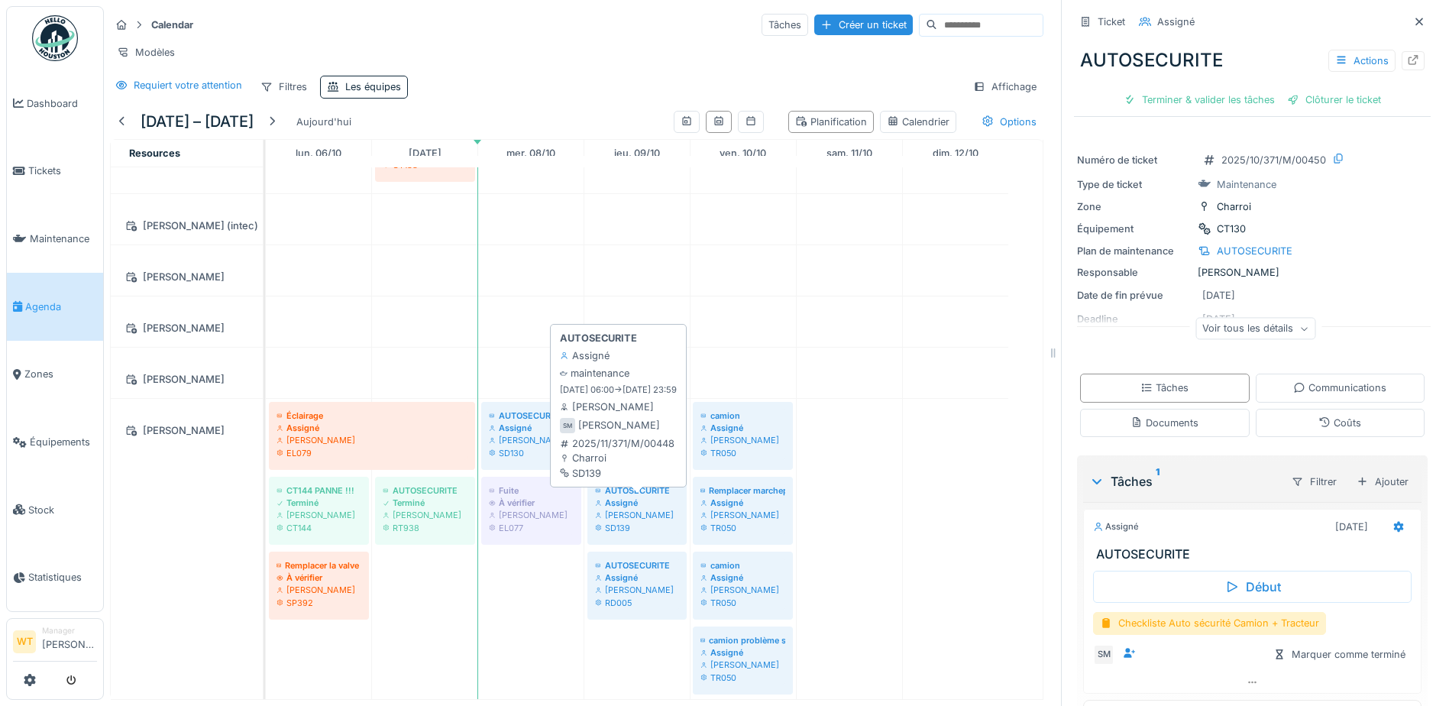
click at [644, 534] on div "SD139" at bounding box center [637, 528] width 84 height 12
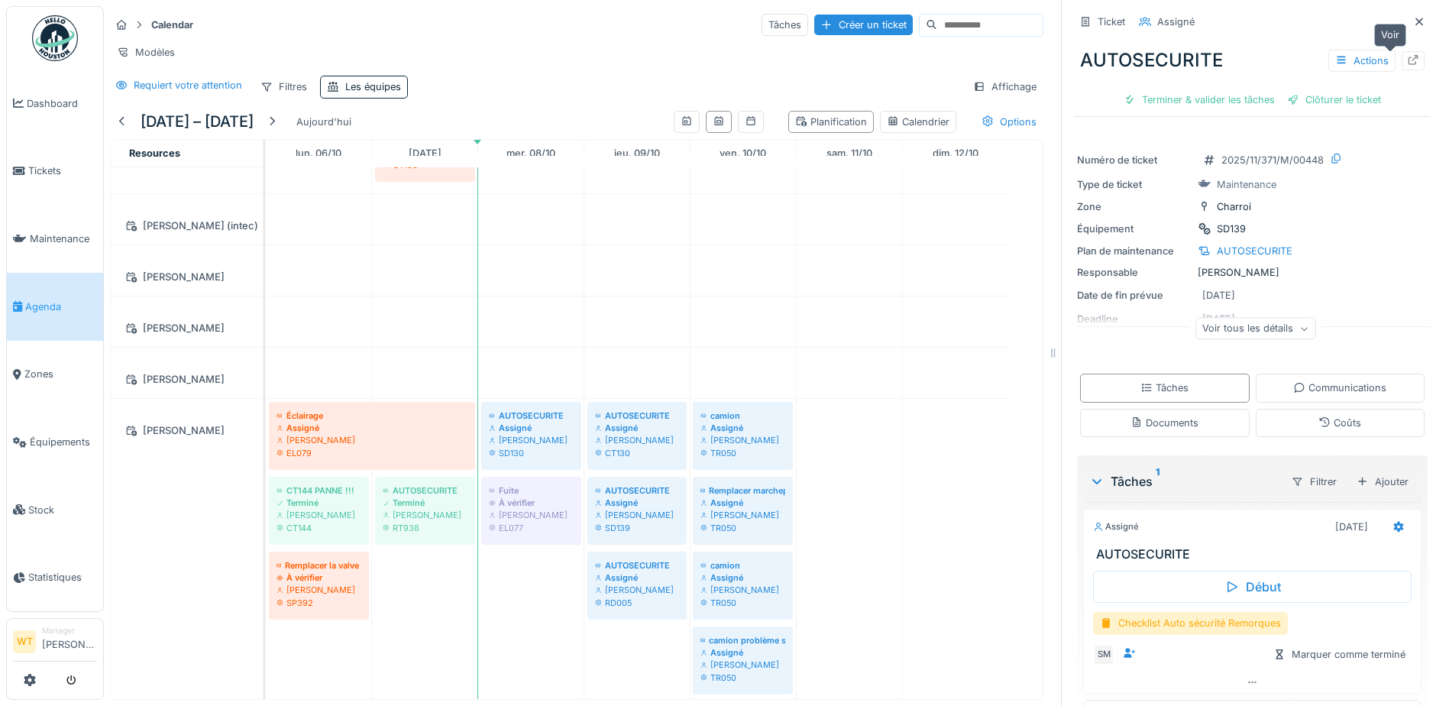
click at [1407, 61] on icon at bounding box center [1413, 60] width 12 height 10
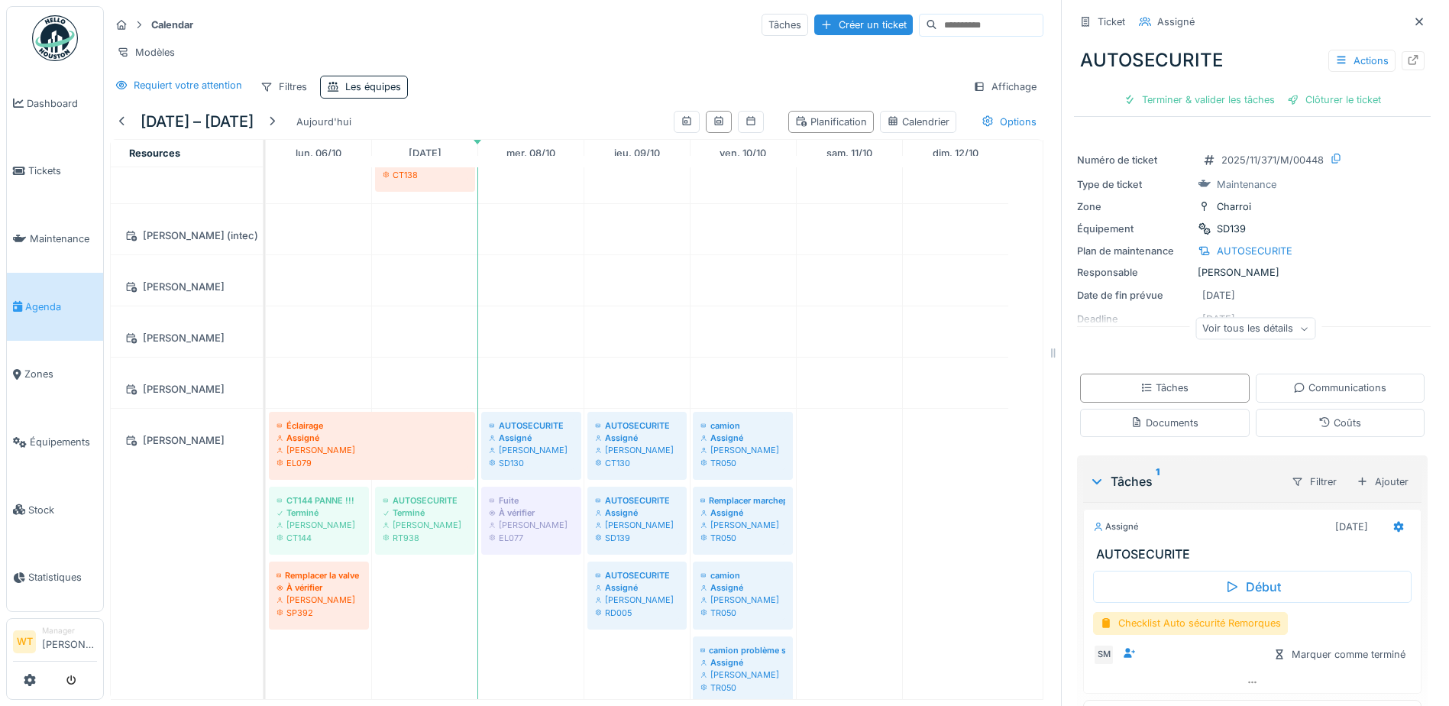
scroll to position [2444, 0]
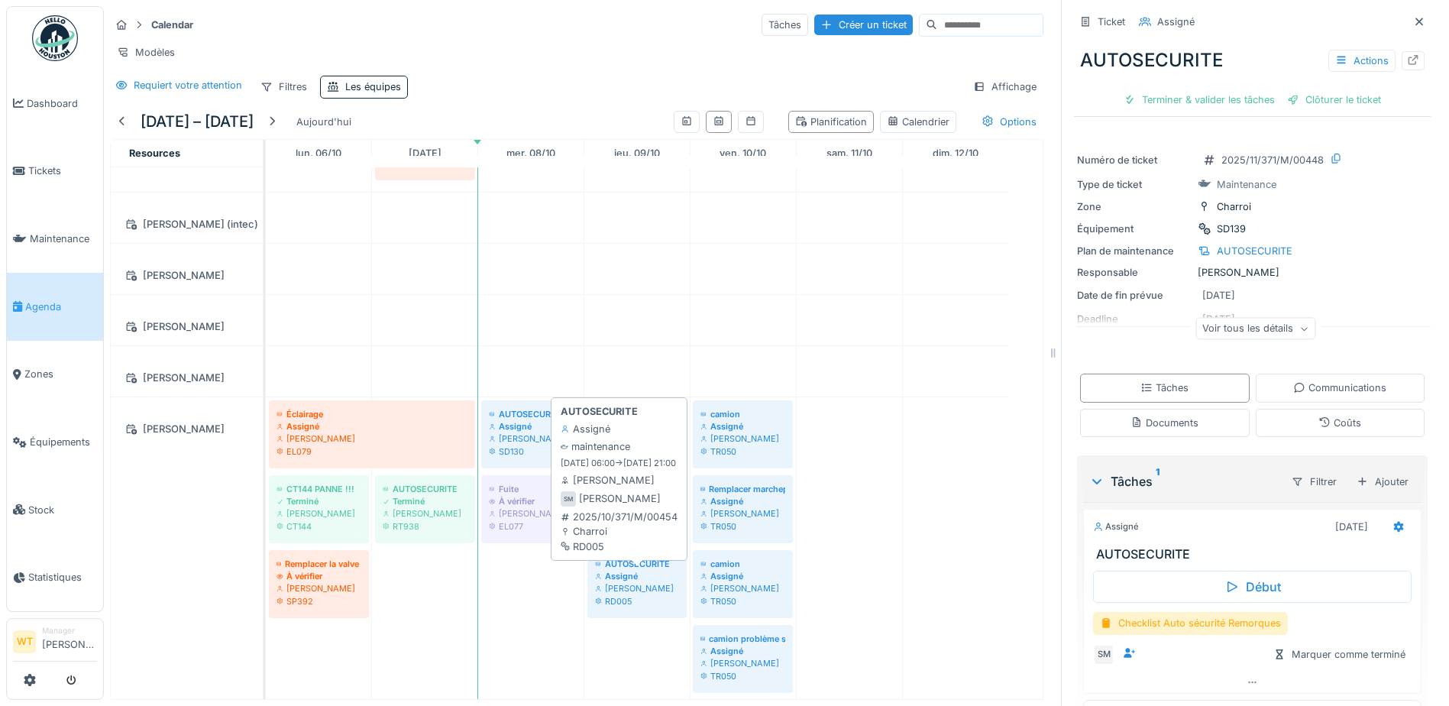
click at [648, 594] on div "[PERSON_NAME]" at bounding box center [637, 588] width 84 height 12
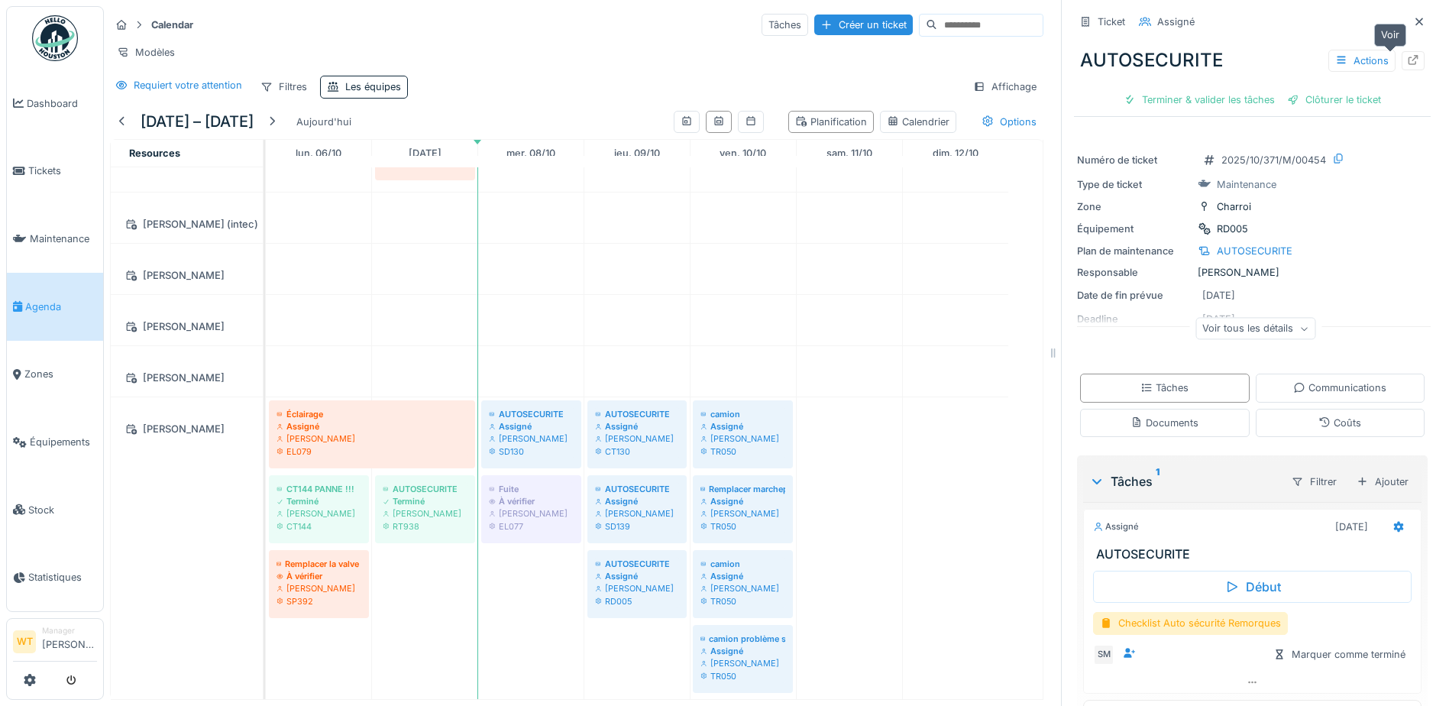
click at [1407, 56] on icon at bounding box center [1413, 60] width 12 height 10
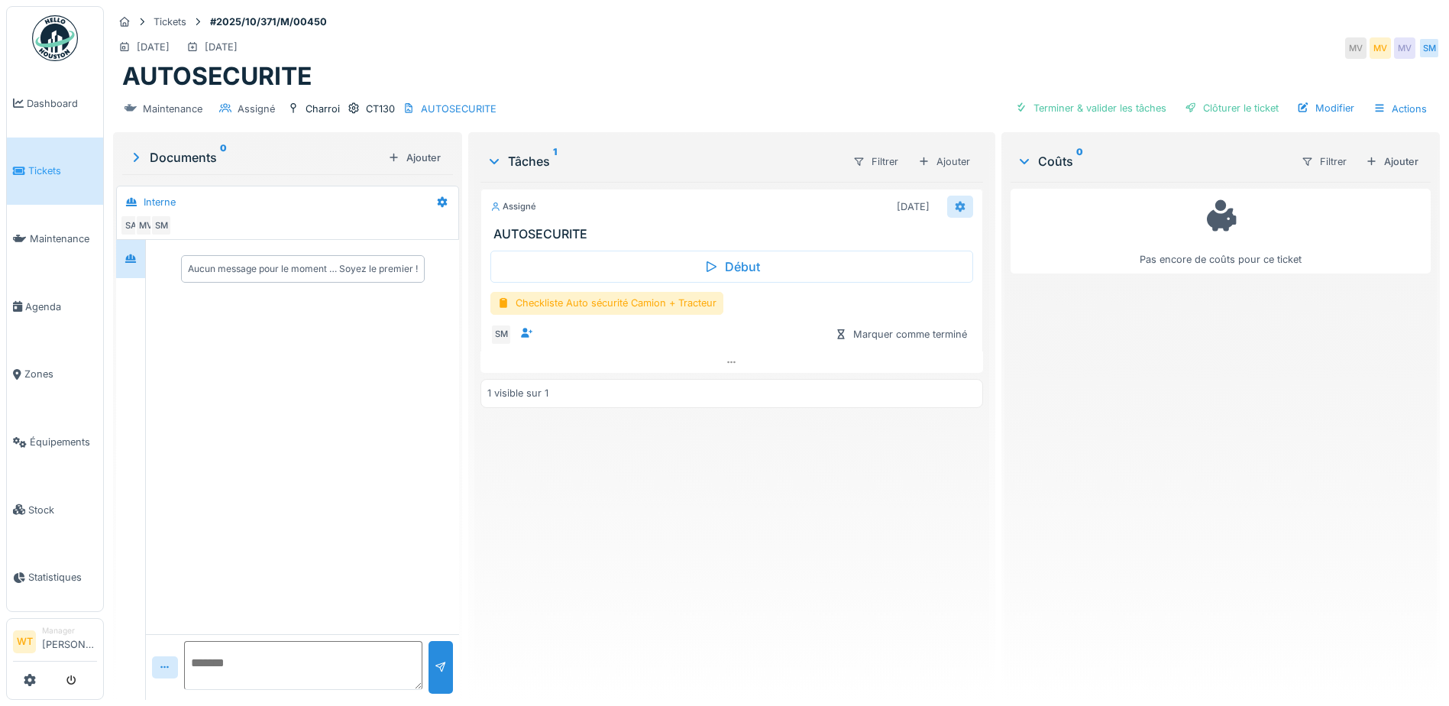
click at [949, 197] on div at bounding box center [960, 207] width 26 height 22
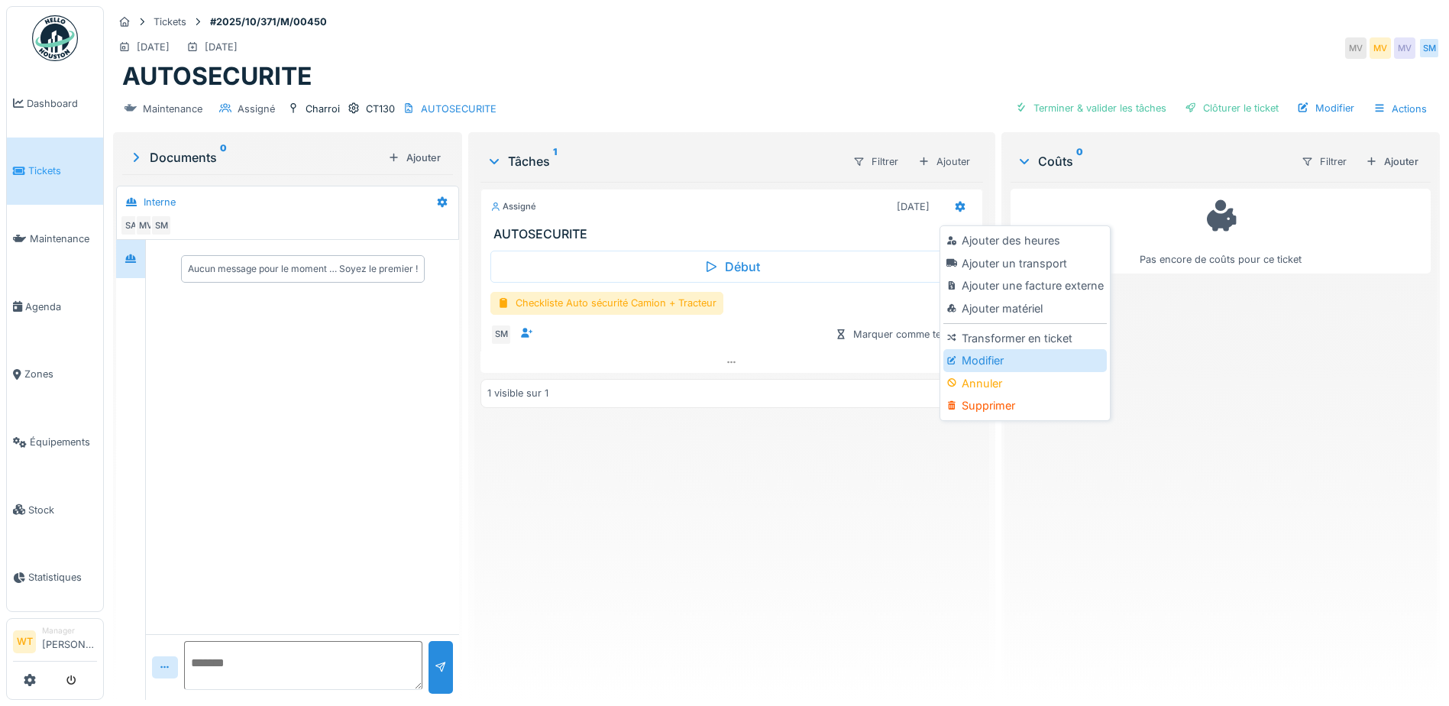
click at [962, 357] on div "Modifier" at bounding box center [1024, 360] width 163 height 23
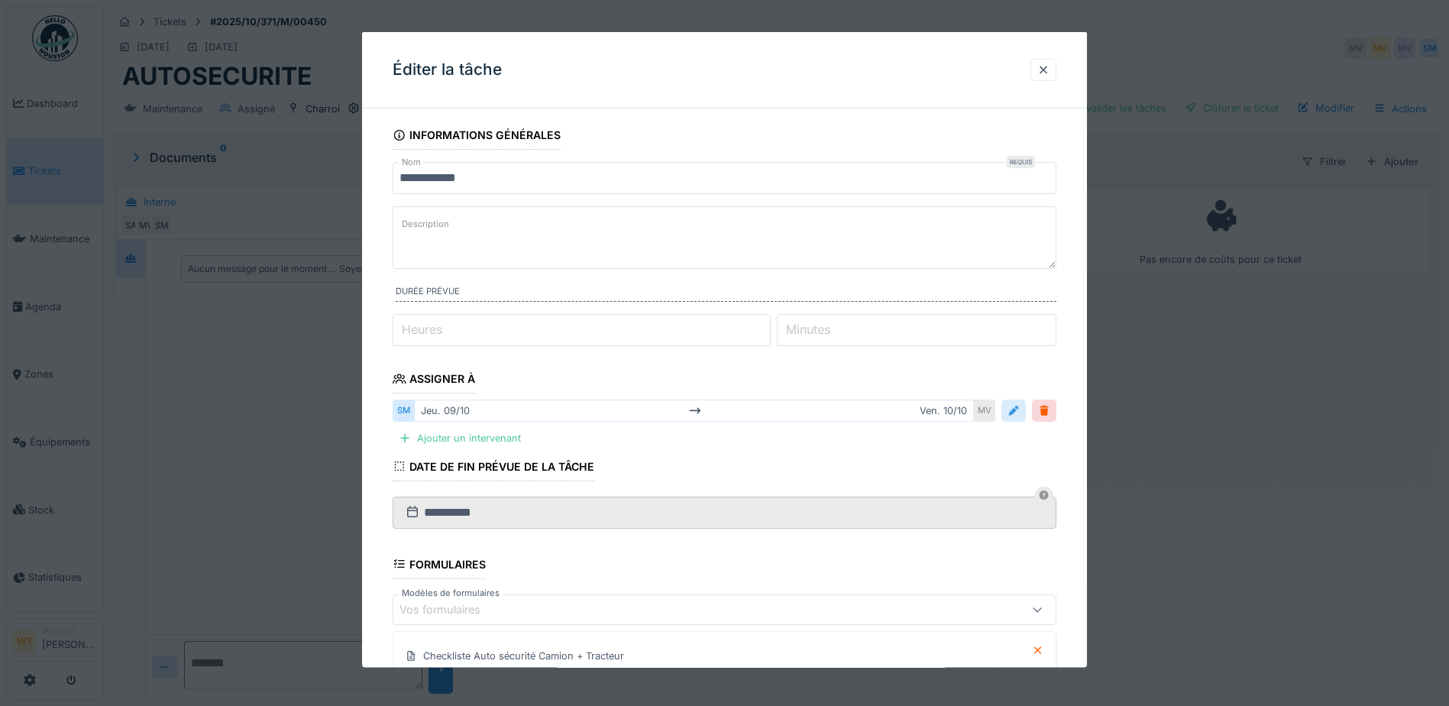
click at [1012, 407] on div at bounding box center [1013, 410] width 24 height 22
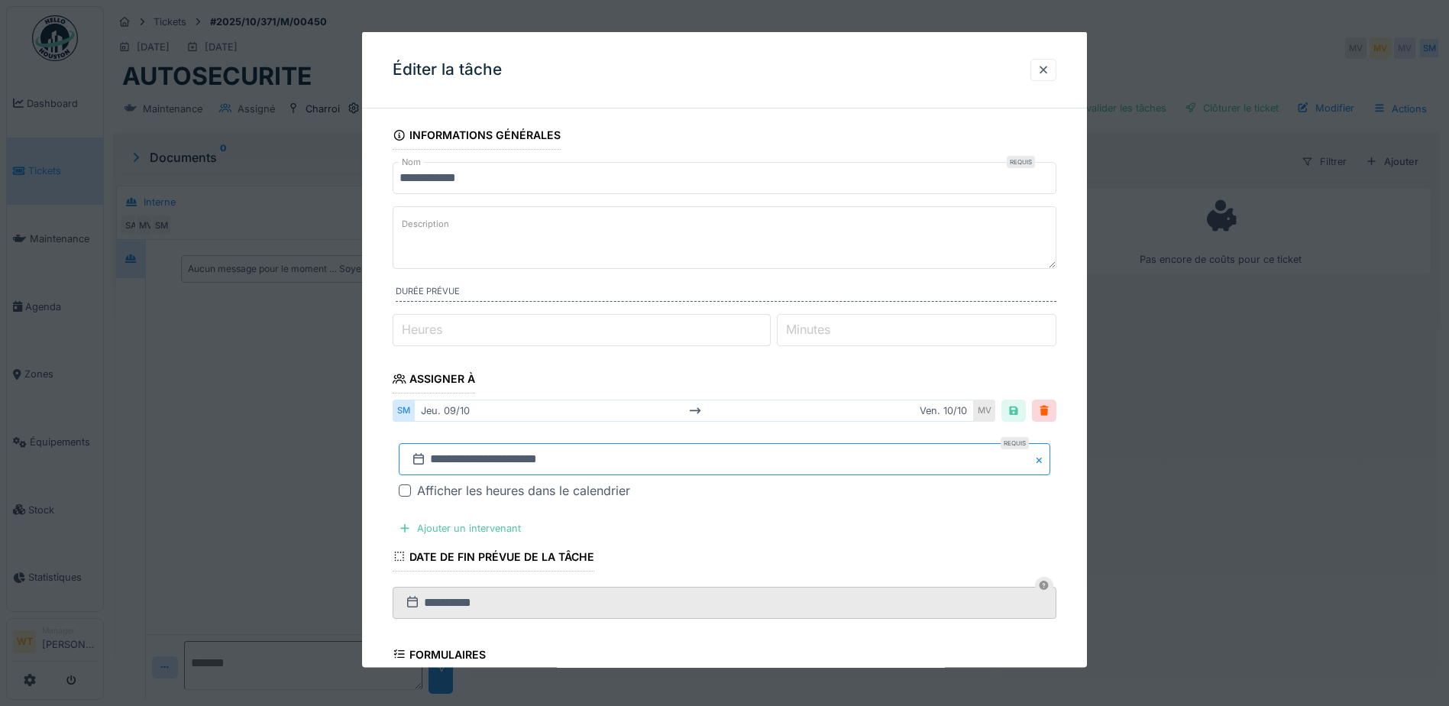
click at [645, 451] on input "**********" at bounding box center [724, 459] width 651 height 32
click at [571, 369] on fieldset "**********" at bounding box center [725, 528] width 664 height 815
click at [499, 524] on div "Ajouter un intervenant" at bounding box center [460, 528] width 134 height 21
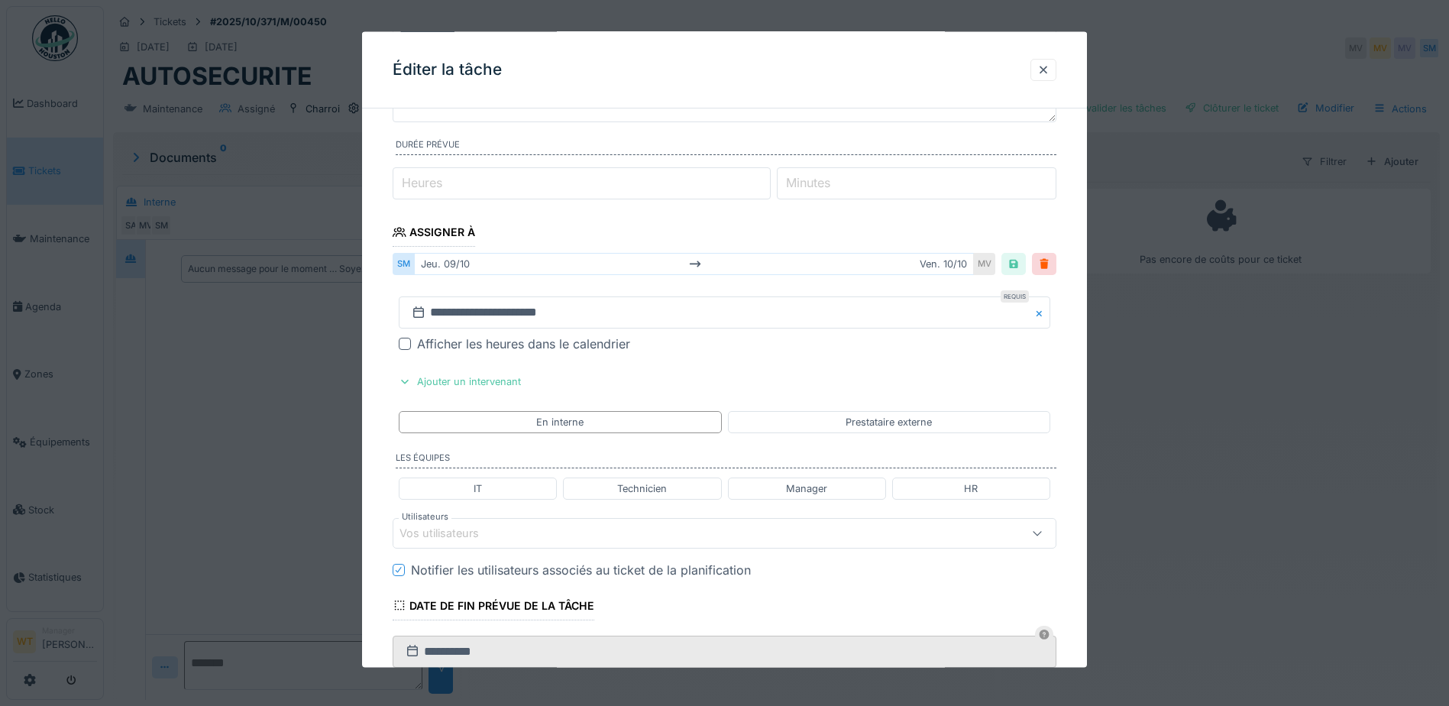
scroll to position [153, 0]
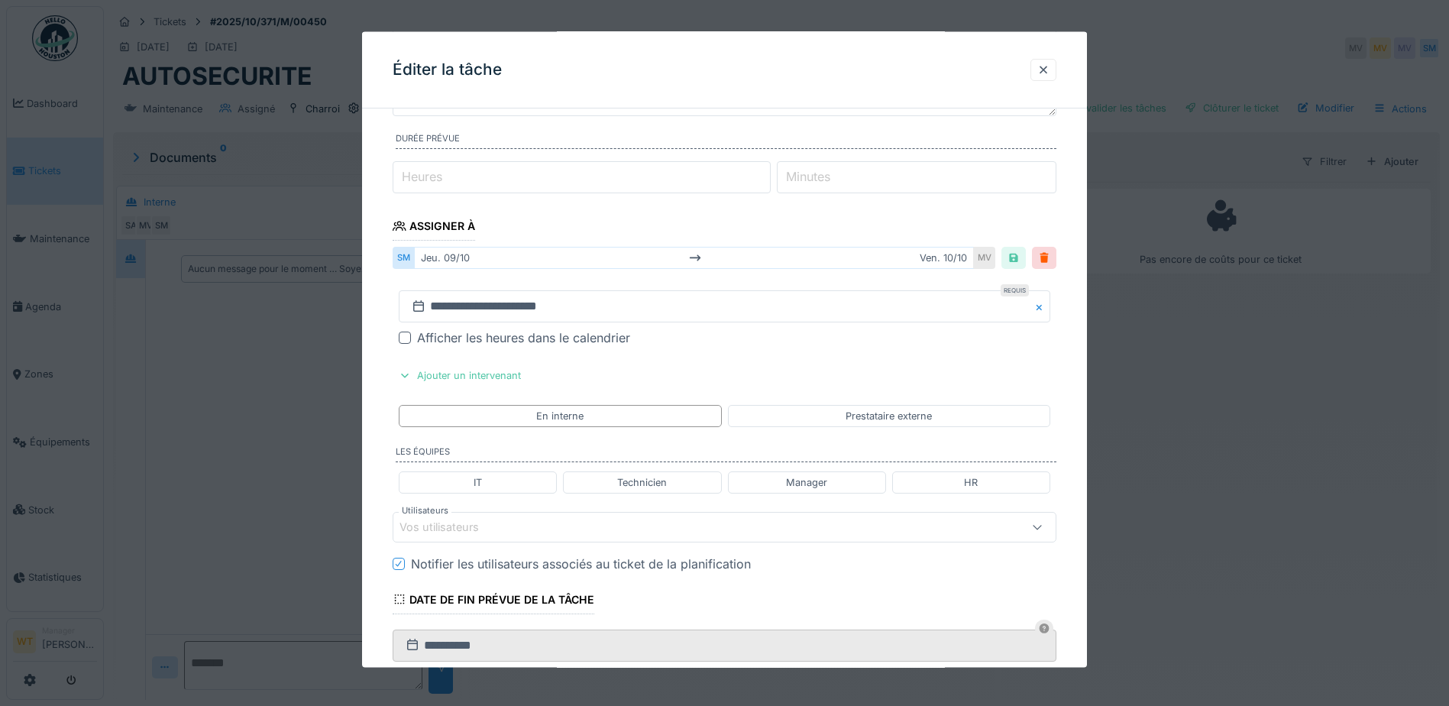
click at [574, 509] on fieldset "**********" at bounding box center [725, 473] width 664 height 1010
click at [561, 517] on div "Vos utilisateurs" at bounding box center [725, 526] width 664 height 31
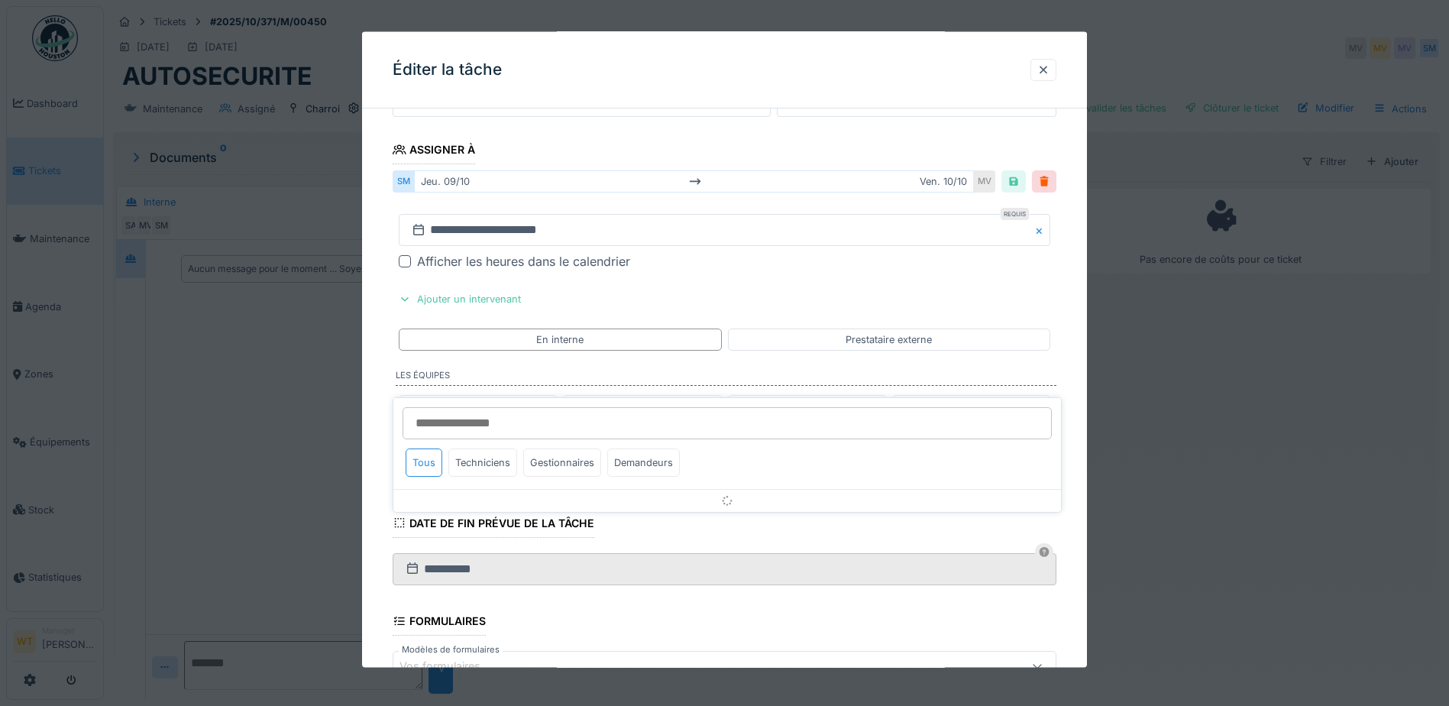
scroll to position [330, 0]
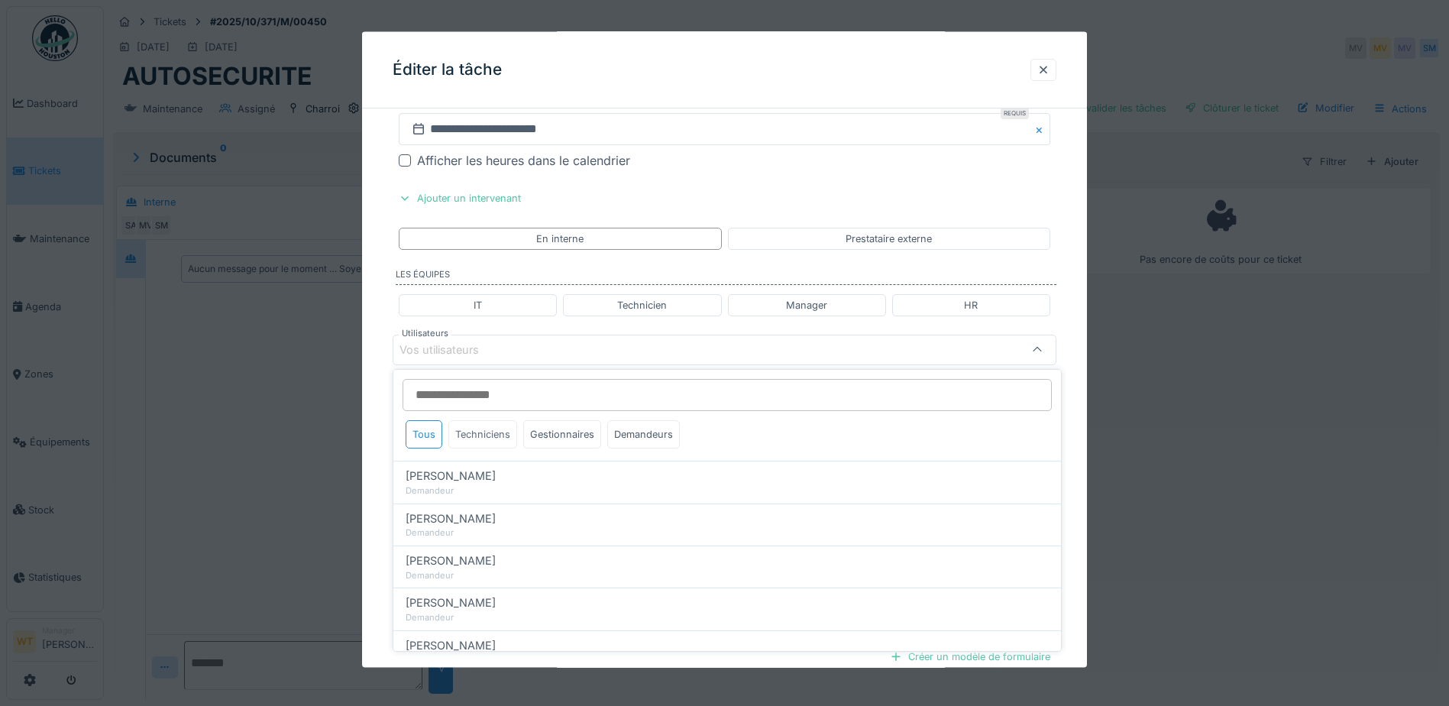
click at [496, 437] on div "Techniciens" at bounding box center [482, 434] width 69 height 28
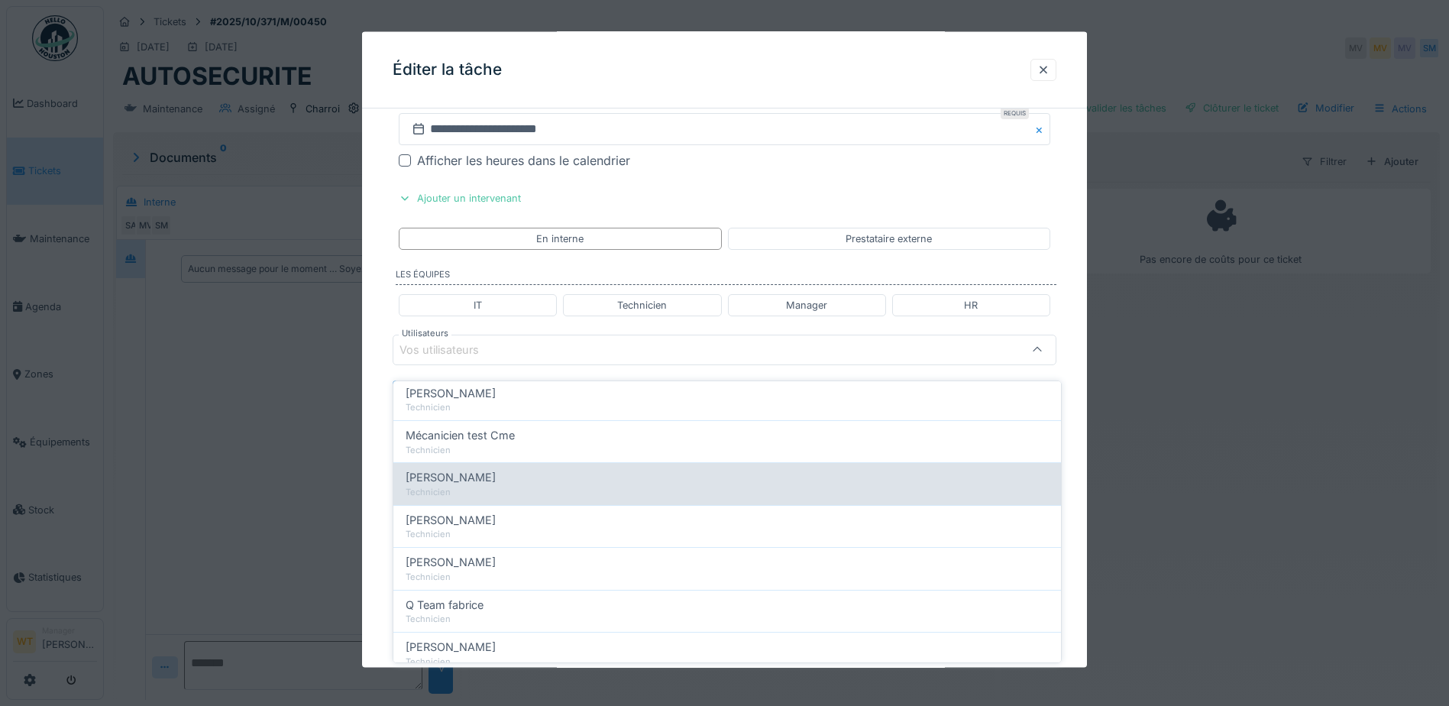
scroll to position [108, 0]
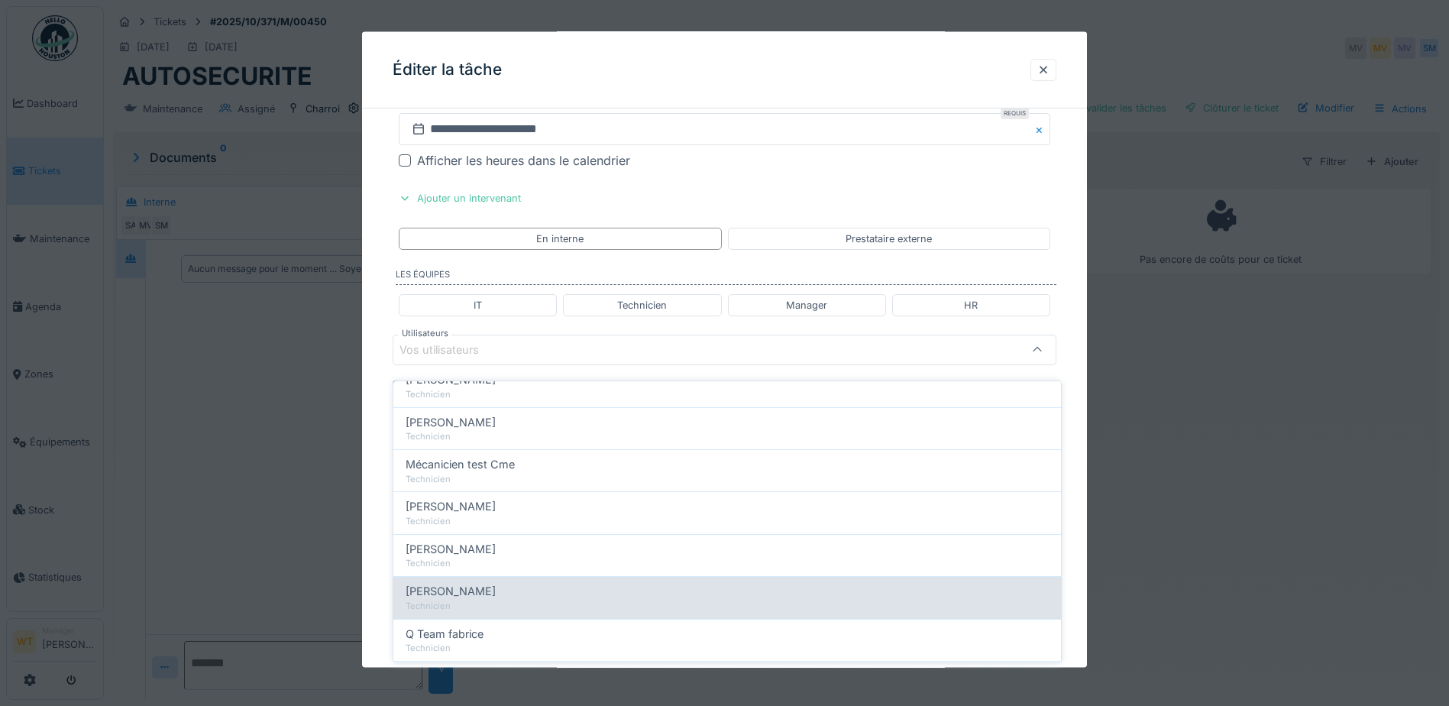
click at [495, 583] on div "[PERSON_NAME]" at bounding box center [727, 591] width 643 height 17
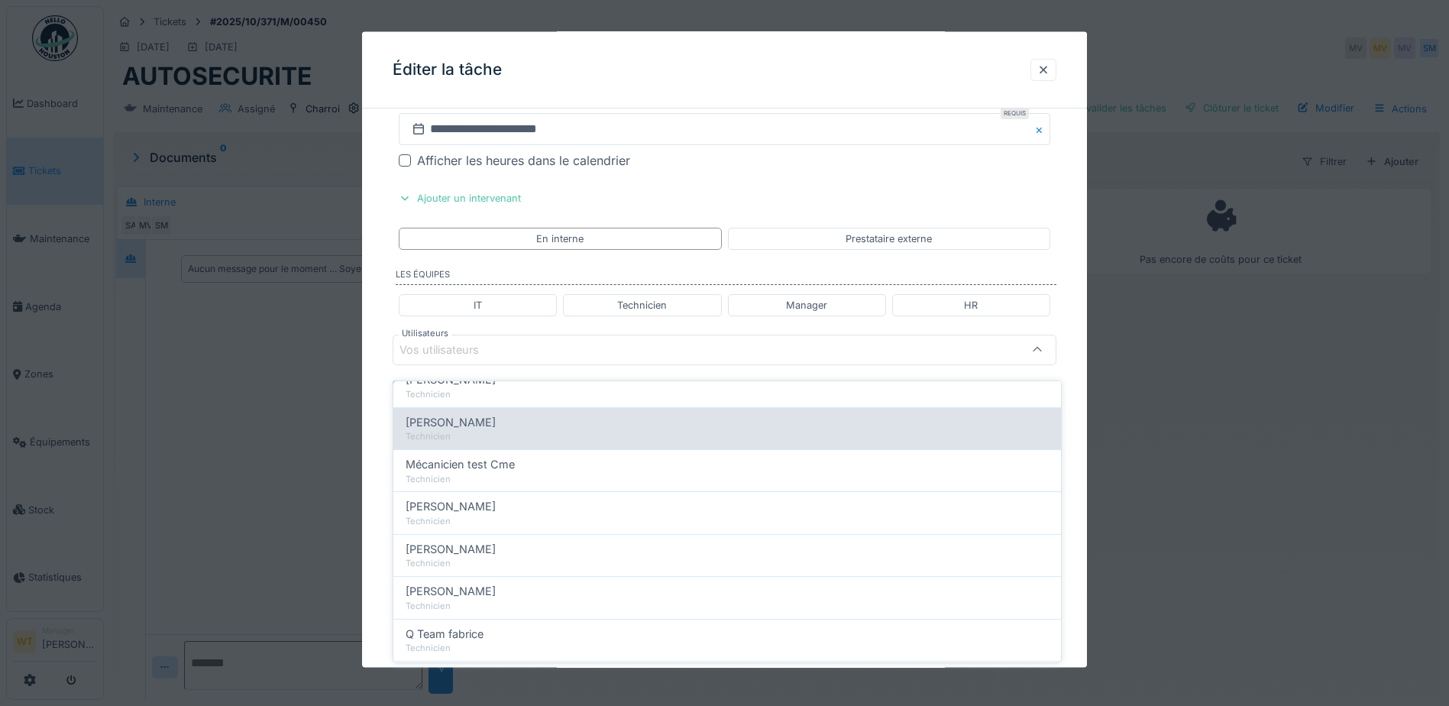
type input "*****"
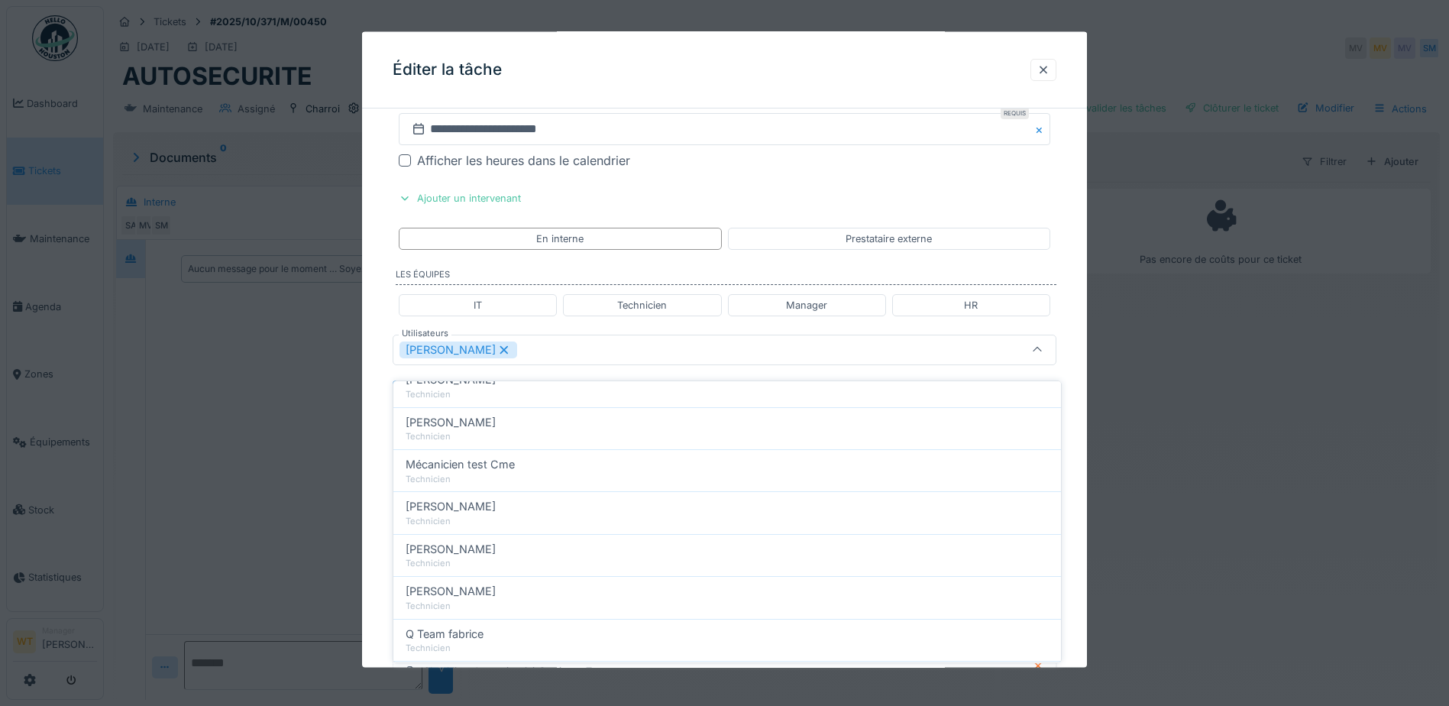
scroll to position [0, 0]
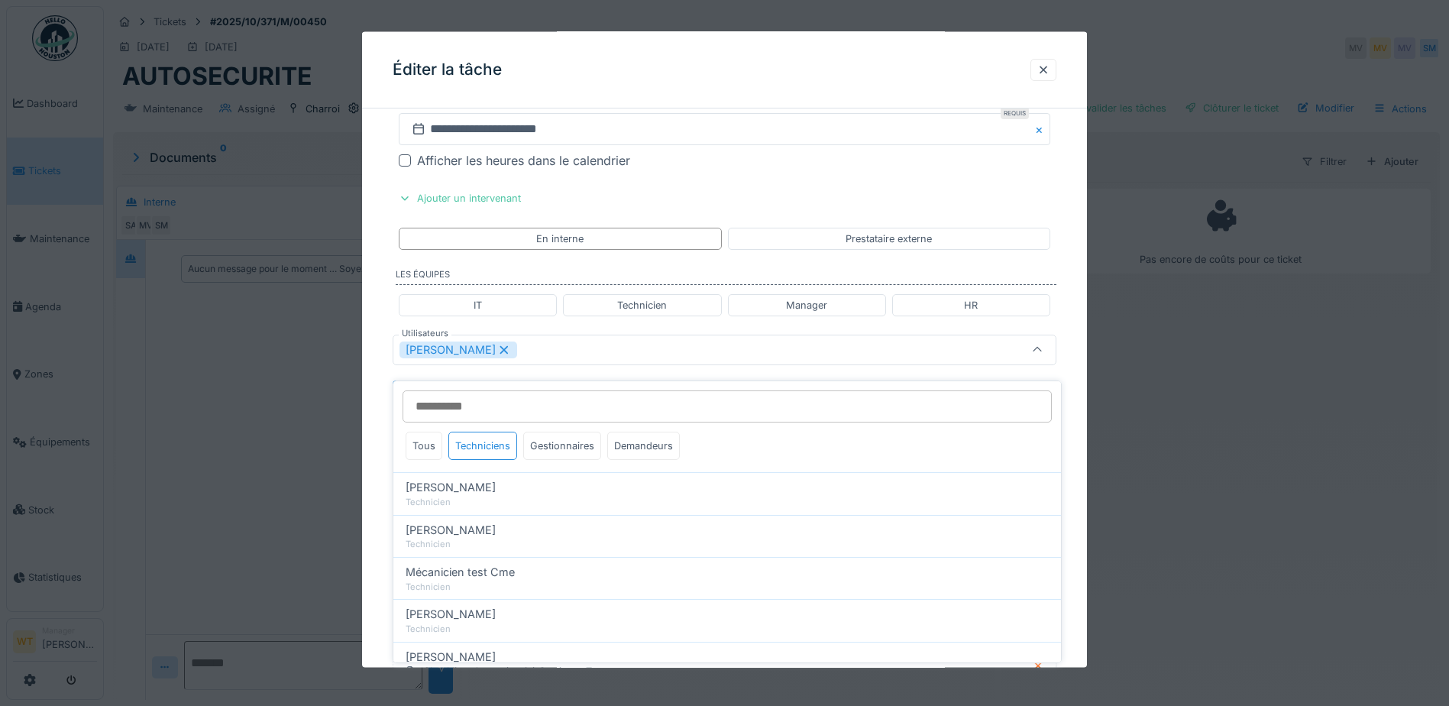
click at [561, 355] on div "[PERSON_NAME]" at bounding box center [685, 349] width 572 height 17
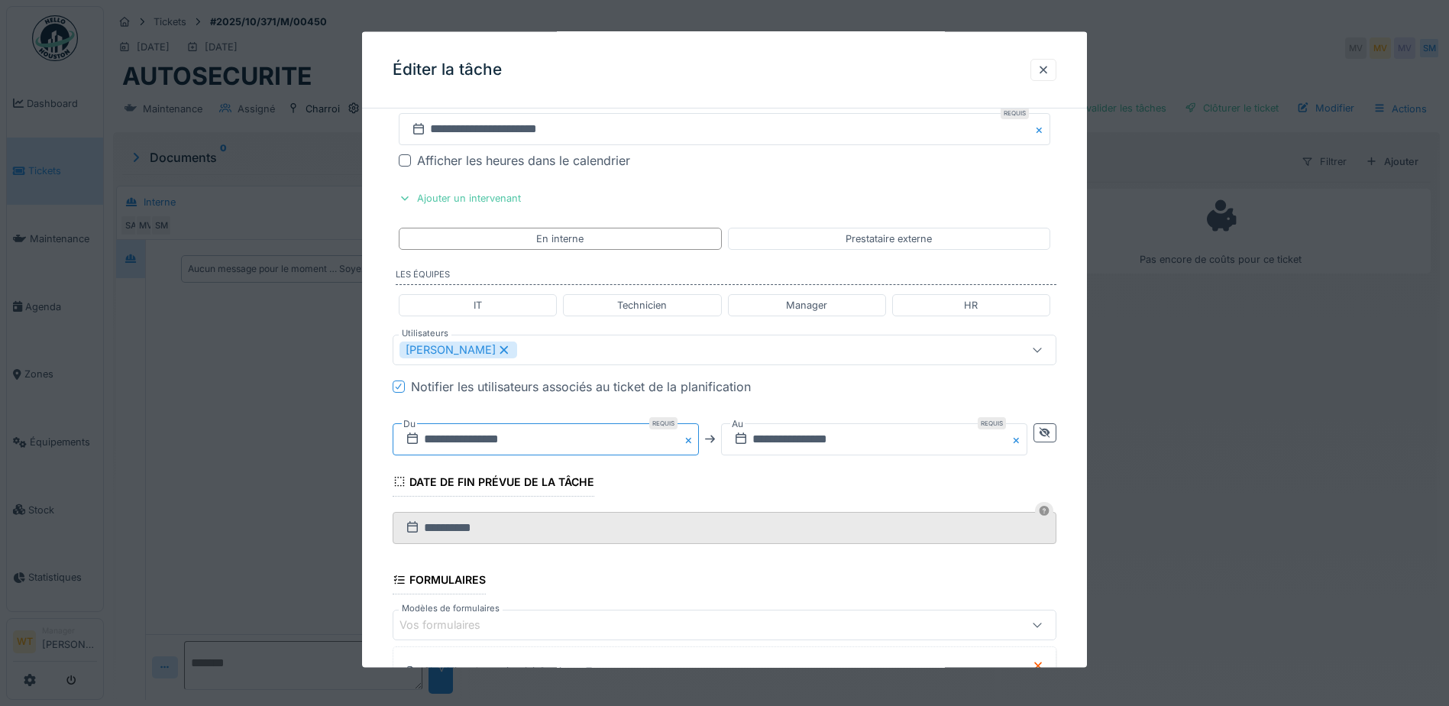
click at [541, 442] on input "**********" at bounding box center [546, 438] width 306 height 32
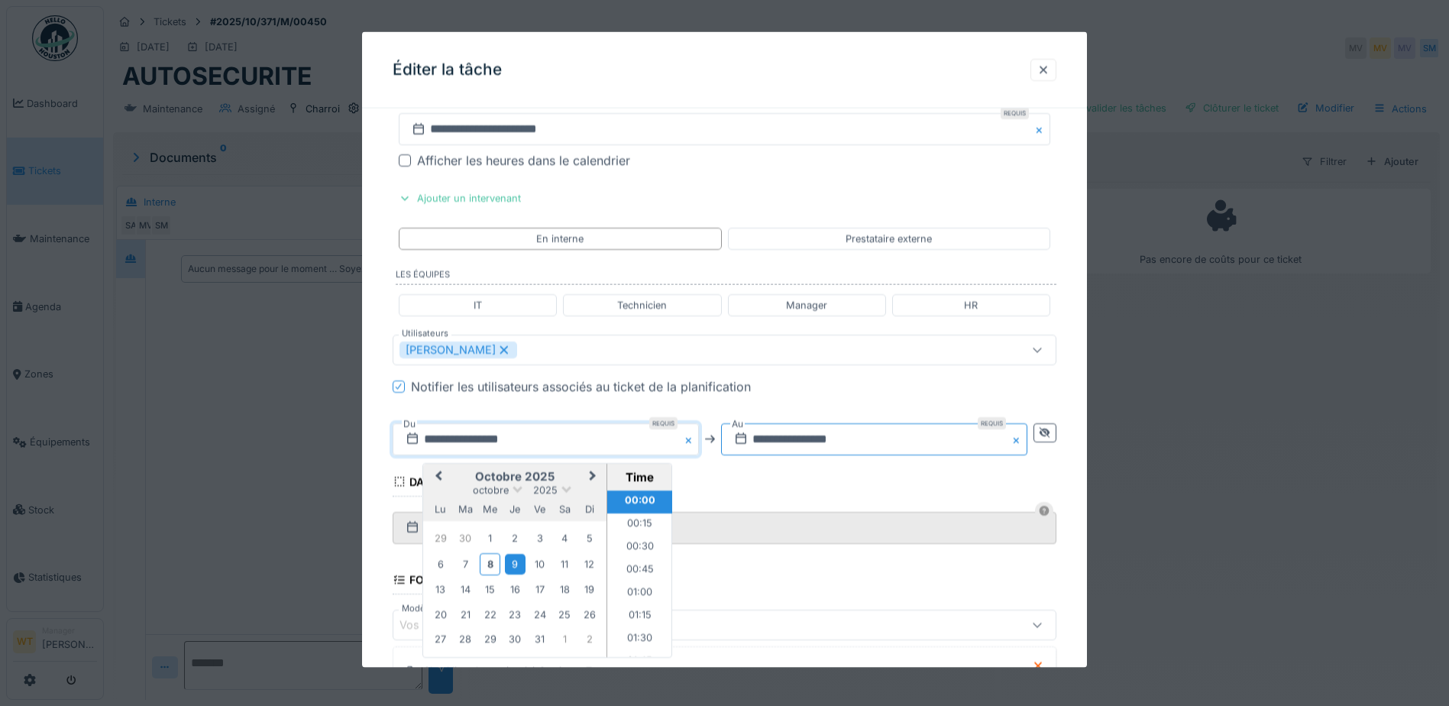
click at [808, 434] on input "**********" at bounding box center [874, 438] width 306 height 32
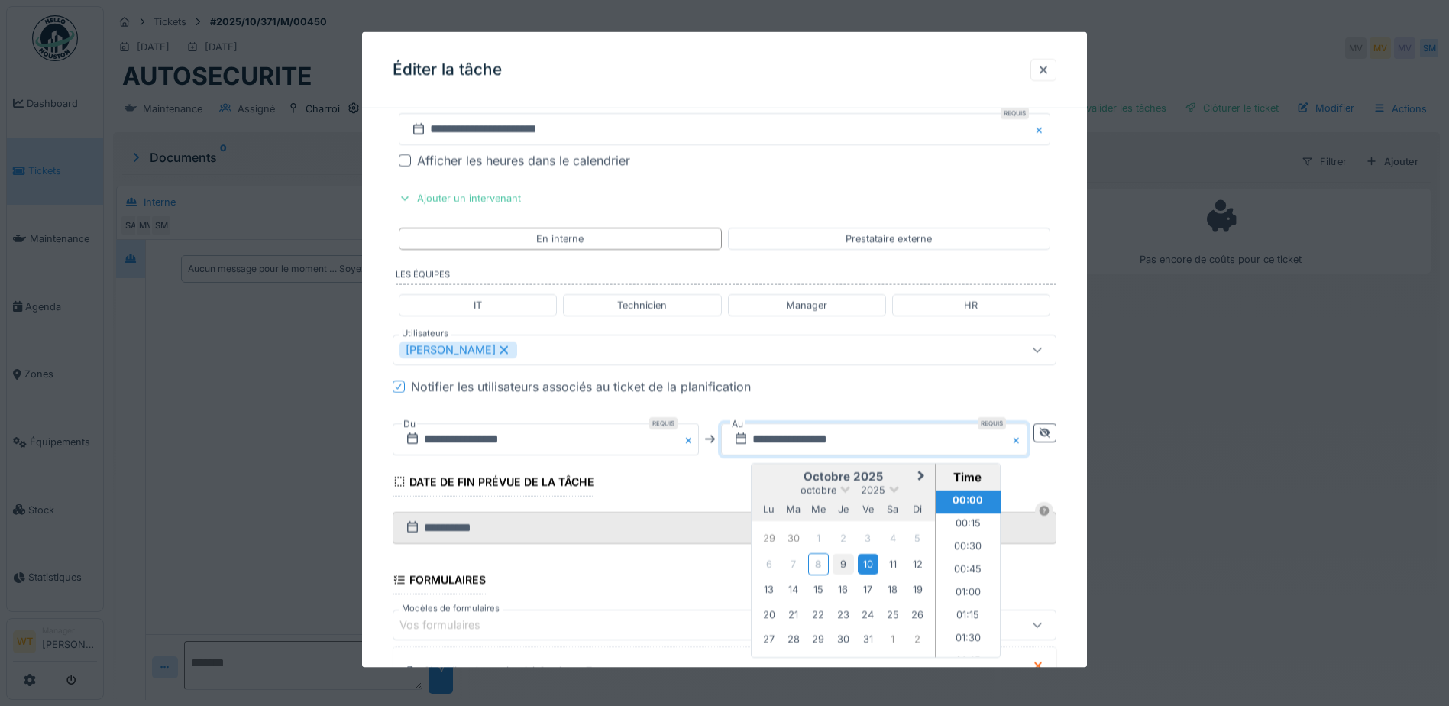
click at [842, 561] on div "9" at bounding box center [842, 563] width 21 height 21
click at [962, 621] on li "23:30" at bounding box center [968, 621] width 65 height 23
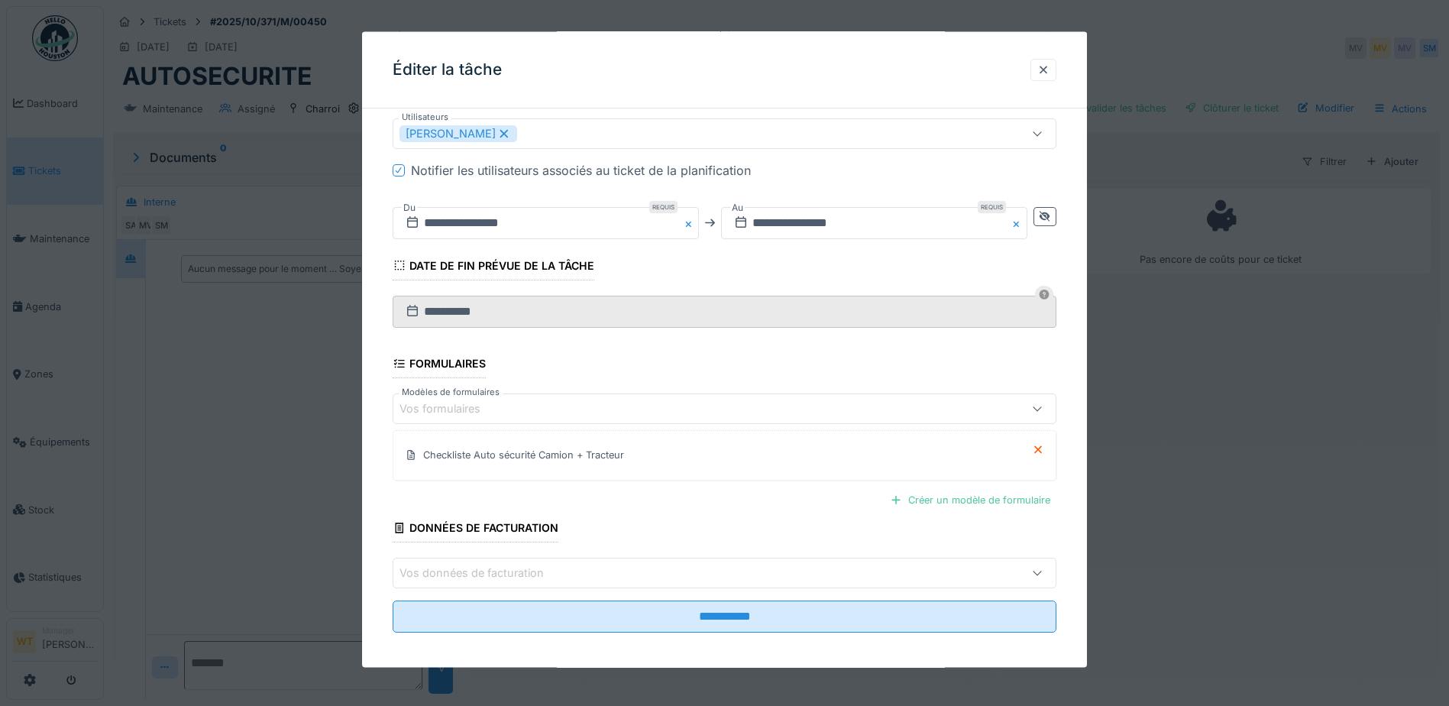
scroll to position [554, 0]
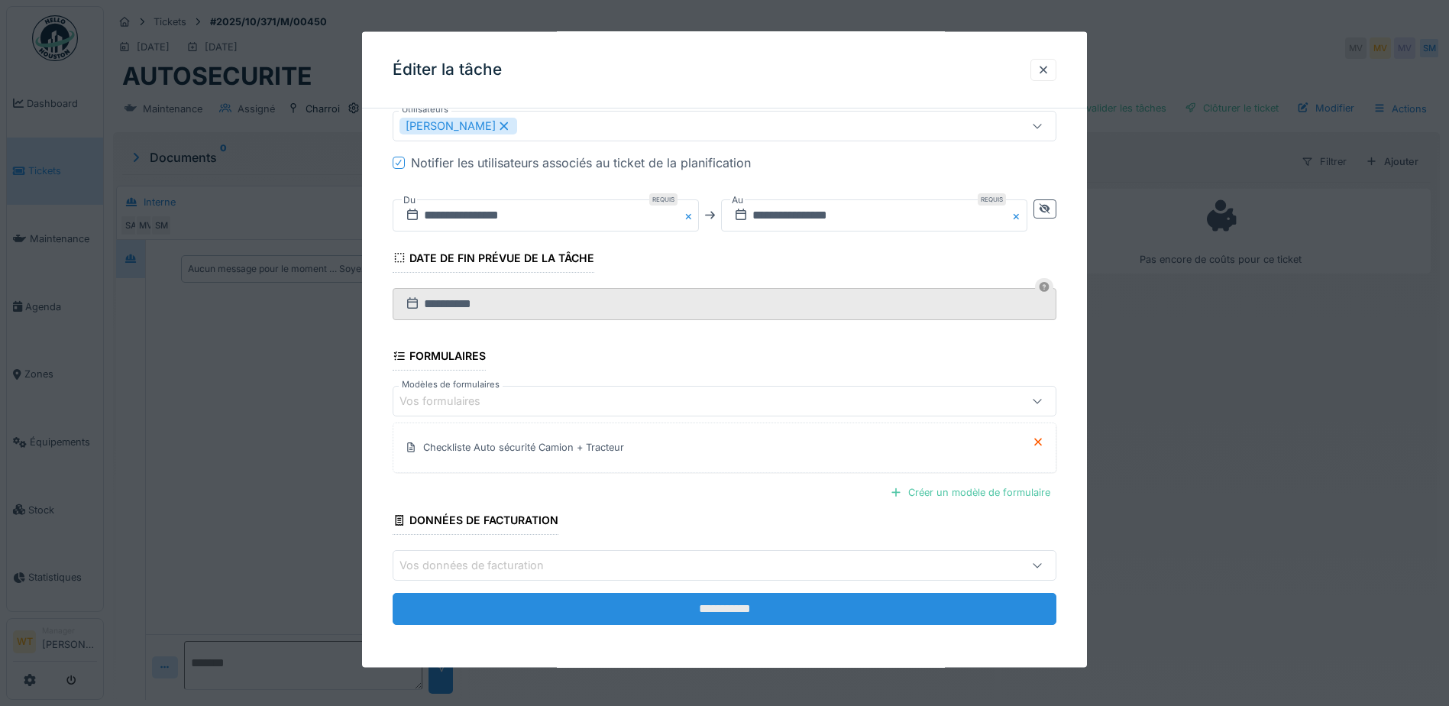
click at [644, 600] on input "**********" at bounding box center [725, 609] width 664 height 32
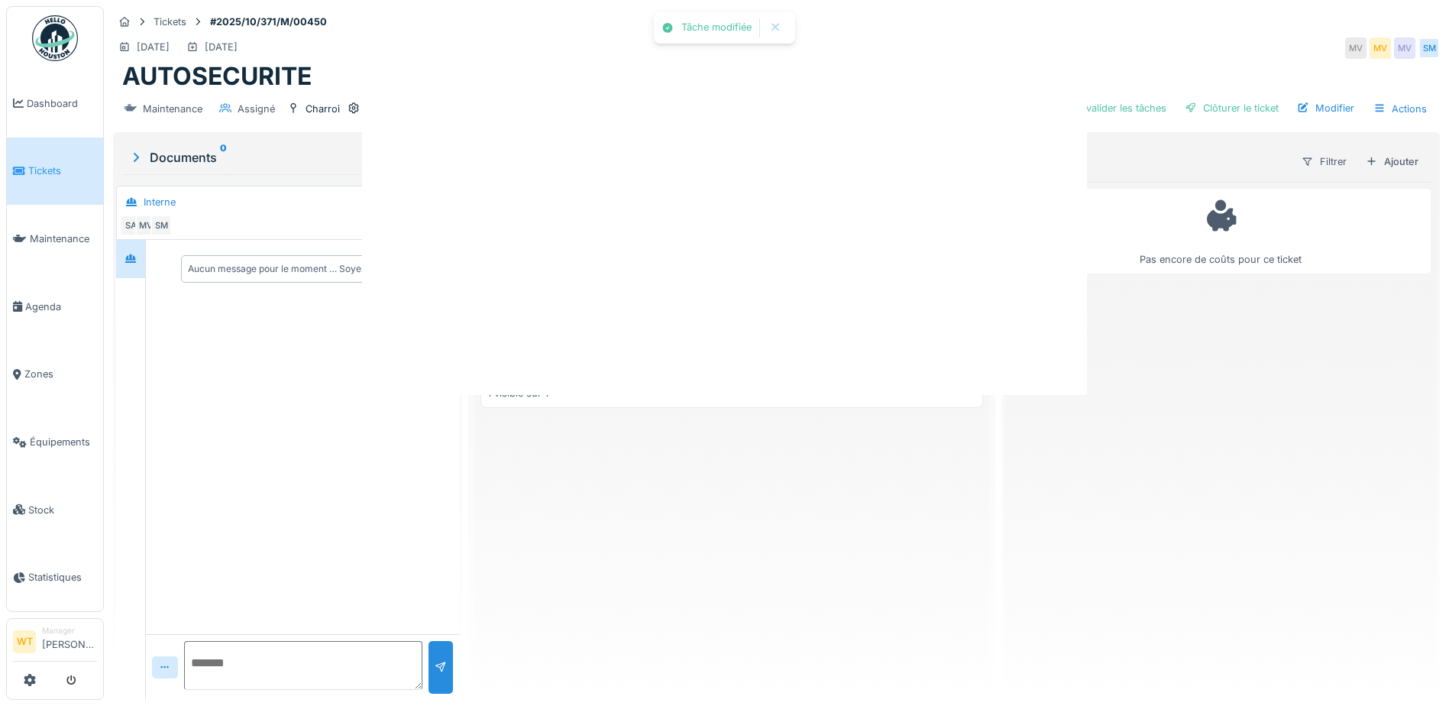
scroll to position [0, 0]
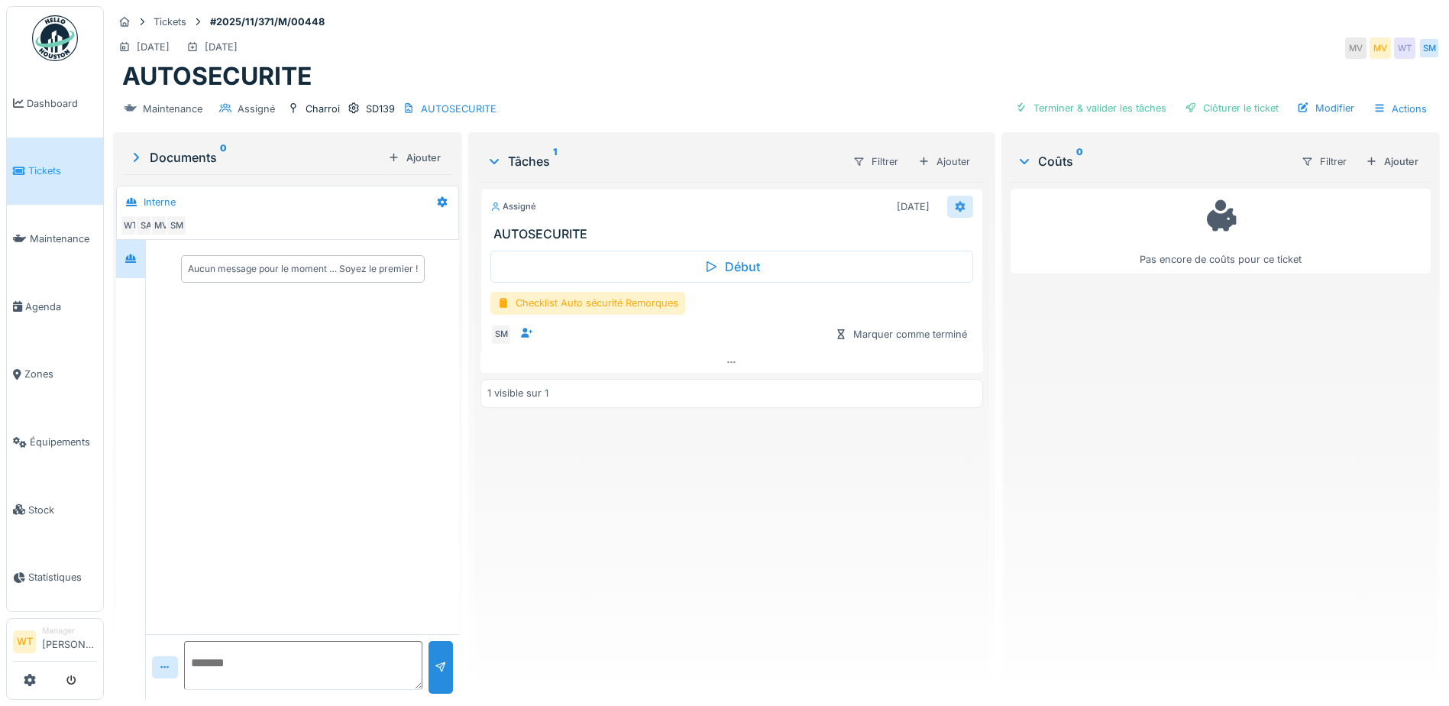
click at [954, 206] on icon at bounding box center [960, 207] width 12 height 10
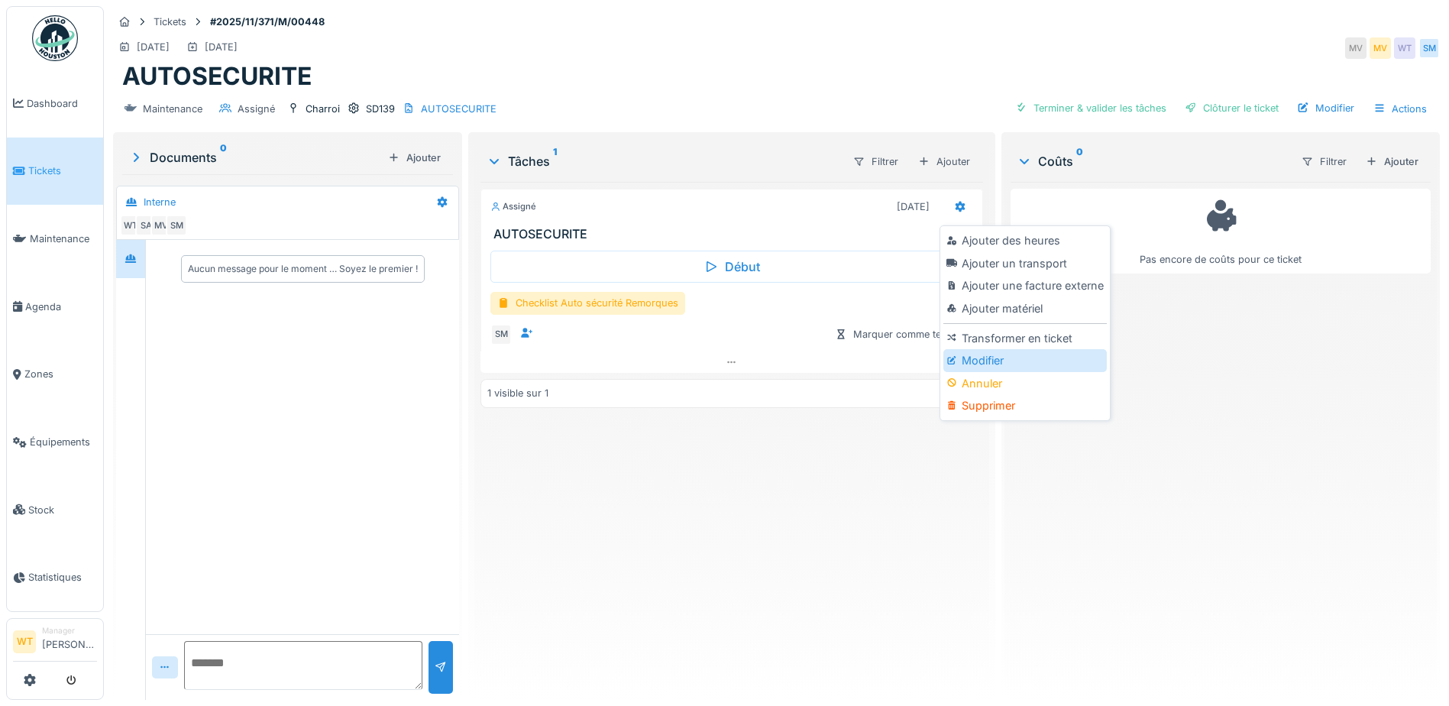
click at [990, 360] on div "Modifier" at bounding box center [1024, 360] width 163 height 23
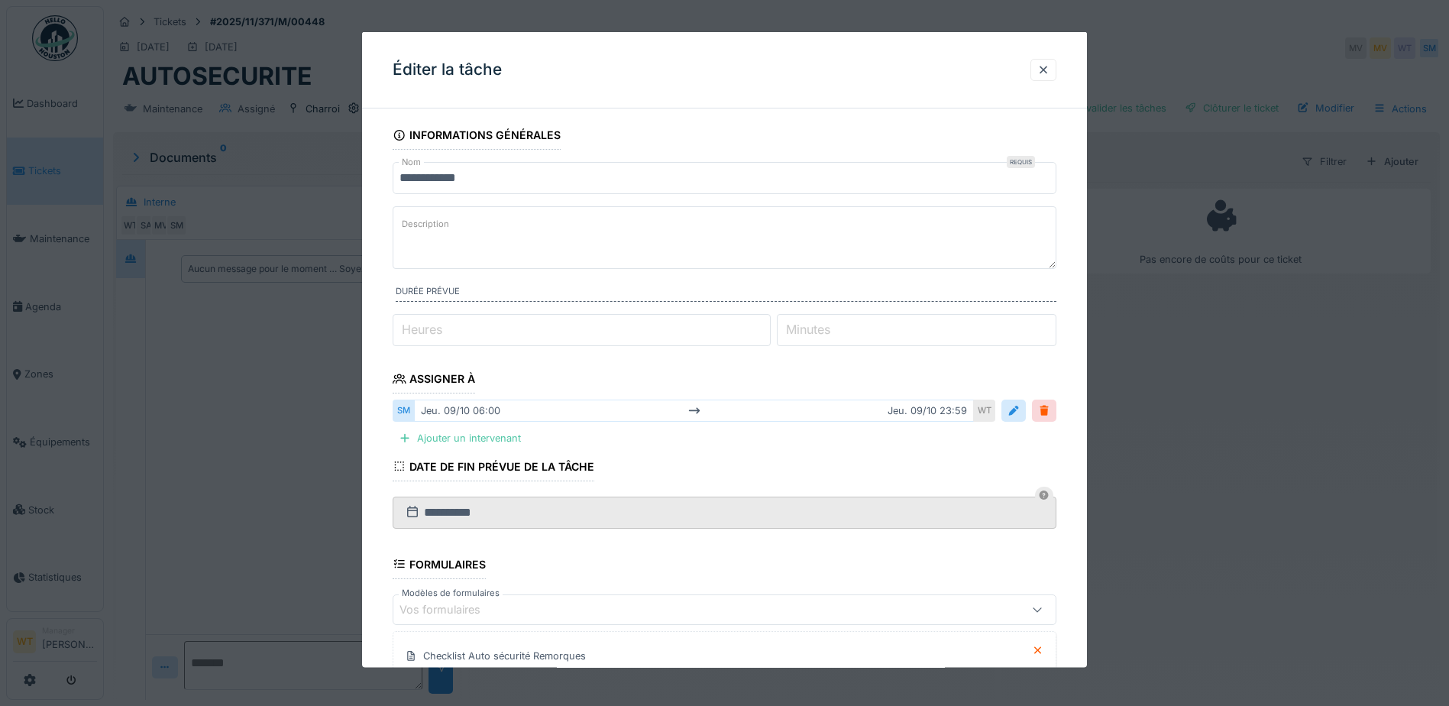
scroll to position [76, 0]
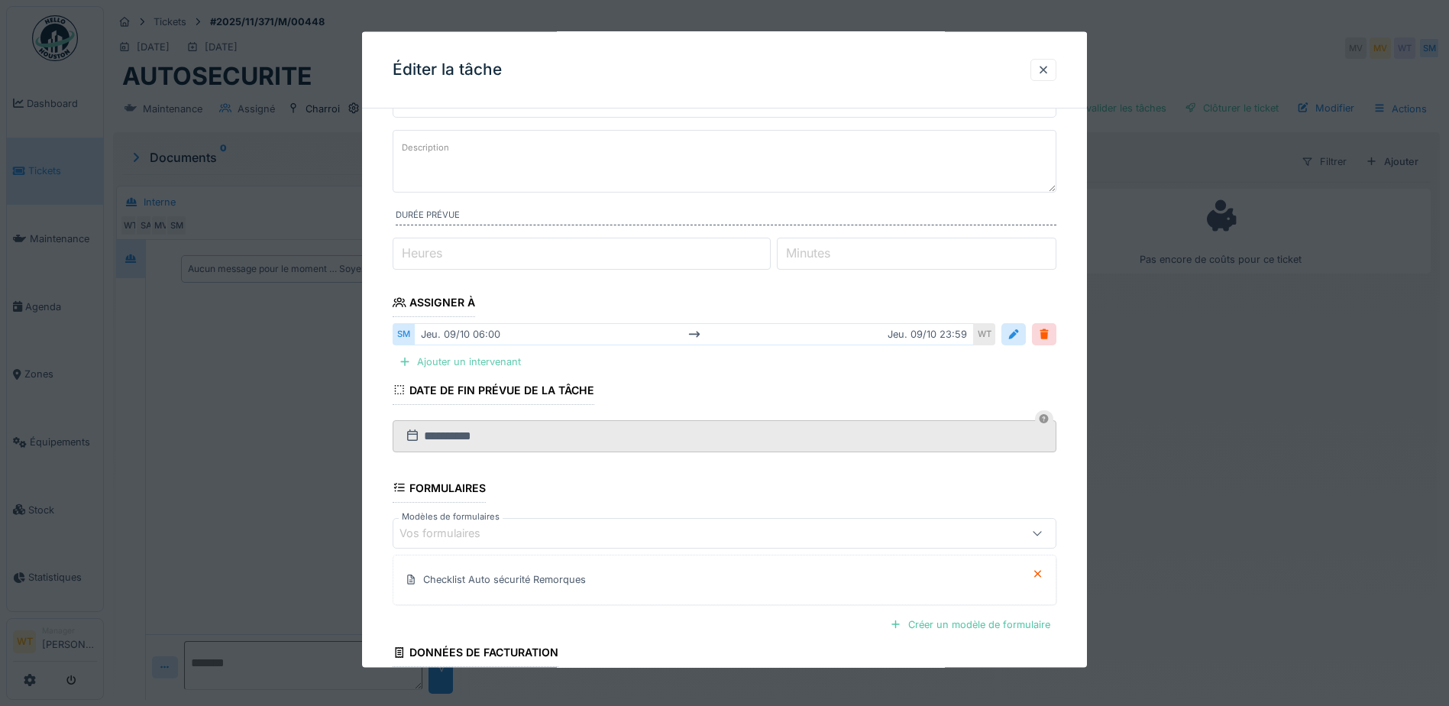
click at [506, 362] on div "Ajouter un intervenant" at bounding box center [460, 361] width 134 height 21
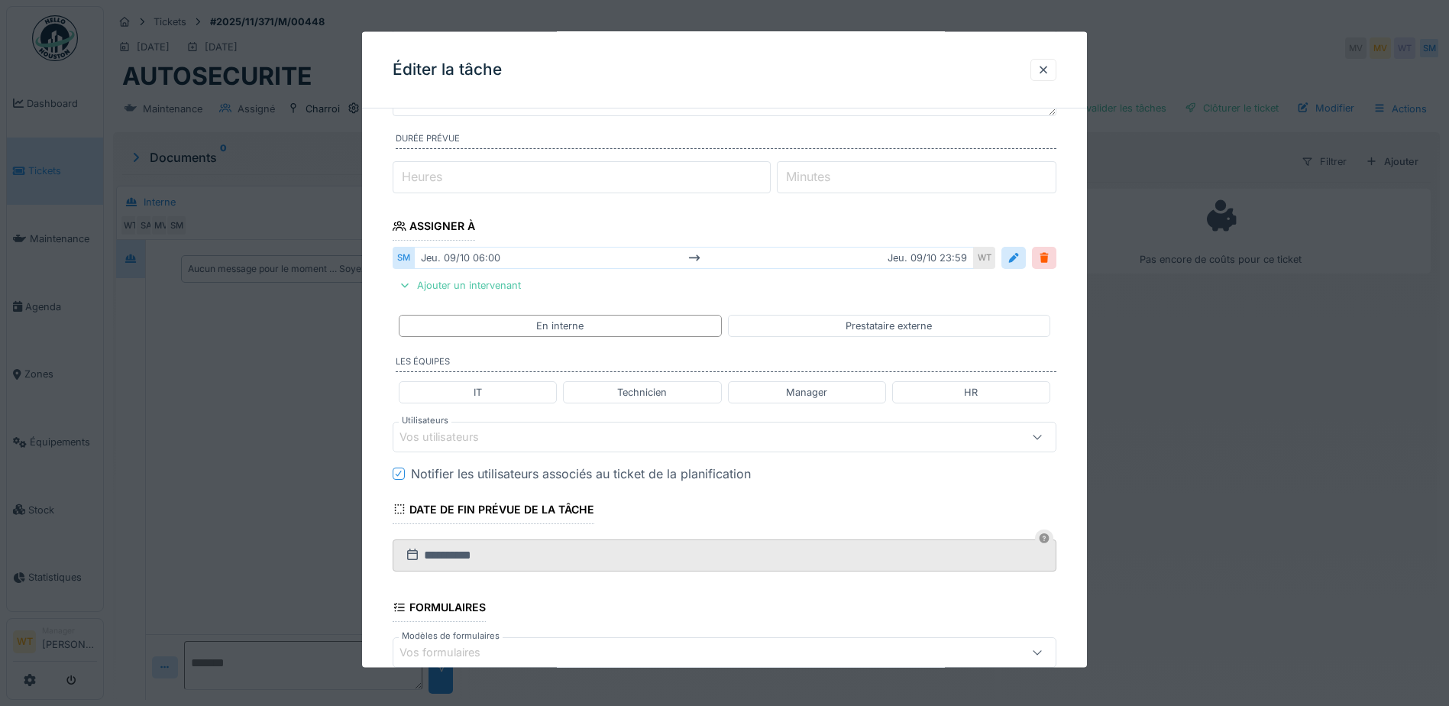
click at [524, 445] on div "Vos utilisateurs" at bounding box center [685, 436] width 572 height 17
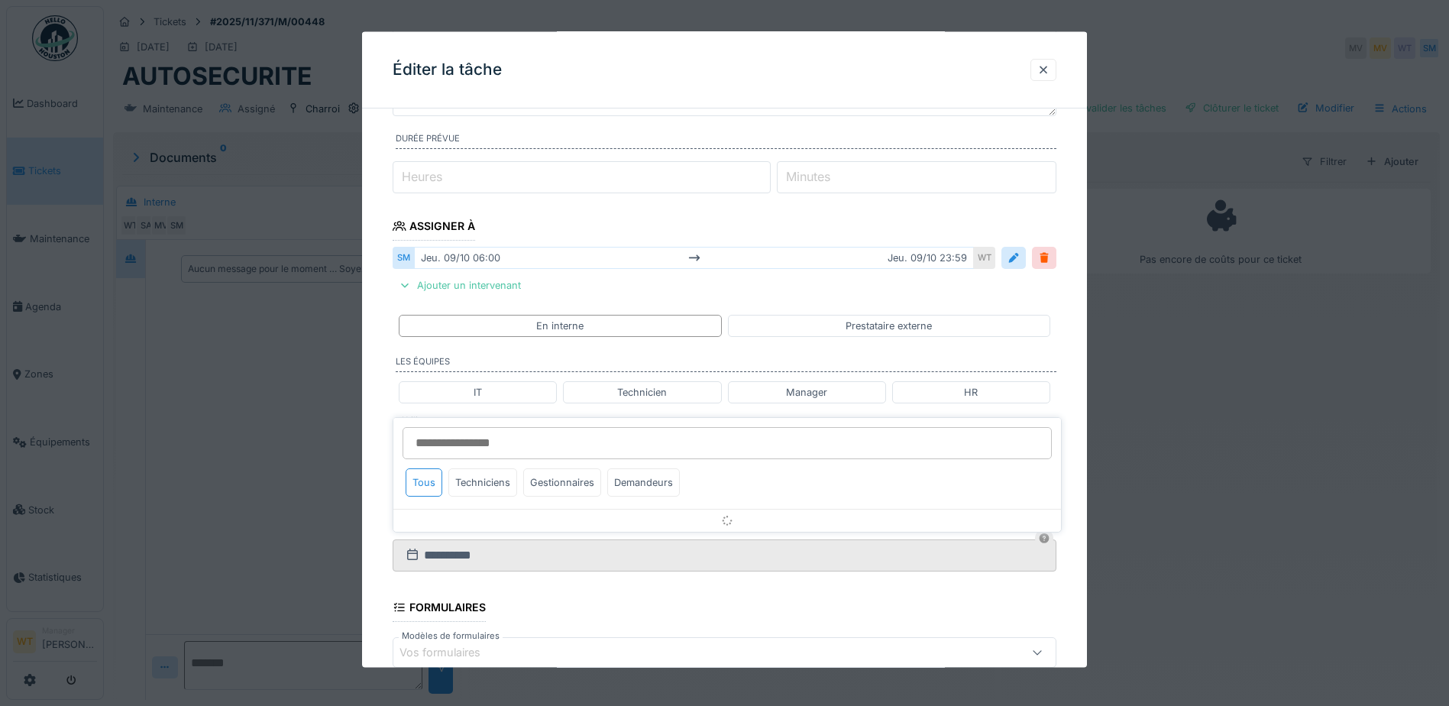
scroll to position [240, 0]
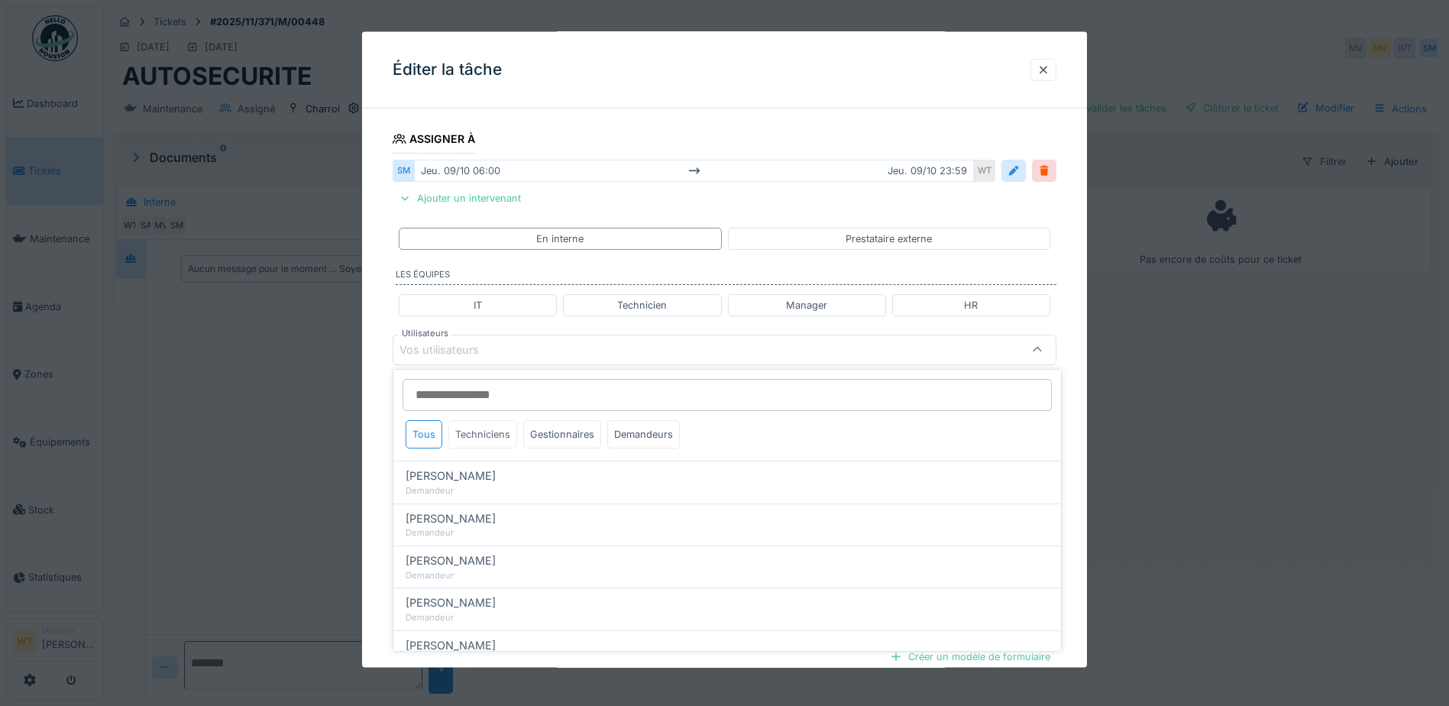
click at [481, 430] on div "Techniciens" at bounding box center [482, 434] width 69 height 28
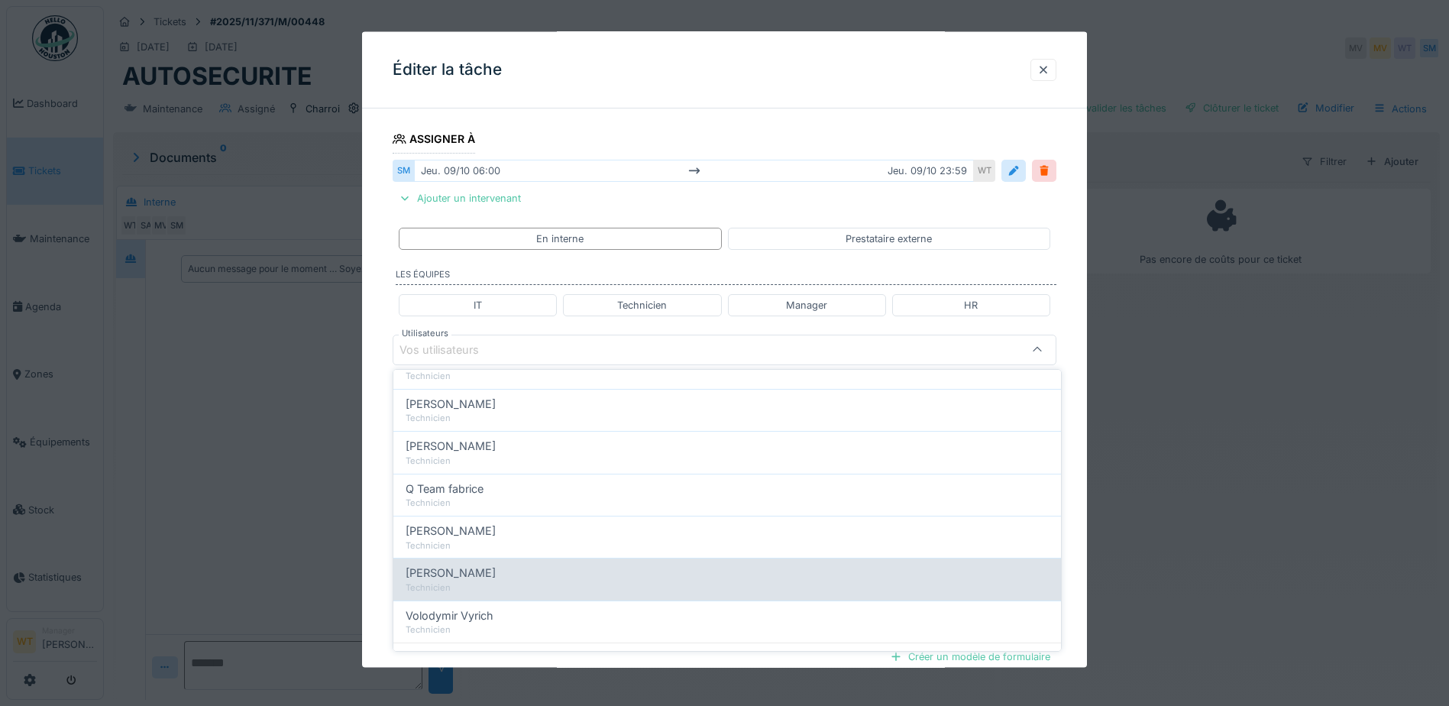
scroll to position [260, 0]
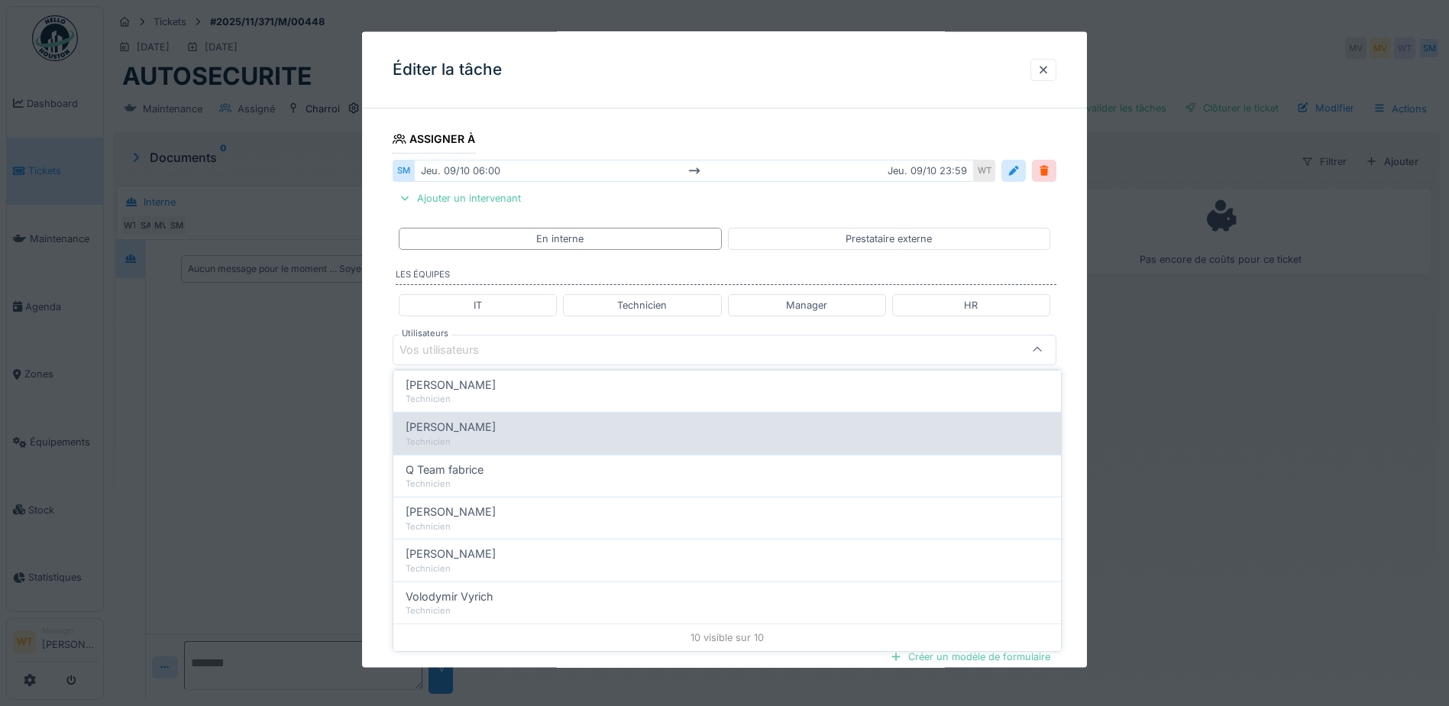
click at [460, 443] on div "Technicien" at bounding box center [727, 441] width 643 height 13
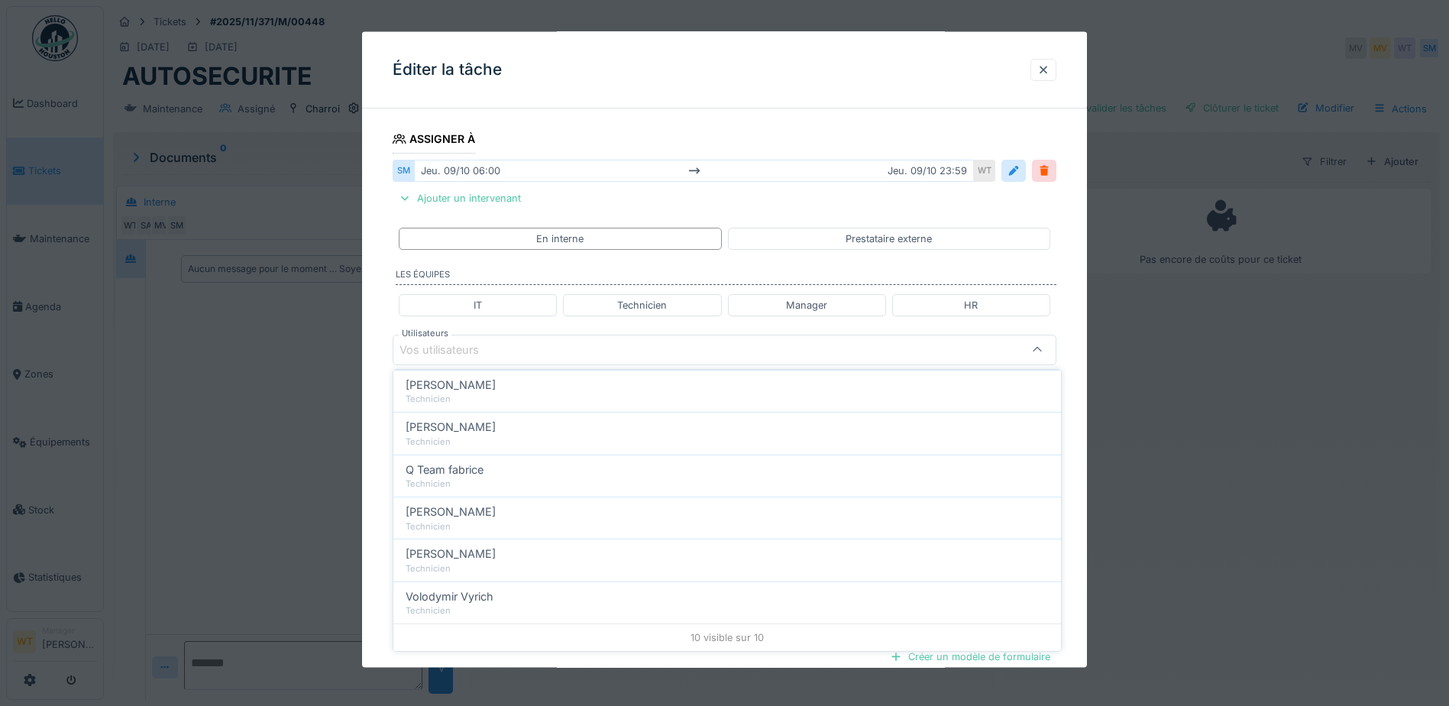
type input "*****"
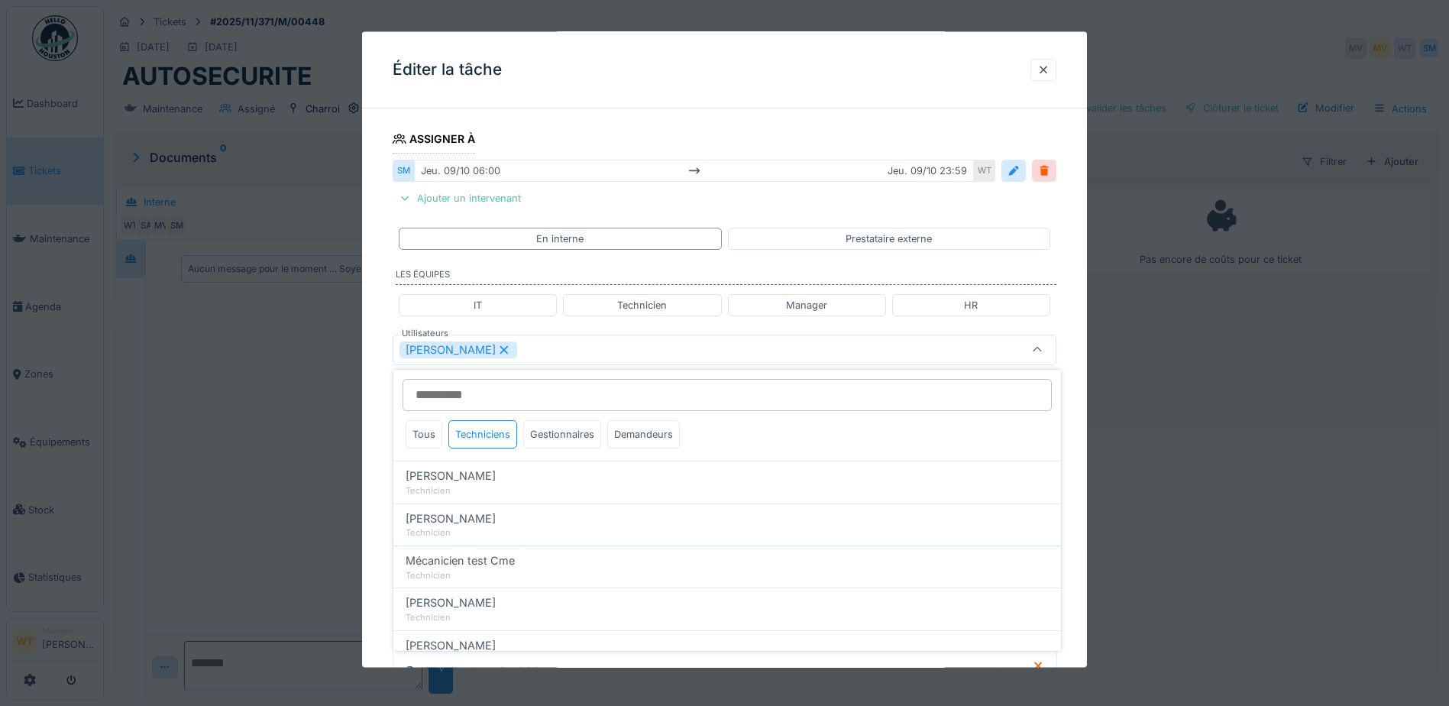
click at [535, 348] on div "[PERSON_NAME]" at bounding box center [685, 349] width 572 height 17
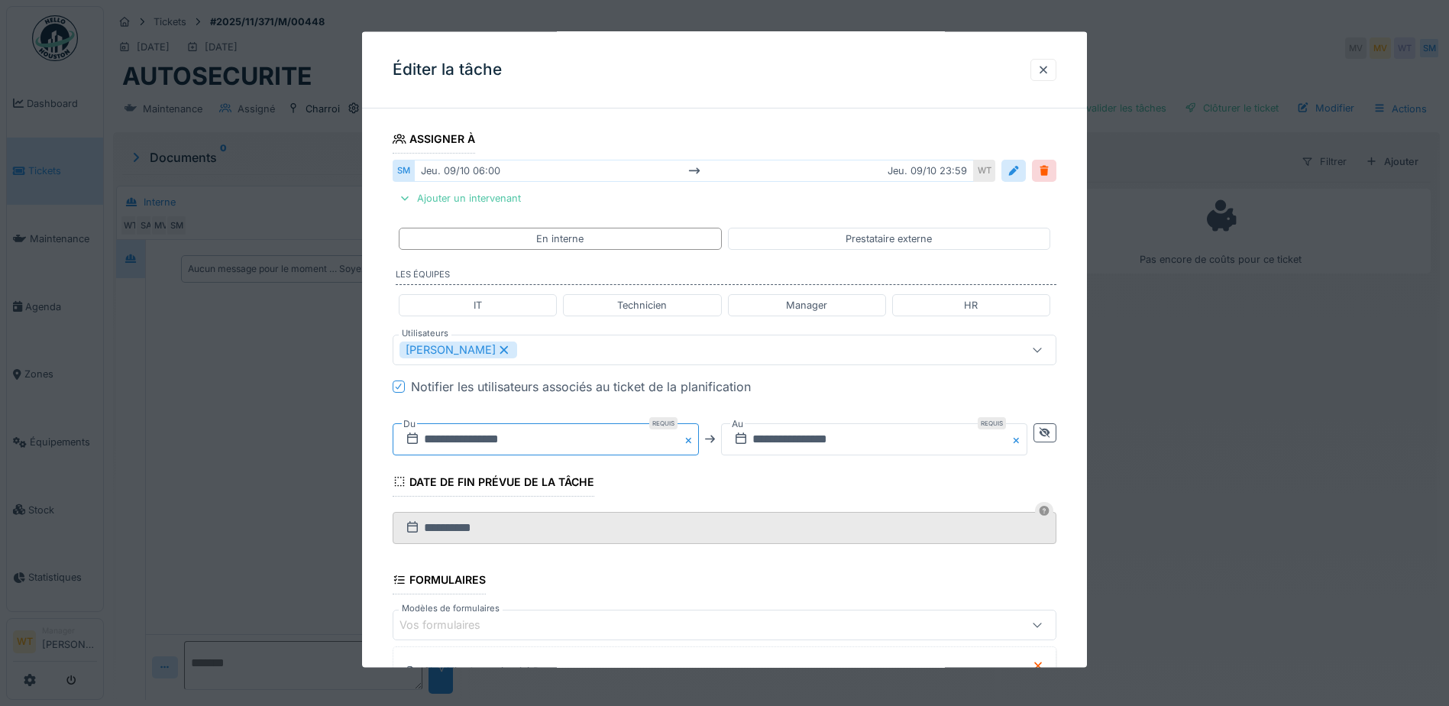
click at [527, 448] on input "**********" at bounding box center [546, 438] width 306 height 32
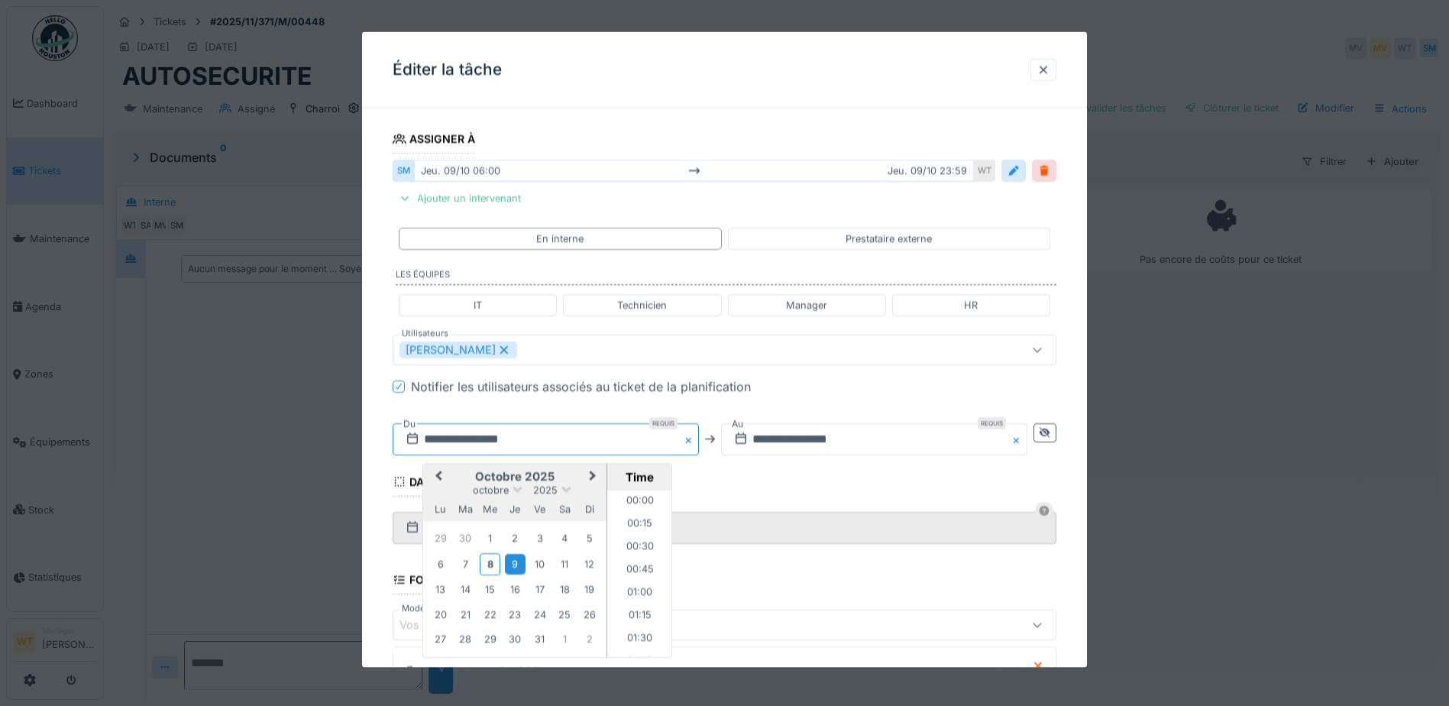
scroll to position [478, 0]
click at [510, 563] on div "9" at bounding box center [515, 563] width 21 height 21
click at [781, 433] on input "**********" at bounding box center [874, 438] width 306 height 32
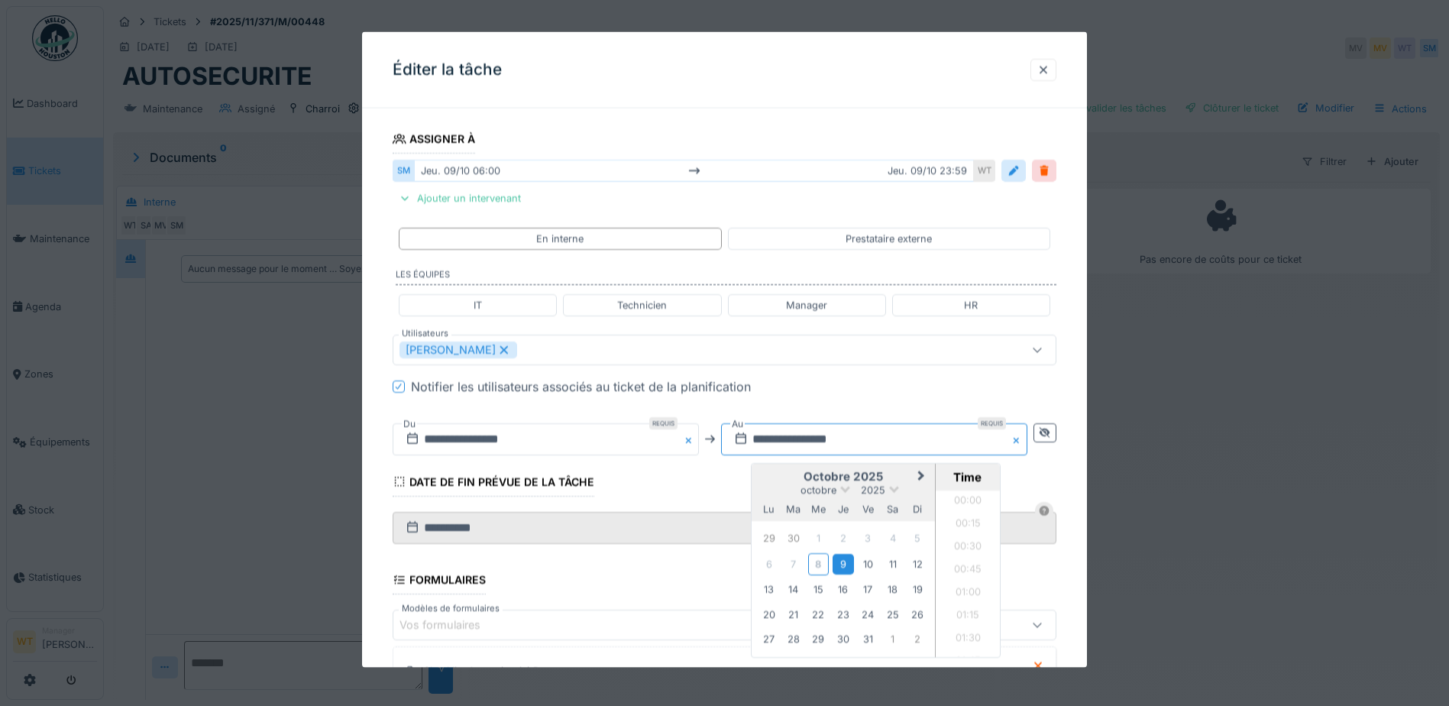
scroll to position [2033, 0]
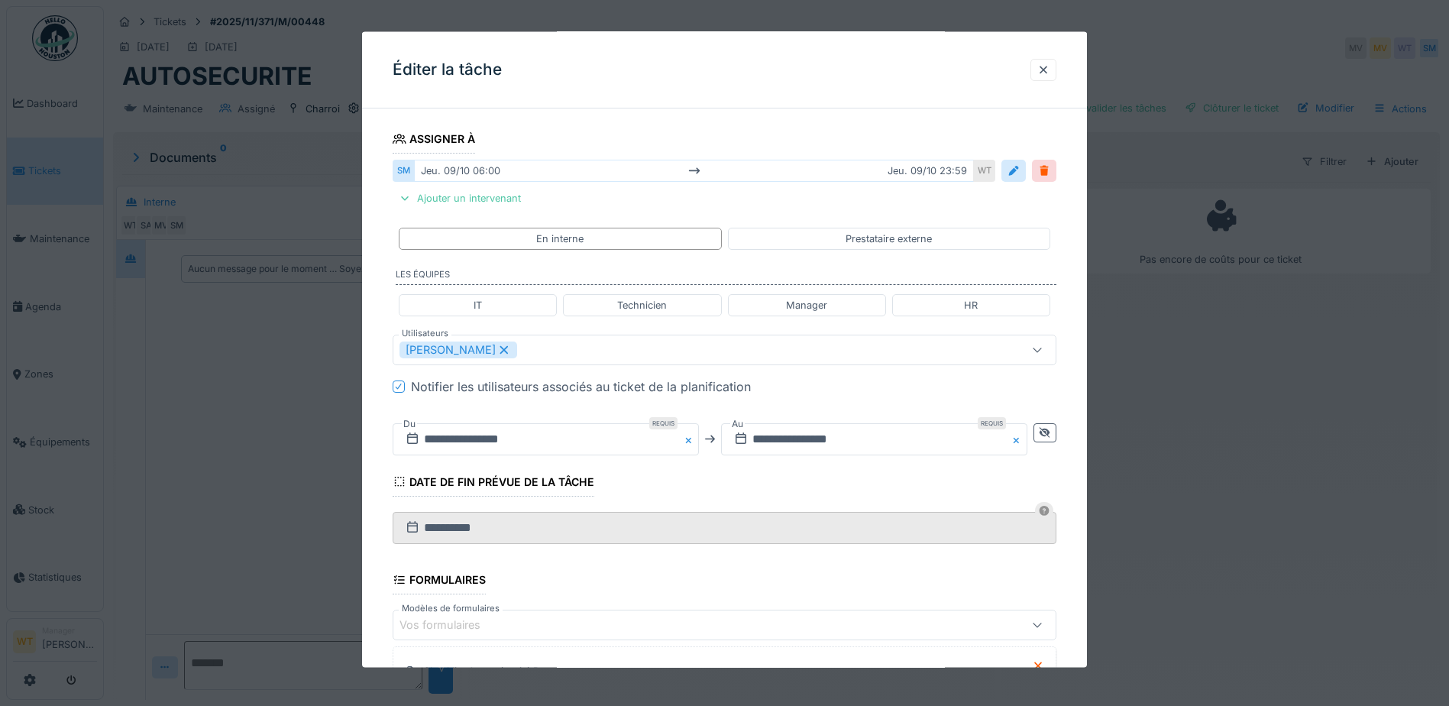
click at [788, 405] on fieldset "**********" at bounding box center [725, 371] width 664 height 980
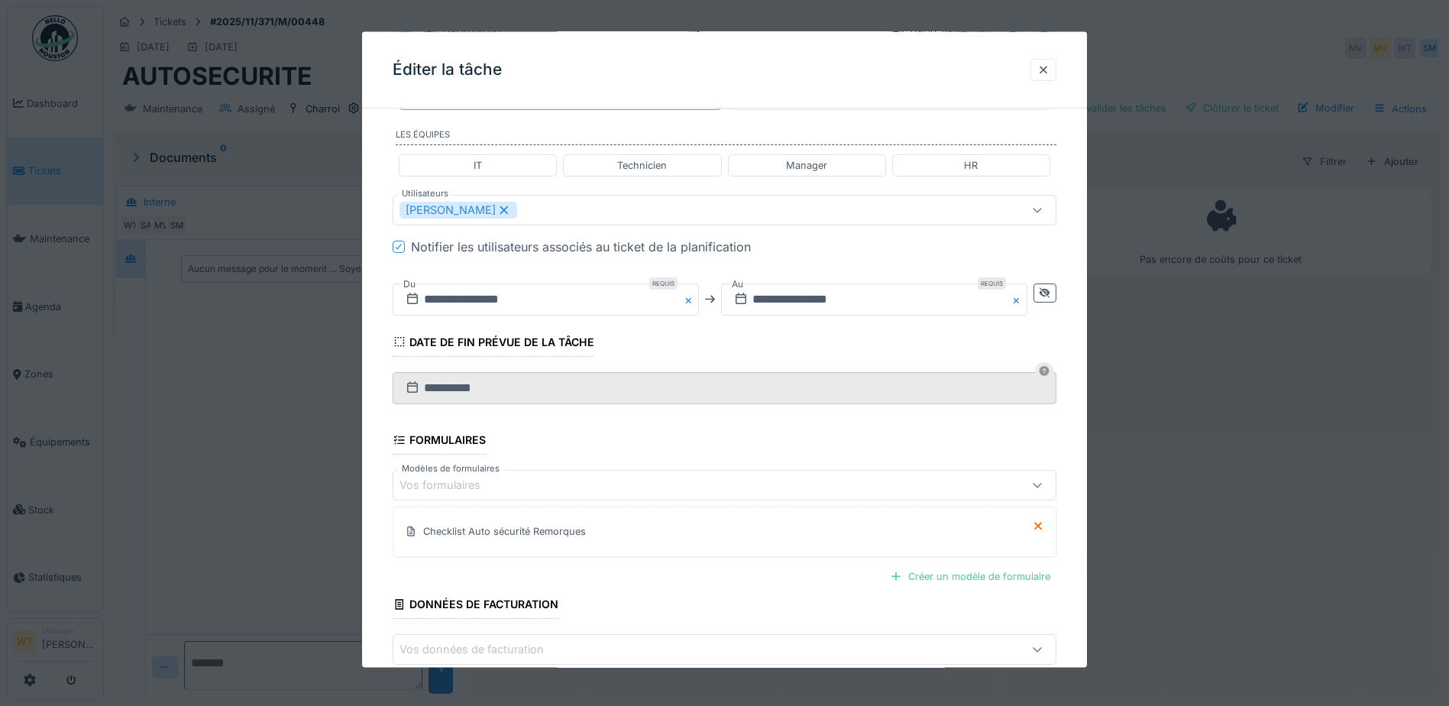
scroll to position [464, 0]
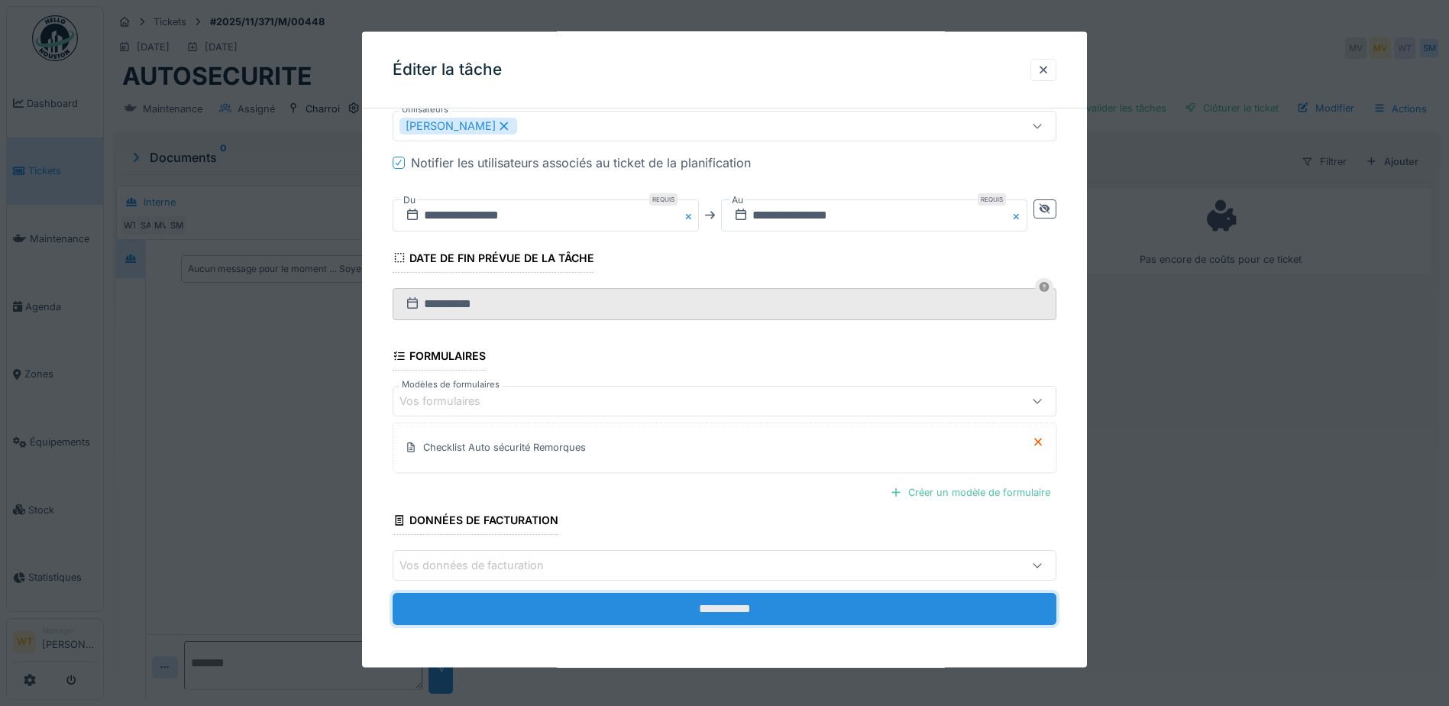
click at [674, 600] on input "**********" at bounding box center [725, 609] width 664 height 32
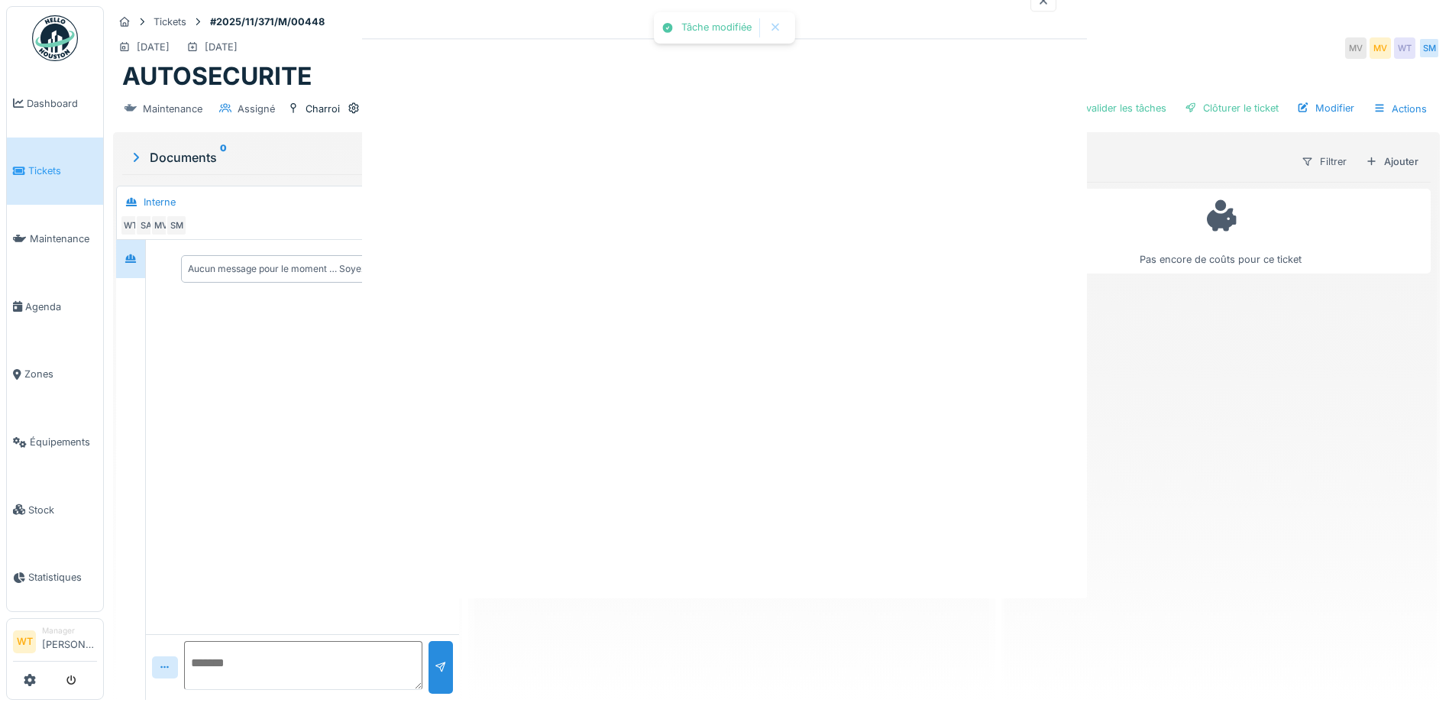
scroll to position [0, 0]
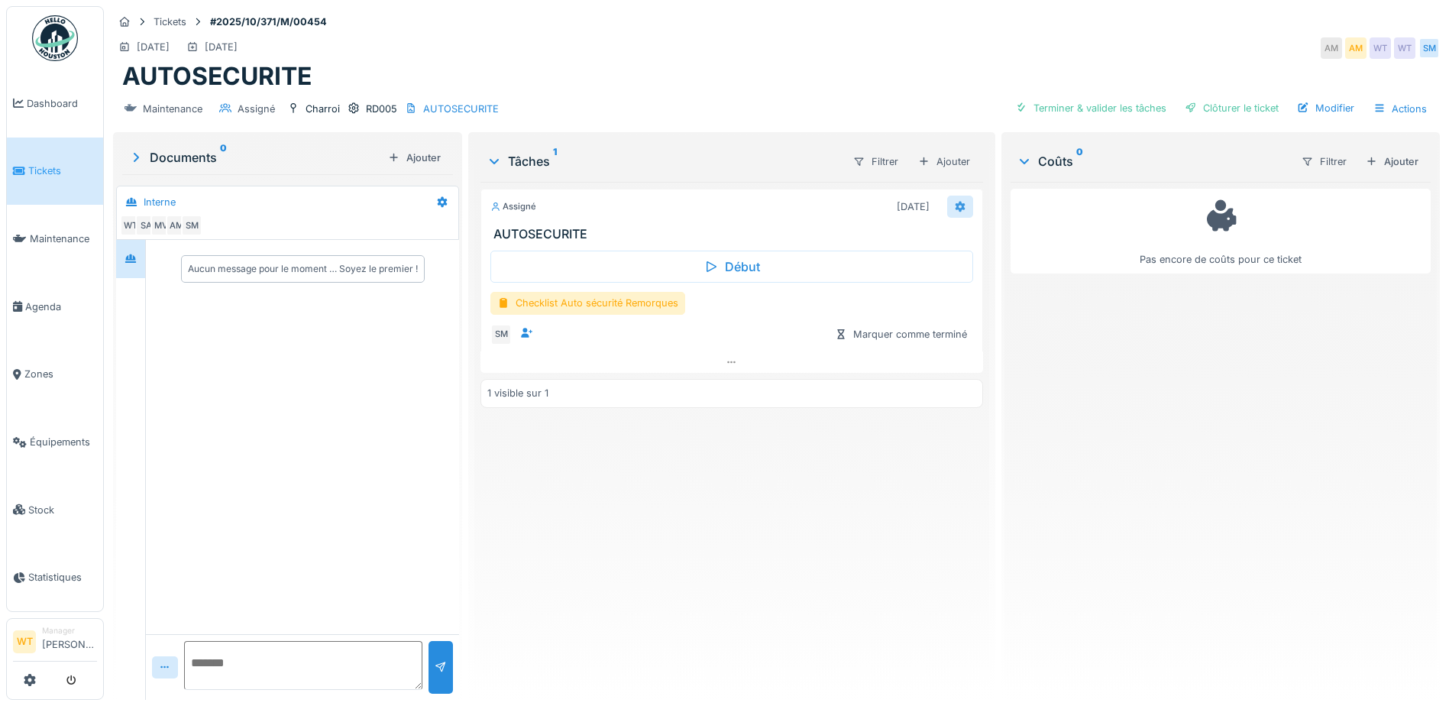
click at [955, 204] on icon at bounding box center [960, 206] width 10 height 11
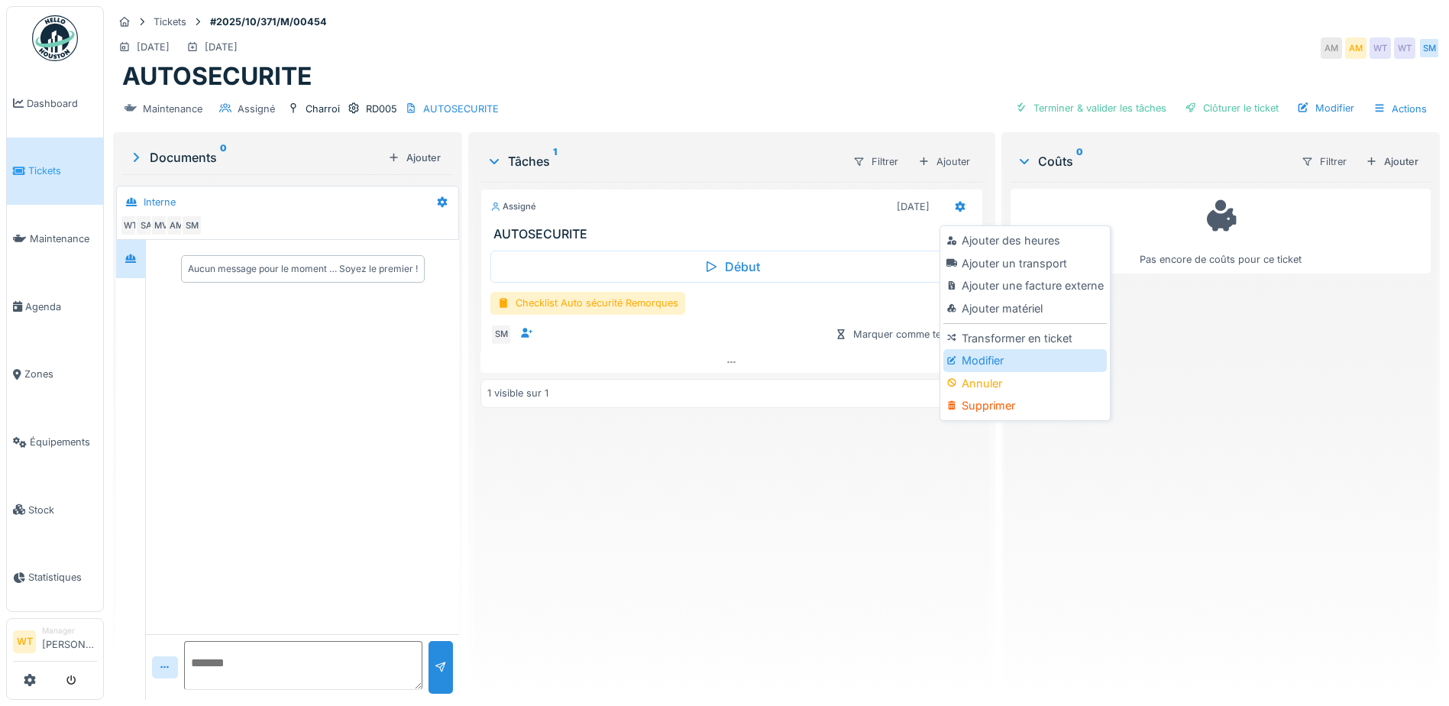
click at [960, 365] on div at bounding box center [953, 360] width 15 height 13
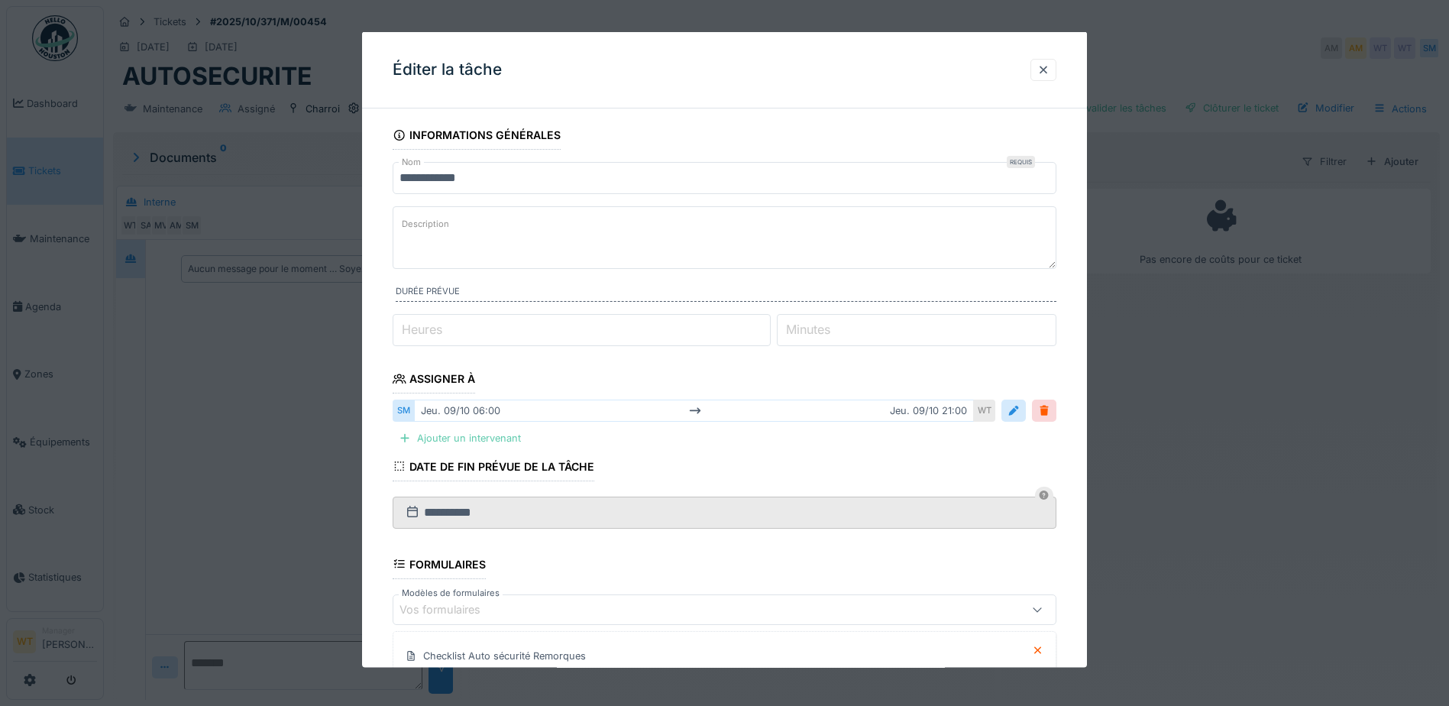
click at [485, 432] on div "Ajouter un intervenant" at bounding box center [460, 438] width 134 height 21
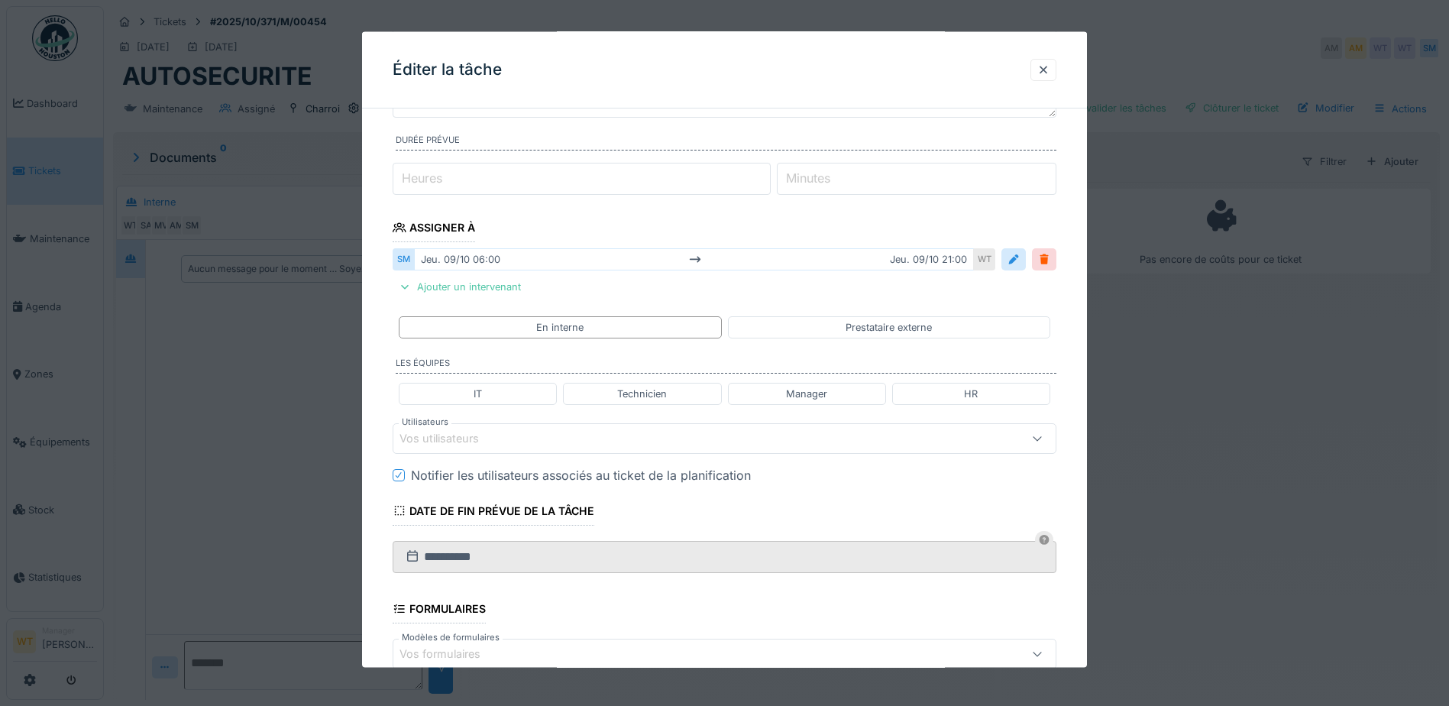
scroll to position [153, 0]
click at [497, 289] on div "Ajouter un intervenant" at bounding box center [460, 285] width 134 height 21
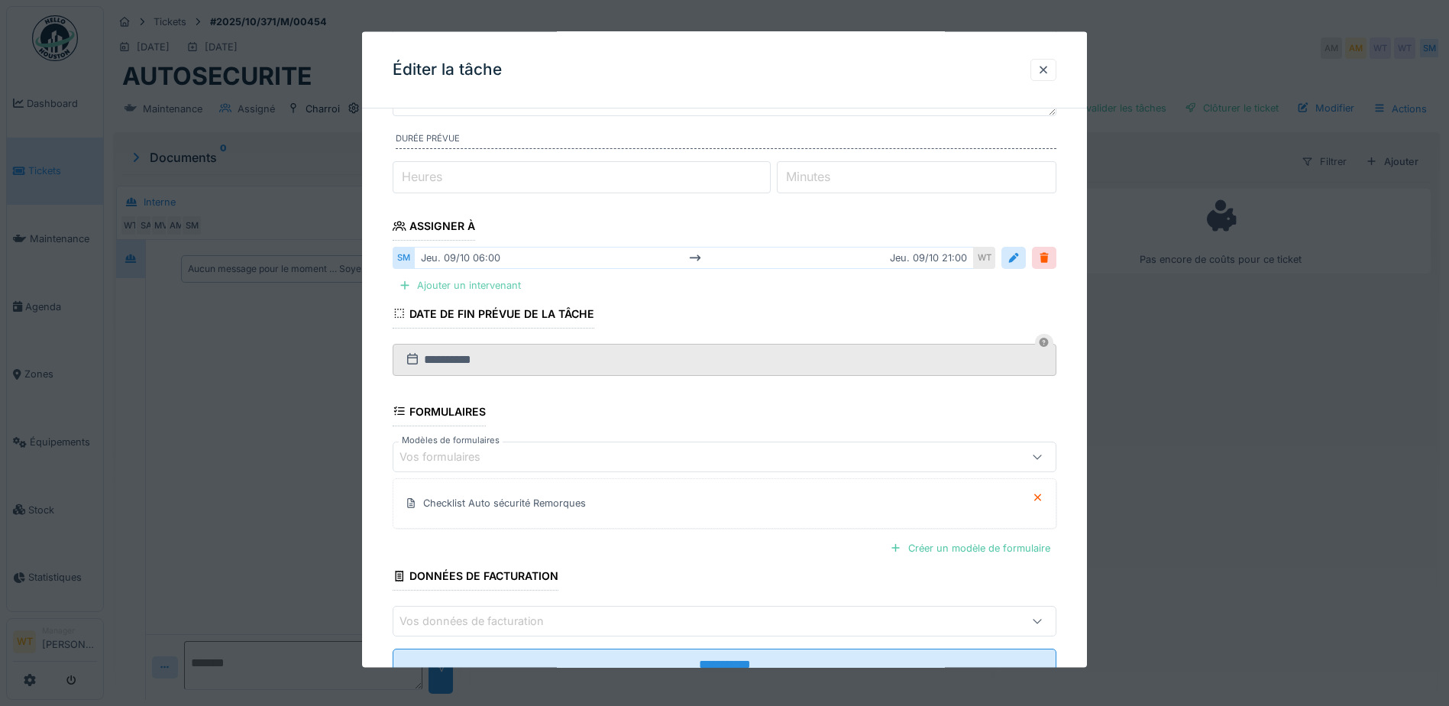
click at [506, 285] on div "Ajouter un intervenant" at bounding box center [460, 285] width 134 height 21
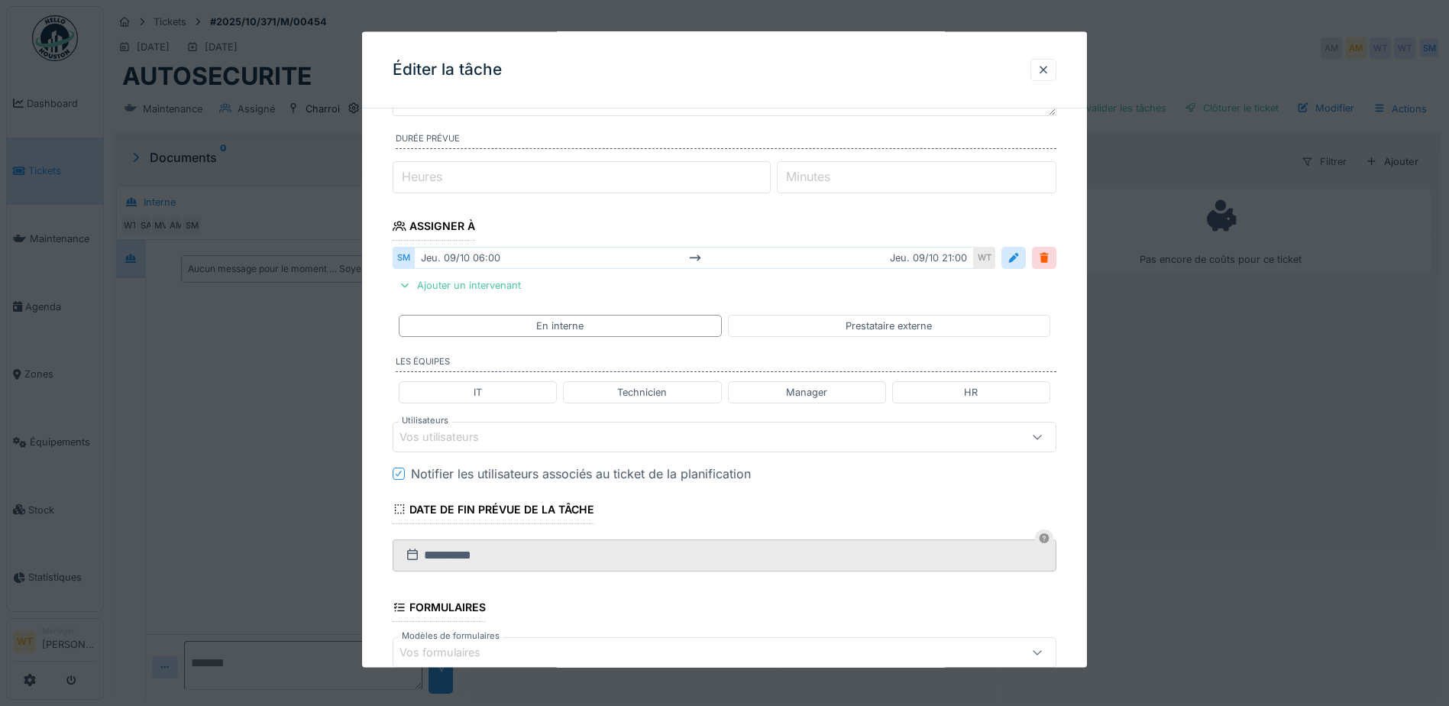
click at [602, 434] on div "Vos utilisateurs" at bounding box center [685, 436] width 572 height 17
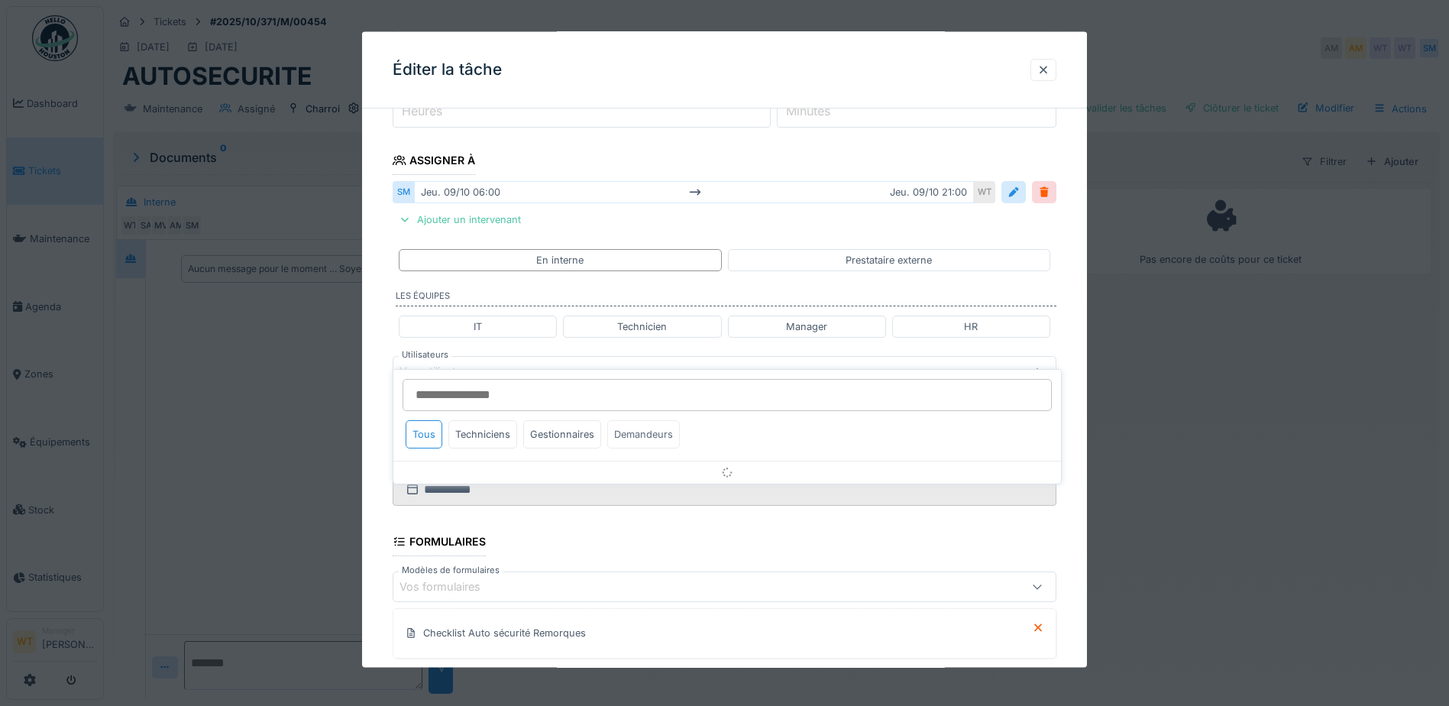
scroll to position [240, 0]
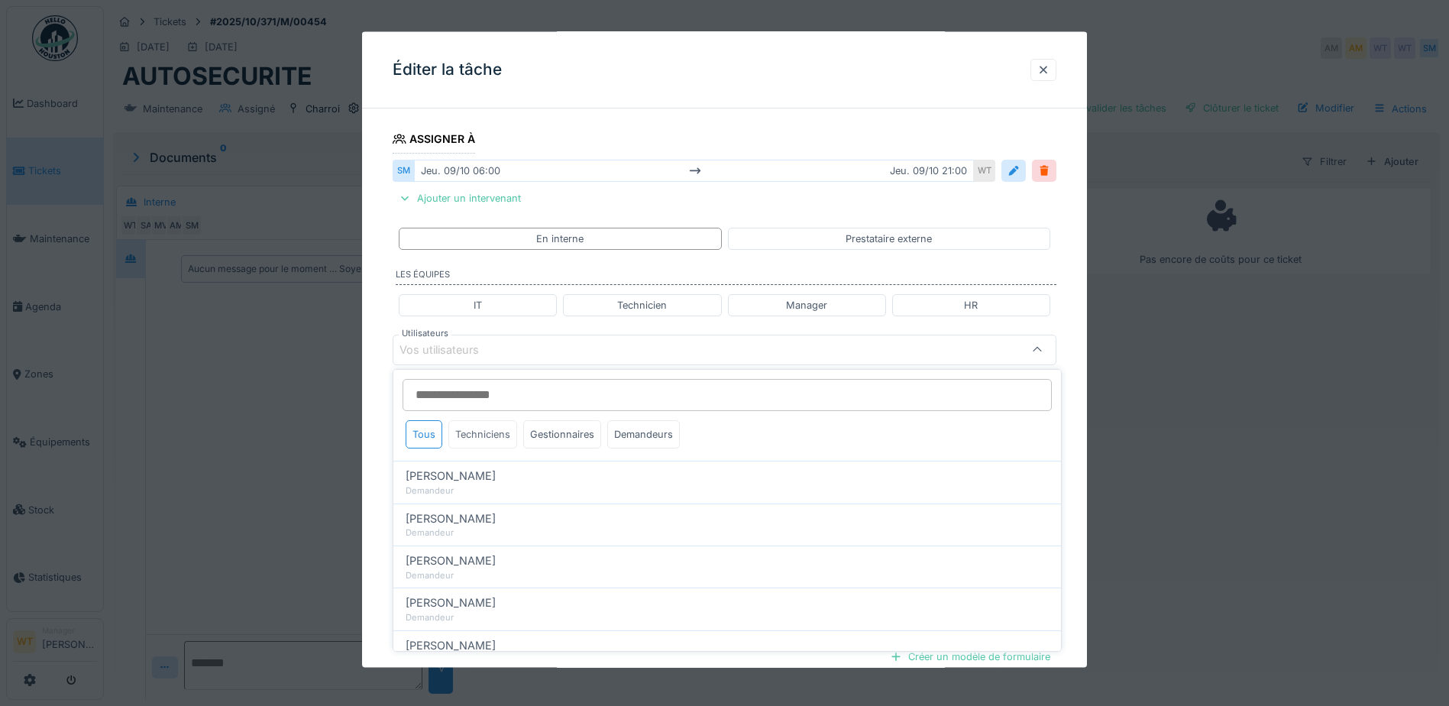
click at [498, 435] on div "Techniciens" at bounding box center [482, 434] width 69 height 28
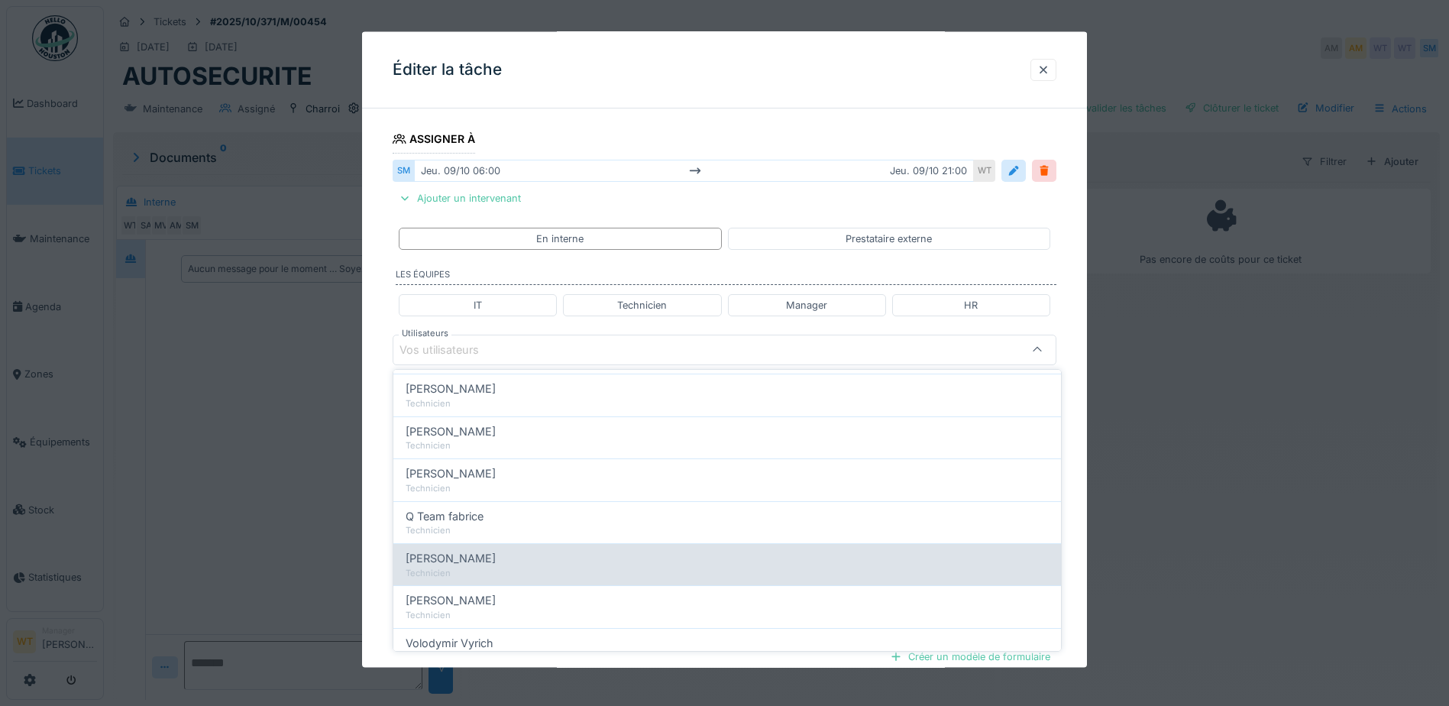
scroll to position [260, 0]
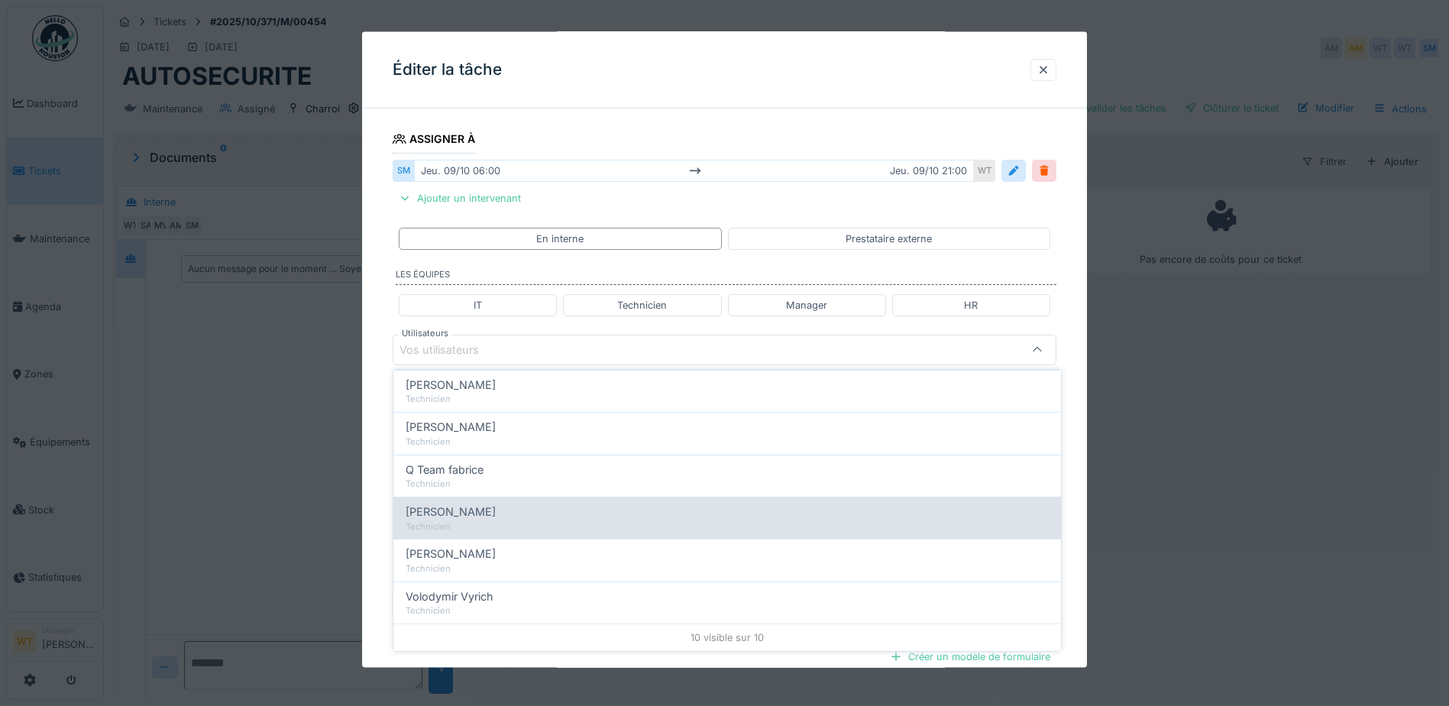
click at [489, 526] on div "Technicien" at bounding box center [727, 526] width 643 height 13
type input "****"
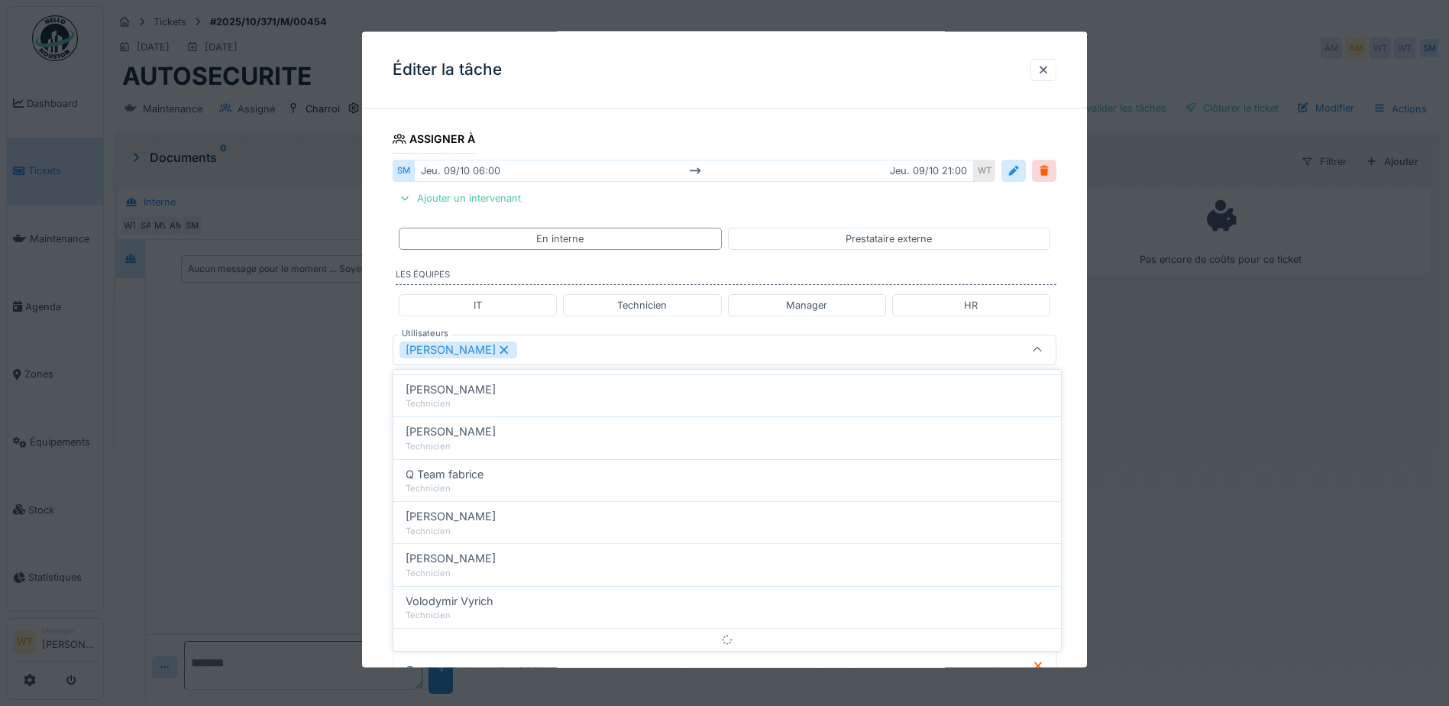
scroll to position [0, 0]
click at [600, 360] on div "[PERSON_NAME]" at bounding box center [725, 349] width 664 height 31
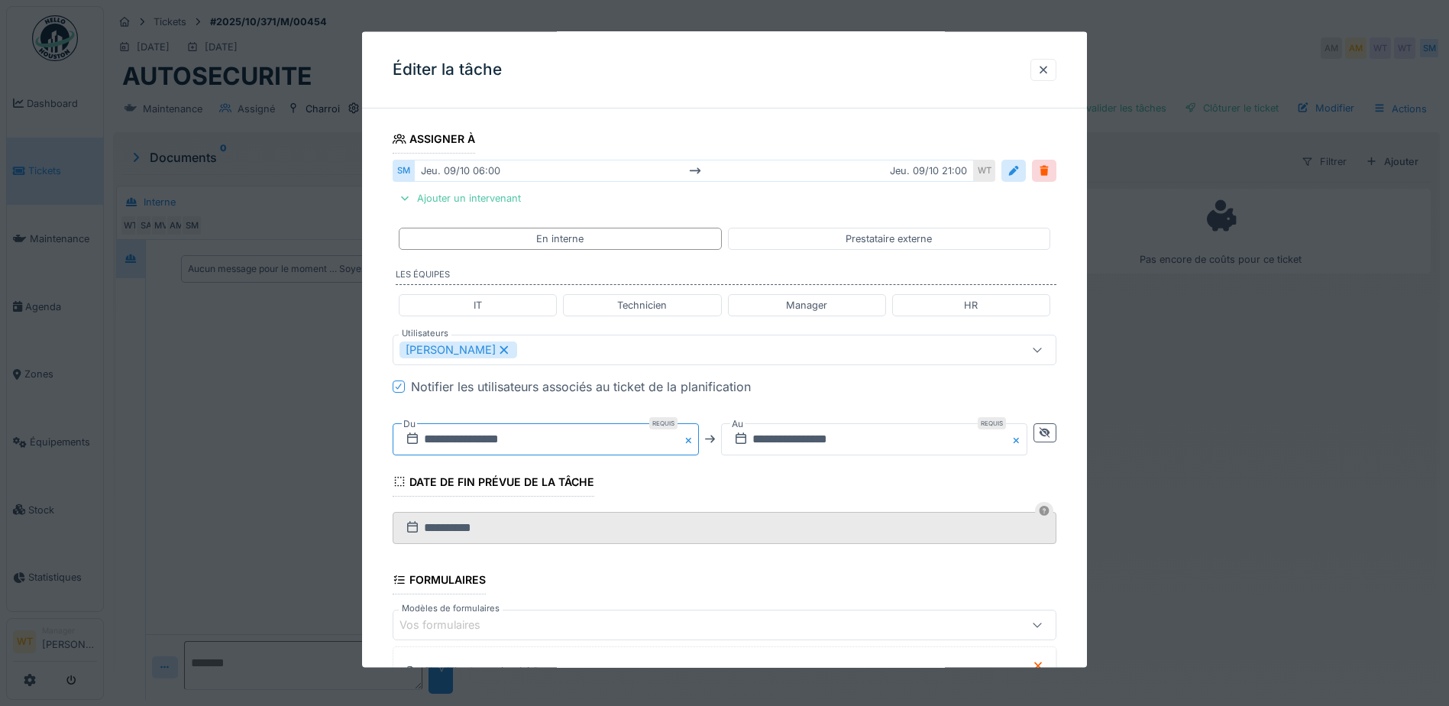
click at [542, 445] on input "**********" at bounding box center [546, 438] width 306 height 32
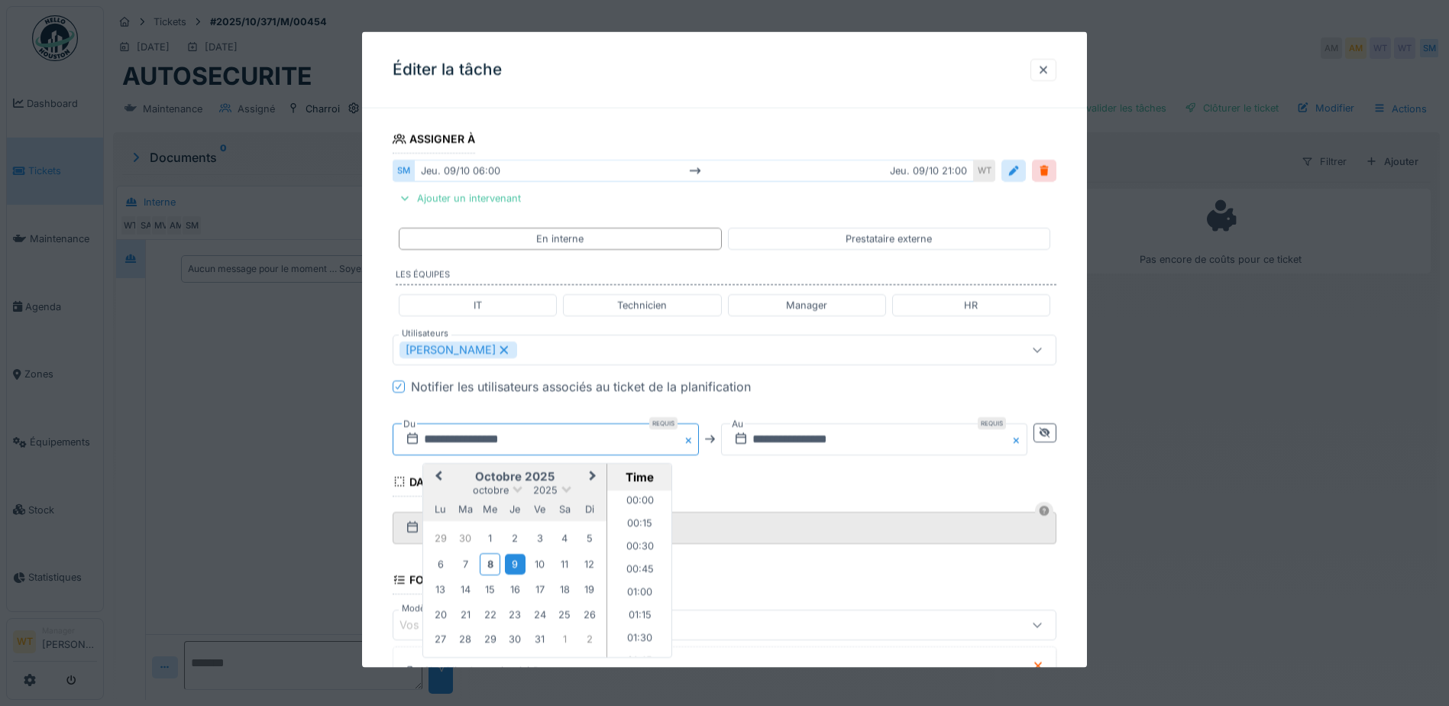
scroll to position [478, 0]
click at [764, 462] on div "**********" at bounding box center [725, 438] width 664 height 57
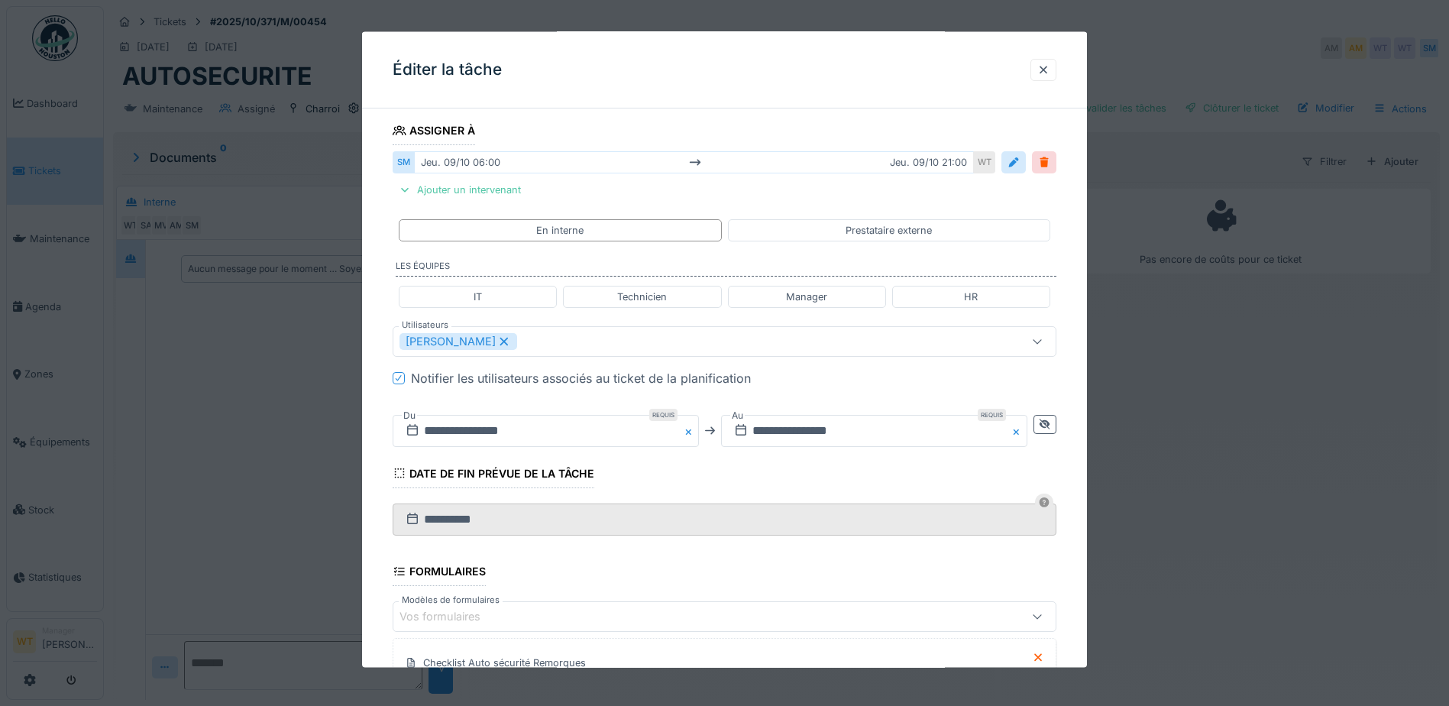
scroll to position [234, 0]
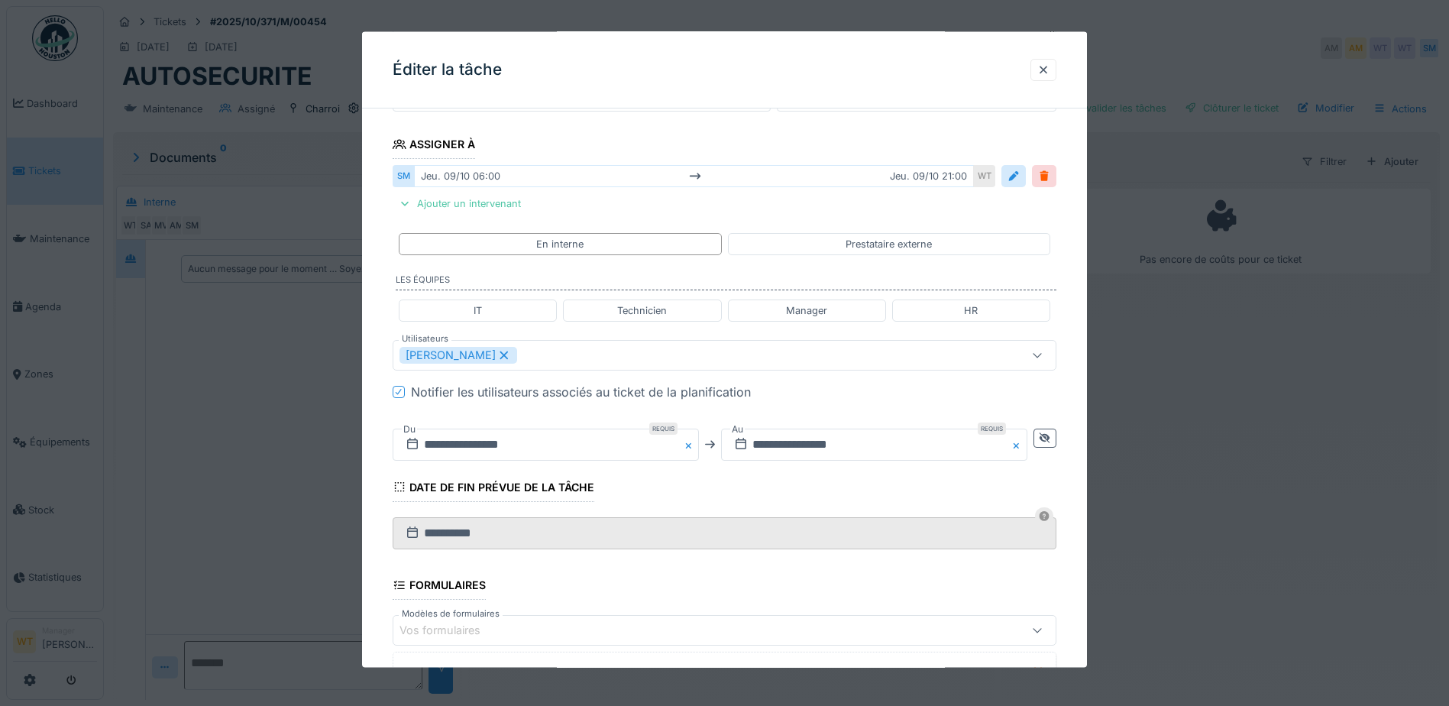
click at [503, 354] on icon at bounding box center [504, 354] width 14 height 11
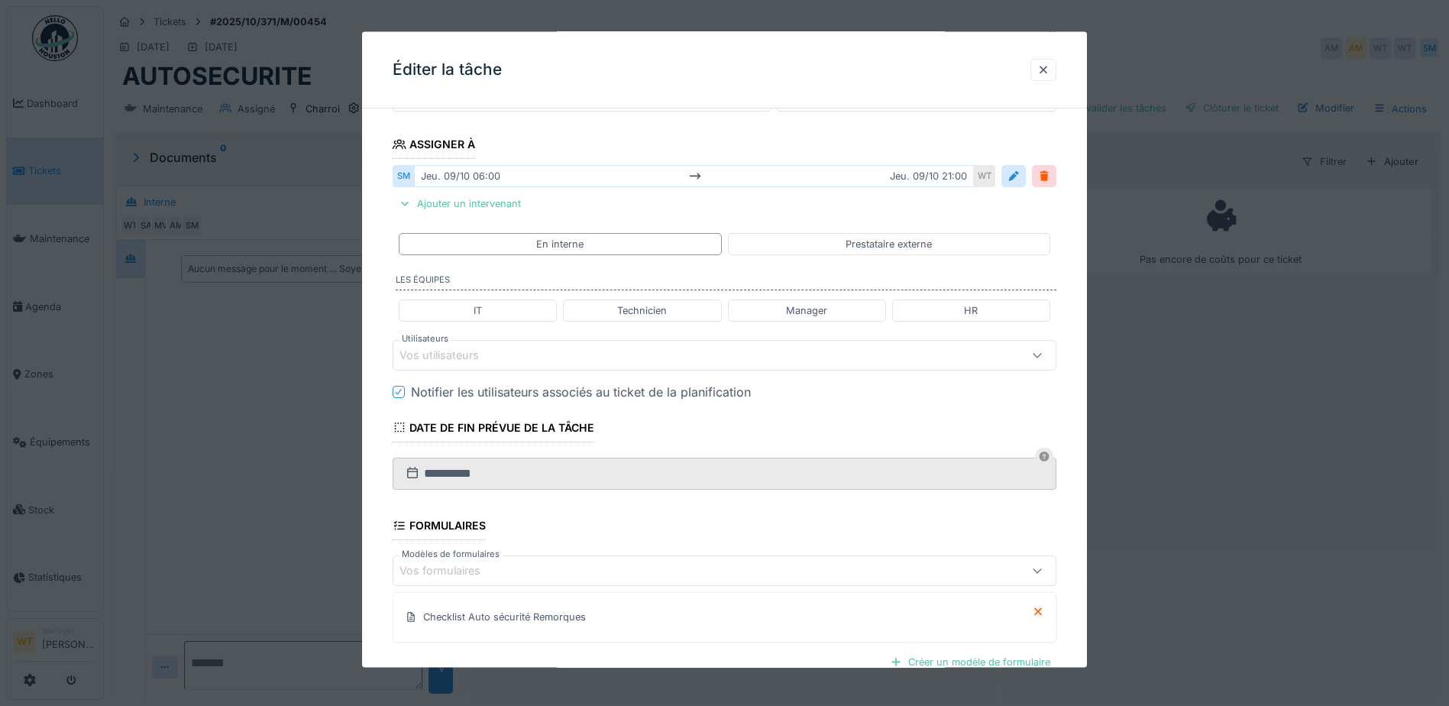
click at [503, 352] on div "Vos utilisateurs" at bounding box center [685, 354] width 572 height 17
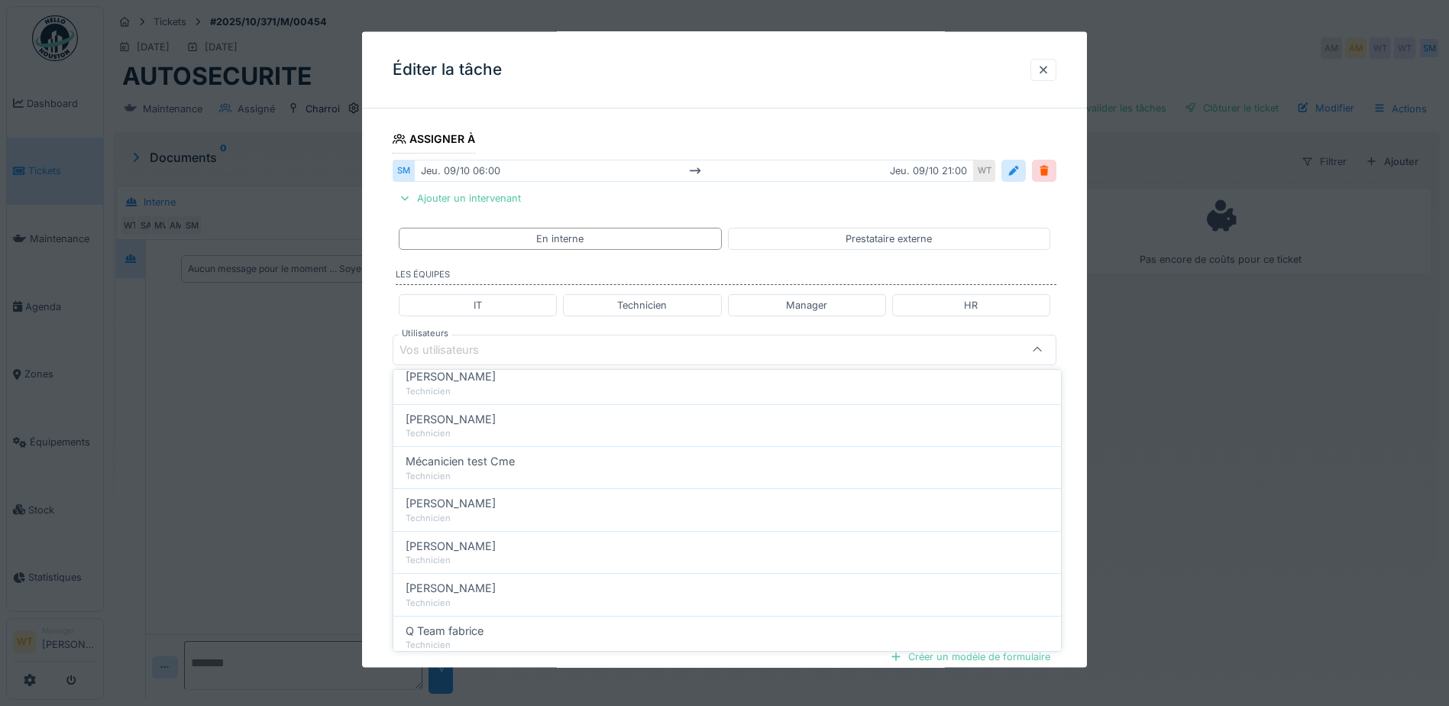
scroll to position [260, 0]
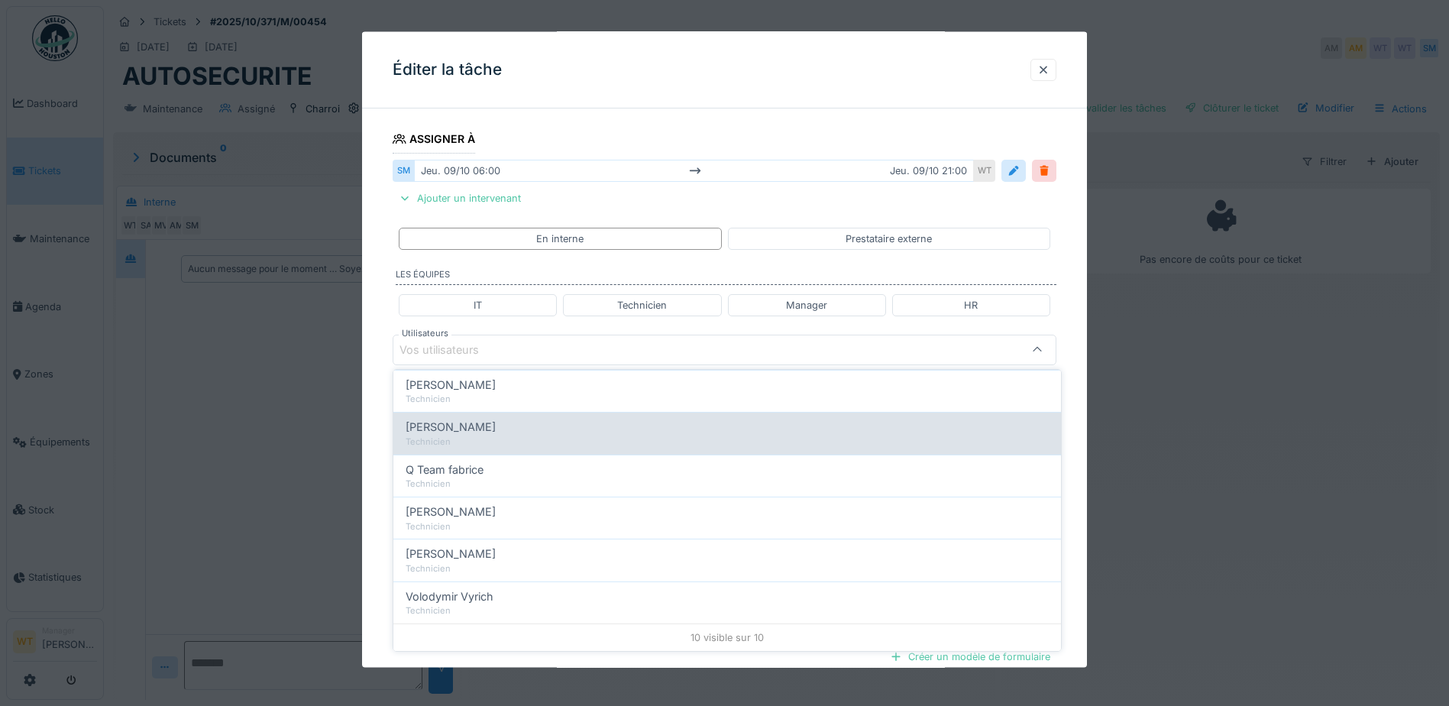
click at [485, 438] on div "Technicien" at bounding box center [727, 441] width 643 height 13
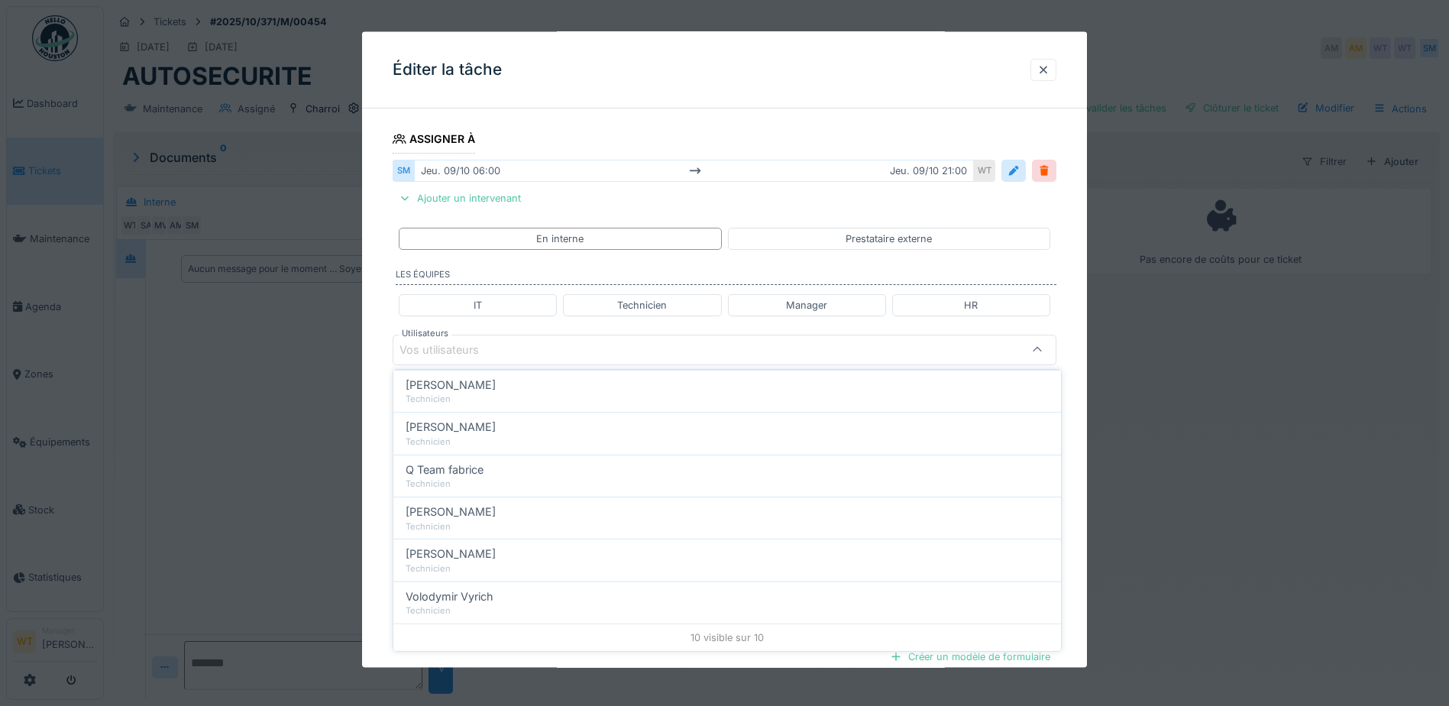
type input "*****"
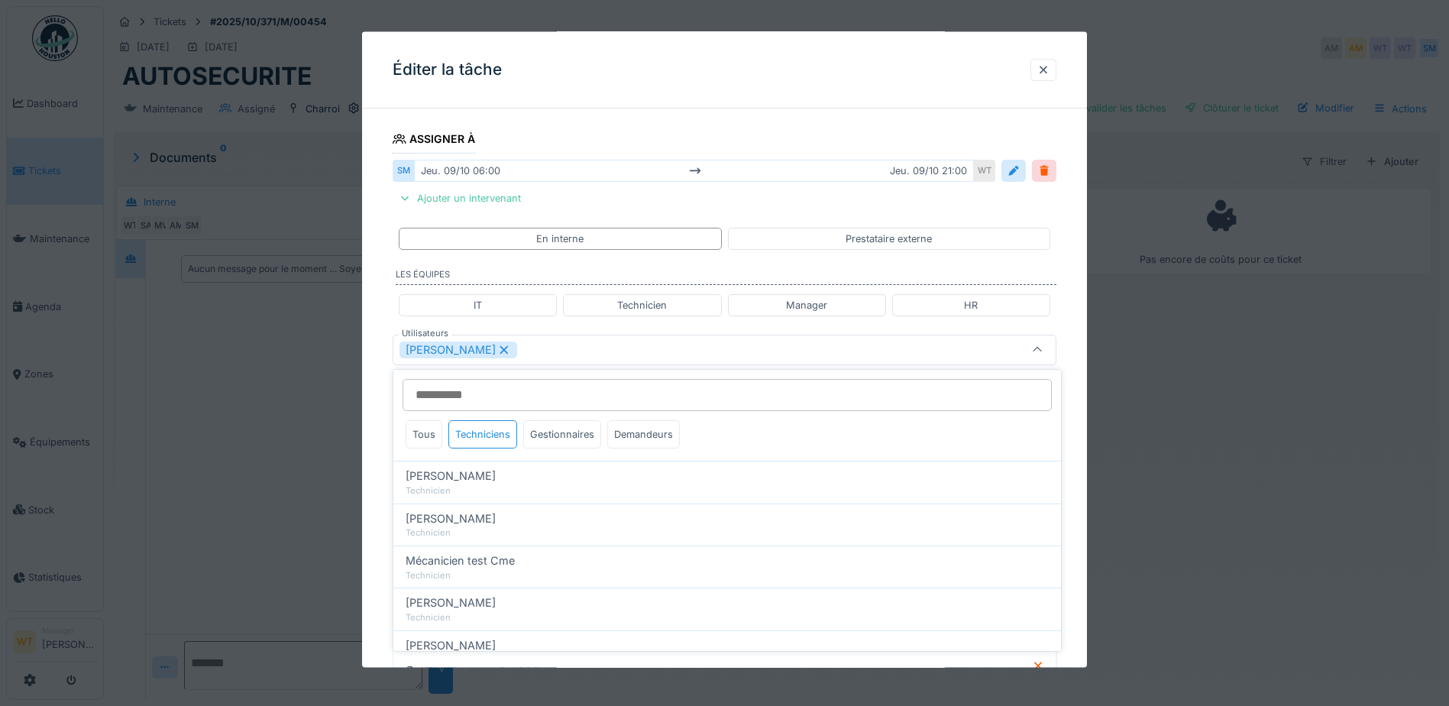
click at [549, 347] on div "[PERSON_NAME]" at bounding box center [685, 349] width 572 height 17
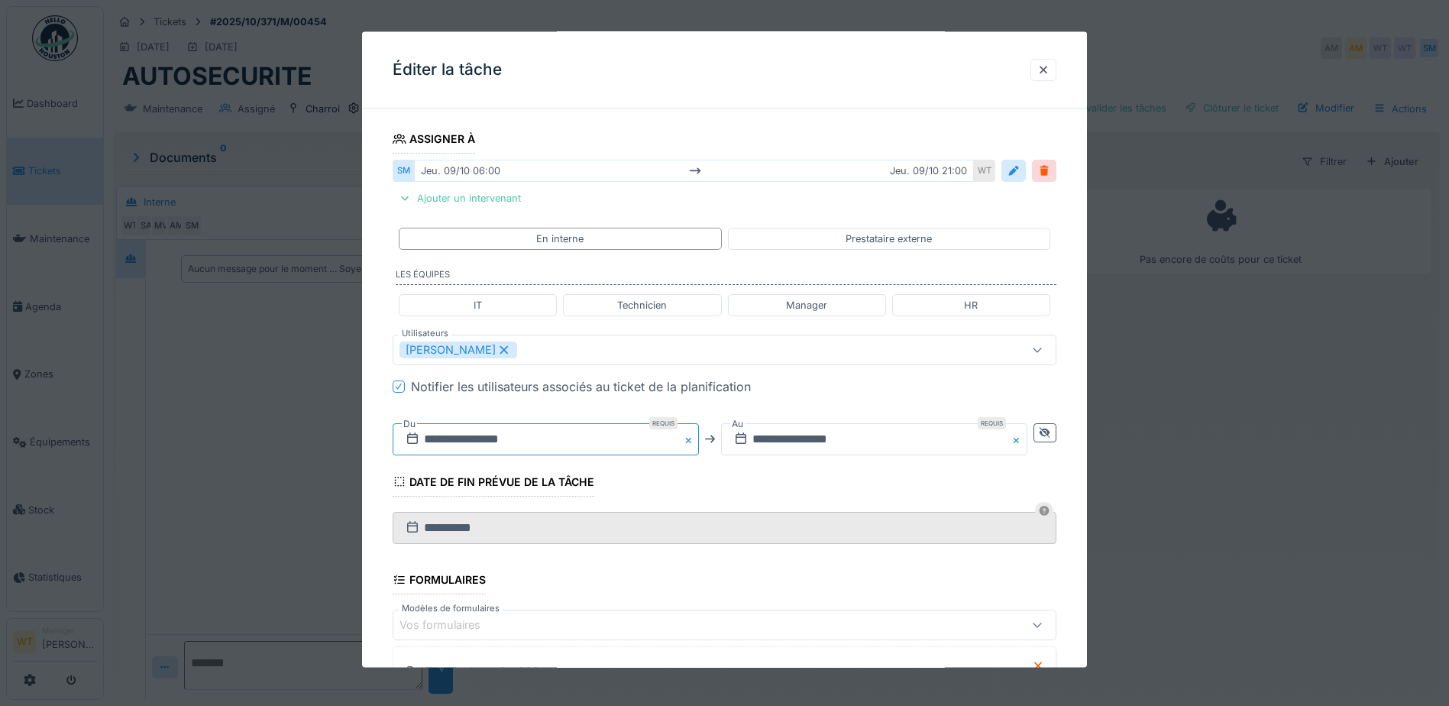
click at [519, 444] on input "**********" at bounding box center [546, 438] width 306 height 32
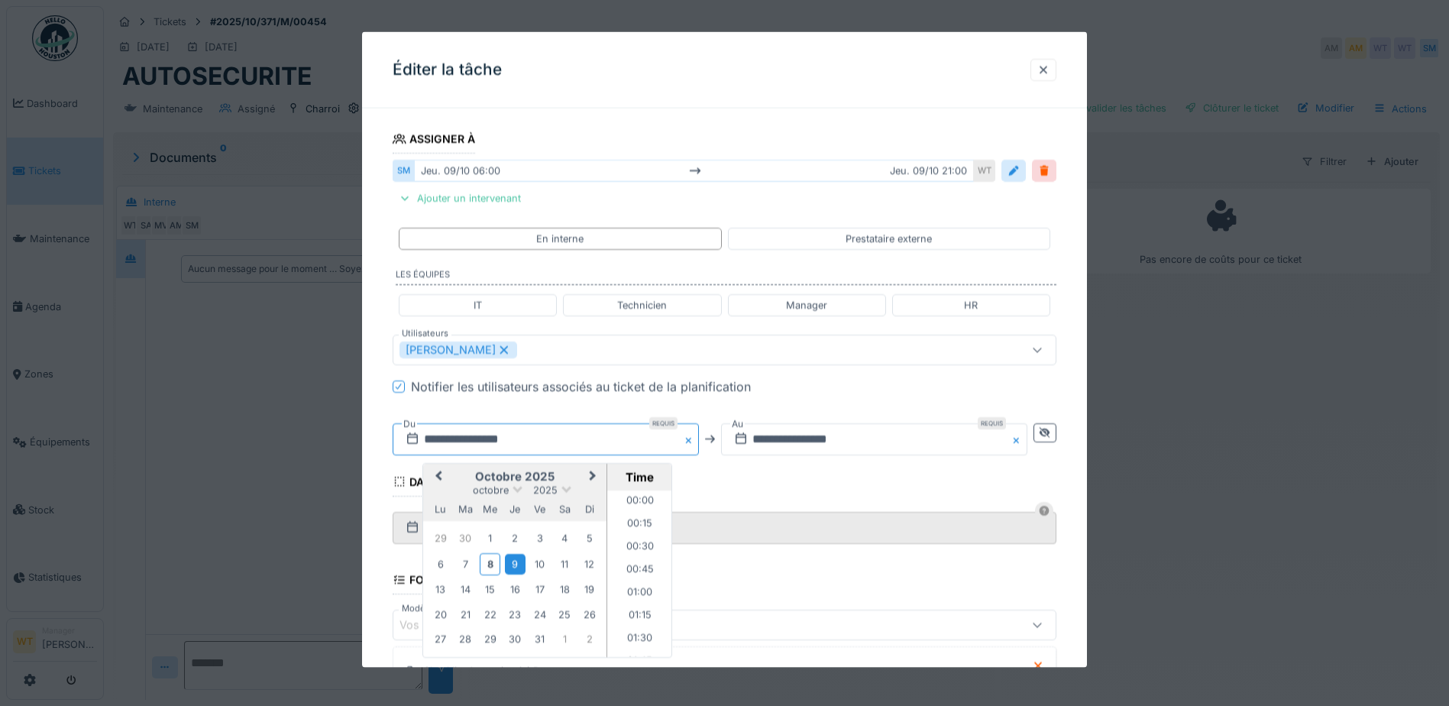
scroll to position [478, 0]
click at [722, 497] on fieldset "**********" at bounding box center [725, 371] width 664 height 980
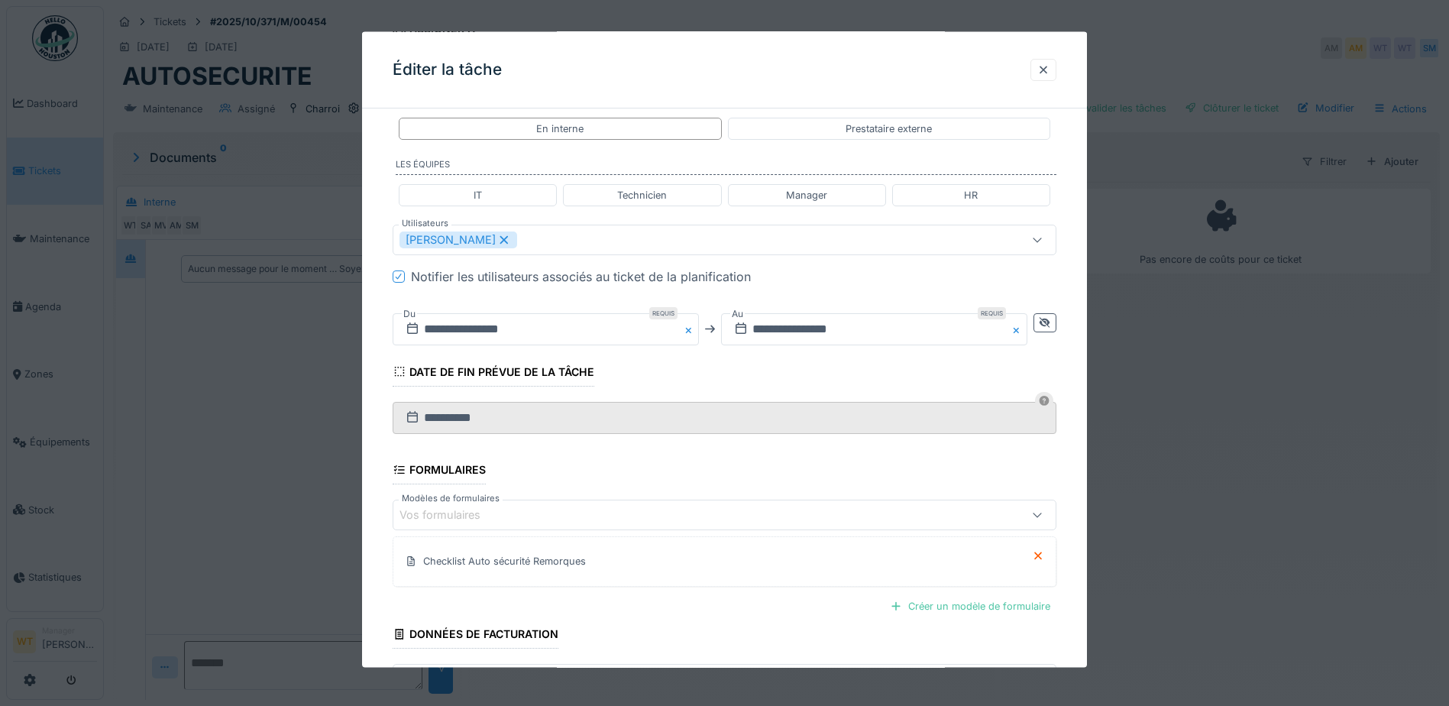
scroll to position [464, 0]
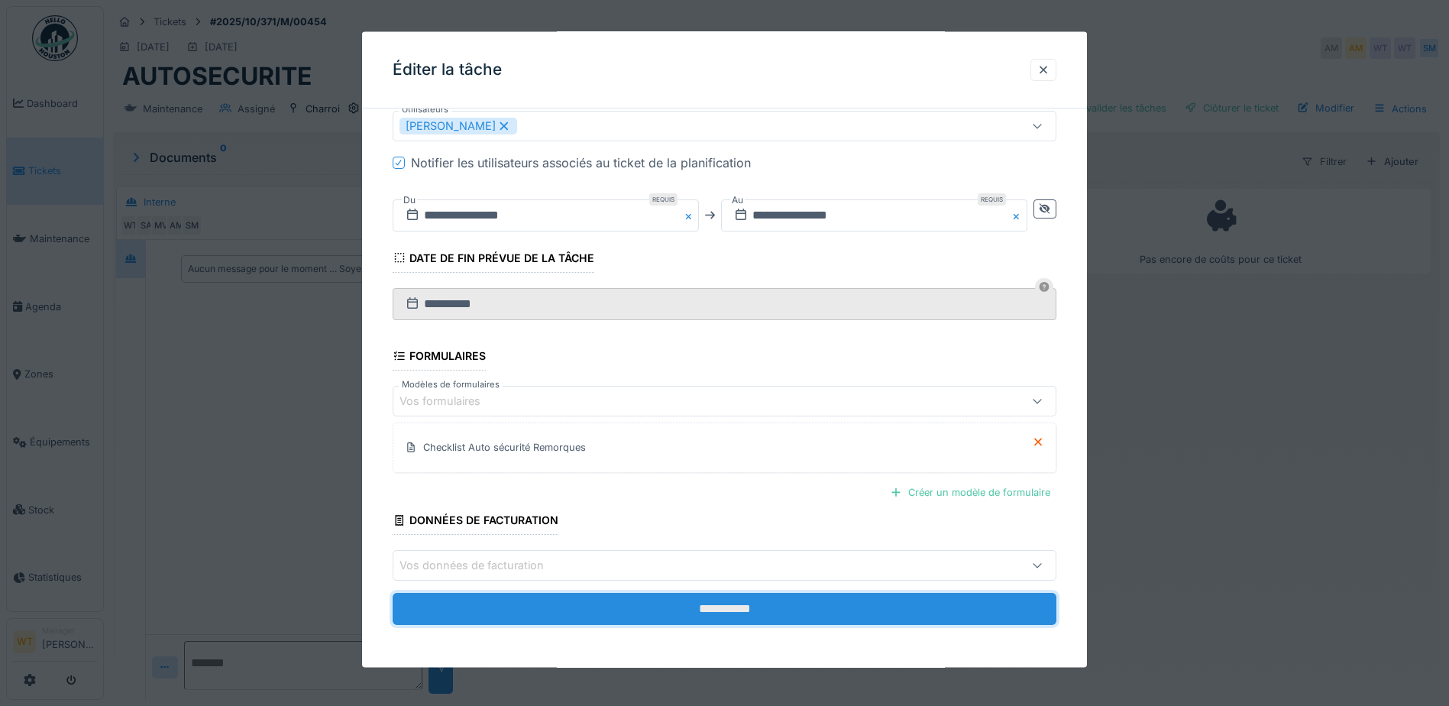
click at [699, 606] on input "**********" at bounding box center [725, 609] width 664 height 32
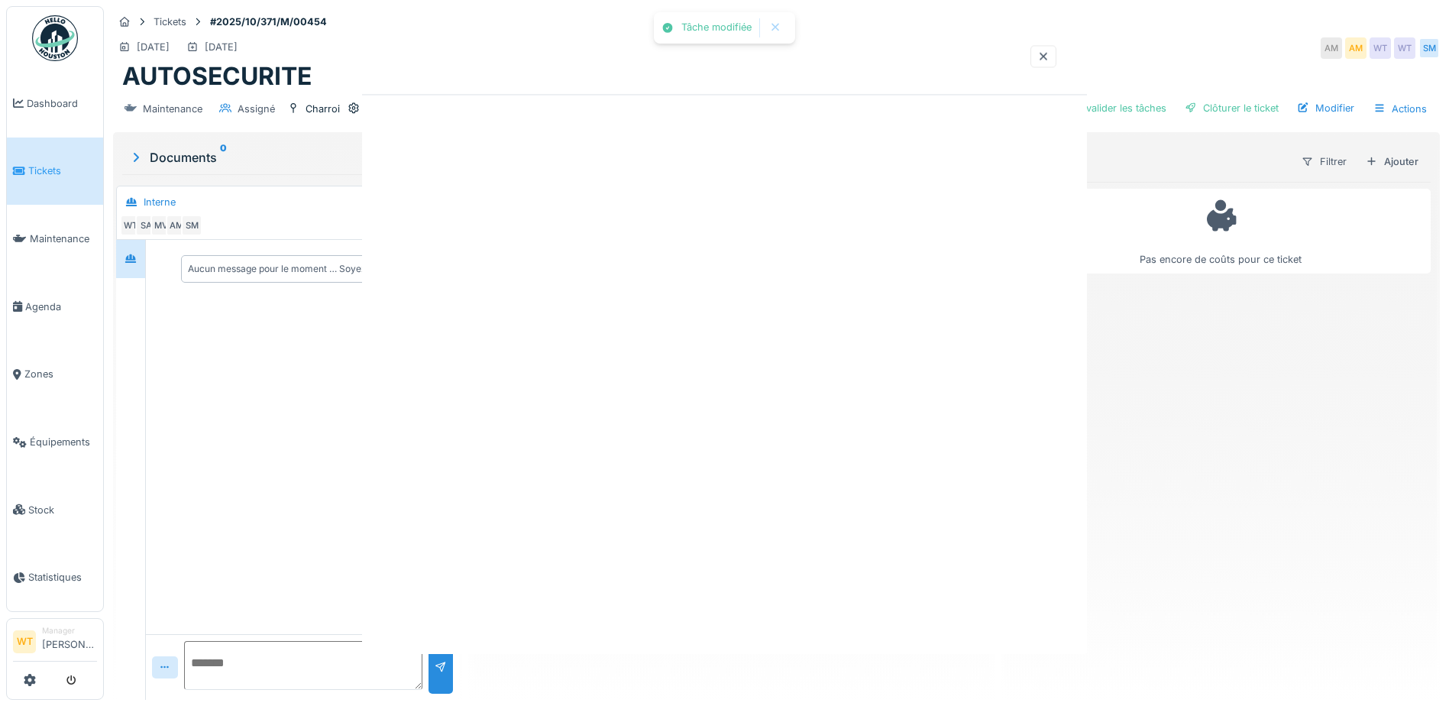
scroll to position [0, 0]
